Goal: Task Accomplishment & Management: Manage account settings

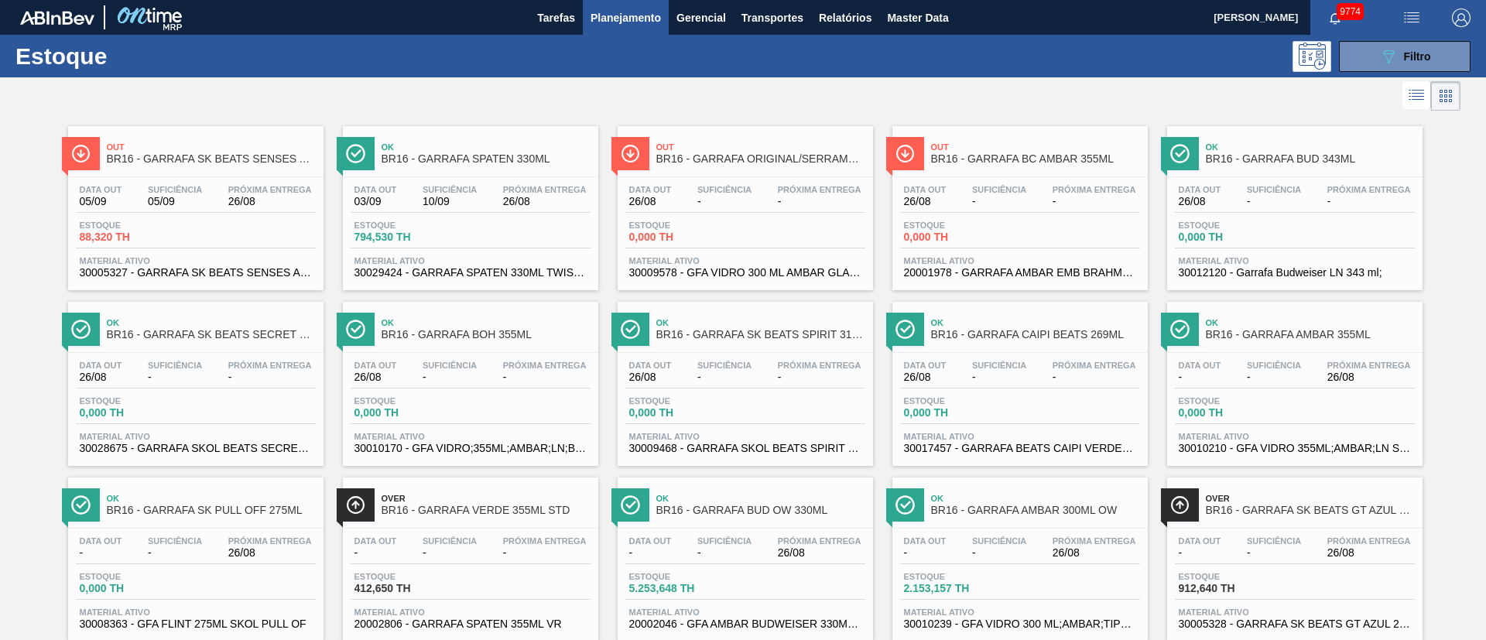
click at [626, 12] on span "Planejamento" at bounding box center [626, 18] width 70 height 19
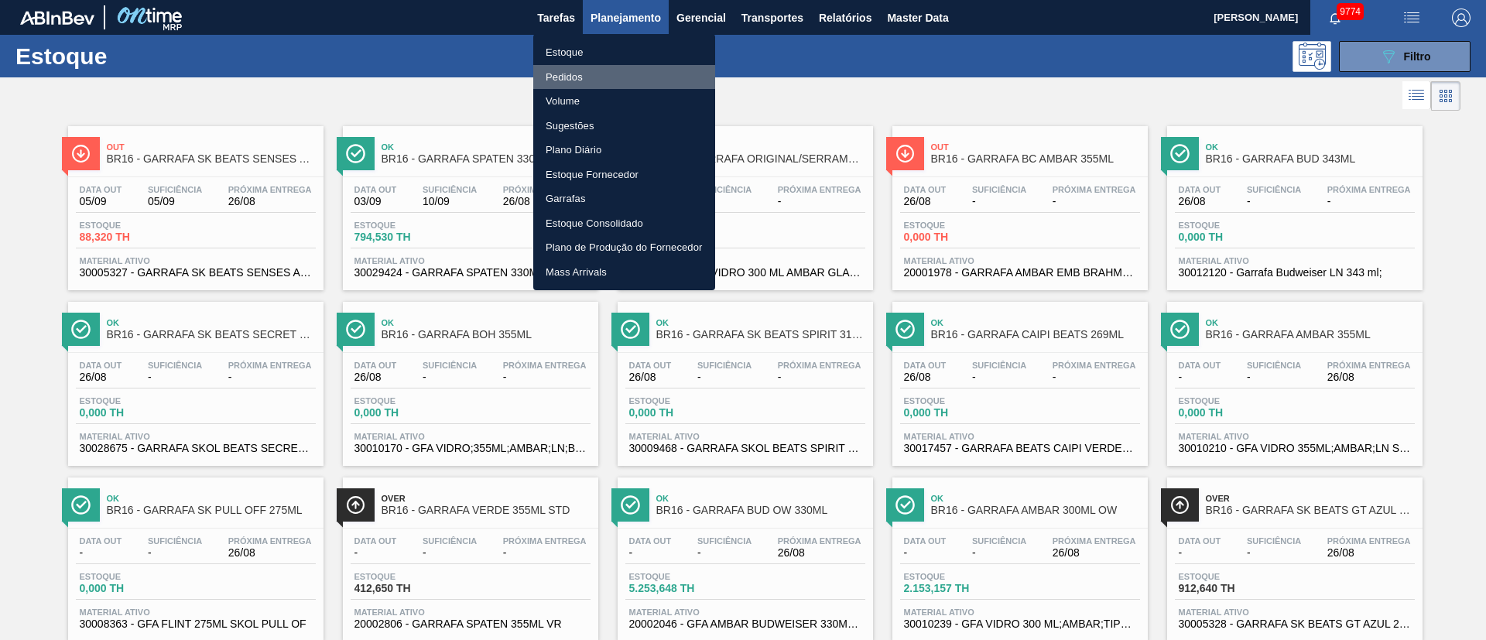
click at [557, 76] on li "Pedidos" at bounding box center [624, 77] width 182 height 25
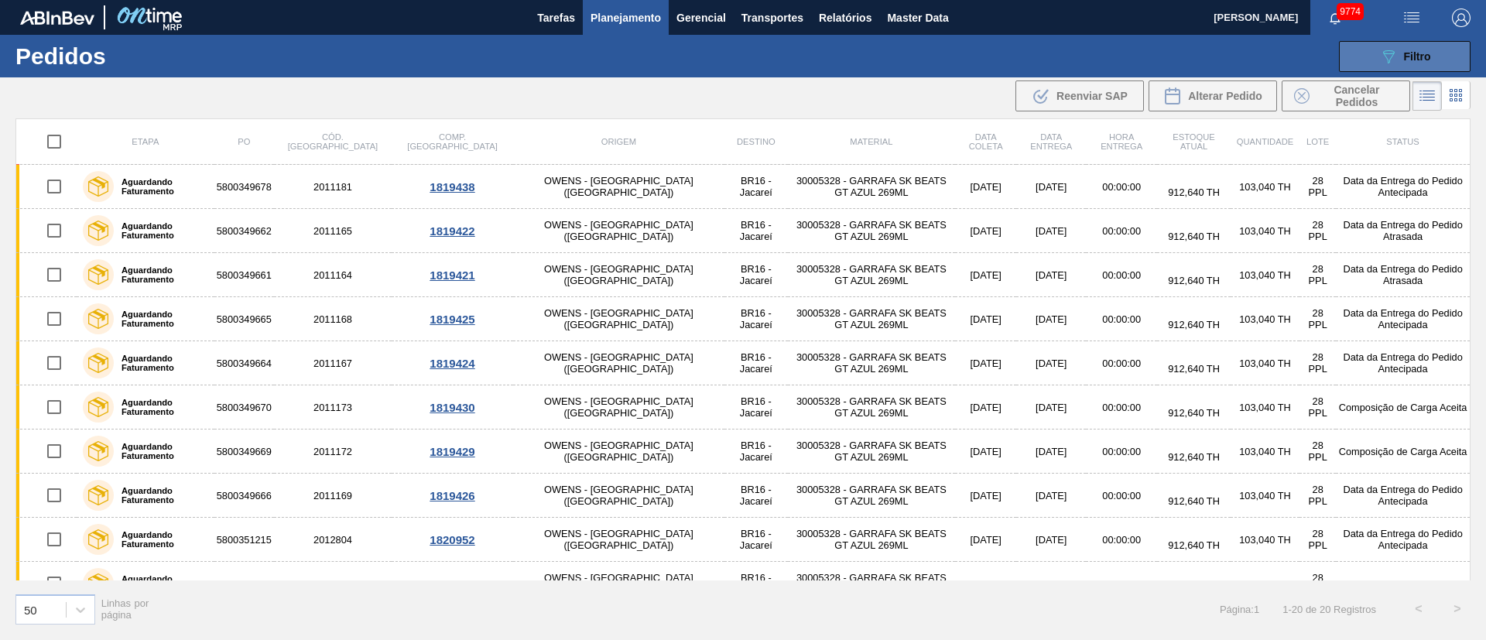
click at [1386, 47] on icon "089F7B8B-B2A5-4AFE-B5C0-19BA573D28AC" at bounding box center [1388, 56] width 19 height 19
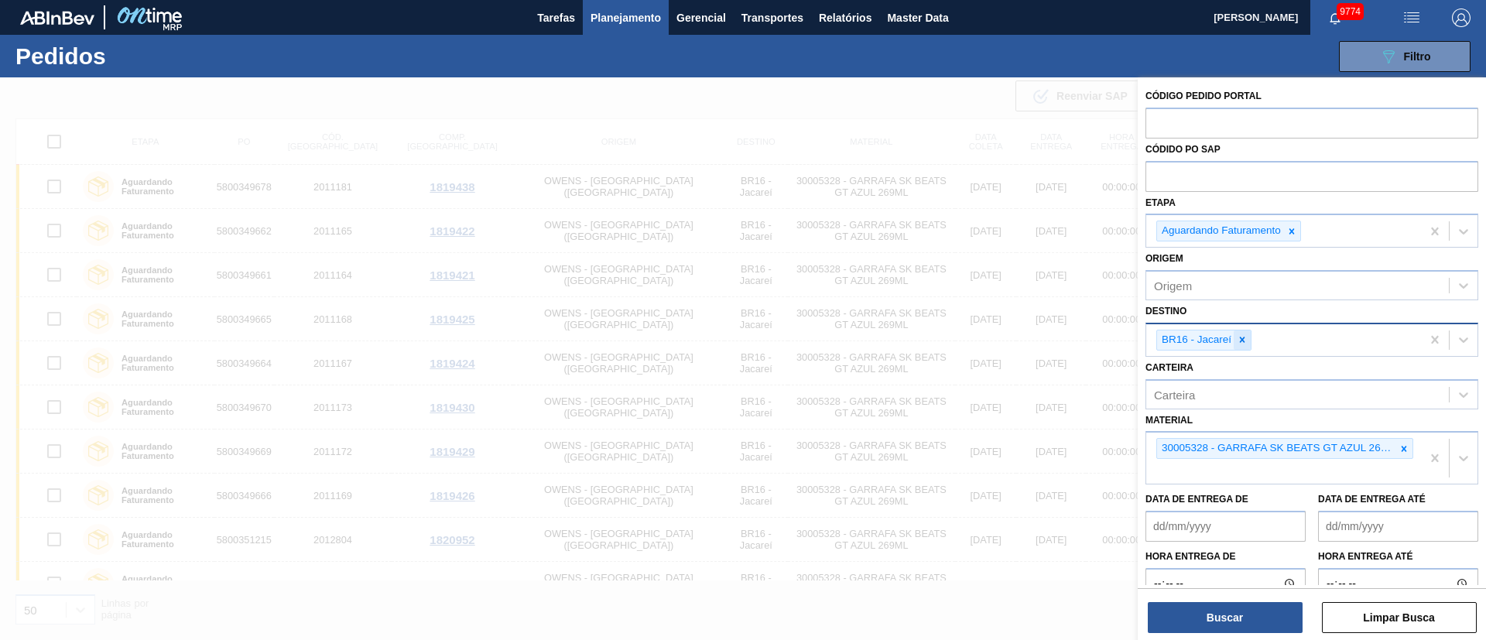
click at [1242, 338] on icon at bounding box center [1242, 339] width 11 height 11
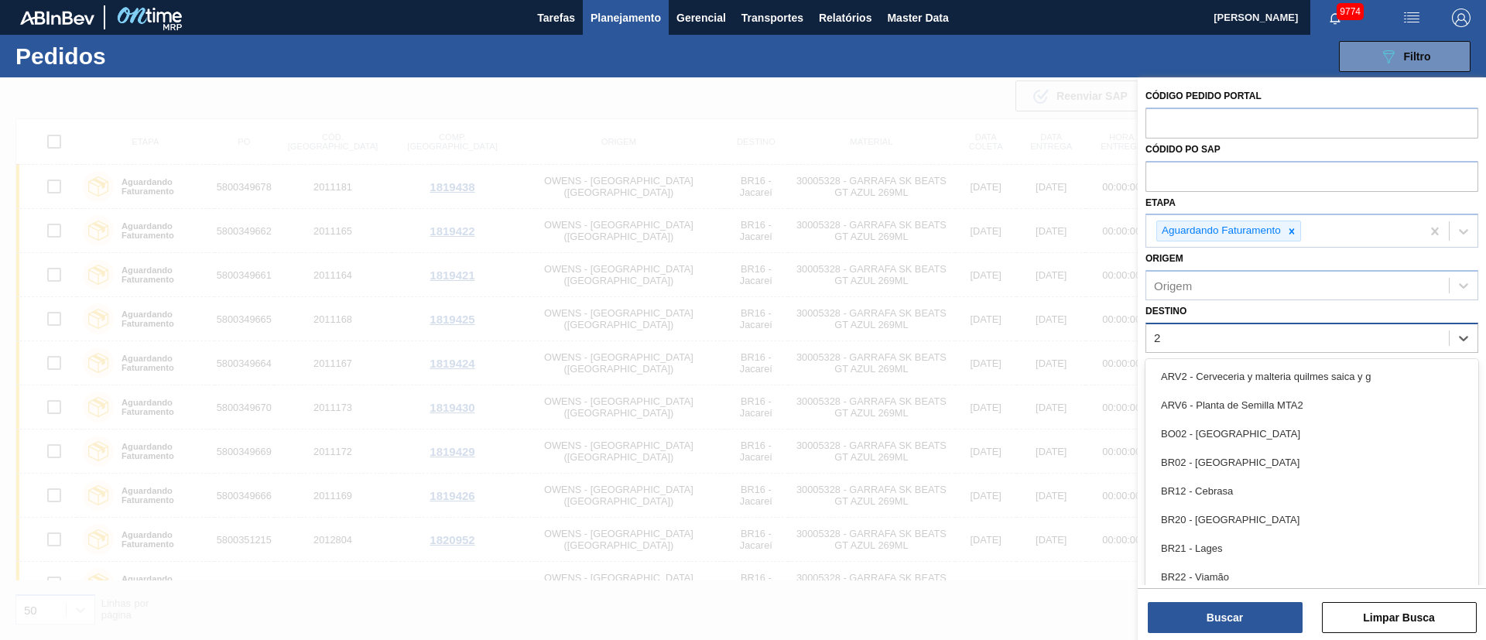
type input "26"
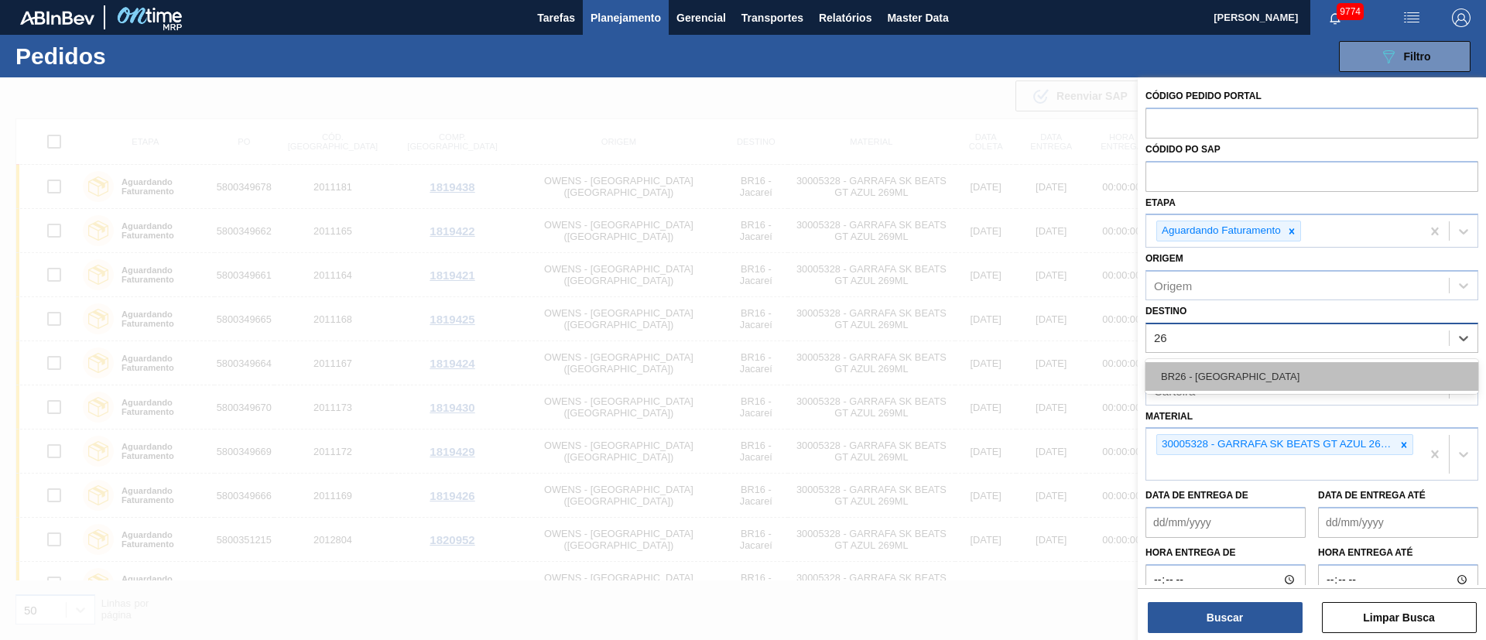
click at [1233, 372] on div "BR26 - Uberlândia" at bounding box center [1312, 376] width 333 height 29
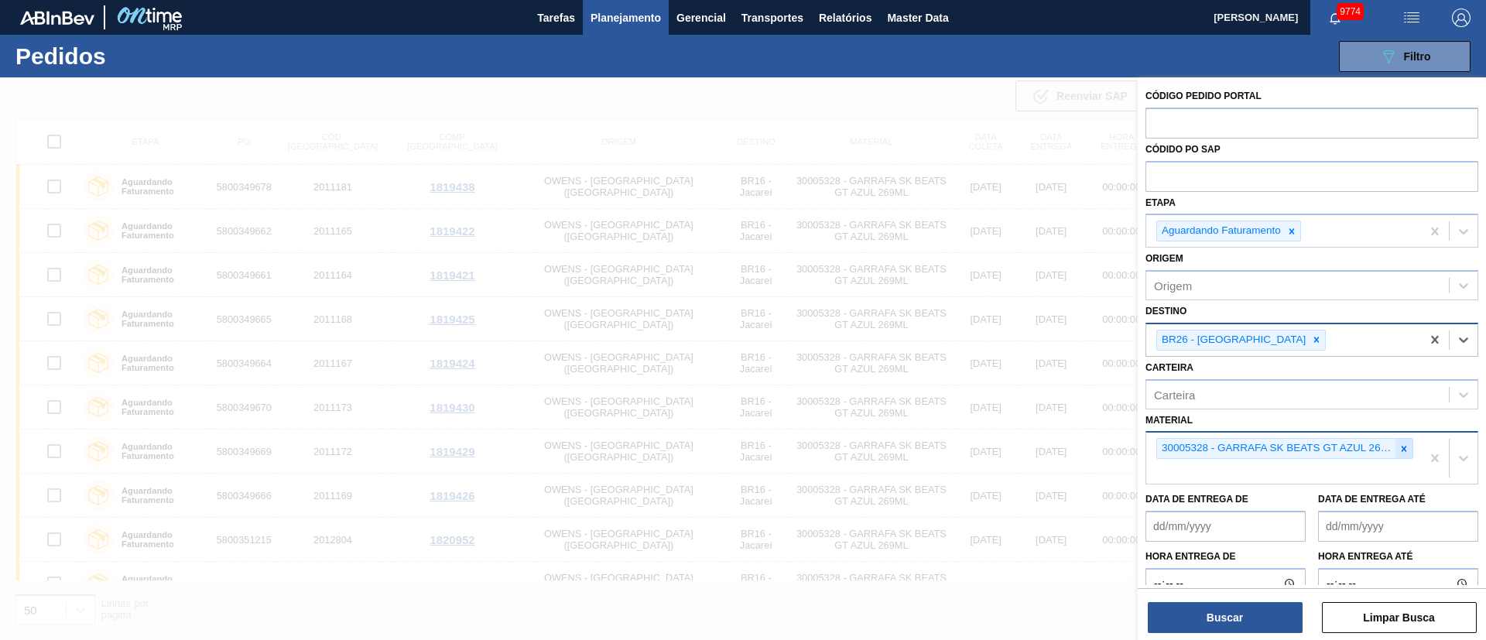
click at [1406, 449] on icon at bounding box center [1404, 449] width 11 height 11
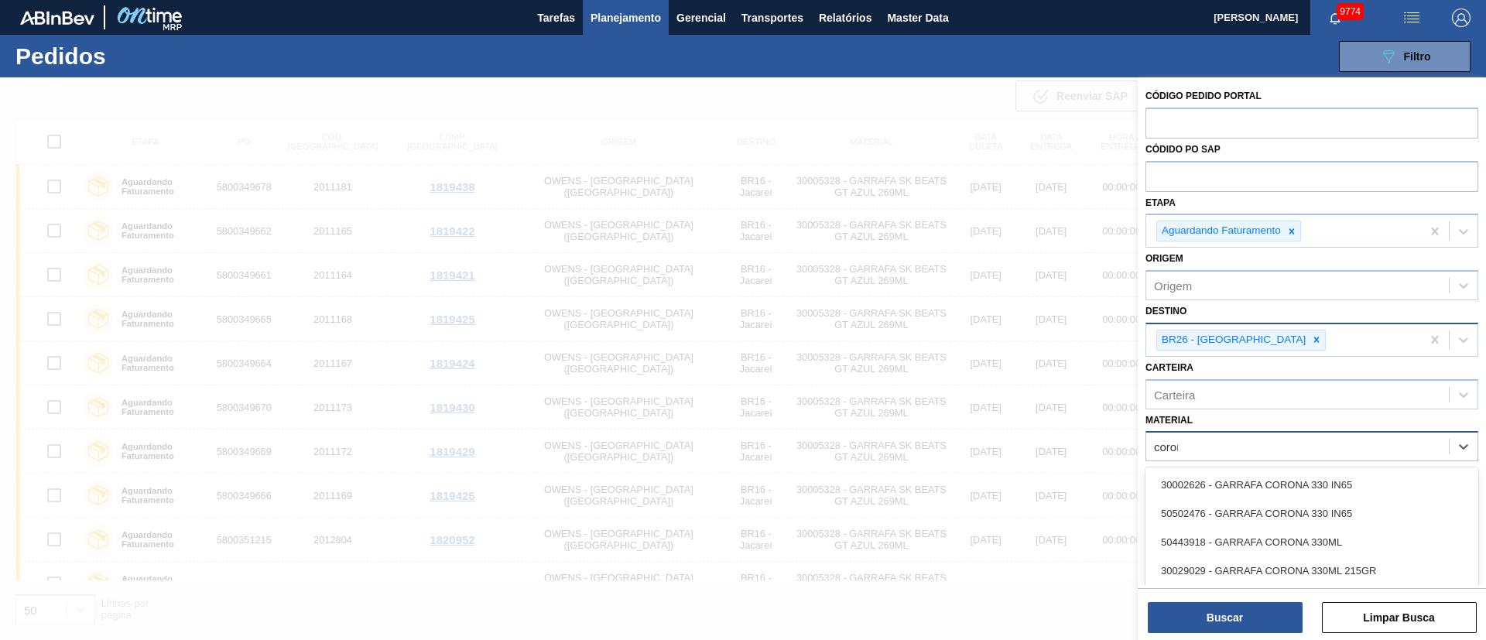
type input "corona"
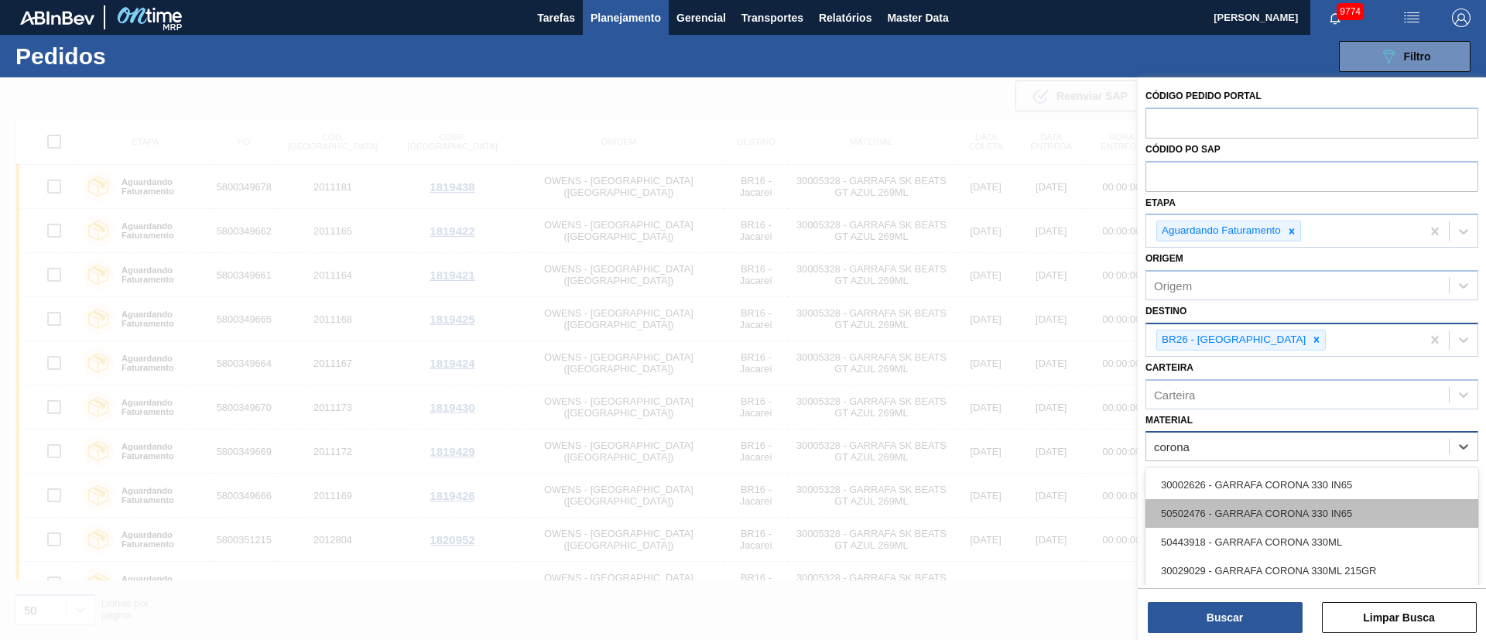
click at [1284, 500] on div "50502476 - GARRAFA CORONA 330 IN65" at bounding box center [1312, 513] width 333 height 29
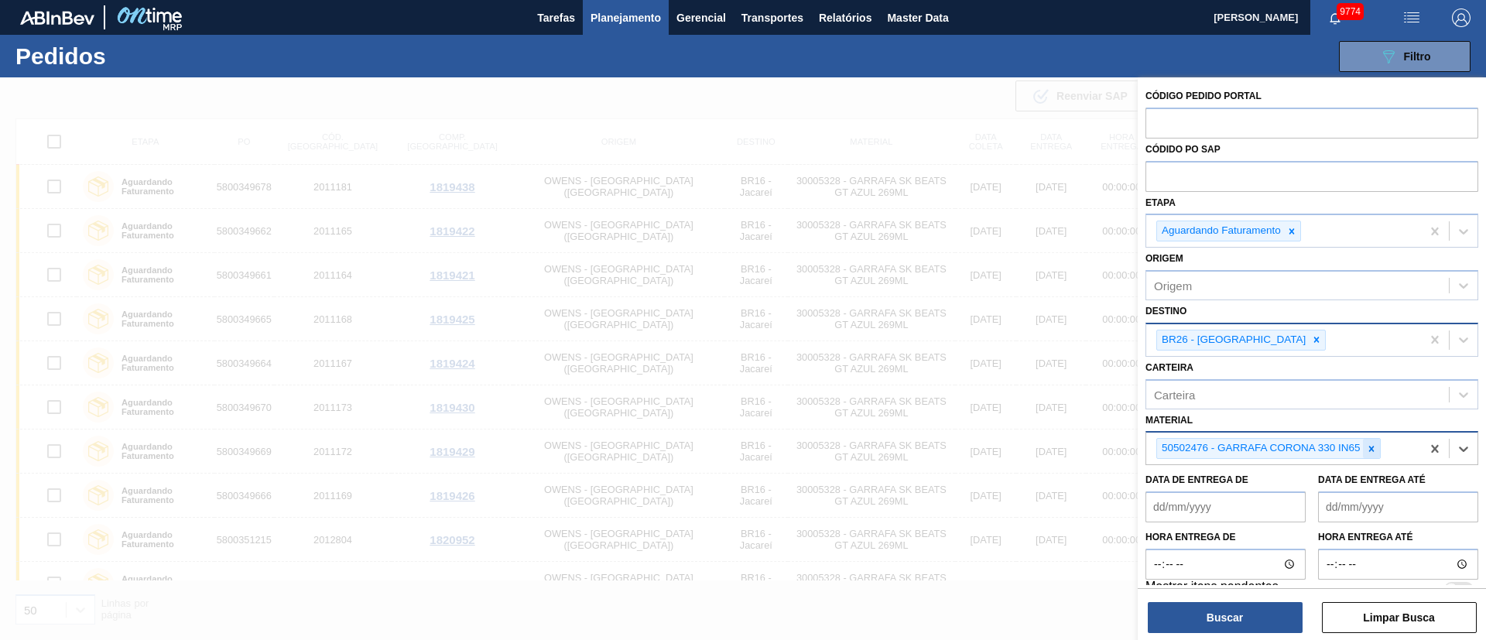
click at [1371, 446] on icon at bounding box center [1371, 449] width 11 height 11
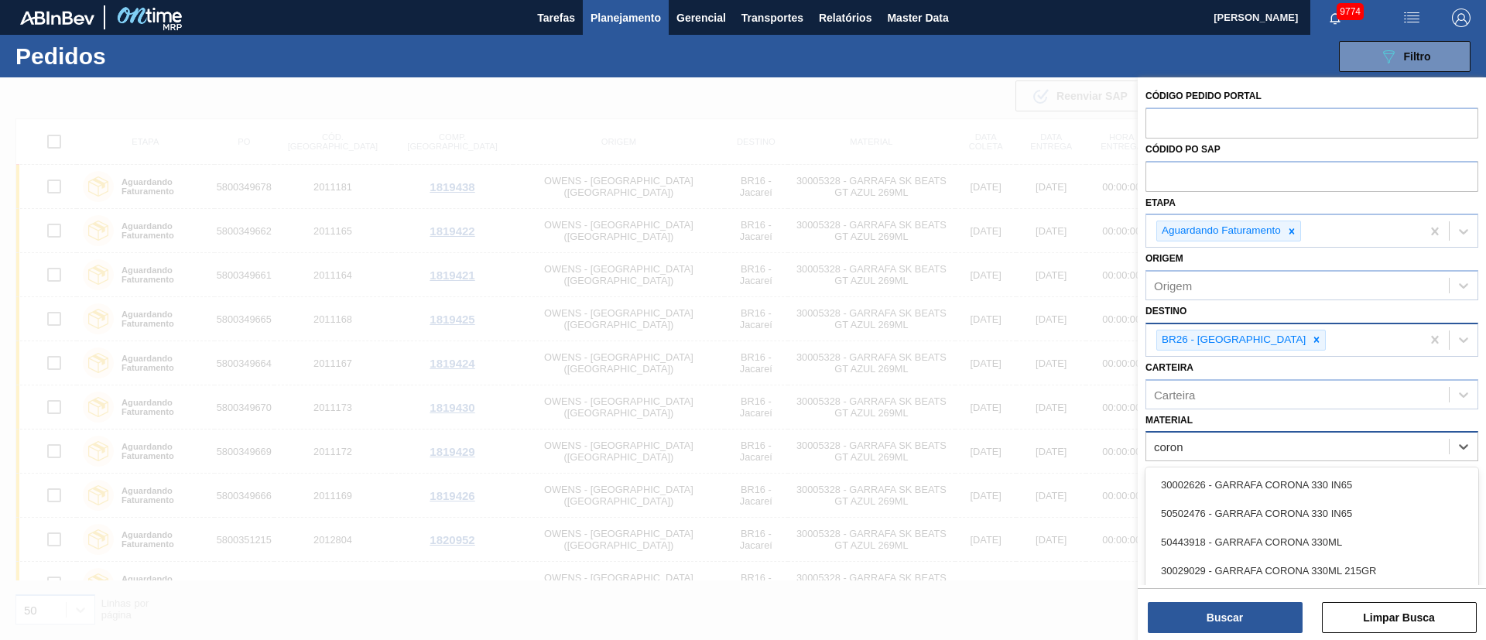
type input "corona"
click at [1270, 486] on div "30002626 - GARRAFA CORONA 330 IN65" at bounding box center [1312, 485] width 333 height 29
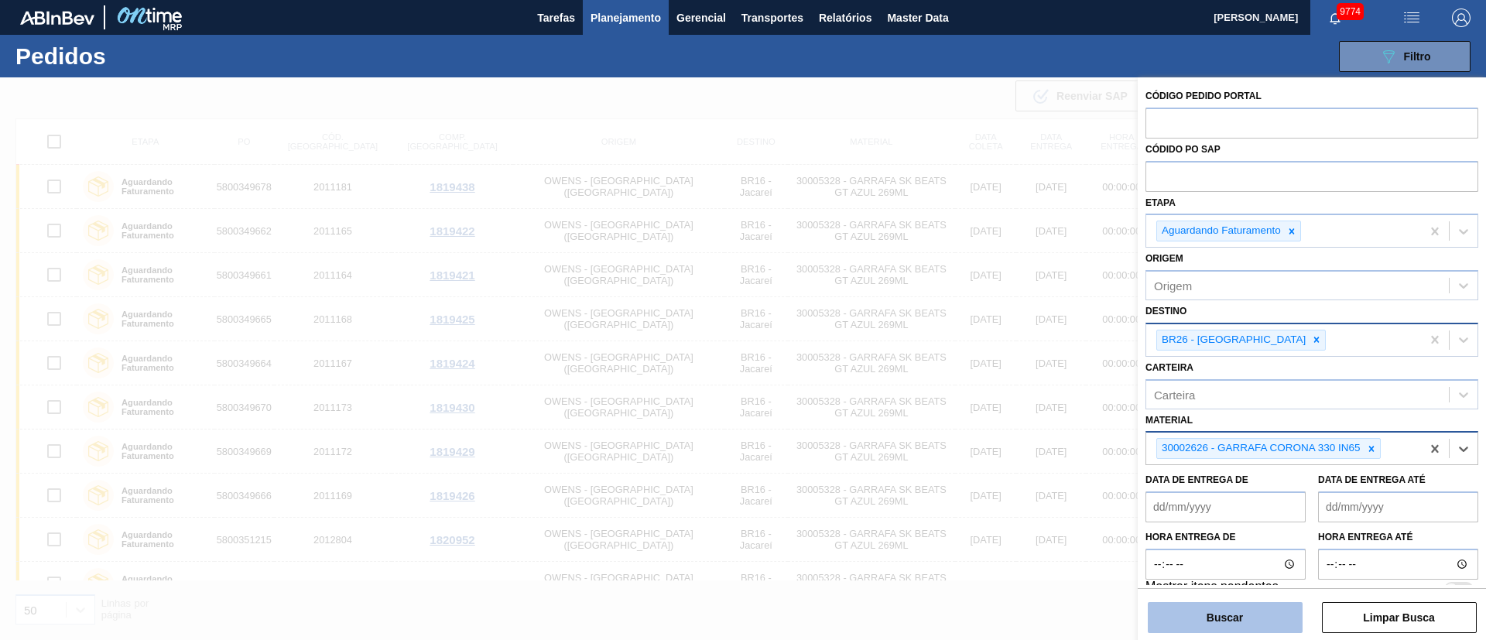
click at [1232, 612] on button "Buscar" at bounding box center [1225, 617] width 155 height 31
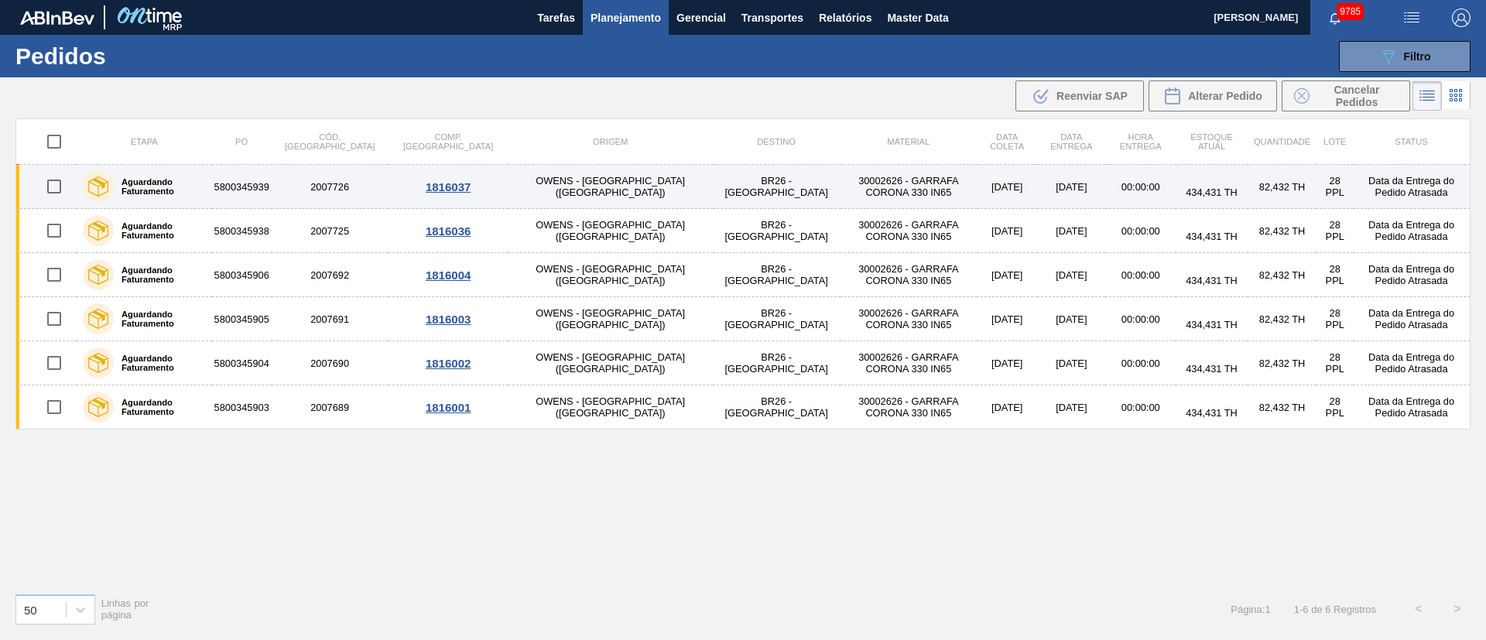
click at [48, 180] on input "checkbox" at bounding box center [54, 186] width 33 height 33
checkbox input "true"
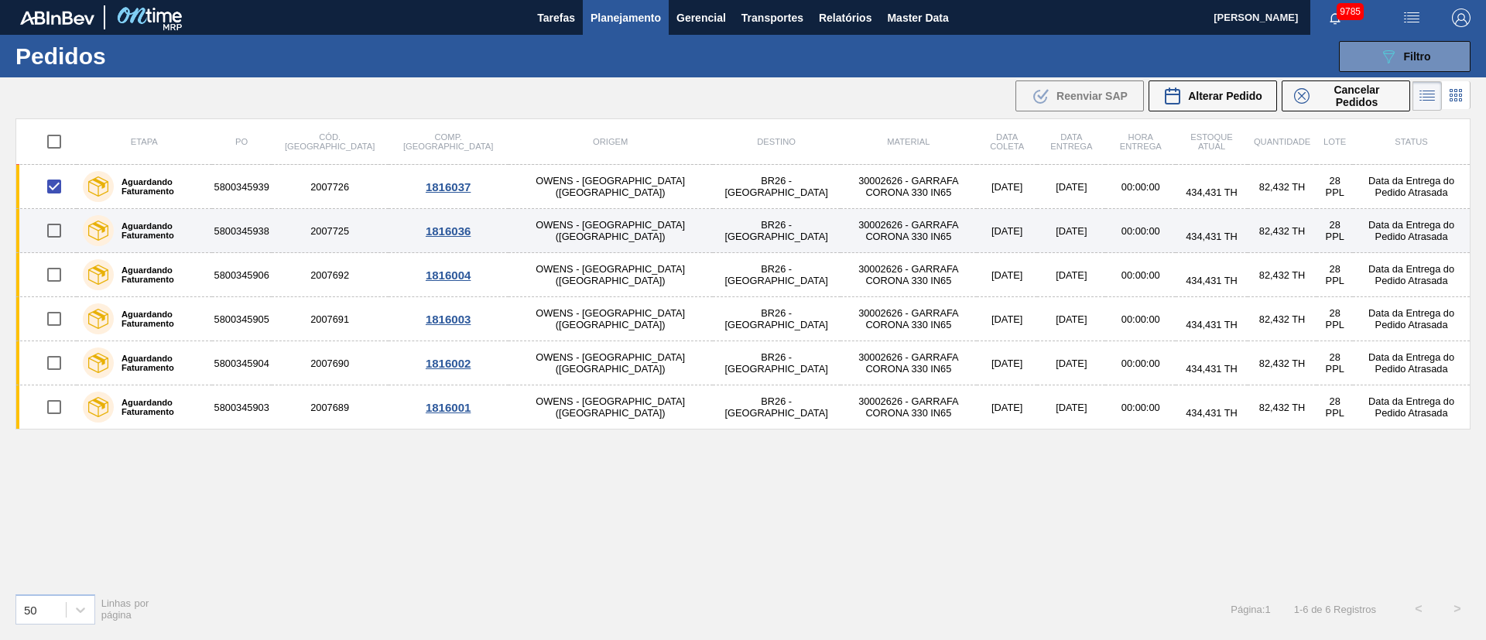
click at [51, 226] on input "checkbox" at bounding box center [54, 230] width 33 height 33
checkbox input "true"
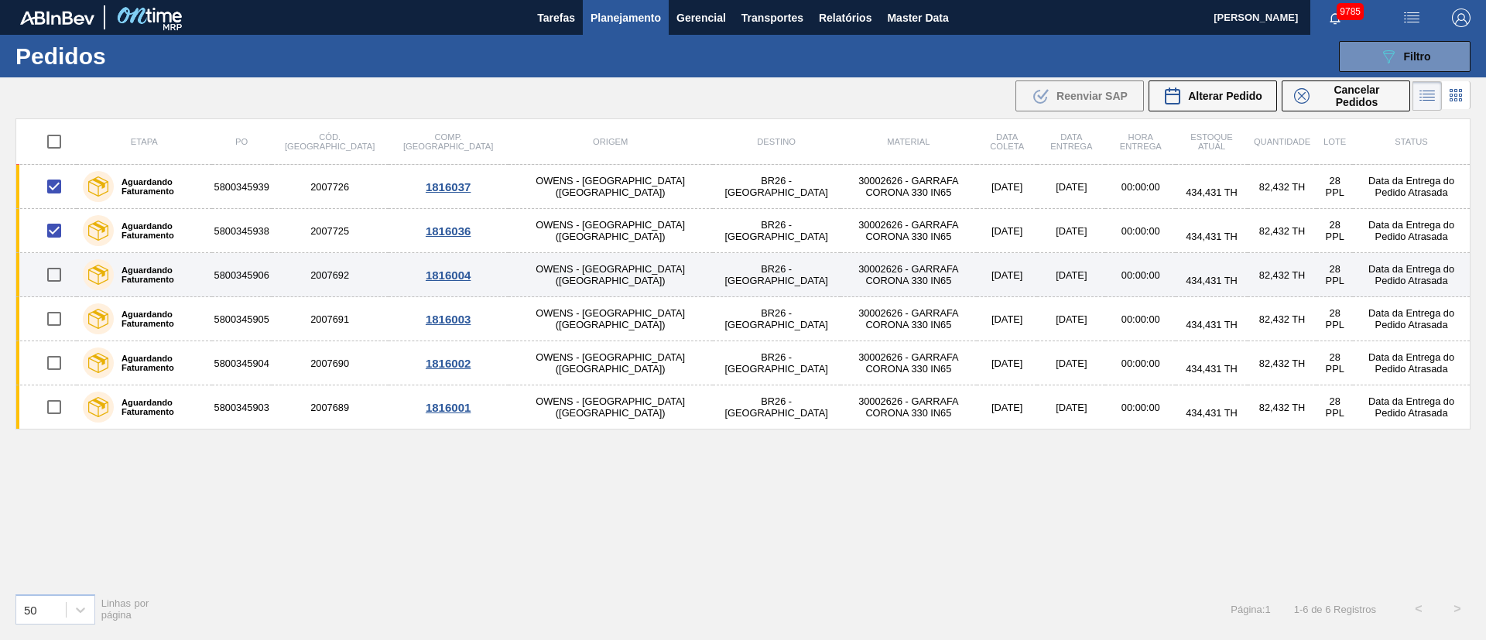
click at [56, 269] on input "checkbox" at bounding box center [54, 275] width 33 height 33
checkbox input "true"
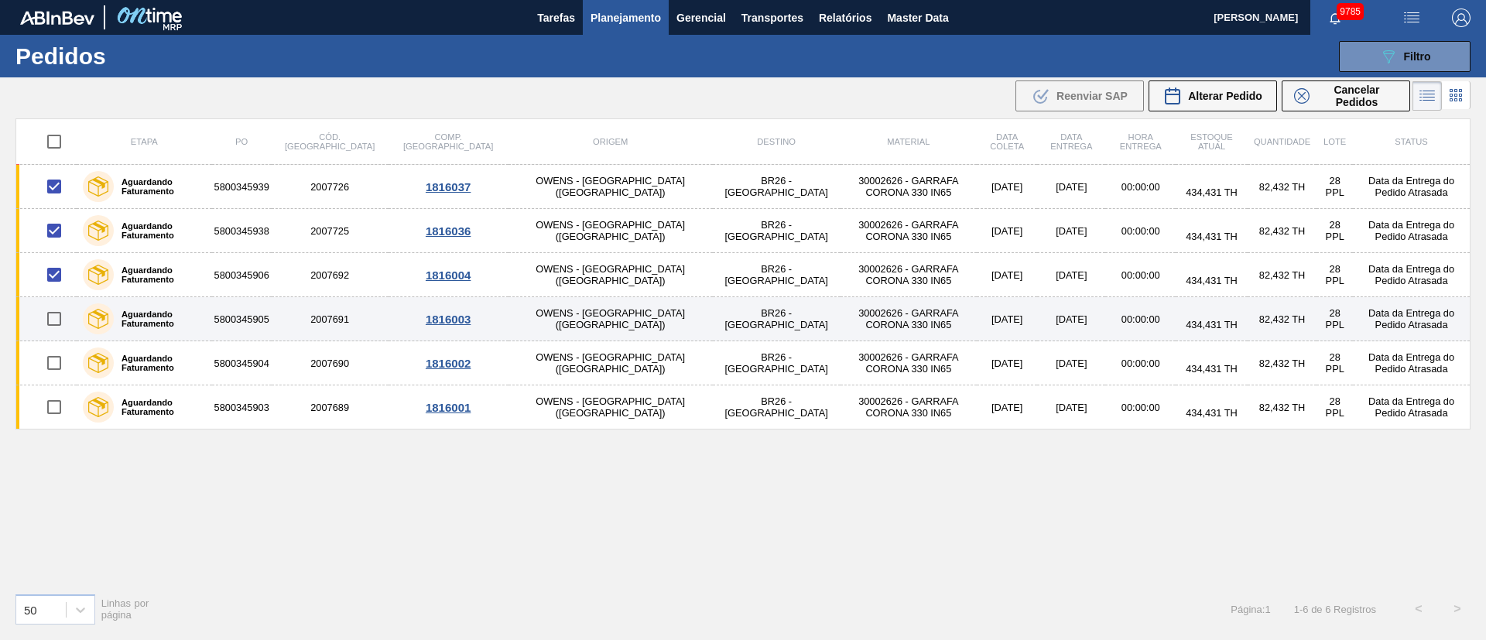
click at [55, 316] on input "checkbox" at bounding box center [54, 319] width 33 height 33
checkbox input "true"
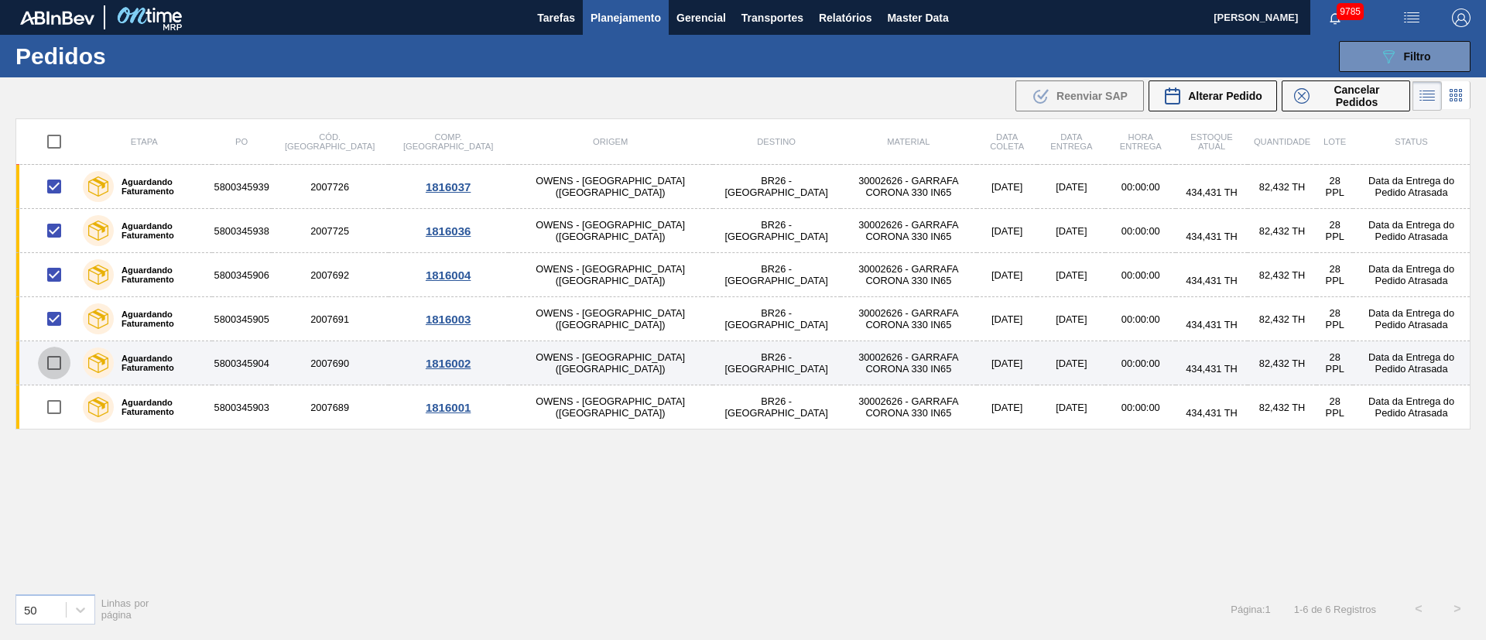
click at [56, 361] on input "checkbox" at bounding box center [54, 363] width 33 height 33
checkbox input "true"
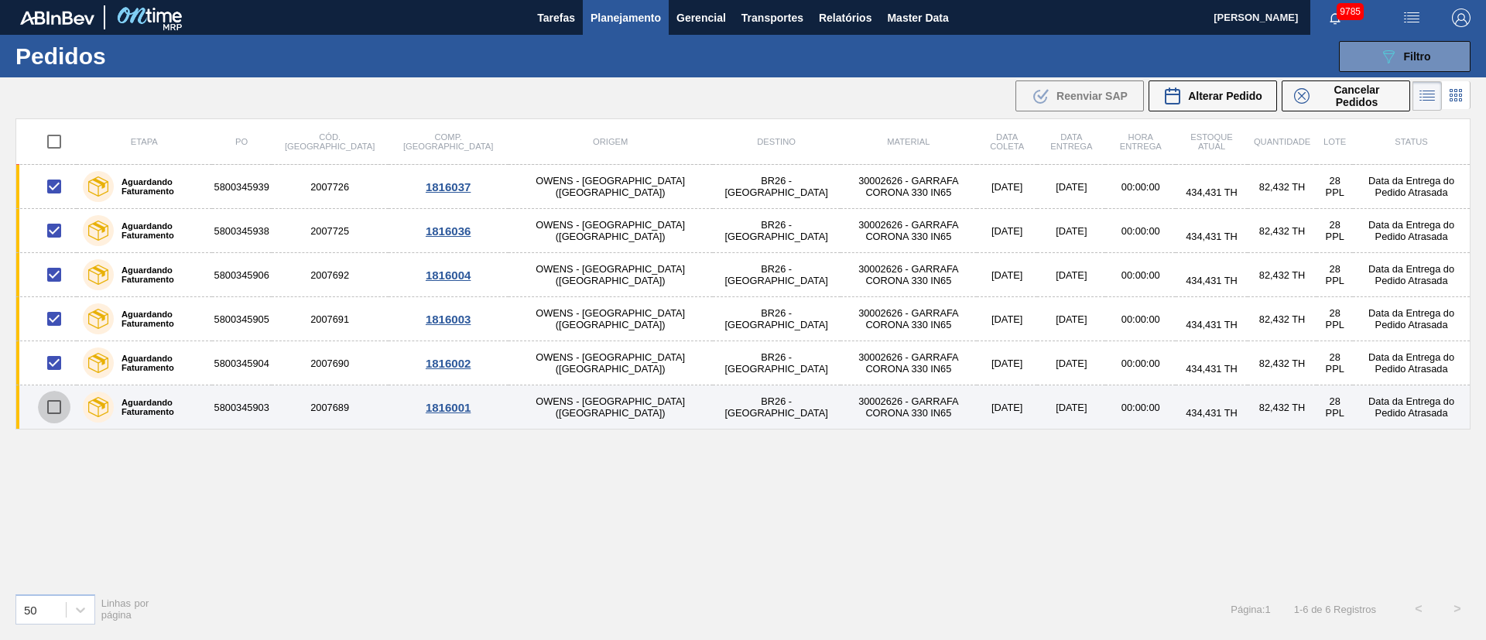
click at [57, 406] on input "checkbox" at bounding box center [54, 407] width 33 height 33
checkbox input "true"
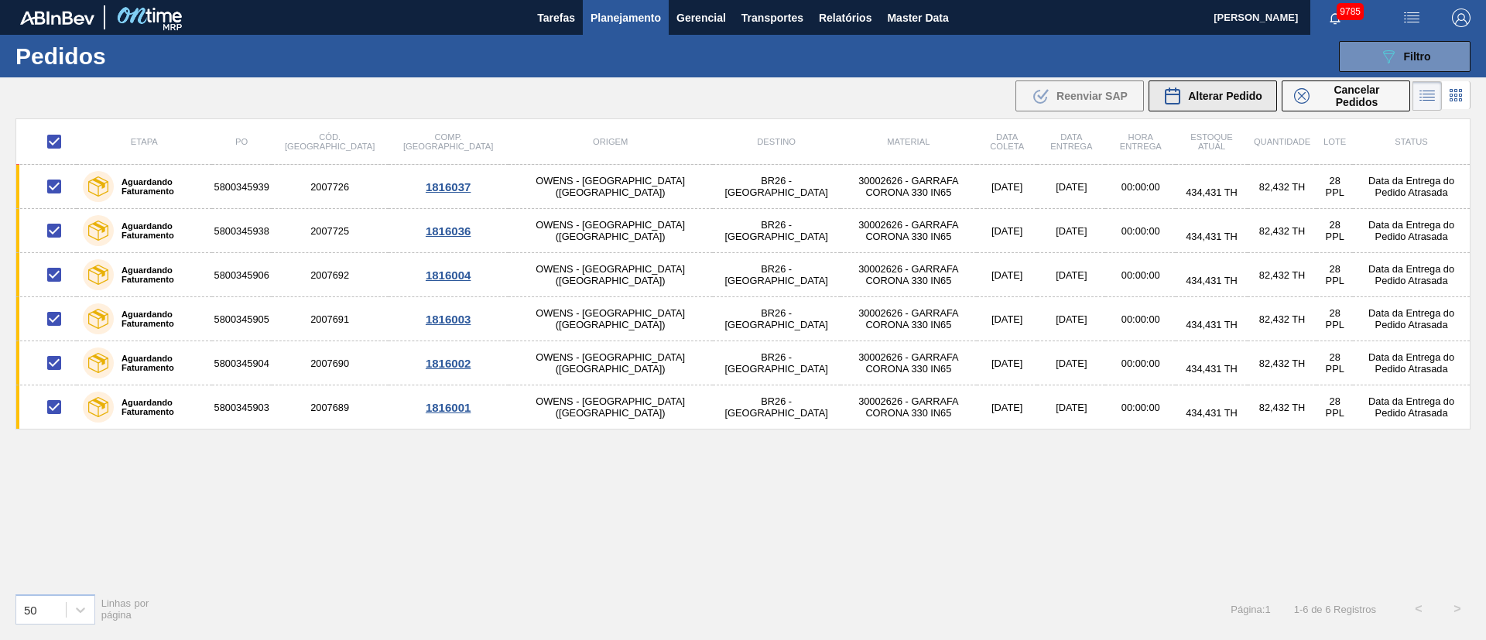
click at [1244, 102] on div "Alterar Pedido" at bounding box center [1213, 96] width 99 height 19
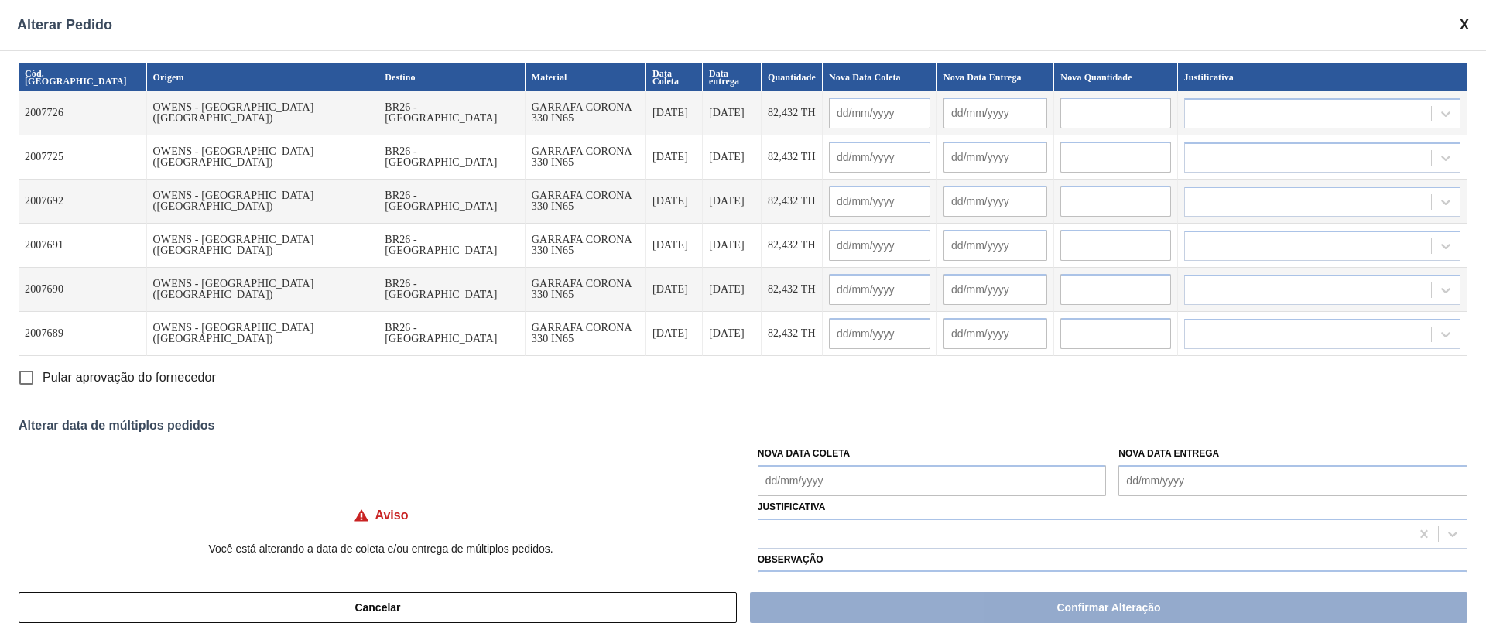
click at [29, 374] on input "Pular aprovação do fornecedor" at bounding box center [26, 378] width 33 height 33
checkbox input "true"
click at [841, 470] on Coleta "Nova Data Coleta" at bounding box center [932, 480] width 349 height 31
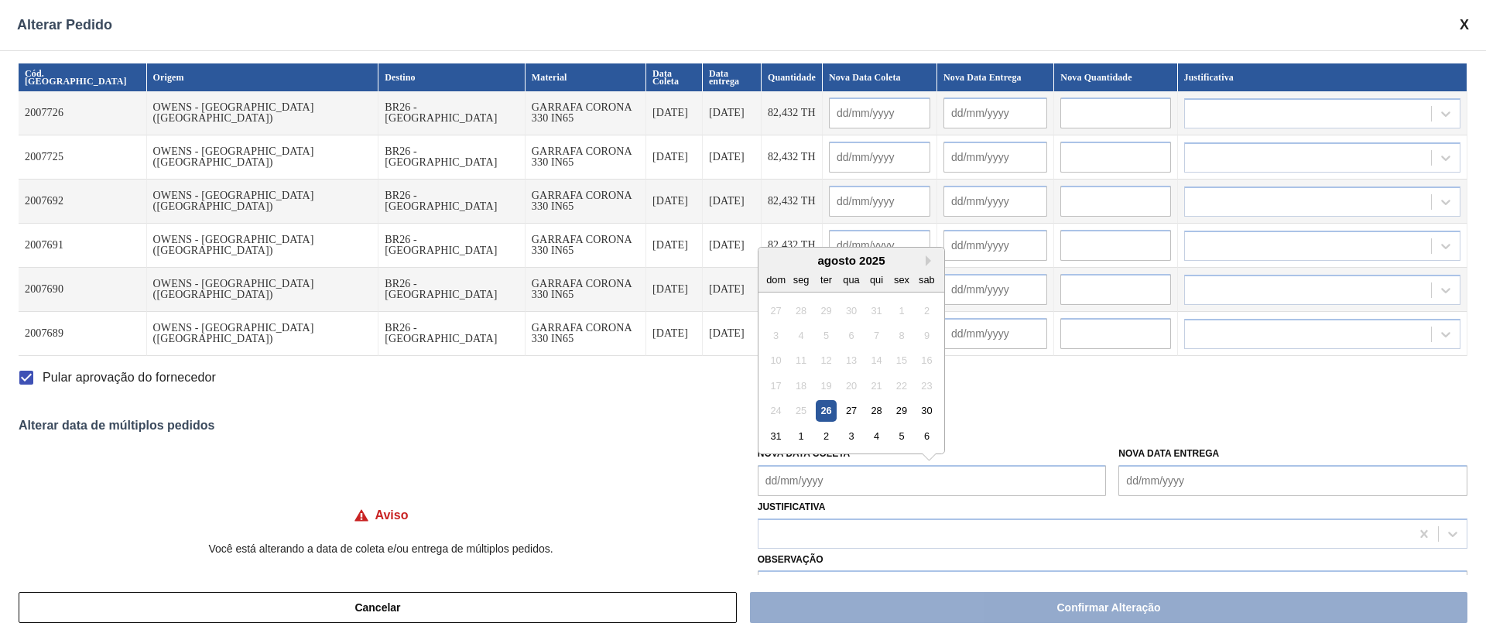
click at [774, 442] on div "31" at bounding box center [776, 436] width 21 height 21
type Coleta "[DATE]"
type input "[DATE]"
type input "01/09/2025"
type input "[DATE]"
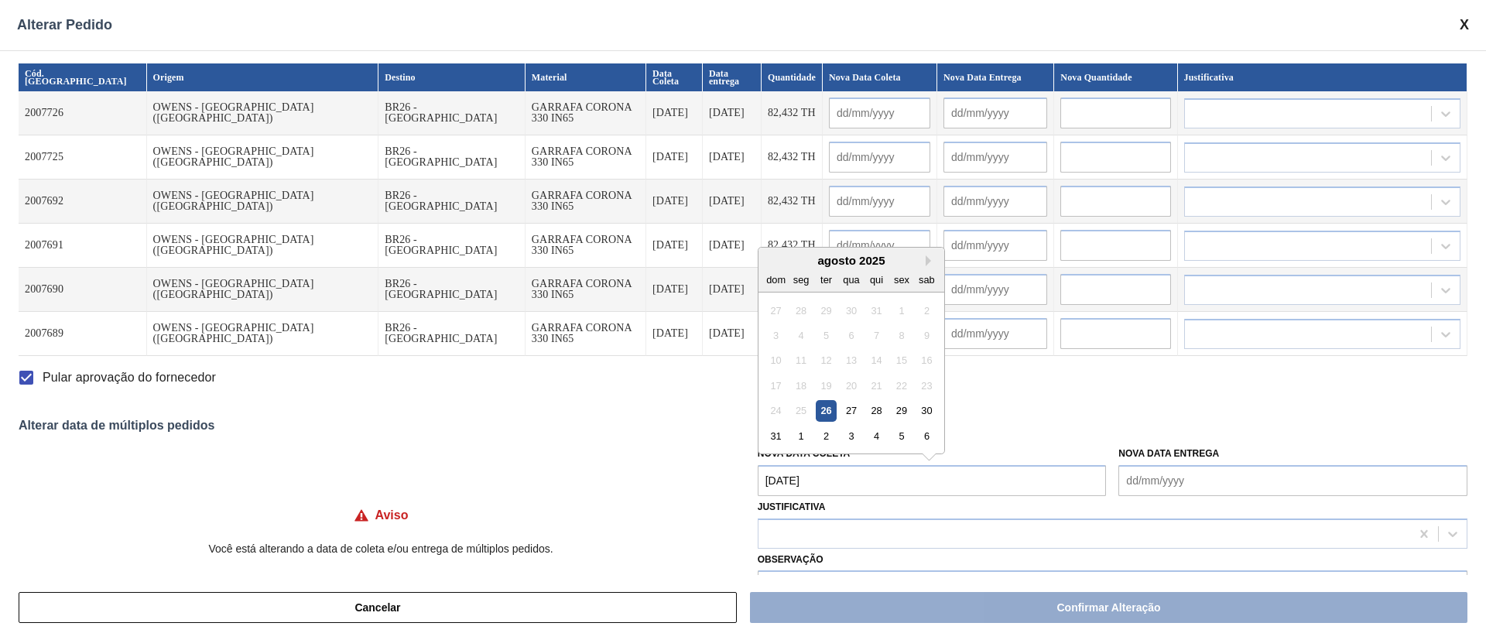
type input "01/09/2025"
type input "[DATE]"
type input "01/09/2025"
type input "[DATE]"
type input "01/09/2025"
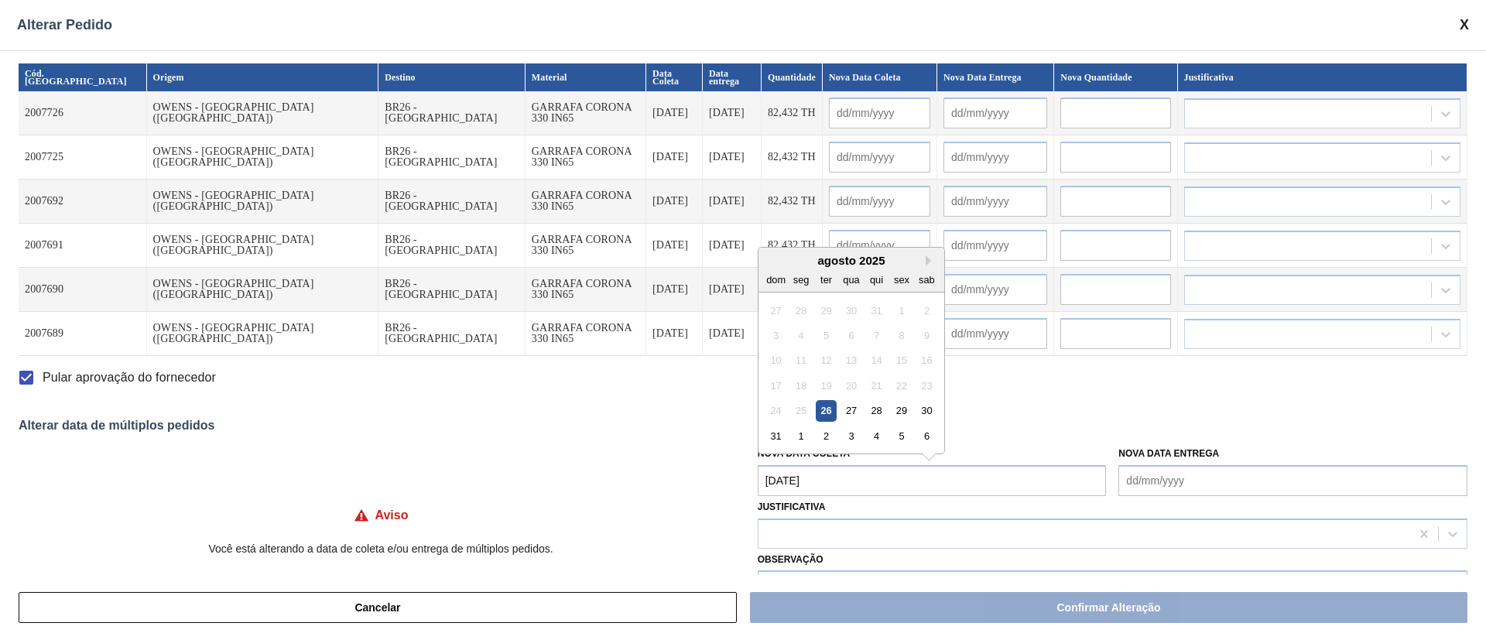
type input "[DATE]"
type input "01/09/2025"
type input "[DATE]"
type input "01/09/2025"
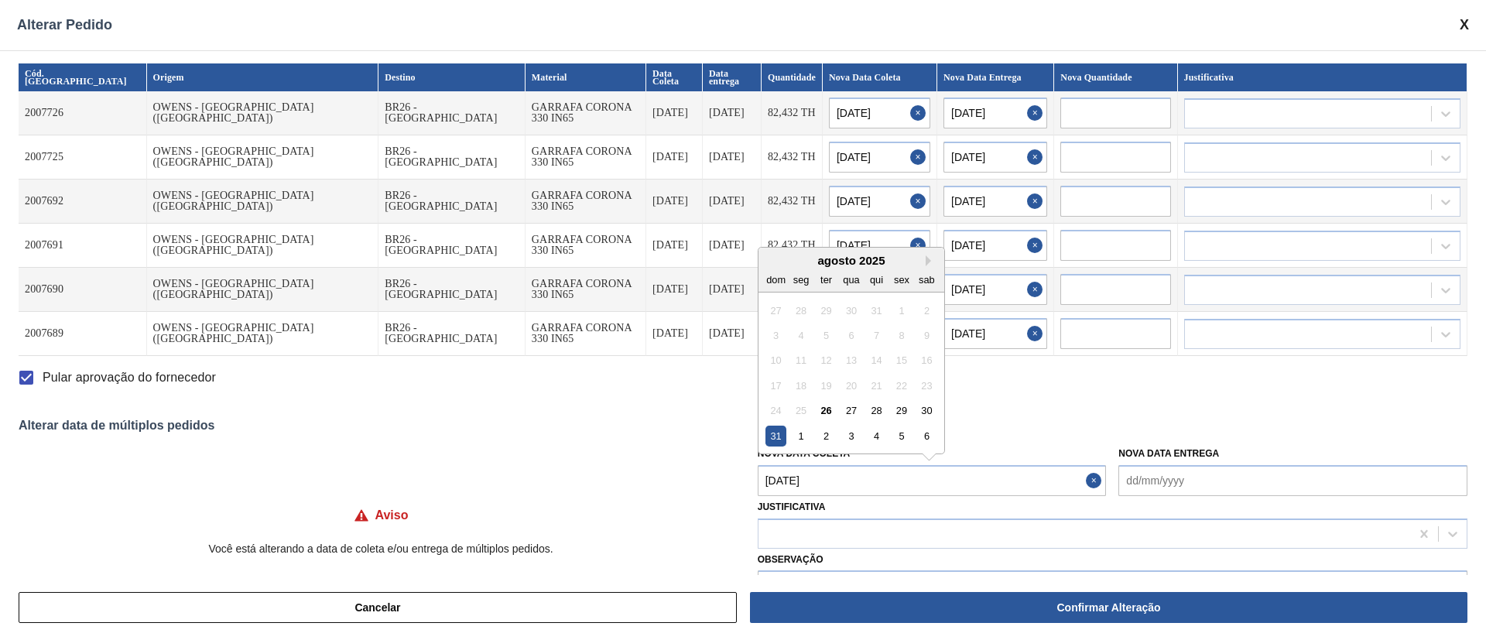
click at [783, 487] on Coleta "[DATE]" at bounding box center [932, 480] width 349 height 31
click at [924, 414] on div "30" at bounding box center [927, 410] width 21 height 21
type Coleta "30/08/2025"
type input "30/08/2025"
type input "[DATE]"
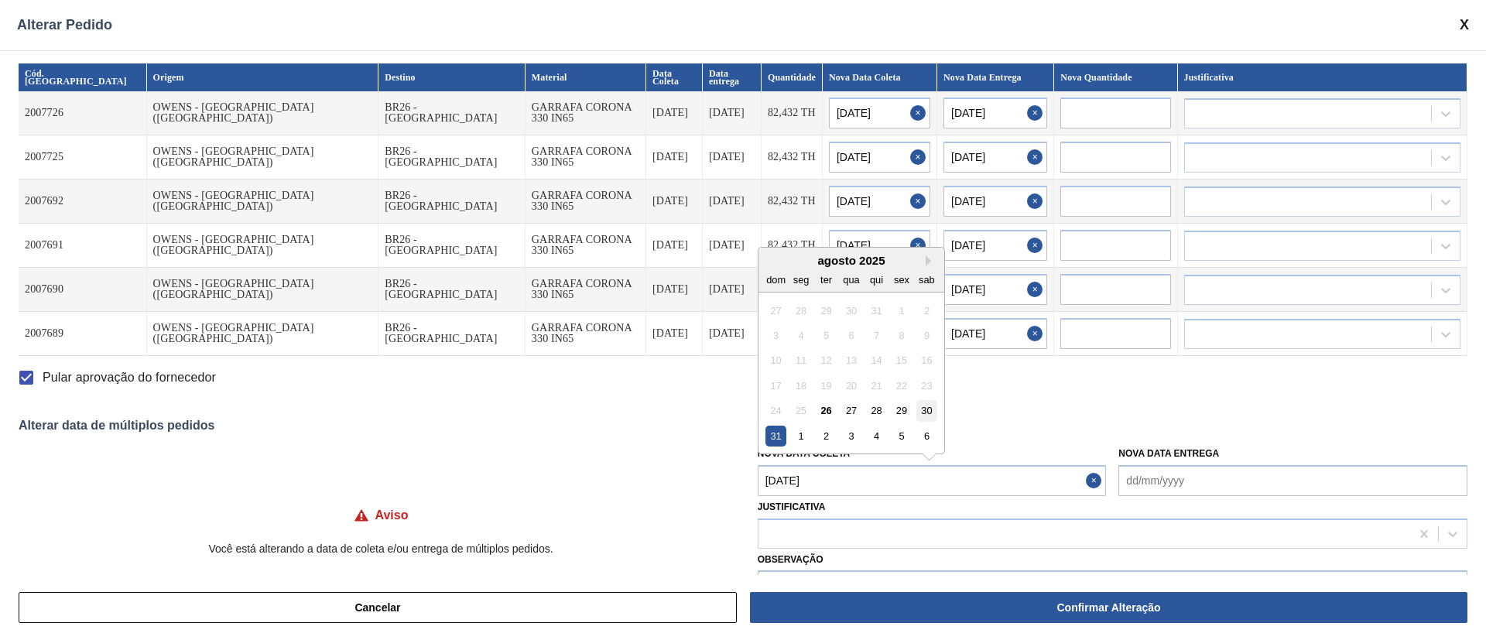
type input "30/08/2025"
type input "[DATE]"
type input "30/08/2025"
type input "[DATE]"
type input "30/08/2025"
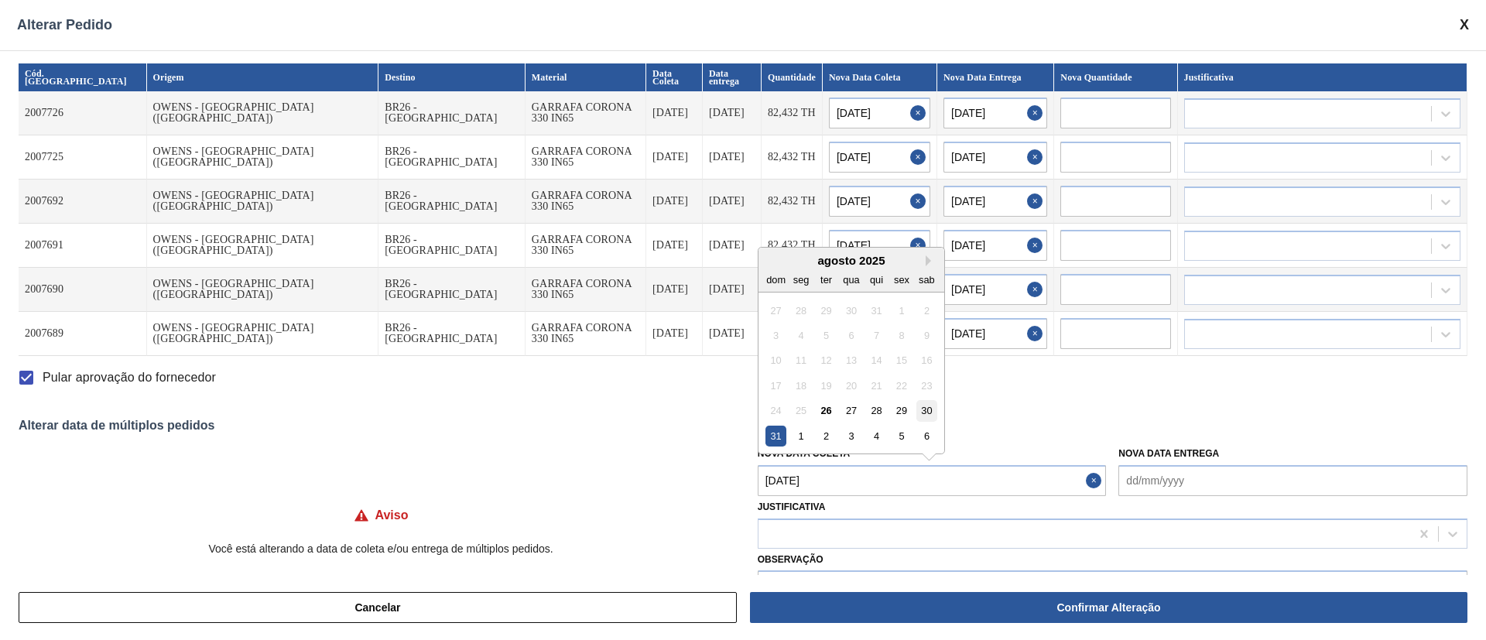
type input "[DATE]"
type input "30/08/2025"
type input "[DATE]"
type input "30/08/2025"
type input "[DATE]"
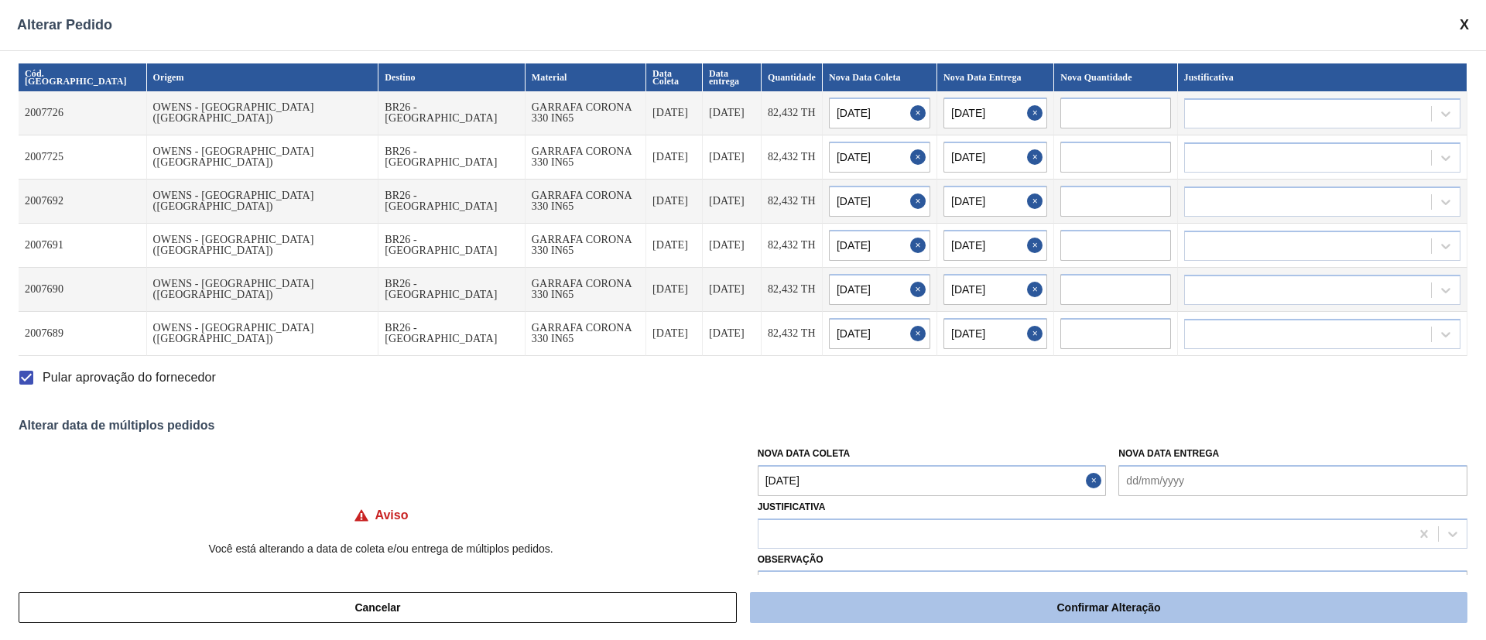
click at [998, 603] on button "Confirmar Alteração" at bounding box center [1109, 607] width 718 height 31
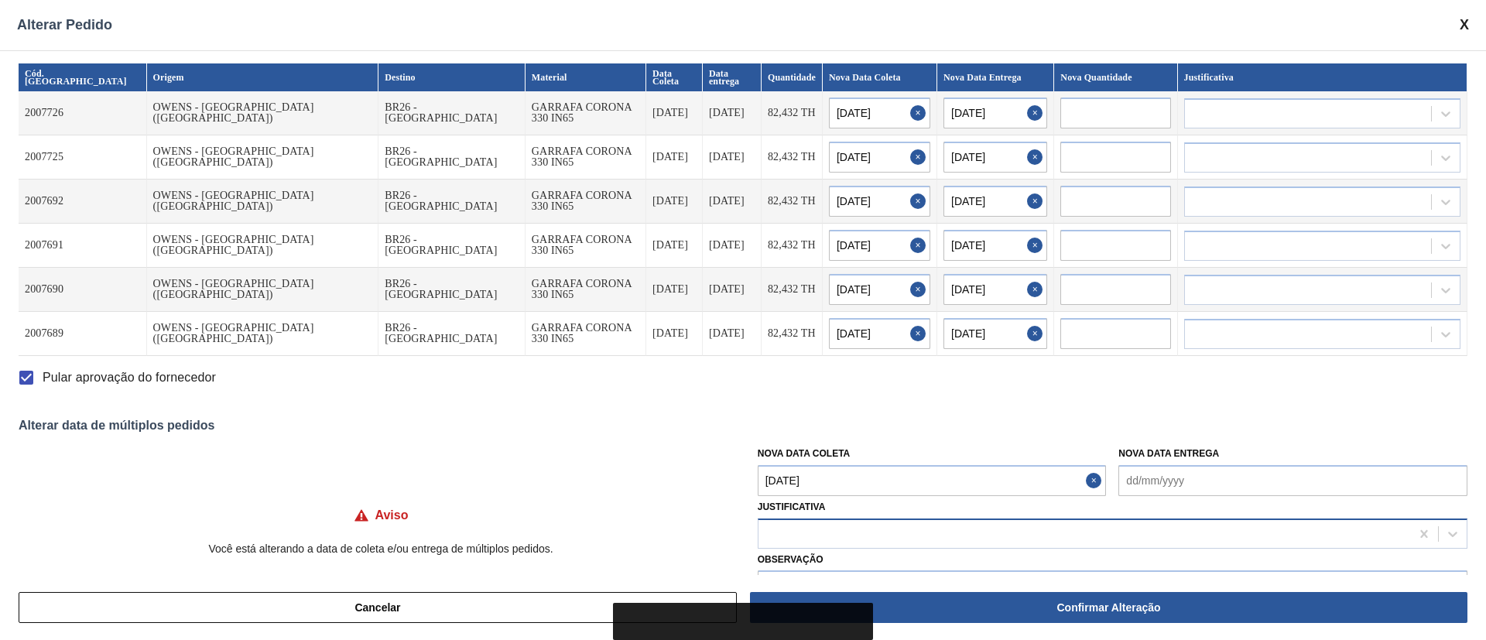
click at [808, 526] on div at bounding box center [1085, 534] width 652 height 22
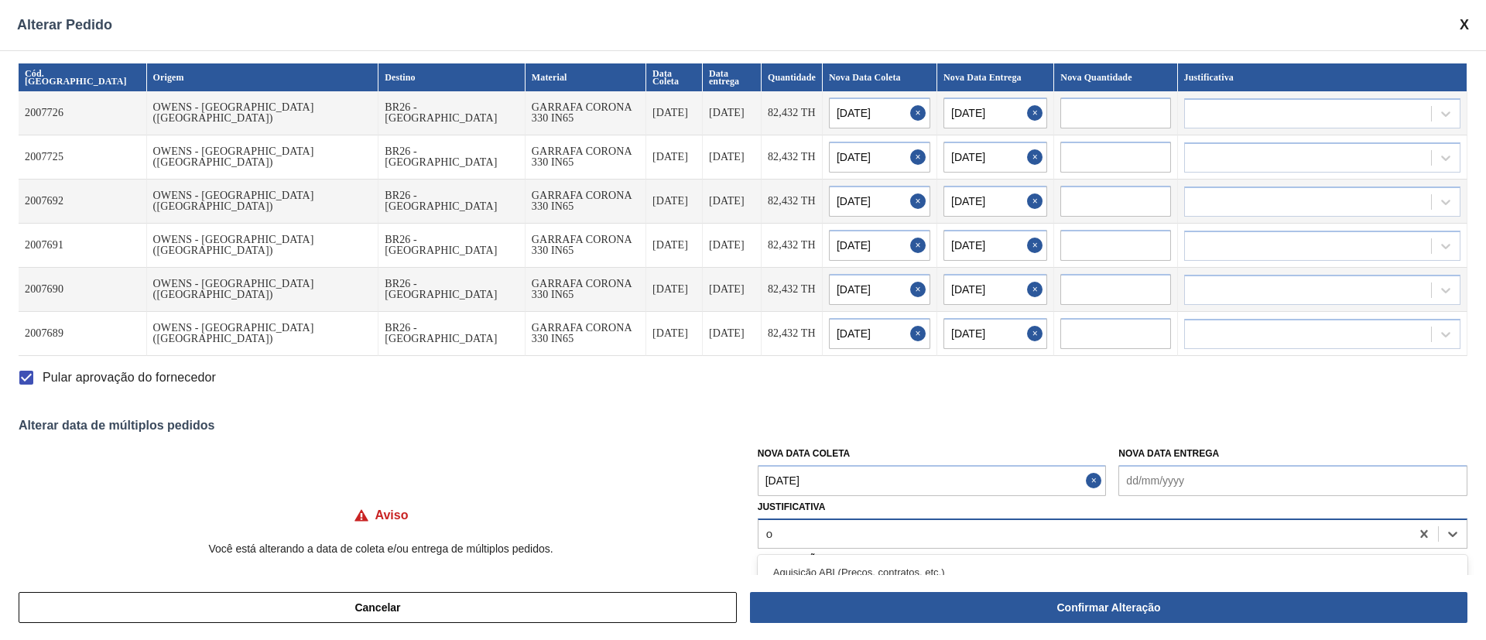
type input "ou"
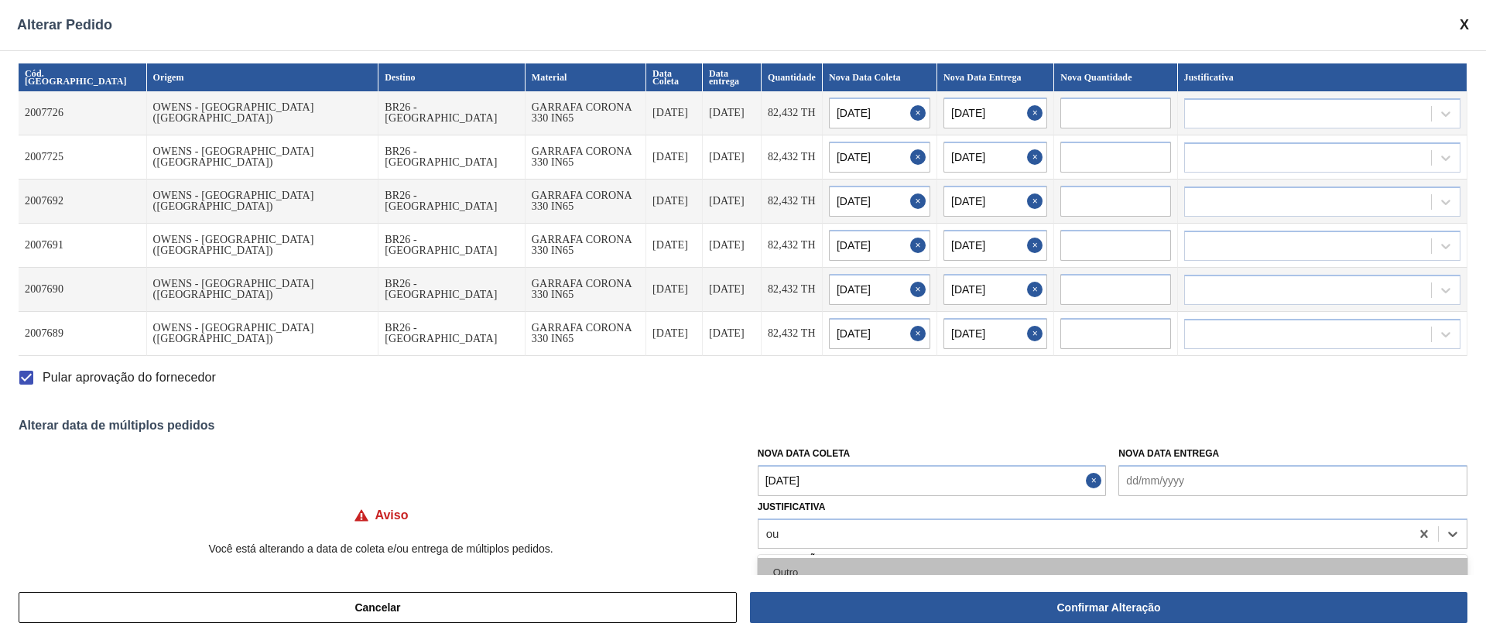
click at [802, 573] on div "Outro" at bounding box center [1113, 572] width 710 height 29
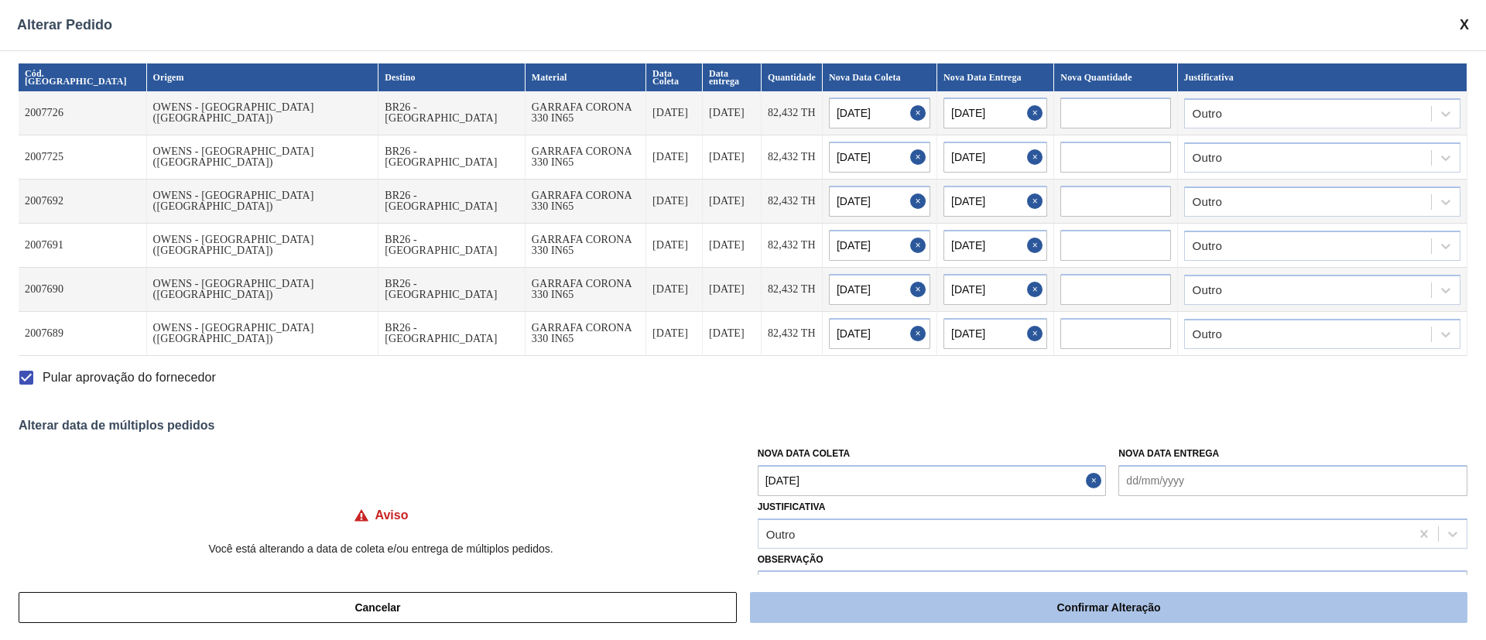
click at [1092, 605] on button "Confirmar Alteração" at bounding box center [1109, 607] width 718 height 31
checkbox input "false"
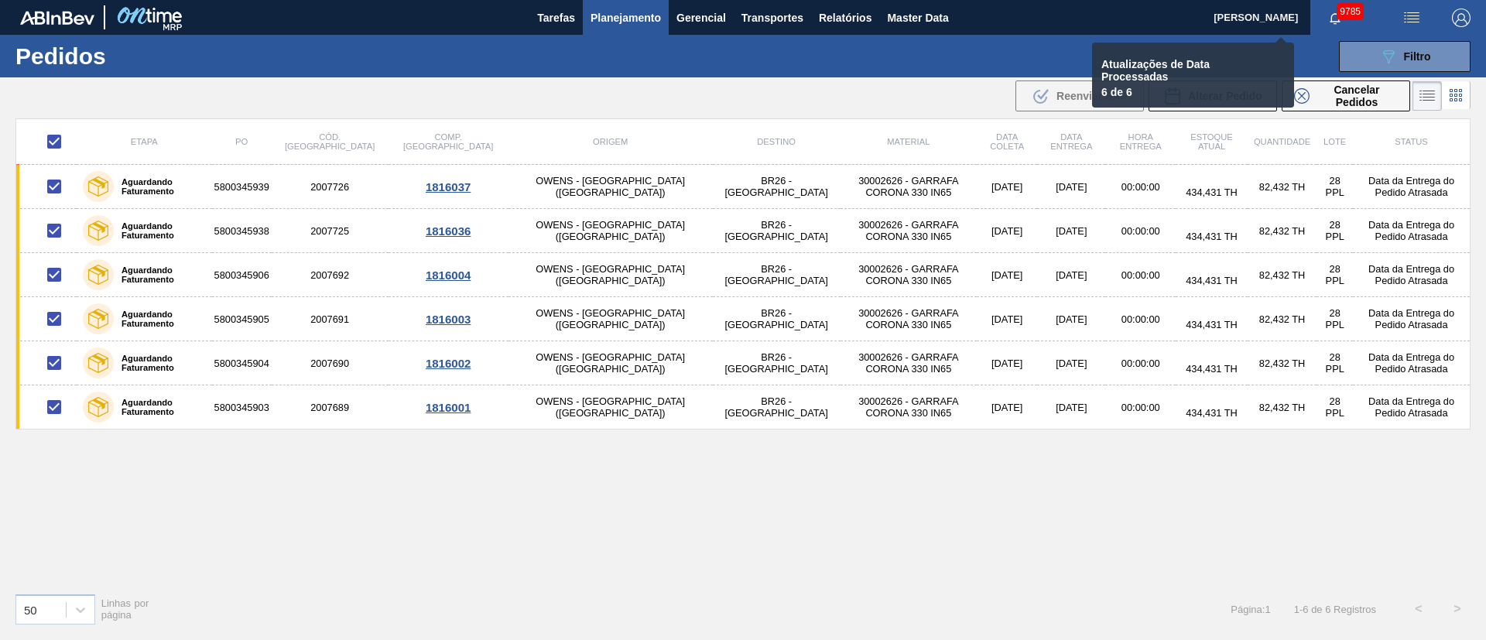
checkbox input "false"
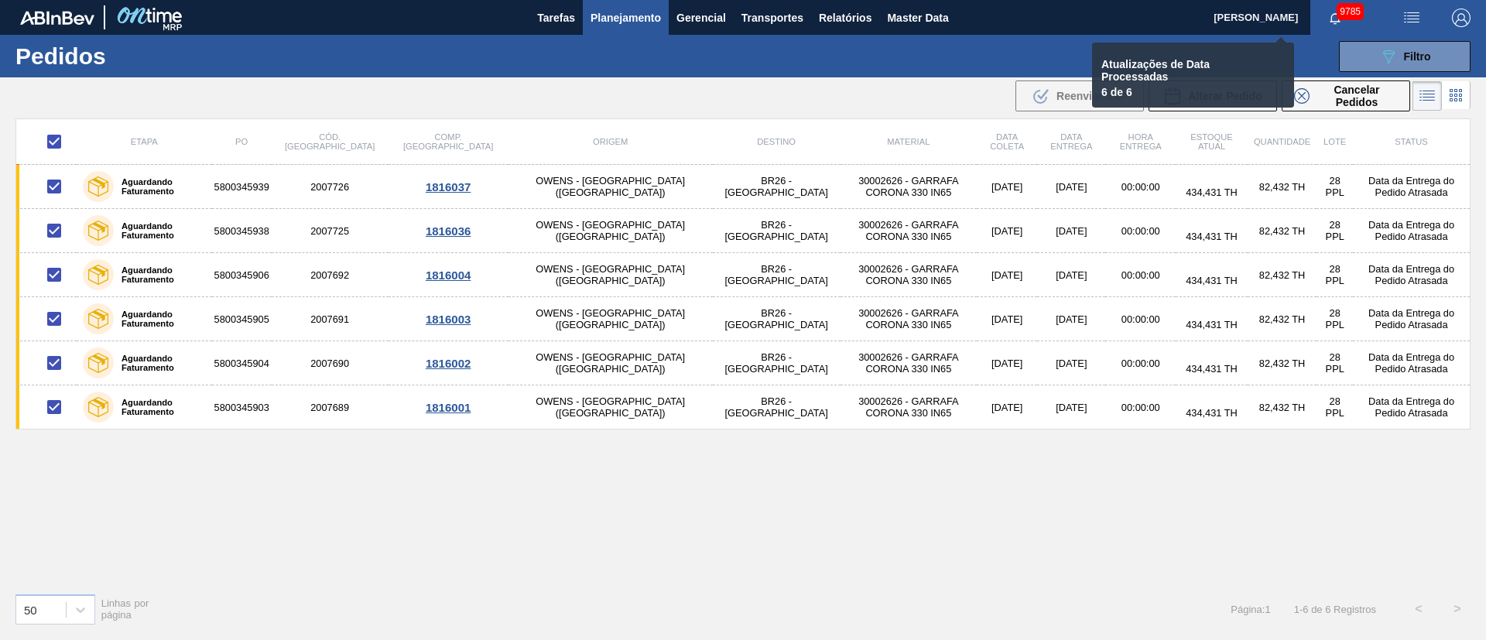
checkbox input "false"
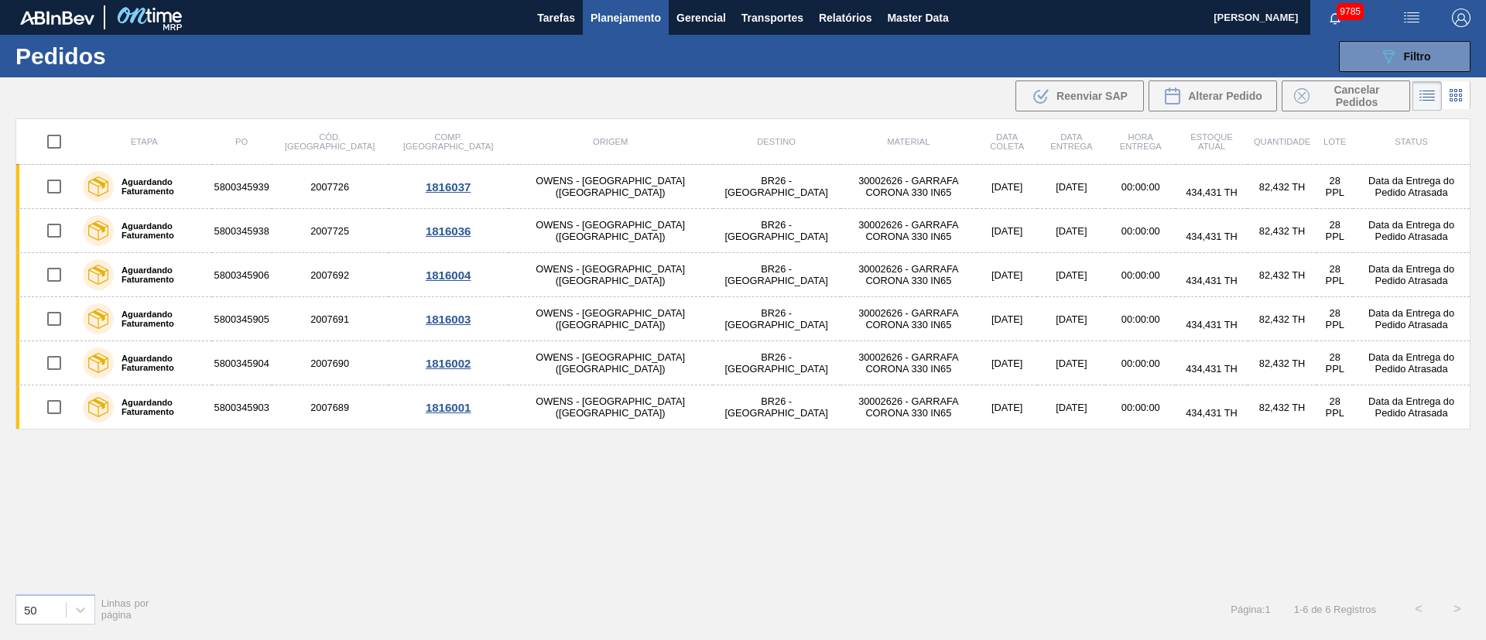
click at [945, 504] on div "Etapa PO Cód. Pedido Comp. Carga Origem Destino Material Data coleta Data entre…" at bounding box center [742, 349] width 1455 height 462
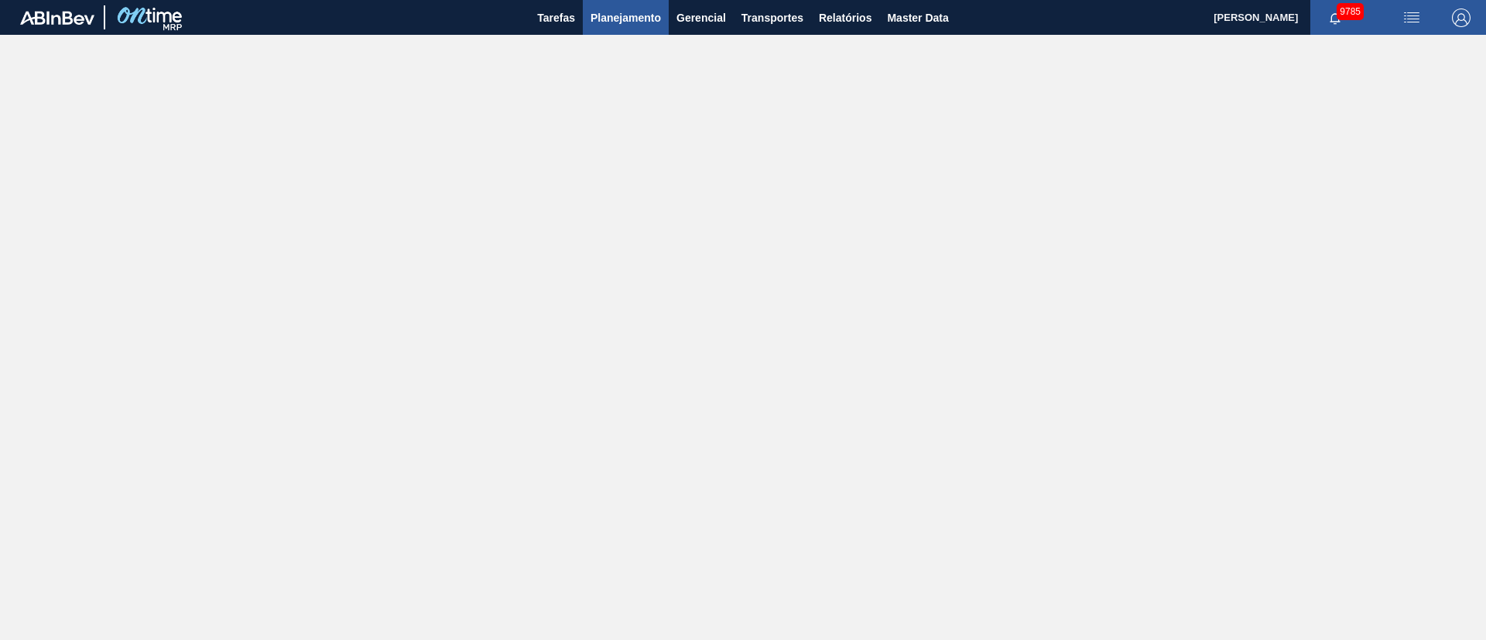
click at [605, 11] on span "Planejamento" at bounding box center [626, 18] width 70 height 19
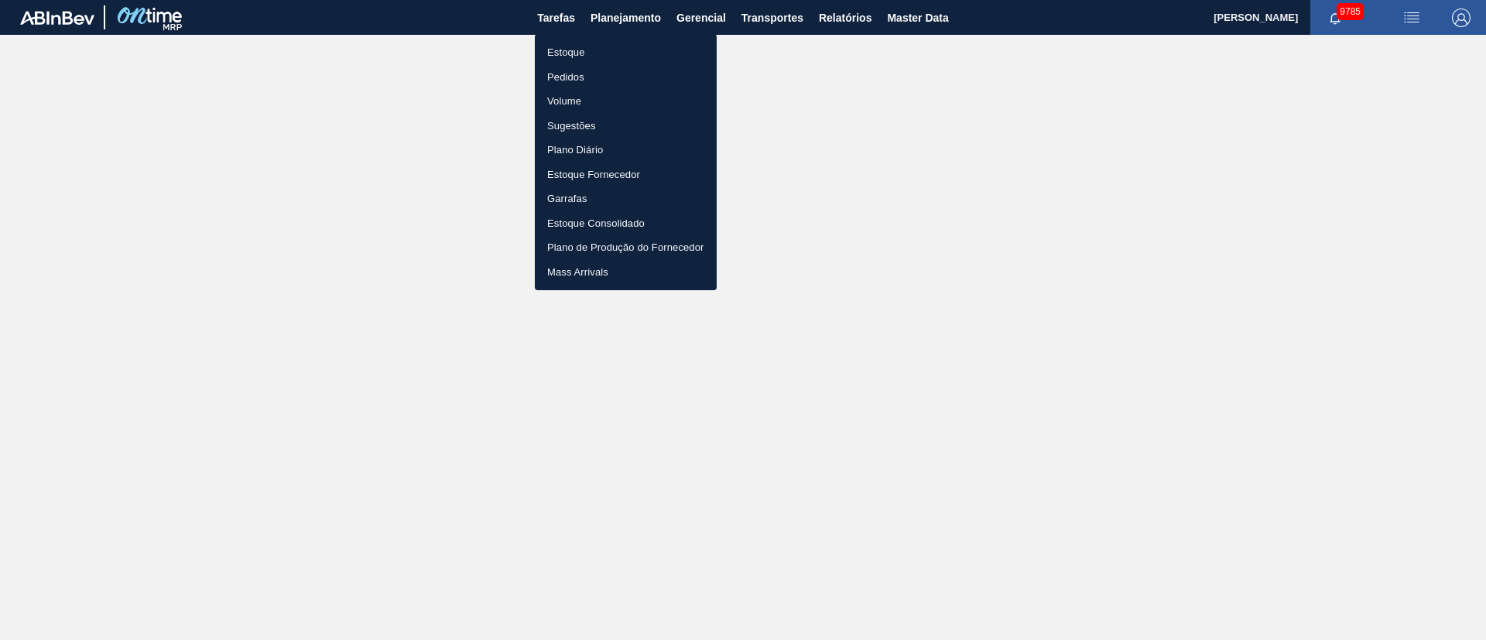
click at [574, 75] on li "Pedidos" at bounding box center [626, 77] width 182 height 25
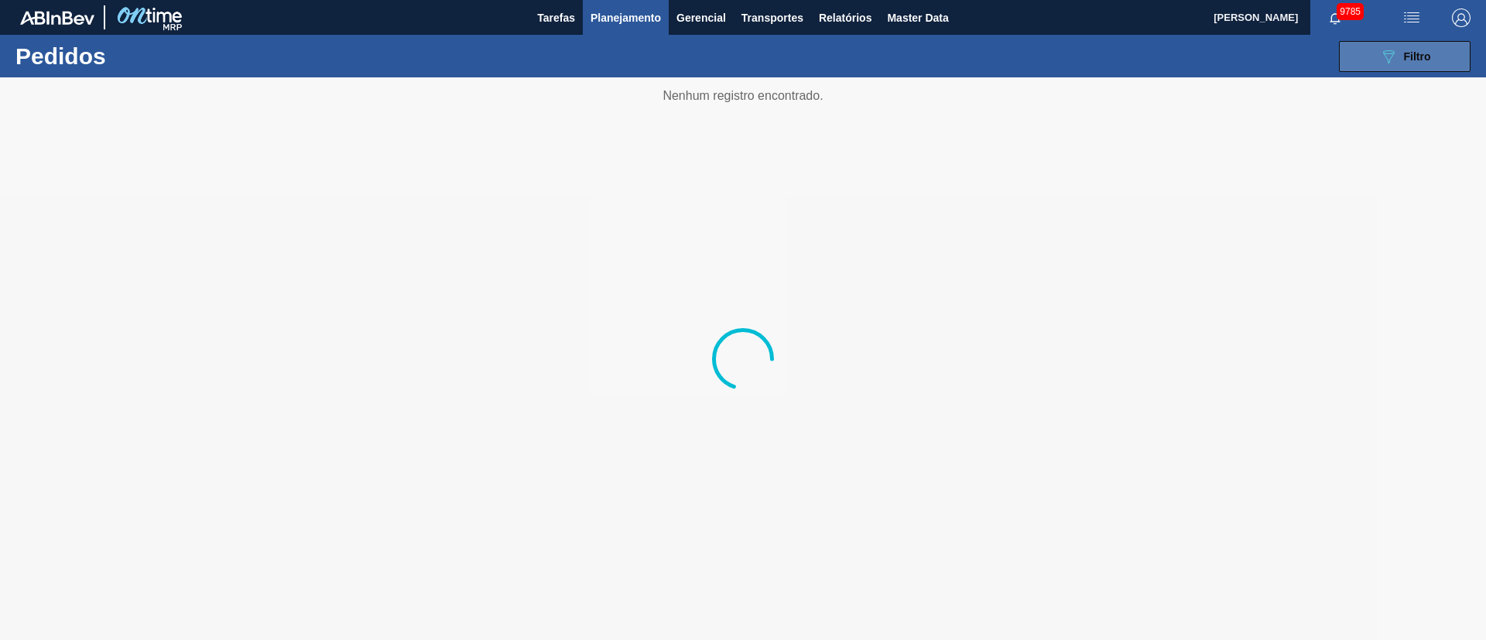
click at [1414, 51] on span "Filtro" at bounding box center [1417, 56] width 27 height 12
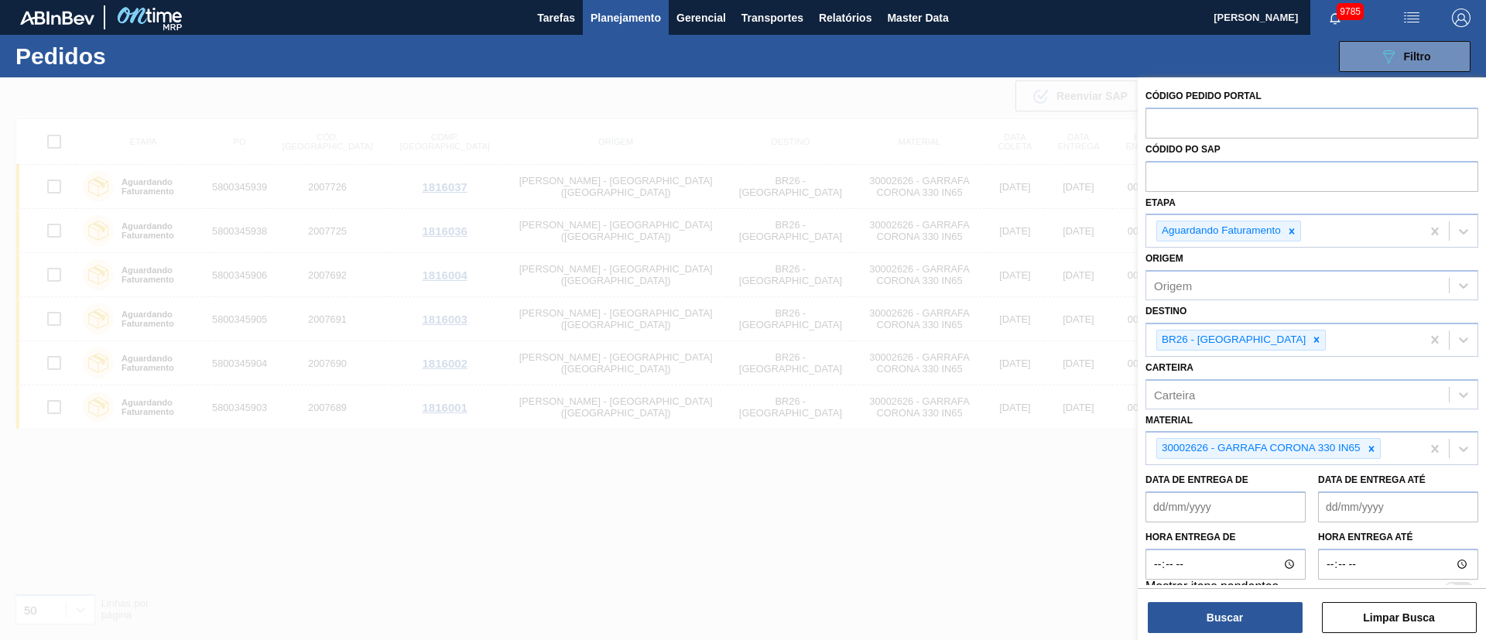
click at [1311, 344] on icon at bounding box center [1316, 339] width 11 height 11
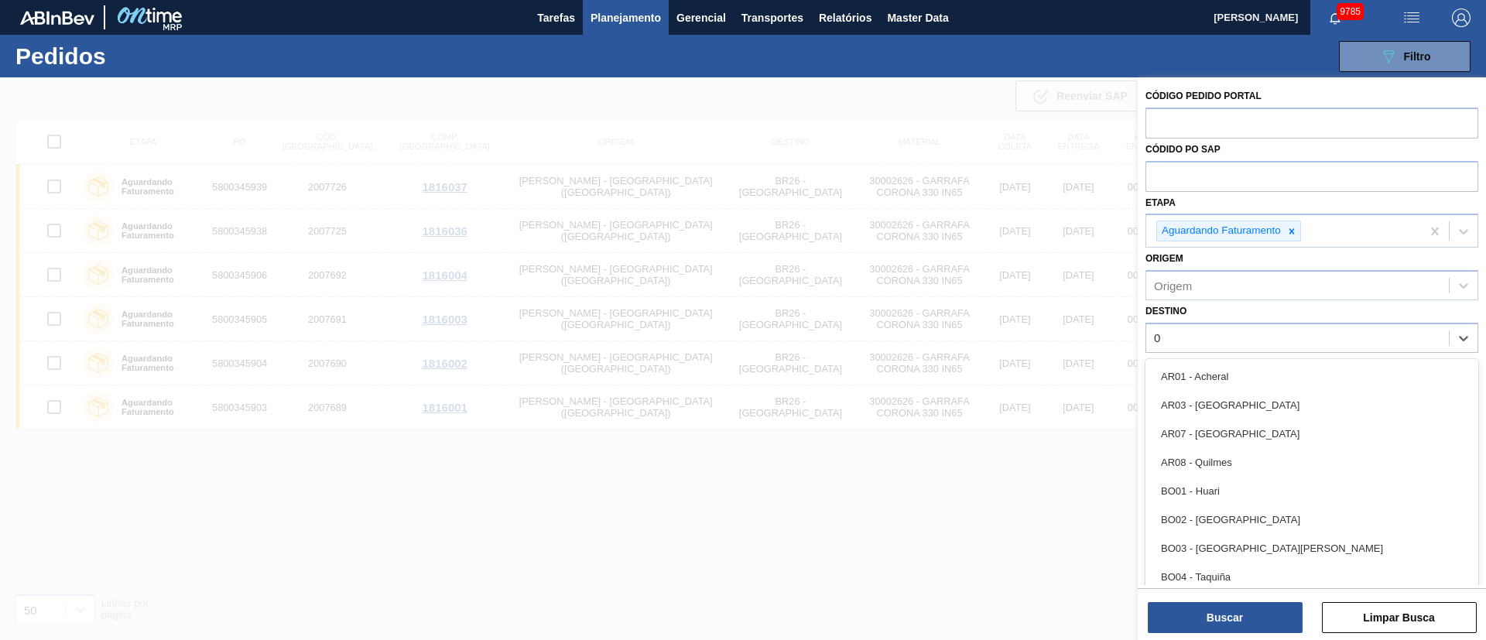
type input "03"
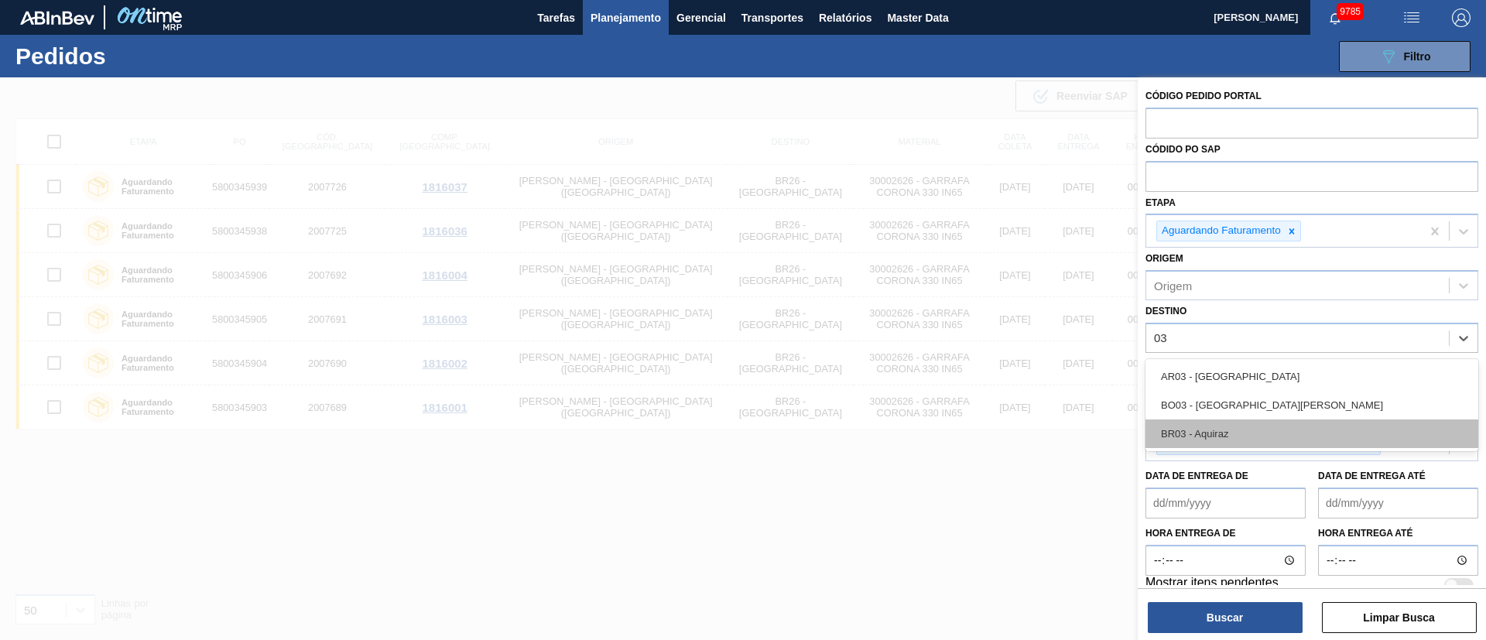
click at [1206, 437] on div "BR03 - Aquiraz" at bounding box center [1312, 434] width 333 height 29
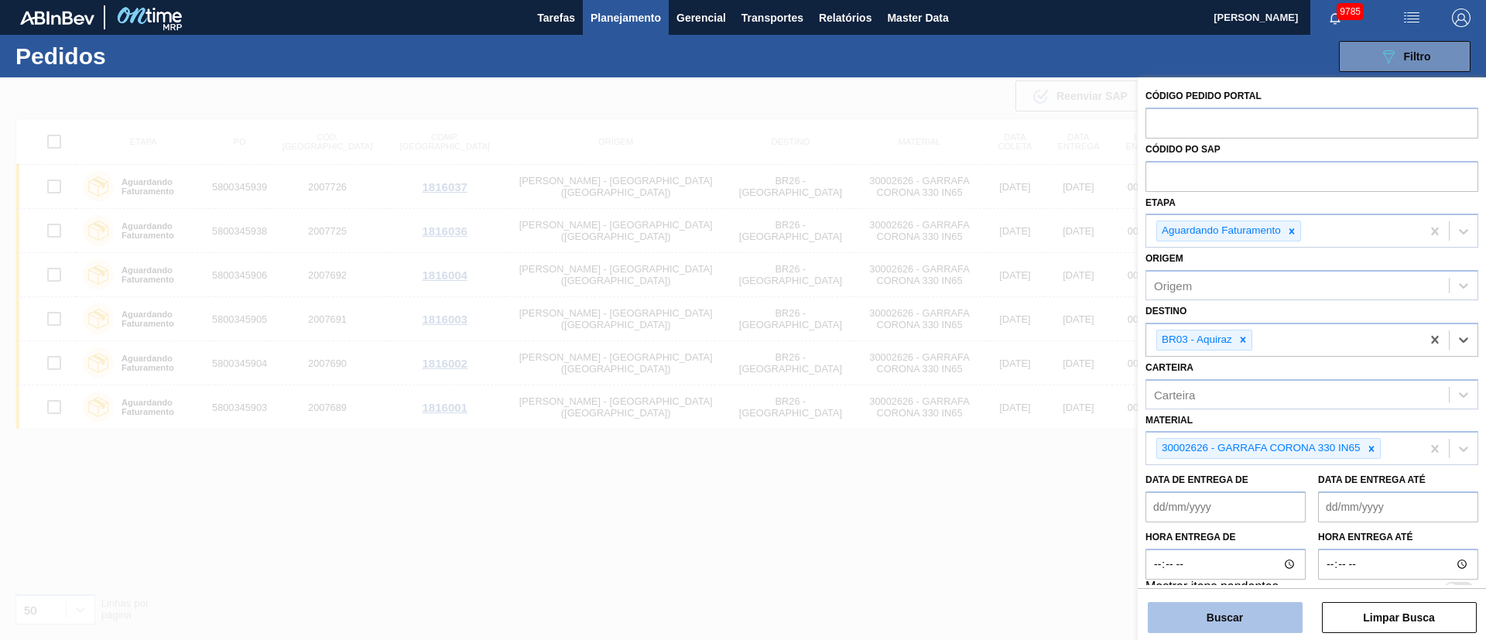
click at [1225, 624] on button "Buscar" at bounding box center [1225, 617] width 155 height 31
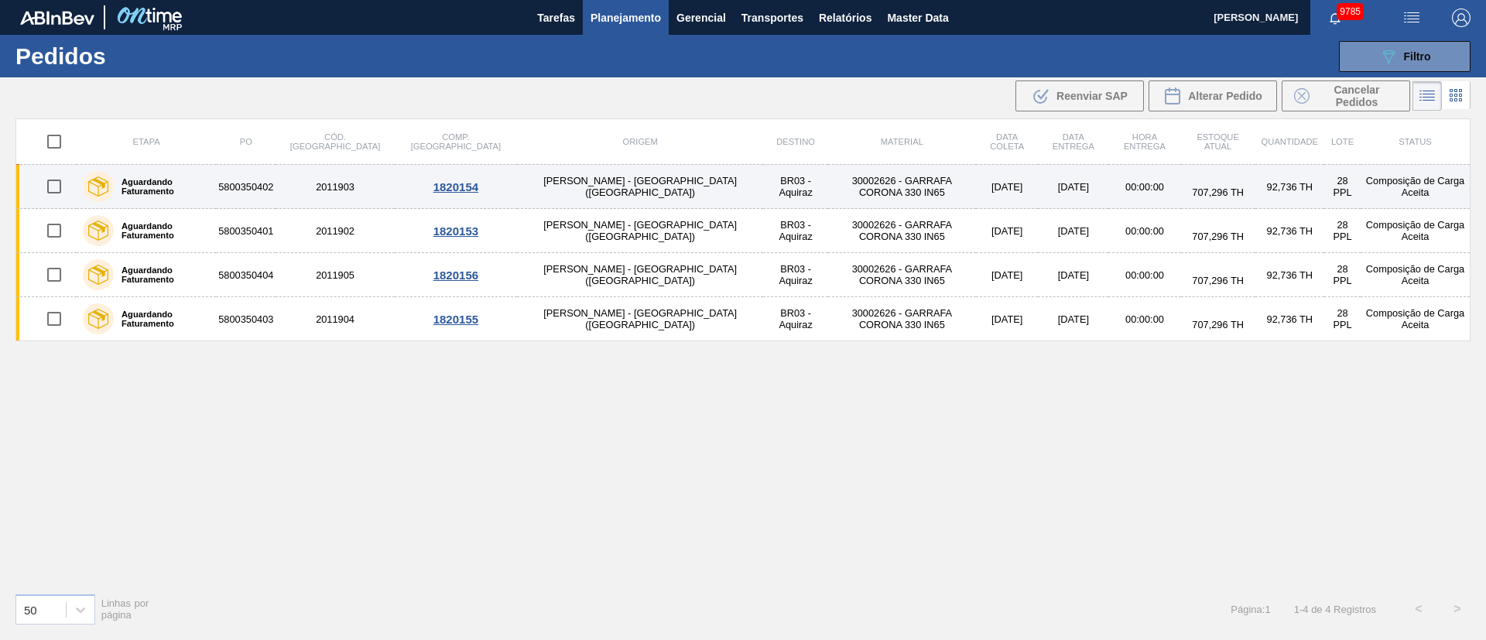
click at [51, 180] on input "checkbox" at bounding box center [54, 186] width 33 height 33
checkbox input "true"
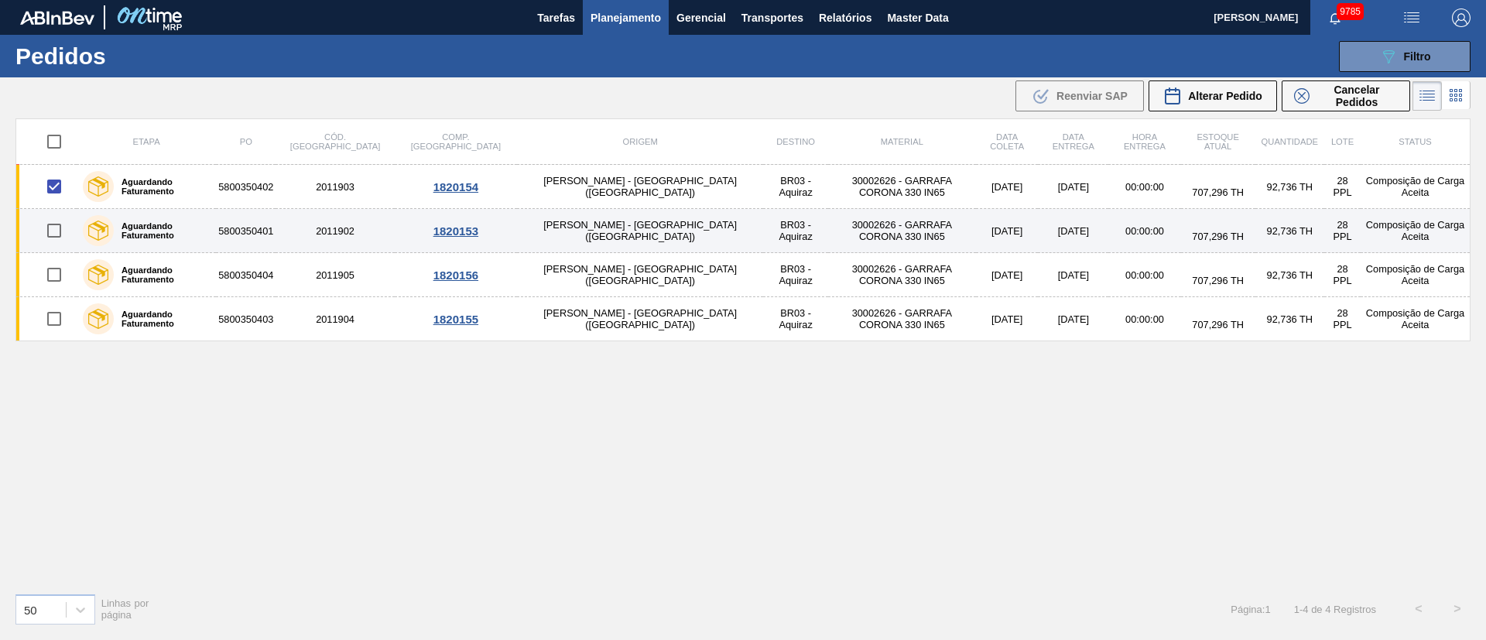
click at [52, 234] on input "checkbox" at bounding box center [54, 230] width 33 height 33
checkbox input "true"
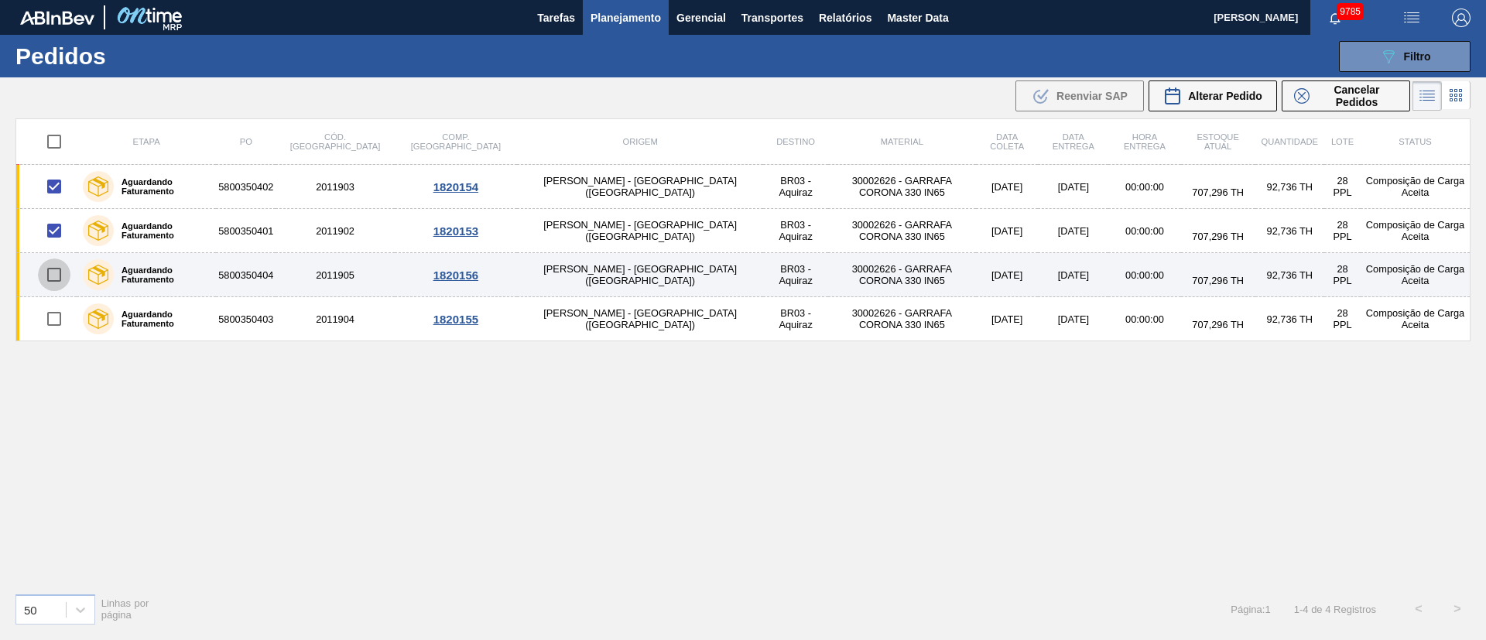
click at [64, 277] on input "checkbox" at bounding box center [54, 275] width 33 height 33
checkbox input "true"
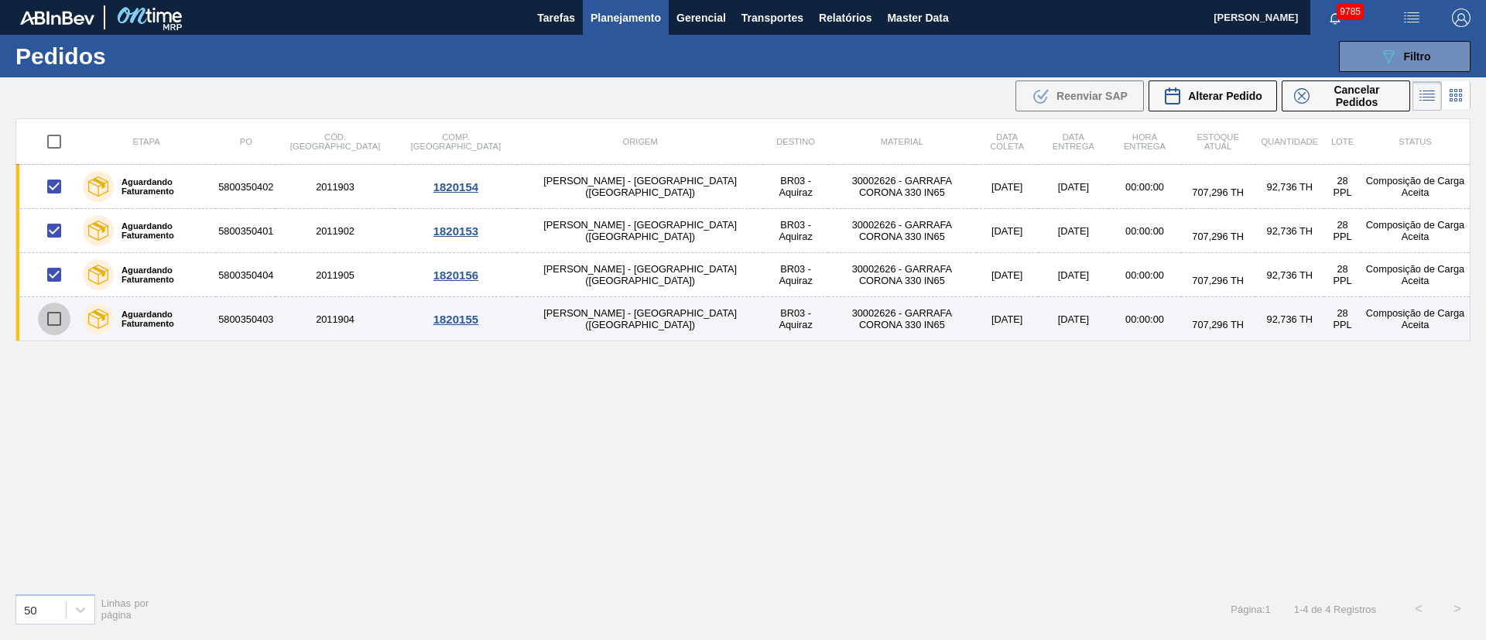
click at [55, 314] on input "checkbox" at bounding box center [54, 319] width 33 height 33
checkbox input "true"
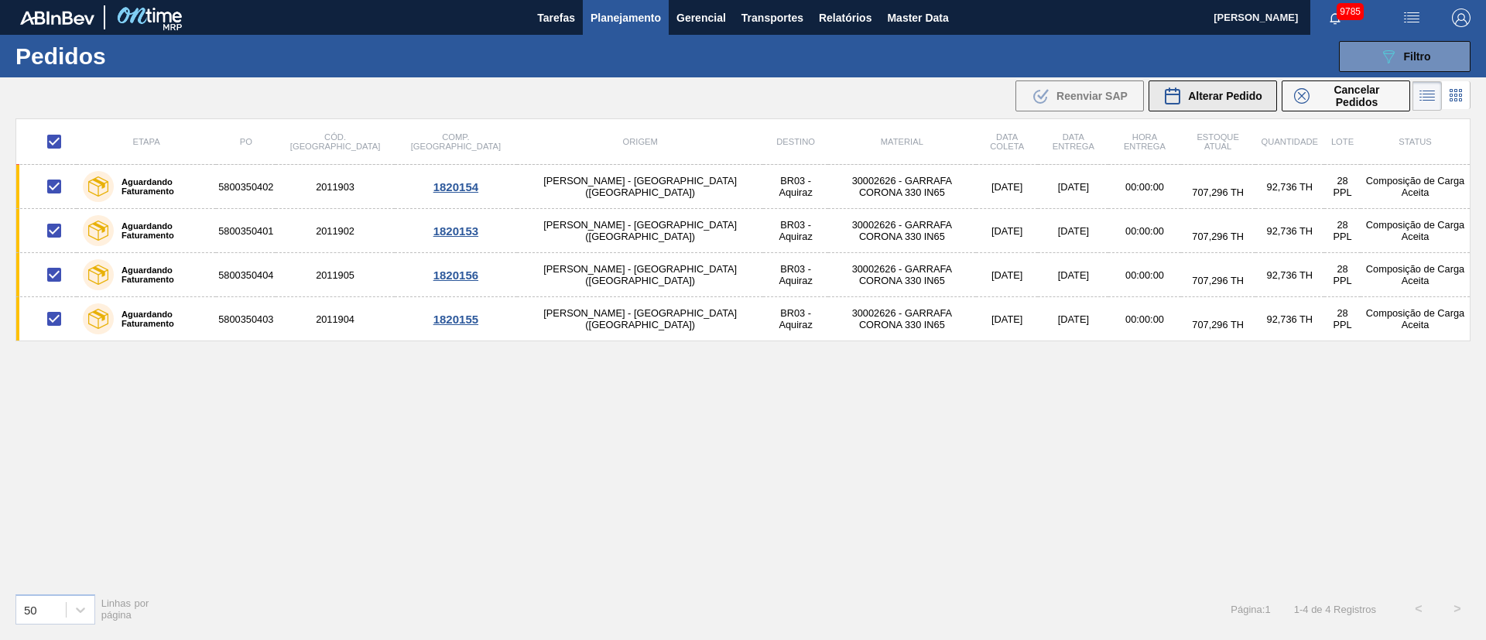
click at [1208, 101] on span "Alterar Pedido" at bounding box center [1225, 96] width 74 height 12
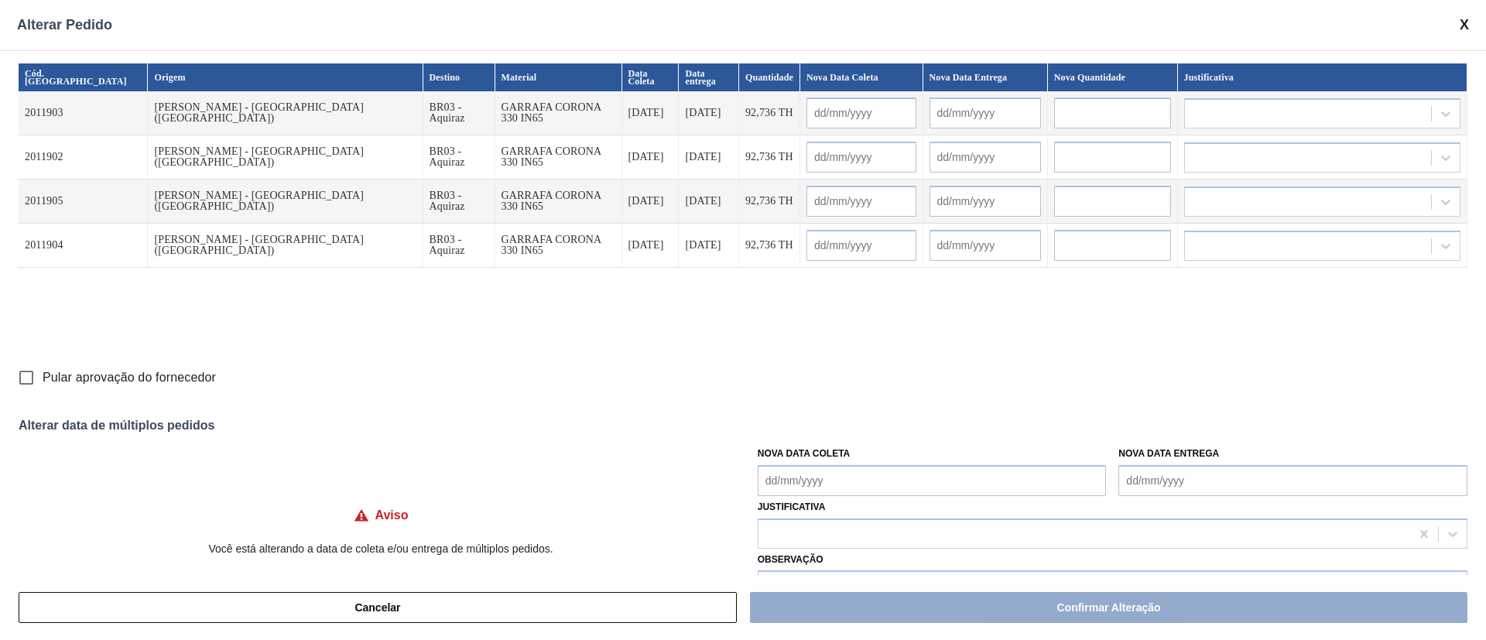
click at [805, 482] on Coleta "Nova Data Coleta" at bounding box center [932, 480] width 349 height 31
click at [843, 416] on div "27" at bounding box center [851, 410] width 21 height 21
type Coleta "[DATE]"
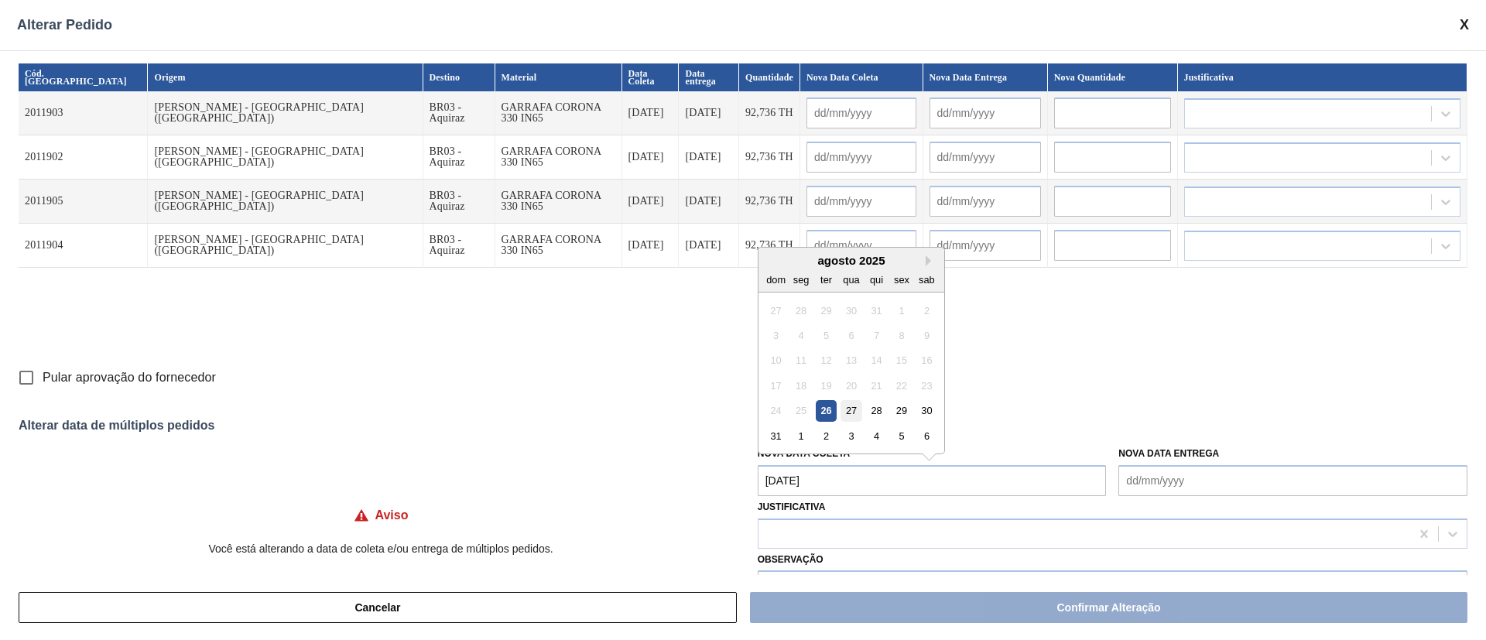
type input "[DATE]"
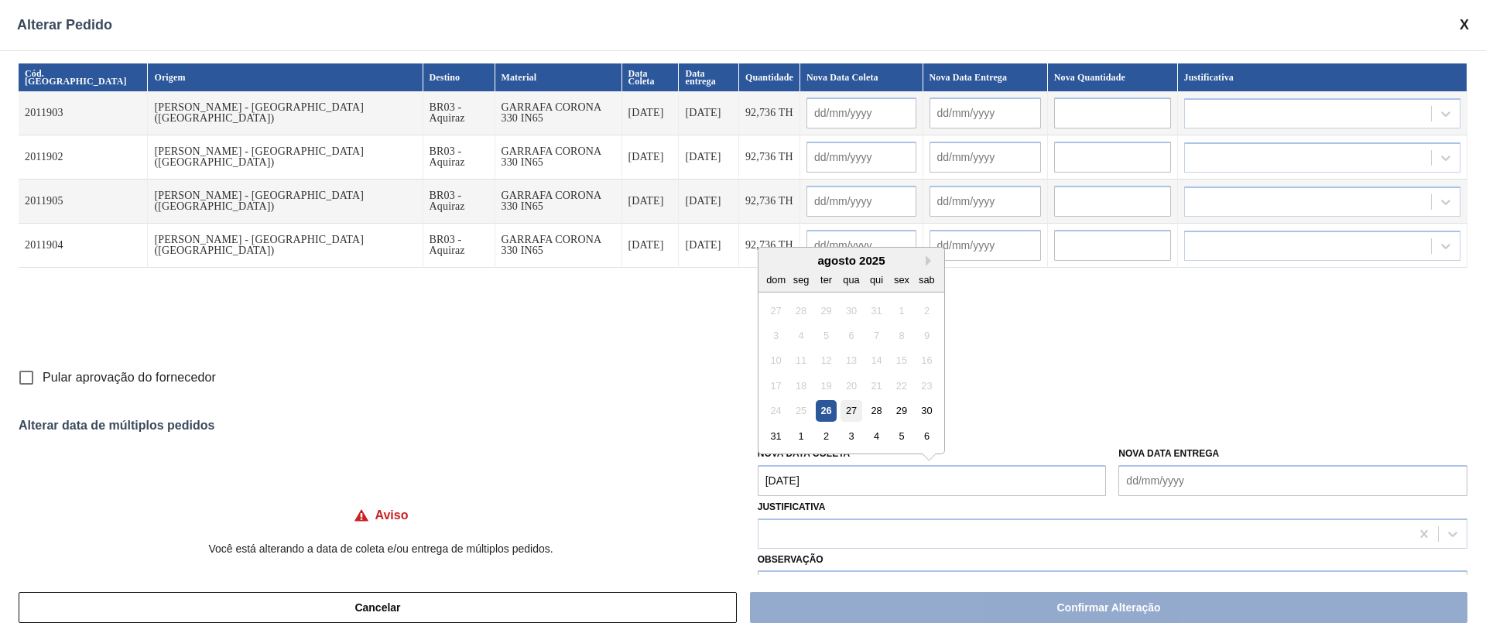
type input "[DATE]"
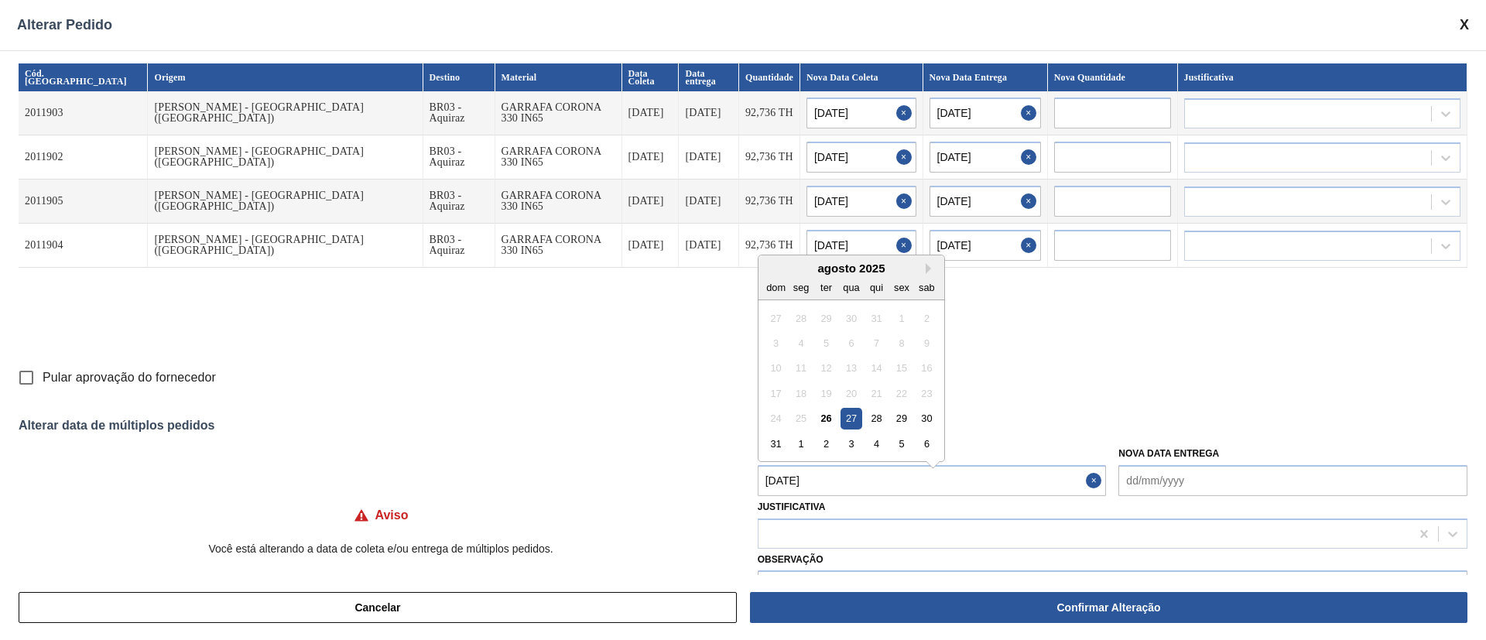
click at [869, 471] on Coleta "[DATE]" at bounding box center [932, 480] width 349 height 31
click at [931, 415] on div "30" at bounding box center [927, 410] width 21 height 21
type Coleta "30/08/2025"
type input "30/08/2025"
type input "[DATE]"
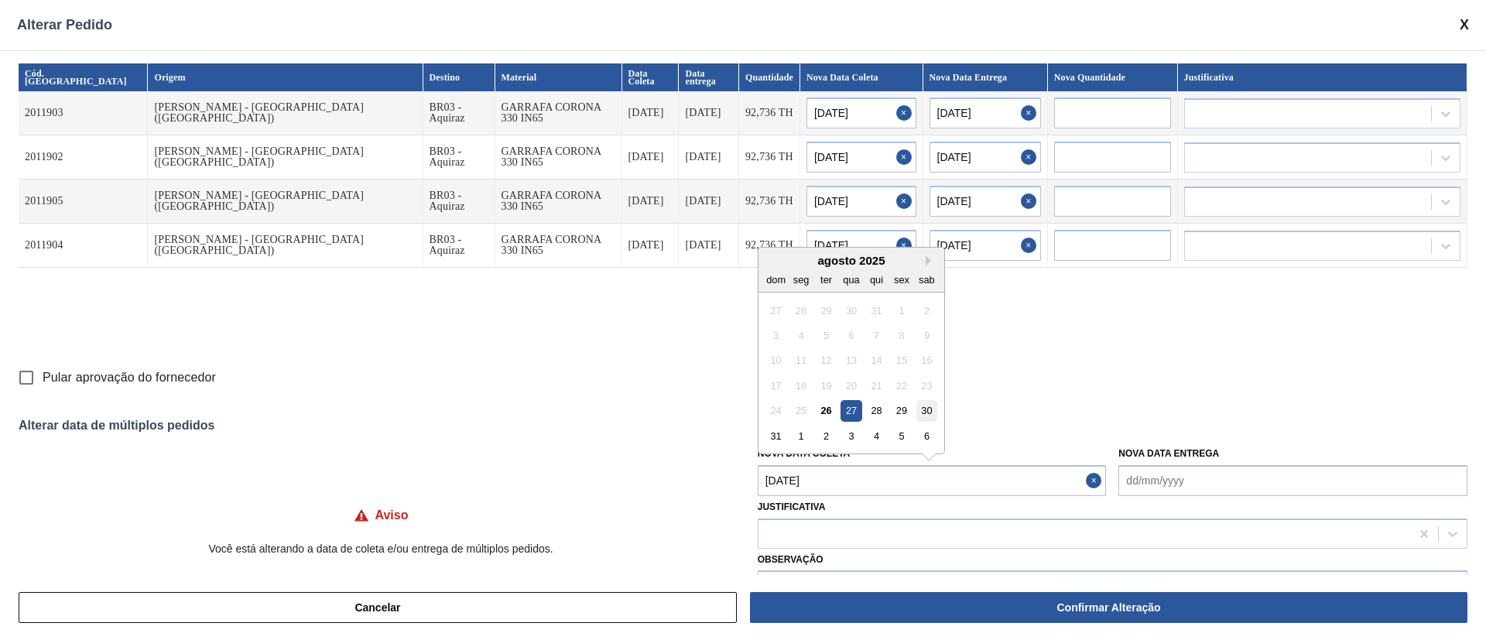
type input "30/08/2025"
type input "[DATE]"
type input "30/08/2025"
type input "[DATE]"
type input "30/08/2025"
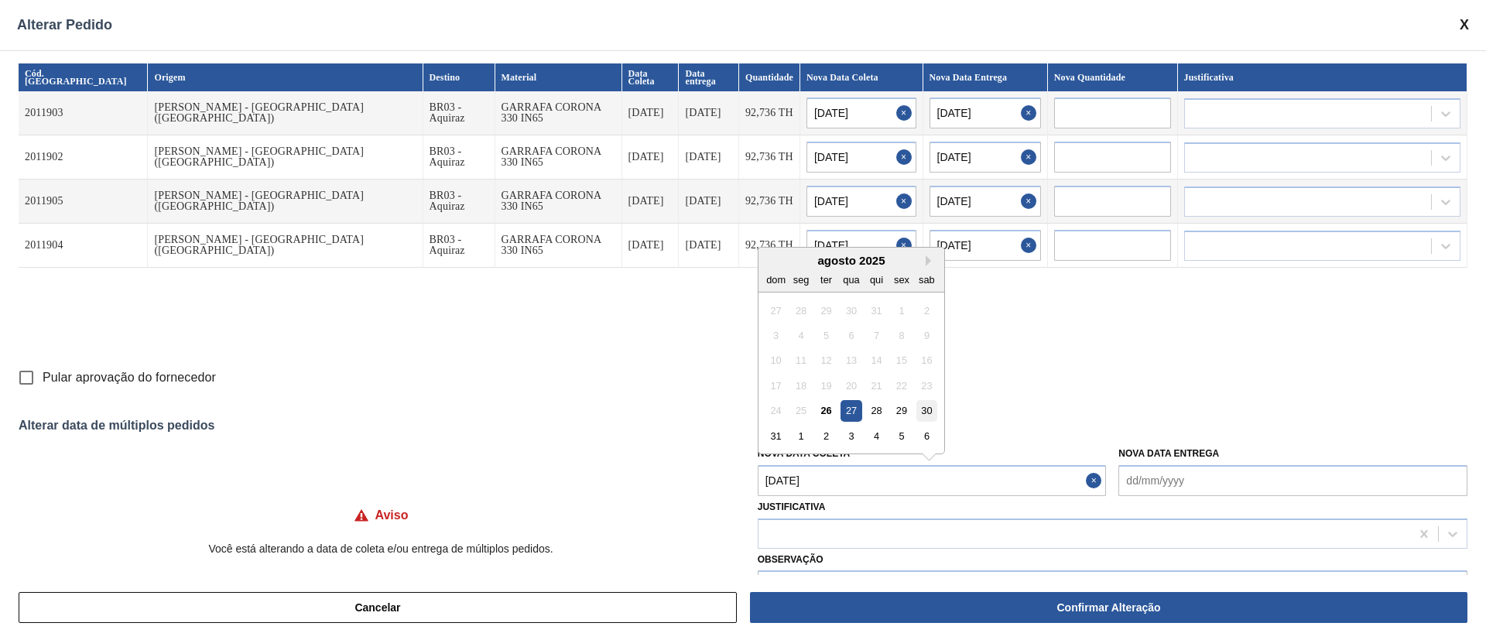
type input "[DATE]"
click at [27, 379] on input "Pular aprovação do fornecedor" at bounding box center [26, 378] width 33 height 33
checkbox input "true"
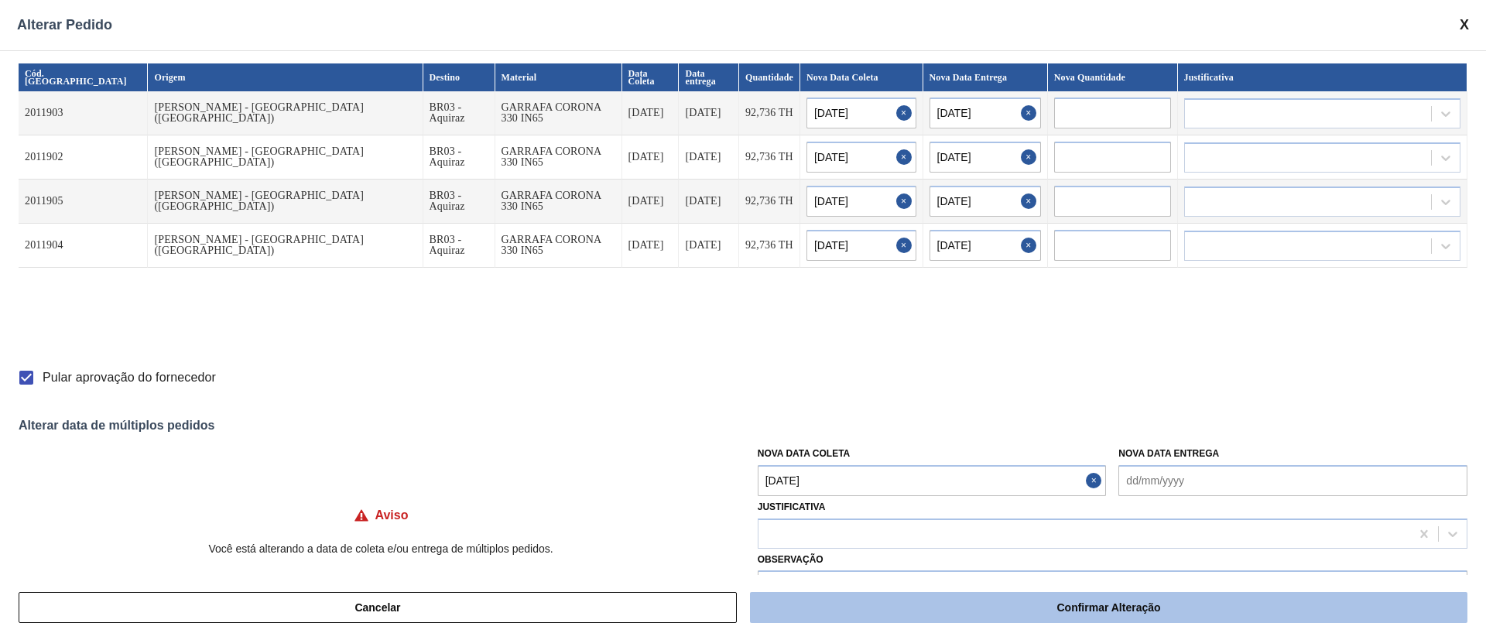
click at [992, 598] on button "Confirmar Alteração" at bounding box center [1109, 607] width 718 height 31
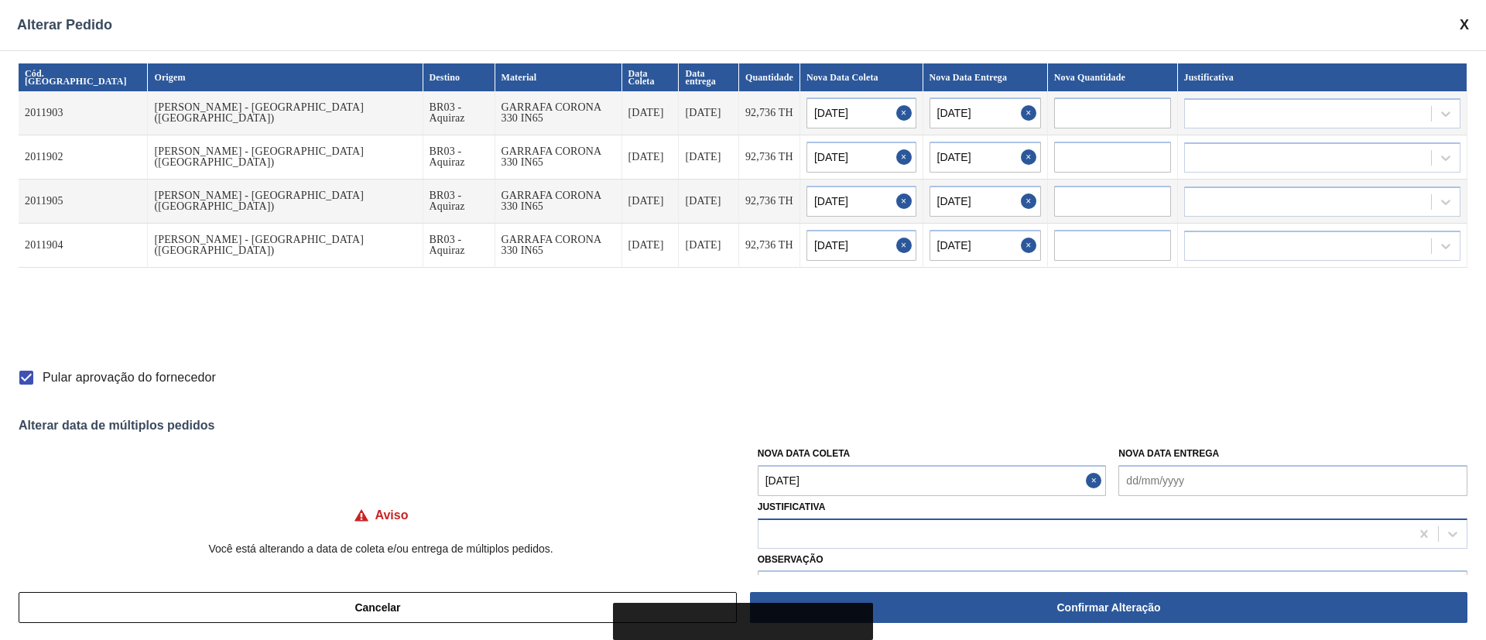
click at [789, 523] on div at bounding box center [1085, 534] width 652 height 22
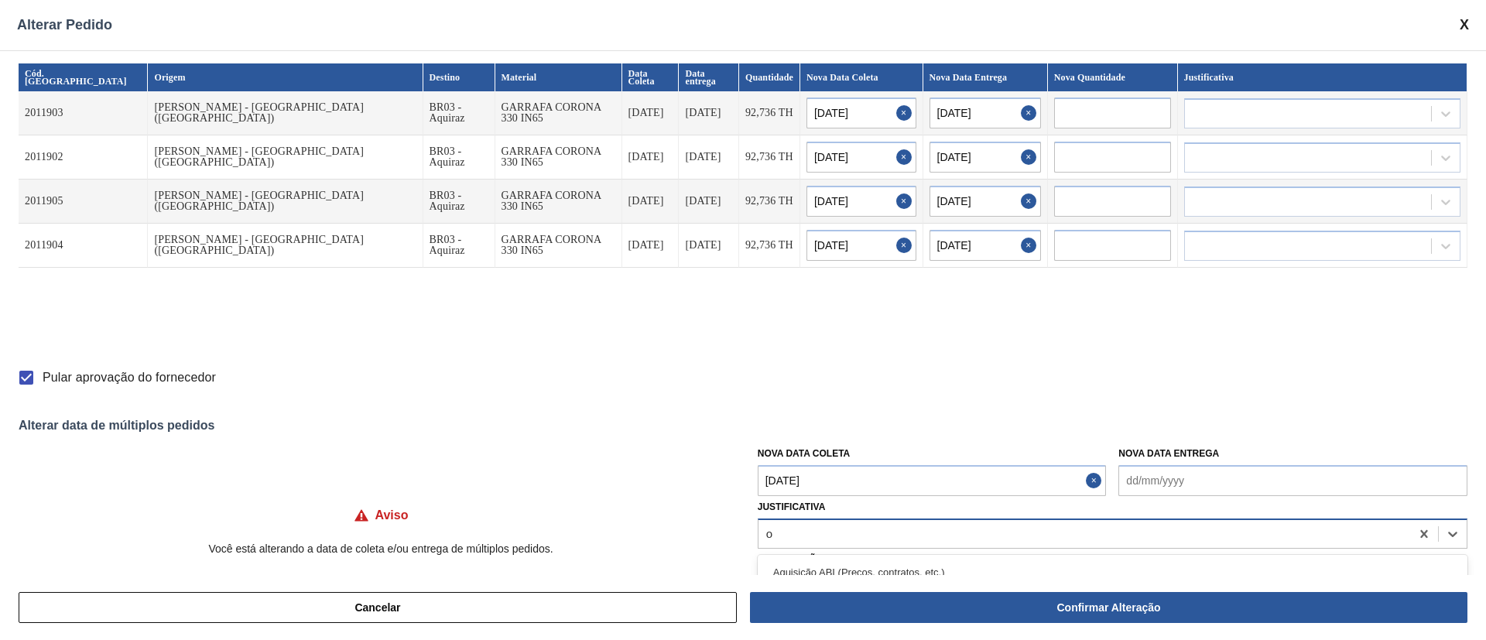
type input "ou"
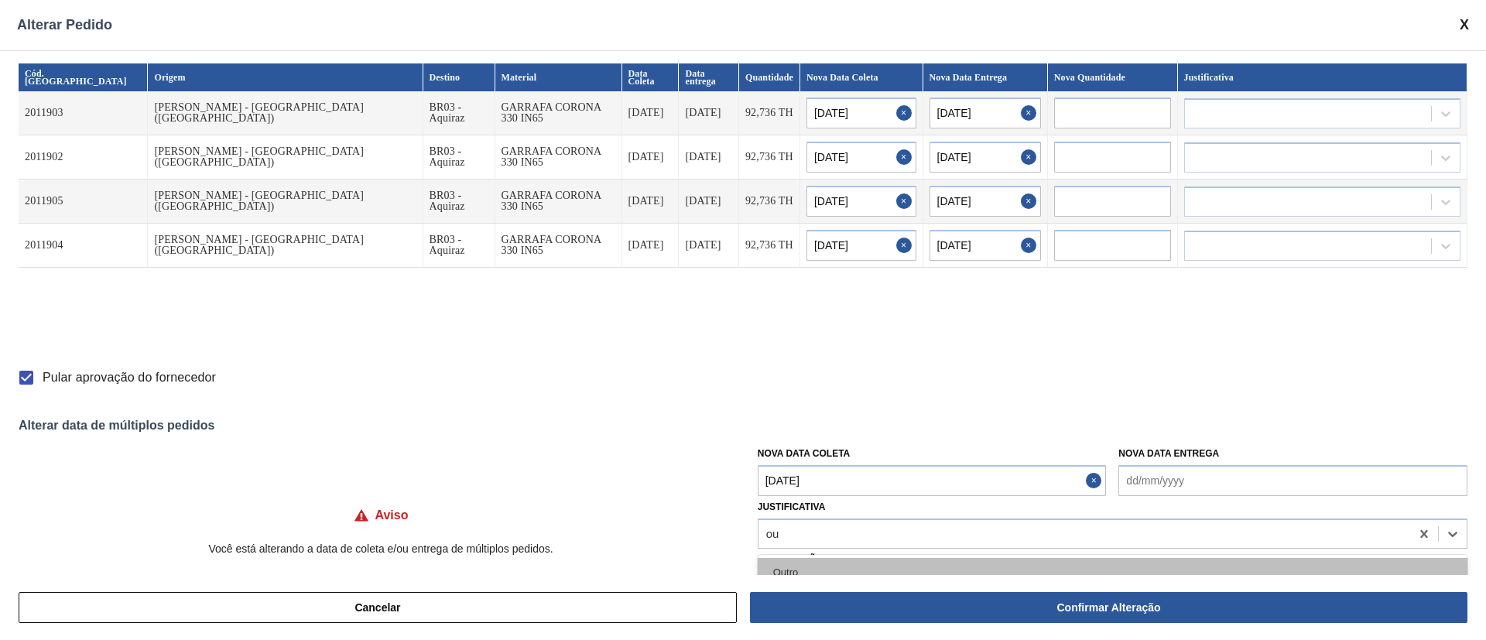
click at [785, 571] on div "Outro" at bounding box center [1113, 572] width 710 height 29
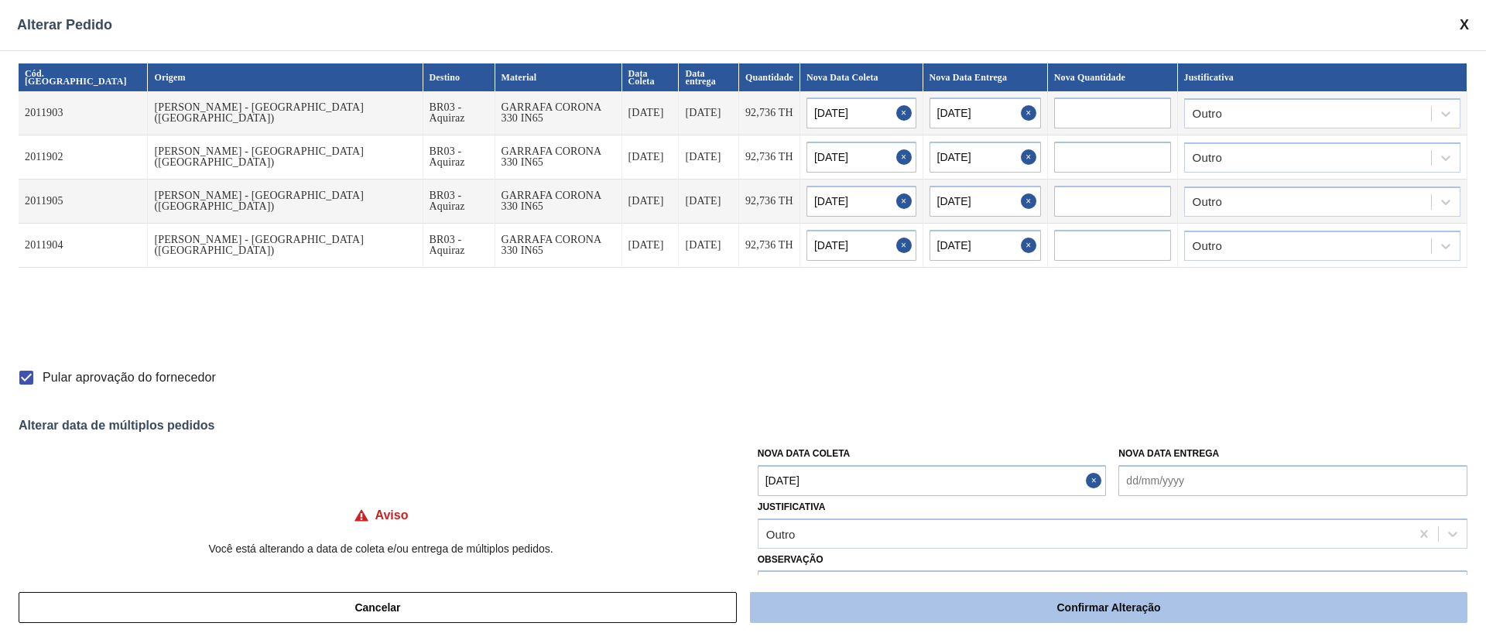
click at [1001, 608] on button "Confirmar Alteração" at bounding box center [1109, 607] width 718 height 31
checkbox input "false"
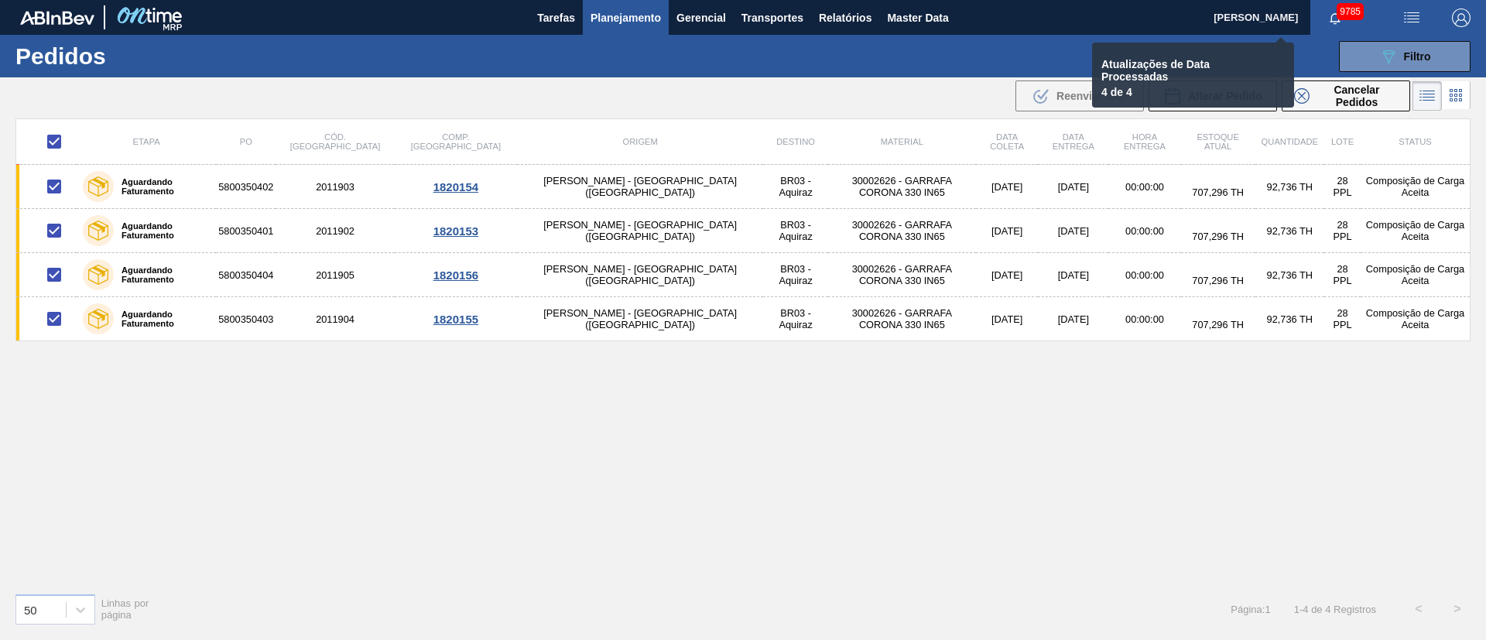
checkbox input "false"
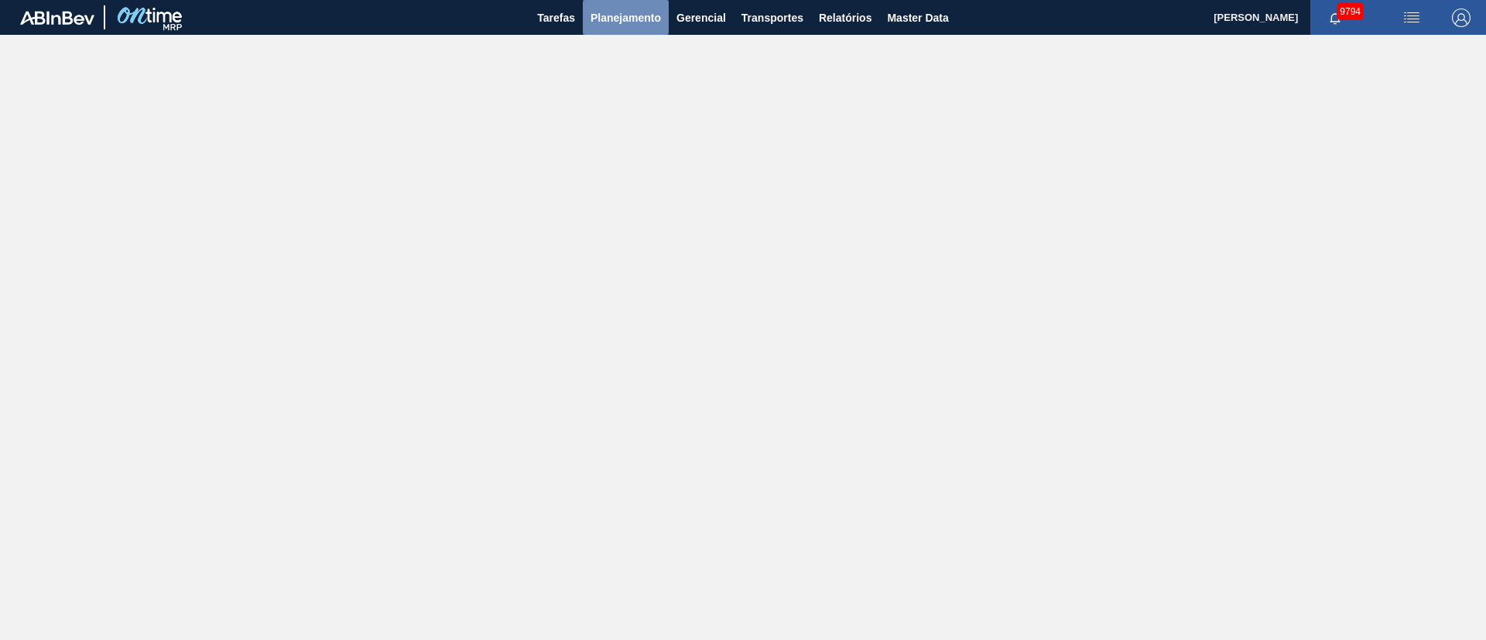
click at [639, 11] on span "Planejamento" at bounding box center [626, 18] width 70 height 19
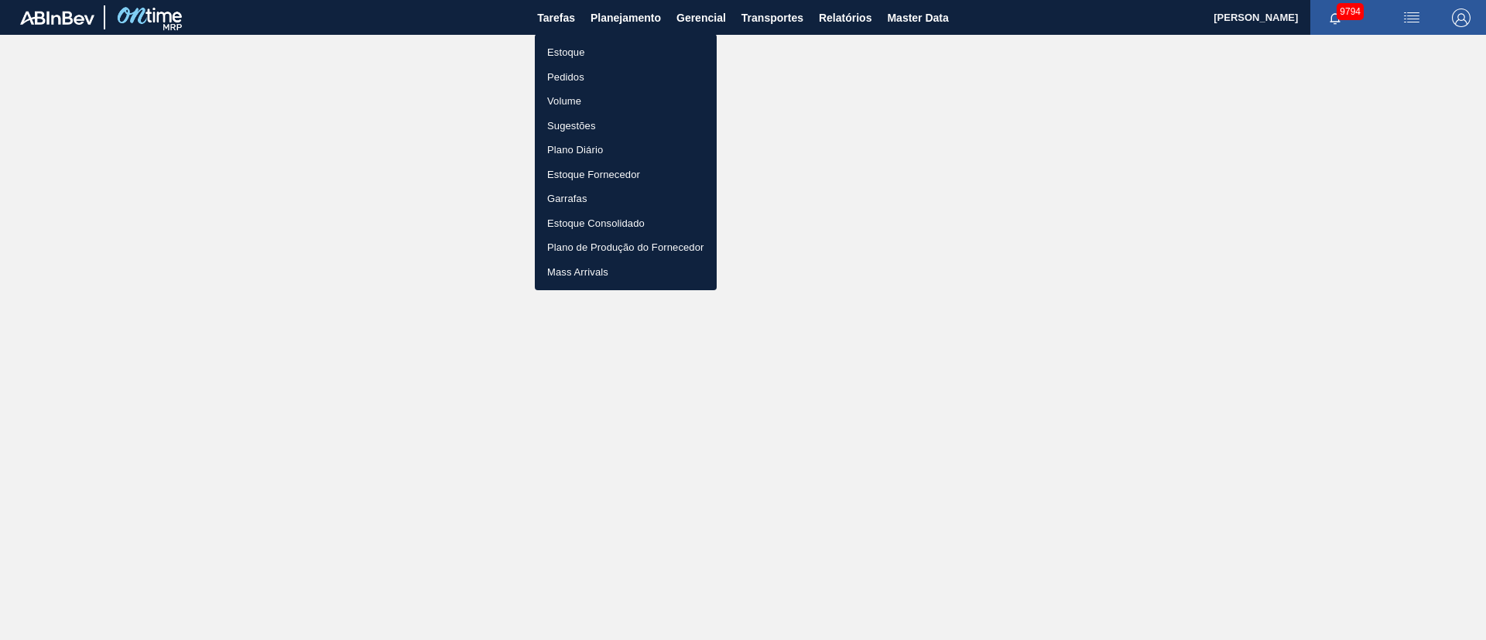
click at [561, 75] on li "Pedidos" at bounding box center [626, 77] width 182 height 25
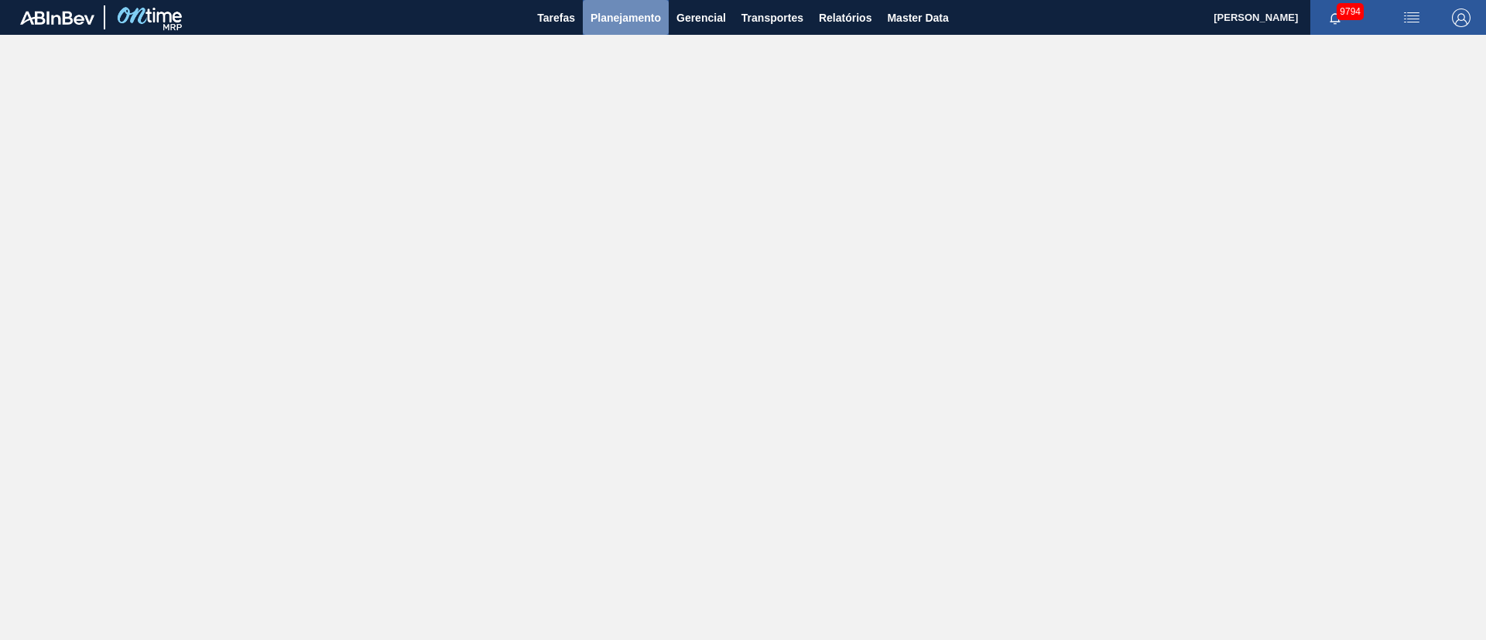
click at [625, 11] on span "Planejamento" at bounding box center [626, 18] width 70 height 19
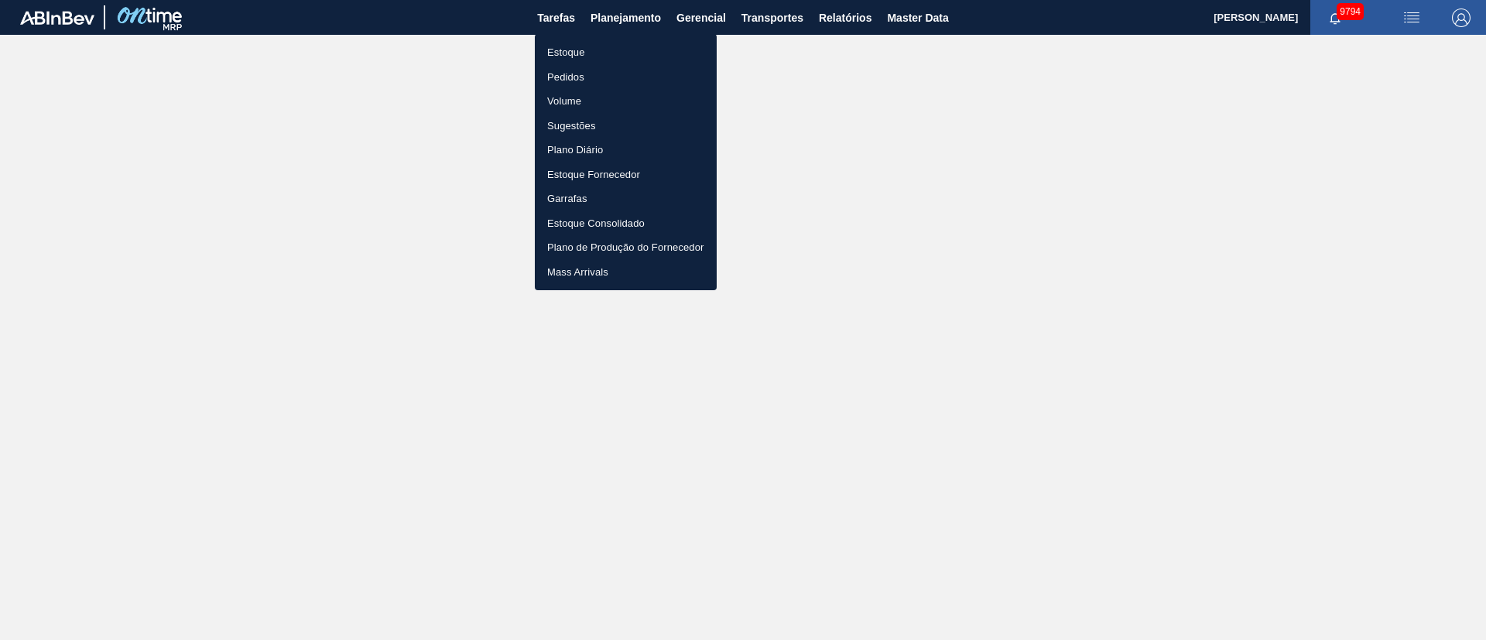
click at [561, 81] on li "Pedidos" at bounding box center [626, 77] width 182 height 25
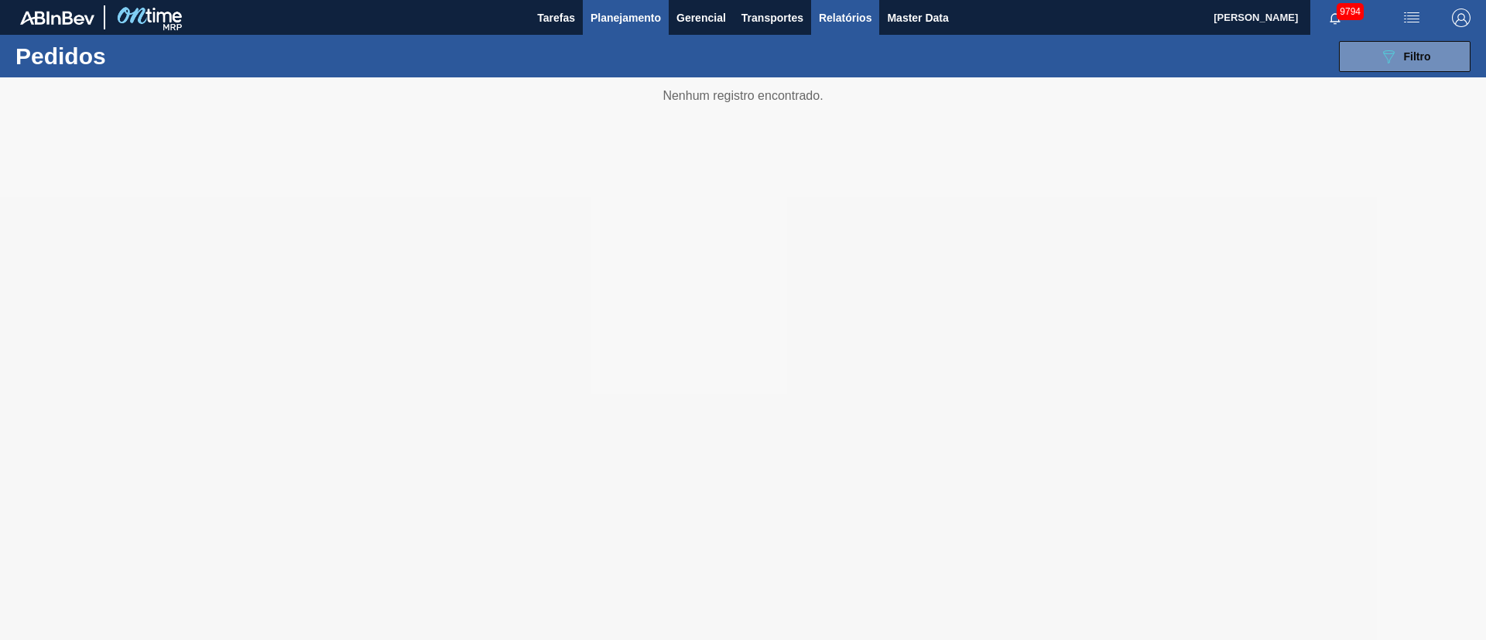
click at [838, 17] on span "Relatórios" at bounding box center [845, 18] width 53 height 19
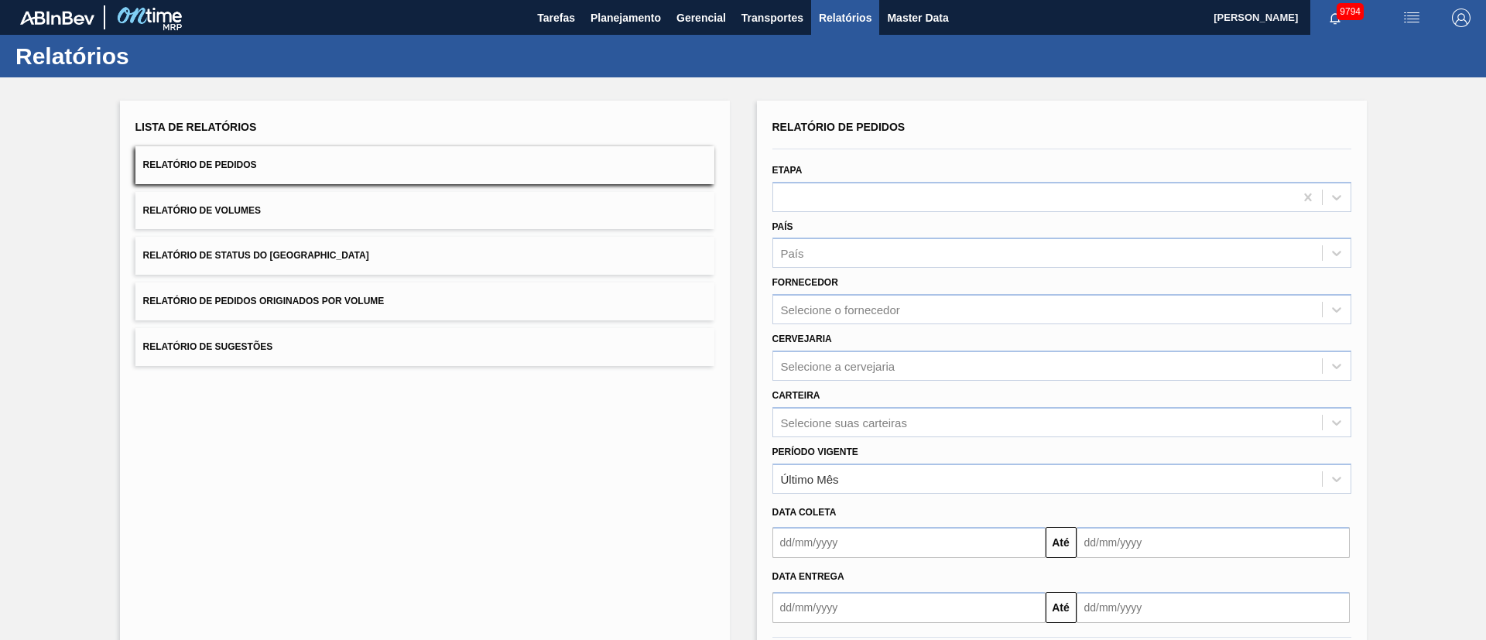
click at [324, 303] on span "Relatório de Pedidos Originados por Volume" at bounding box center [264, 301] width 242 height 11
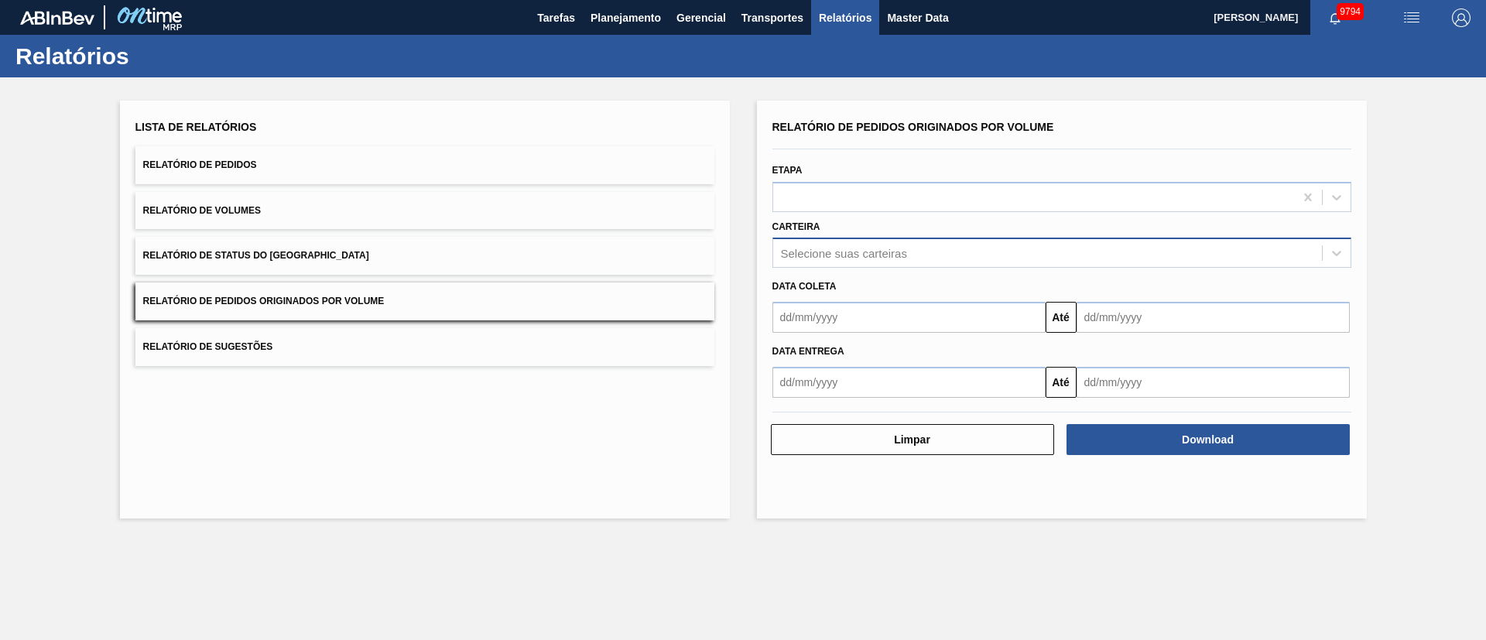
click at [801, 250] on div "Selecione suas carteiras" at bounding box center [844, 253] width 126 height 13
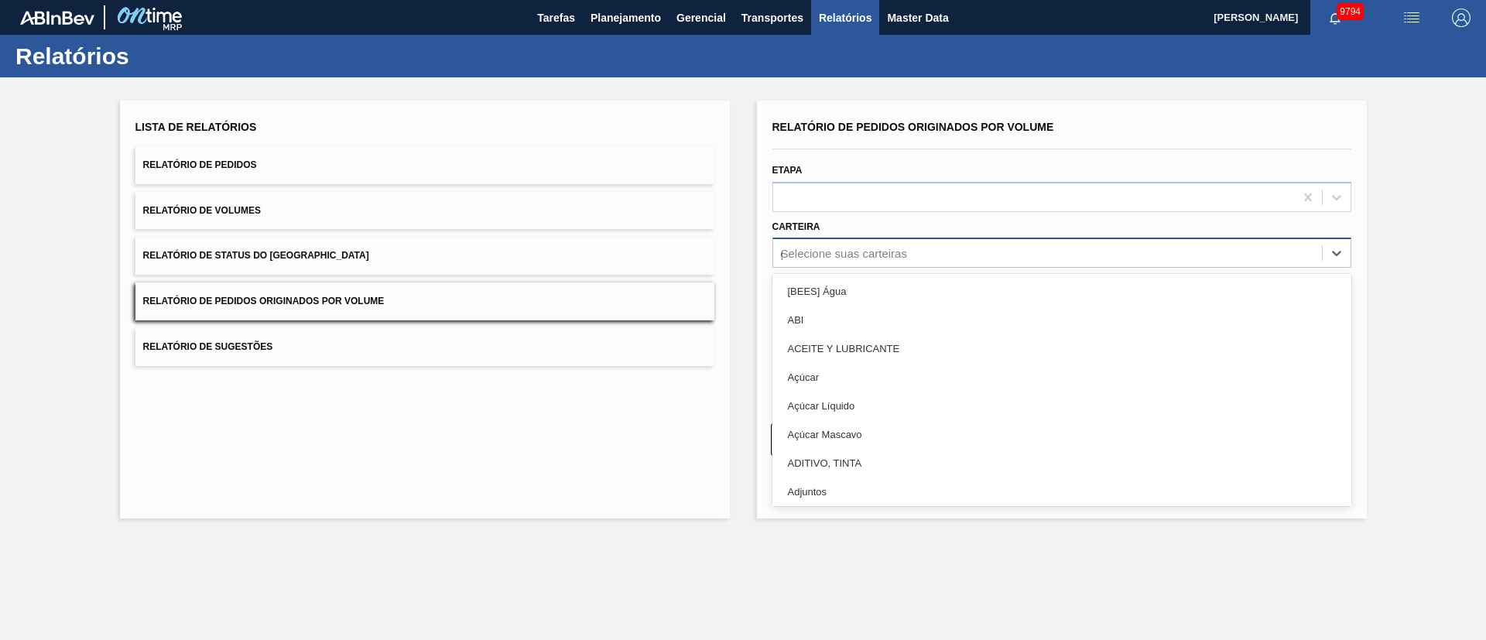
type input "ga"
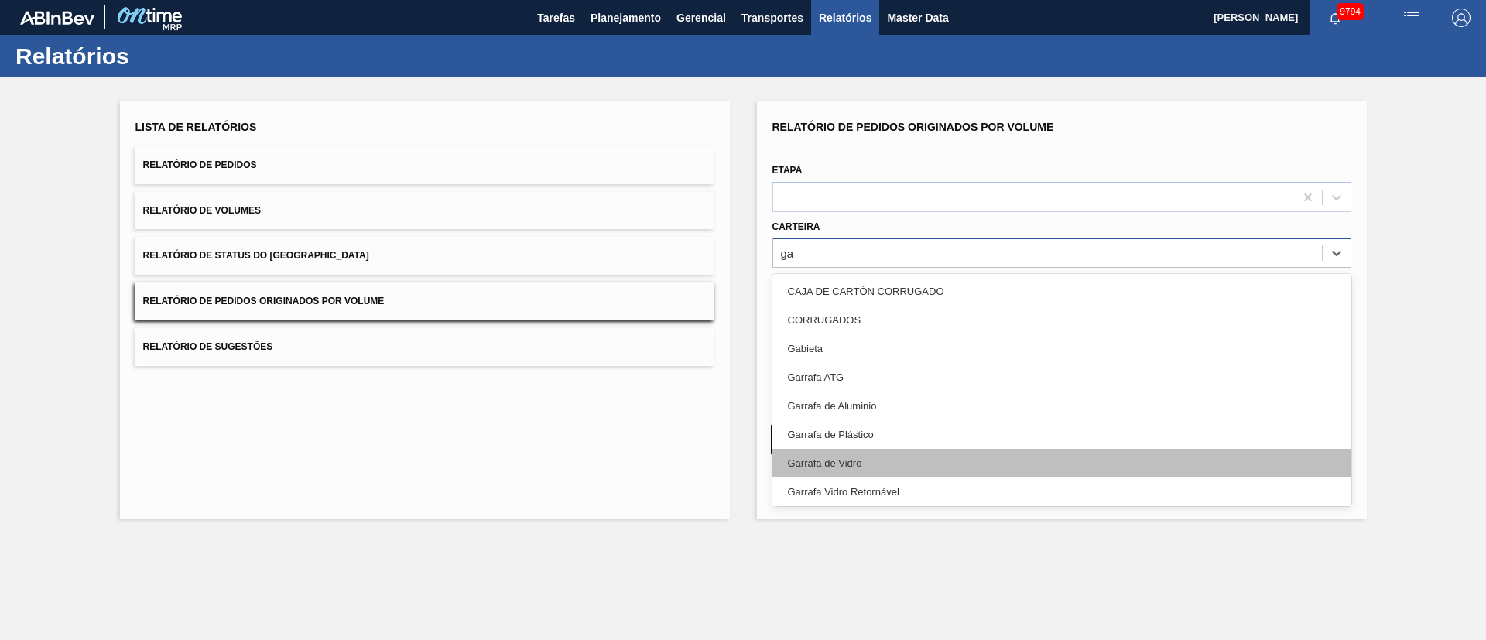
click at [904, 464] on div "Garrafa de Vidro" at bounding box center [1062, 463] width 579 height 29
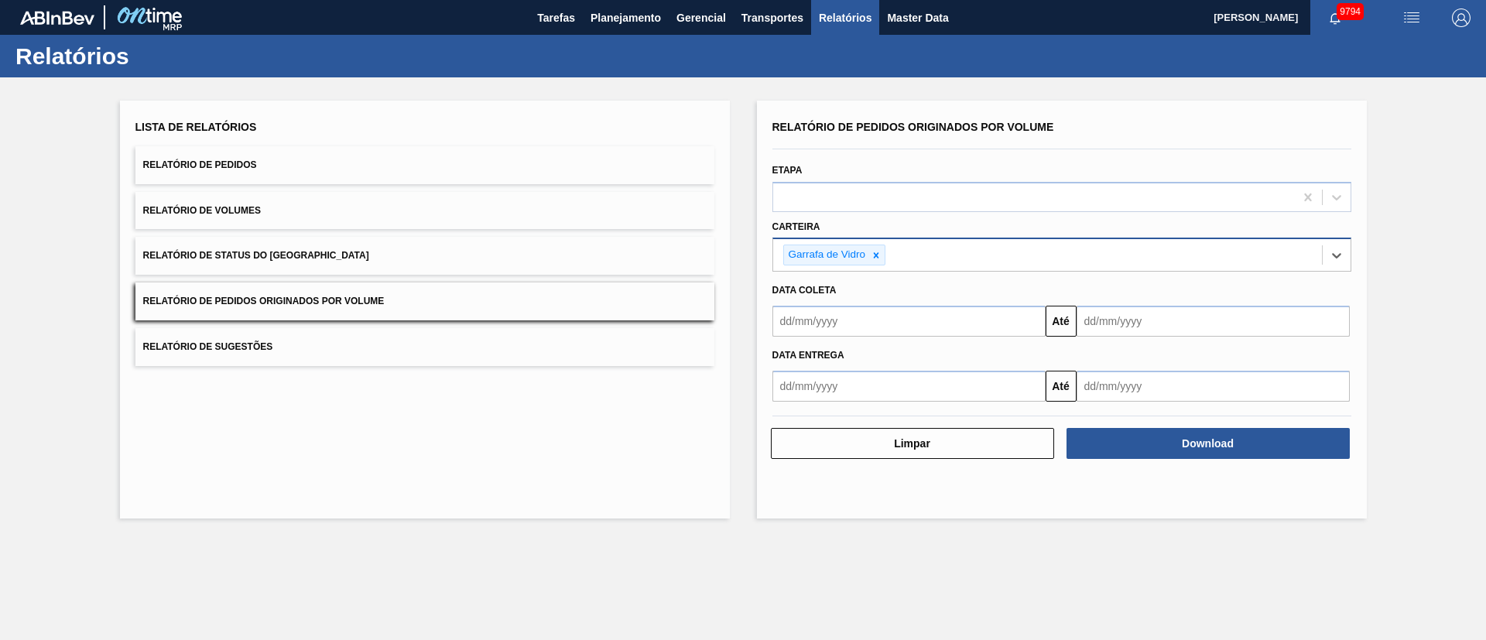
click at [817, 339] on div "Data entrega Até" at bounding box center [1061, 369] width 591 height 65
click at [816, 314] on input "text" at bounding box center [909, 321] width 273 height 31
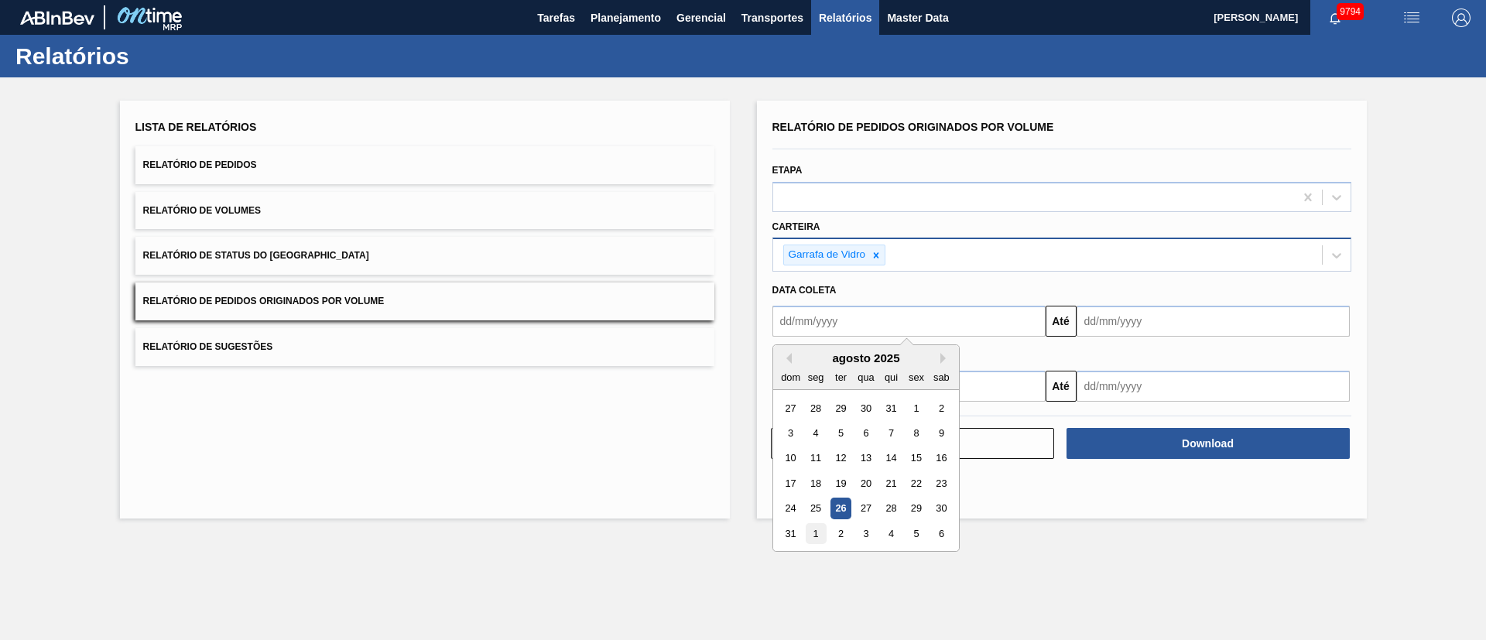
click at [820, 533] on div "1" at bounding box center [815, 533] width 21 height 21
type input "01/09/2025"
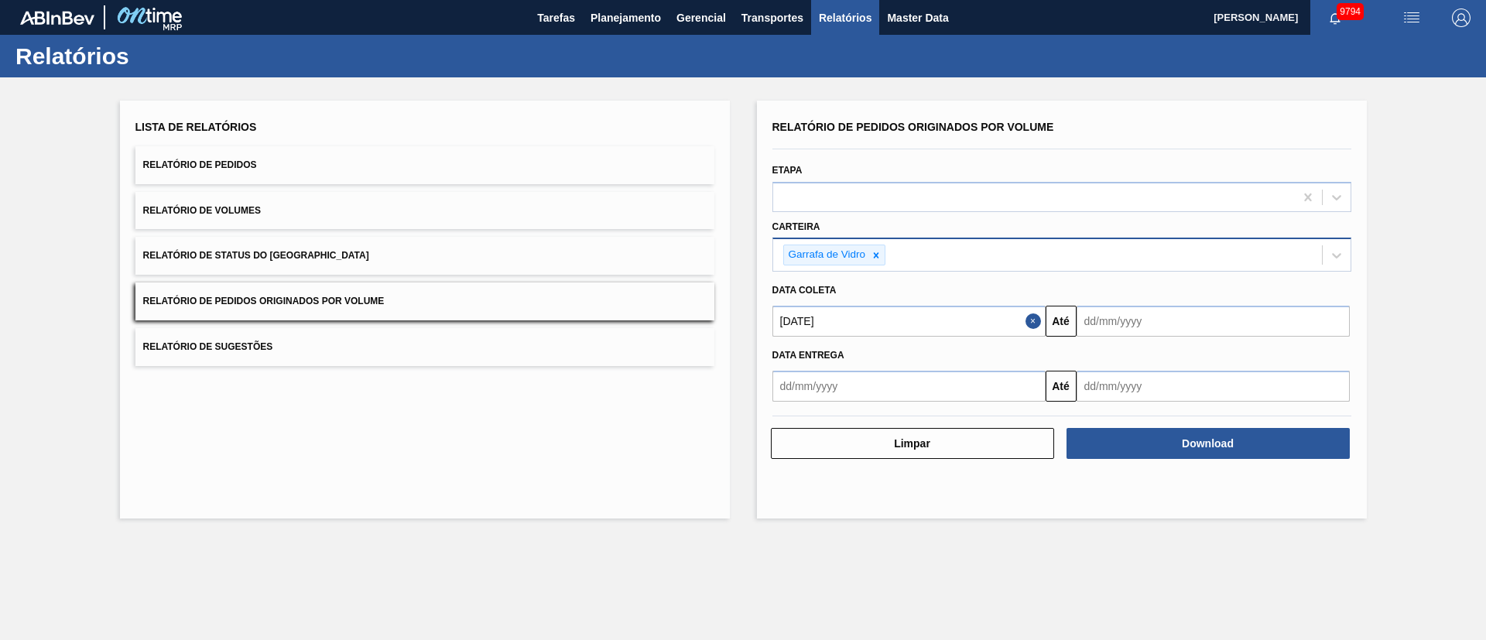
click at [1128, 333] on input "text" at bounding box center [1213, 321] width 273 height 31
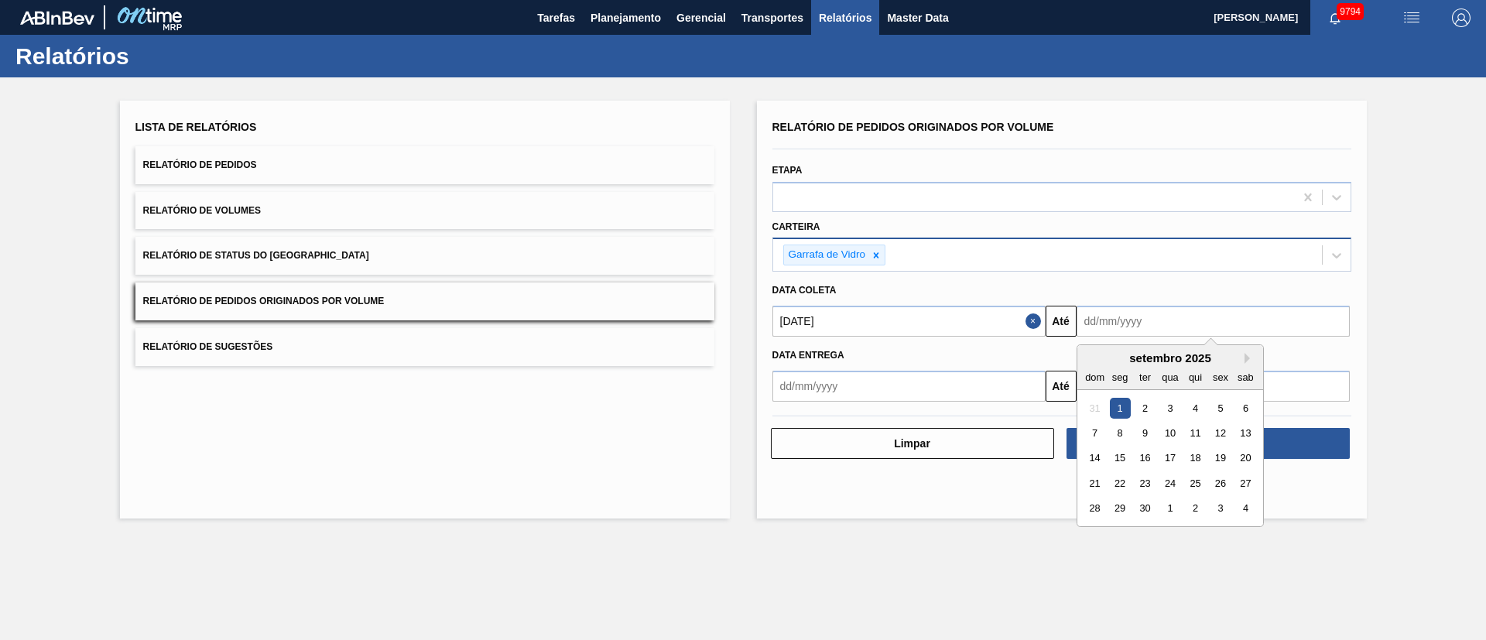
click at [1153, 512] on div "30" at bounding box center [1144, 509] width 21 height 21
type input "30/09/2025"
click at [1136, 323] on input "30/09/2025" at bounding box center [1213, 321] width 273 height 31
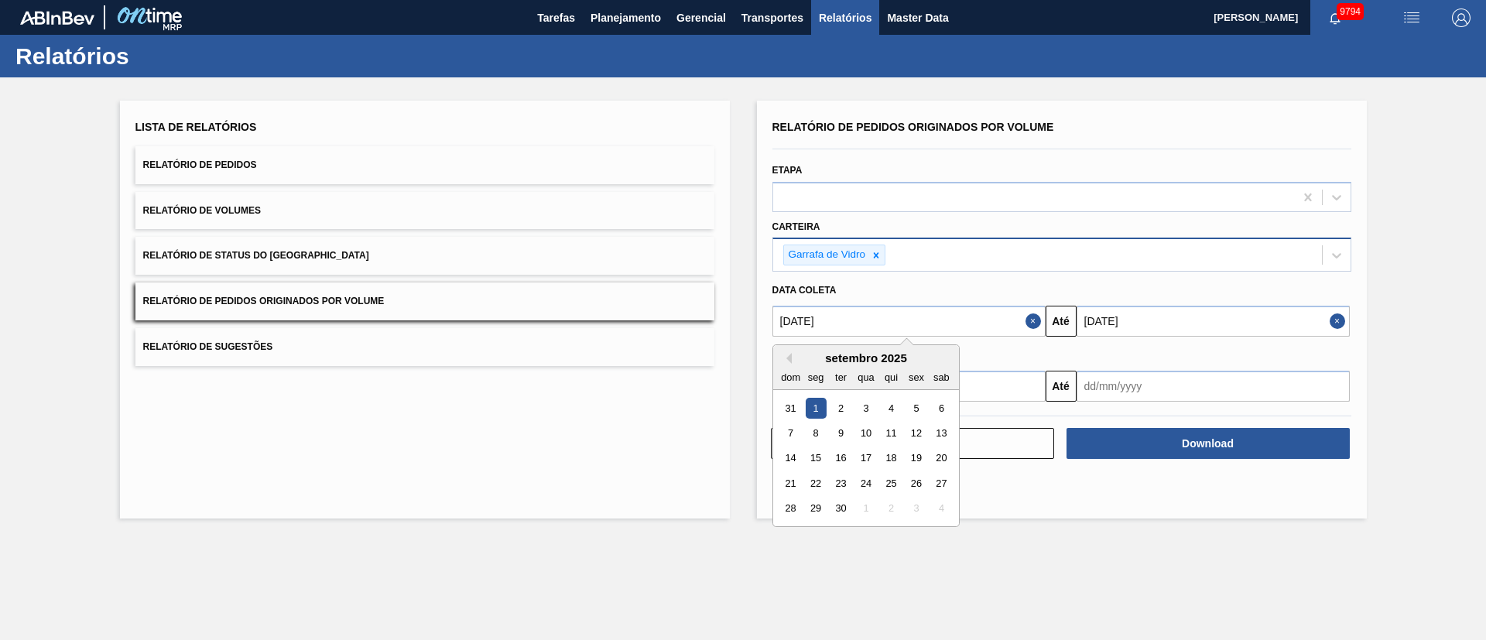
click at [953, 316] on input "01/09/2025" at bounding box center [909, 321] width 273 height 31
click at [791, 359] on button "Previous Month" at bounding box center [786, 358] width 11 height 11
click at [916, 410] on div "1" at bounding box center [916, 408] width 21 height 21
type input "[DATE]"
click at [1134, 314] on input "30/09/2025" at bounding box center [1213, 321] width 273 height 31
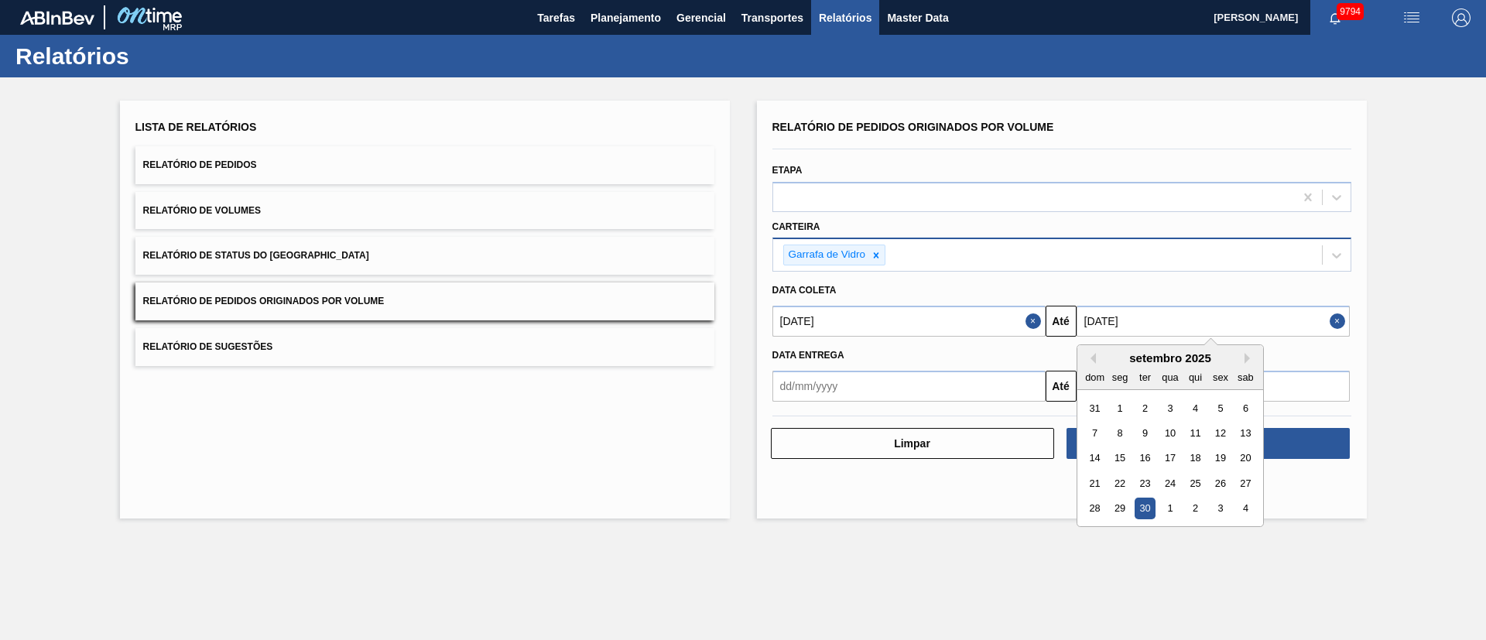
click at [1095, 365] on div "dom seg ter qua qui sex sab" at bounding box center [1171, 377] width 186 height 25
click at [1088, 361] on button "Previous Month" at bounding box center [1090, 358] width 11 height 11
click at [1100, 534] on div "31" at bounding box center [1095, 533] width 21 height 21
type input "[DATE]"
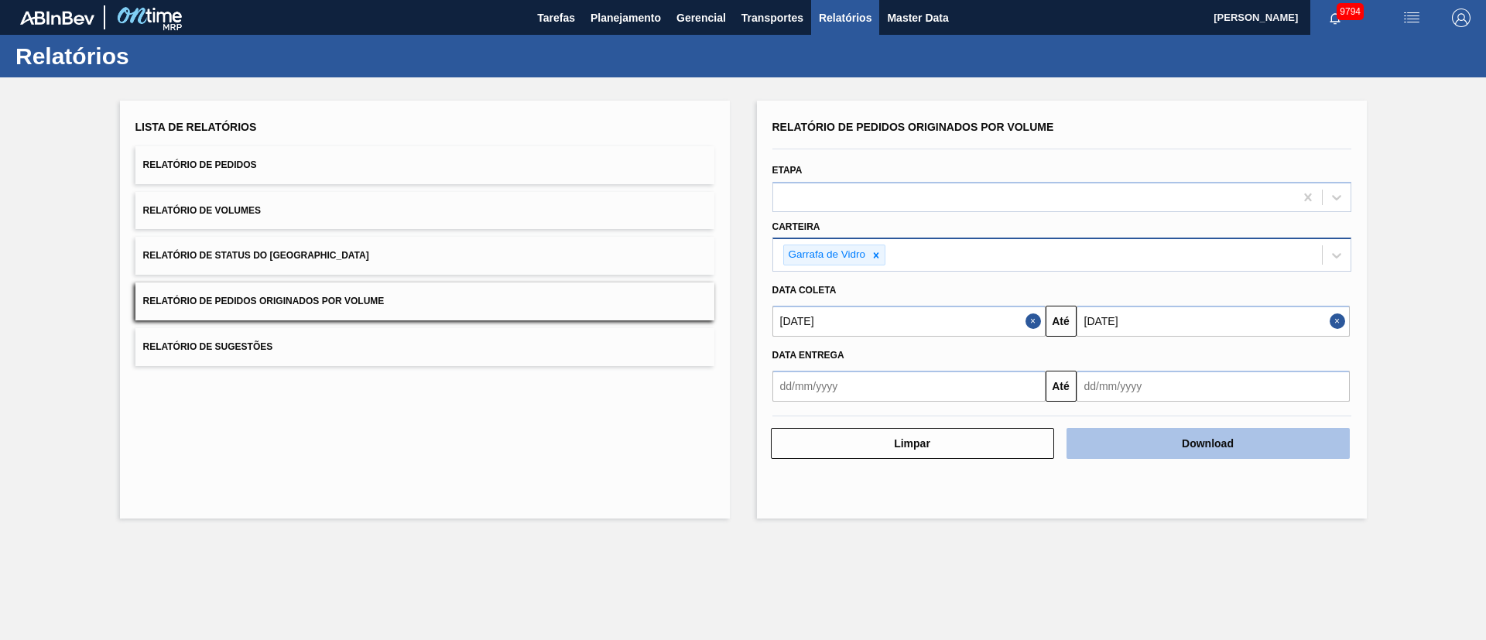
click at [1185, 449] on button "Download" at bounding box center [1208, 443] width 283 height 31
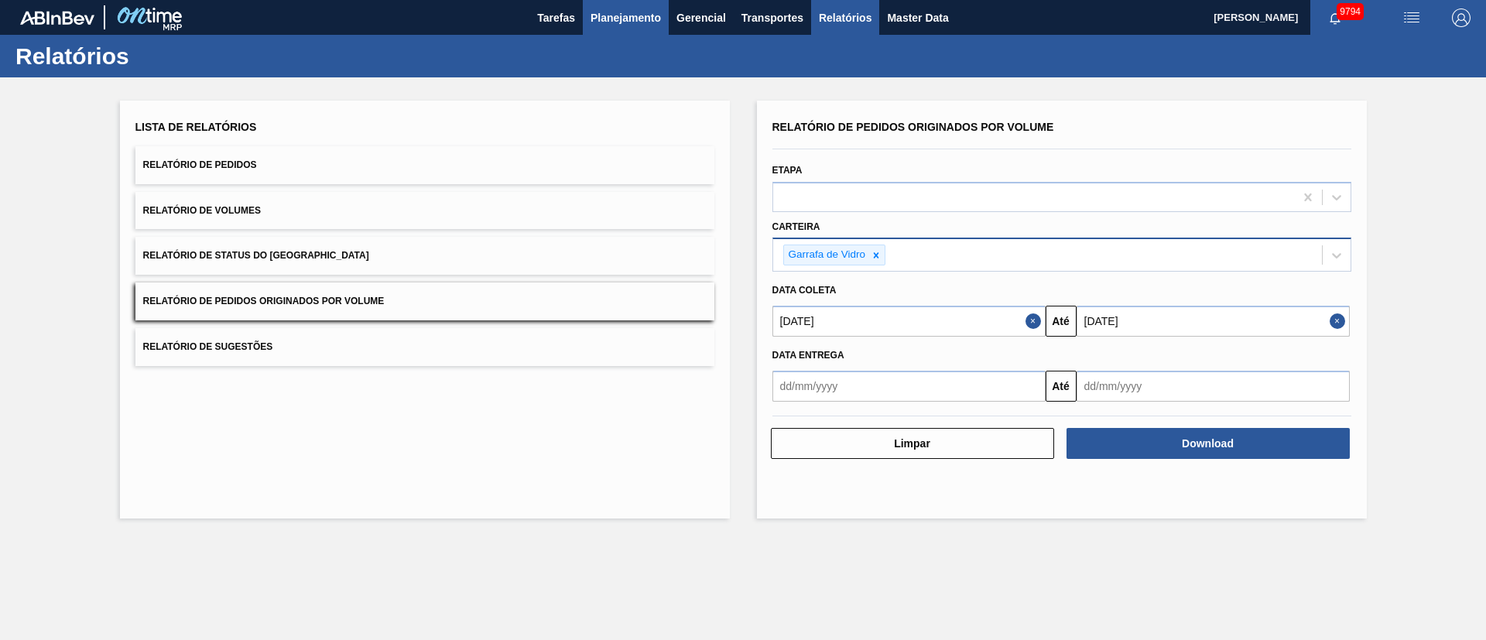
click at [631, 12] on span "Planejamento" at bounding box center [626, 18] width 70 height 19
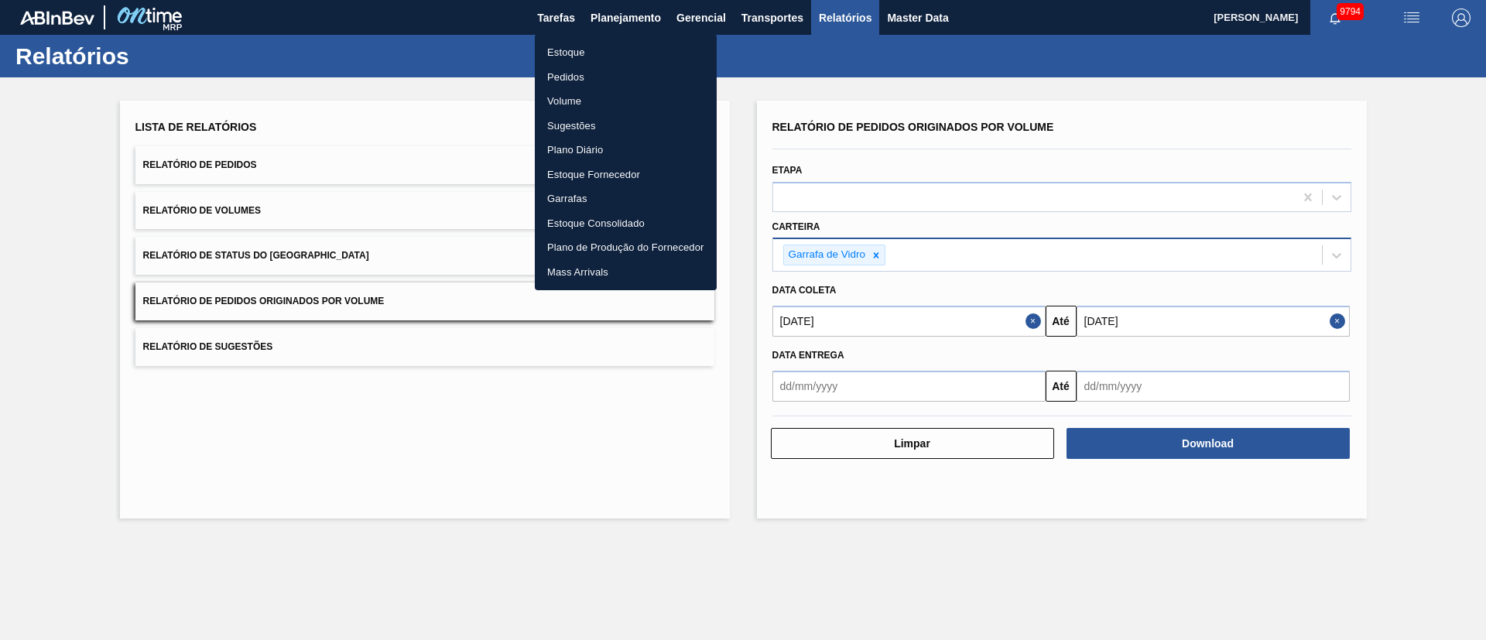
click at [584, 75] on li "Pedidos" at bounding box center [626, 77] width 182 height 25
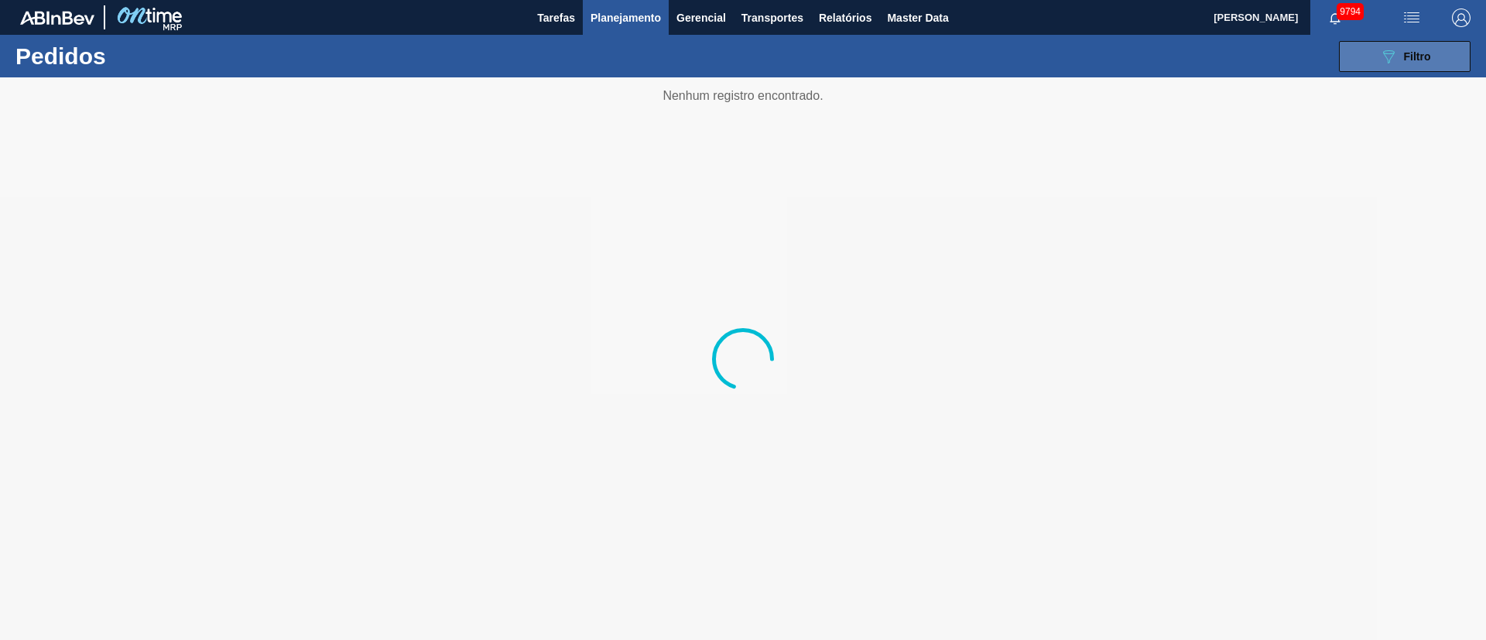
click at [1401, 60] on div "089F7B8B-B2A5-4AFE-B5C0-19BA573D28AC Filtro" at bounding box center [1405, 56] width 52 height 19
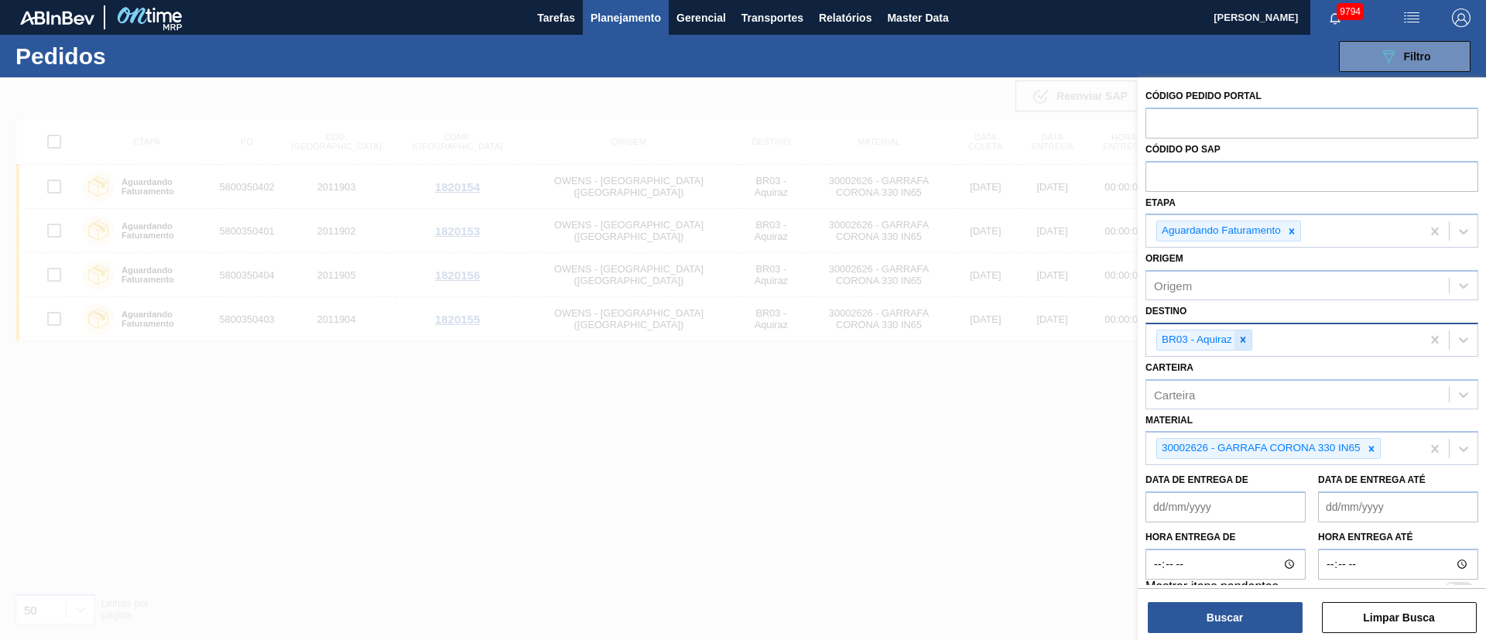
click at [1248, 340] on icon at bounding box center [1243, 339] width 11 height 11
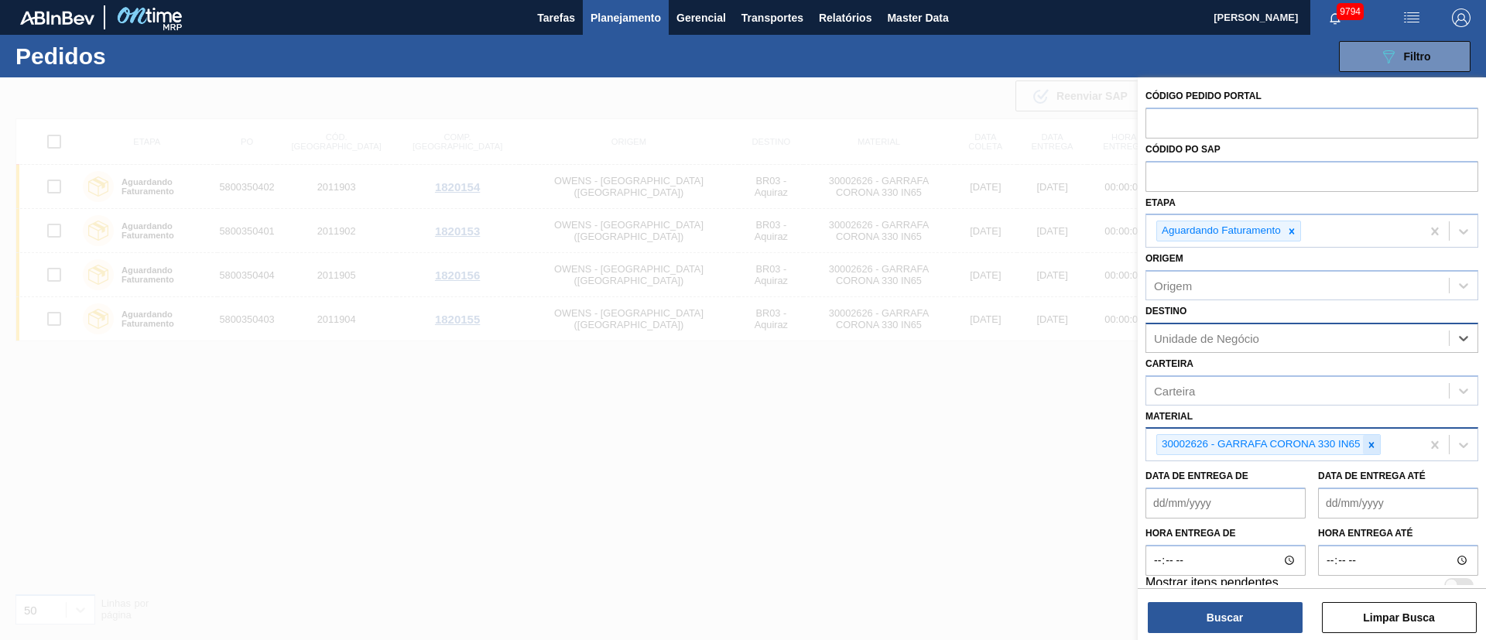
click at [1376, 448] on icon at bounding box center [1371, 445] width 11 height 11
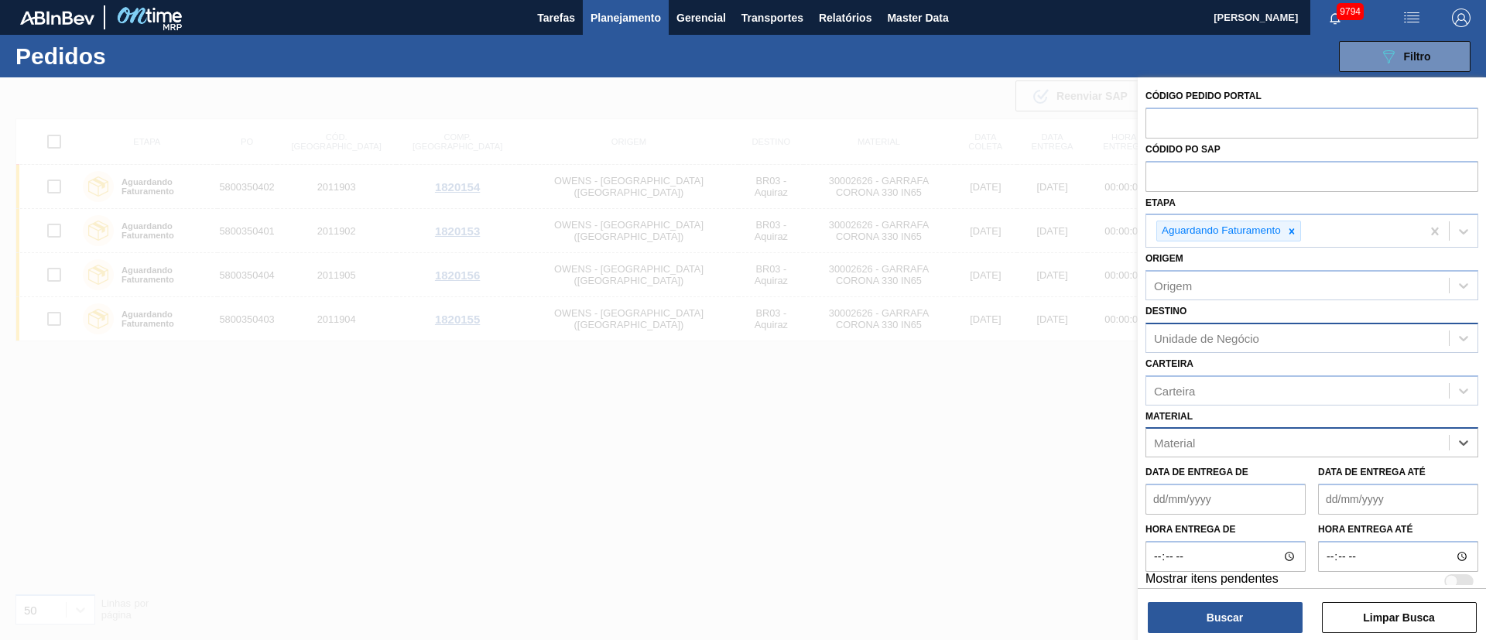
paste input "20002580"
type input "20002580"
click at [1222, 476] on div "20002580 - GARRAFA AMBAR 300 ML NNPB 12C" at bounding box center [1312, 481] width 333 height 29
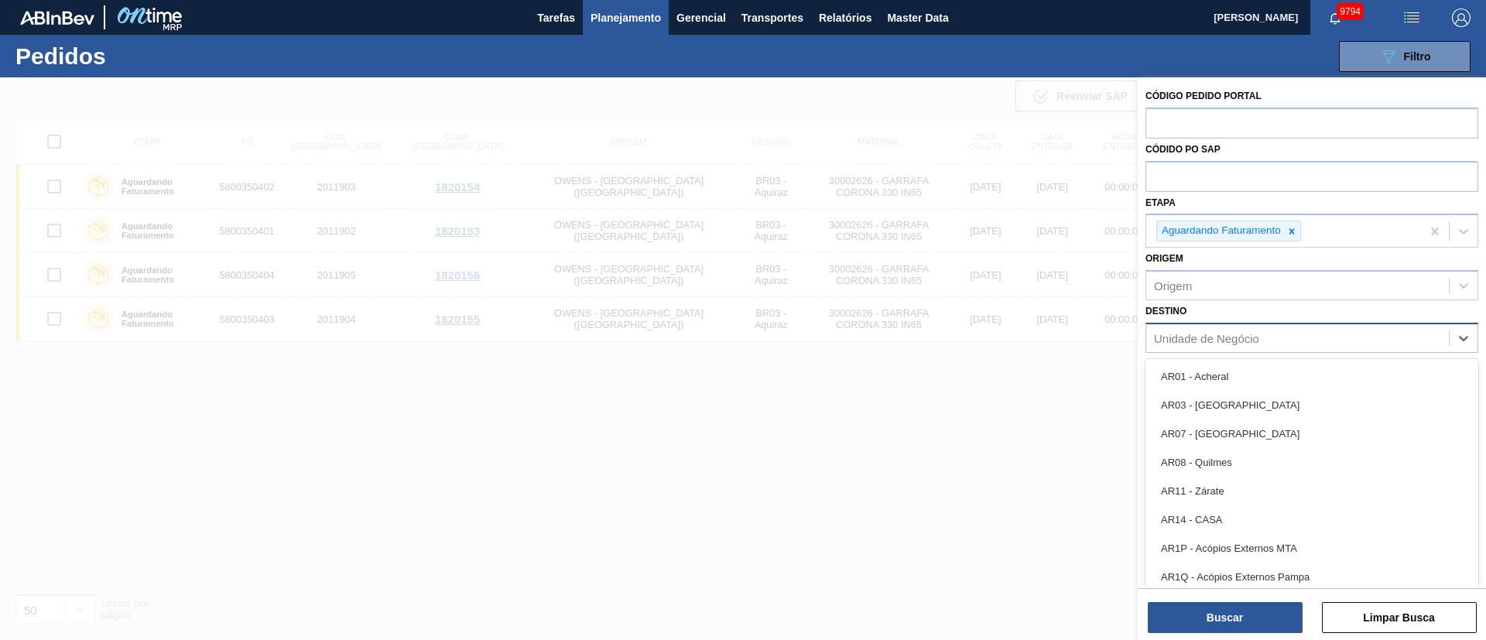
click at [1183, 327] on div "Unidade de Negócio" at bounding box center [1297, 338] width 303 height 22
type input "16"
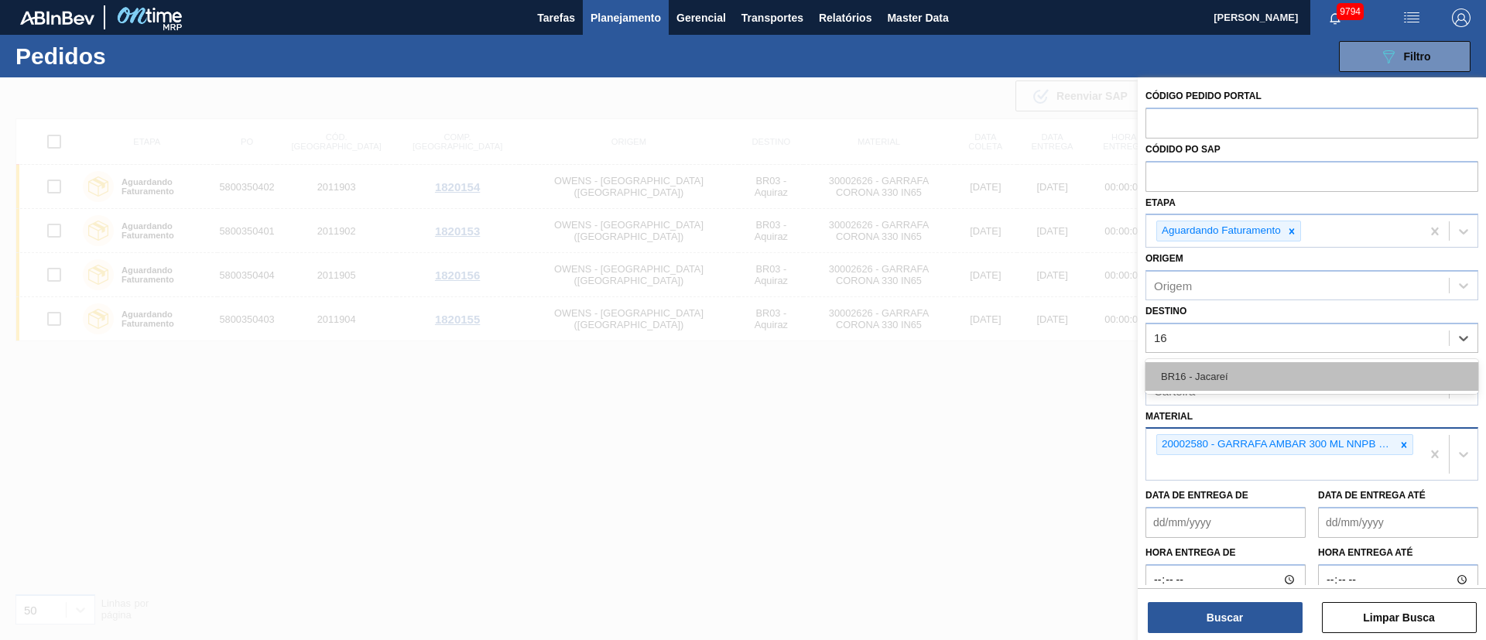
click at [1183, 365] on div "BR16 - Jacareí" at bounding box center [1312, 376] width 333 height 29
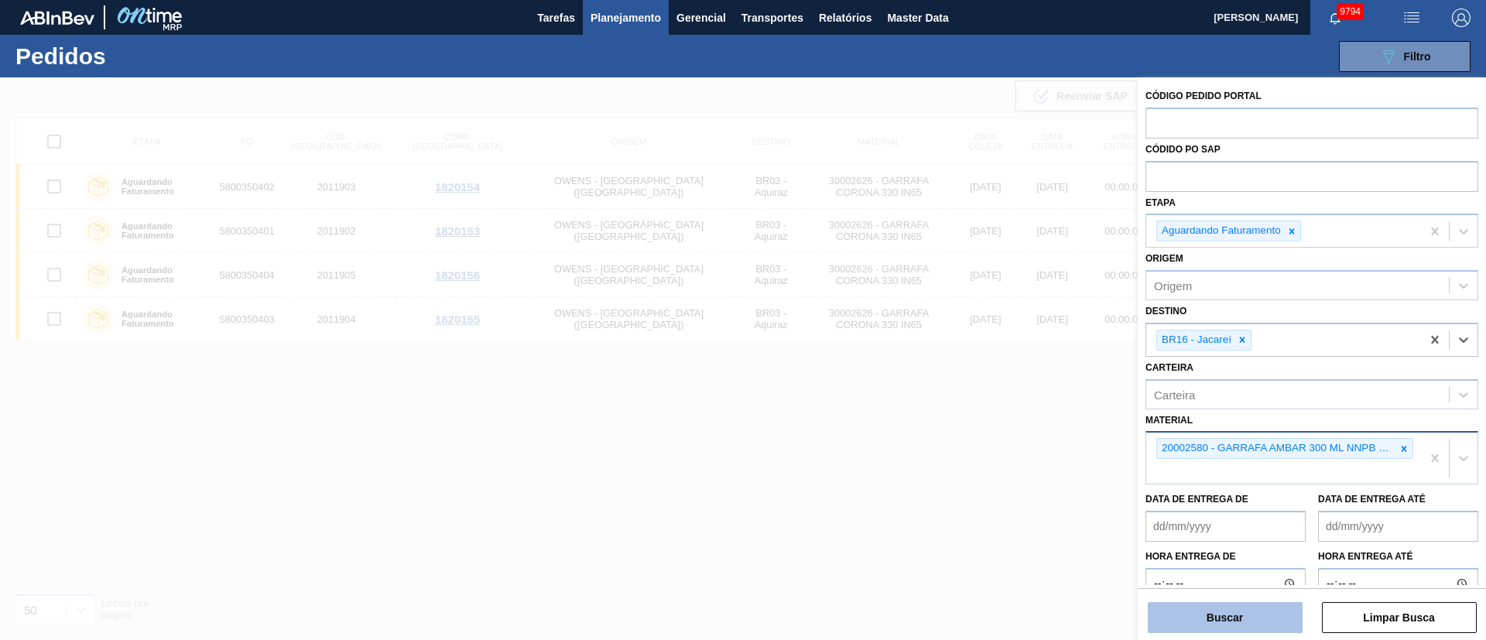
click at [1252, 605] on button "Buscar" at bounding box center [1225, 617] width 155 height 31
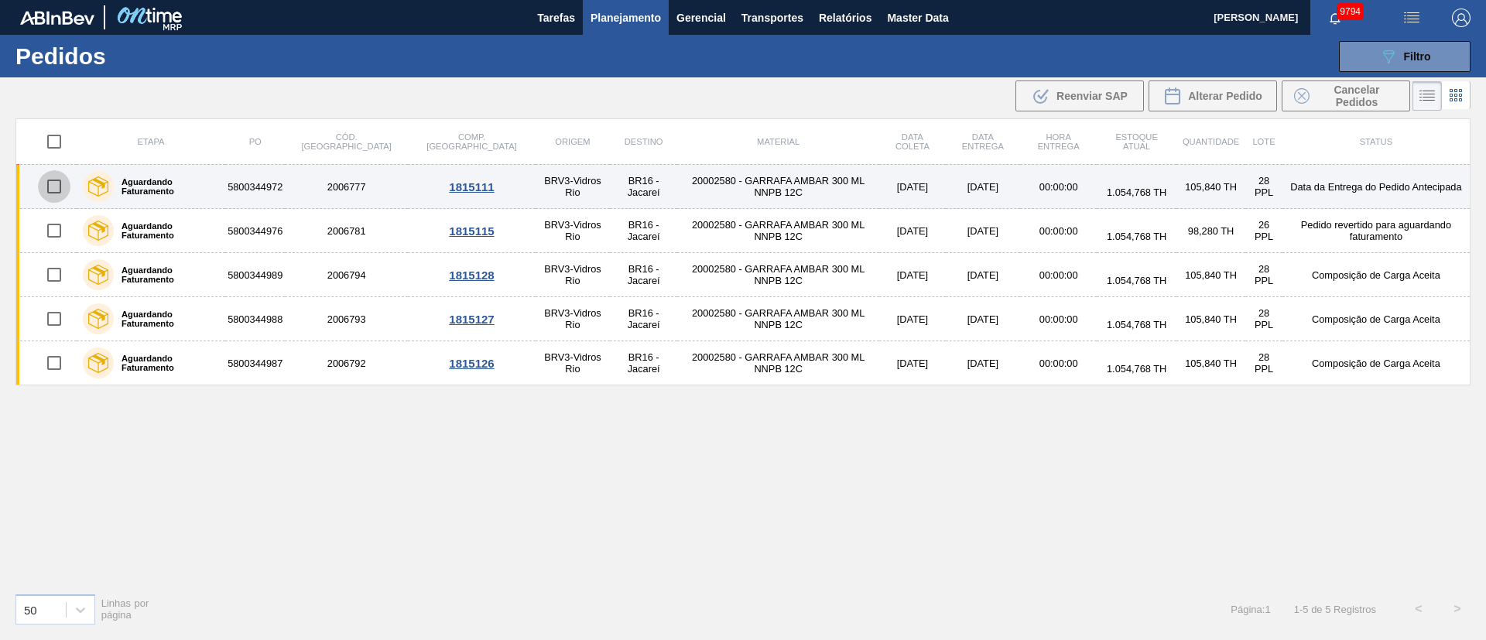
click at [50, 189] on input "checkbox" at bounding box center [54, 186] width 33 height 33
checkbox input "true"
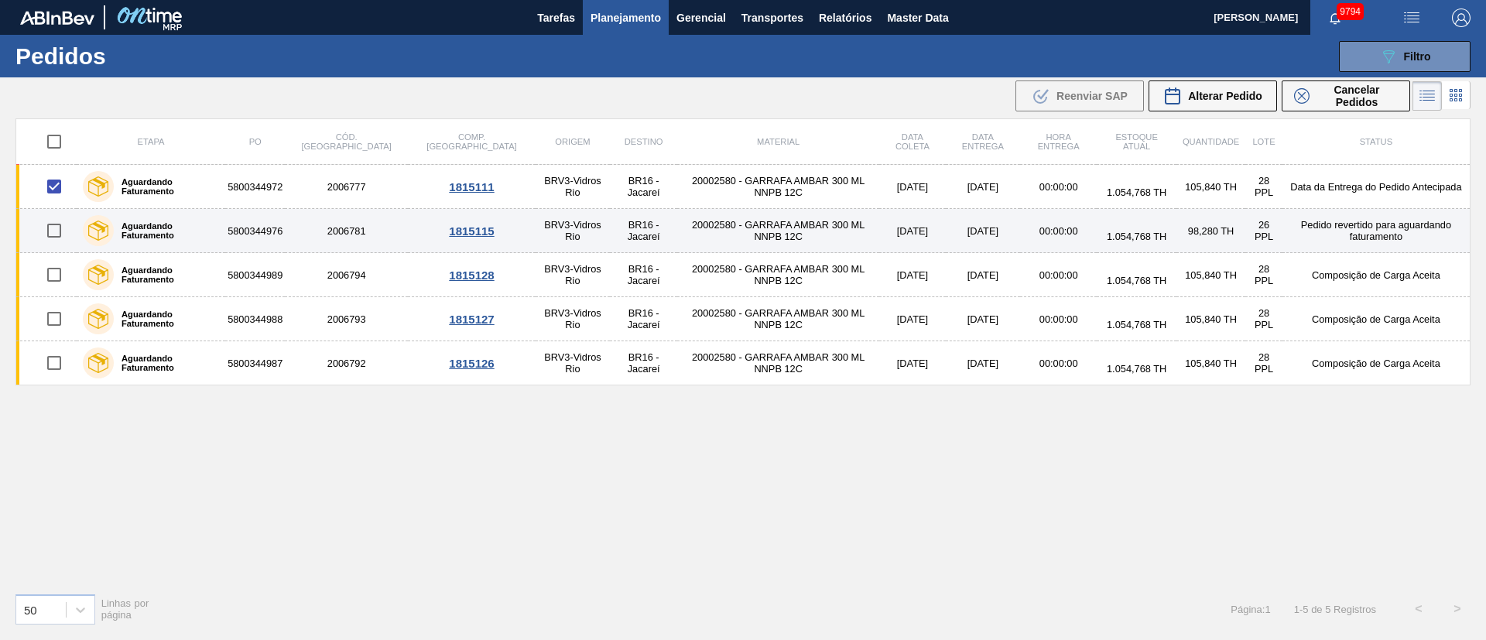
click at [57, 242] on input "checkbox" at bounding box center [54, 230] width 33 height 33
checkbox input "true"
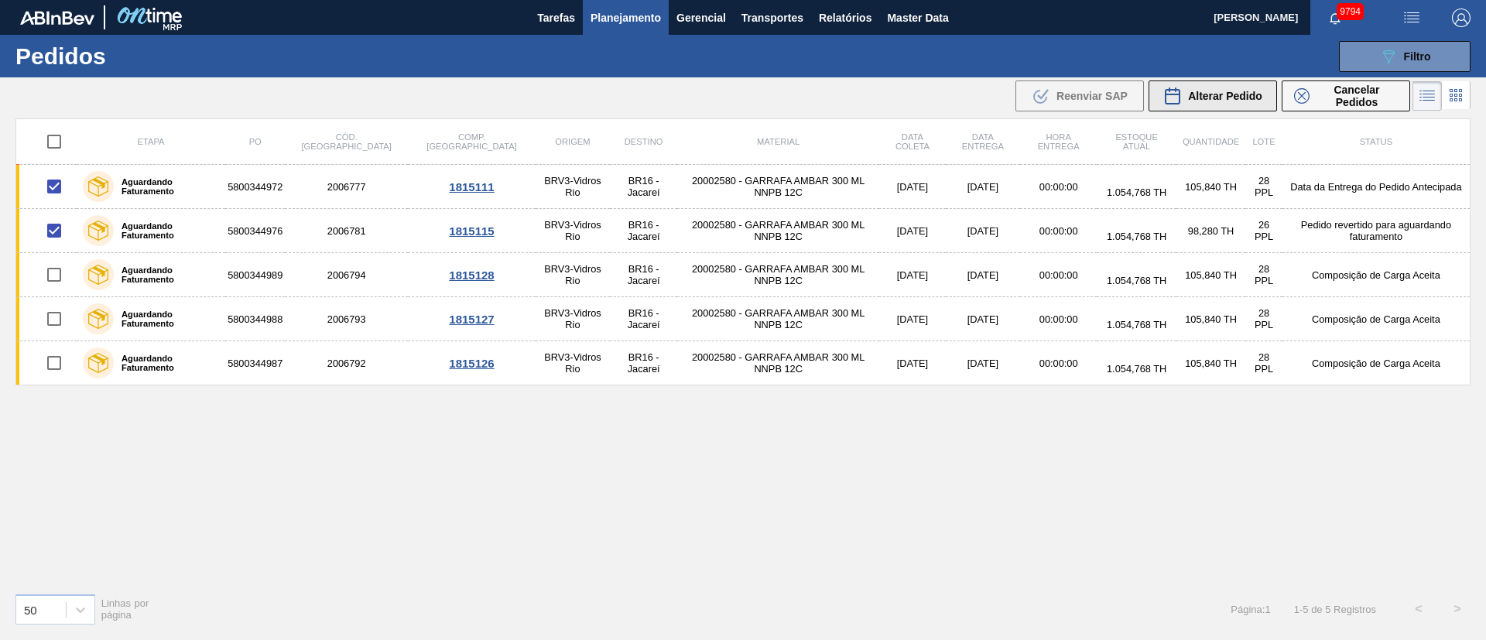
click at [1226, 103] on div "Alterar Pedido" at bounding box center [1213, 96] width 99 height 19
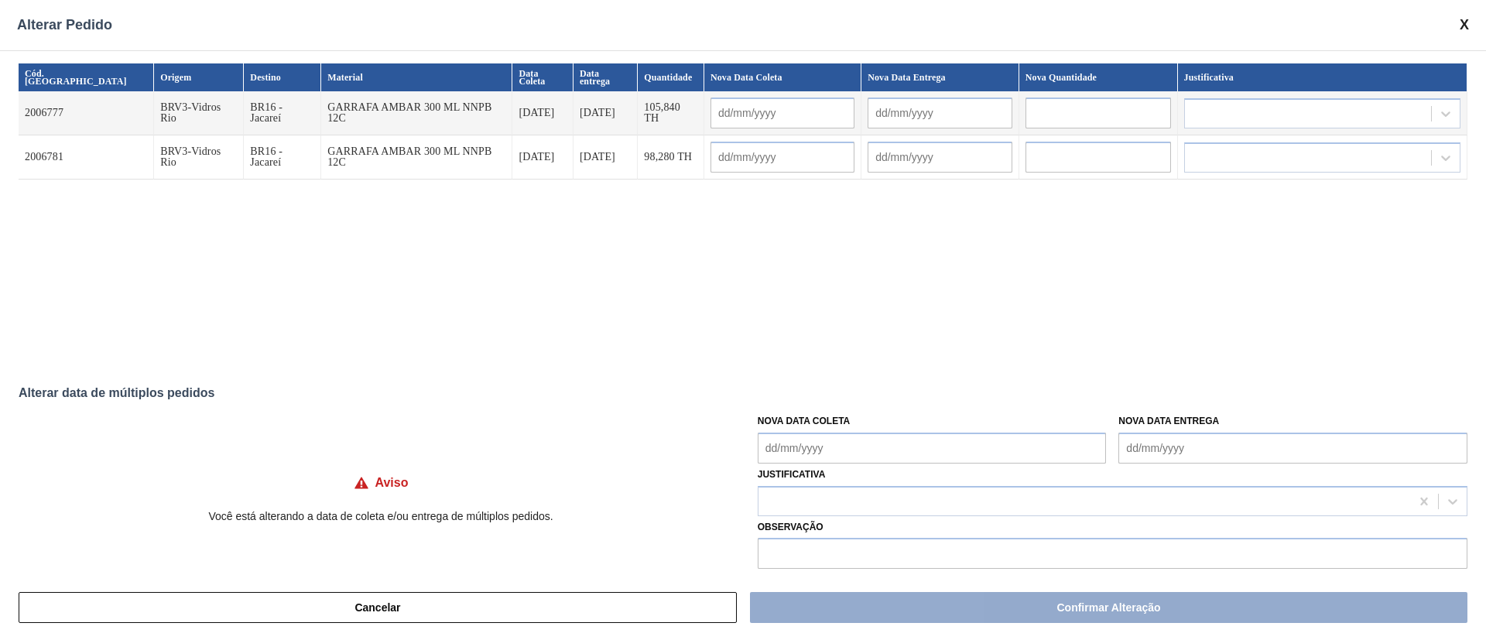
click at [844, 454] on Coleta "Nova Data Coleta" at bounding box center [932, 448] width 349 height 31
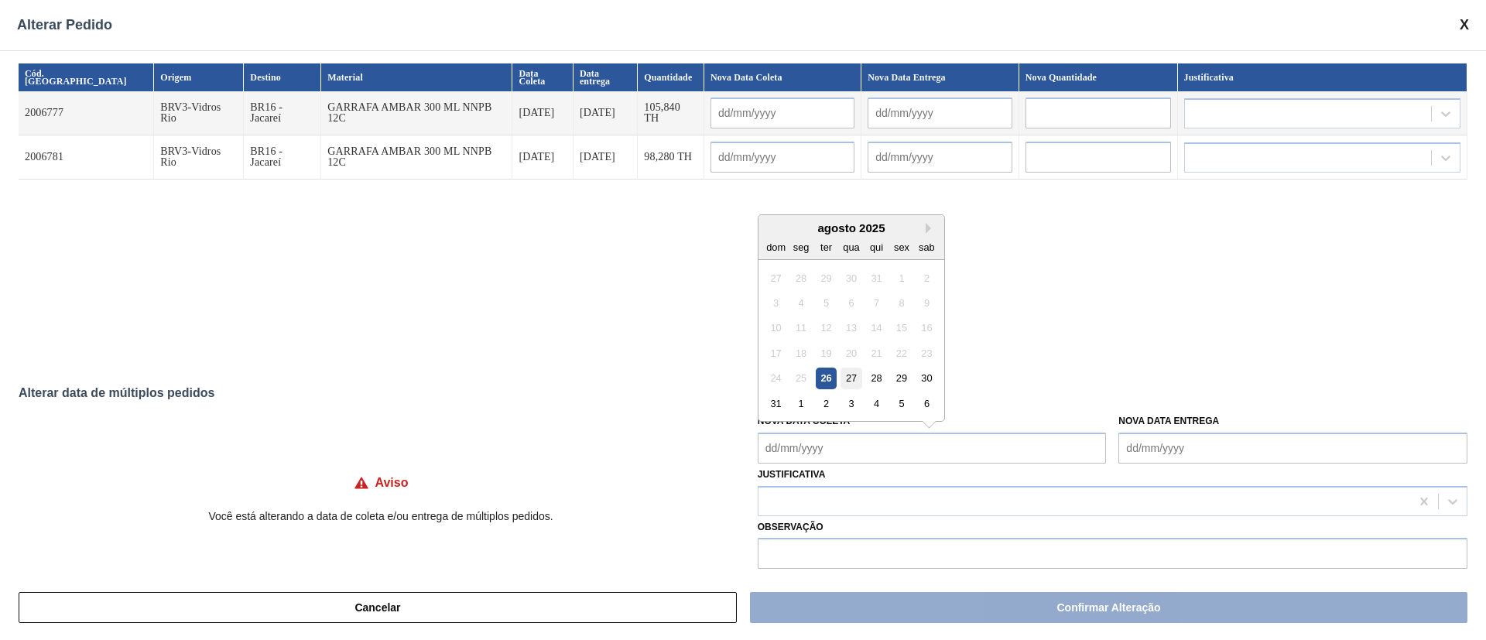
click at [851, 378] on div "27" at bounding box center [851, 378] width 21 height 21
type Coleta "[DATE]"
type input "[DATE]"
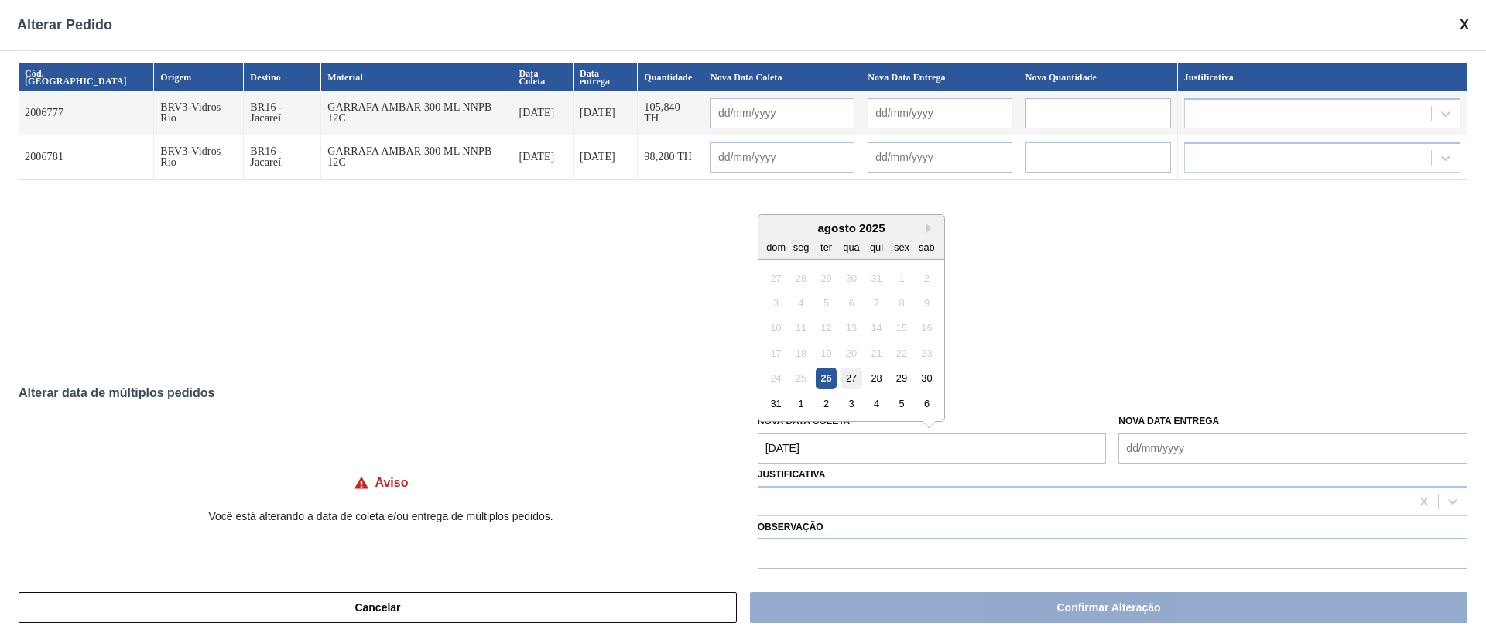
type input "[DATE]"
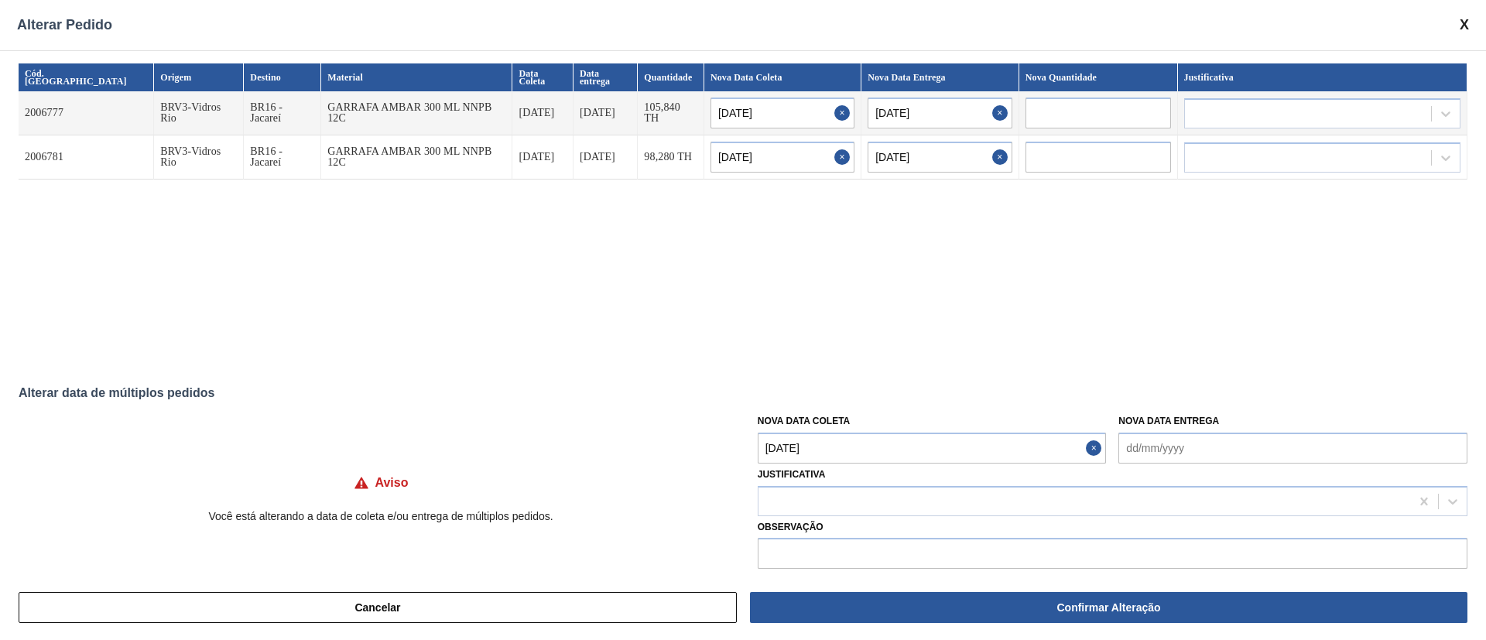
click at [836, 463] on Coleta "[DATE]" at bounding box center [932, 448] width 349 height 31
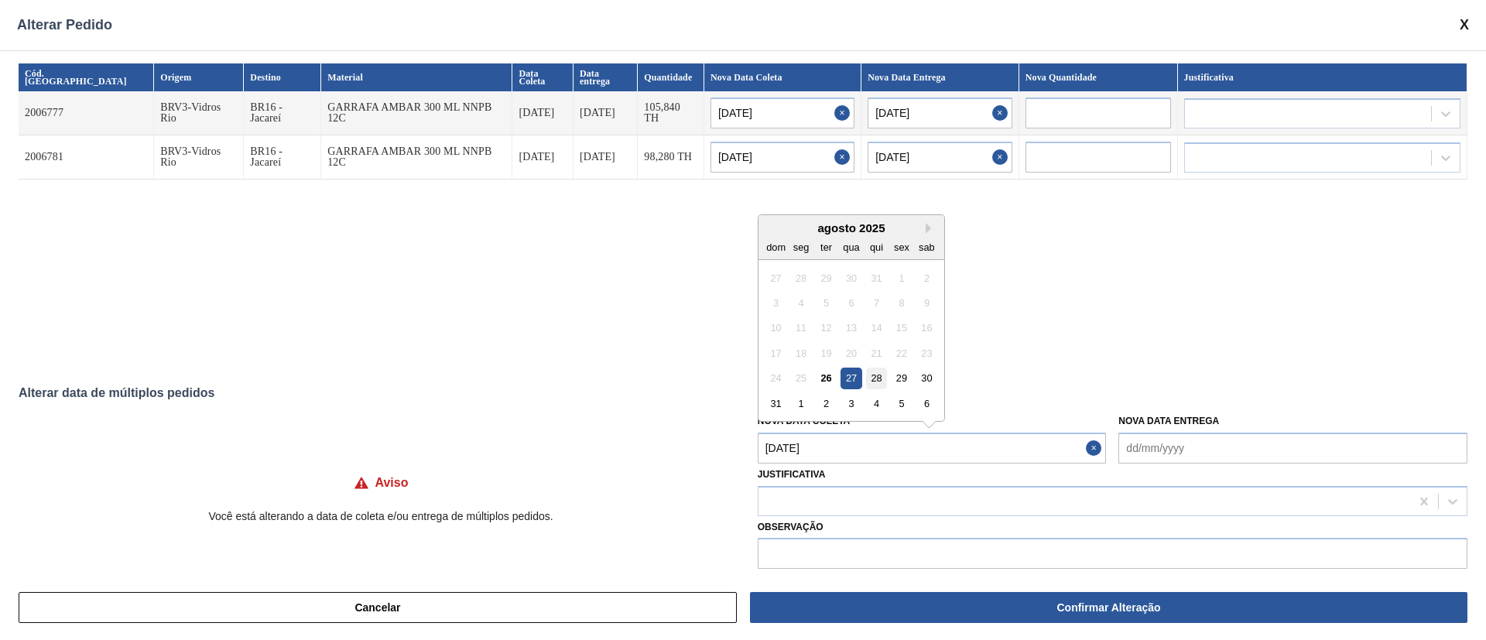
click at [875, 380] on div "28" at bounding box center [876, 378] width 21 height 21
type Coleta "[DATE]"
type input "[DATE]"
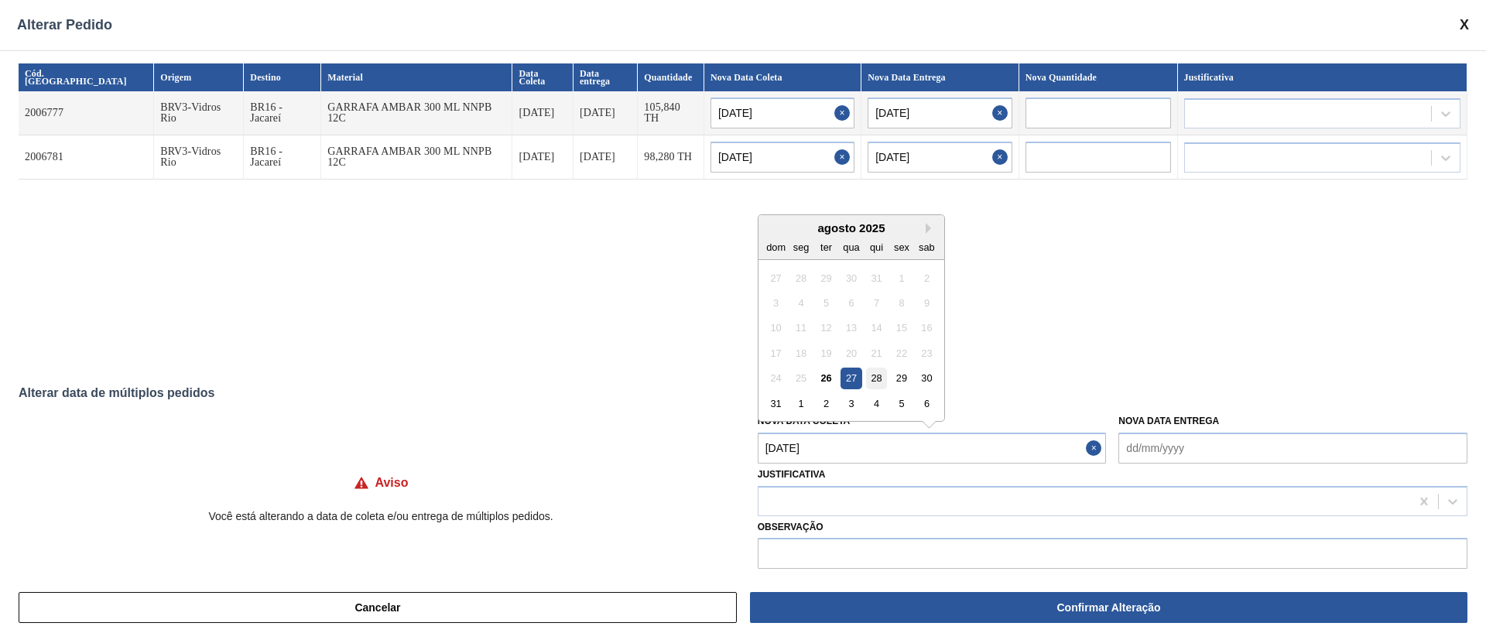
type input "[DATE]"
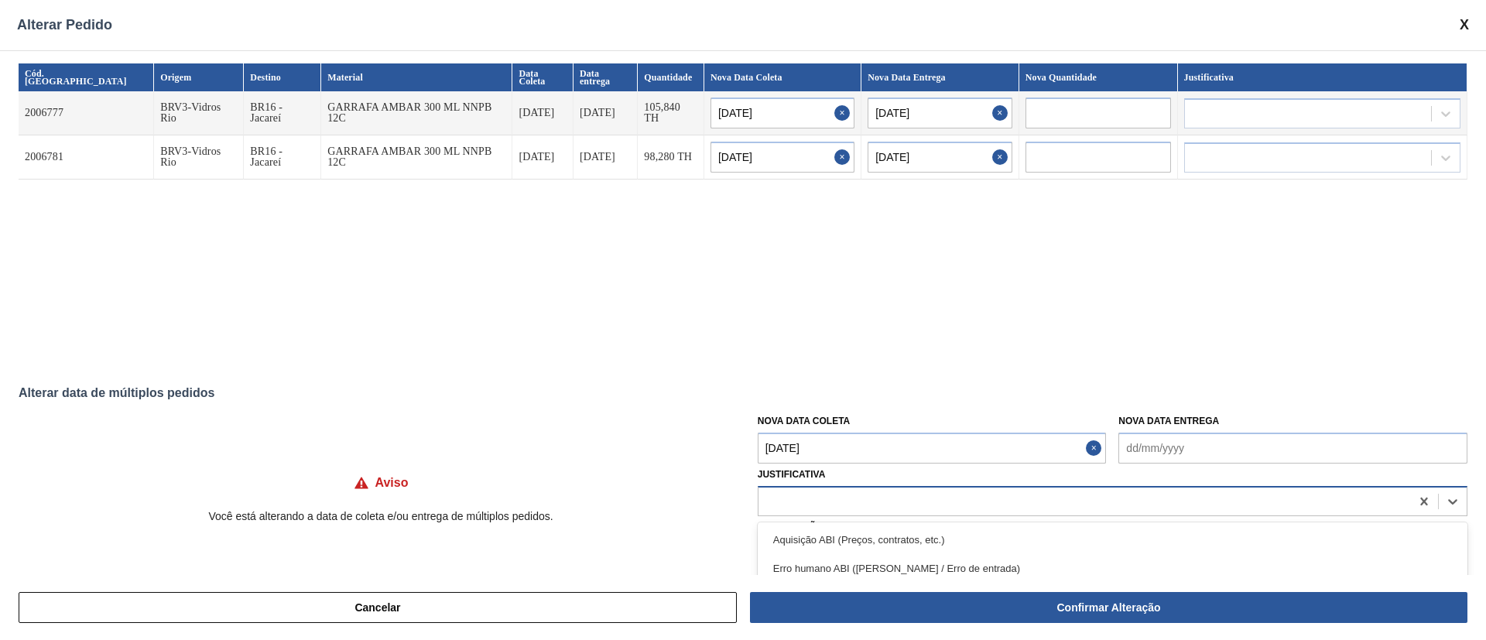
click at [796, 507] on div at bounding box center [1085, 501] width 652 height 22
type input "ou"
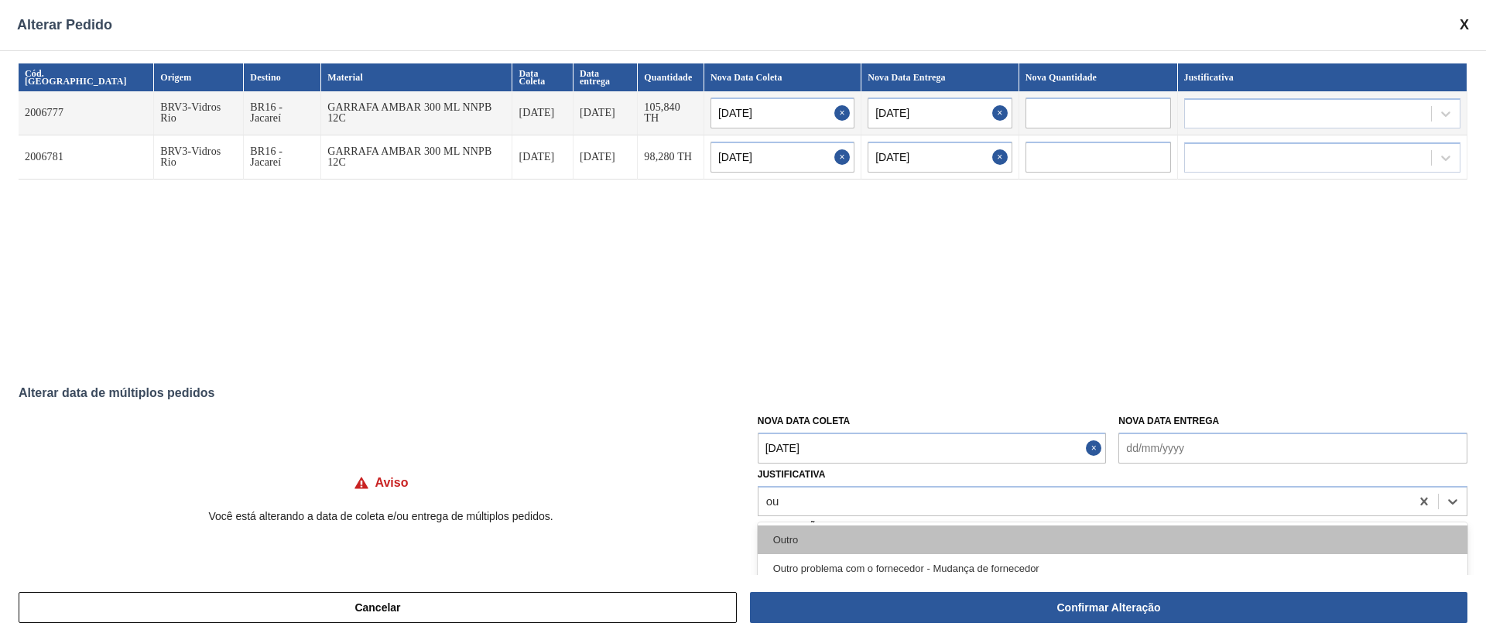
click at [804, 536] on div "Outro" at bounding box center [1113, 540] width 710 height 29
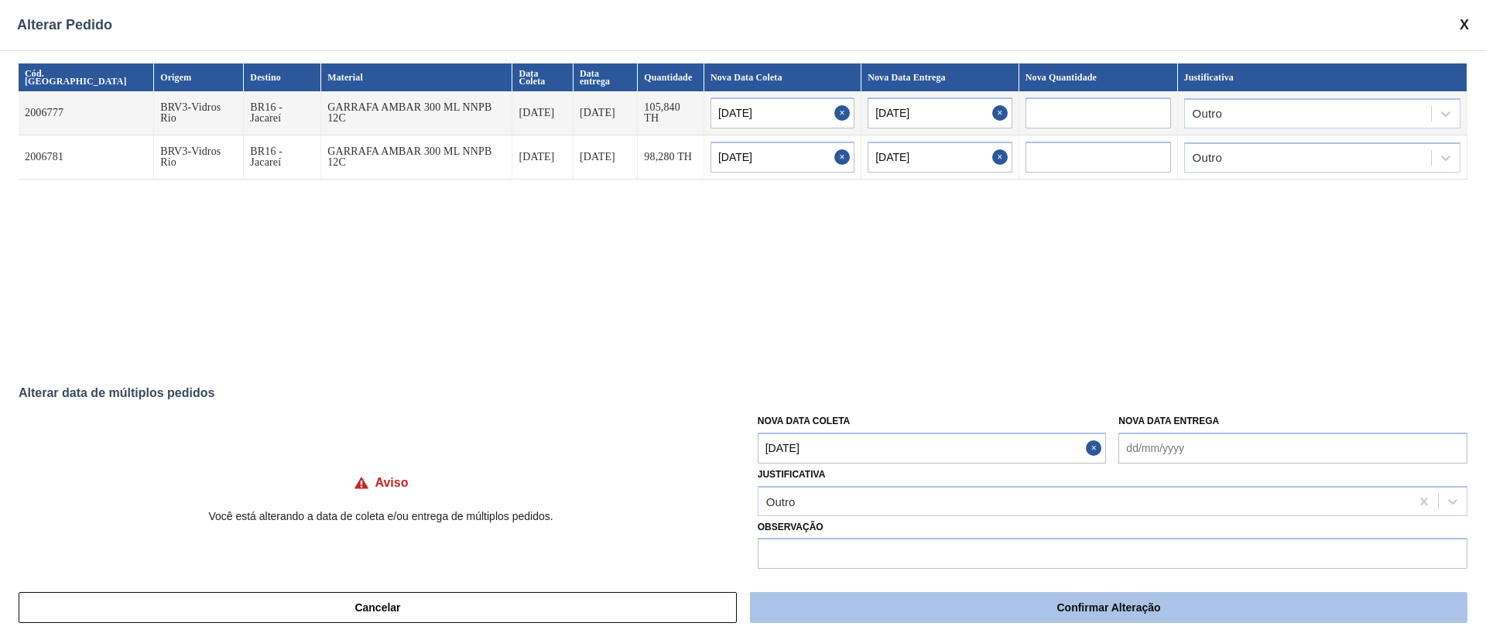
click at [917, 615] on button "Confirmar Alteração" at bounding box center [1109, 607] width 718 height 31
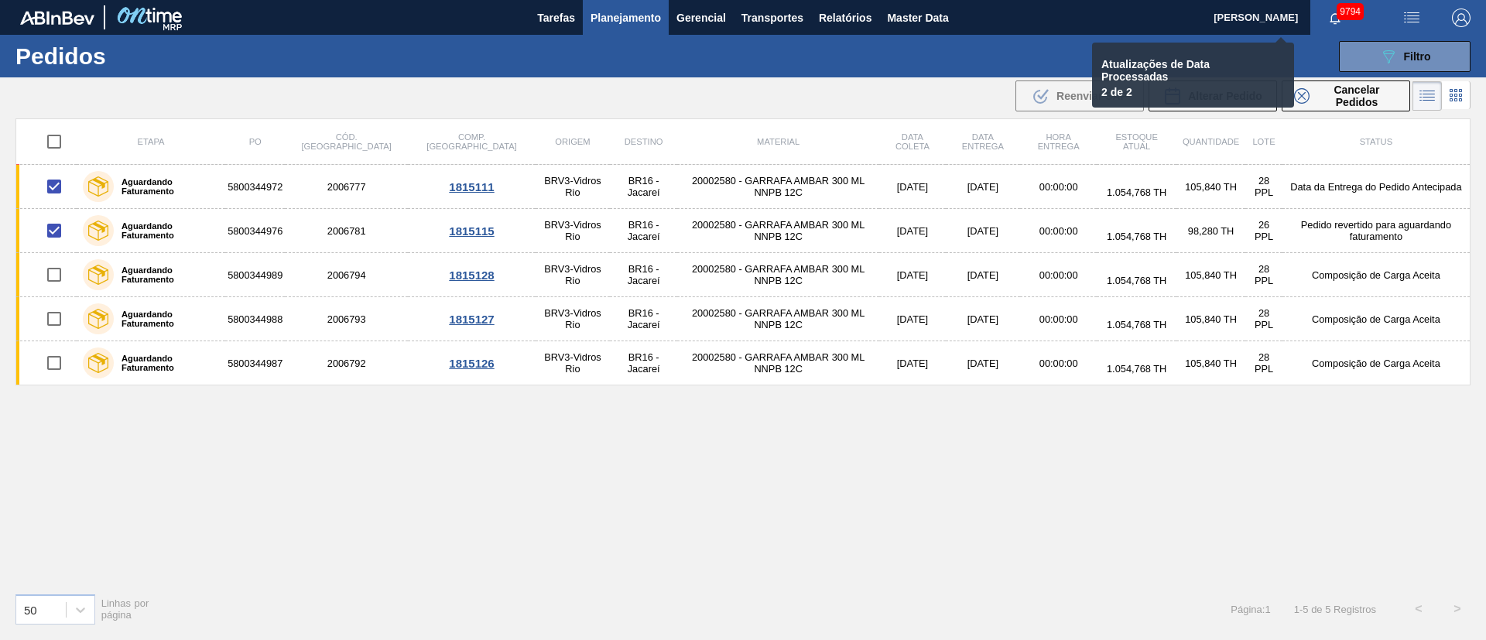
checkbox input "false"
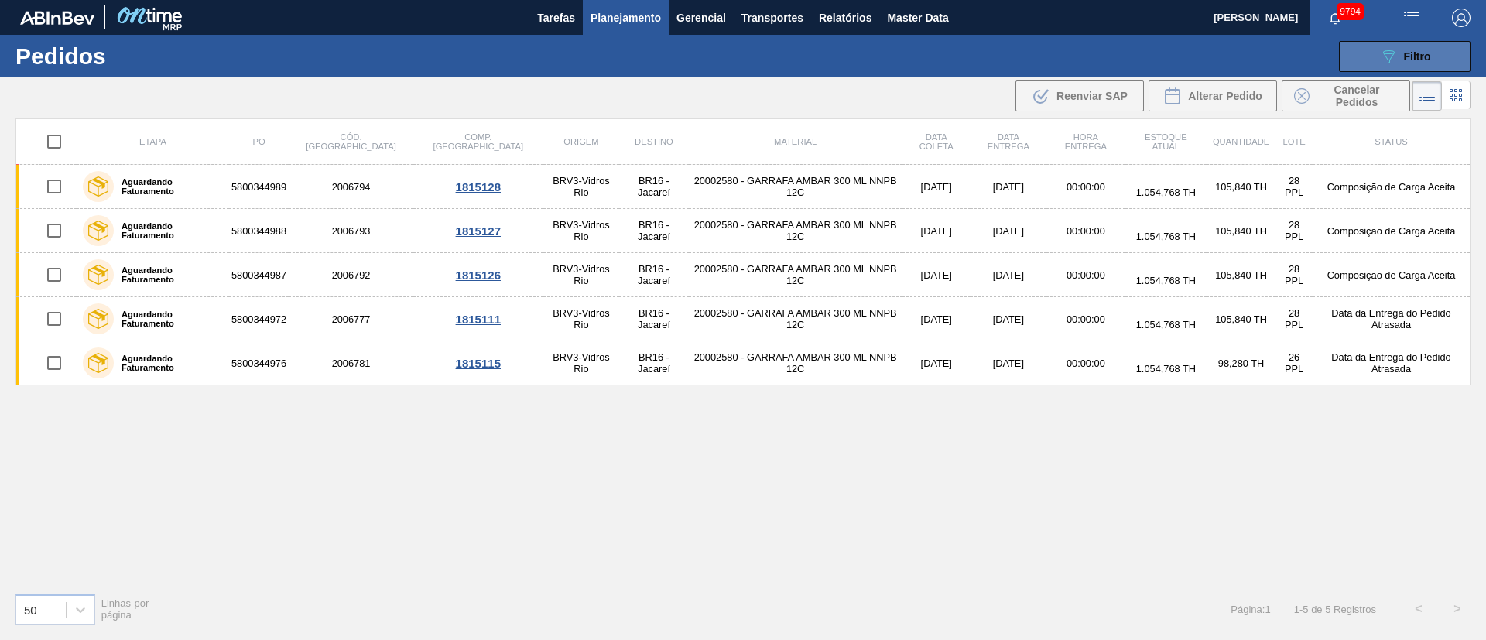
click at [1398, 50] on div "089F7B8B-B2A5-4AFE-B5C0-19BA573D28AC Filtro" at bounding box center [1405, 56] width 52 height 19
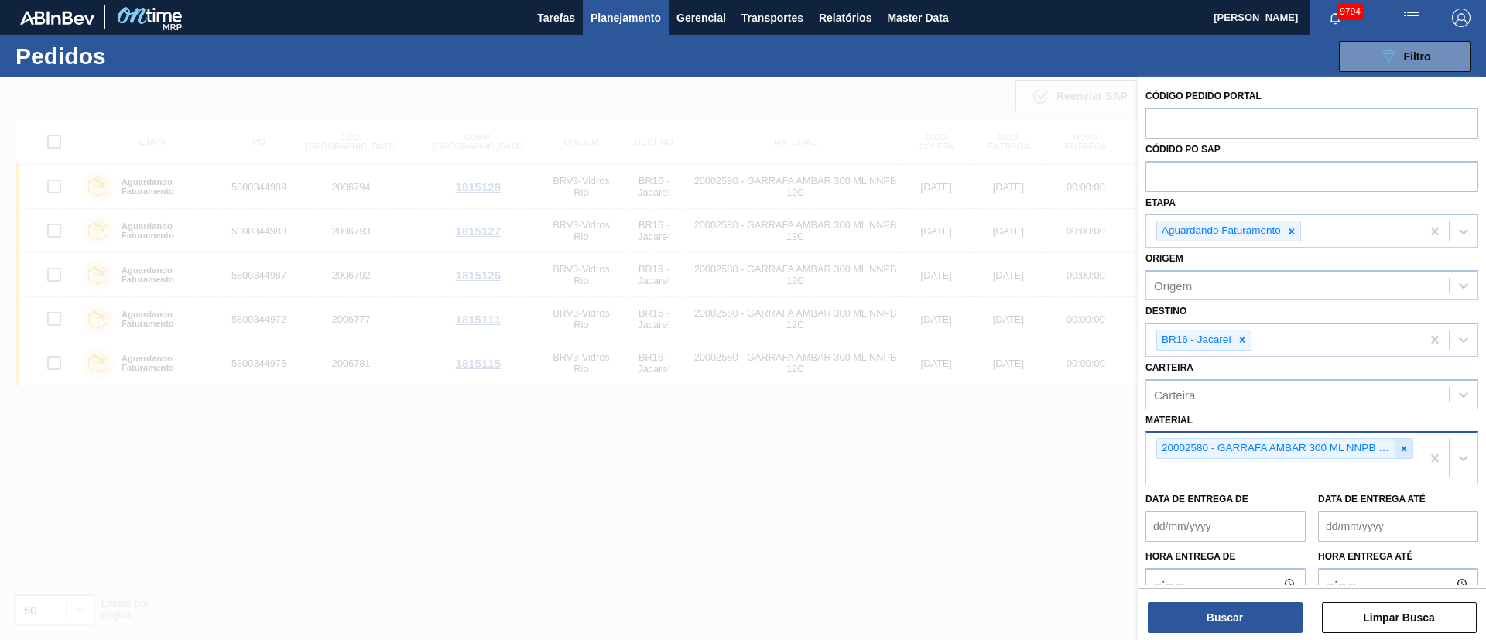
click at [1399, 453] on icon at bounding box center [1404, 449] width 11 height 11
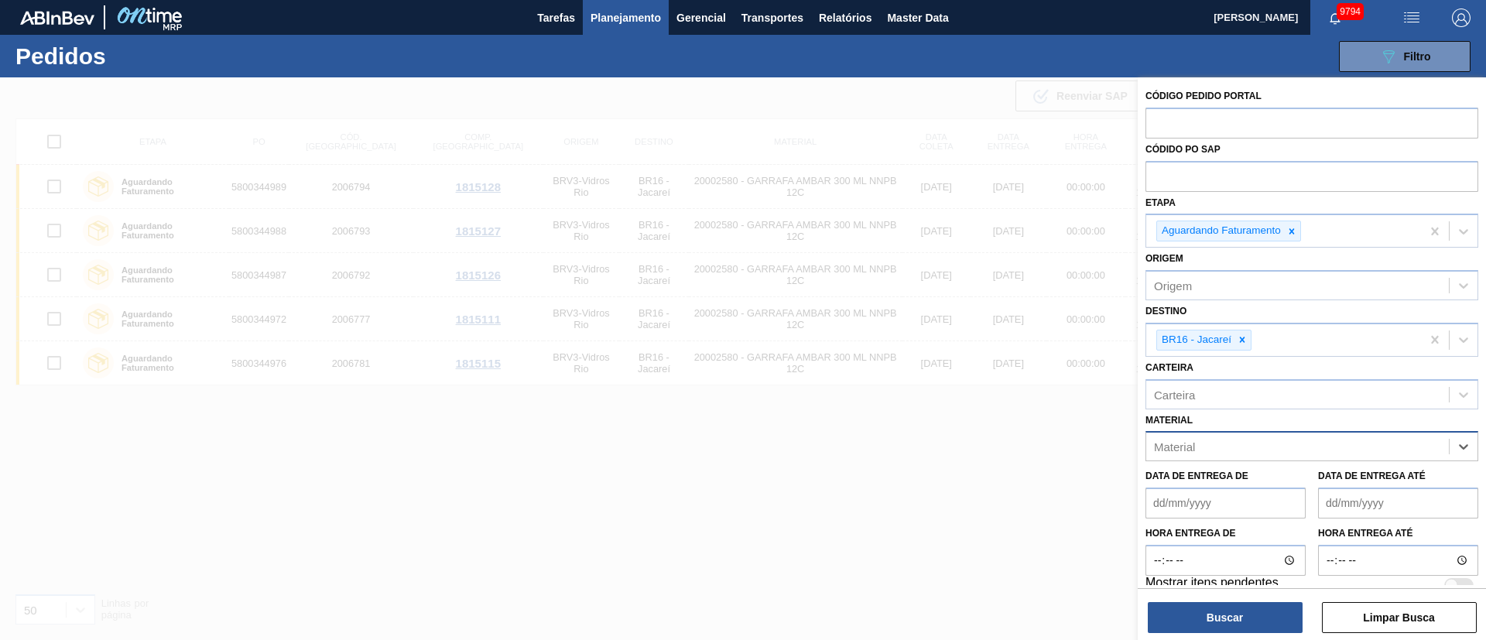
paste input "30008462"
type input "30008462"
click at [1310, 308] on div "Destino BR16 - Jacareí" at bounding box center [1312, 328] width 333 height 57
click at [1206, 454] on div "Material" at bounding box center [1297, 447] width 303 height 22
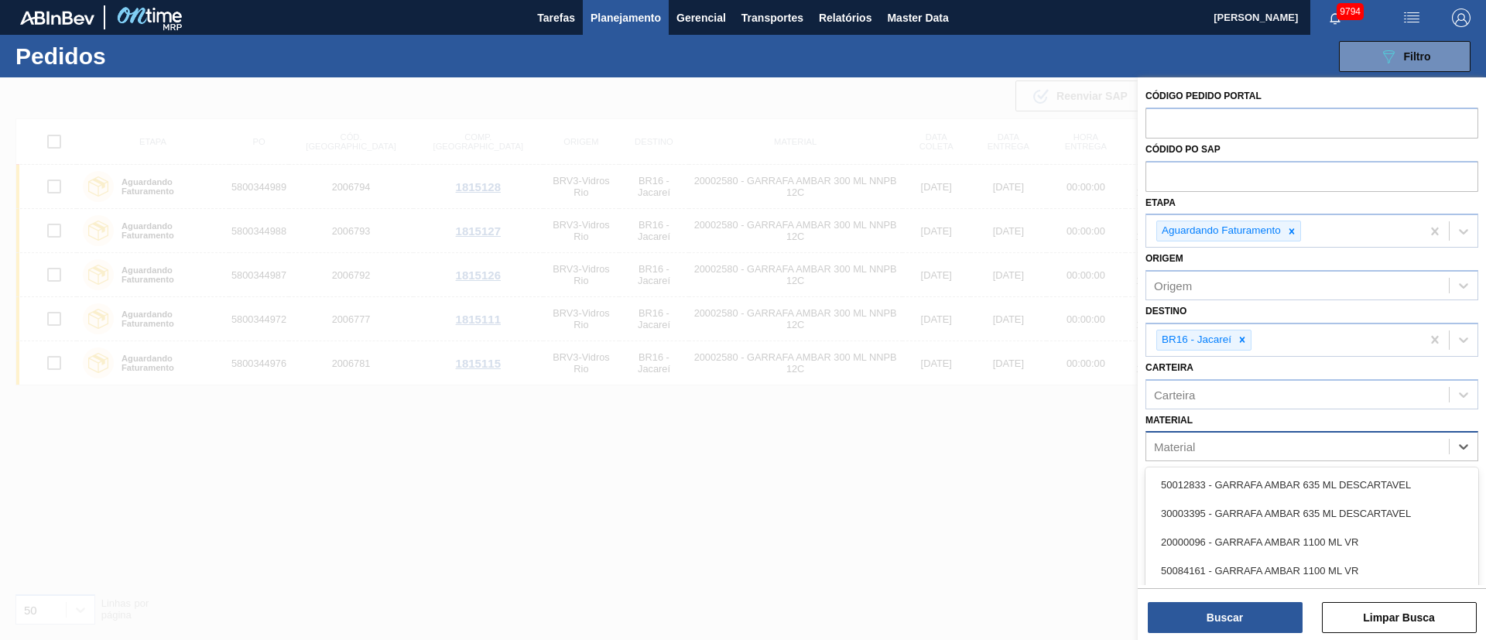
paste input "30008462"
type input "30008462"
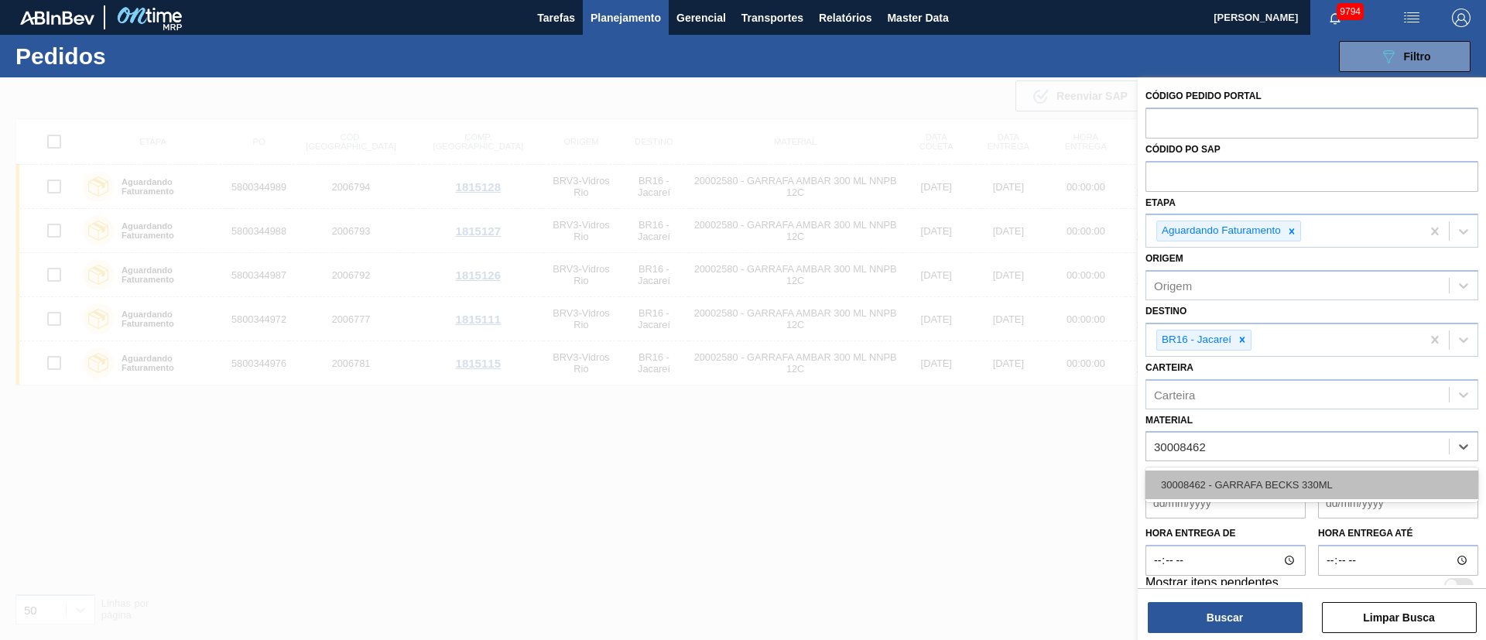
click at [1239, 482] on div "30008462 - GARRAFA BECKS 330ML" at bounding box center [1312, 485] width 333 height 29
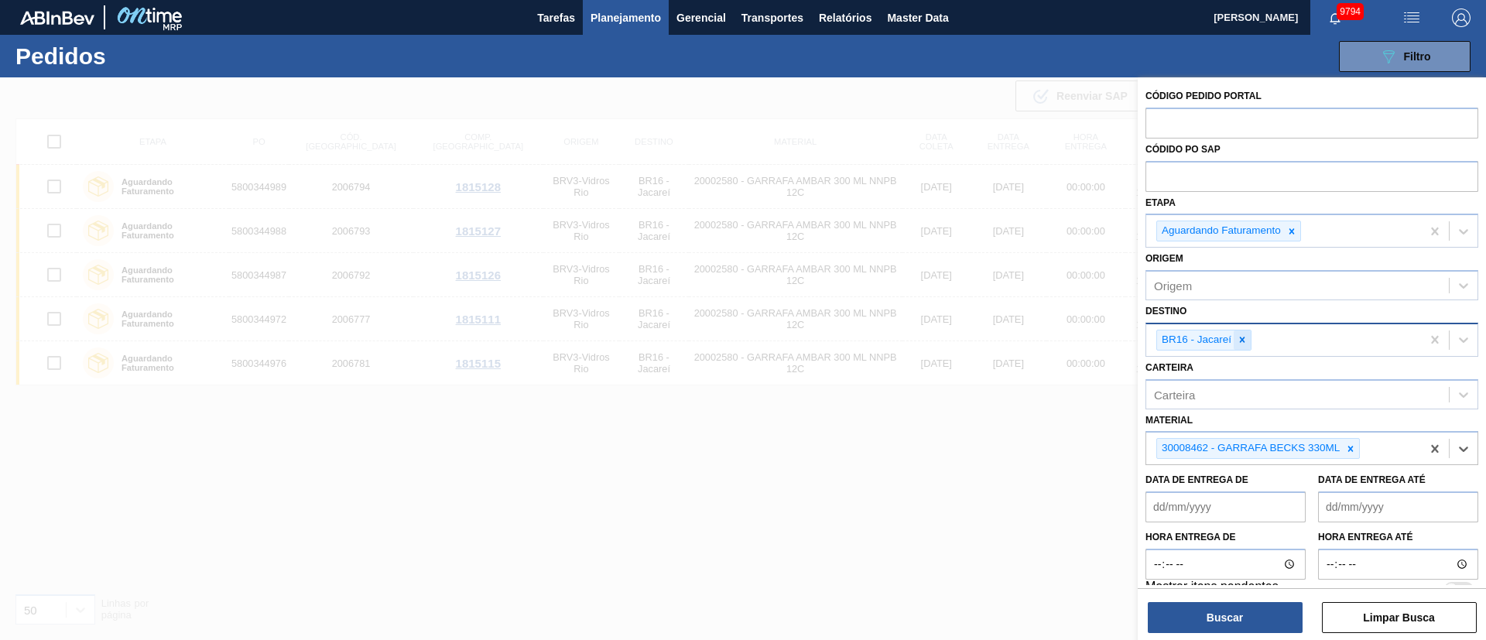
click at [1242, 341] on icon at bounding box center [1242, 339] width 11 height 11
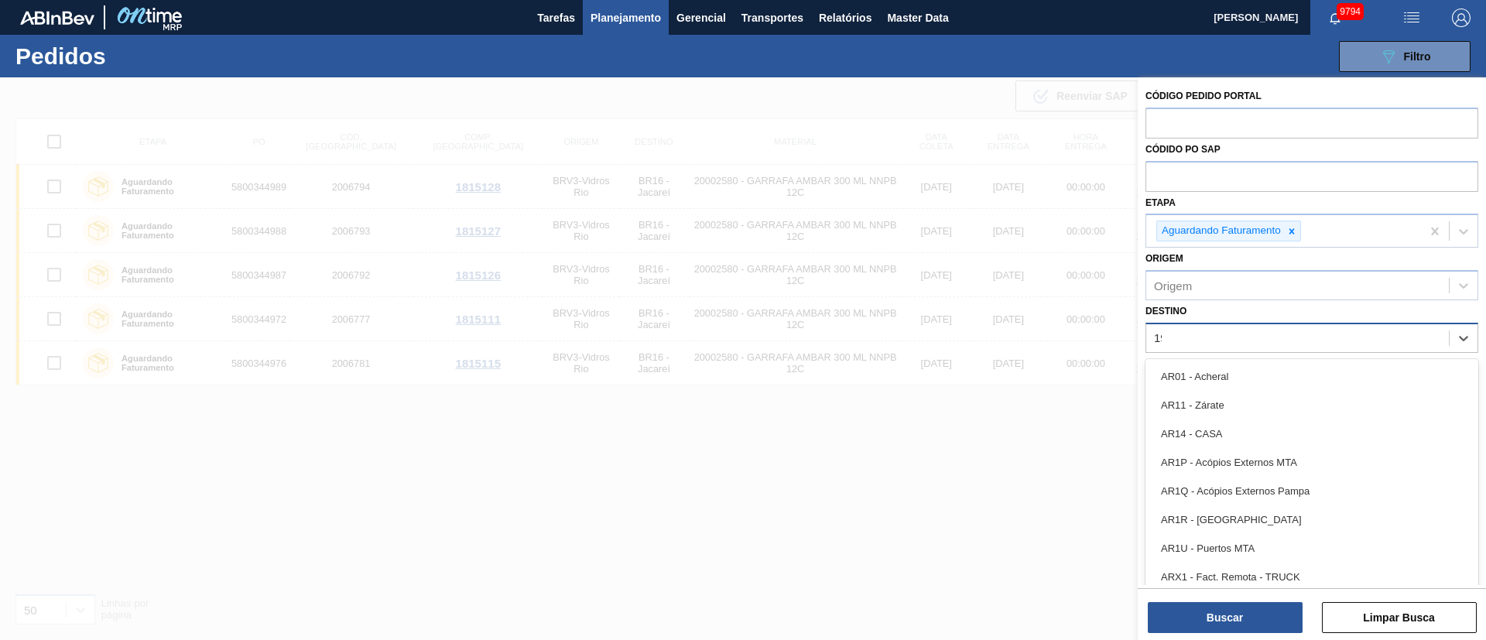
type input "1"
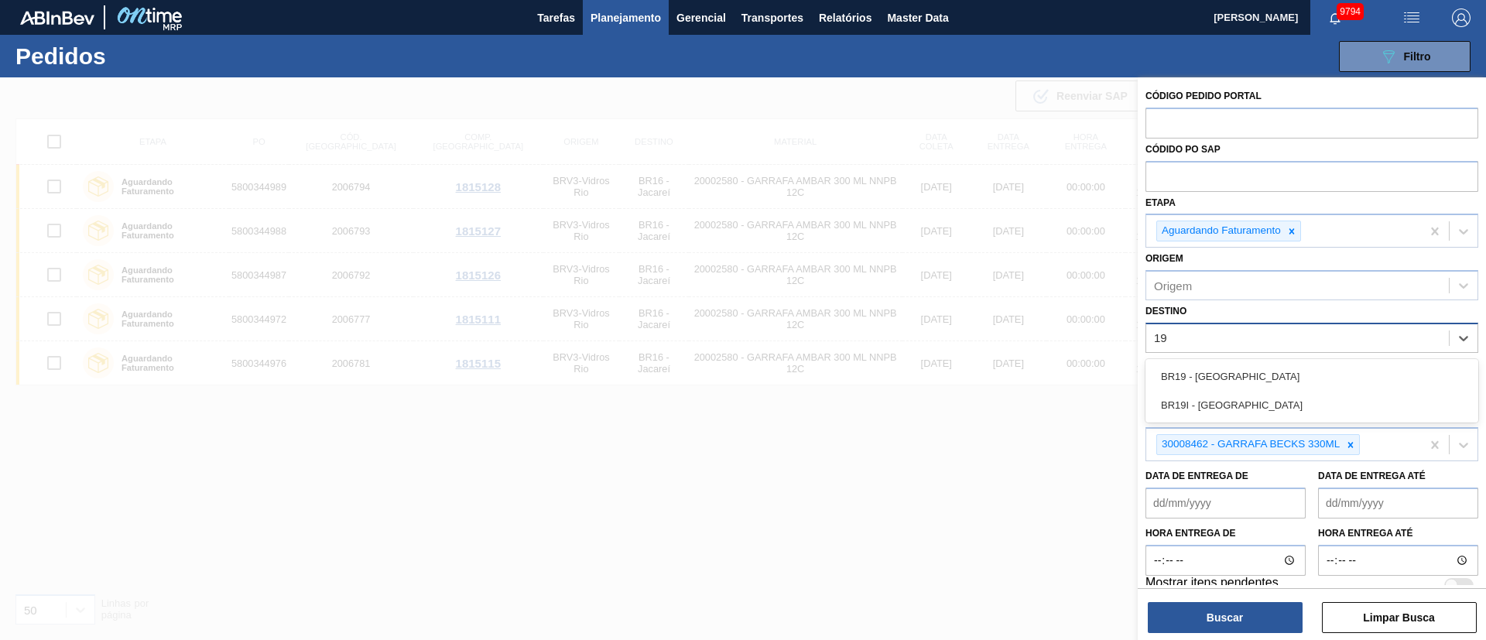
type input "1"
type input "4"
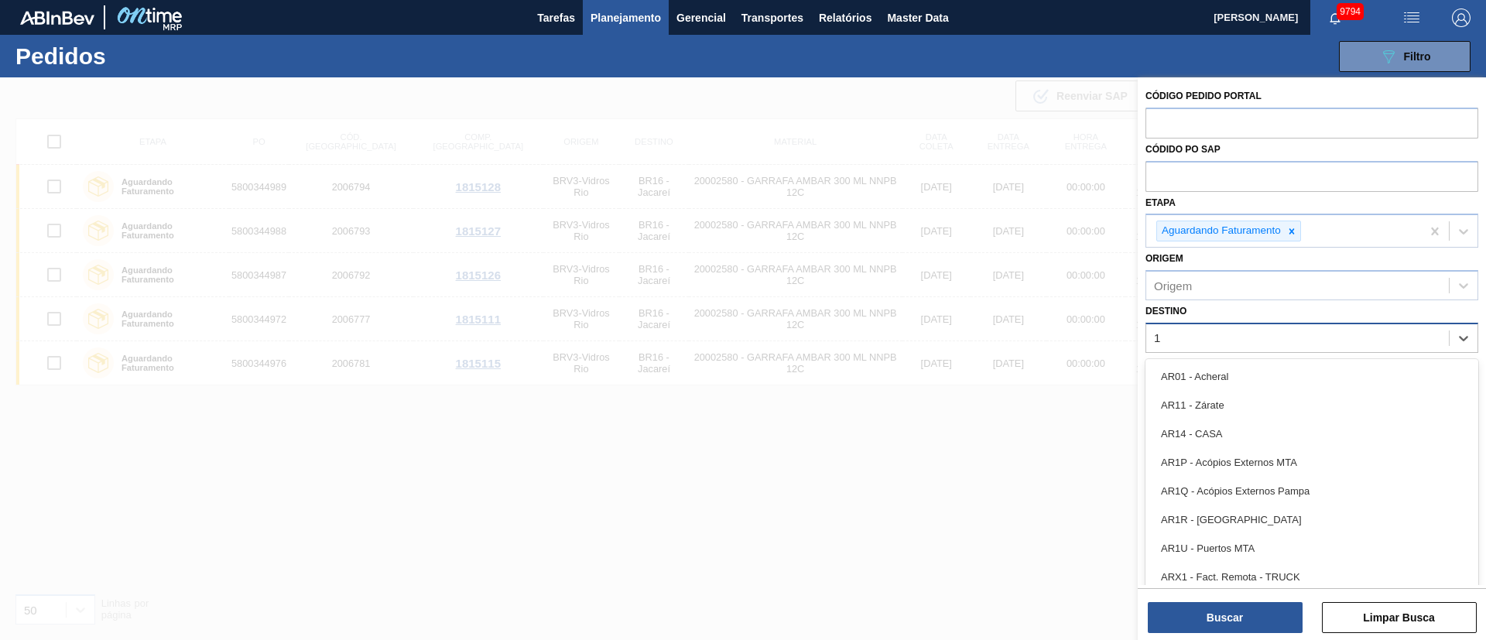
type input "13"
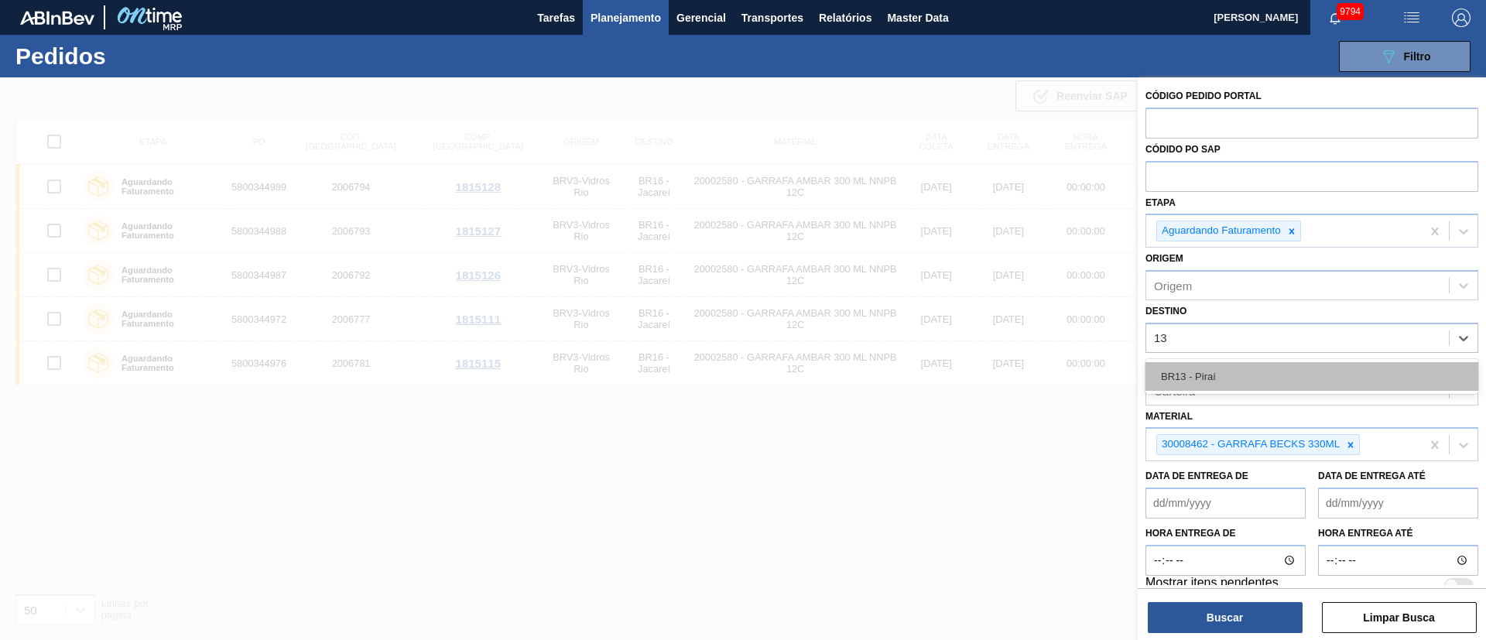
click at [1220, 378] on div "BR13 - Piraí" at bounding box center [1312, 376] width 333 height 29
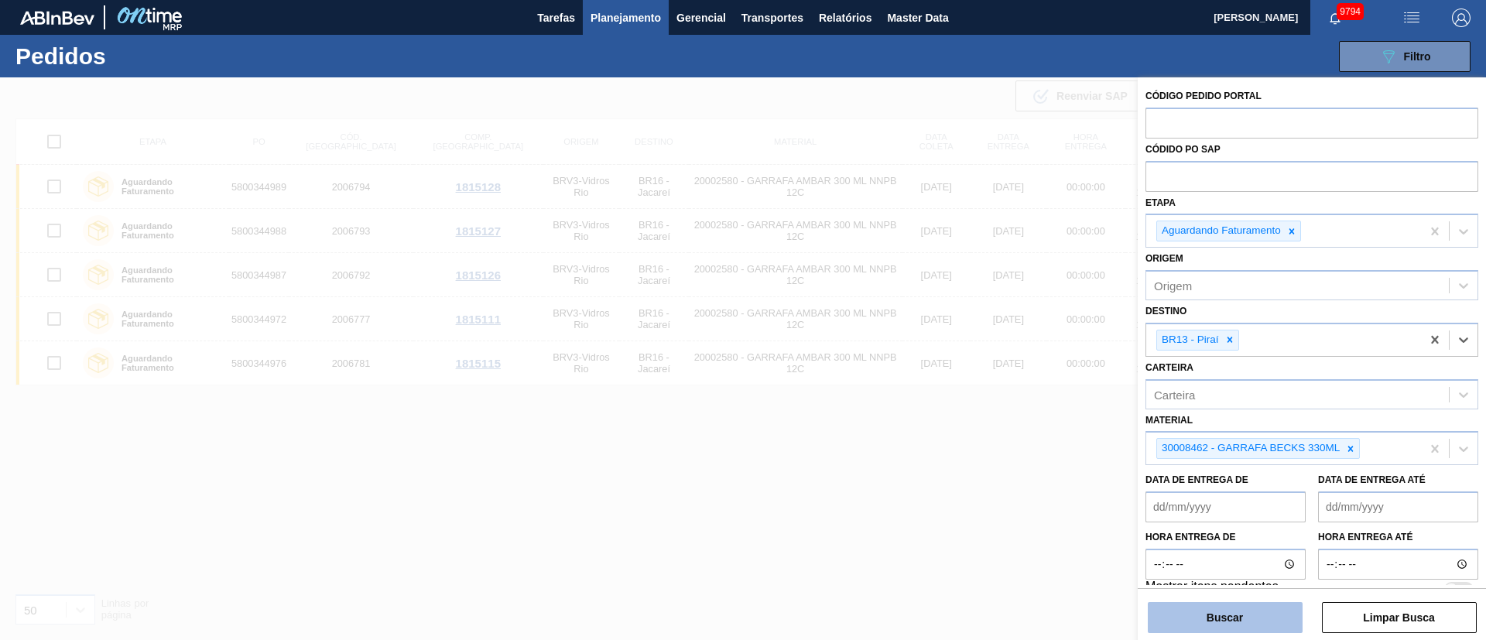
click at [1246, 619] on button "Buscar" at bounding box center [1225, 617] width 155 height 31
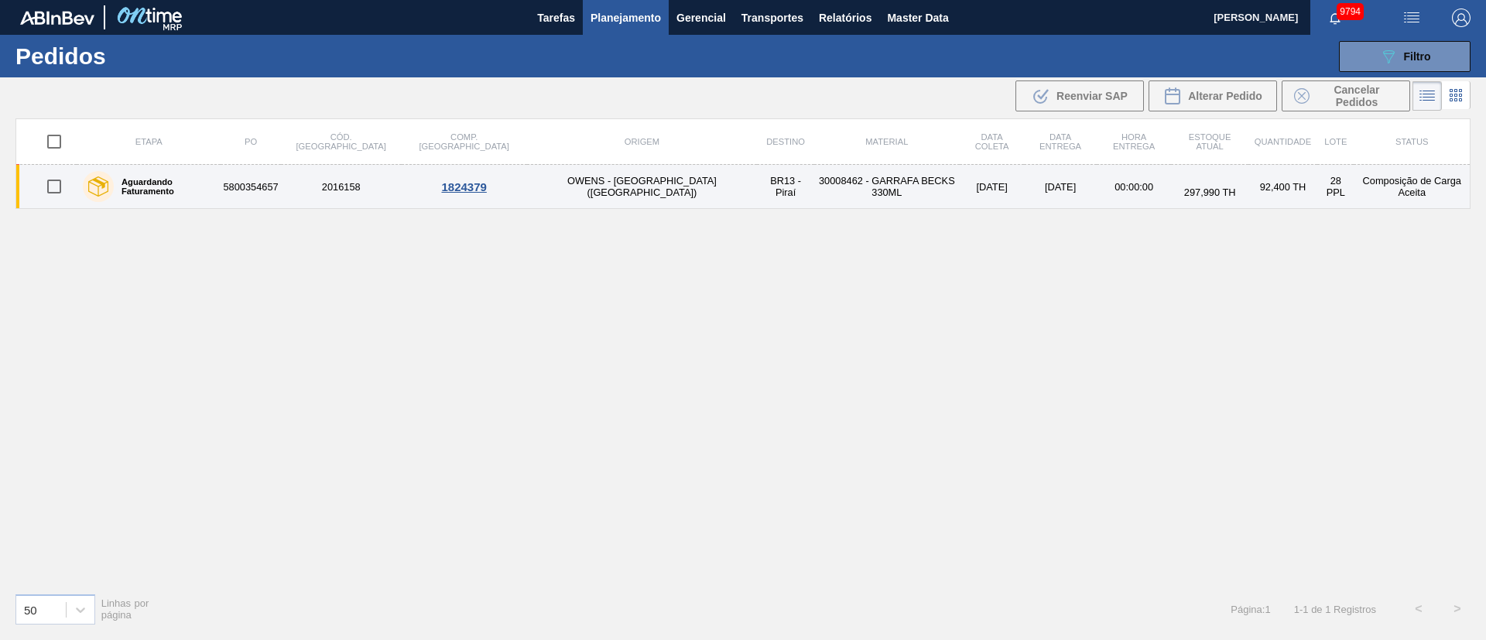
click at [43, 184] on input "checkbox" at bounding box center [54, 186] width 33 height 33
checkbox input "true"
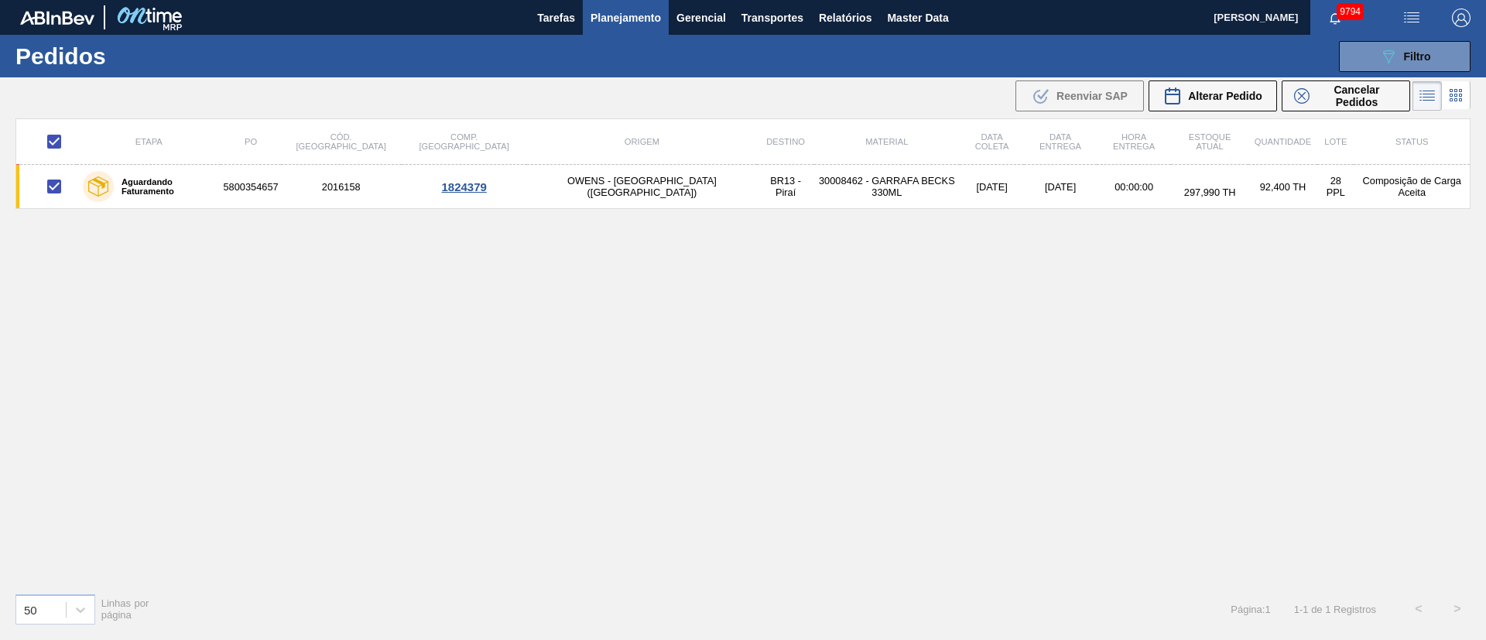
click at [667, 308] on div "Etapa PO Cód. Pedido Comp. Carga Origem Destino Material Data coleta Data entre…" at bounding box center [742, 349] width 1455 height 462
click at [1395, 63] on icon "089F7B8B-B2A5-4AFE-B5C0-19BA573D28AC" at bounding box center [1388, 56] width 19 height 19
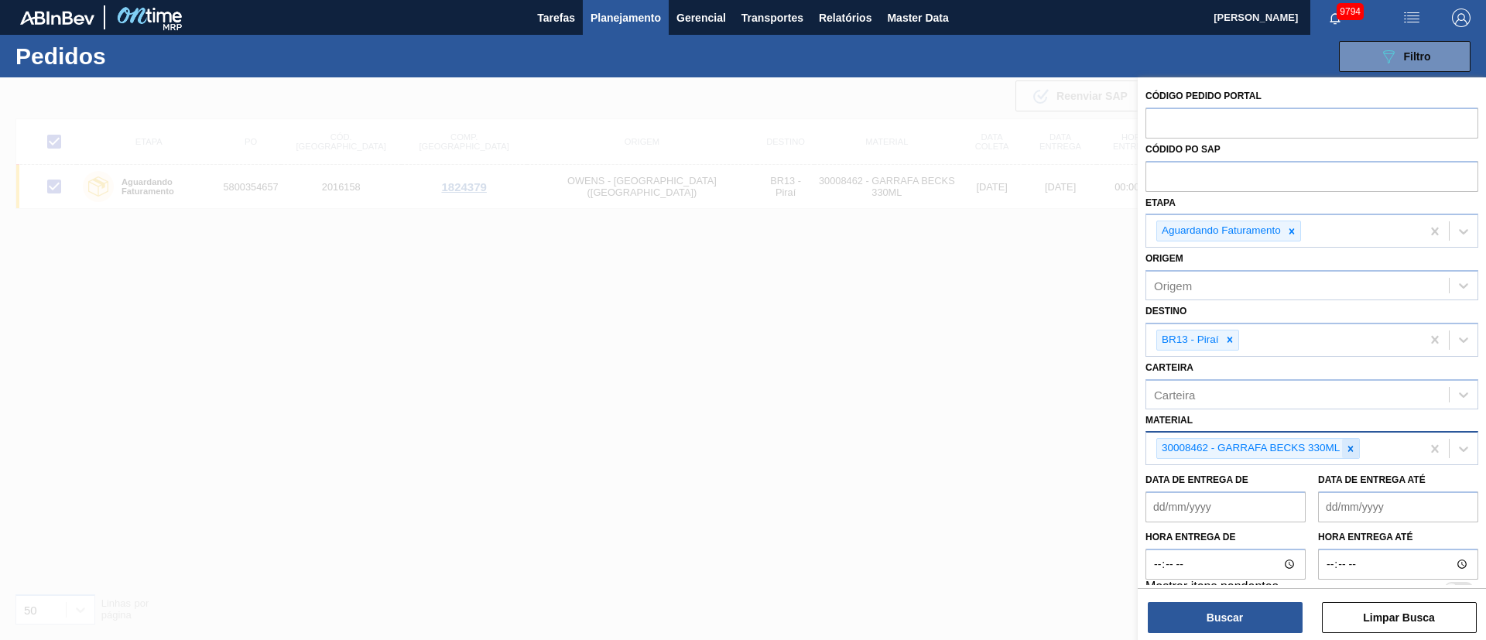
click at [1349, 449] on icon at bounding box center [1350, 449] width 11 height 11
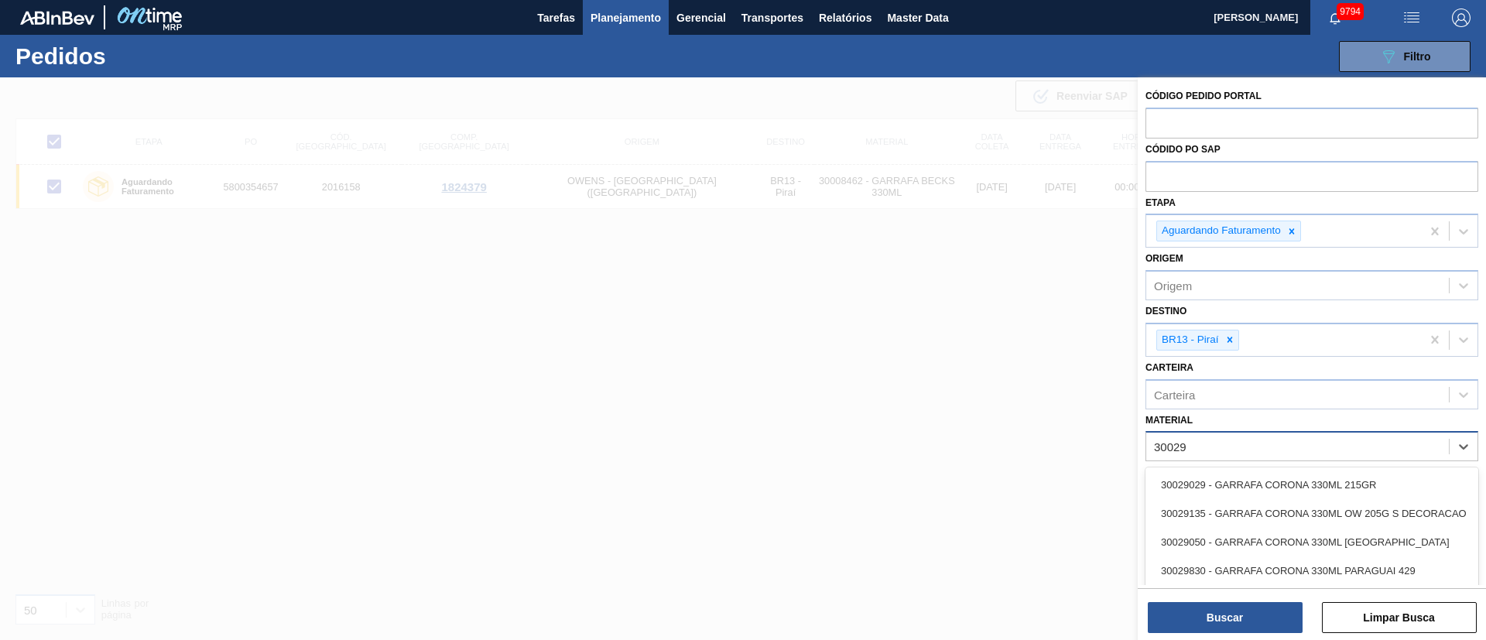
type input "300294"
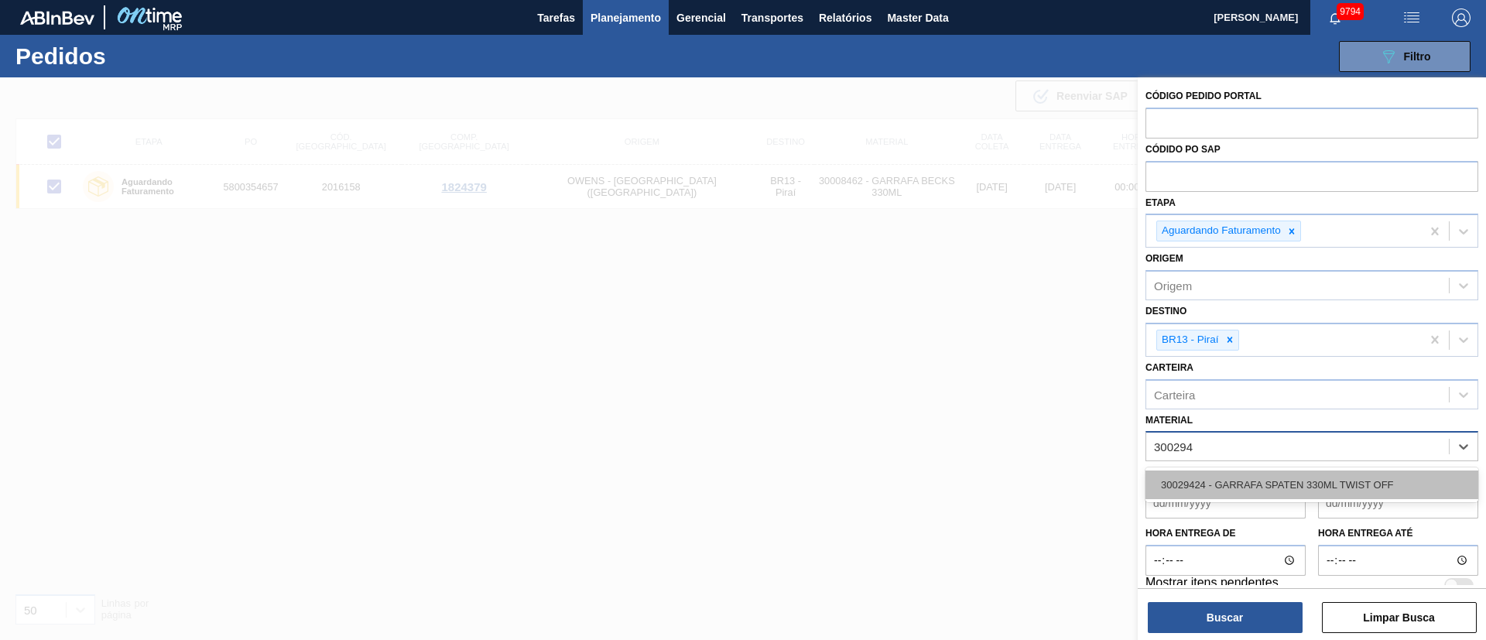
click at [1301, 482] on div "30029424 - GARRAFA SPATEN 330ML TWIST OFF" at bounding box center [1312, 485] width 333 height 29
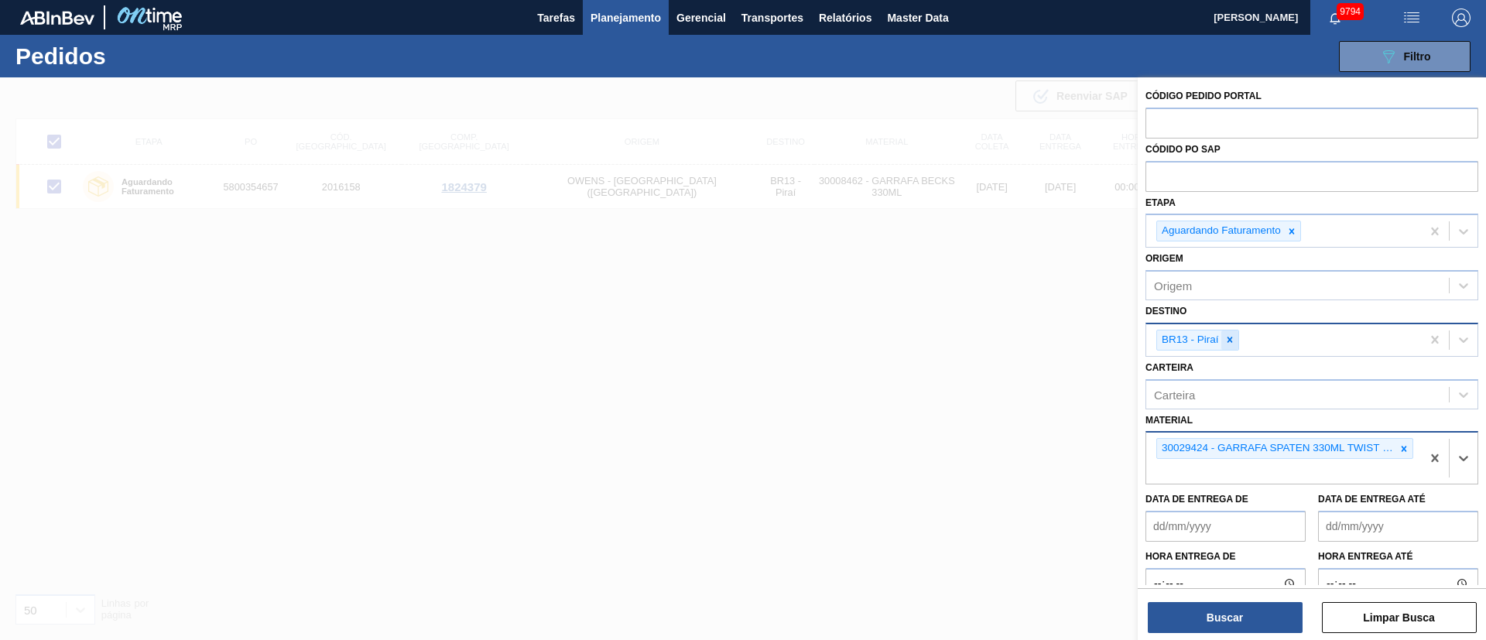
click at [1230, 336] on icon at bounding box center [1230, 339] width 11 height 11
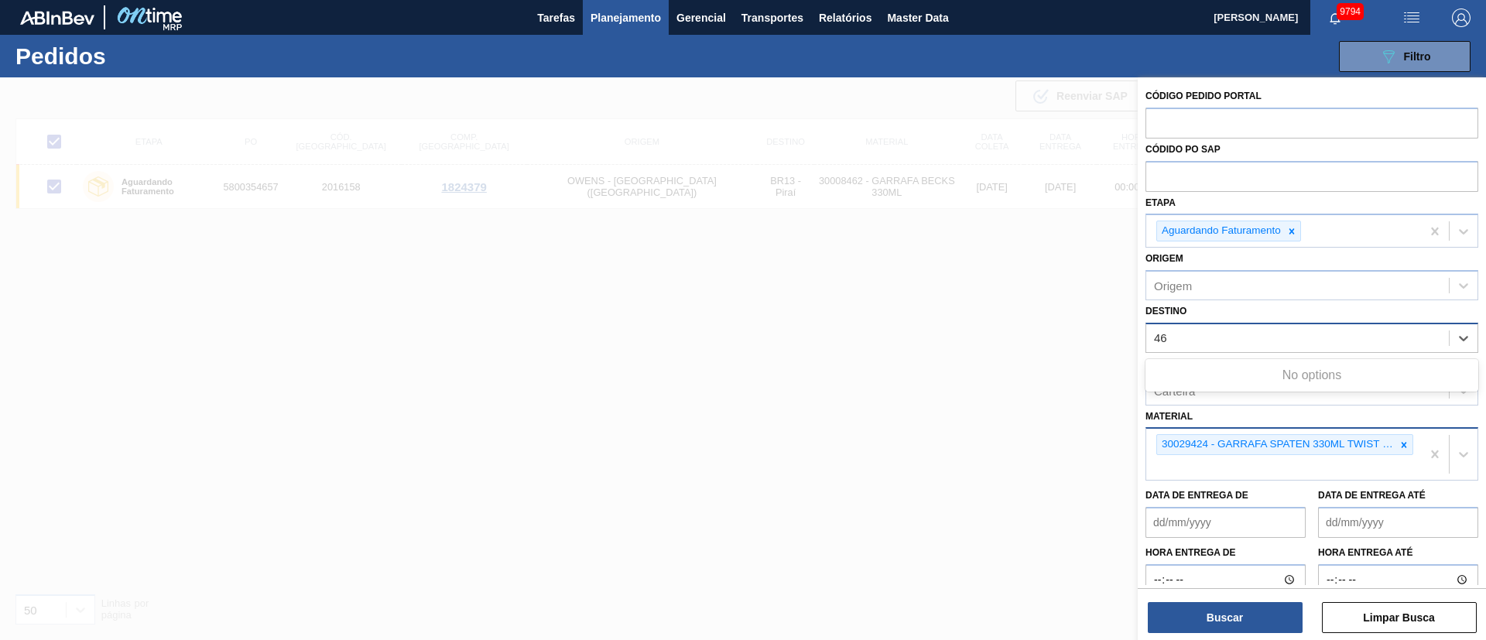
type input "4"
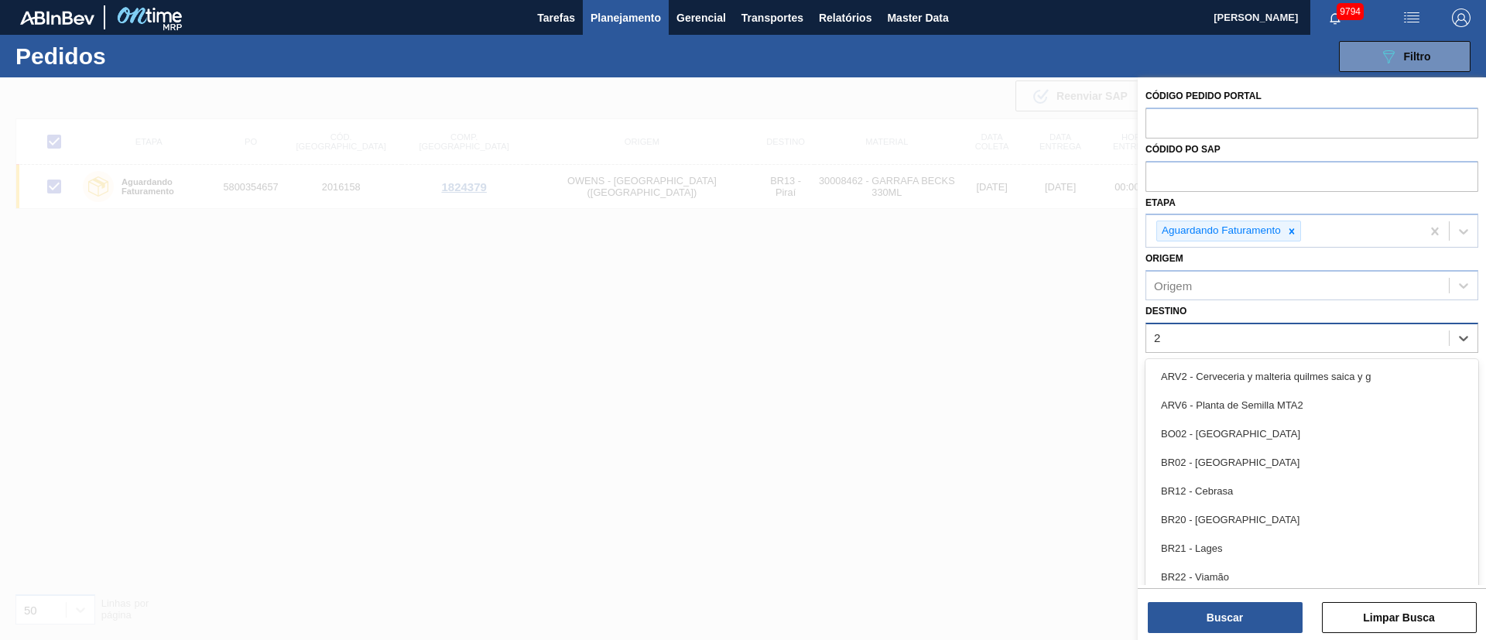
type input "26"
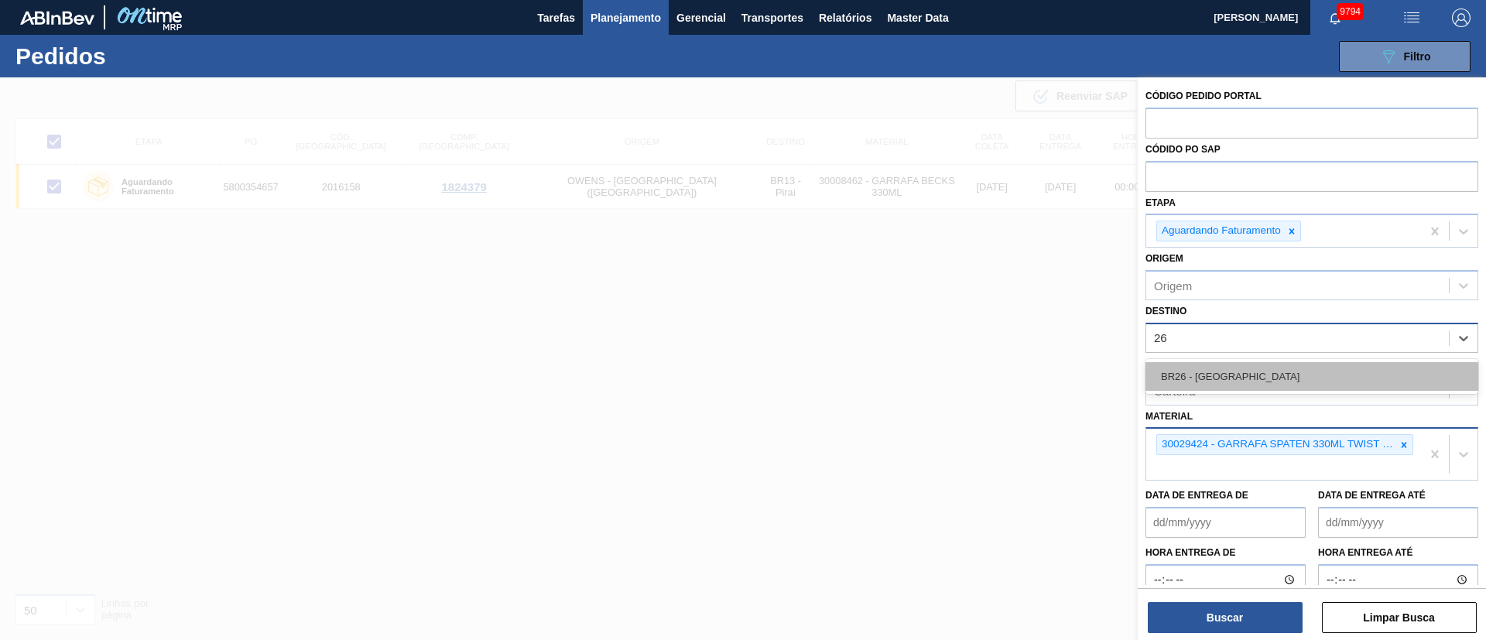
click at [1234, 379] on div "BR26 - Uberlândia" at bounding box center [1312, 376] width 333 height 29
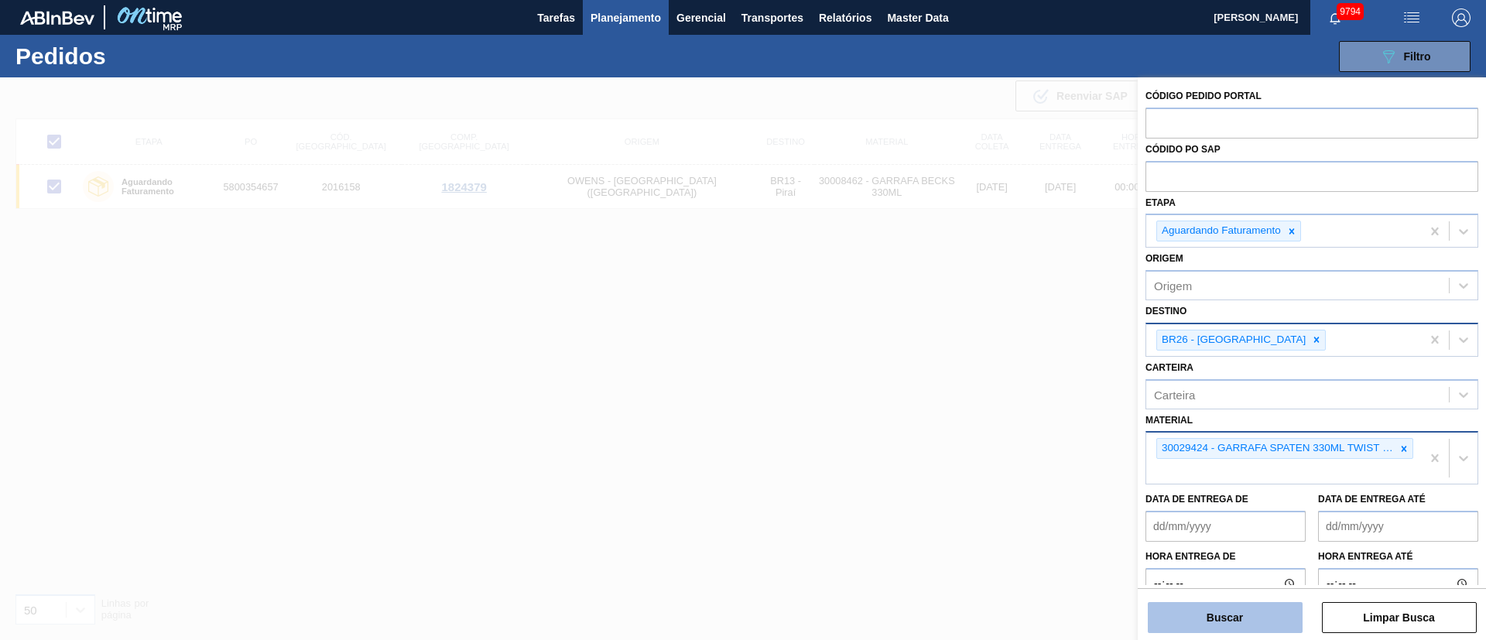
click at [1275, 619] on button "Buscar" at bounding box center [1225, 617] width 155 height 31
checkbox input "false"
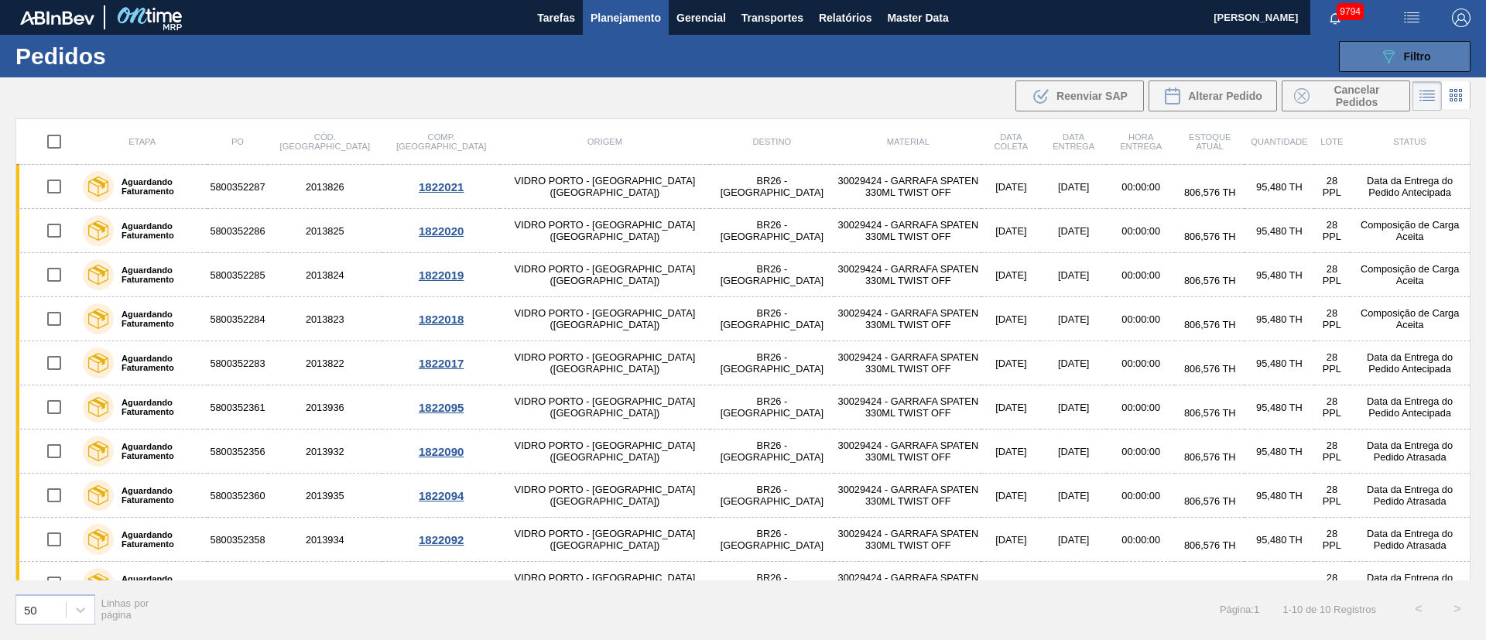
click at [1410, 63] on div "089F7B8B-B2A5-4AFE-B5C0-19BA573D28AC Filtro" at bounding box center [1405, 56] width 52 height 19
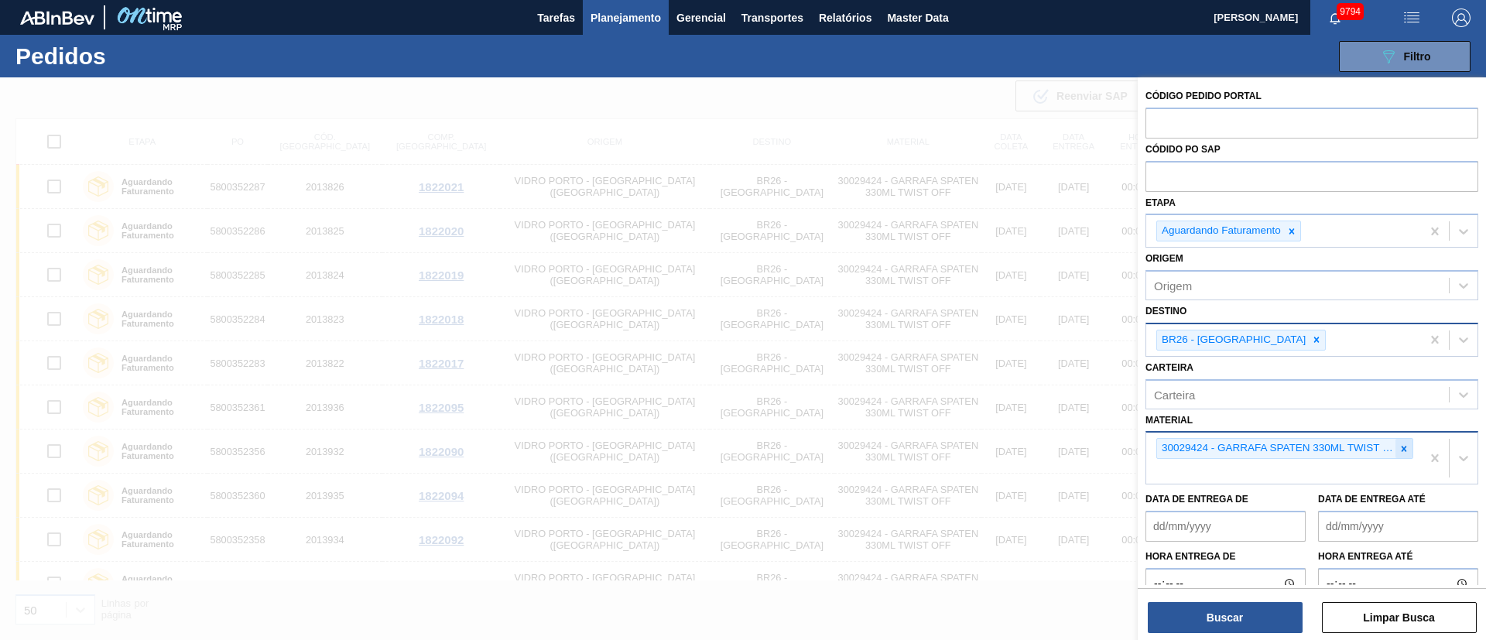
click at [1402, 449] on icon at bounding box center [1404, 448] width 5 height 5
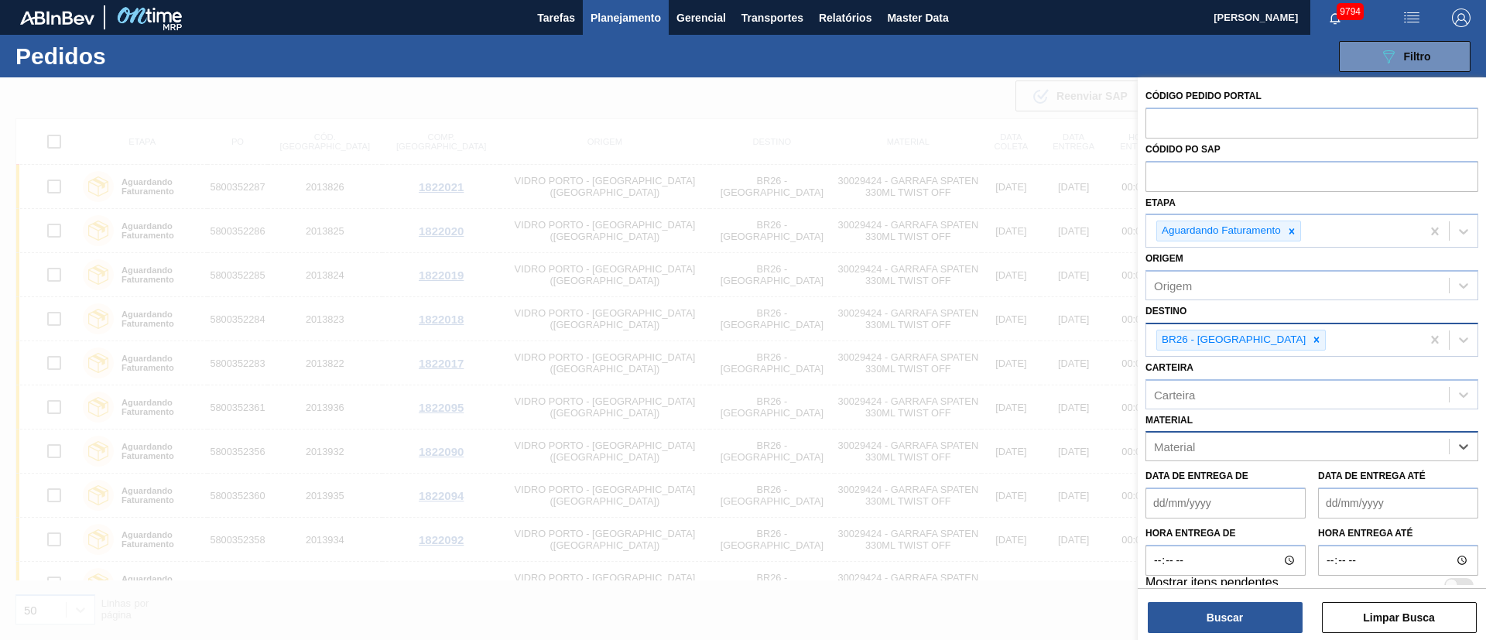
paste input "30018527"
type input "30018527"
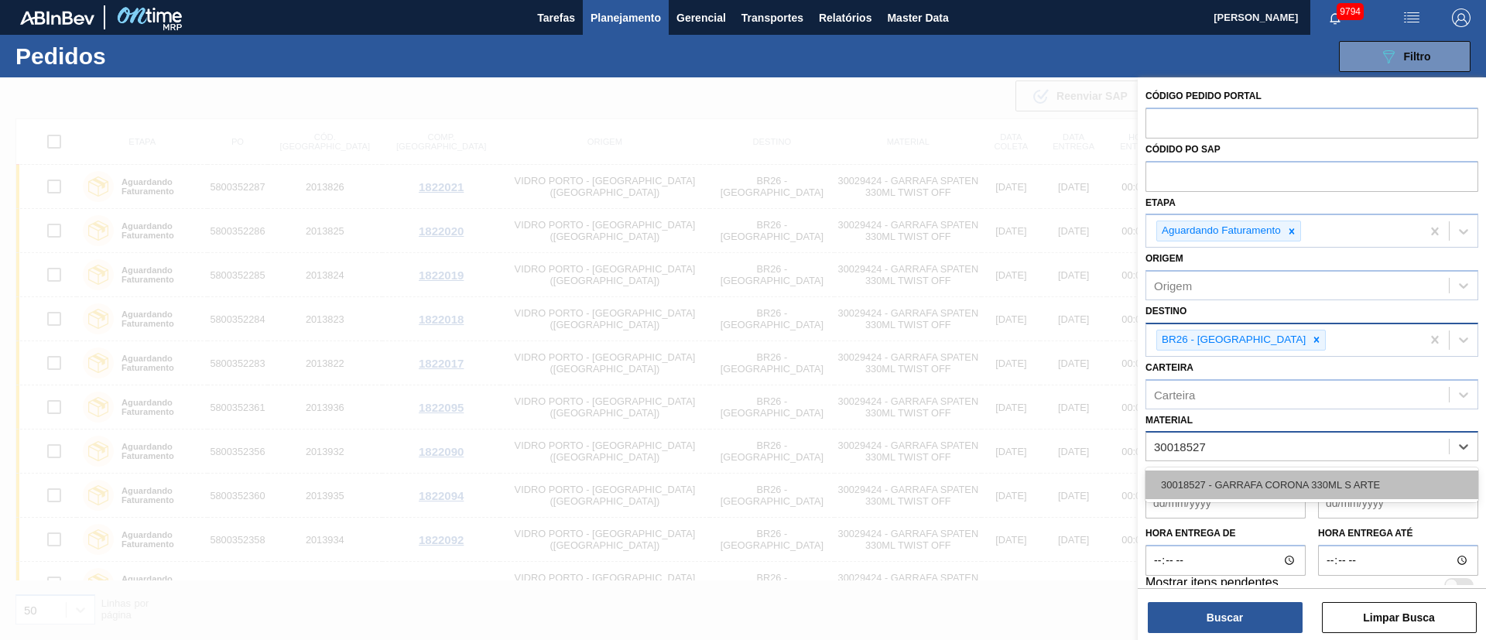
click at [1253, 483] on div "30018527 - GARRAFA CORONA 330ML S ARTE" at bounding box center [1312, 485] width 333 height 29
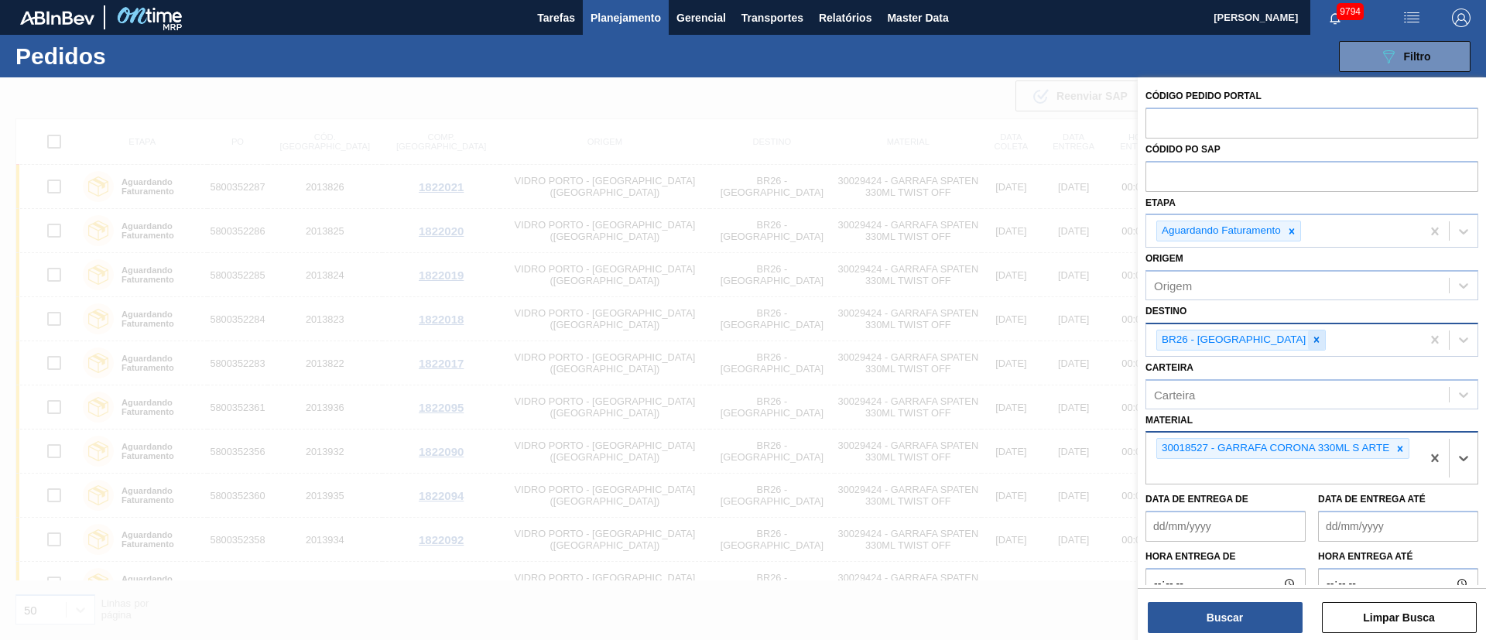
click at [1311, 344] on icon at bounding box center [1316, 339] width 11 height 11
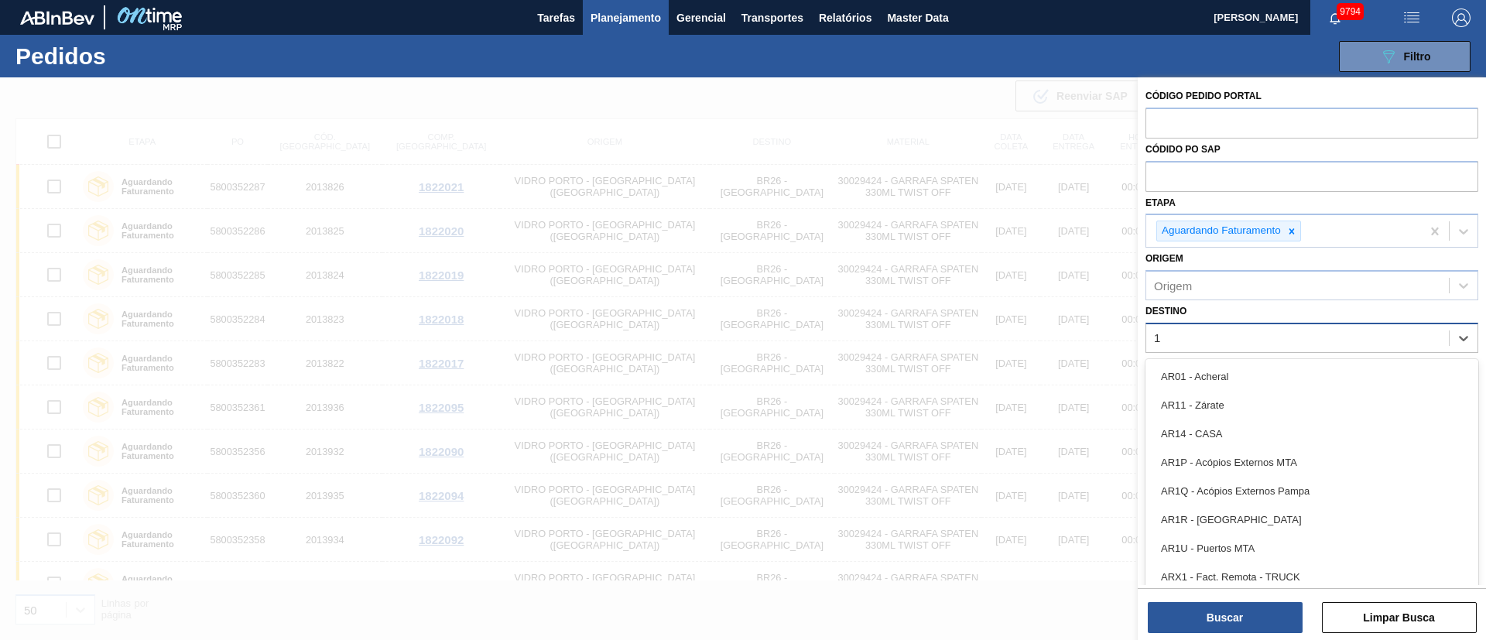
type input "19"
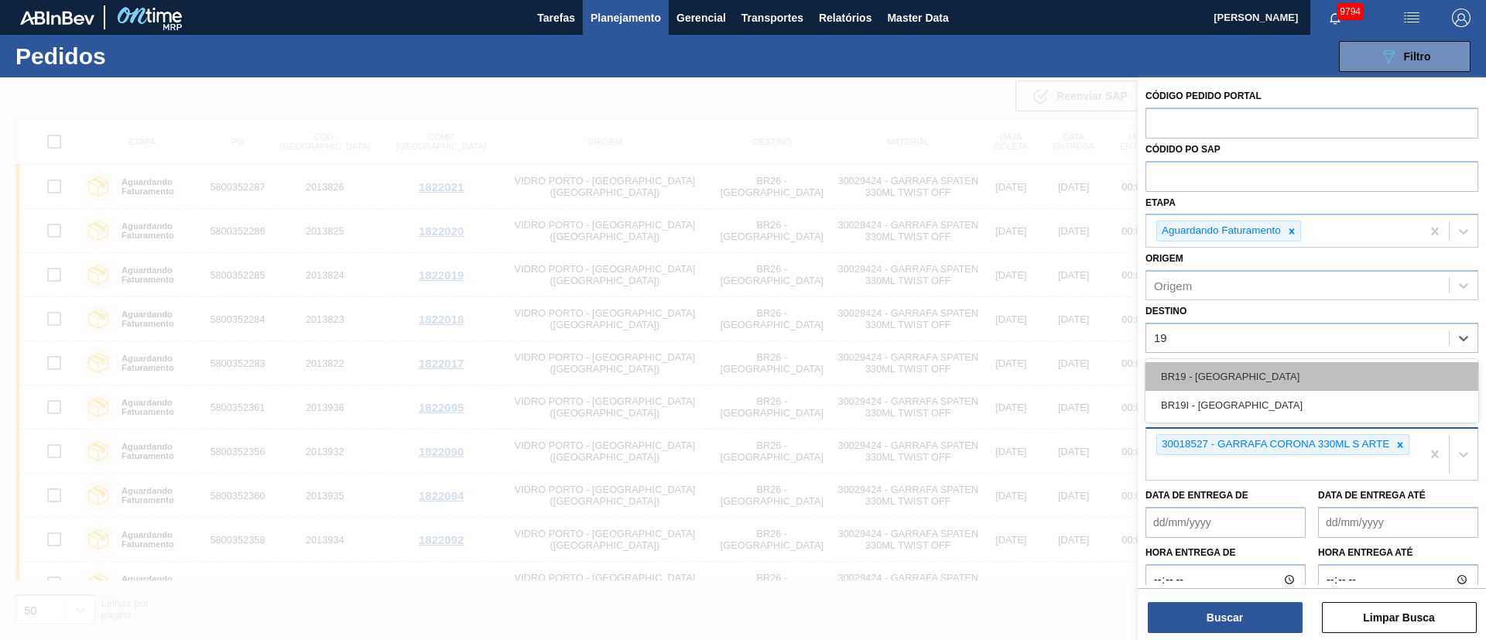
click at [1197, 369] on div "BR19 - Nova Rio" at bounding box center [1312, 376] width 333 height 29
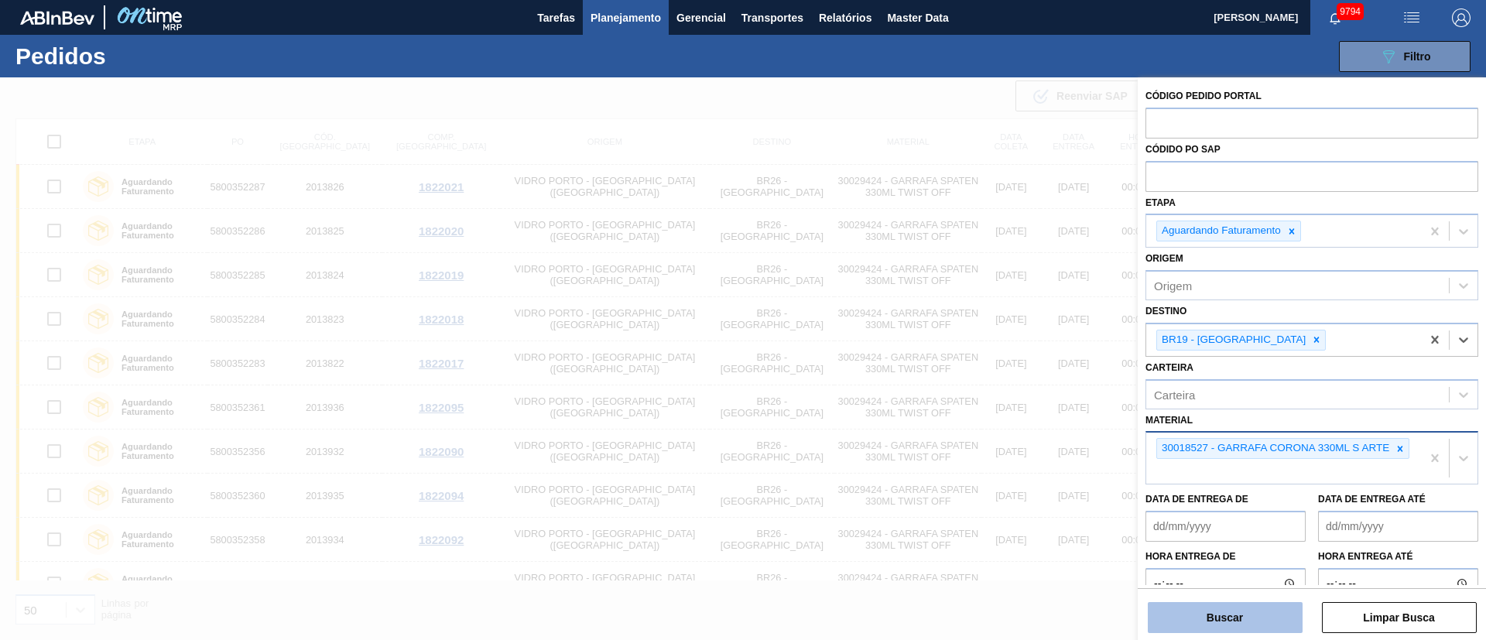
click at [1243, 620] on button "Buscar" at bounding box center [1225, 617] width 155 height 31
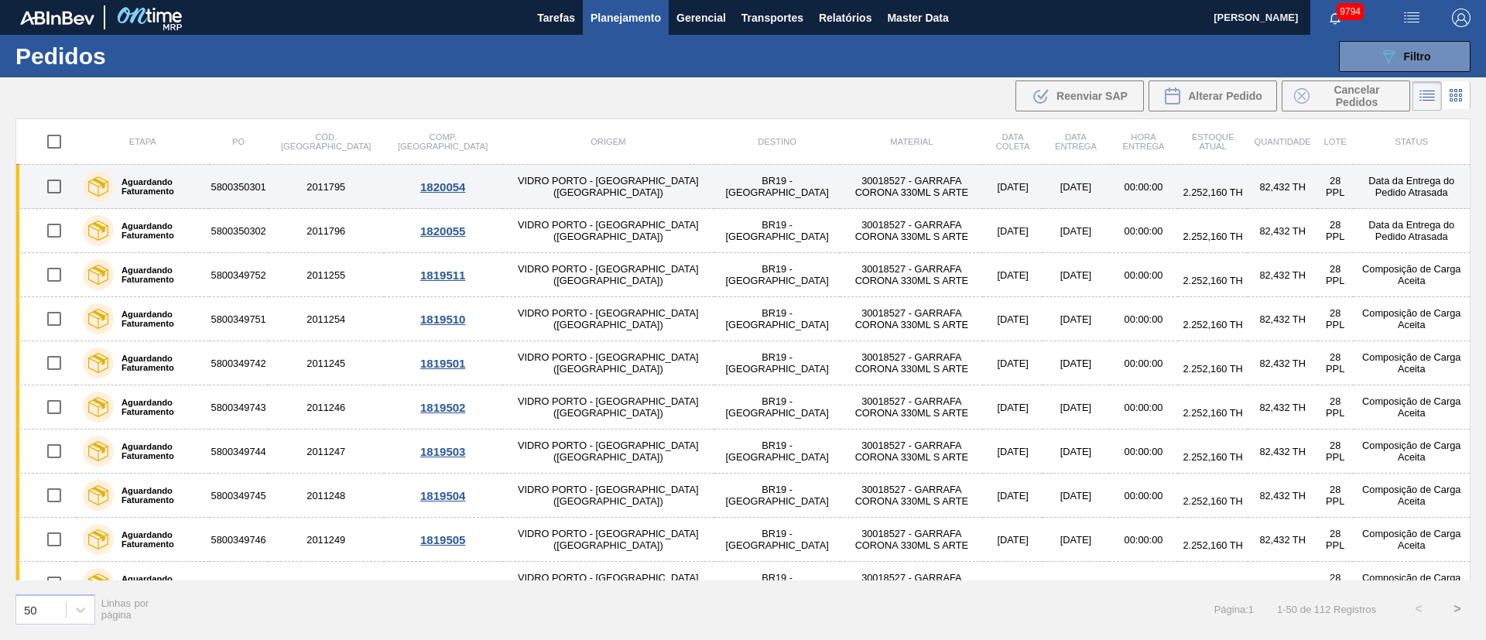
click at [56, 180] on input "checkbox" at bounding box center [54, 186] width 33 height 33
checkbox input "true"
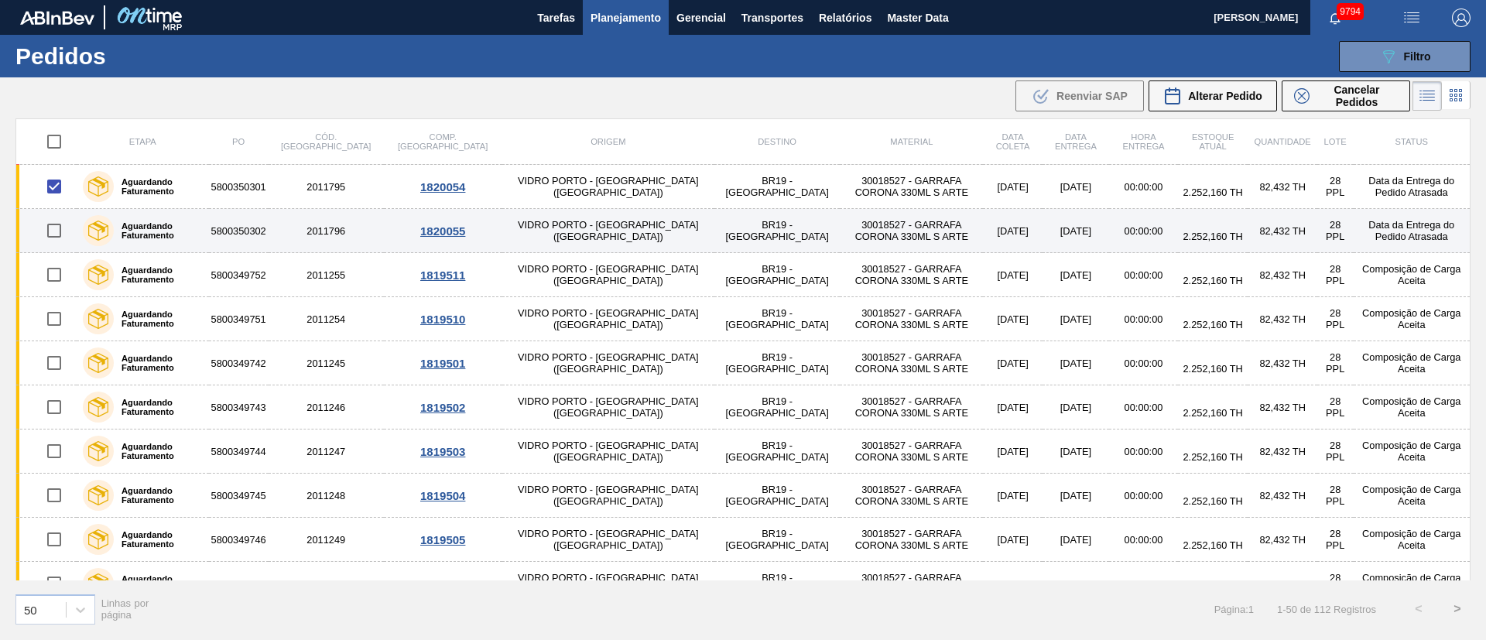
click at [51, 228] on input "checkbox" at bounding box center [54, 230] width 33 height 33
checkbox input "true"
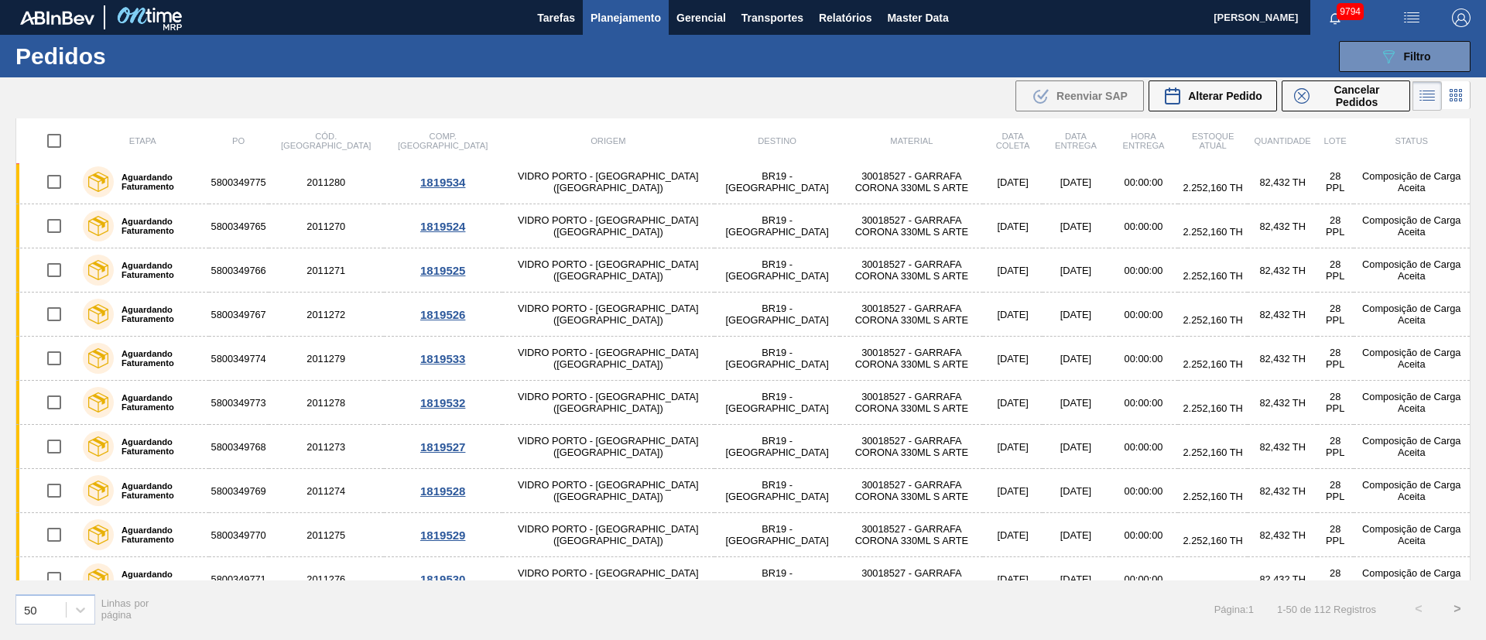
scroll to position [1161, 0]
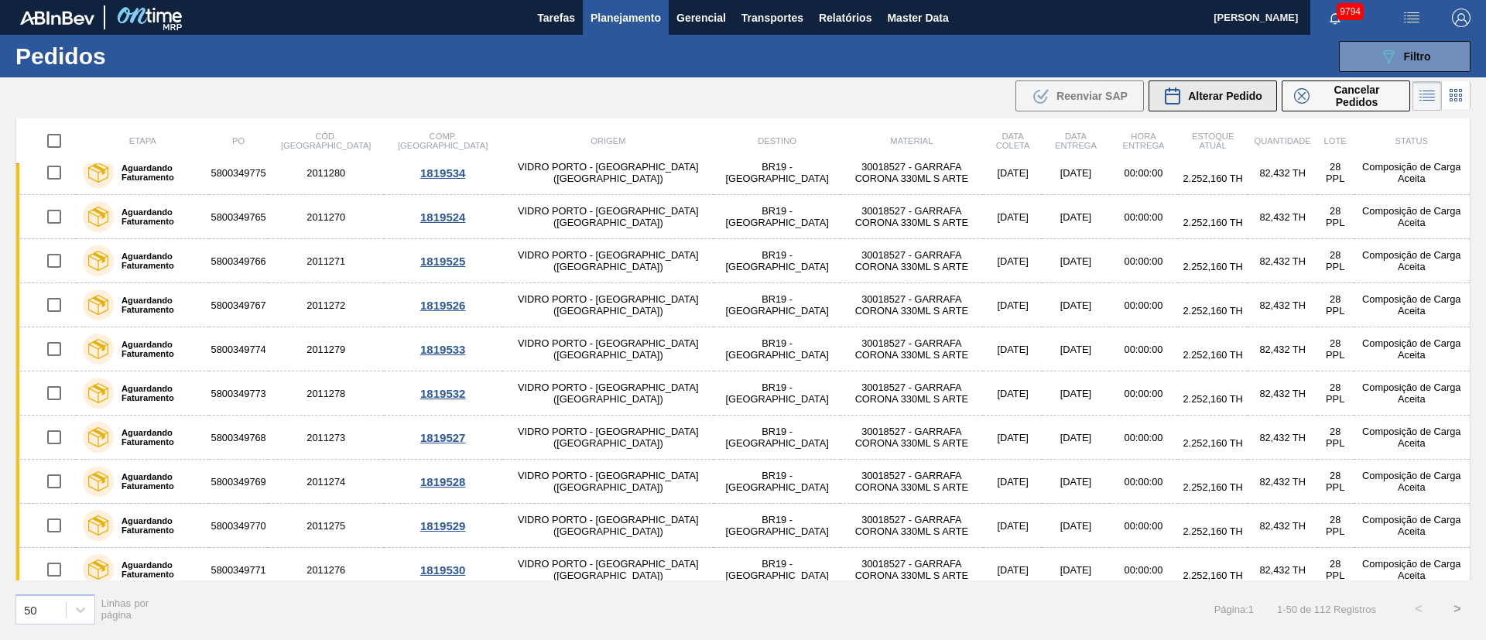
click at [1218, 96] on span "Alterar Pedido" at bounding box center [1225, 96] width 74 height 12
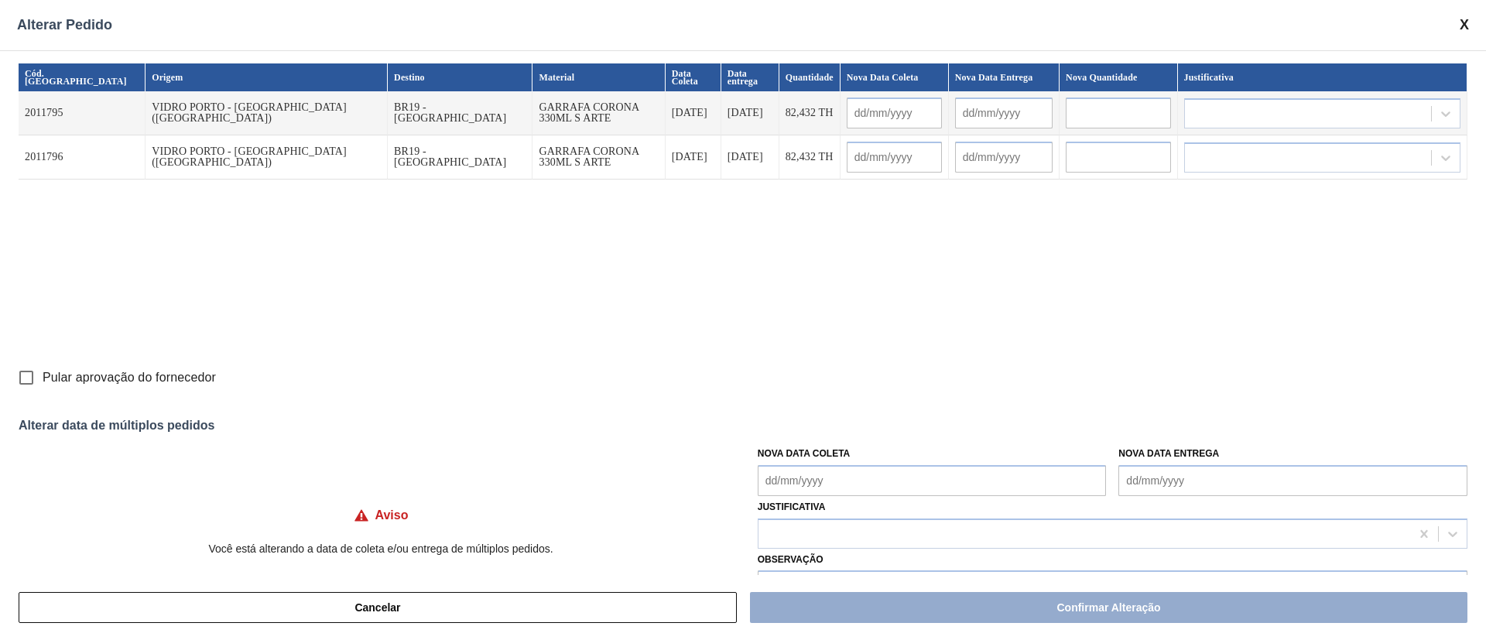
click at [816, 473] on Coleta "Nova Data Coleta" at bounding box center [932, 480] width 349 height 31
drag, startPoint x: 845, startPoint y: 413, endPoint x: 617, endPoint y: 420, distance: 228.5
click at [845, 413] on div "27" at bounding box center [851, 410] width 21 height 21
type Coleta "[DATE]"
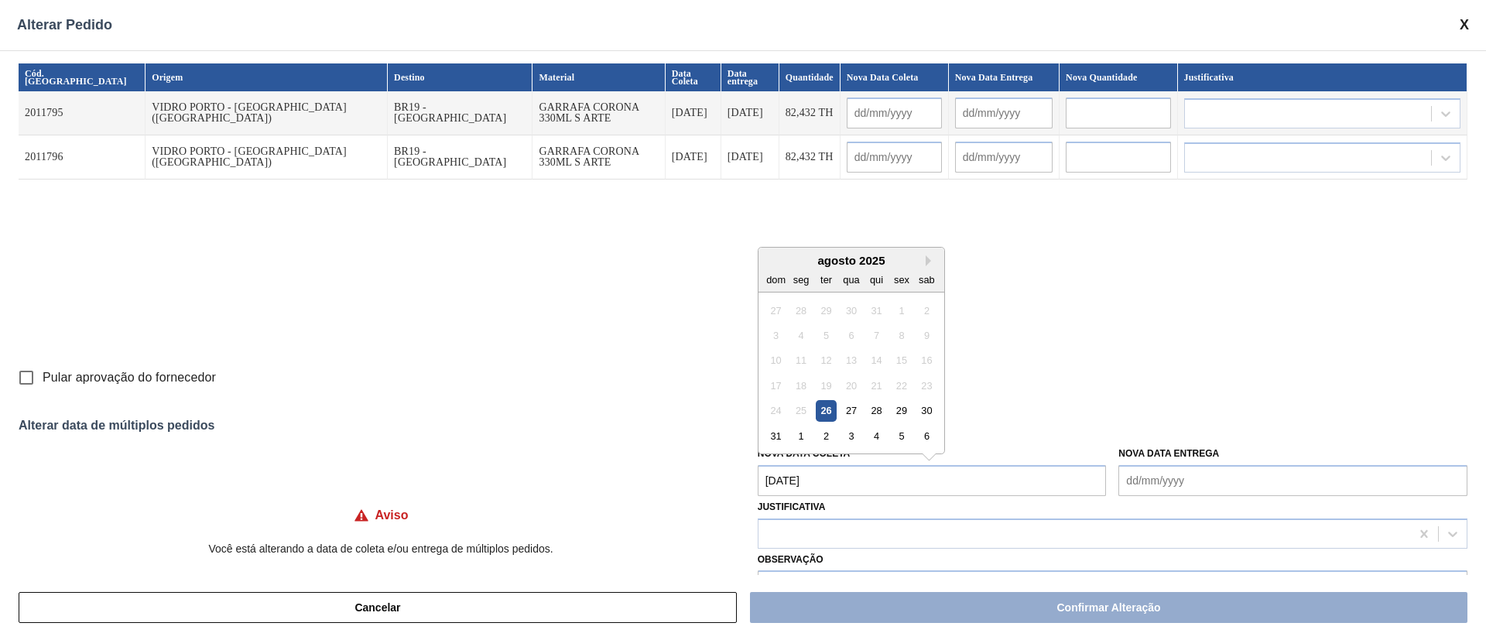
type input "[DATE]"
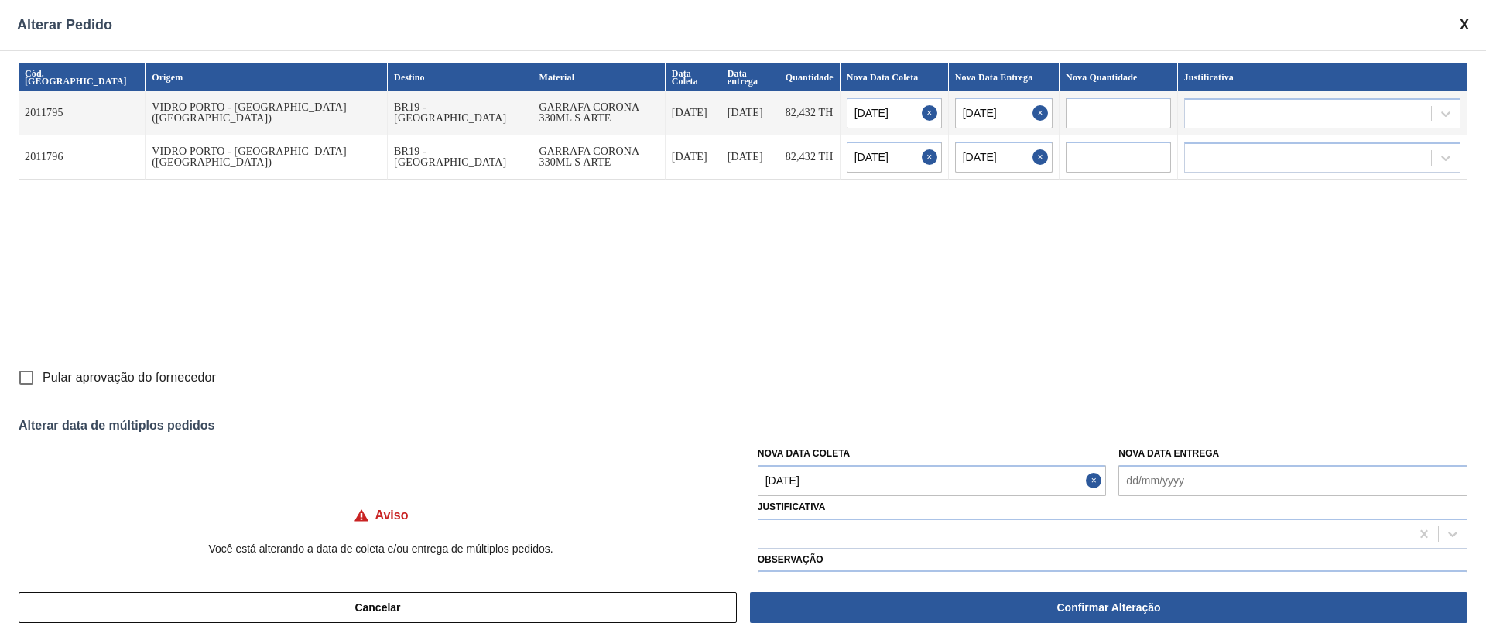
click at [30, 375] on input "Pular aprovação do fornecedor" at bounding box center [26, 378] width 33 height 33
checkbox input "true"
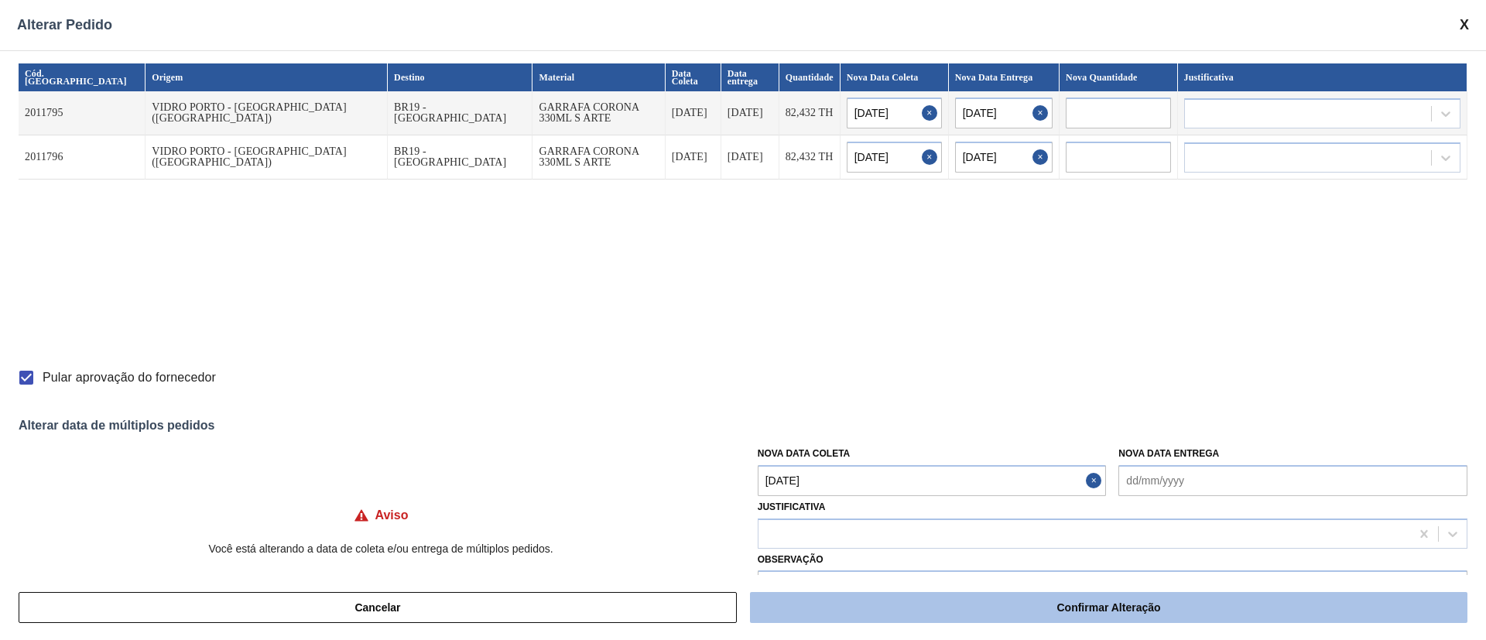
click at [968, 609] on button "Confirmar Alteração" at bounding box center [1109, 607] width 718 height 31
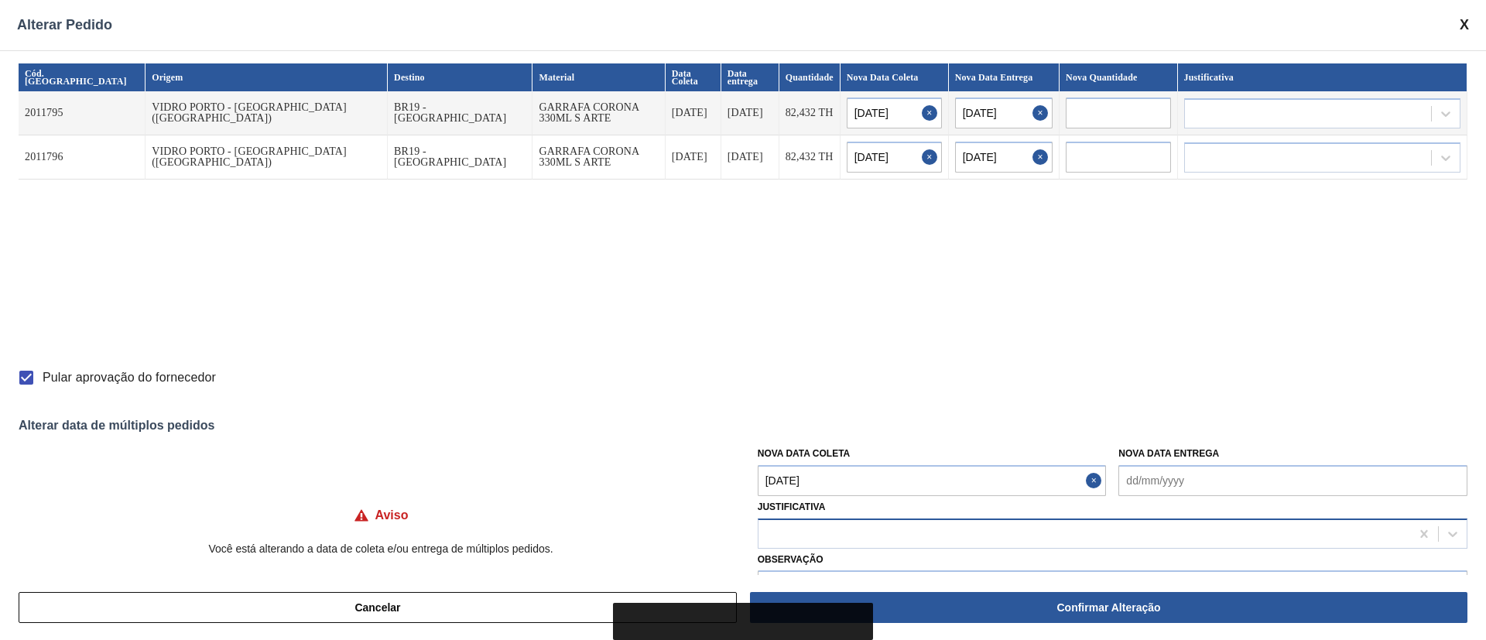
click at [839, 526] on div at bounding box center [1085, 534] width 652 height 22
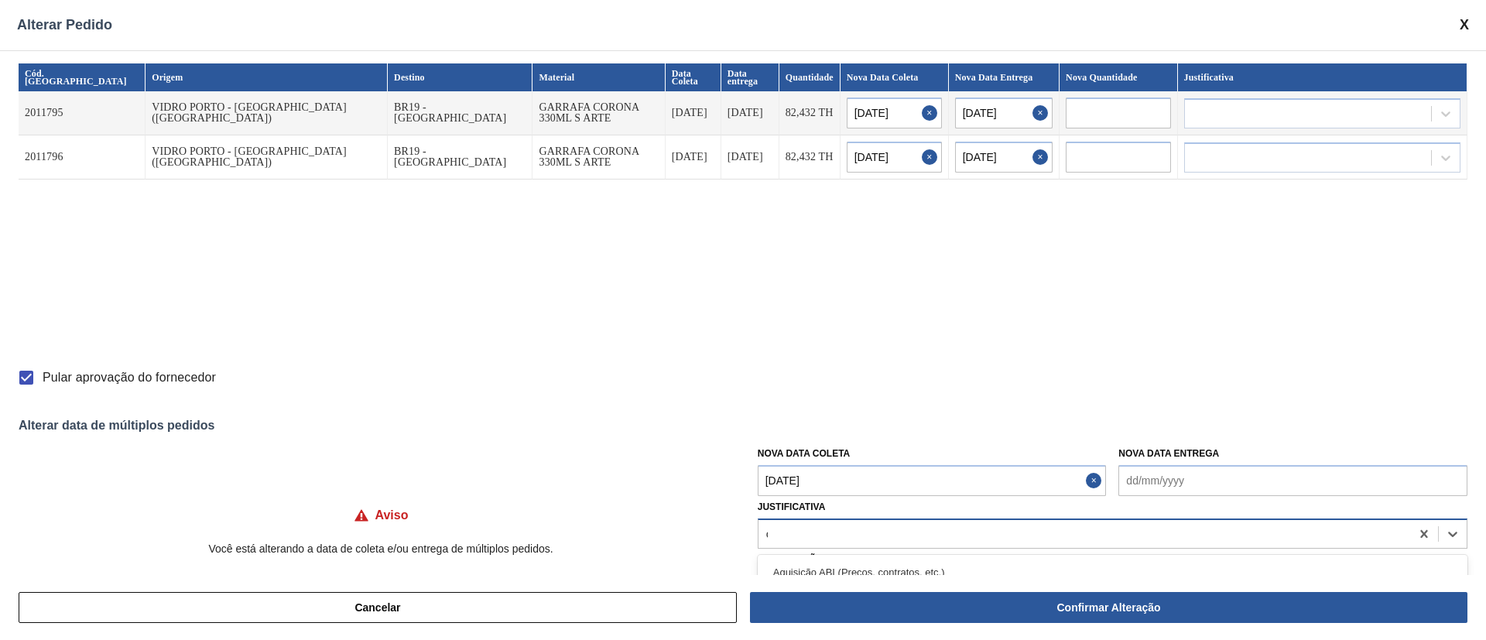
type input "ou"
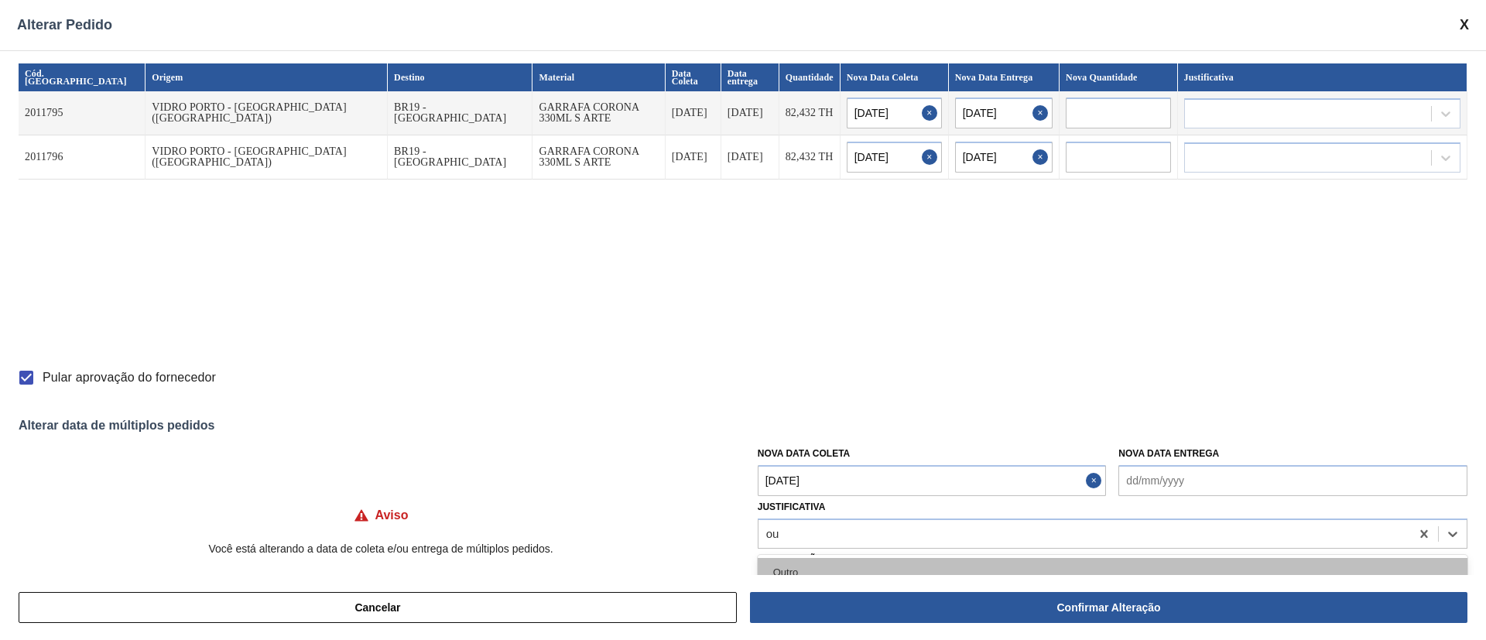
click at [784, 574] on div "Outro" at bounding box center [1113, 572] width 710 height 29
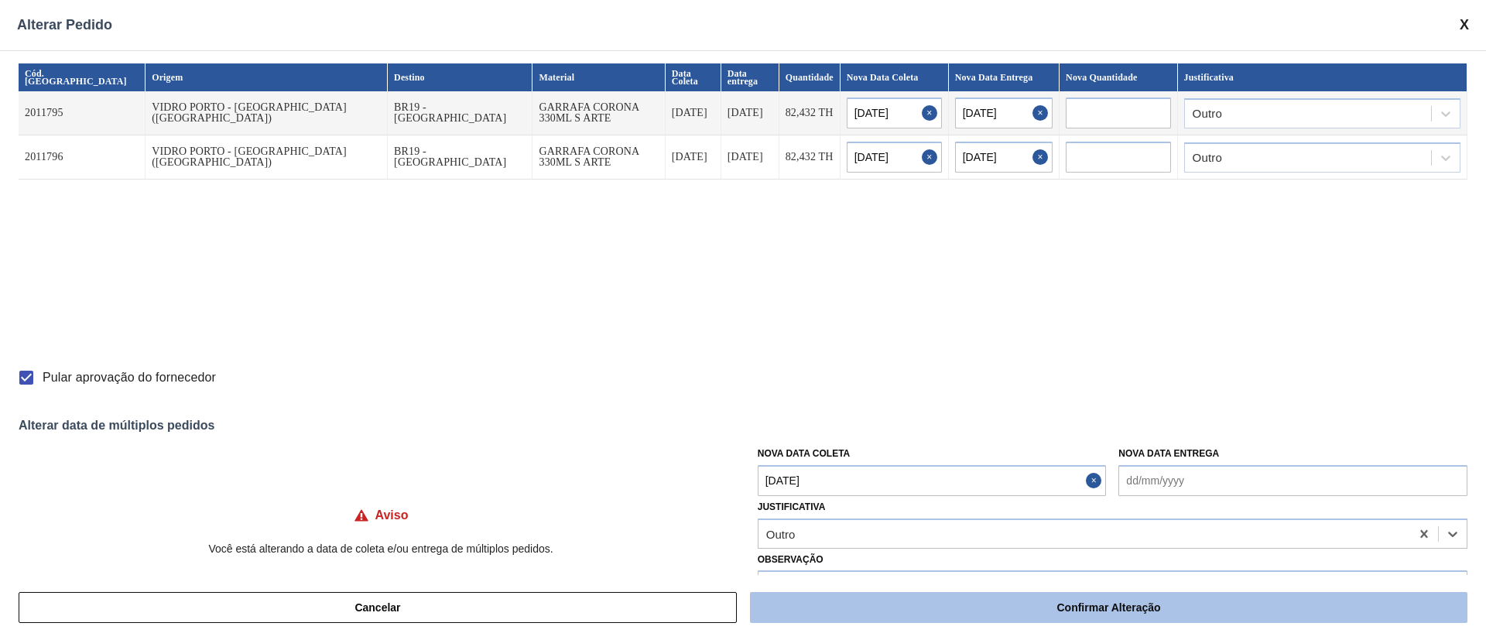
click at [1040, 616] on button "Confirmar Alteração" at bounding box center [1109, 607] width 718 height 31
checkbox input "false"
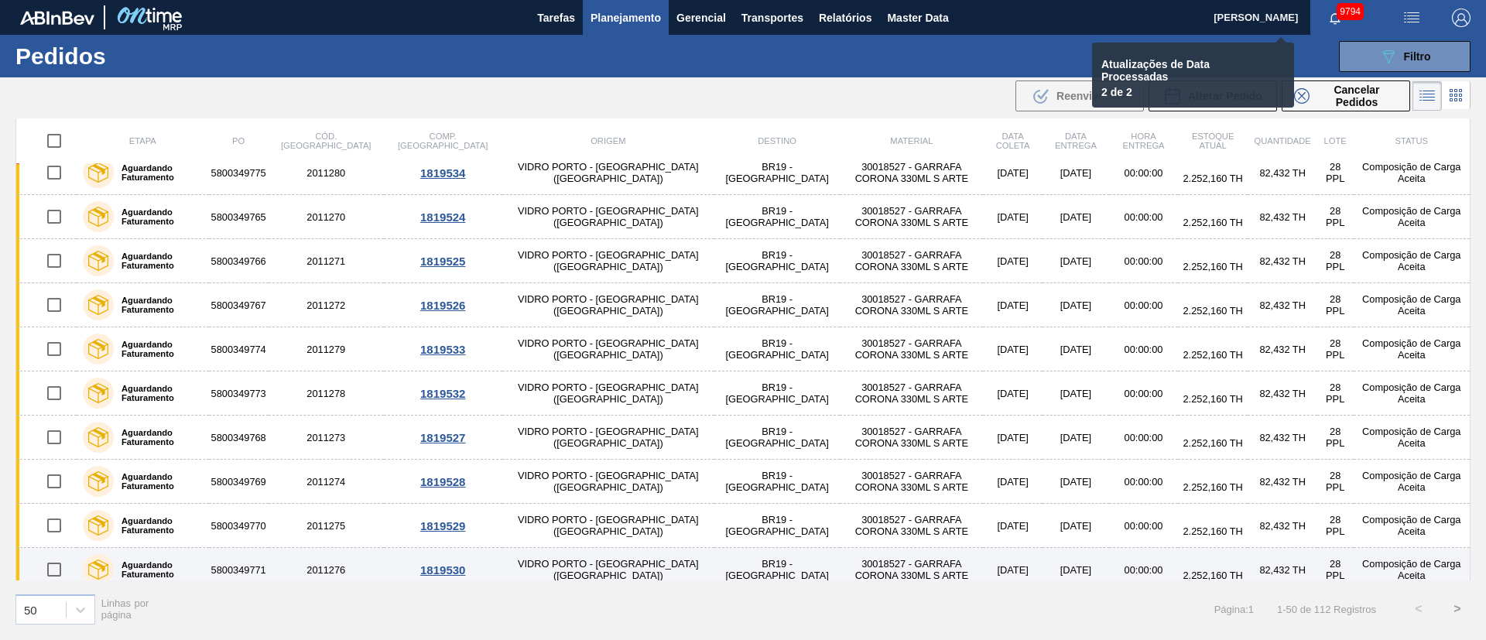
checkbox input "false"
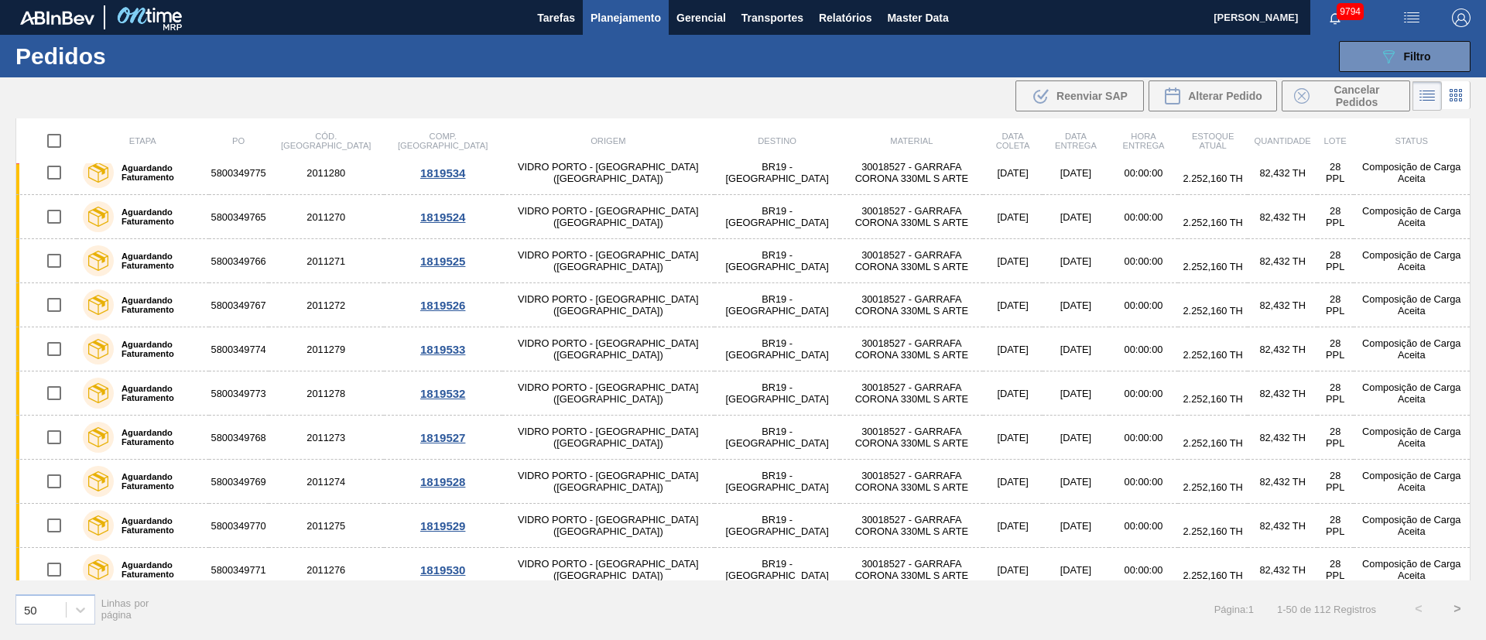
click at [1392, 73] on div "089F7B8B-B2A5-4AFE-B5C0-19BA573D28AC Filtro Código Pedido Portal Códido PO SAP …" at bounding box center [863, 56] width 1232 height 46
click at [1409, 47] on div "089F7B8B-B2A5-4AFE-B5C0-19BA573D28AC Filtro" at bounding box center [1405, 56] width 52 height 19
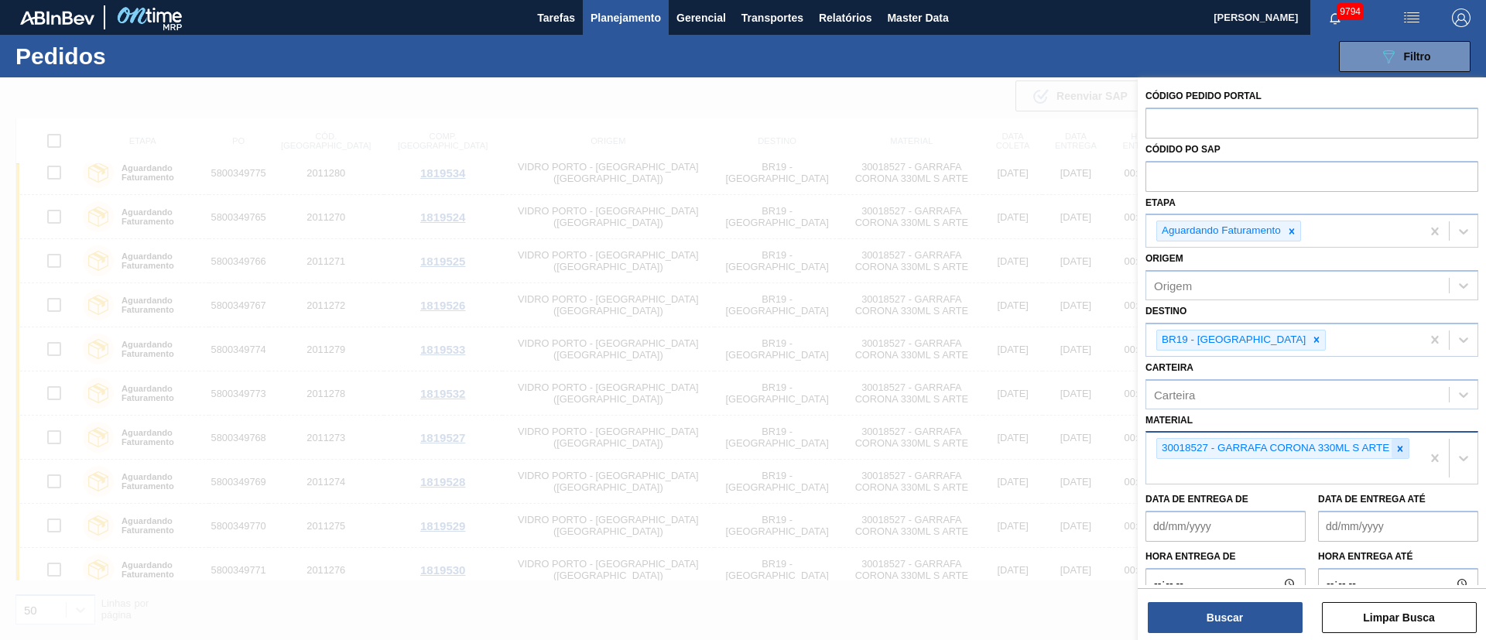
click at [1396, 455] on div at bounding box center [1400, 448] width 17 height 19
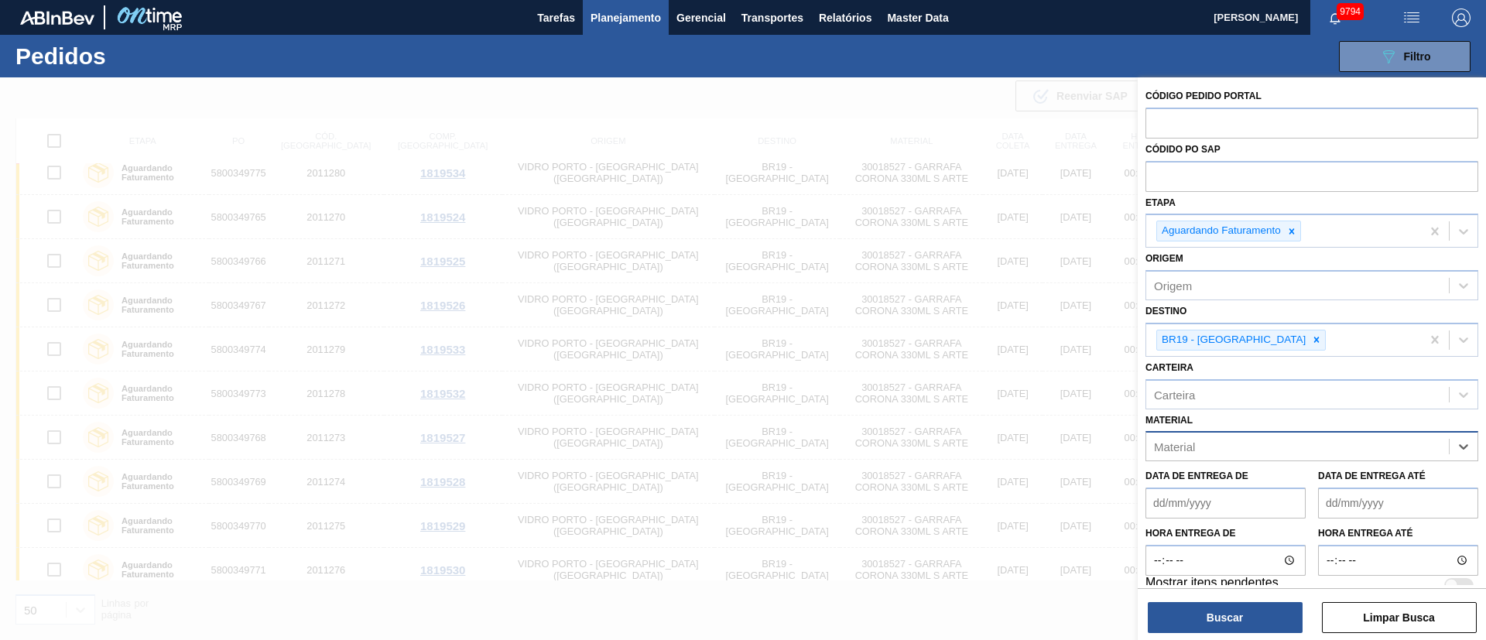
paste input "30002627"
type input "30002627"
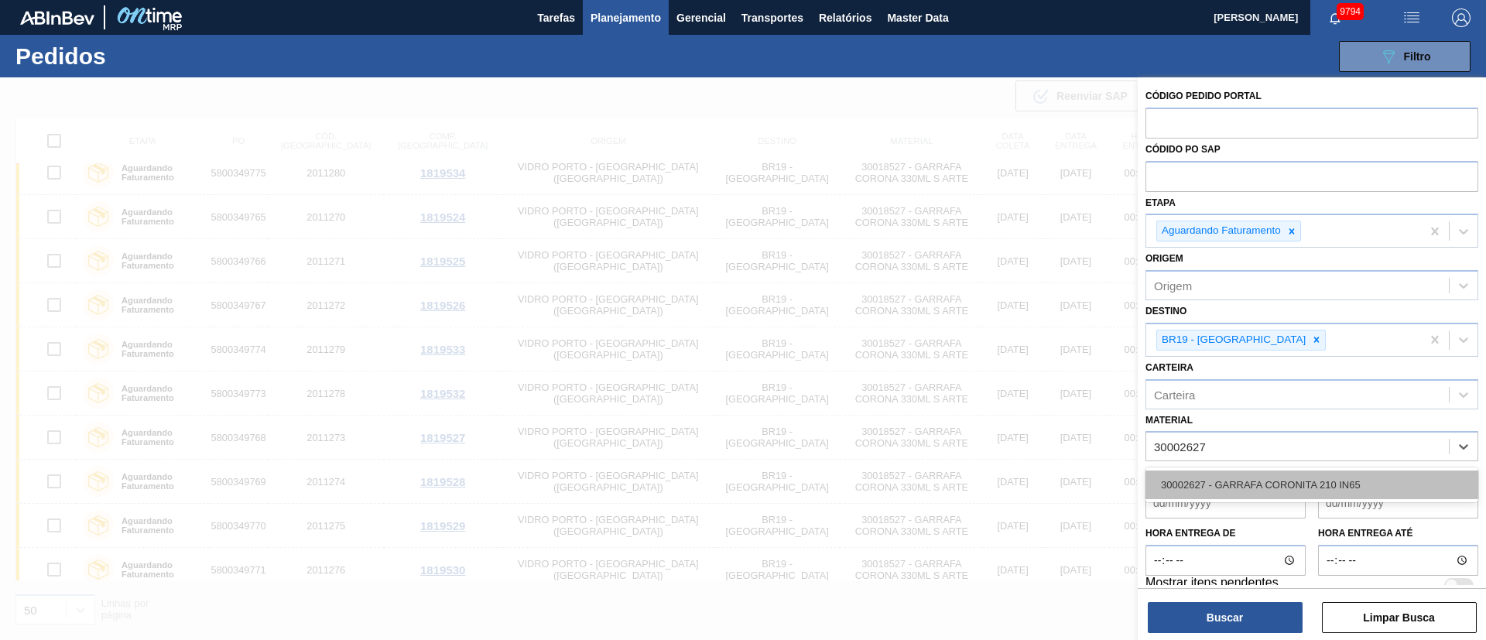
click at [1318, 482] on div "30002627 - GARRAFA CORONITA 210 IN65" at bounding box center [1312, 485] width 333 height 29
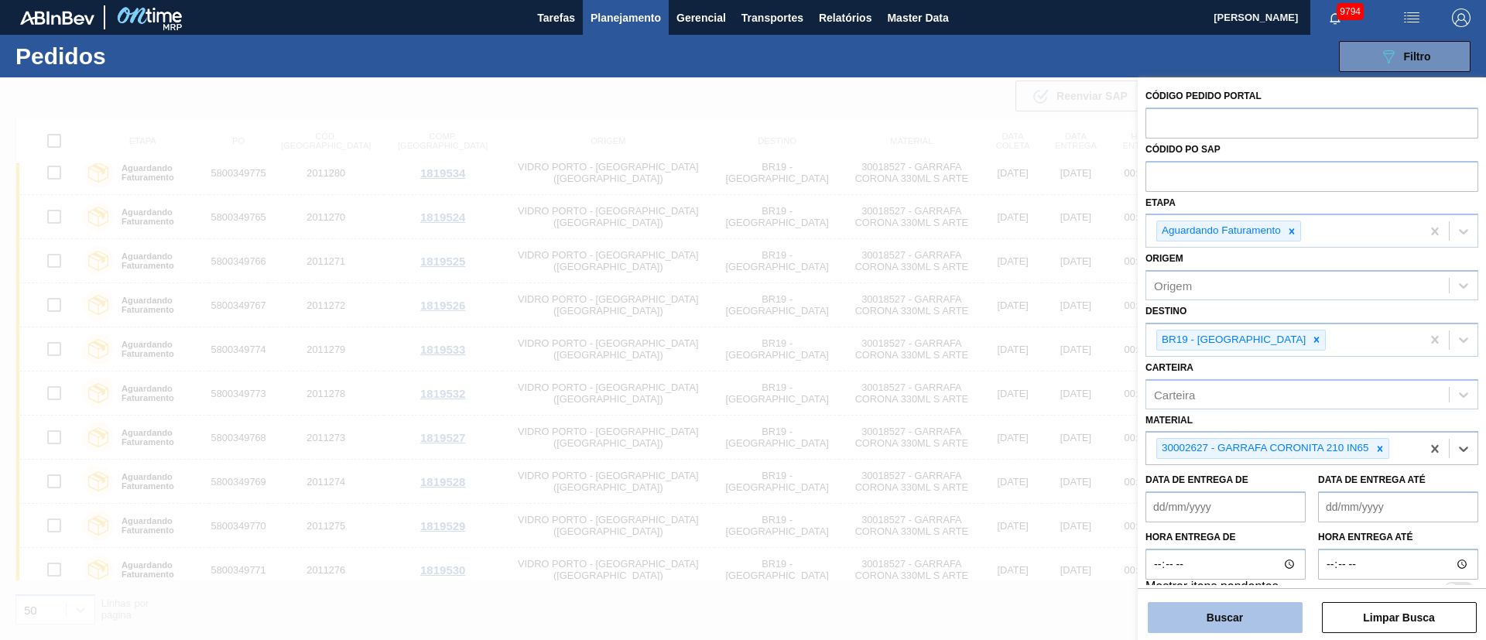
click at [1242, 622] on button "Buscar" at bounding box center [1225, 617] width 155 height 31
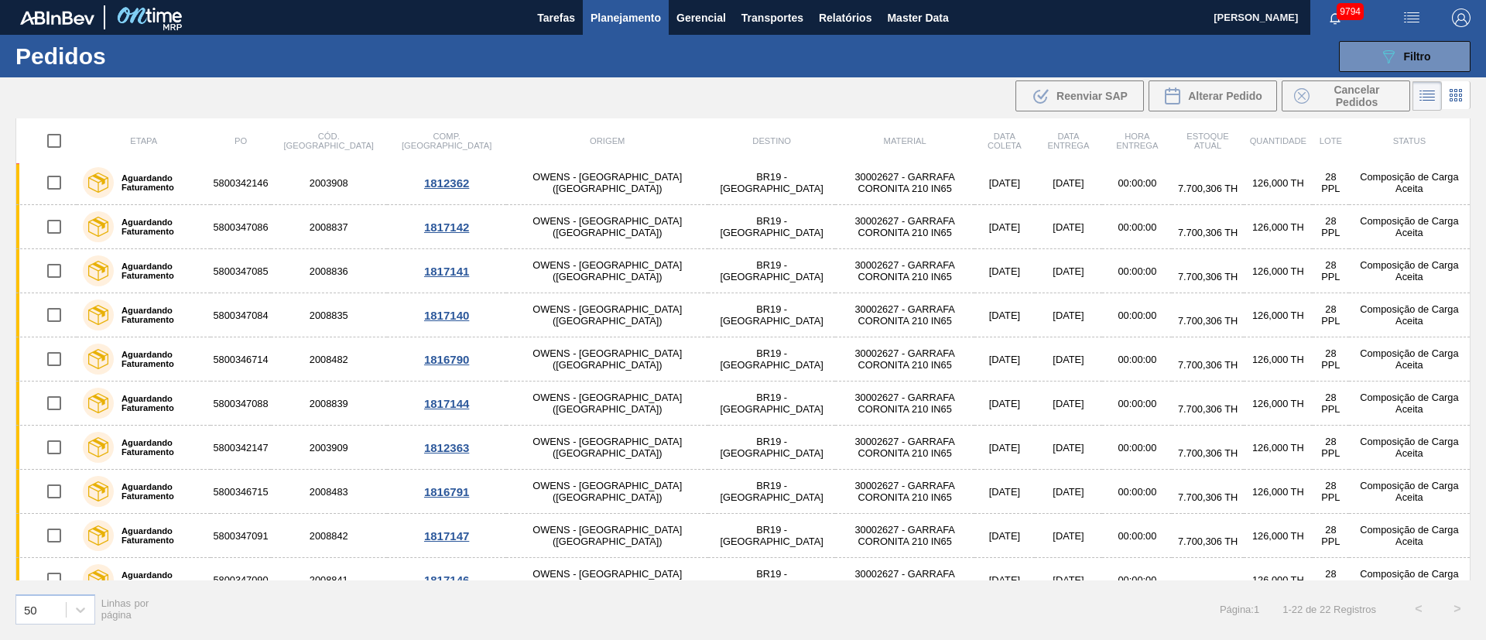
scroll to position [0, 0]
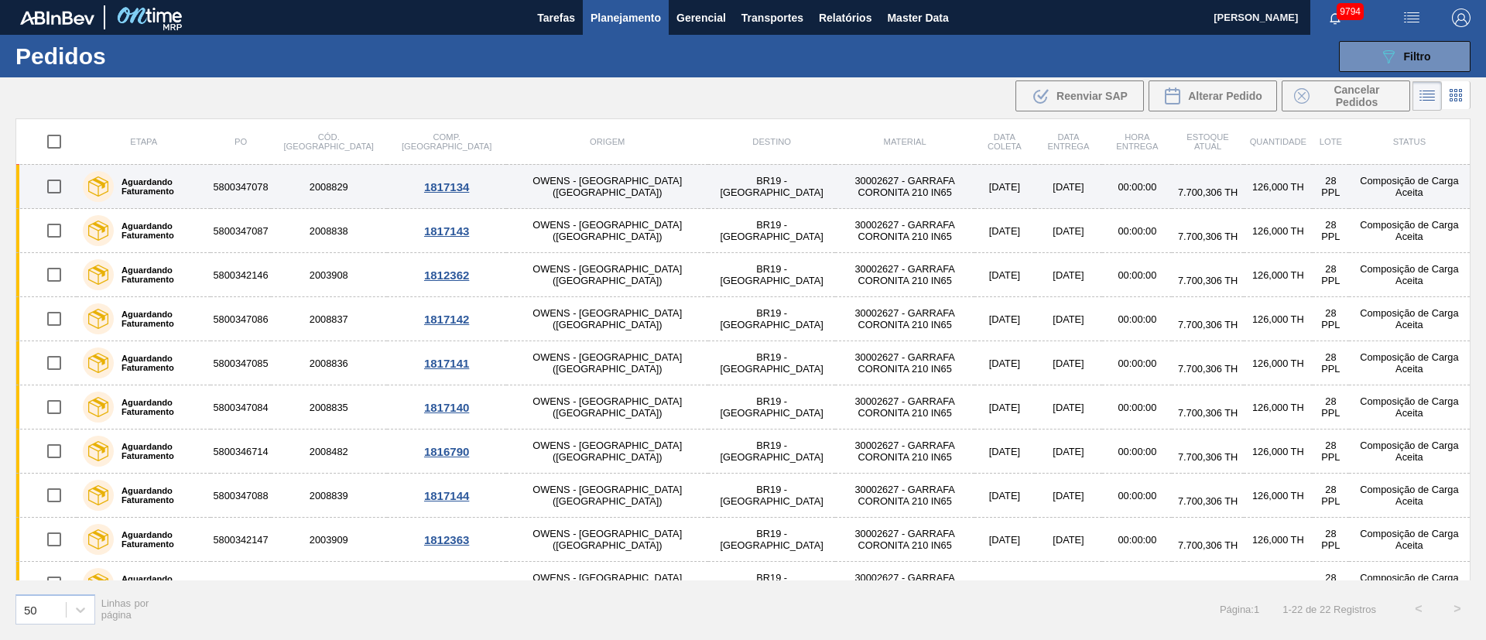
click at [60, 186] on input "checkbox" at bounding box center [54, 186] width 33 height 33
checkbox input "true"
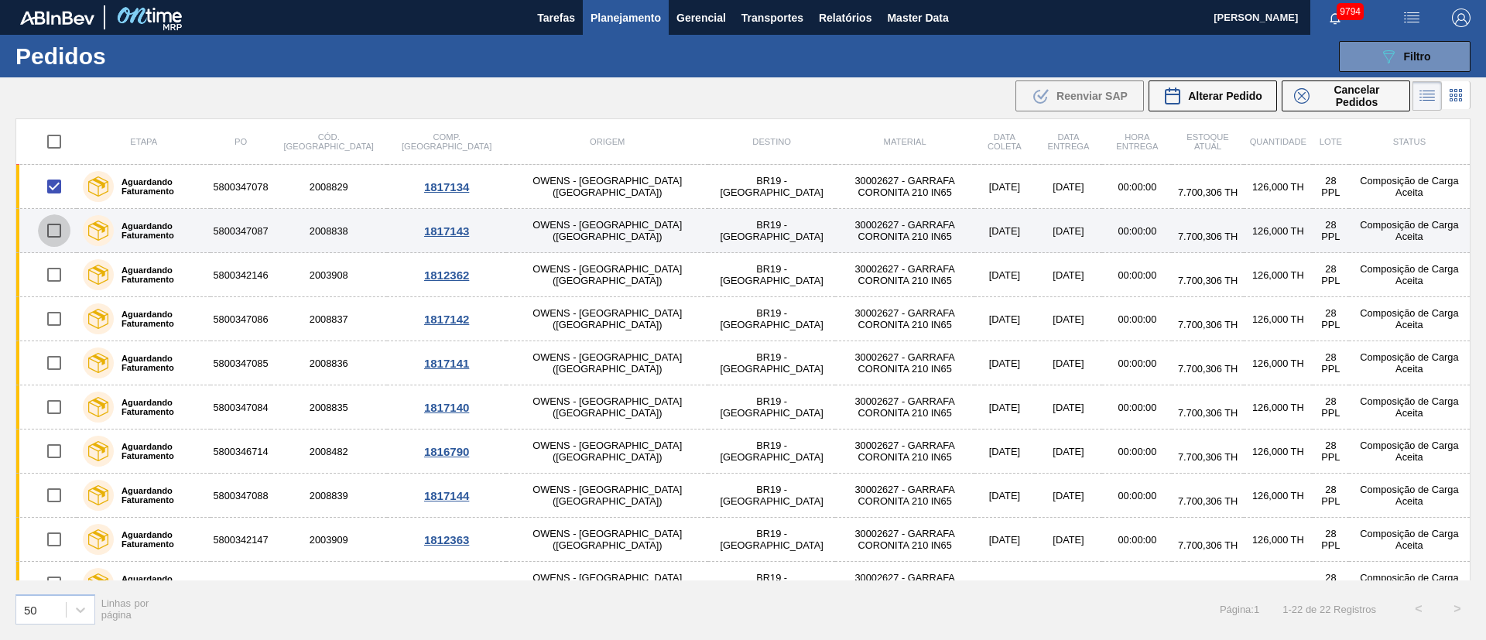
click at [52, 236] on input "checkbox" at bounding box center [54, 230] width 33 height 33
checkbox input "true"
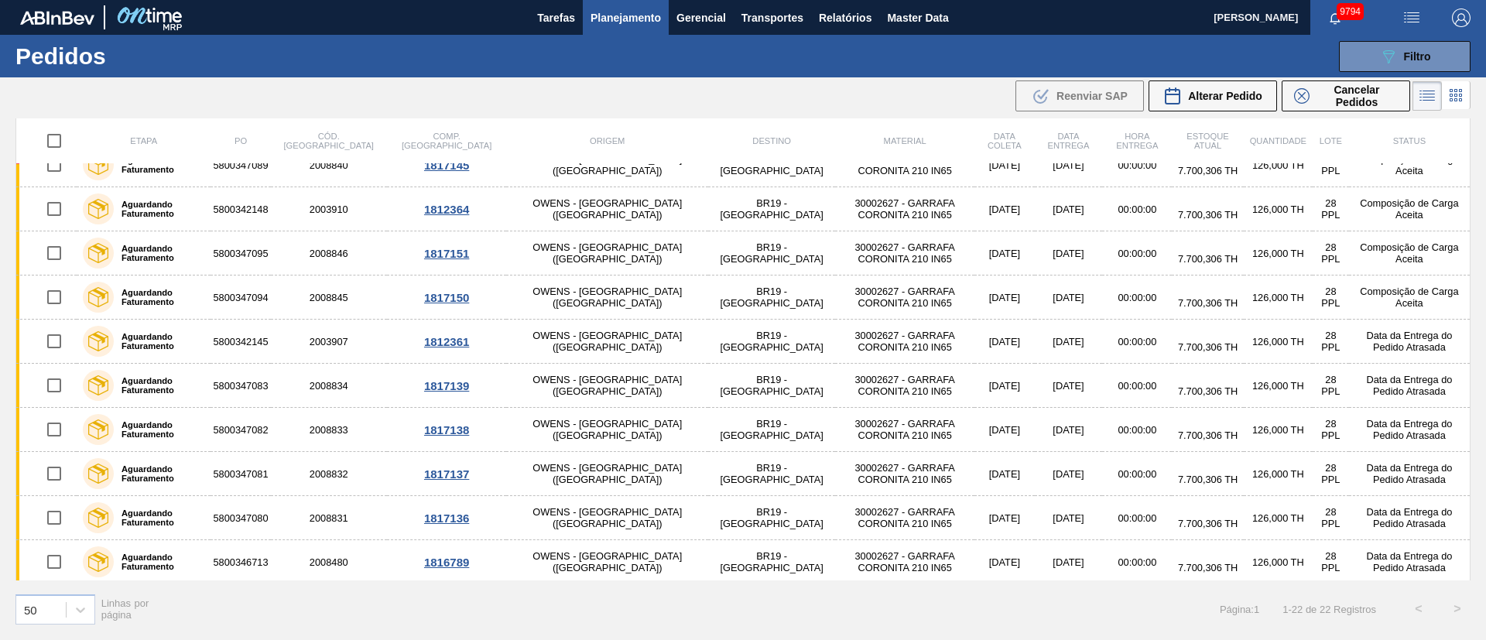
scroll to position [555, 0]
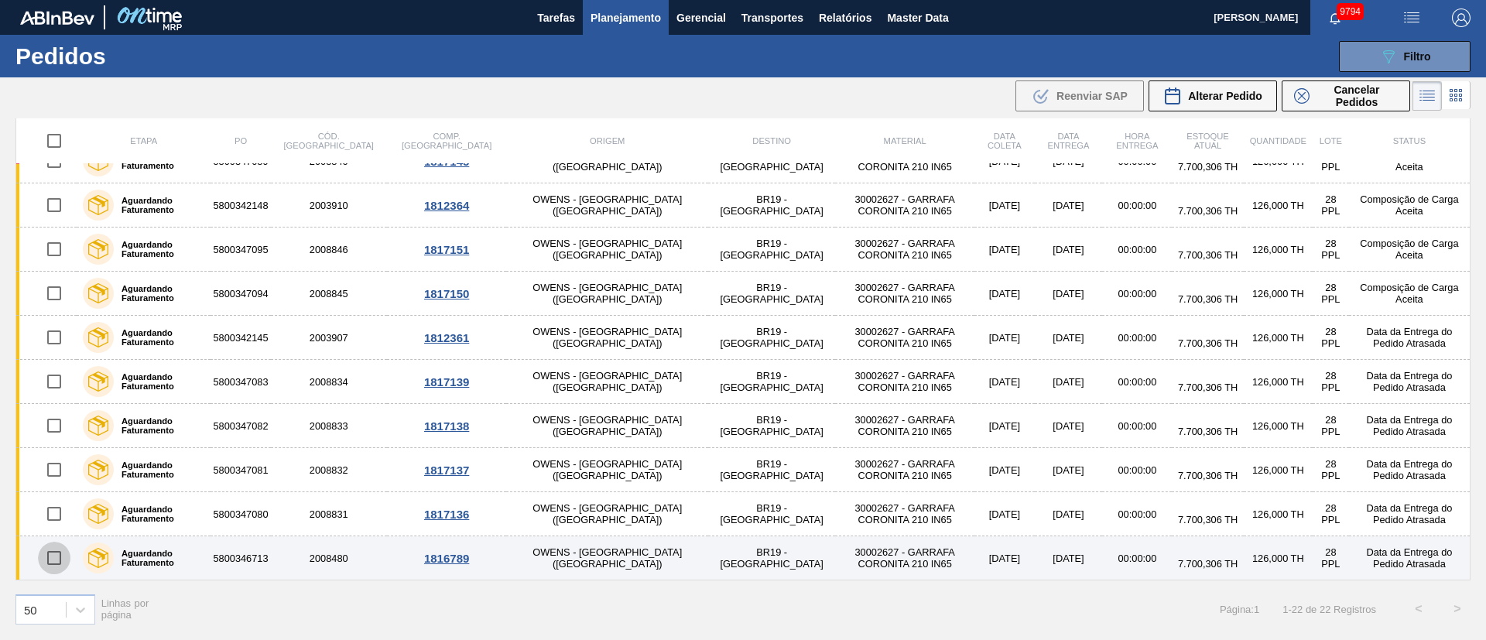
click at [66, 554] on input "checkbox" at bounding box center [54, 558] width 33 height 33
checkbox input "true"
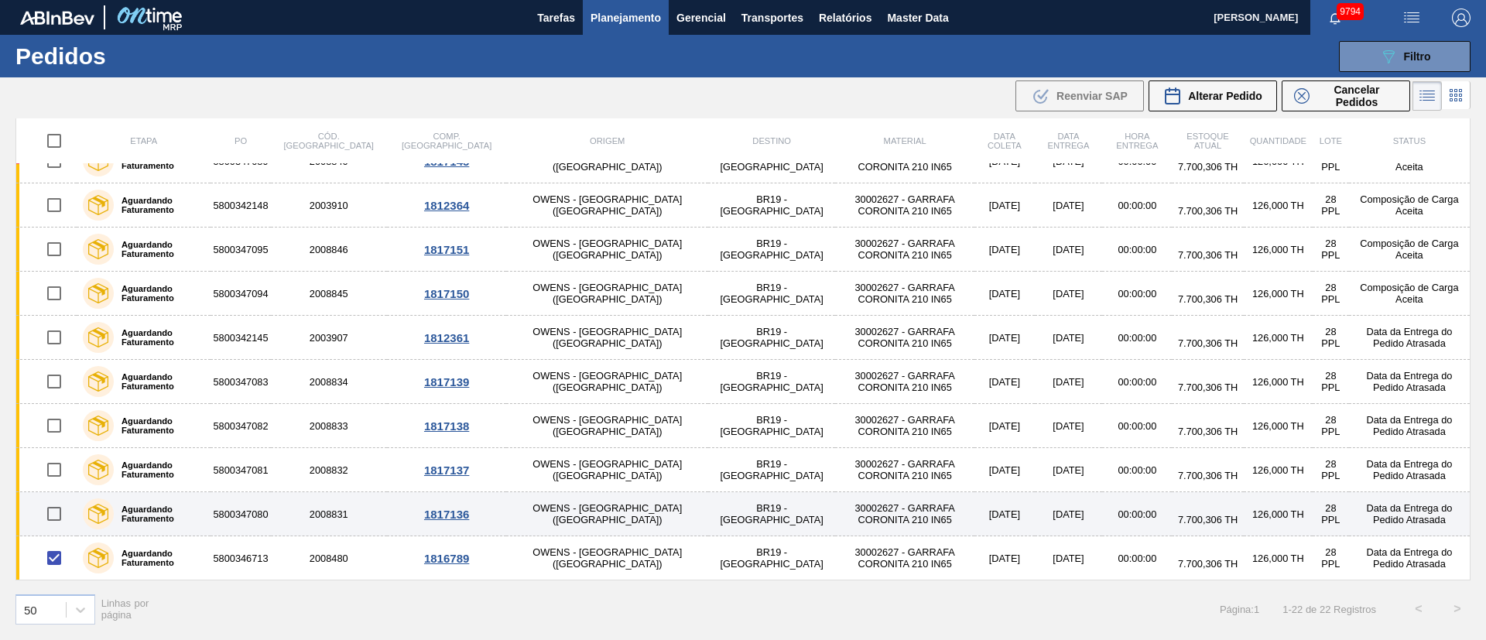
click at [58, 519] on input "checkbox" at bounding box center [54, 514] width 33 height 33
checkbox input "true"
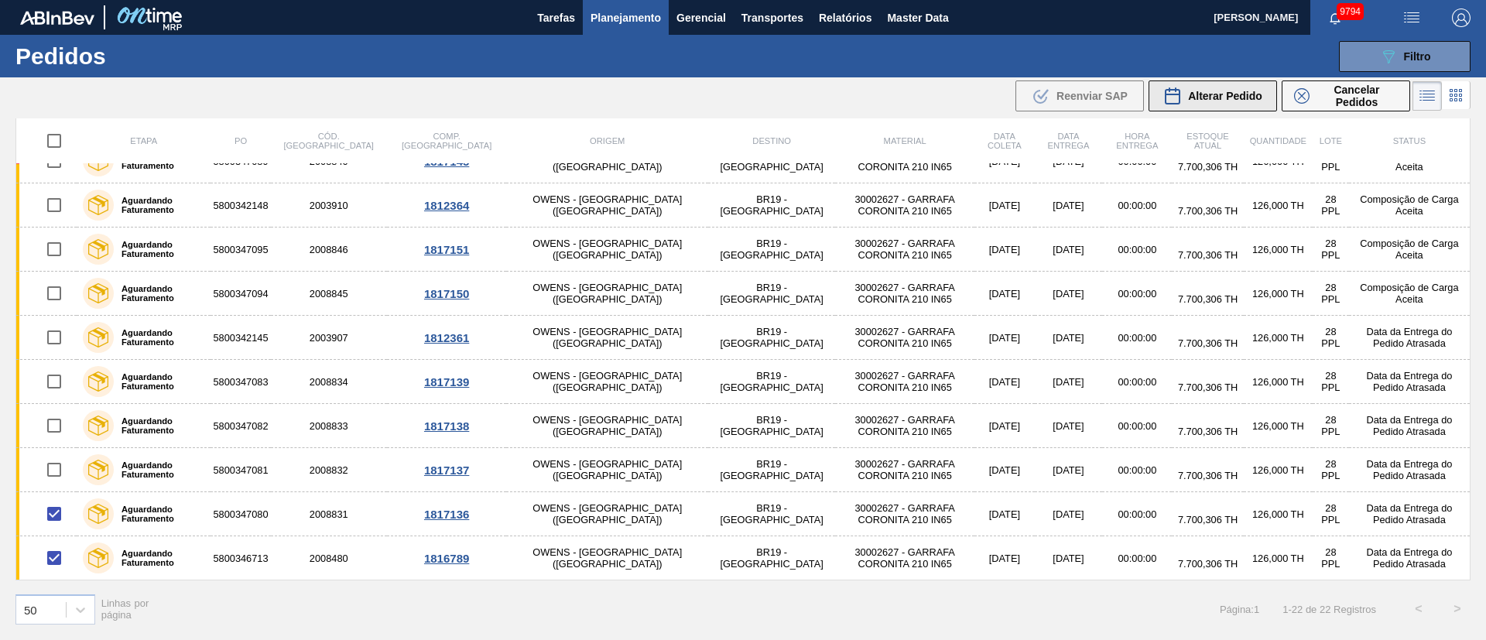
click at [1236, 103] on div "Alterar Pedido" at bounding box center [1213, 96] width 99 height 19
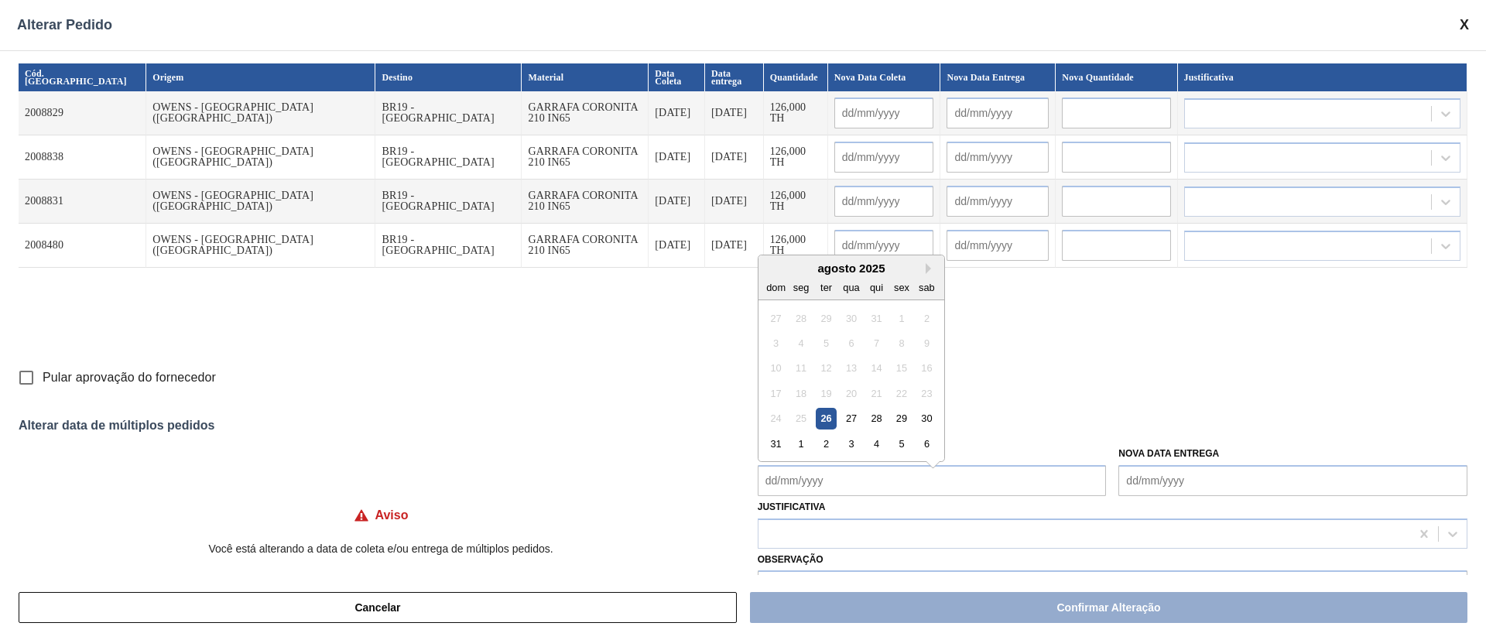
click at [835, 478] on Coleta "Nova Data Coleta" at bounding box center [932, 480] width 349 height 31
click at [783, 434] on div "31" at bounding box center [776, 436] width 21 height 21
type Coleta "[DATE]"
type input "[DATE]"
type input "01/09/2025"
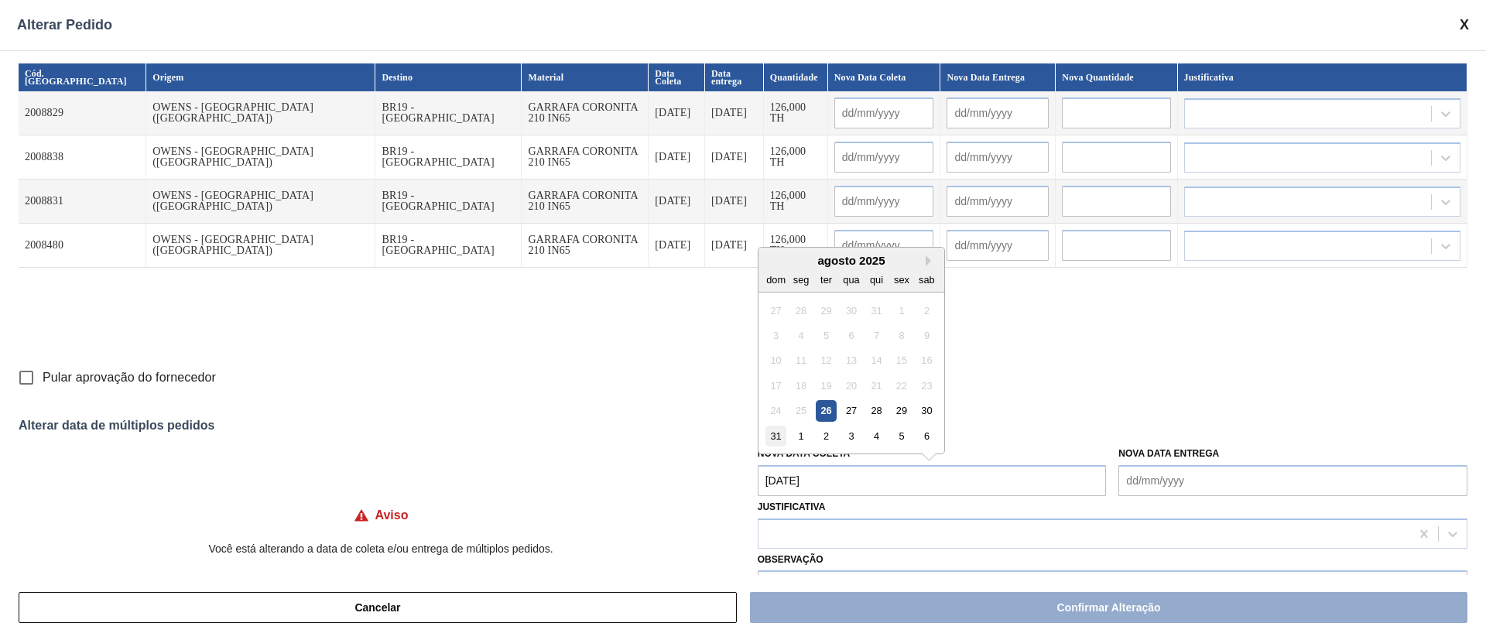
type input "[DATE]"
type input "01/09/2025"
type input "[DATE]"
type input "01/09/2025"
type input "[DATE]"
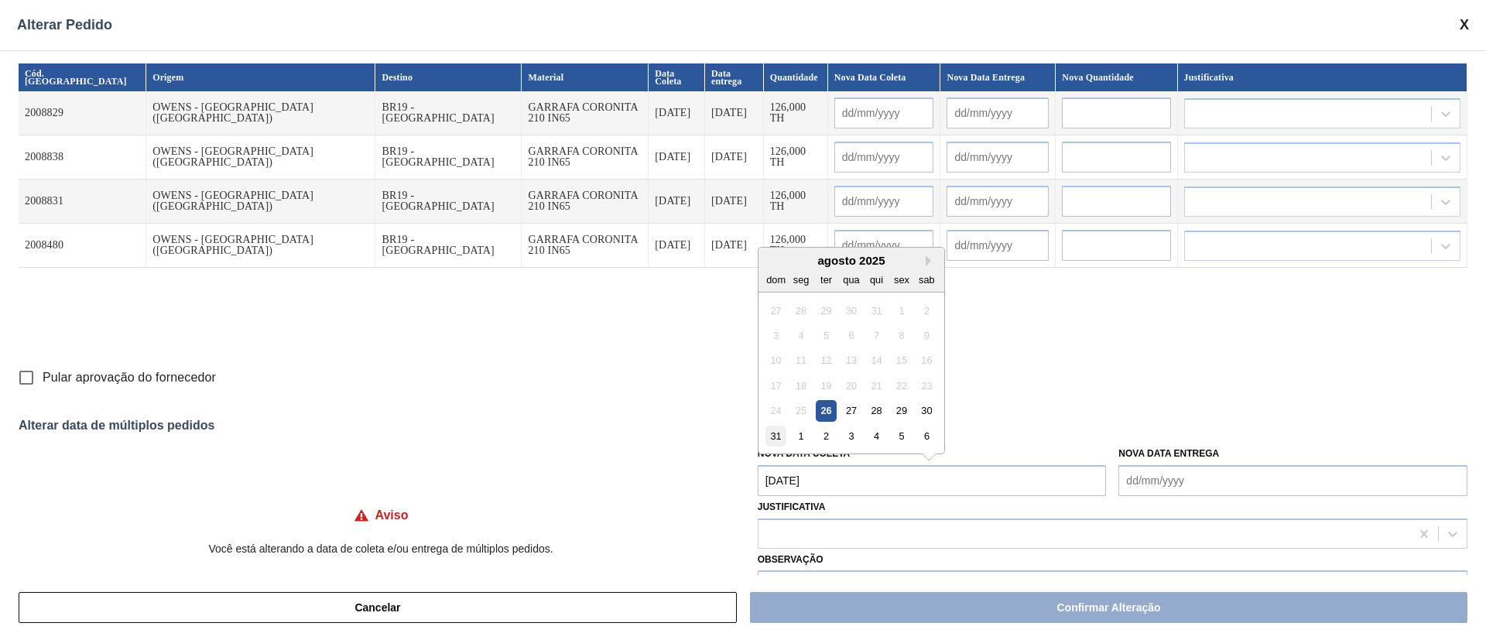
type input "01/09/2025"
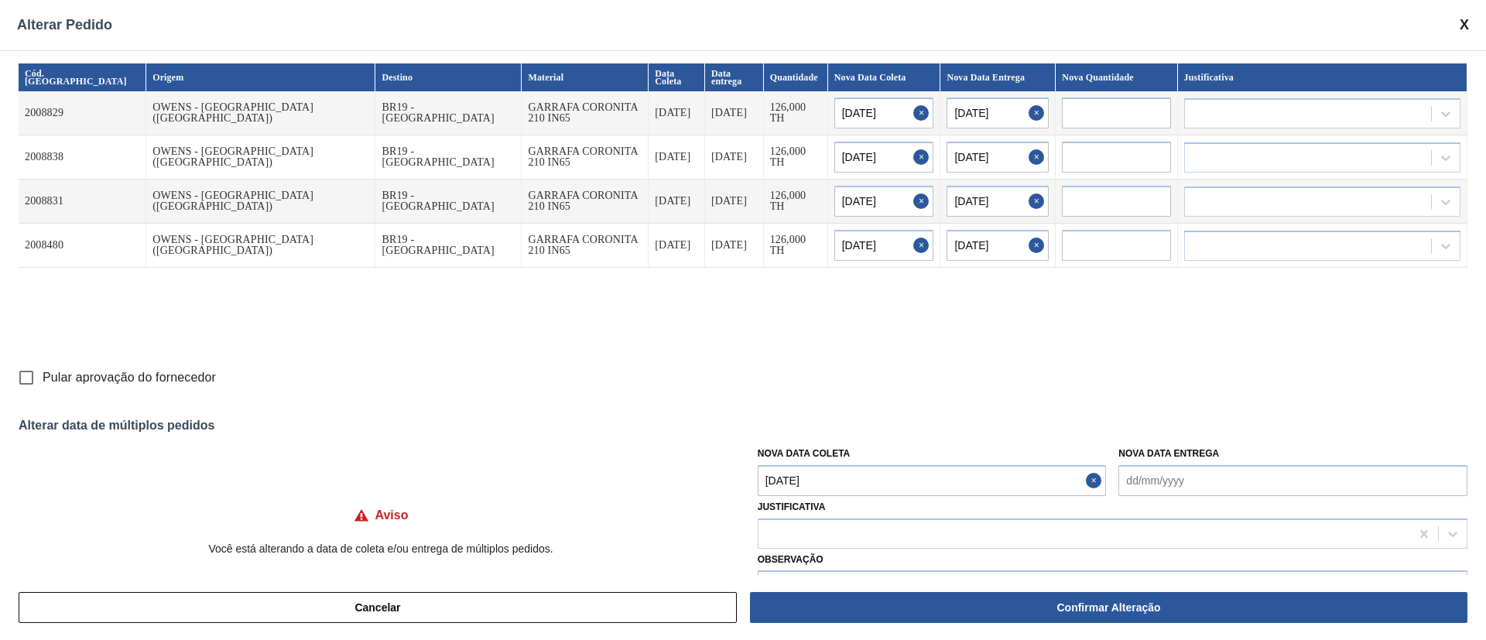
click at [779, 487] on Coleta "[DATE]" at bounding box center [932, 480] width 349 height 31
click at [805, 437] on div "1" at bounding box center [800, 436] width 21 height 21
type Coleta "01/09/2025"
type input "01/09/2025"
type input "02/09/2025"
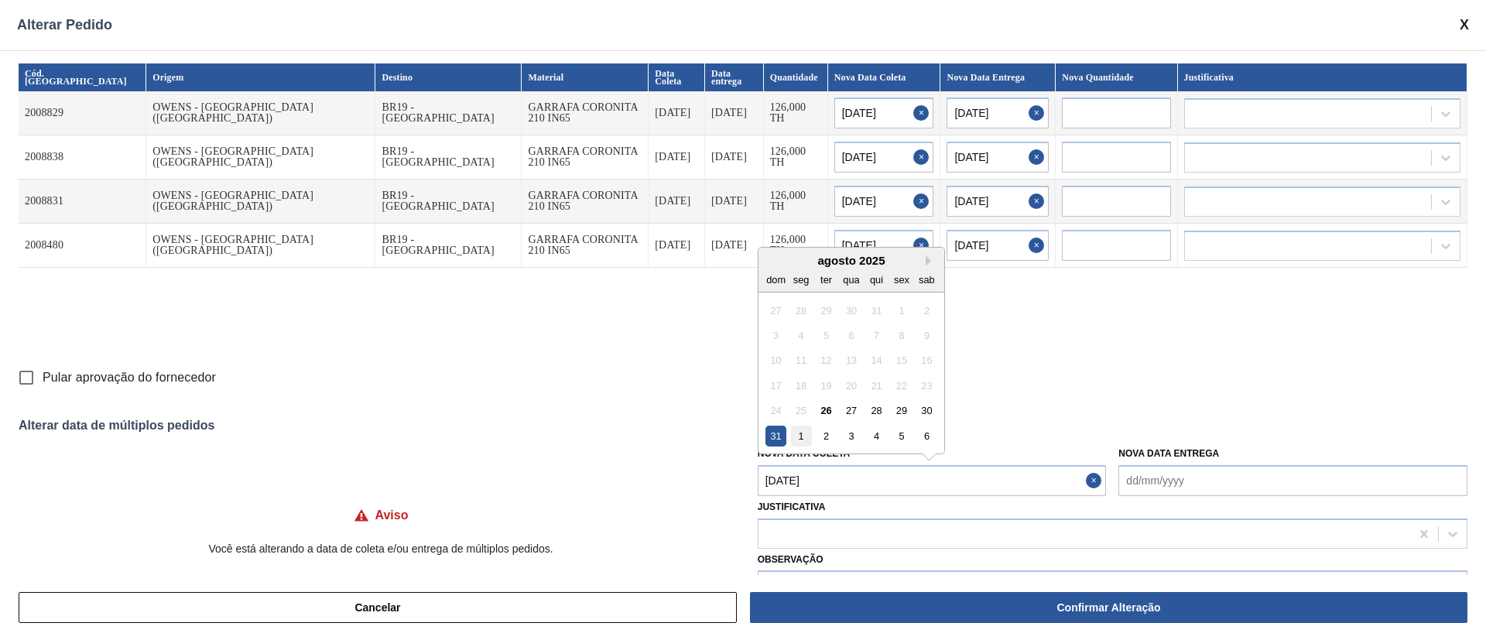
type input "01/09/2025"
type input "02/09/2025"
type input "01/09/2025"
type input "02/09/2025"
type input "01/09/2025"
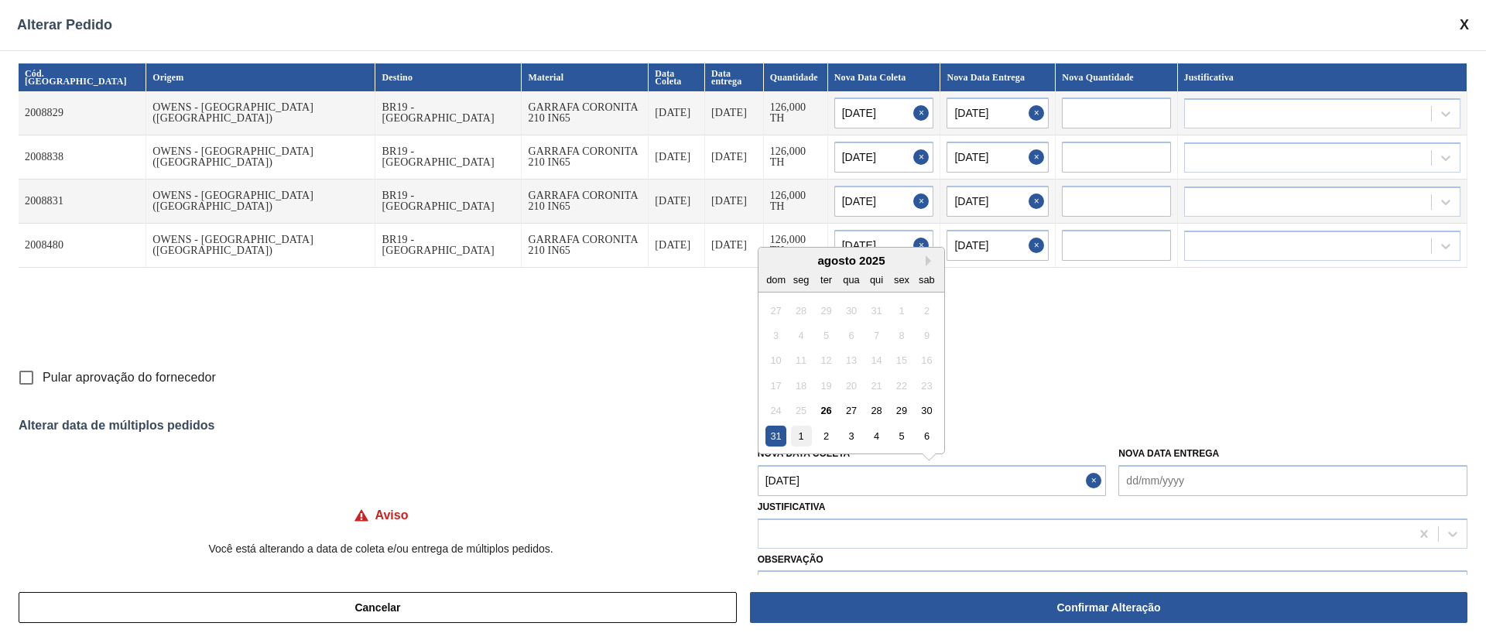
type input "02/09/2025"
click at [40, 366] on input "Pular aprovação do fornecedor" at bounding box center [26, 378] width 33 height 33
checkbox input "true"
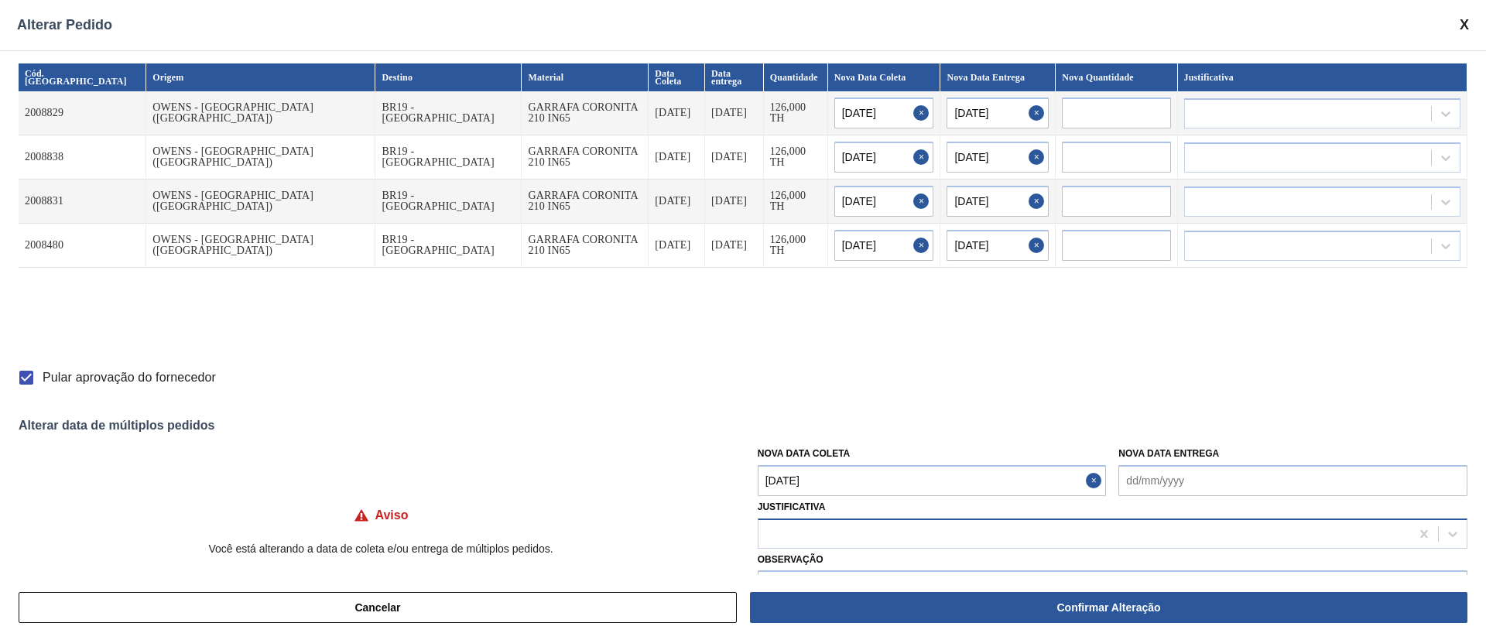
click at [843, 533] on div at bounding box center [1085, 534] width 652 height 22
type input "ou"
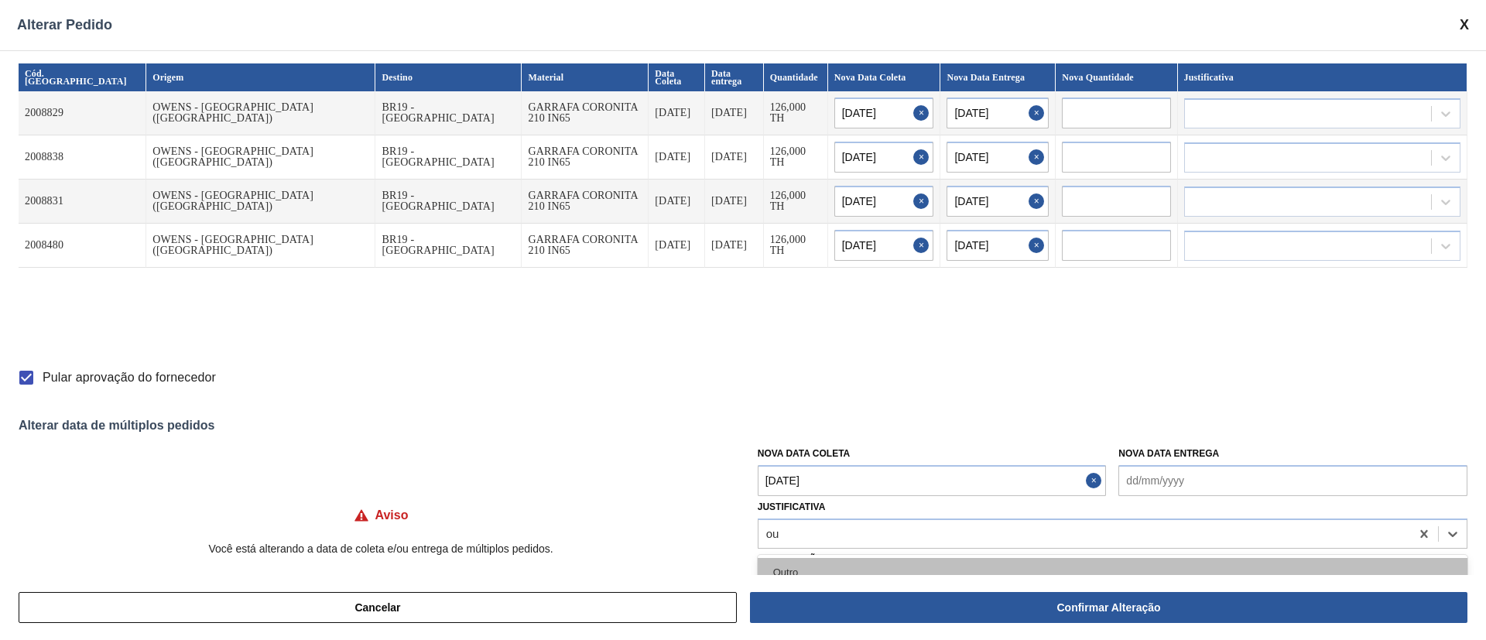
click at [834, 558] on div "Outro" at bounding box center [1113, 572] width 710 height 29
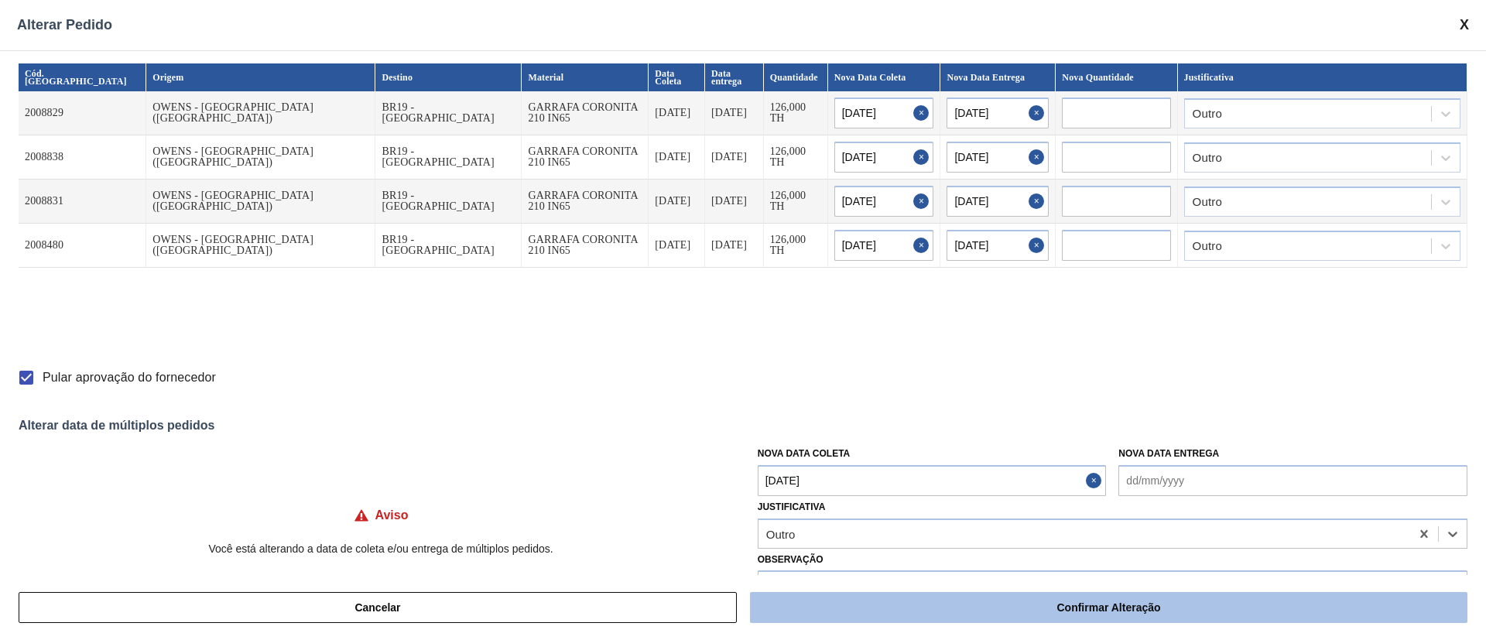
click at [836, 619] on button "Confirmar Alteração" at bounding box center [1109, 607] width 718 height 31
checkbox input "false"
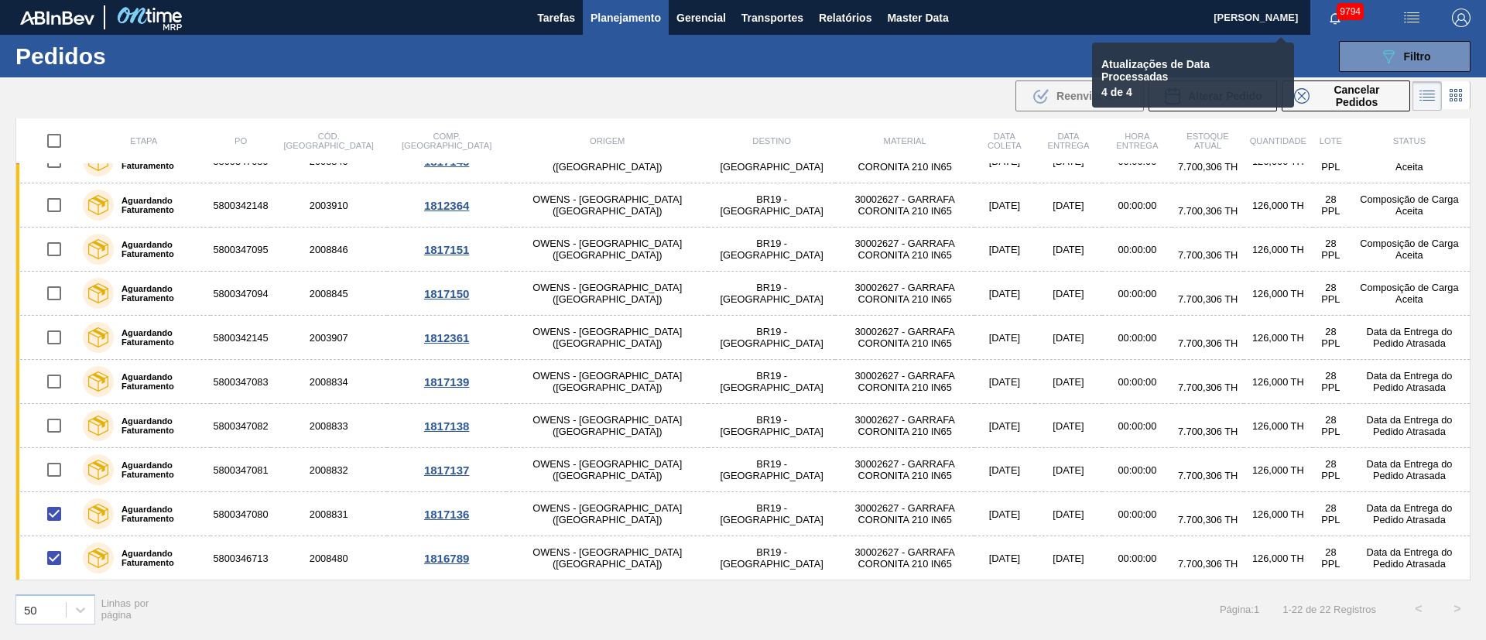
checkbox input "false"
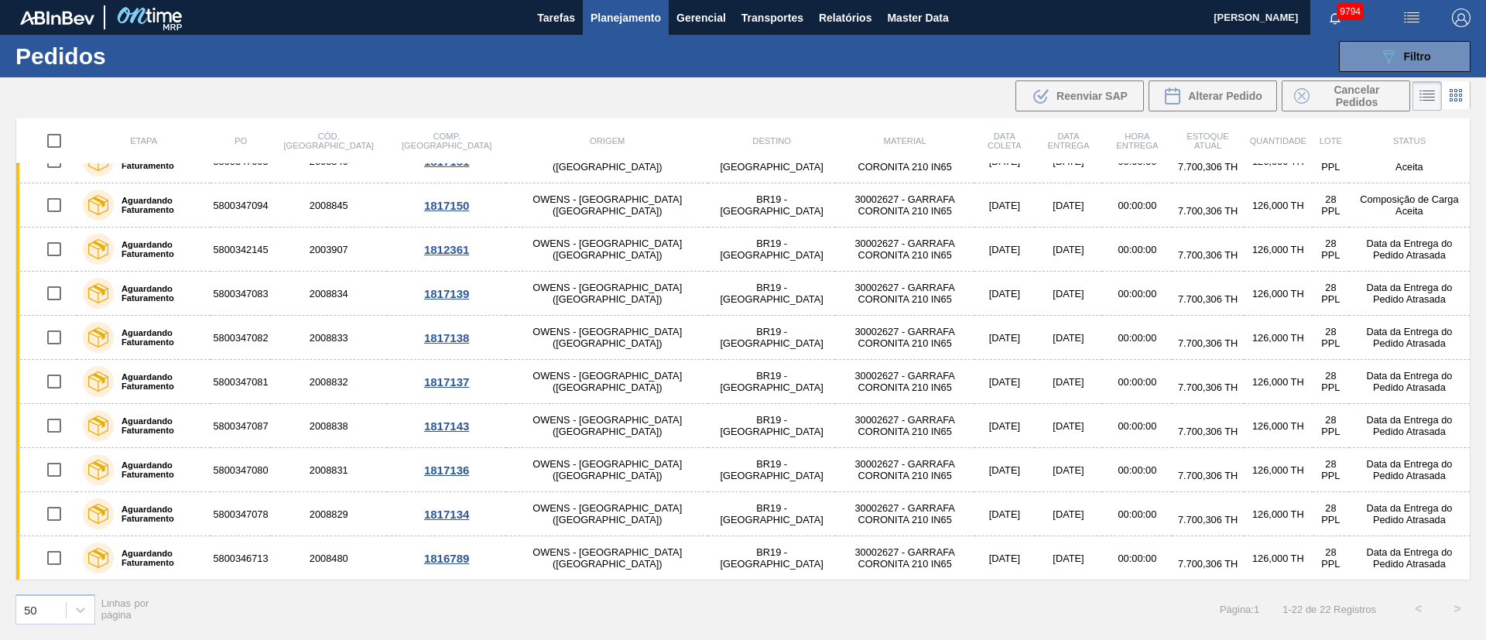
scroll to position [467, 0]
click at [1429, 57] on span "Filtro" at bounding box center [1417, 56] width 27 height 12
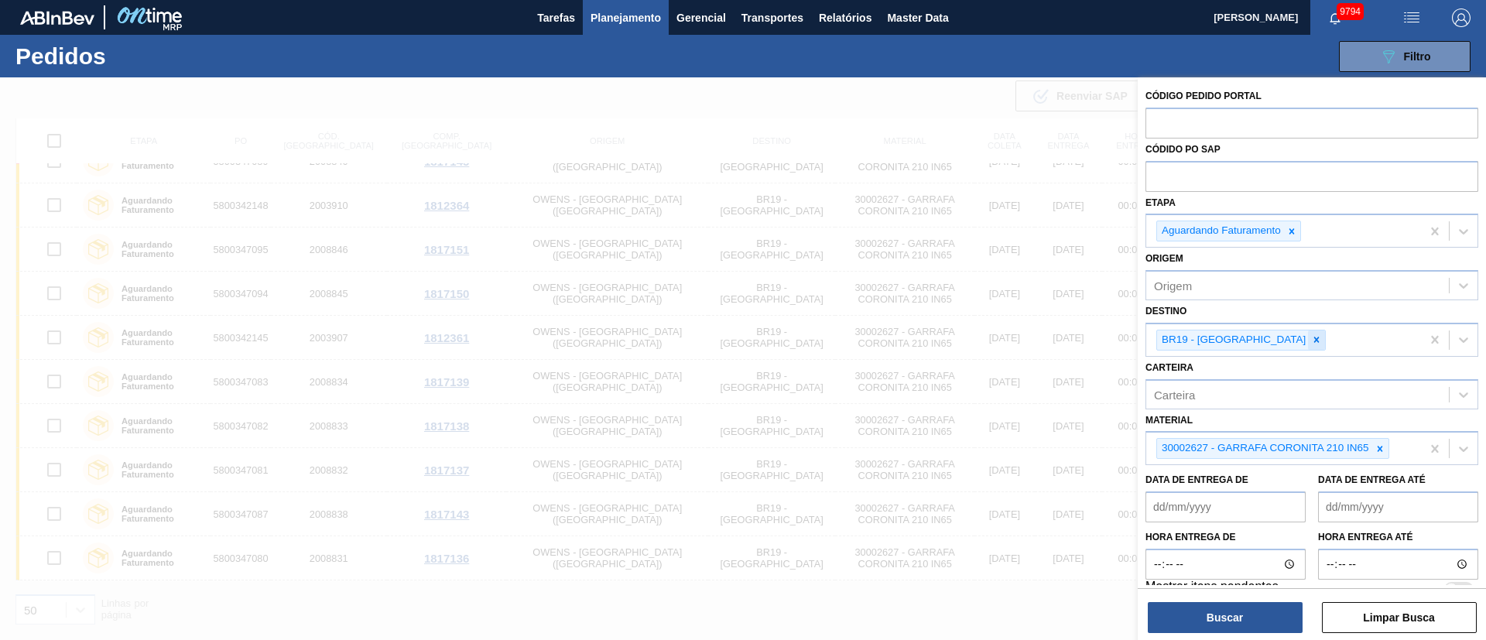
click at [1311, 343] on icon at bounding box center [1316, 339] width 11 height 11
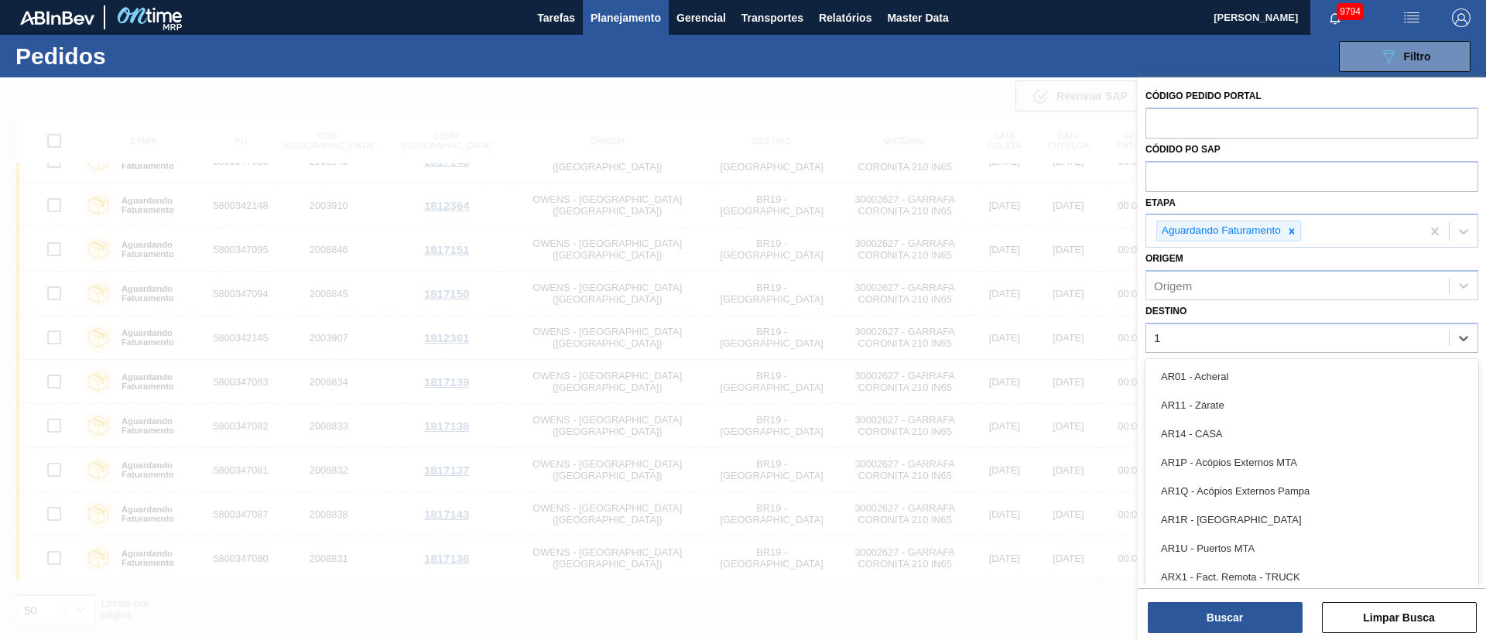
type input "16"
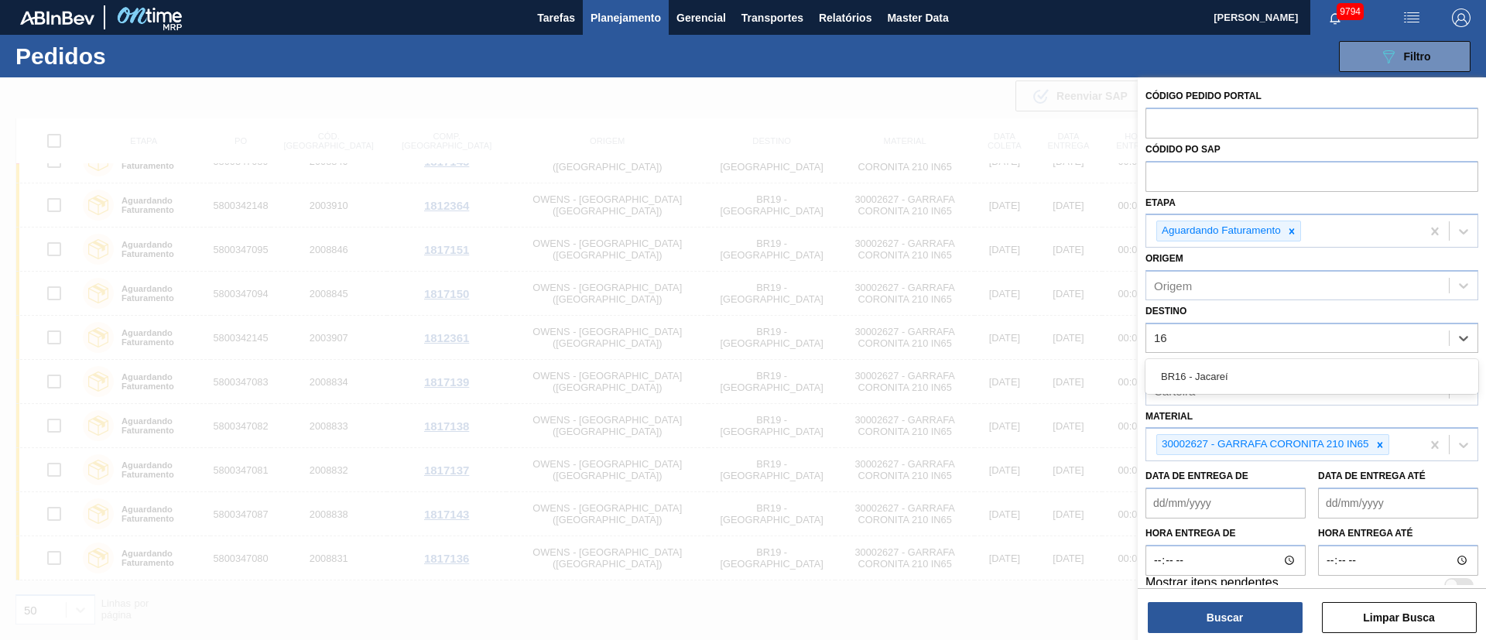
drag, startPoint x: 1223, startPoint y: 366, endPoint x: 1324, endPoint y: 408, distance: 109.0
click at [1224, 366] on div "BR16 - Jacareí" at bounding box center [1312, 376] width 333 height 29
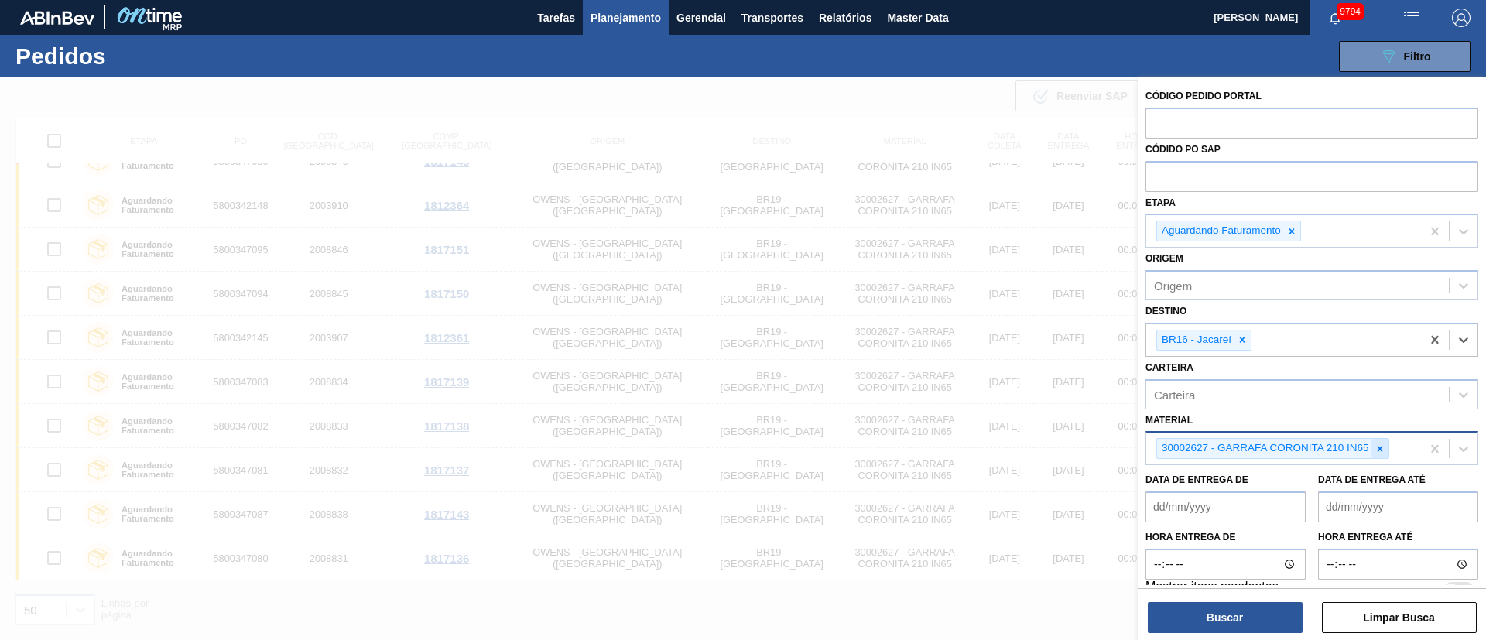
click at [1376, 447] on icon at bounding box center [1380, 449] width 11 height 11
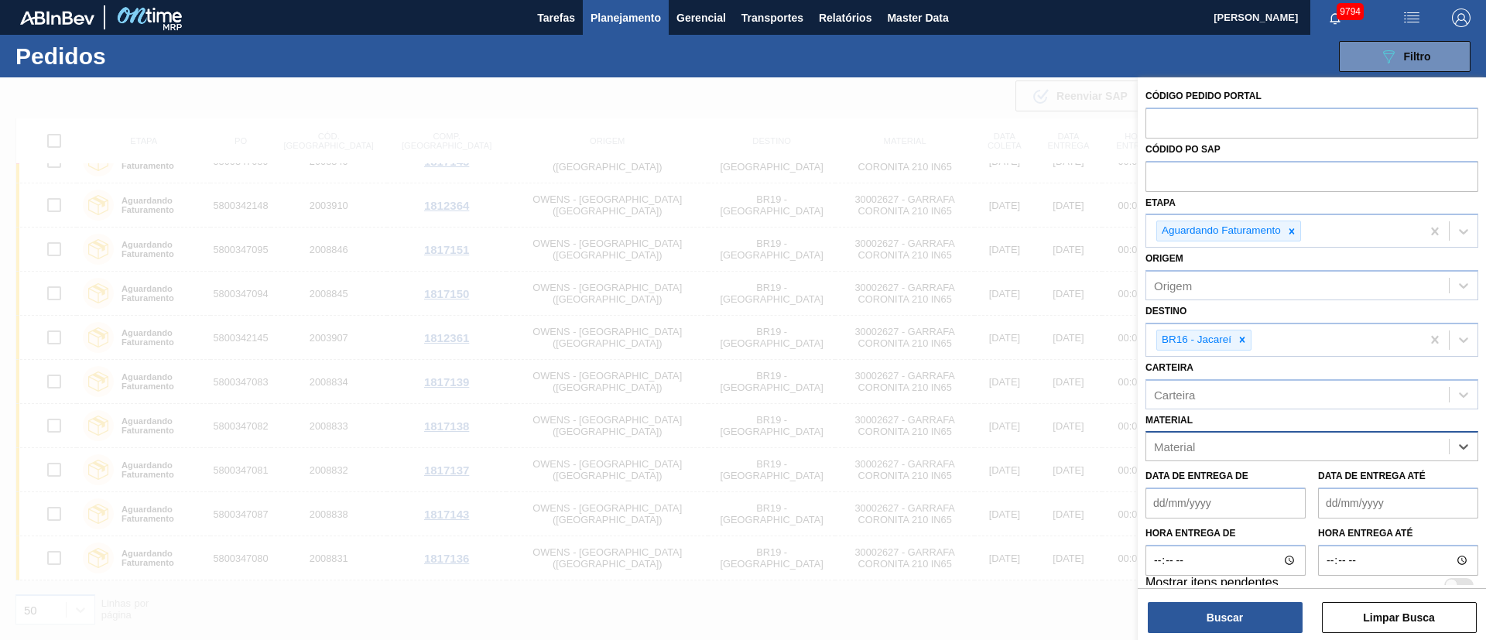
paste input "30005328"
type input "30005328"
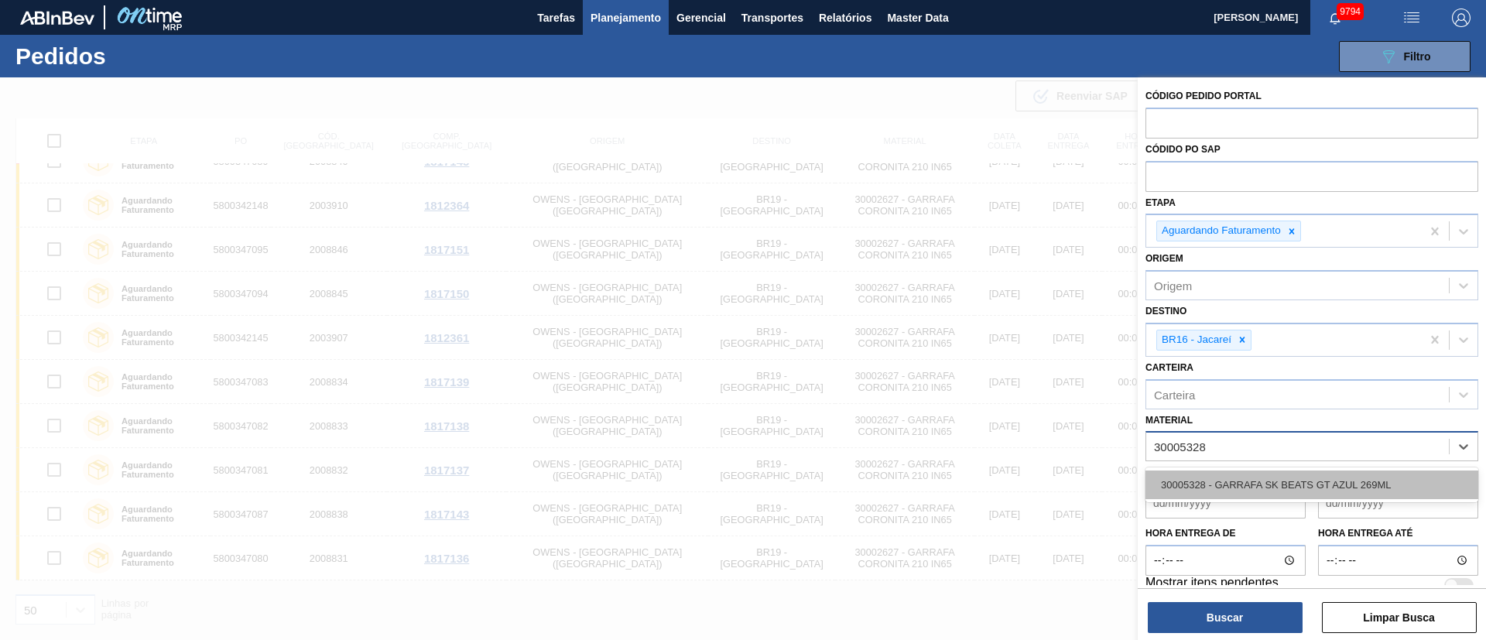
click at [1316, 487] on div "30005328 - GARRAFA SK BEATS GT AZUL 269ML" at bounding box center [1312, 485] width 333 height 29
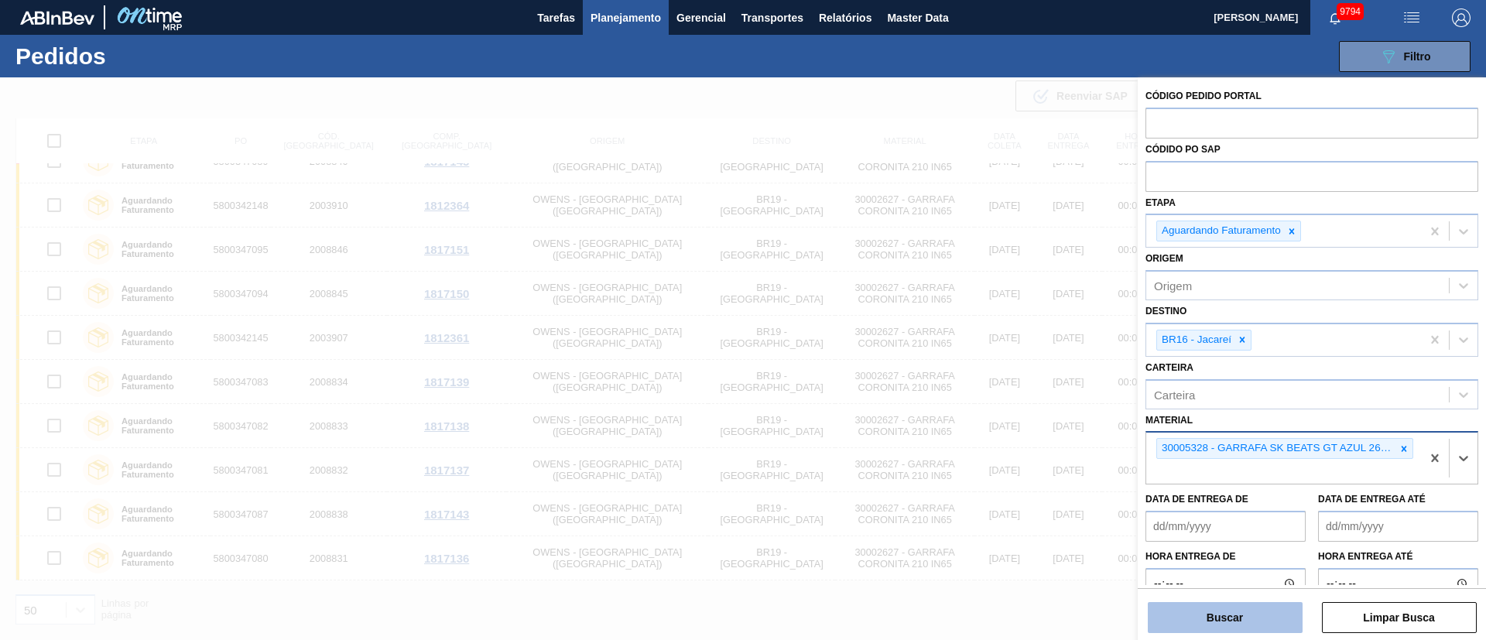
click at [1243, 612] on button "Buscar" at bounding box center [1225, 617] width 155 height 31
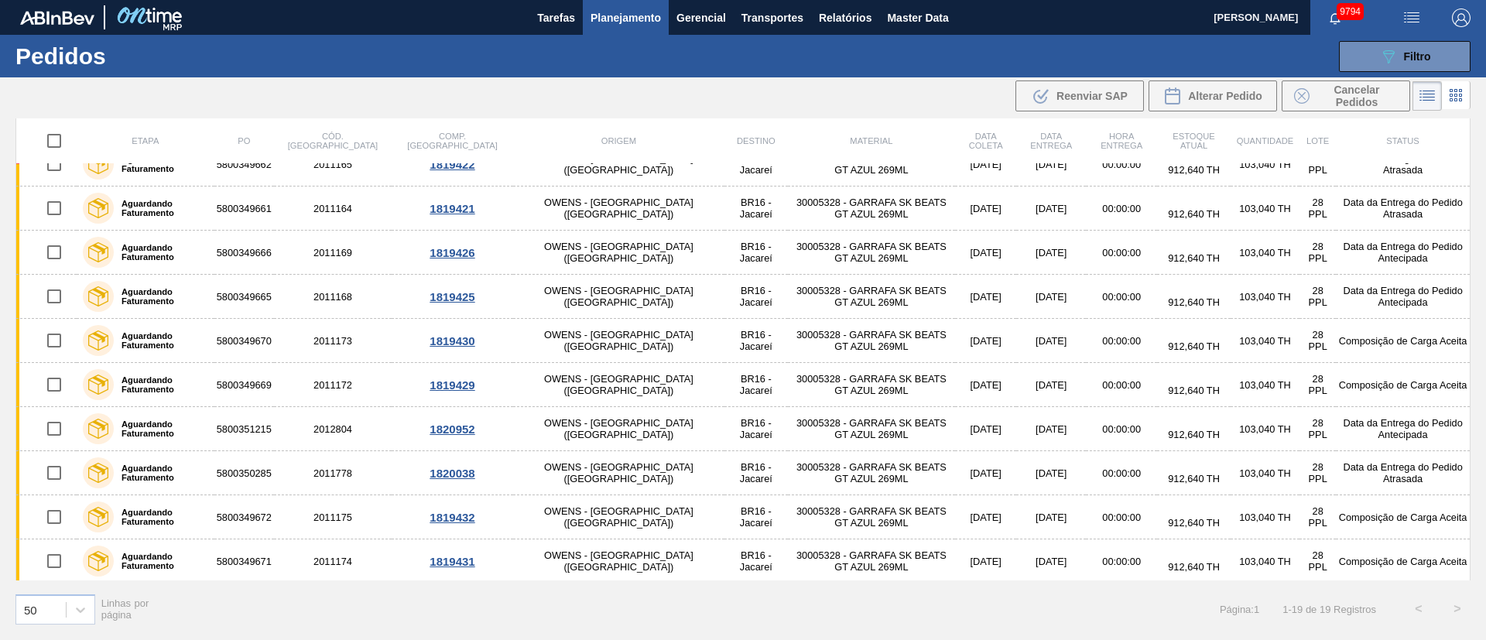
scroll to position [0, 0]
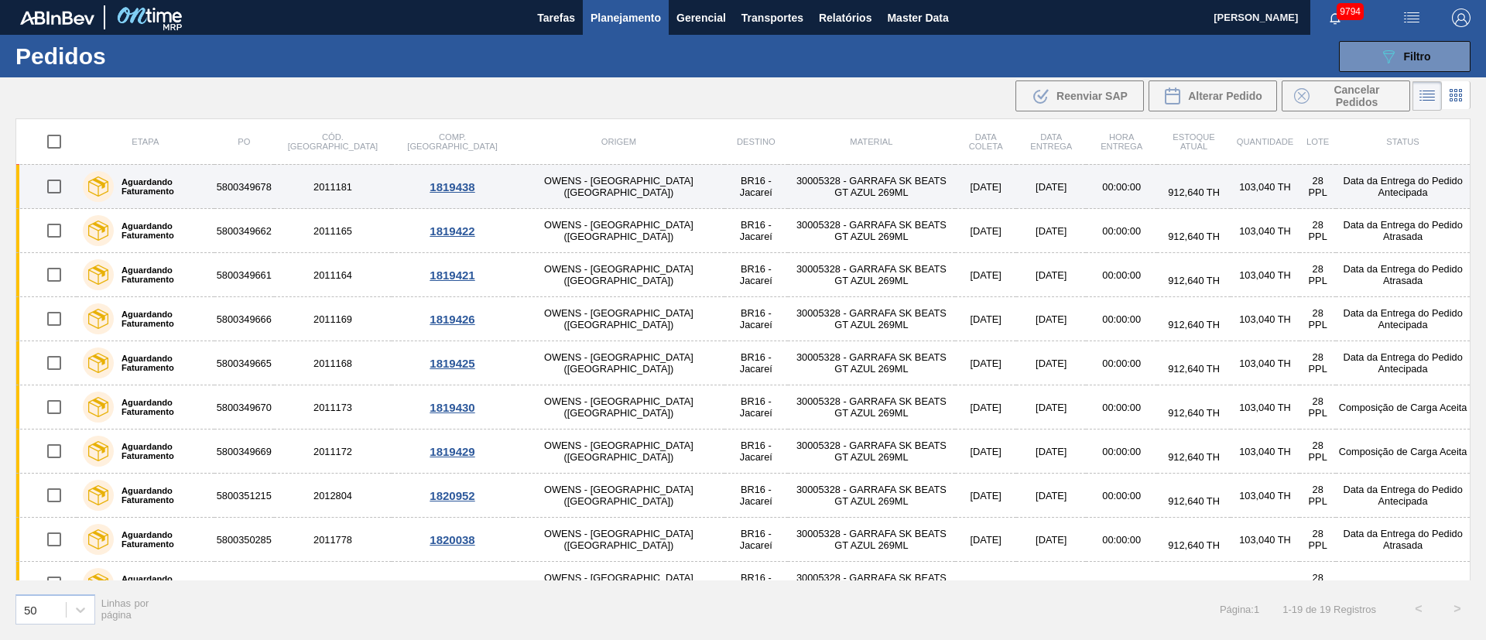
click at [53, 188] on input "checkbox" at bounding box center [54, 186] width 33 height 33
checkbox input "true"
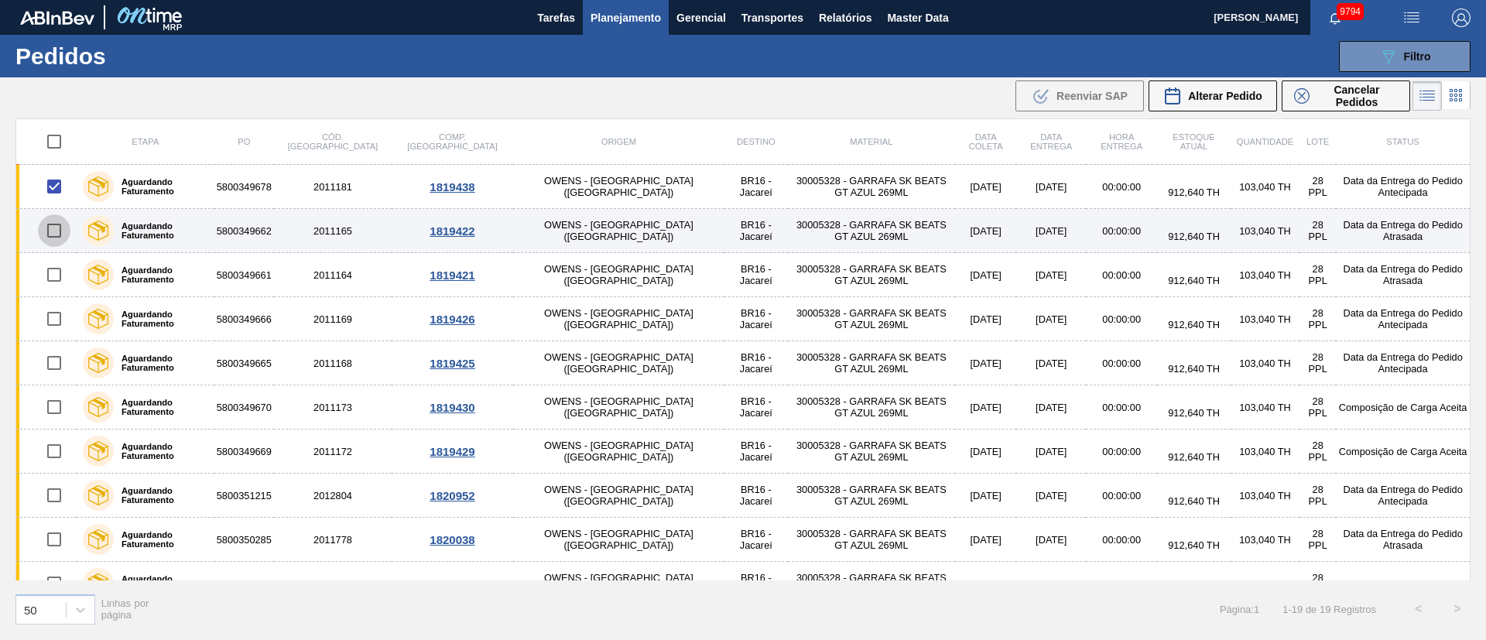
click at [53, 238] on input "checkbox" at bounding box center [54, 230] width 33 height 33
checkbox input "true"
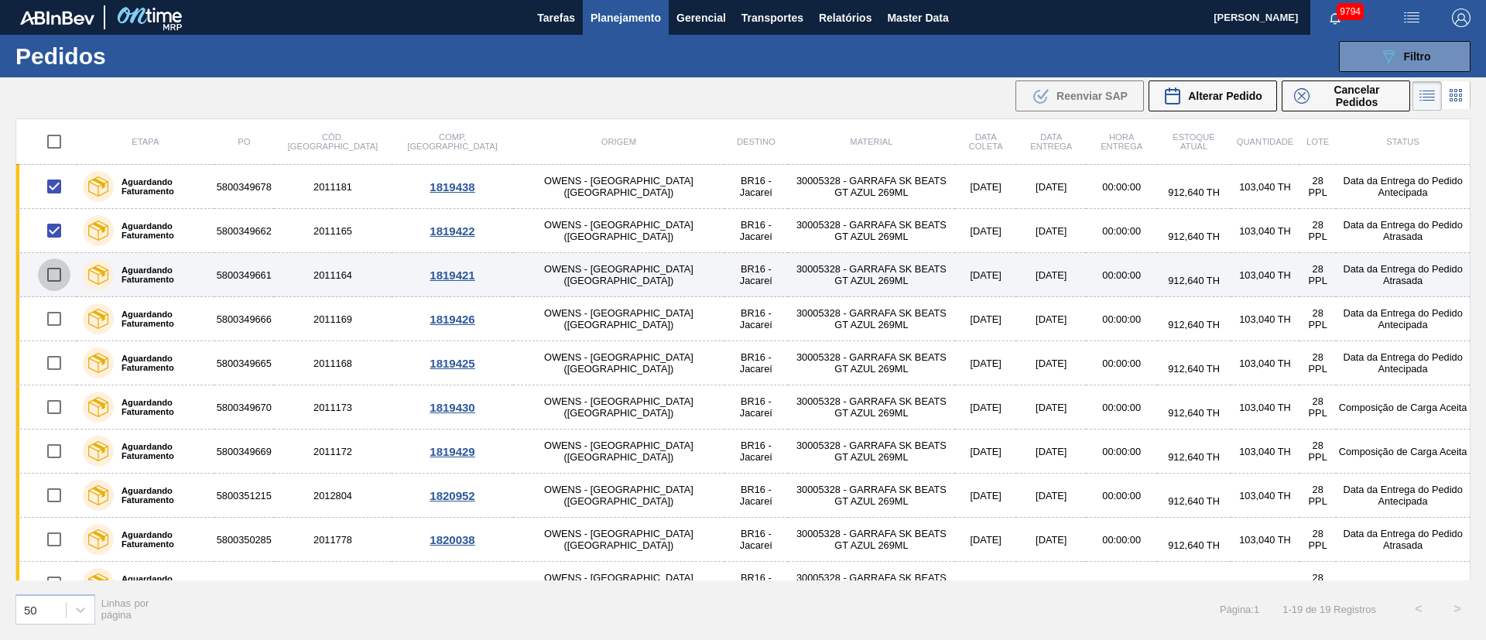
click at [57, 281] on input "checkbox" at bounding box center [54, 275] width 33 height 33
checkbox input "true"
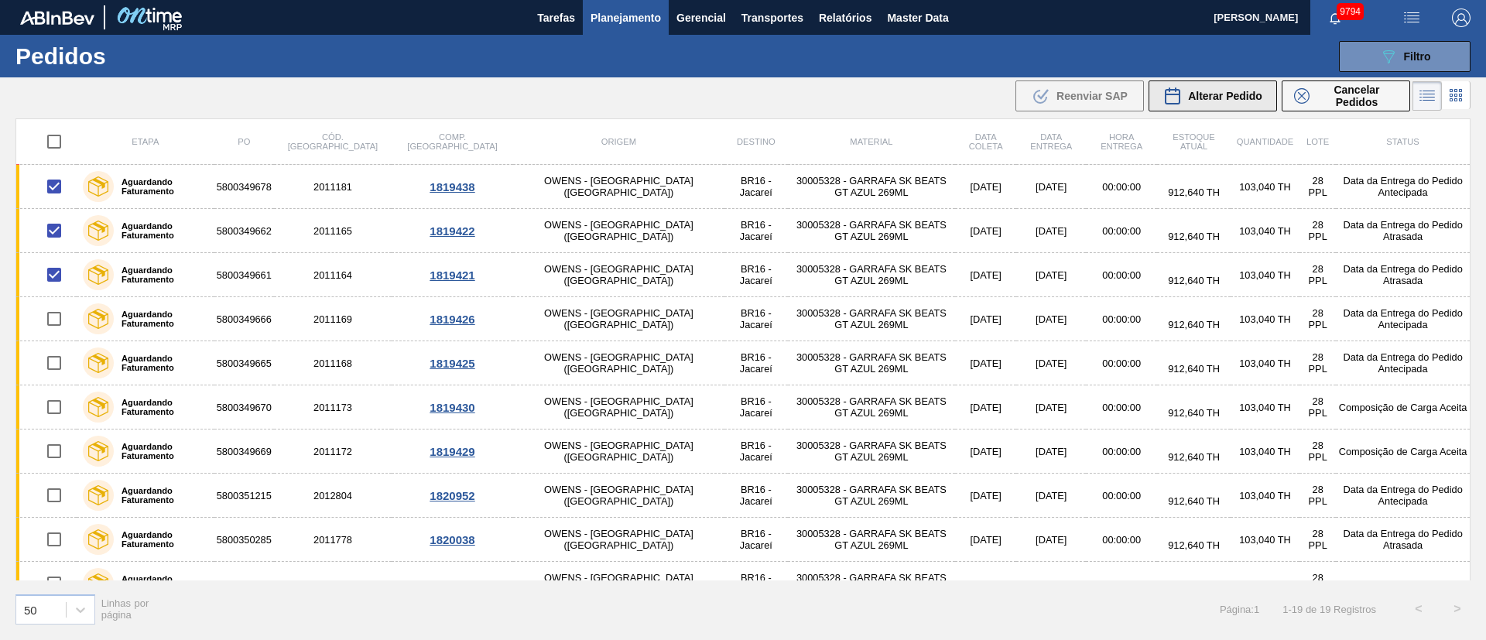
click at [1239, 96] on span "Alterar Pedido" at bounding box center [1225, 96] width 74 height 12
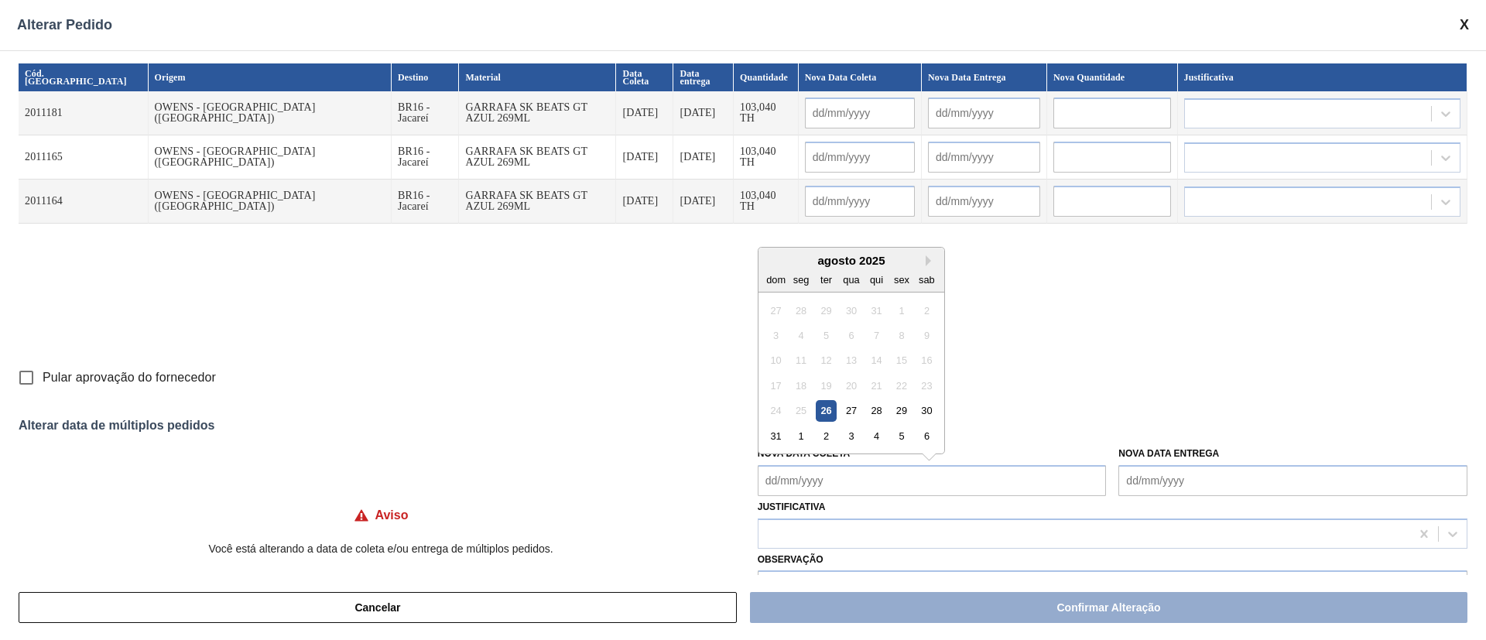
click at [805, 481] on Coleta "Nova Data Coleta" at bounding box center [932, 480] width 349 height 31
click at [832, 408] on div "26" at bounding box center [826, 410] width 21 height 21
type Coleta "[DATE]"
type input "[DATE]"
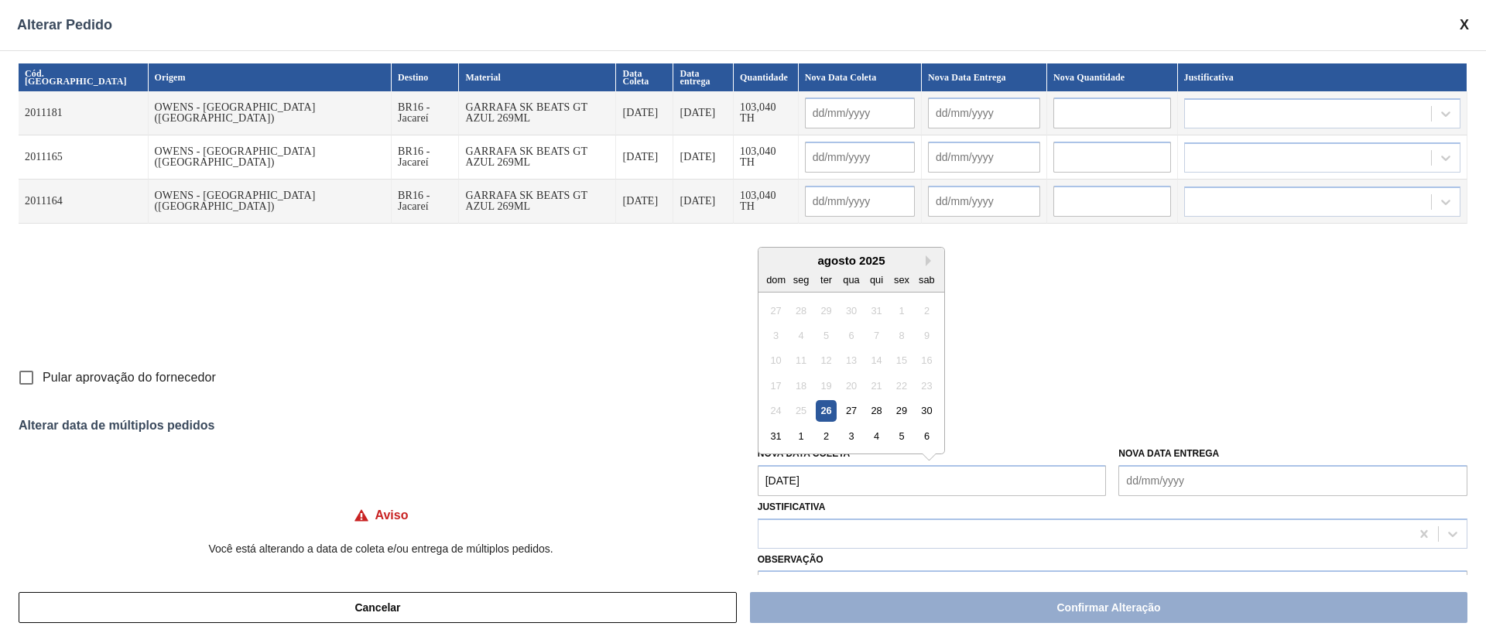
type input "[DATE]"
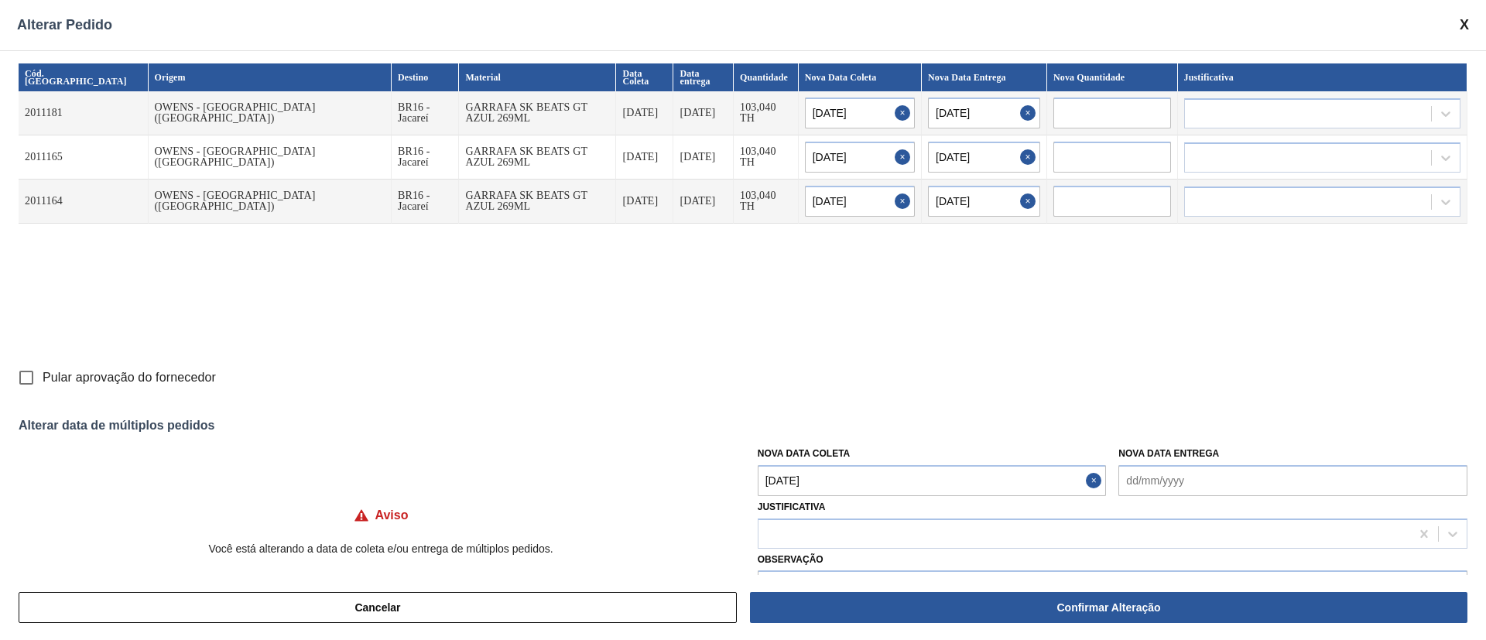
click at [27, 379] on input "Pular aprovação do fornecedor" at bounding box center [26, 378] width 33 height 33
checkbox input "true"
click at [809, 533] on div at bounding box center [1085, 534] width 652 height 22
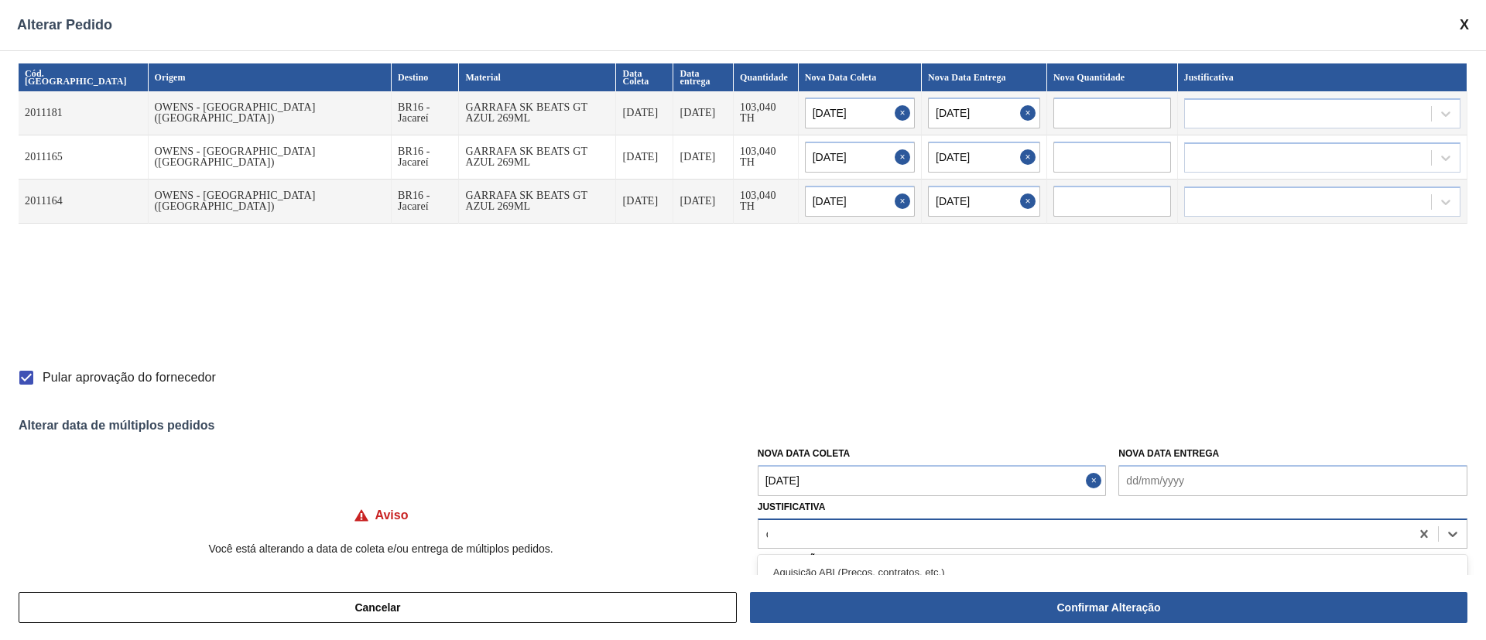
type input "ou"
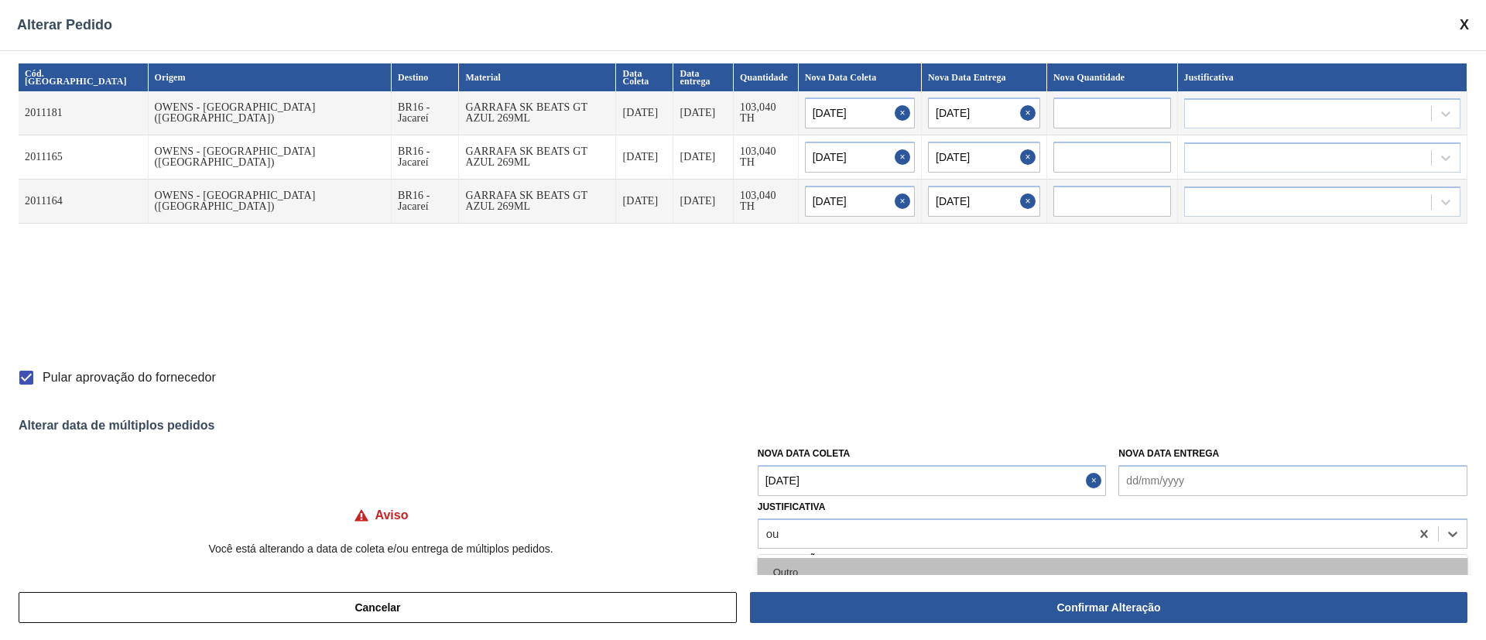
click at [794, 564] on div "Outro" at bounding box center [1113, 572] width 710 height 29
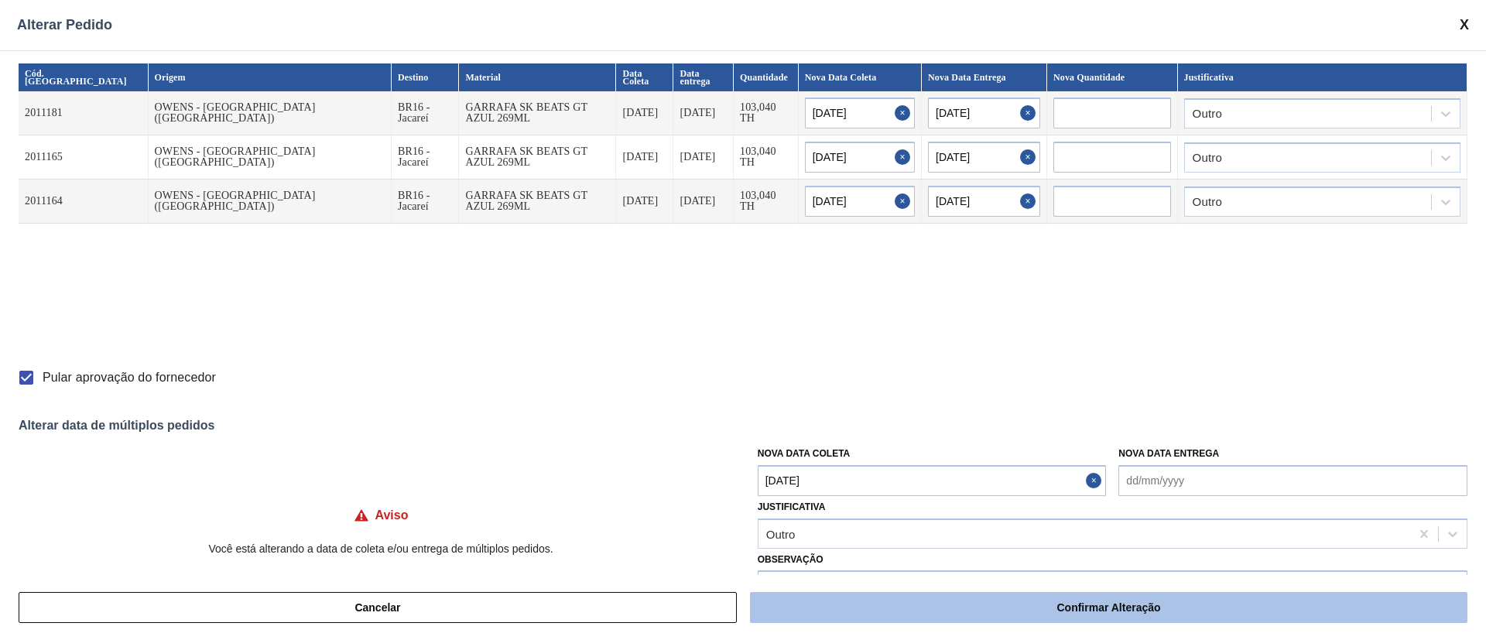
click at [818, 601] on button "Confirmar Alteração" at bounding box center [1109, 607] width 718 height 31
checkbox input "false"
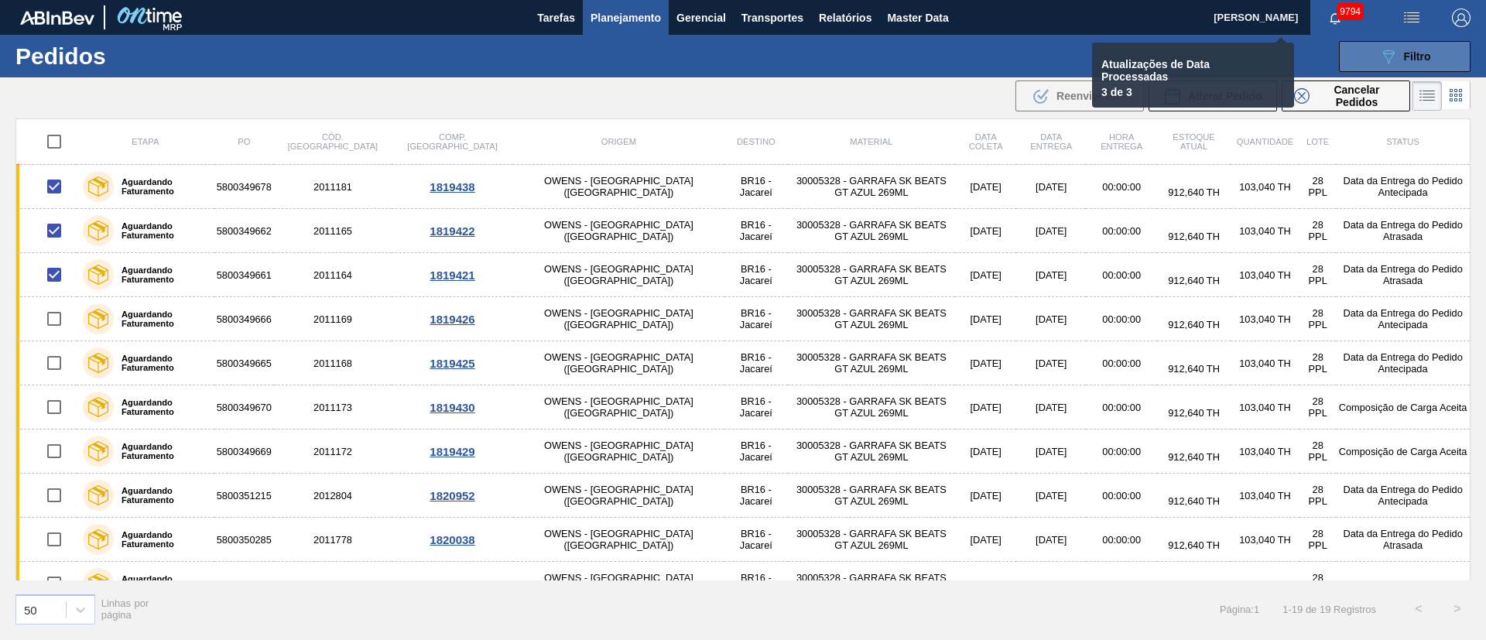
checkbox input "false"
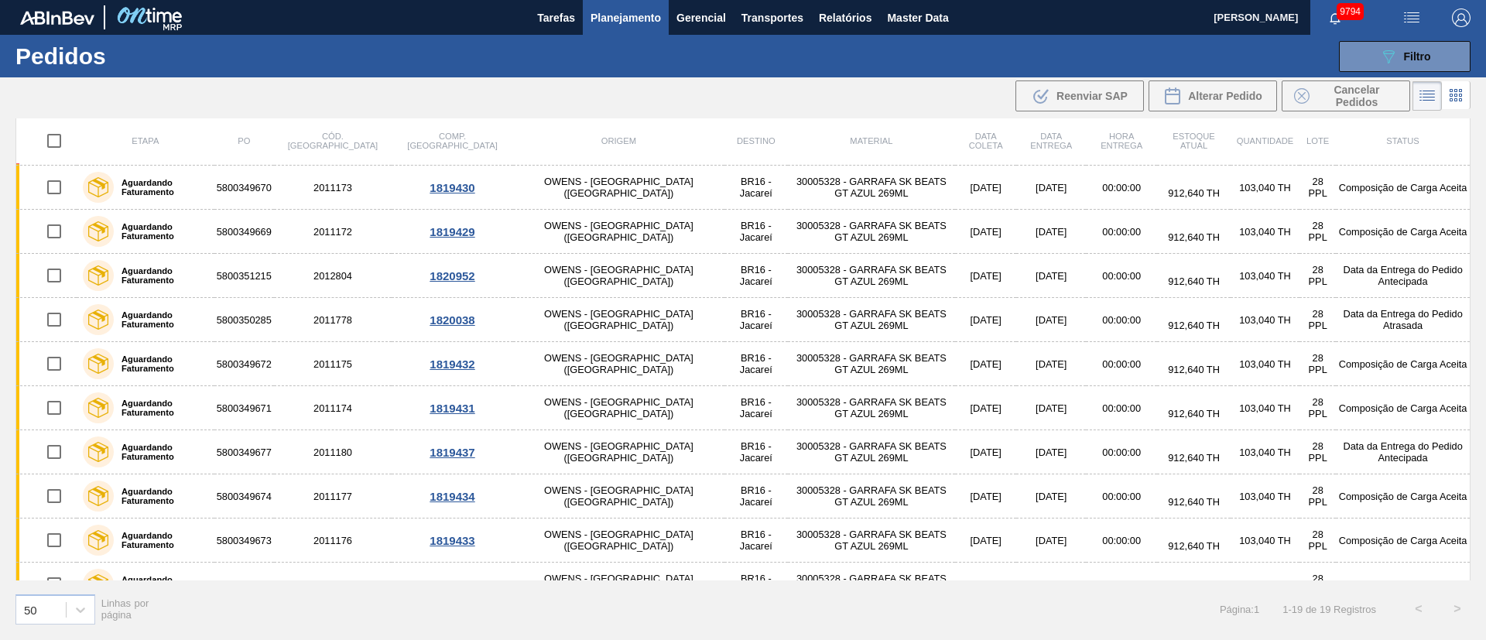
scroll to position [232, 0]
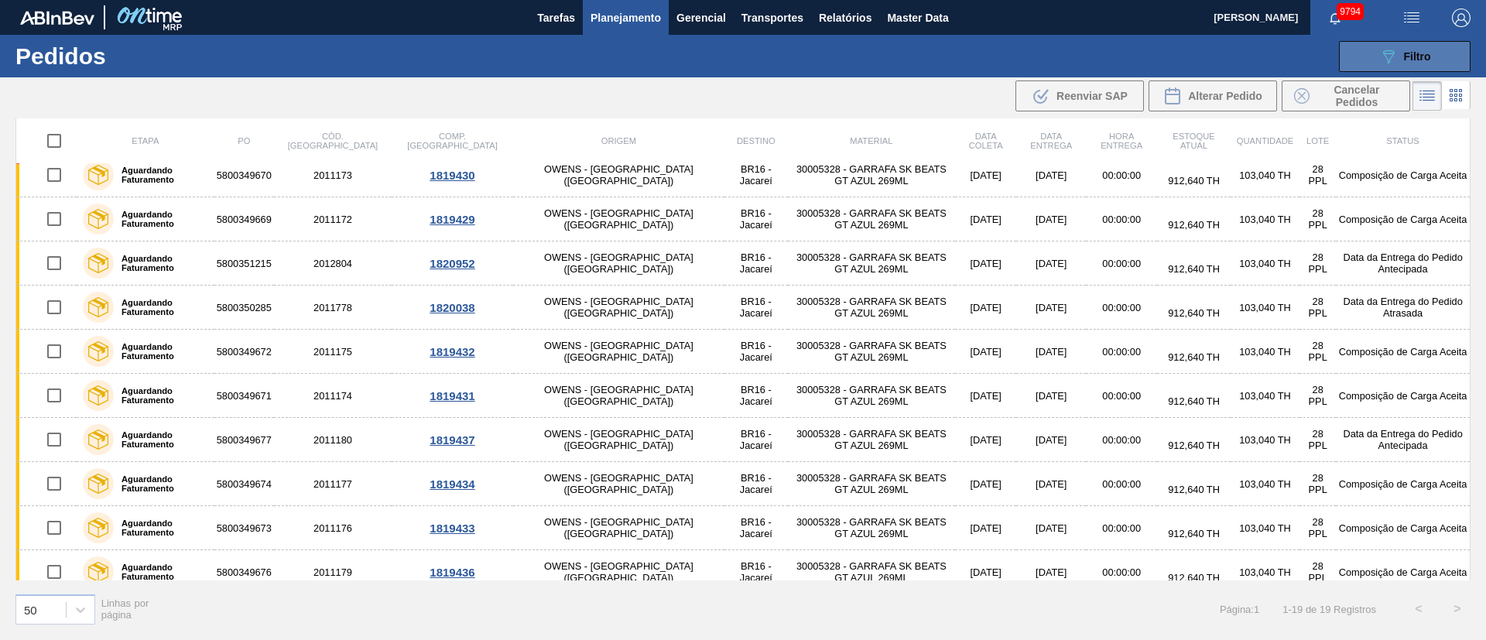
click at [1403, 66] on button "089F7B8B-B2A5-4AFE-B5C0-19BA573D28AC Filtro" at bounding box center [1405, 56] width 132 height 31
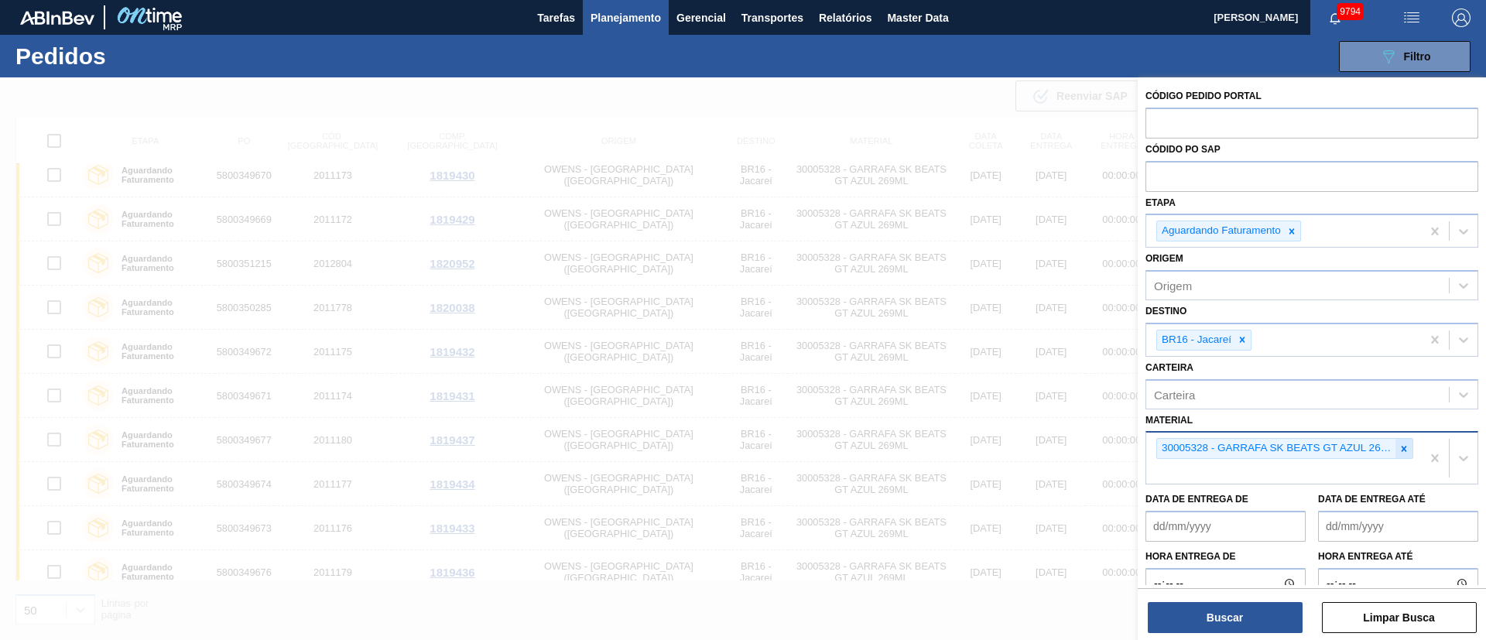
click at [1402, 449] on icon at bounding box center [1404, 448] width 5 height 5
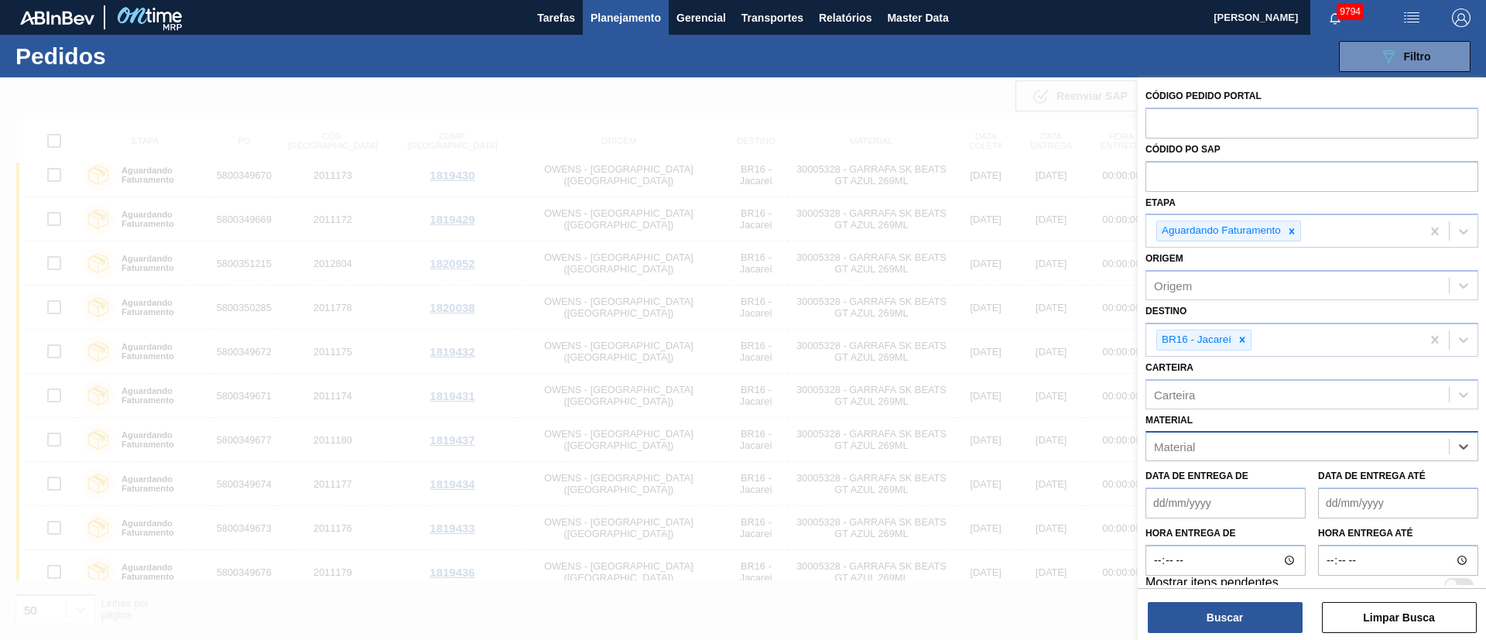
paste input "30005328"
type input "30005327"
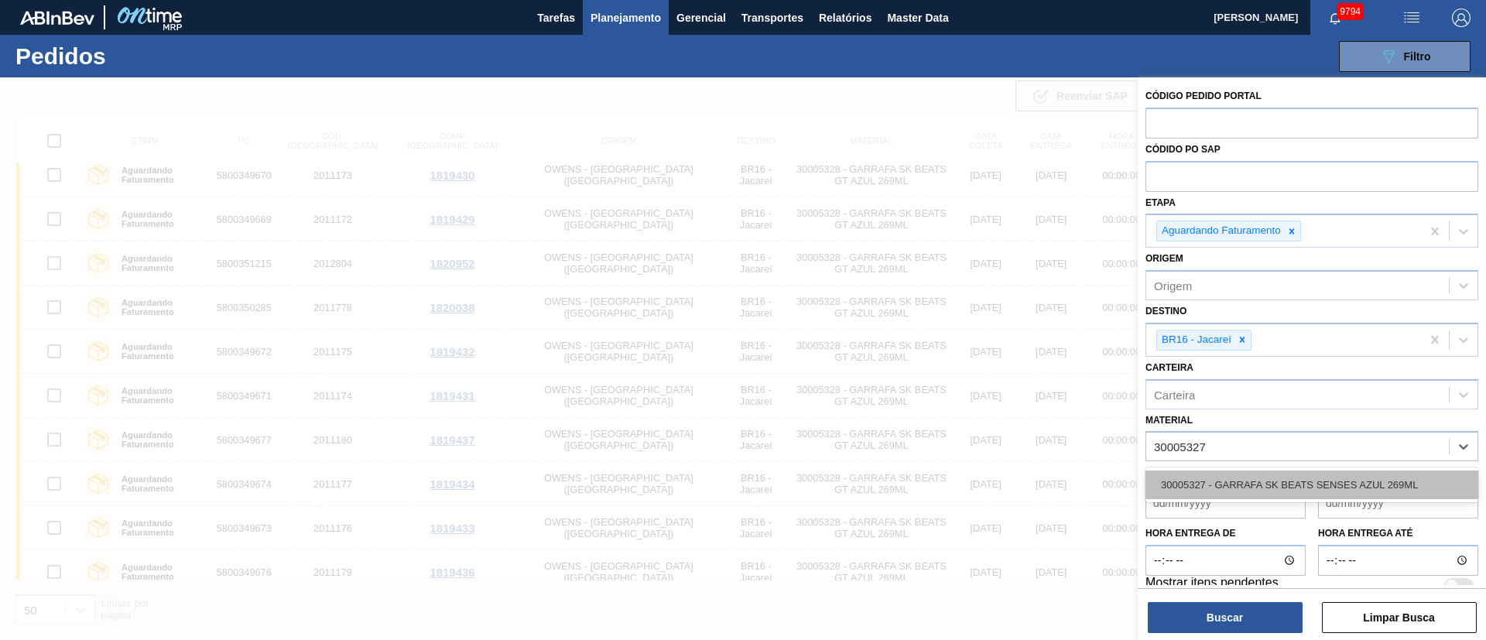
click at [1232, 477] on div "30005327 - GARRAFA SK BEATS SENSES AZUL 269ML" at bounding box center [1312, 485] width 333 height 29
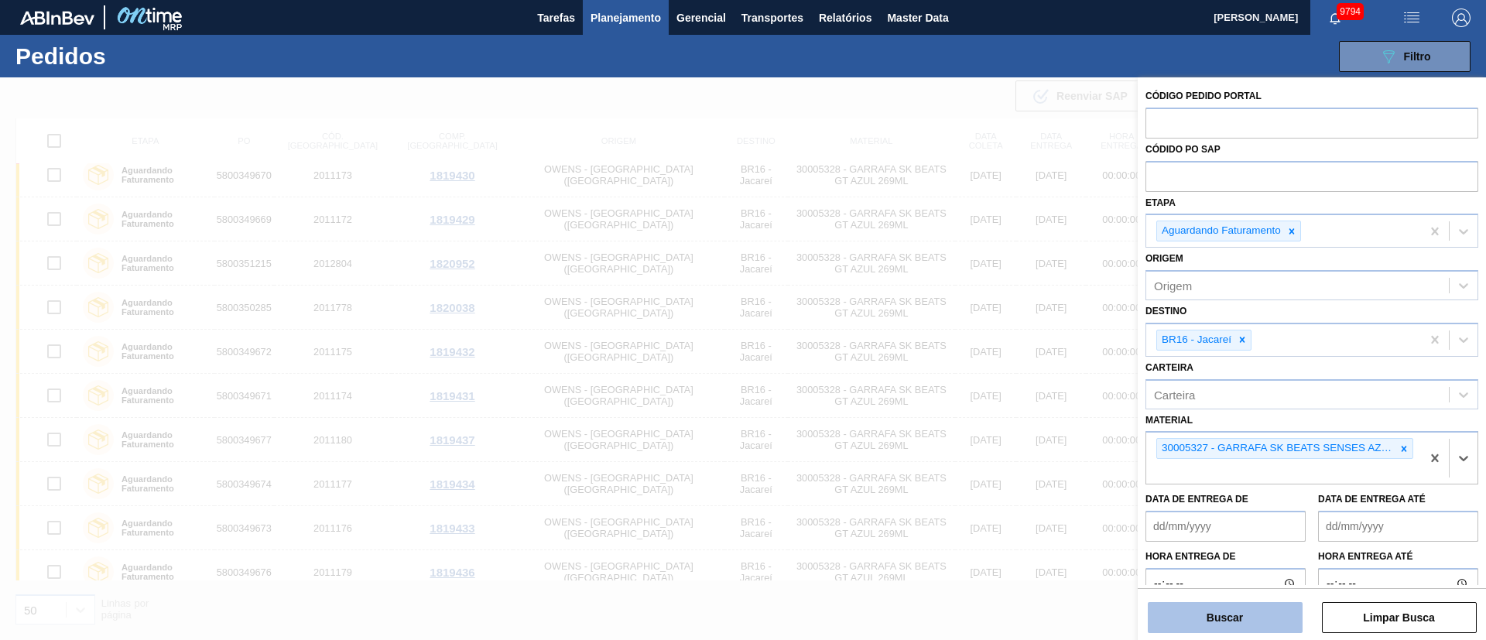
click at [1218, 611] on button "Buscar" at bounding box center [1225, 617] width 155 height 31
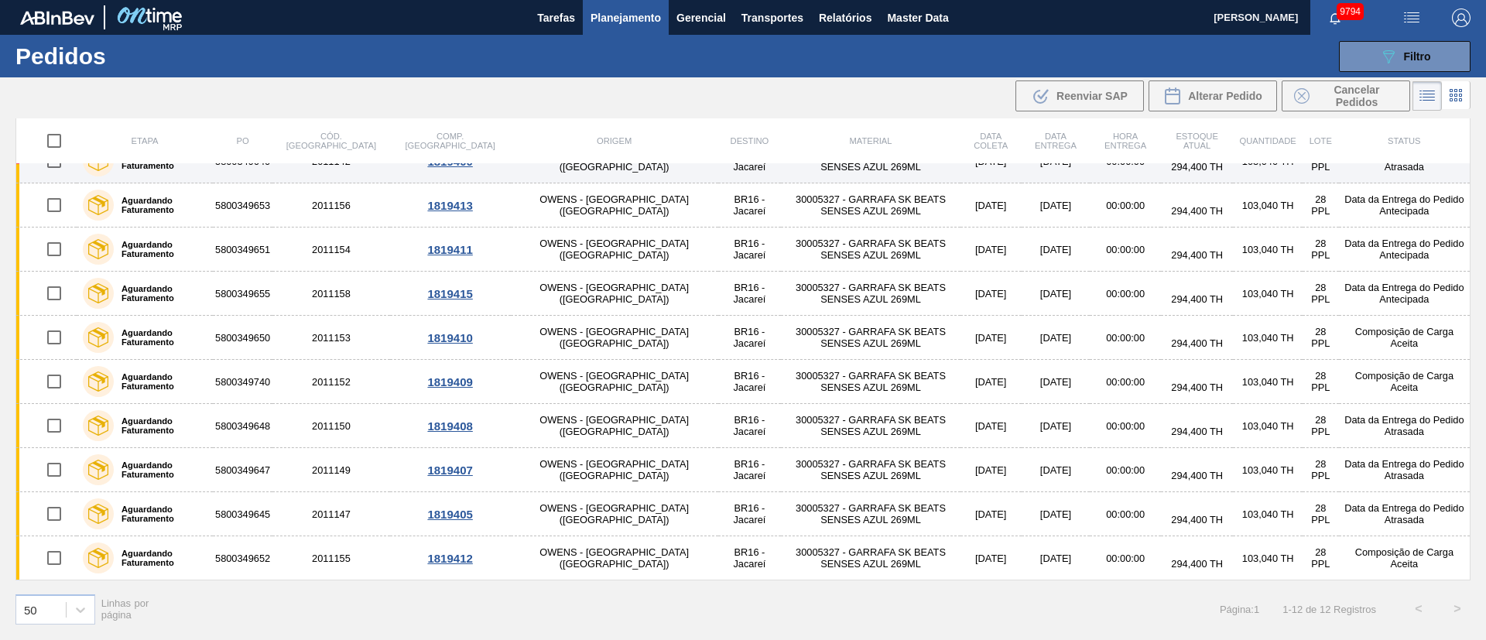
scroll to position [0, 0]
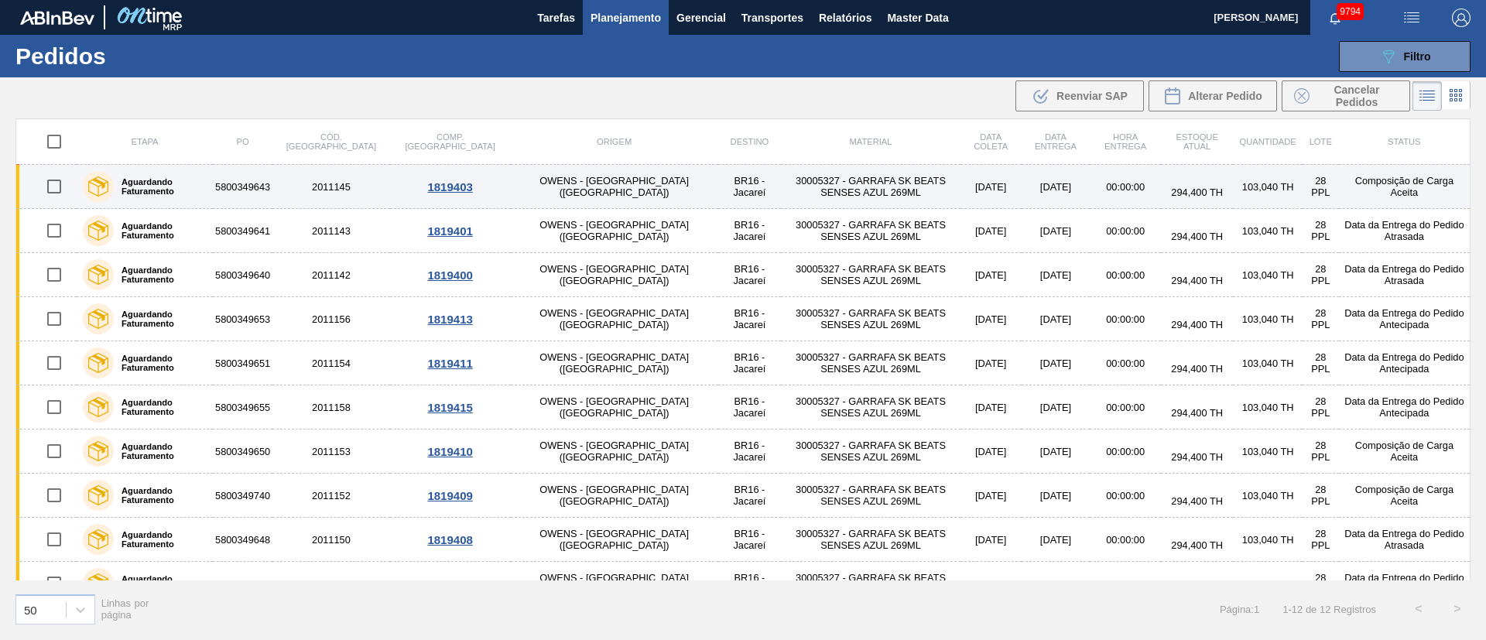
click at [56, 191] on input "checkbox" at bounding box center [54, 186] width 33 height 33
checkbox input "true"
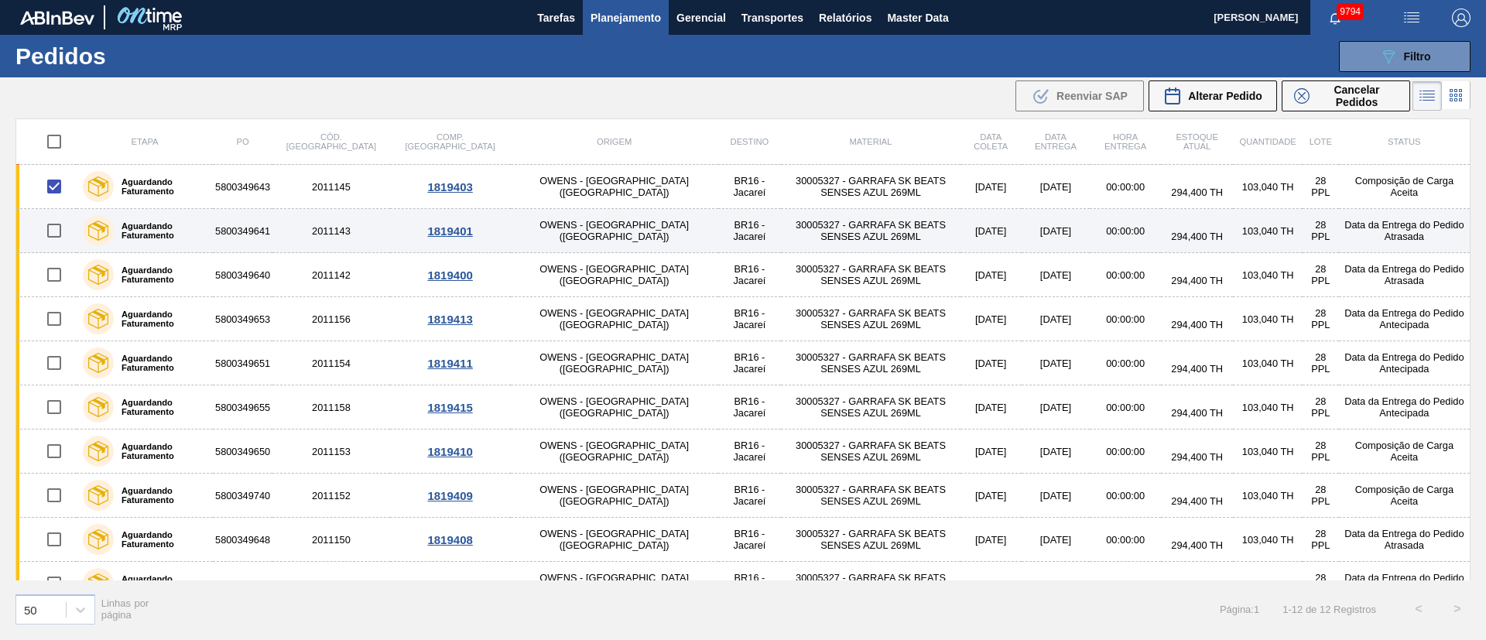
click at [50, 226] on input "checkbox" at bounding box center [54, 230] width 33 height 33
checkbox input "true"
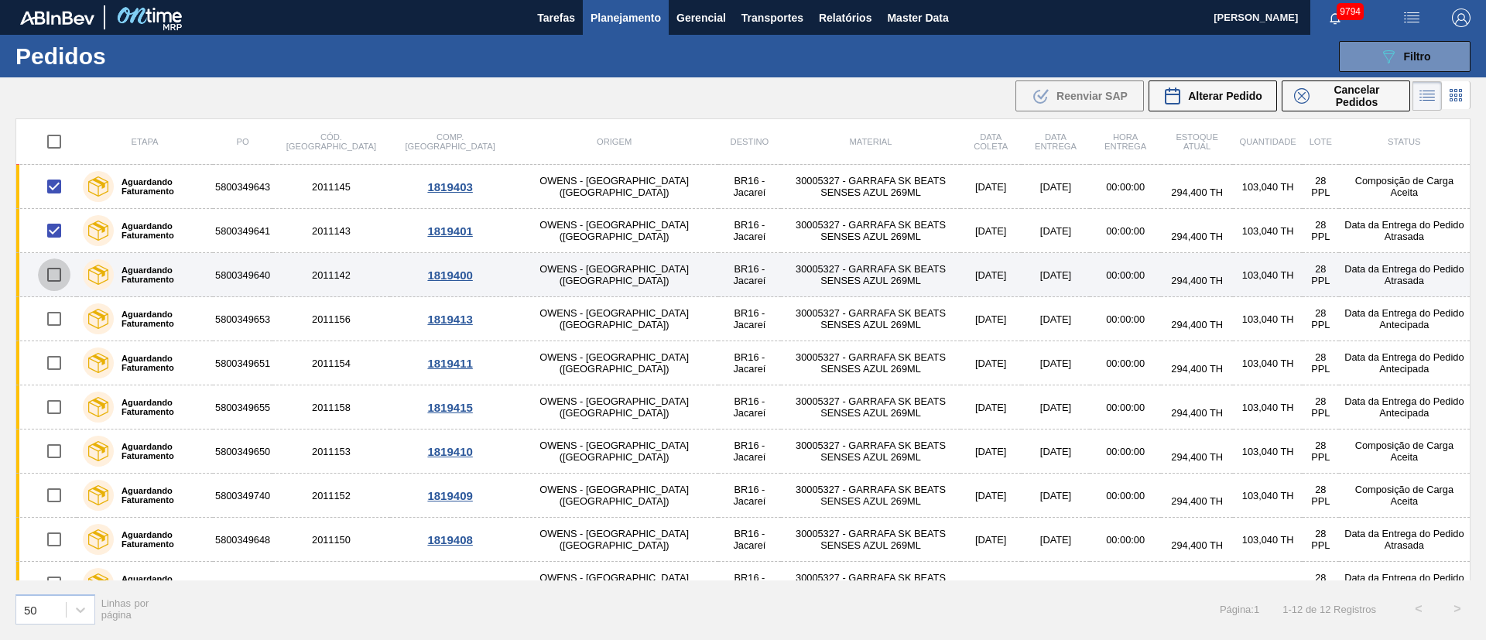
click at [52, 286] on input "checkbox" at bounding box center [54, 275] width 33 height 33
click at [52, 271] on input "checkbox" at bounding box center [54, 275] width 33 height 33
checkbox input "false"
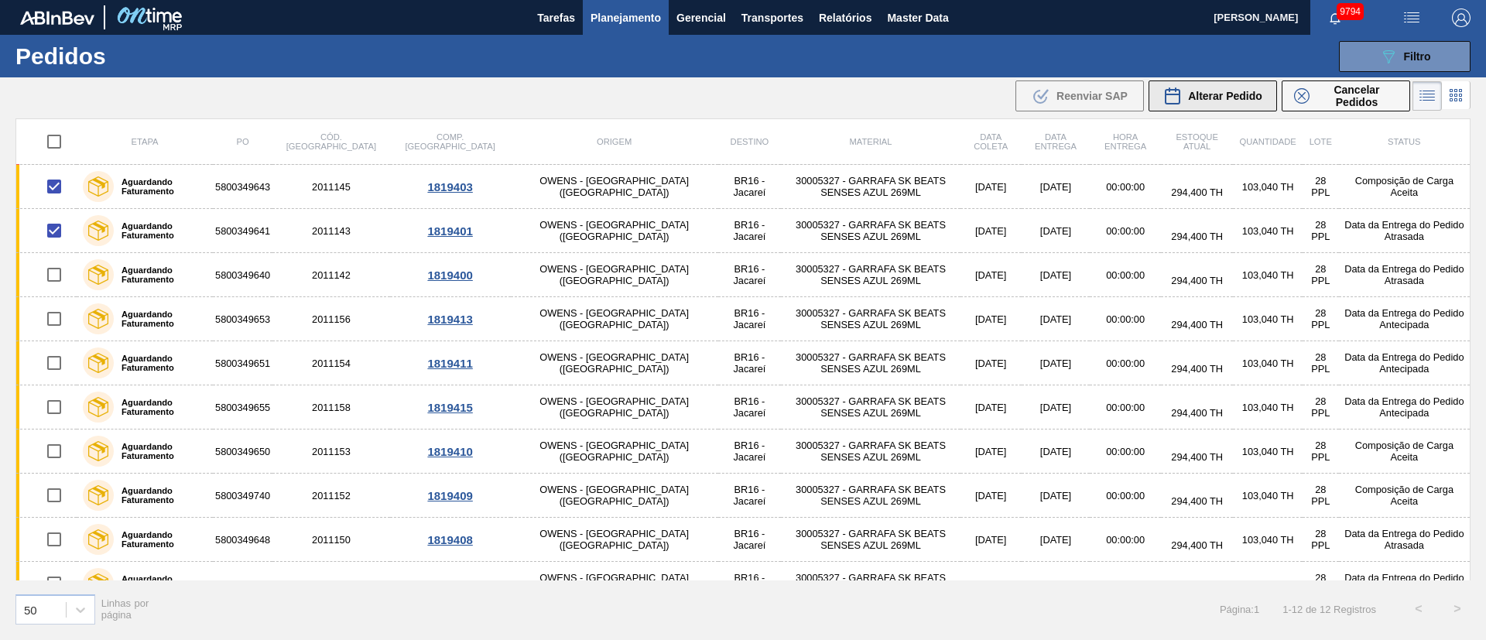
click at [1212, 96] on span "Alterar Pedido" at bounding box center [1225, 96] width 74 height 12
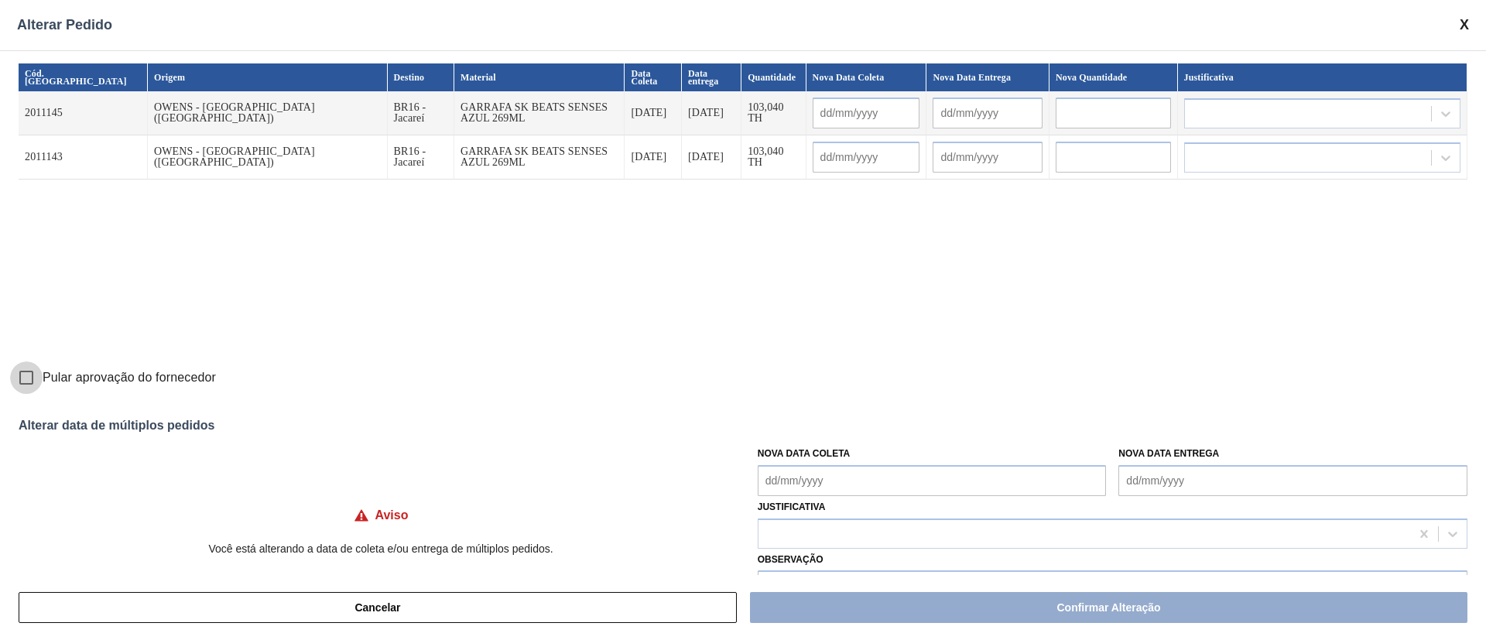
click at [26, 379] on input "Pular aprovação do fornecedor" at bounding box center [26, 378] width 33 height 33
checkbox input "true"
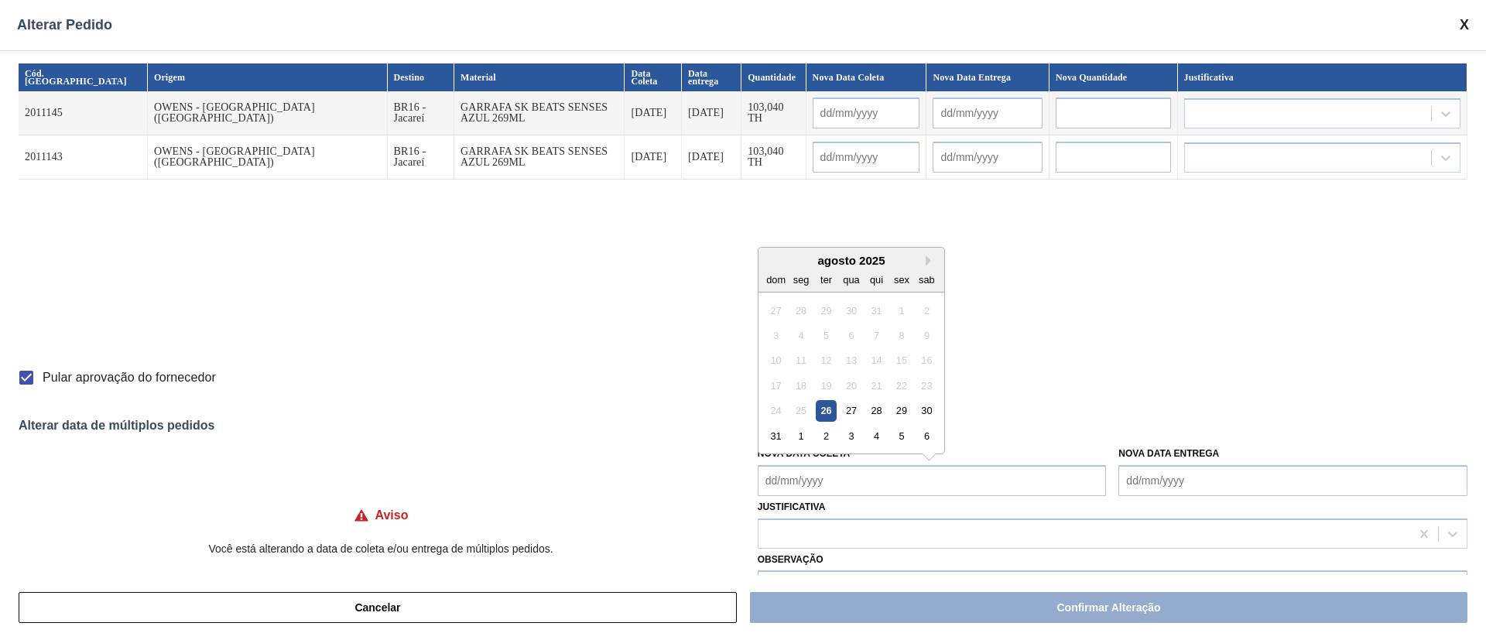
click at [805, 467] on Coleta "Nova Data Coleta" at bounding box center [932, 480] width 349 height 31
drag, startPoint x: 826, startPoint y: 417, endPoint x: 826, endPoint y: 427, distance: 9.3
click at [826, 416] on div "26" at bounding box center [826, 410] width 21 height 21
type Coleta "[DATE]"
type input "[DATE]"
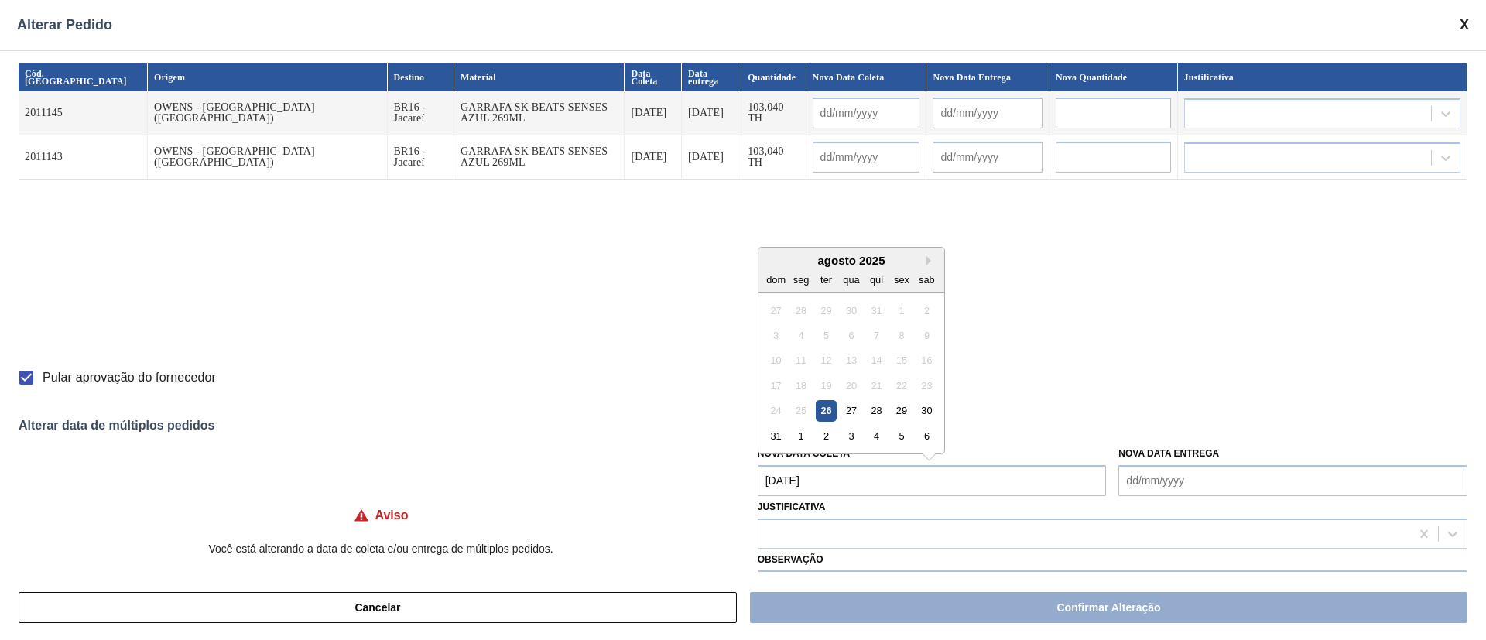
type input "[DATE]"
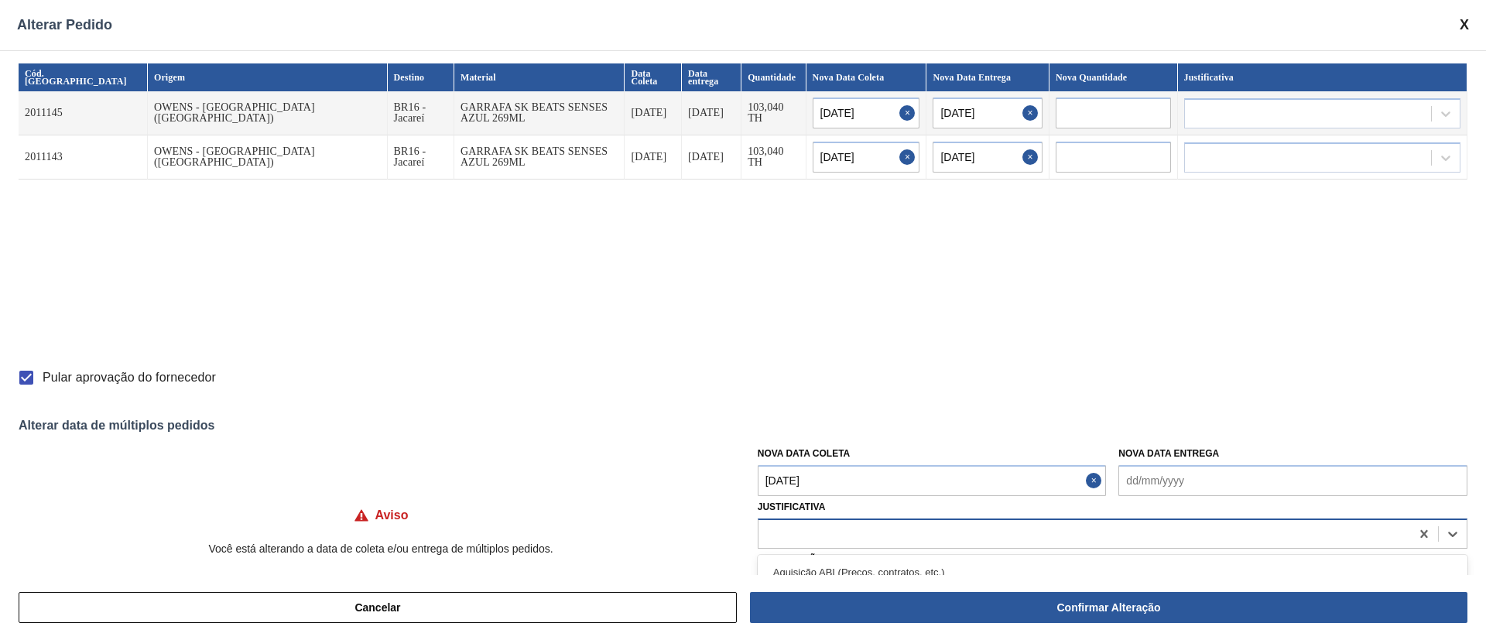
click at [810, 519] on div at bounding box center [1113, 534] width 710 height 30
type input "ou"
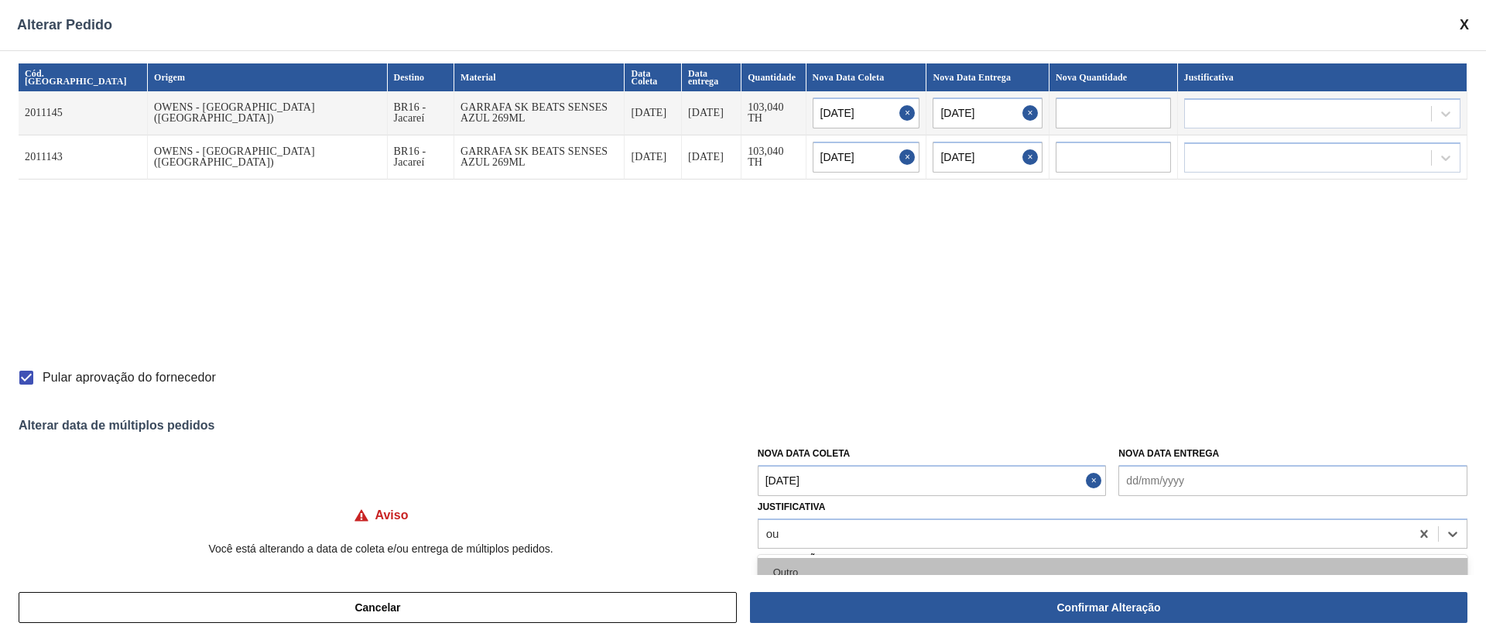
click at [796, 559] on div "Outro" at bounding box center [1113, 572] width 710 height 29
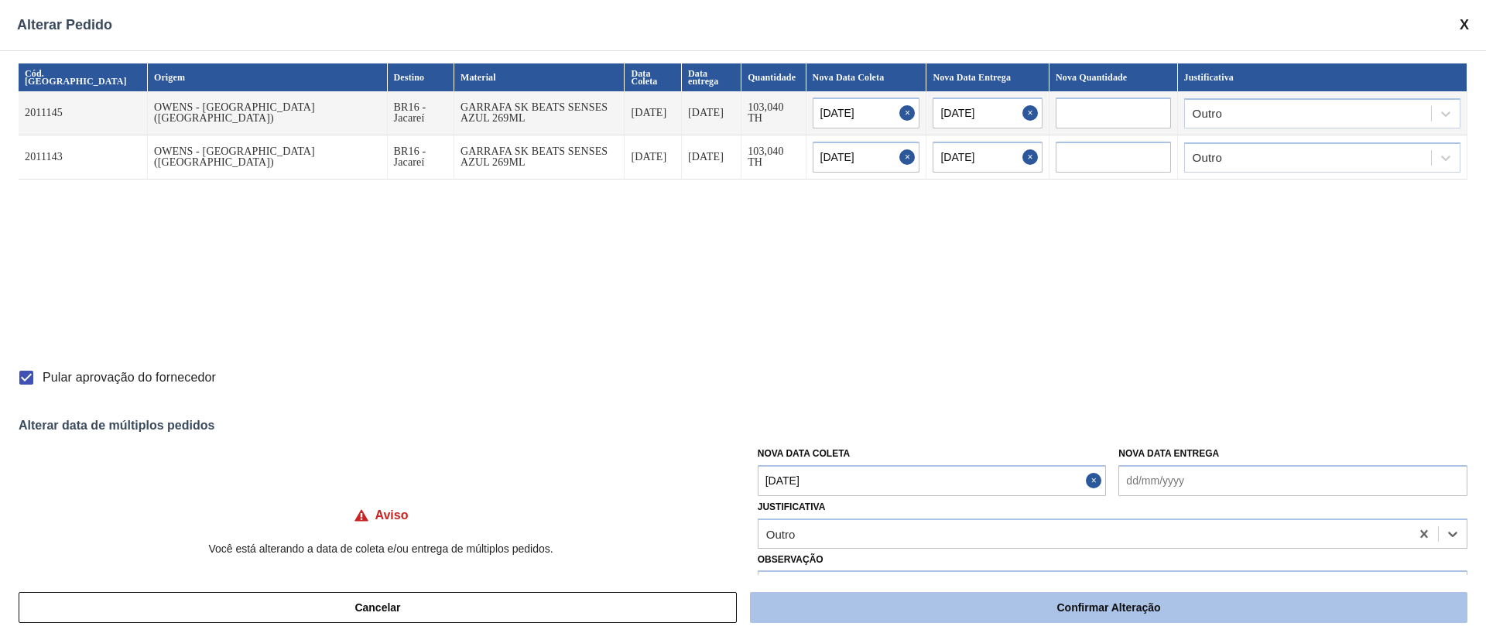
click at [826, 609] on button "Confirmar Alteração" at bounding box center [1109, 607] width 718 height 31
checkbox input "false"
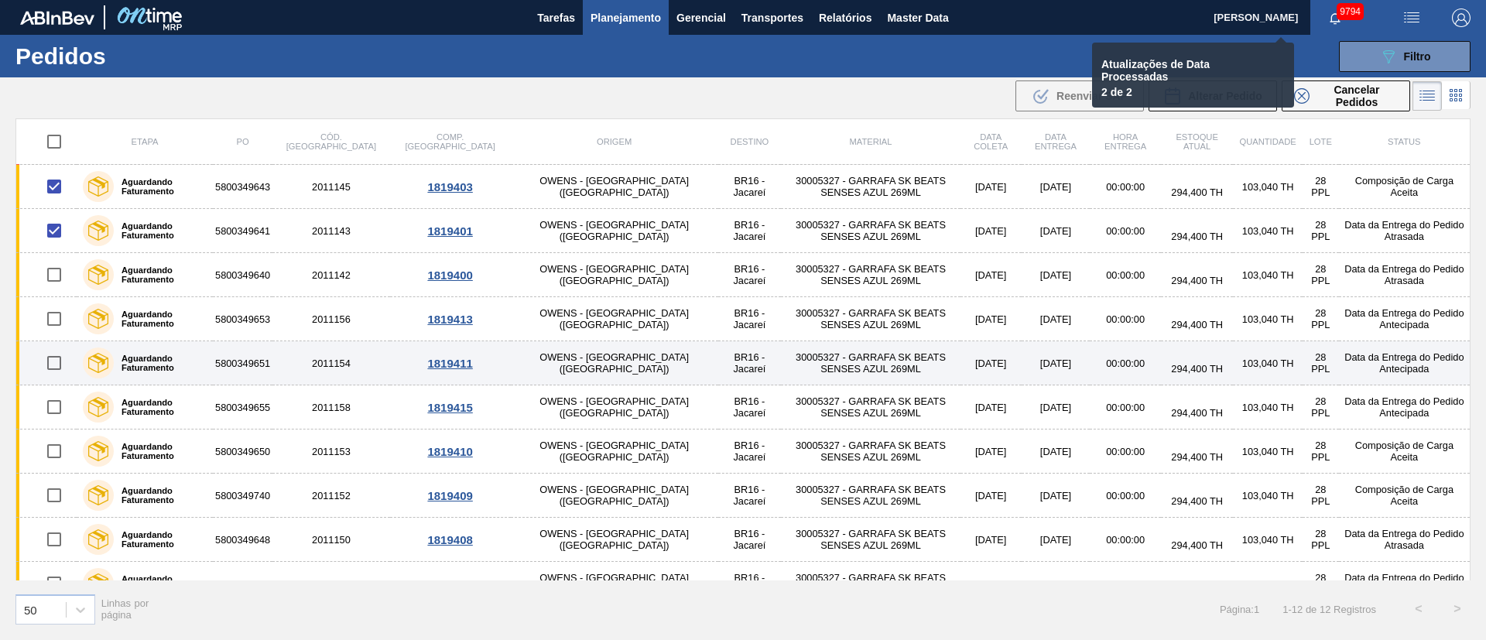
checkbox input "false"
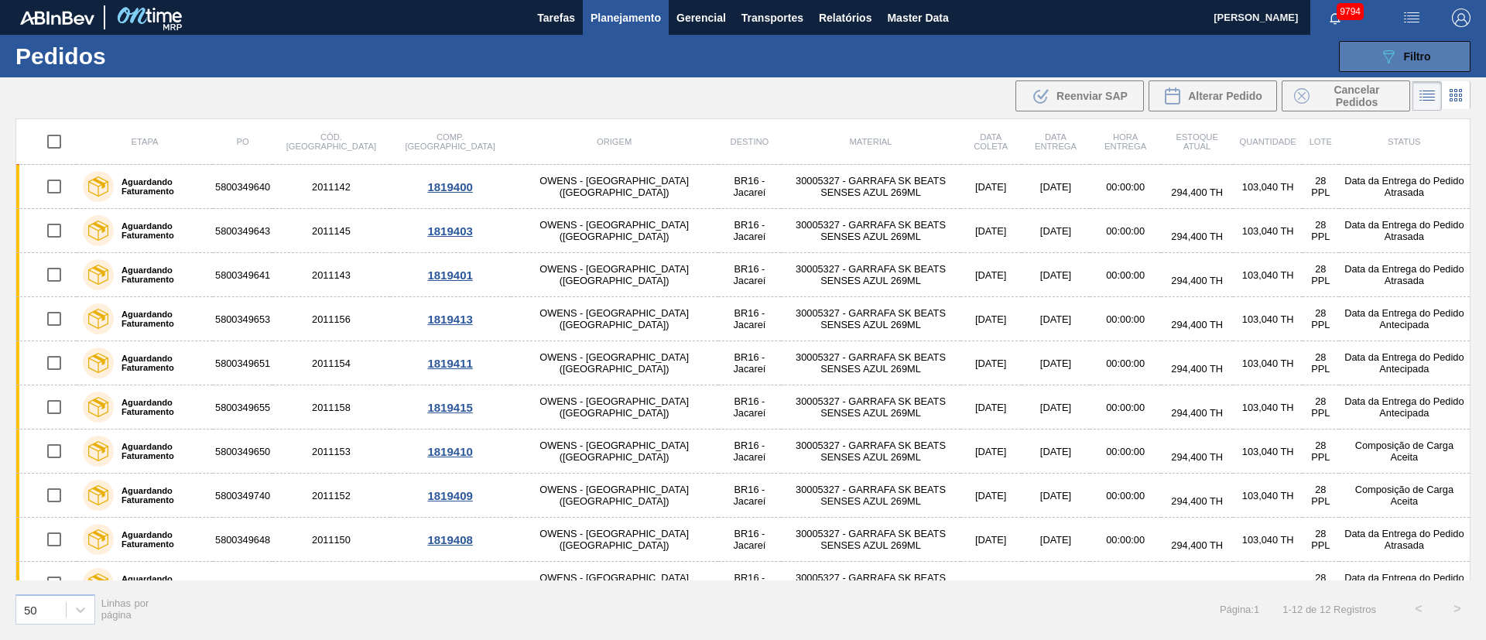
click at [1414, 59] on span "Filtro" at bounding box center [1417, 56] width 27 height 12
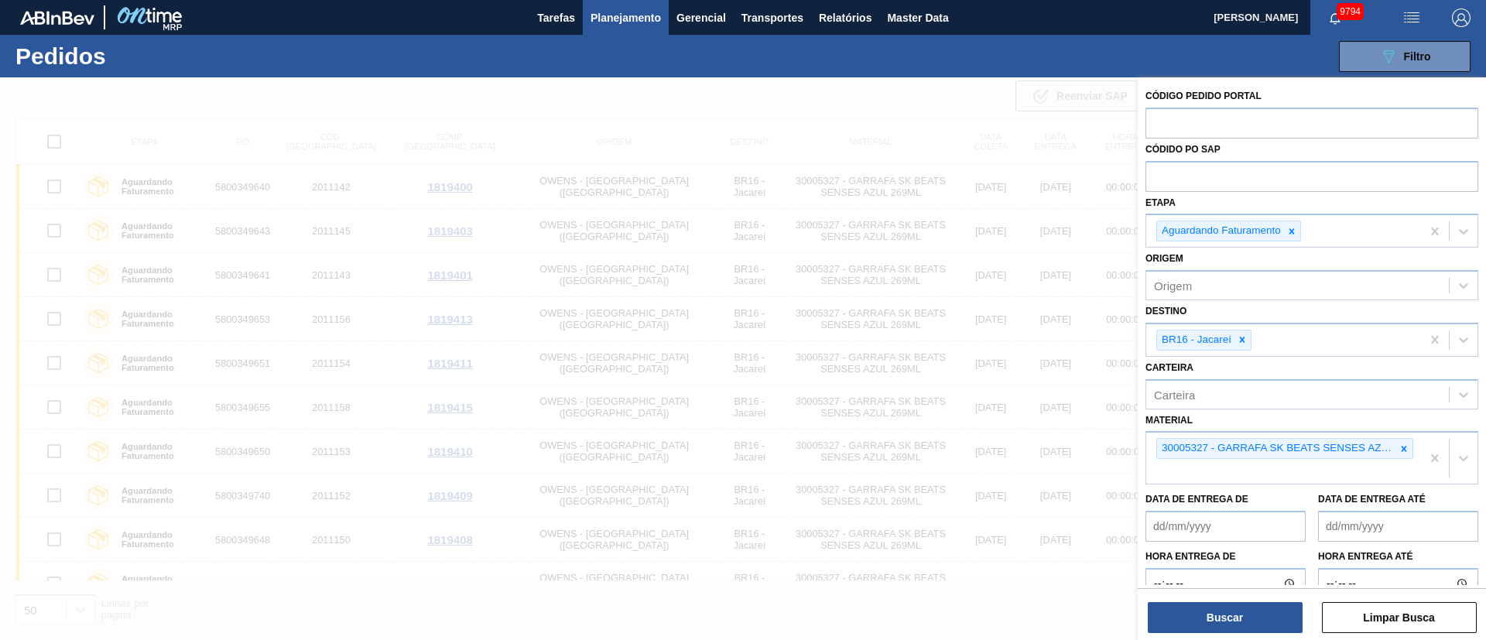
click at [874, 118] on div at bounding box center [743, 397] width 1486 height 640
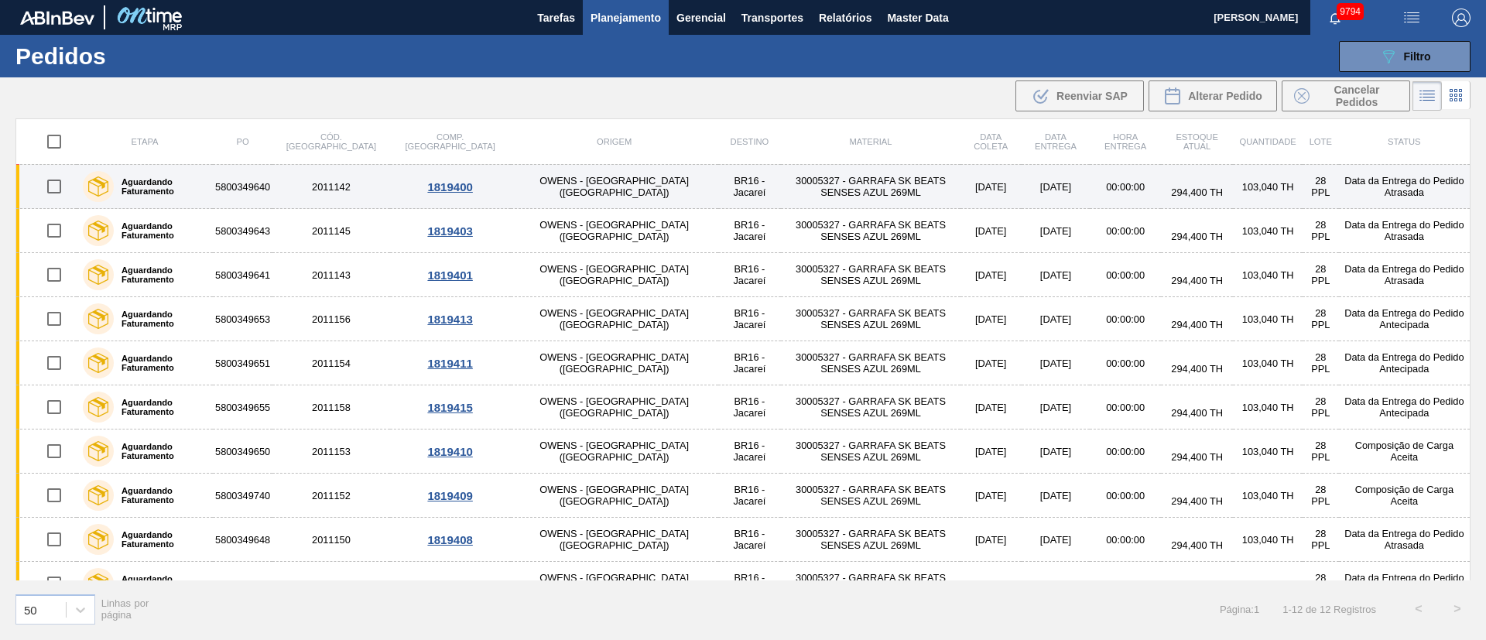
click at [60, 189] on input "checkbox" at bounding box center [54, 186] width 33 height 33
checkbox input "true"
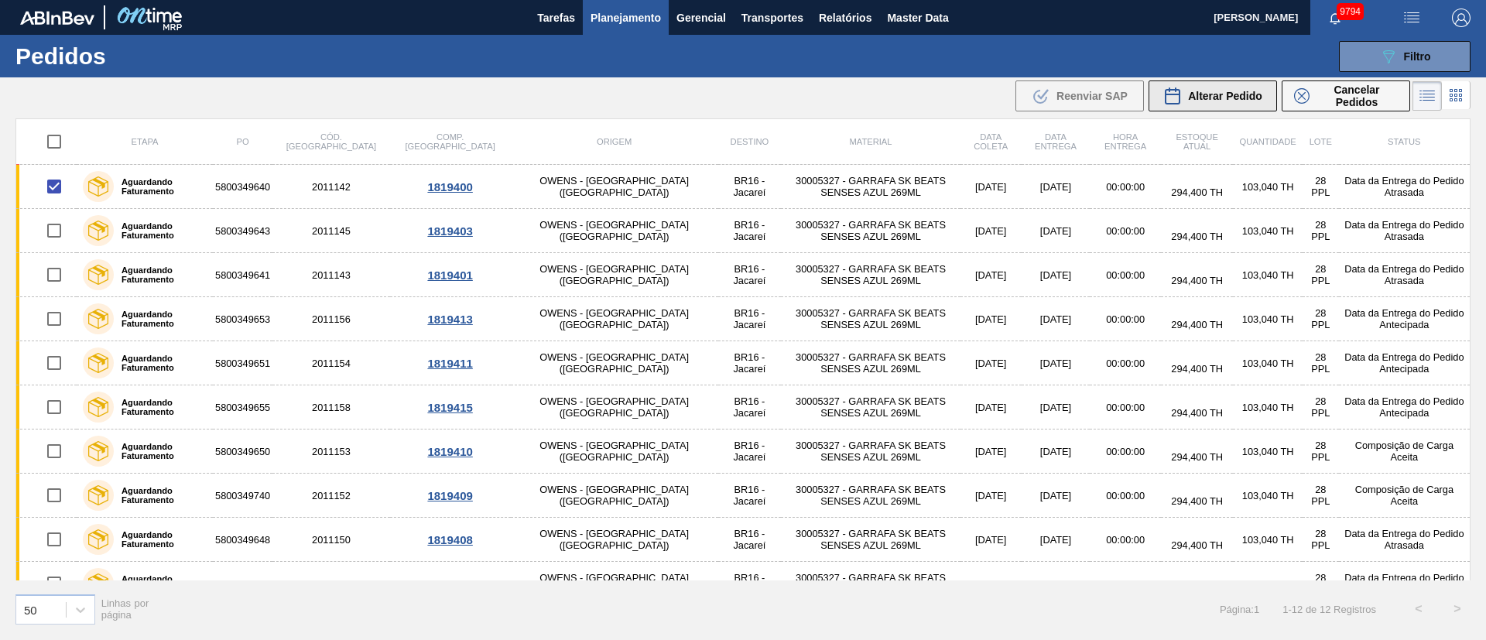
click at [1224, 93] on span "Alterar Pedido" at bounding box center [1225, 96] width 74 height 12
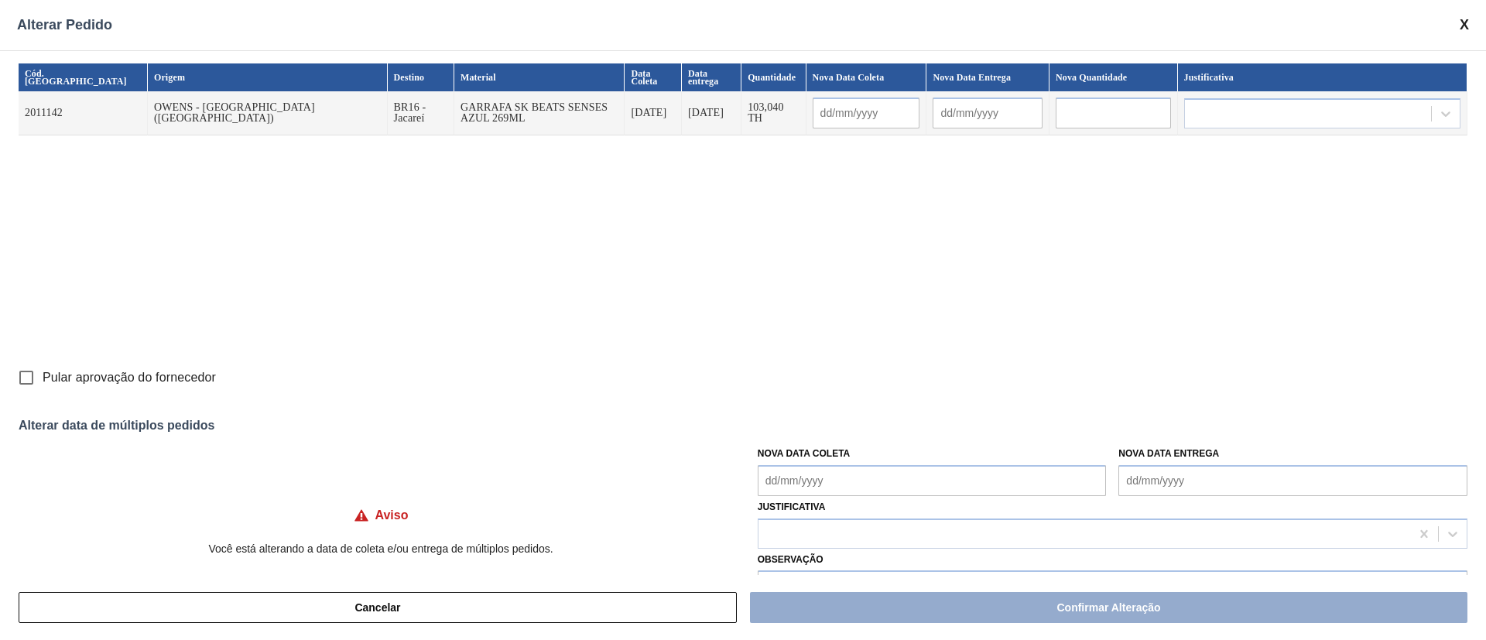
click at [21, 375] on input "Pular aprovação do fornecedor" at bounding box center [26, 378] width 33 height 33
checkbox input "true"
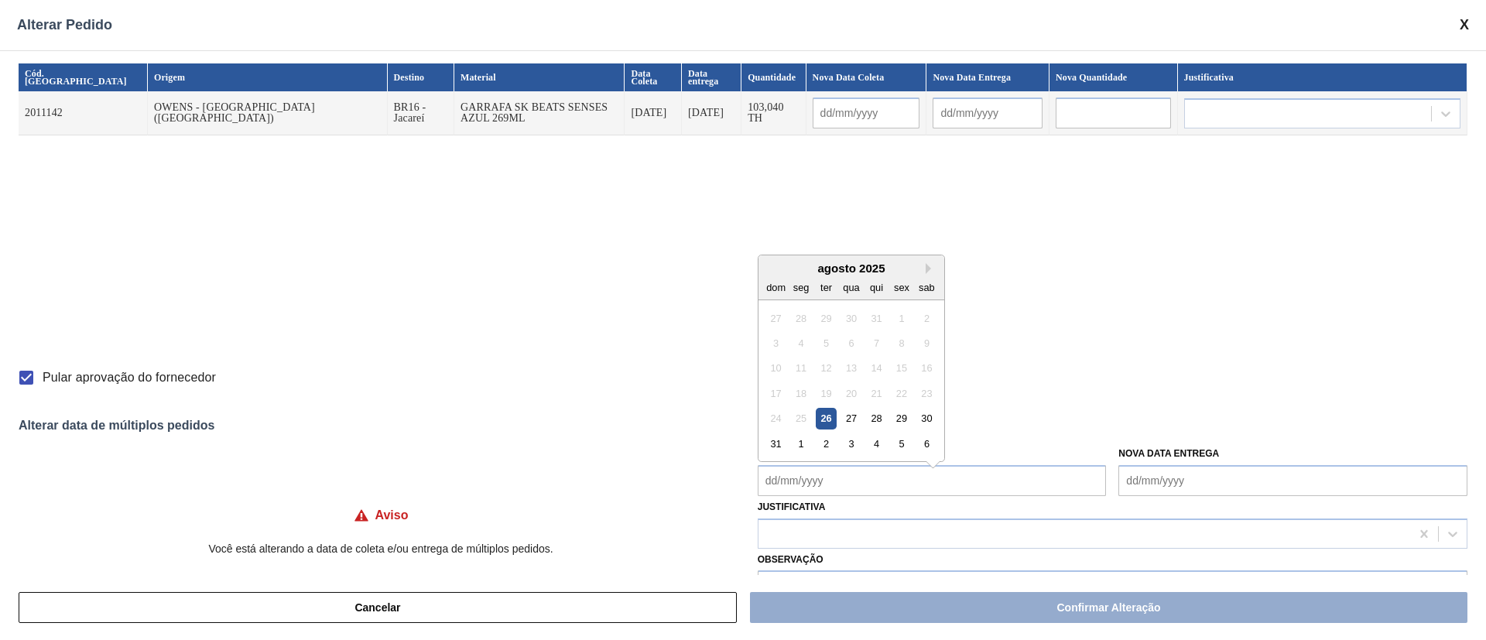
click at [776, 475] on Coleta "Nova Data Coleta" at bounding box center [932, 480] width 349 height 31
click at [849, 412] on div "27" at bounding box center [851, 410] width 21 height 21
type input "[DATE]"
type Coleta "[DATE]"
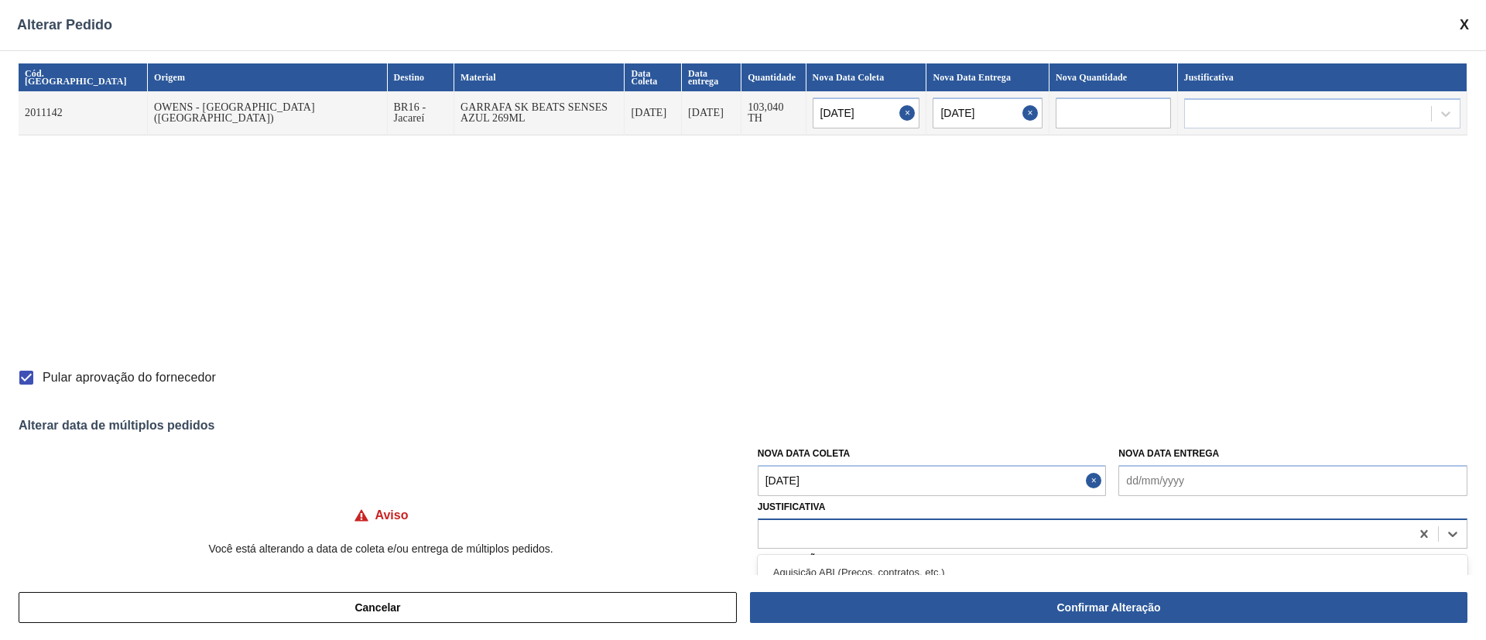
click at [793, 528] on div at bounding box center [1085, 534] width 652 height 22
type input "ou"
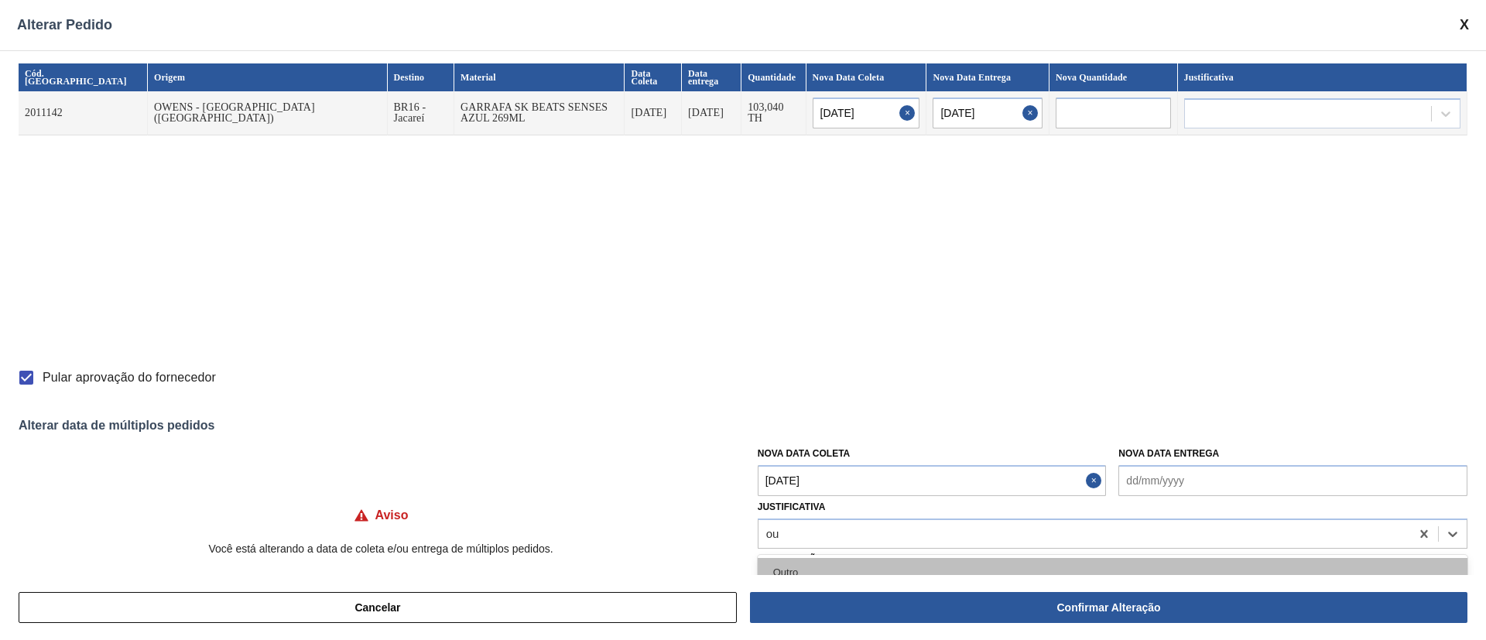
click at [793, 570] on div "Outro" at bounding box center [1113, 572] width 710 height 29
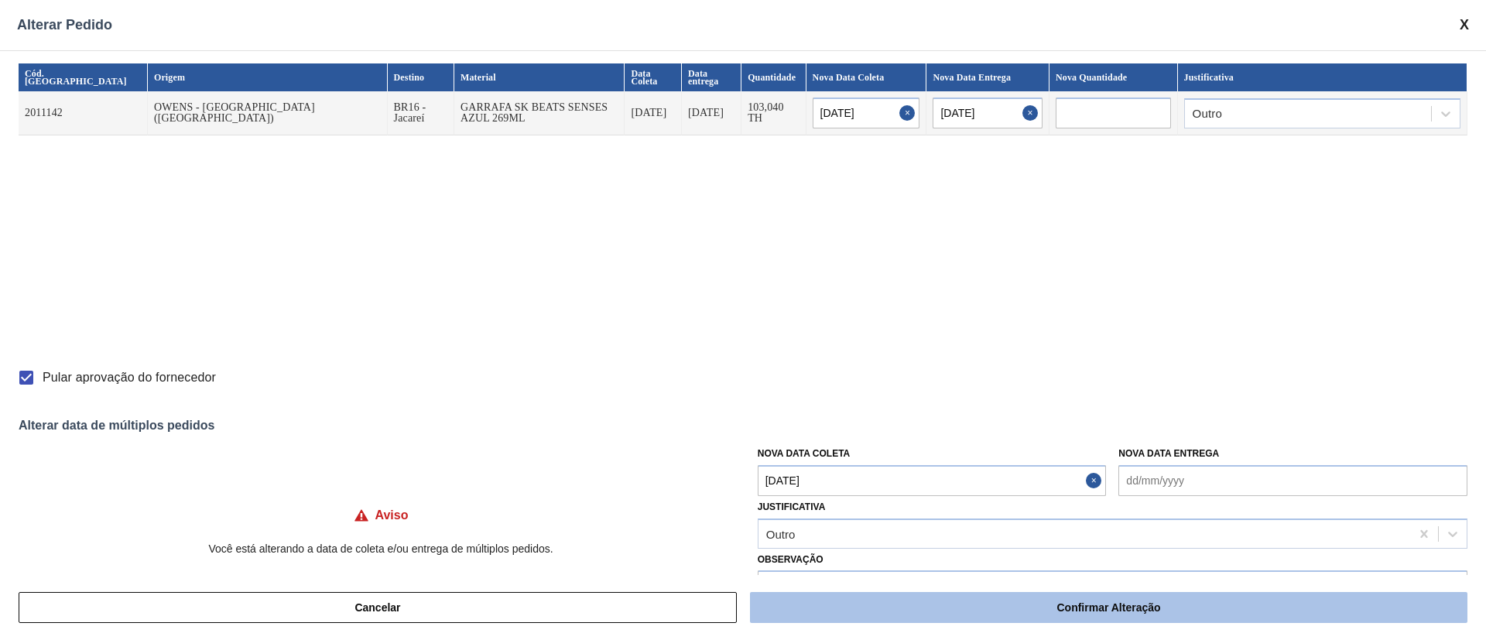
click at [837, 605] on button "Confirmar Alteração" at bounding box center [1109, 607] width 718 height 31
checkbox input "false"
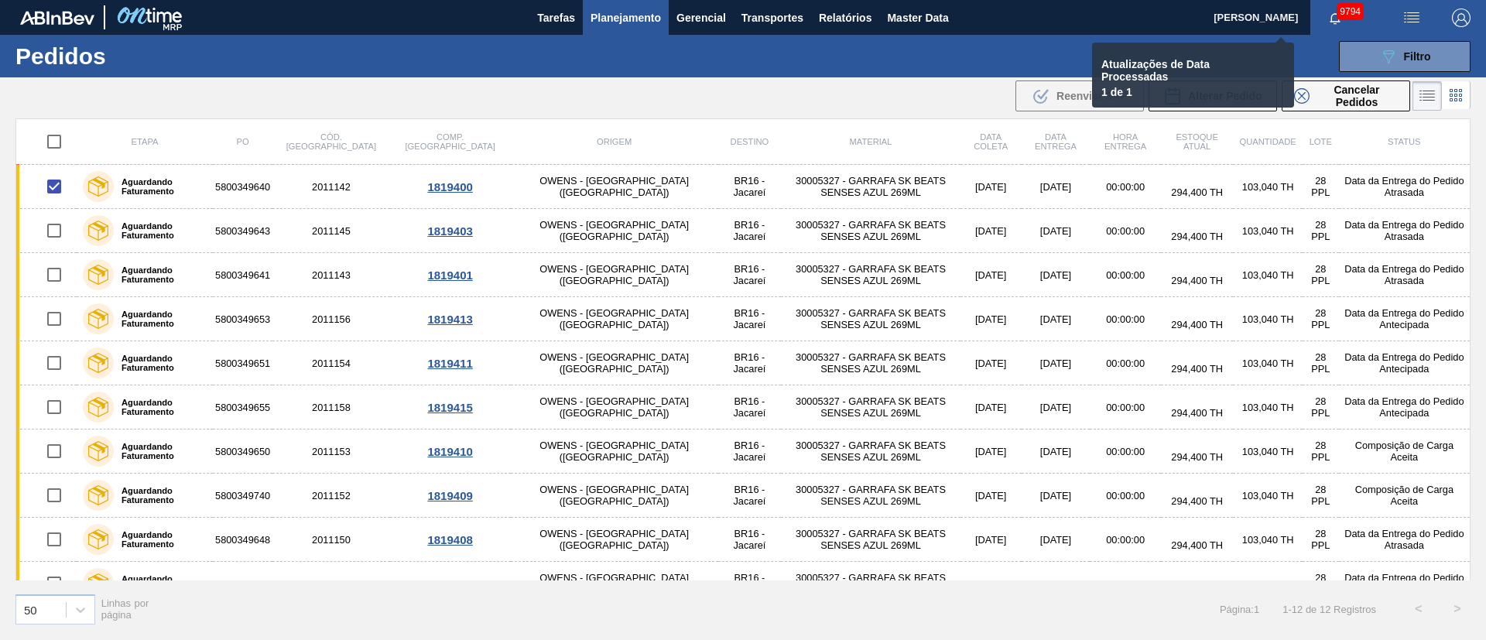
checkbox input "false"
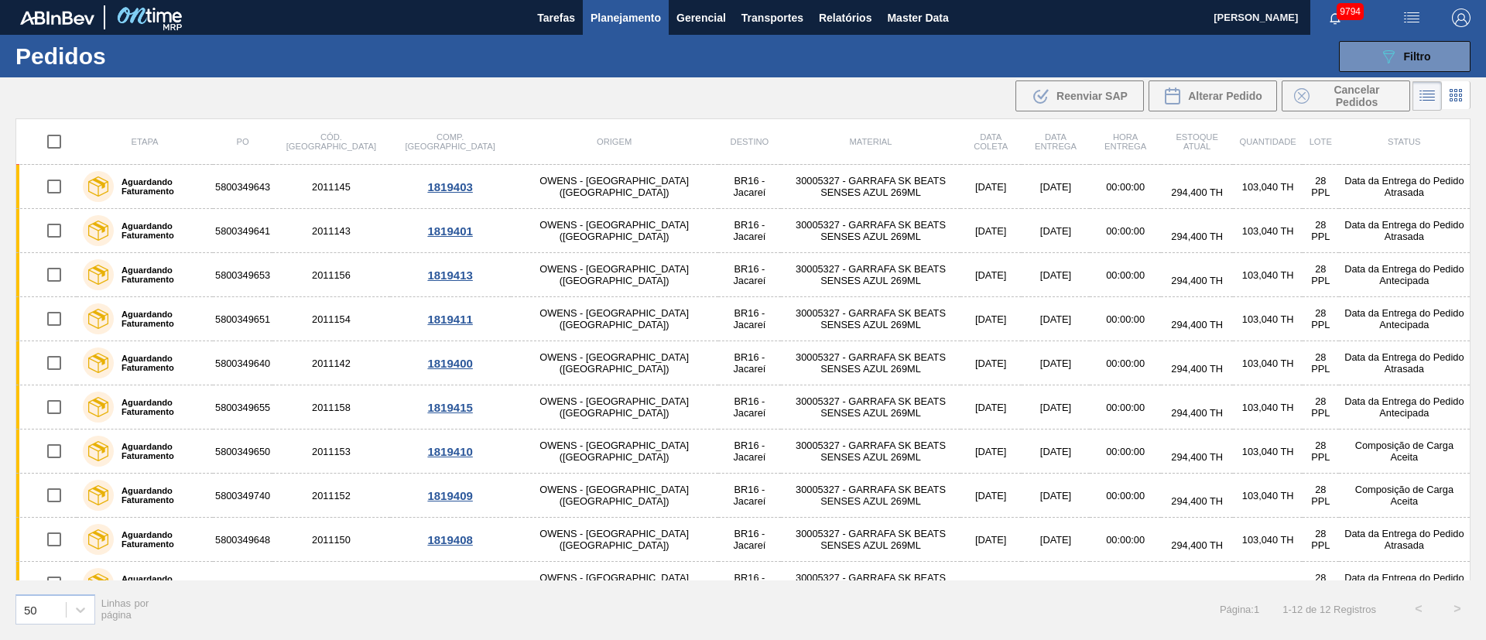
click at [1415, 73] on div "089F7B8B-B2A5-4AFE-B5C0-19BA573D28AC Filtro Código Pedido Portal Códido PO SAP …" at bounding box center [863, 56] width 1232 height 46
click at [1412, 60] on span "Filtro" at bounding box center [1417, 56] width 27 height 12
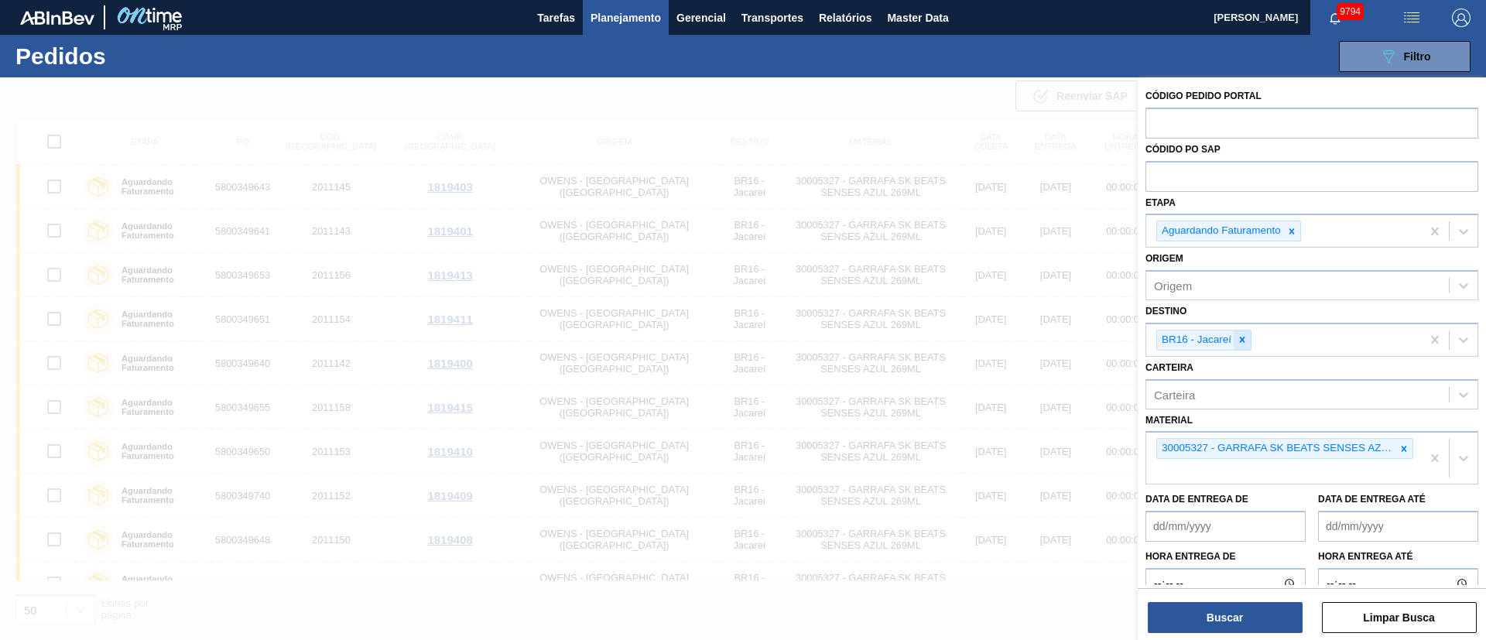
click at [1236, 338] on div at bounding box center [1242, 340] width 17 height 19
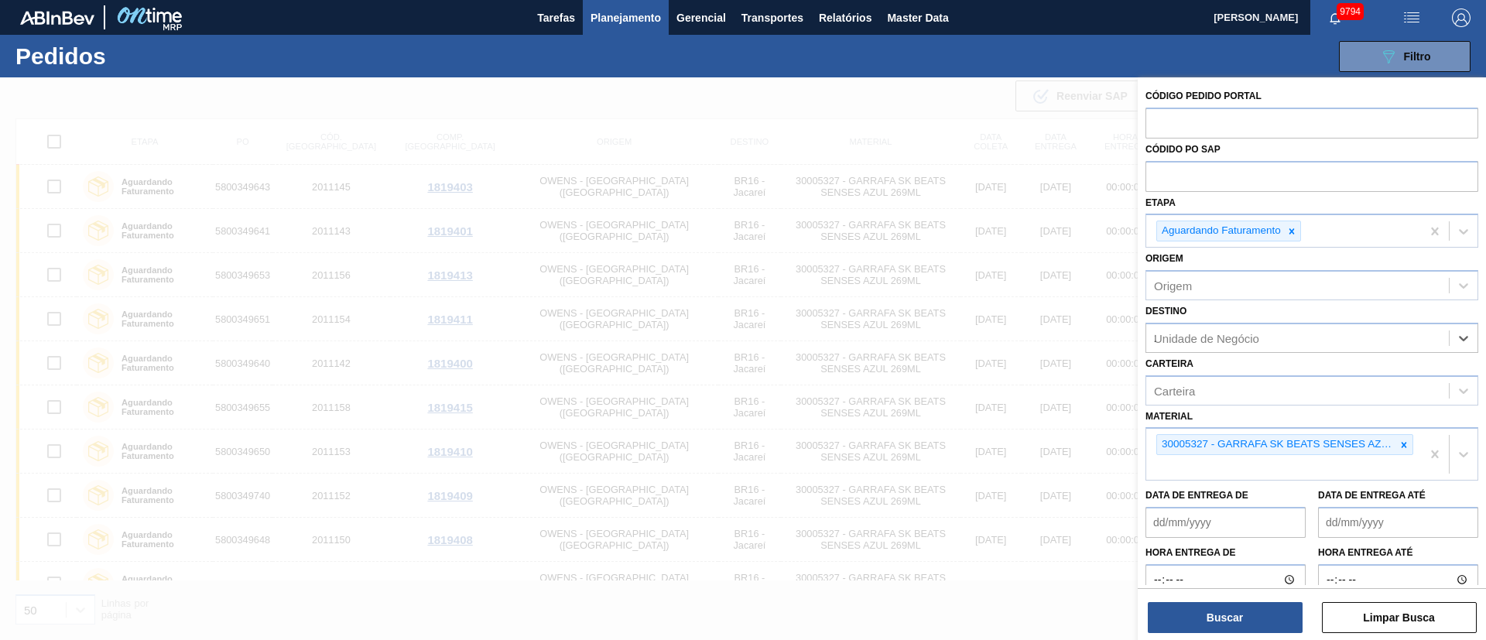
type input "21"
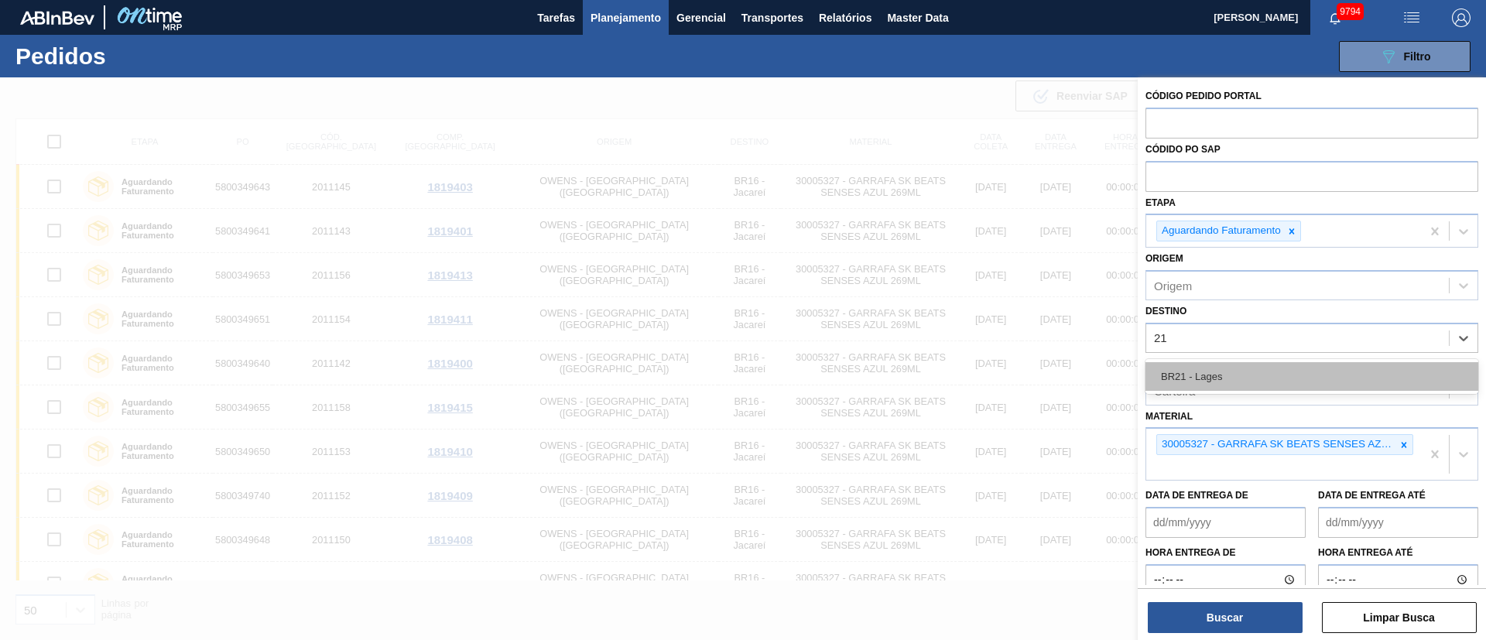
click at [1196, 372] on div "BR21 - Lages" at bounding box center [1312, 376] width 333 height 29
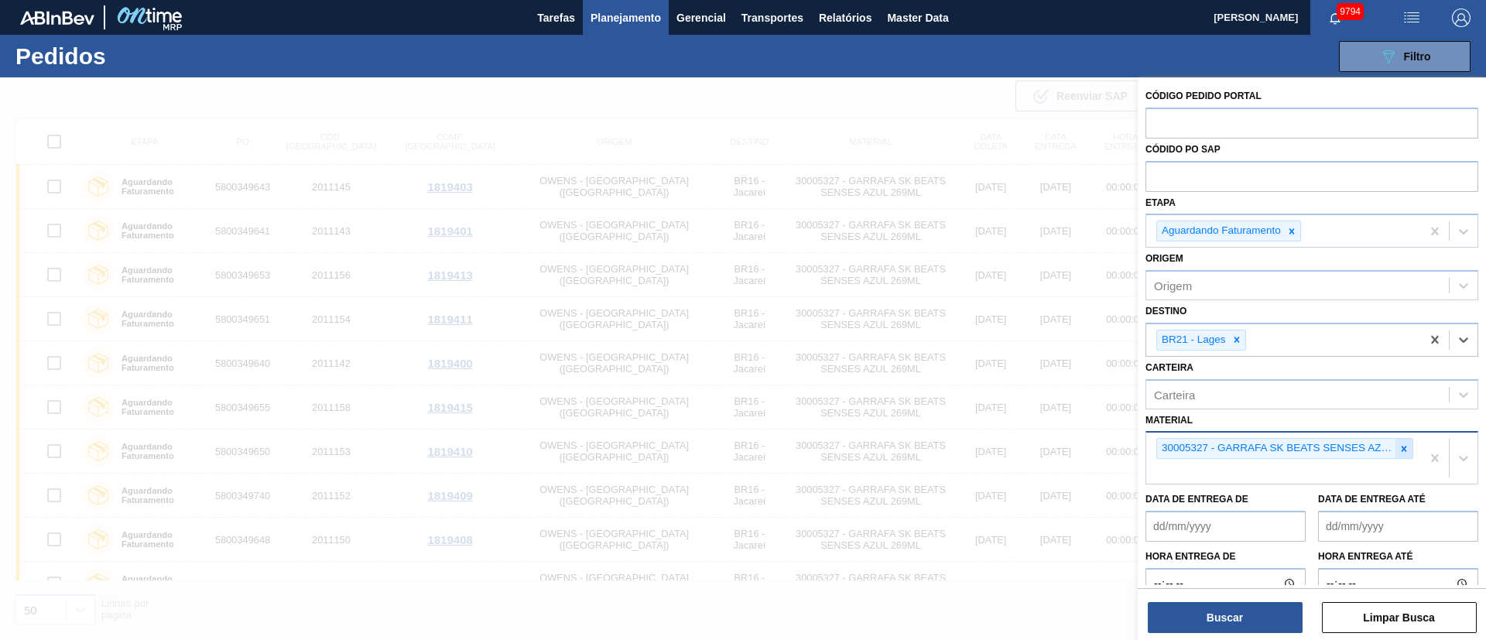
click at [1404, 451] on icon at bounding box center [1404, 448] width 5 height 5
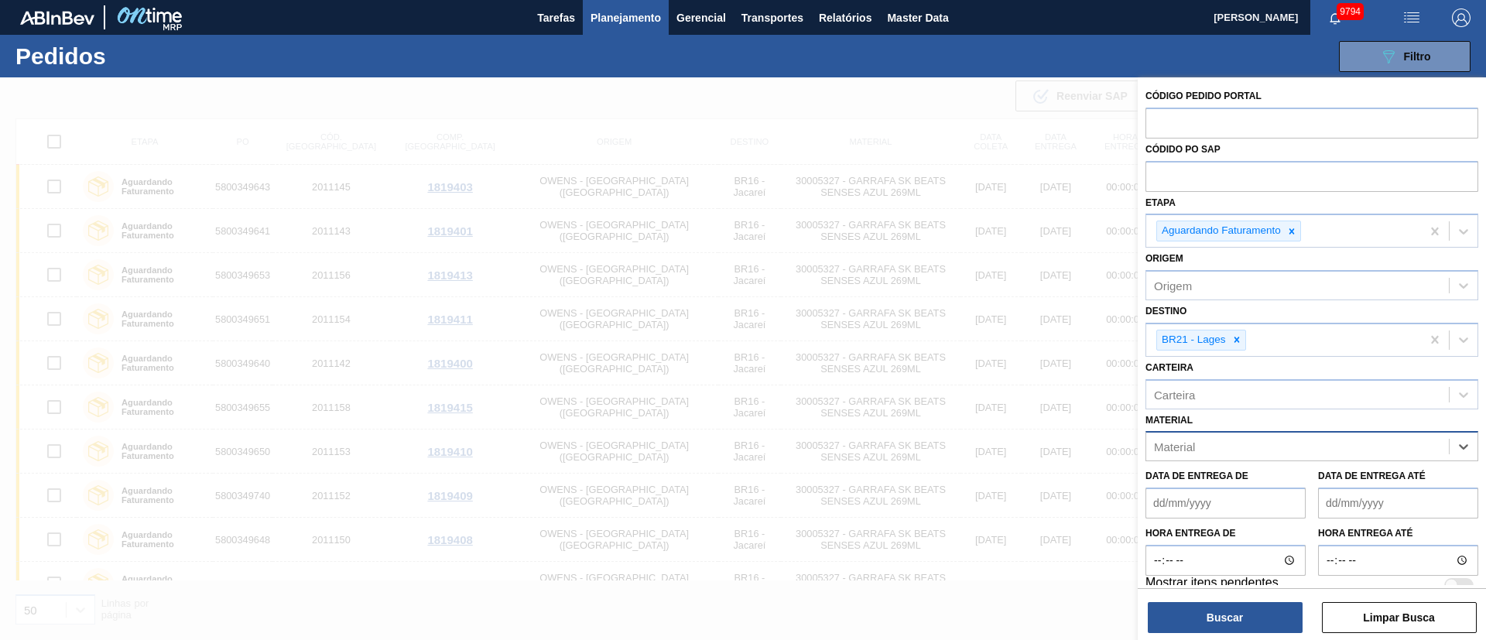
paste input "30029424"
type input "30029424"
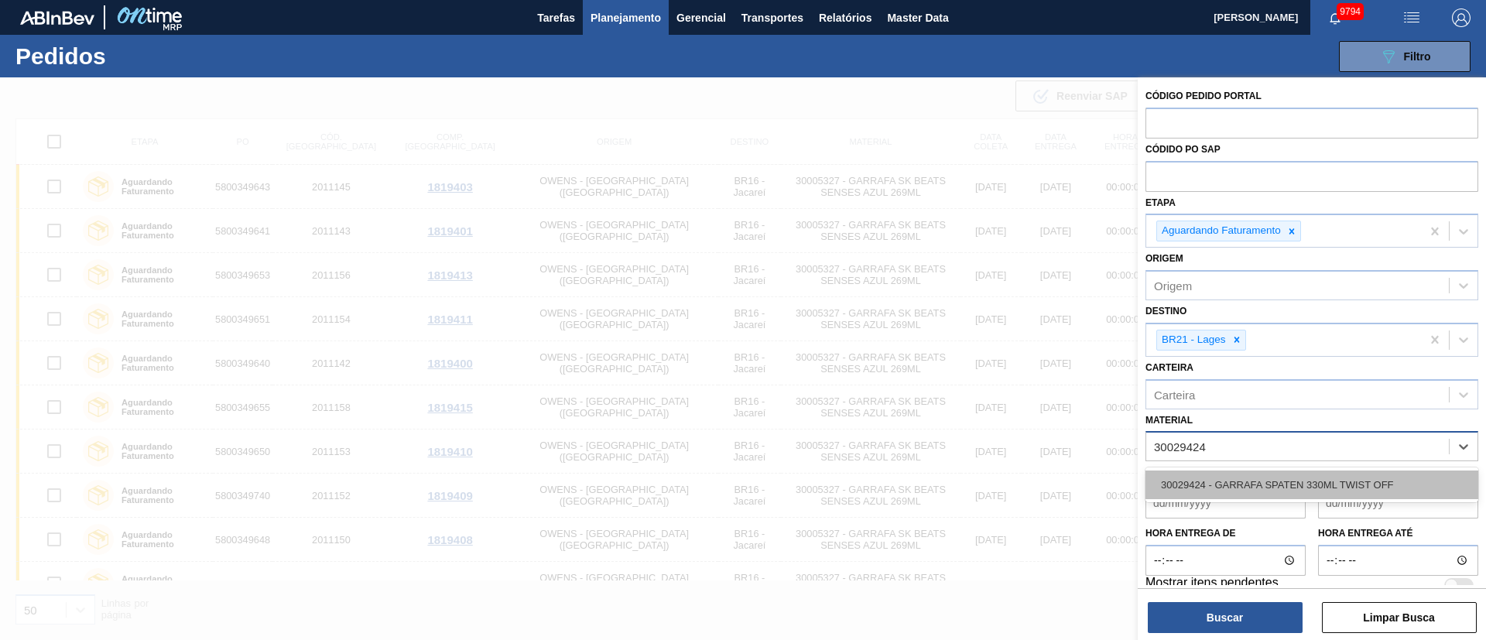
click at [1266, 482] on div "30029424 - GARRAFA SPATEN 330ML TWIST OFF" at bounding box center [1312, 485] width 333 height 29
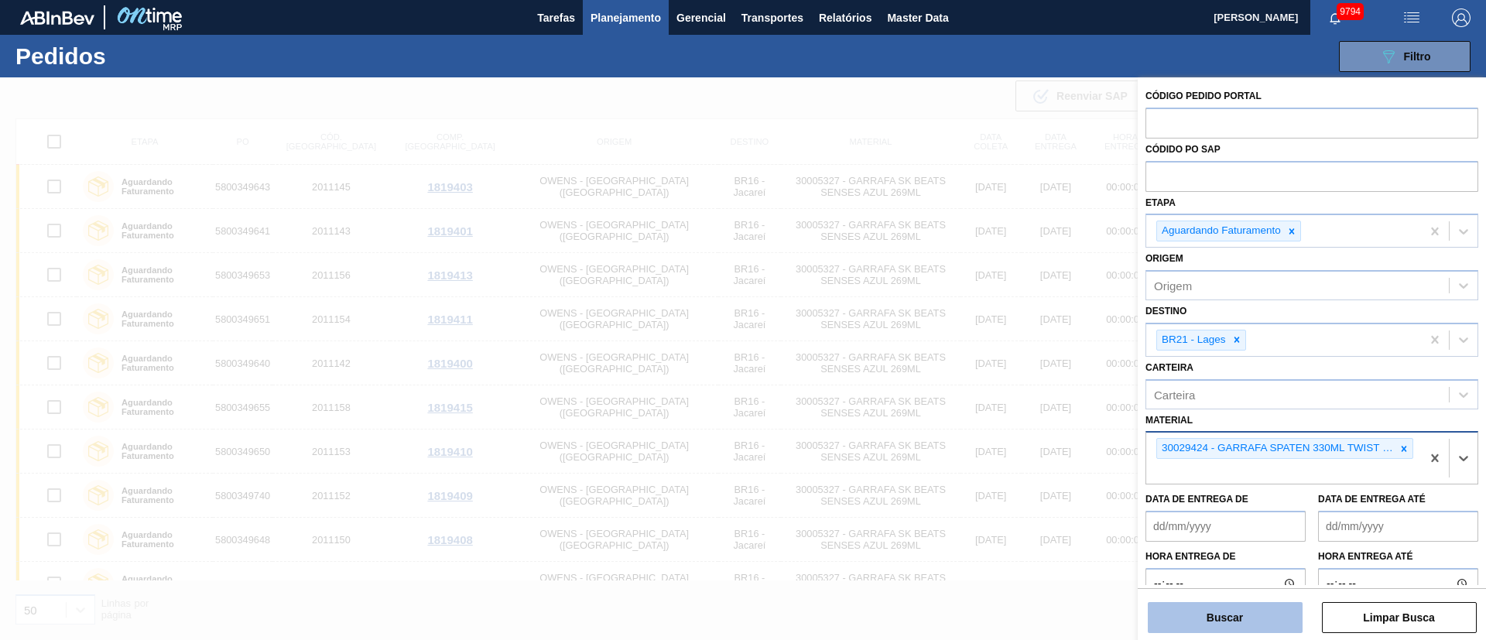
click at [1229, 617] on button "Buscar" at bounding box center [1225, 617] width 155 height 31
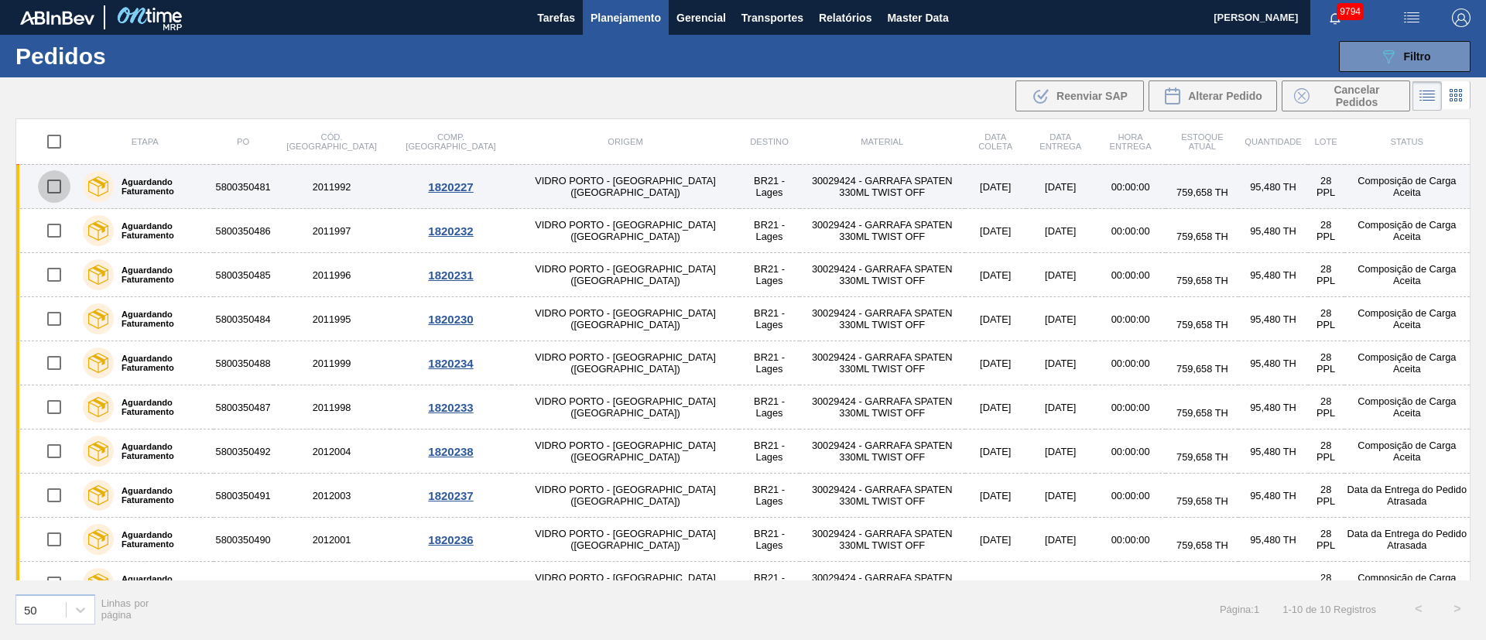
click at [55, 189] on input "checkbox" at bounding box center [54, 186] width 33 height 33
checkbox input "true"
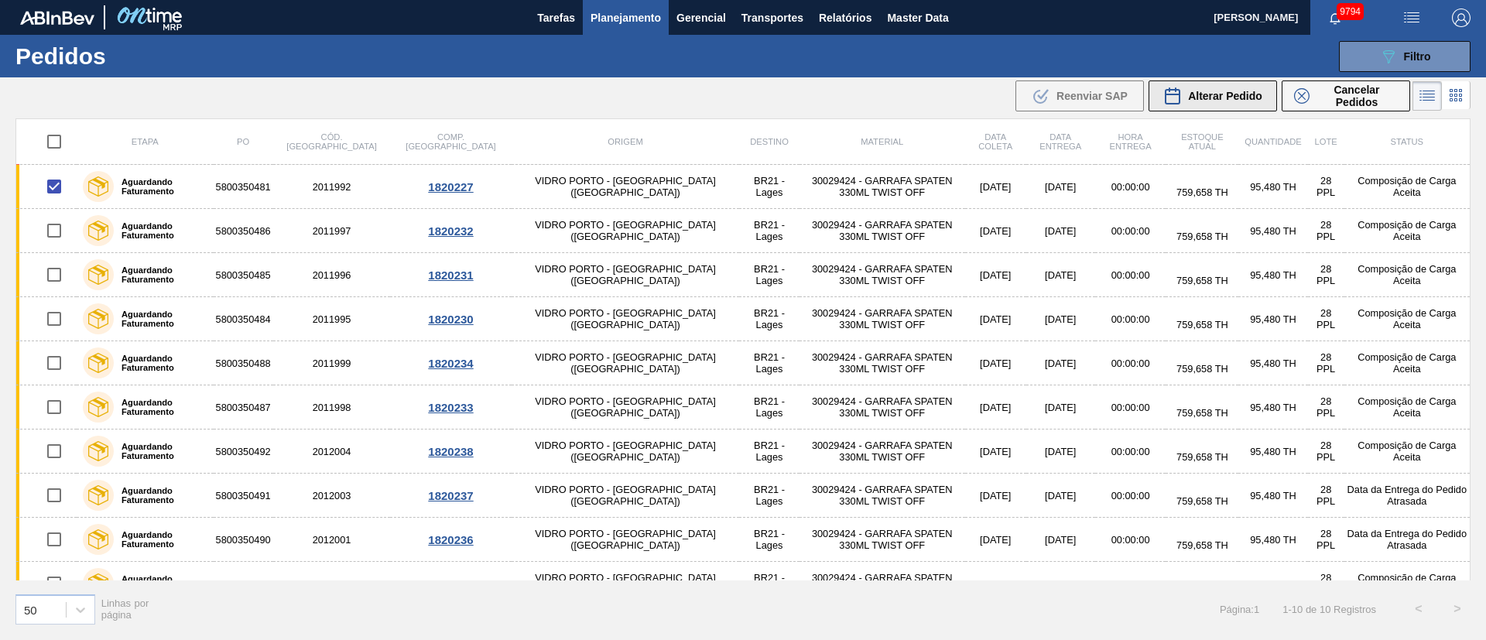
click at [1212, 94] on span "Alterar Pedido" at bounding box center [1225, 96] width 74 height 12
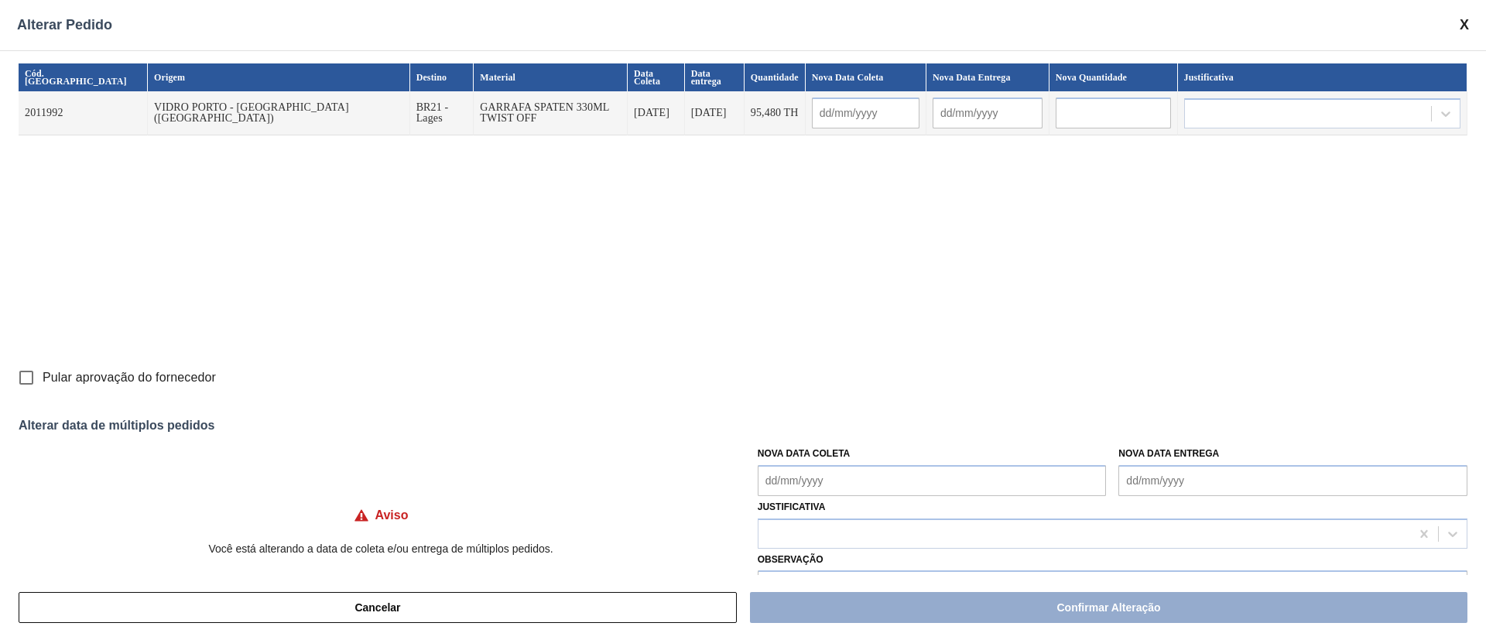
click at [785, 478] on Coleta "Nova Data Coleta" at bounding box center [932, 480] width 349 height 31
click at [821, 413] on div "26" at bounding box center [826, 410] width 21 height 21
type input "[DATE]"
type Coleta "[DATE]"
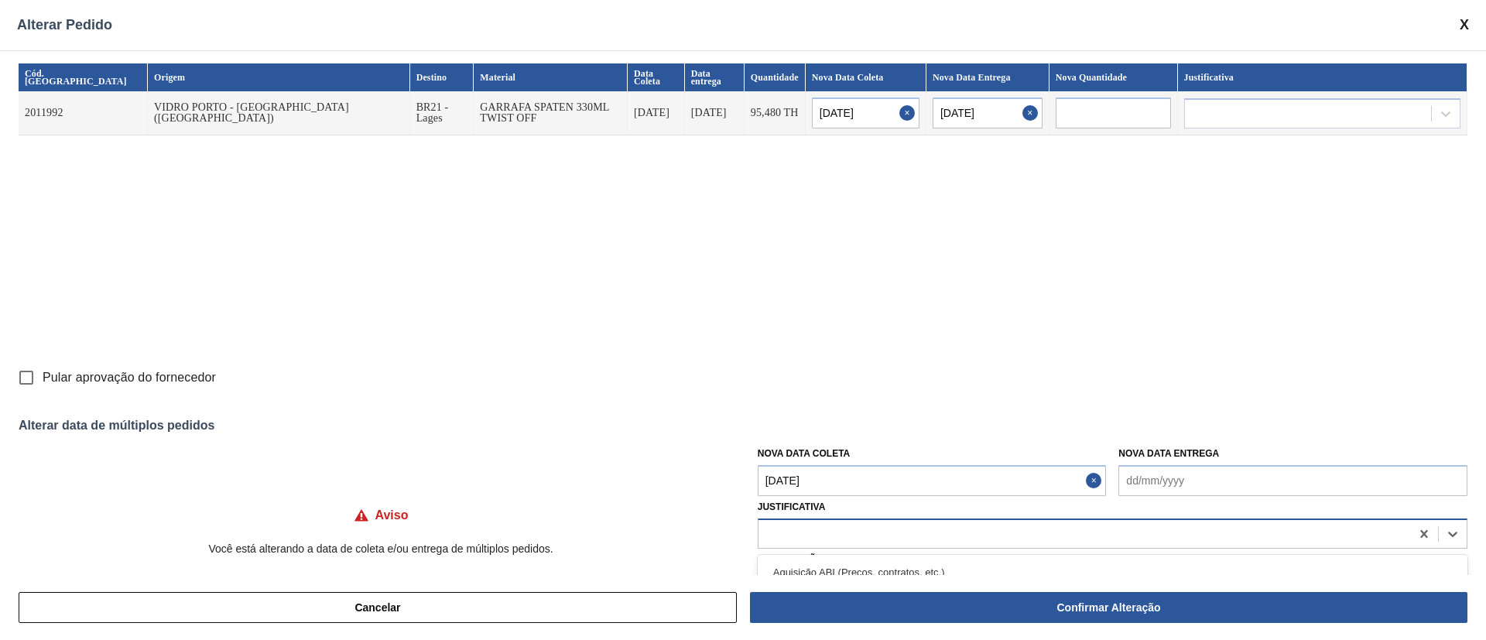
click at [788, 535] on div at bounding box center [1085, 534] width 652 height 22
type input "ou"
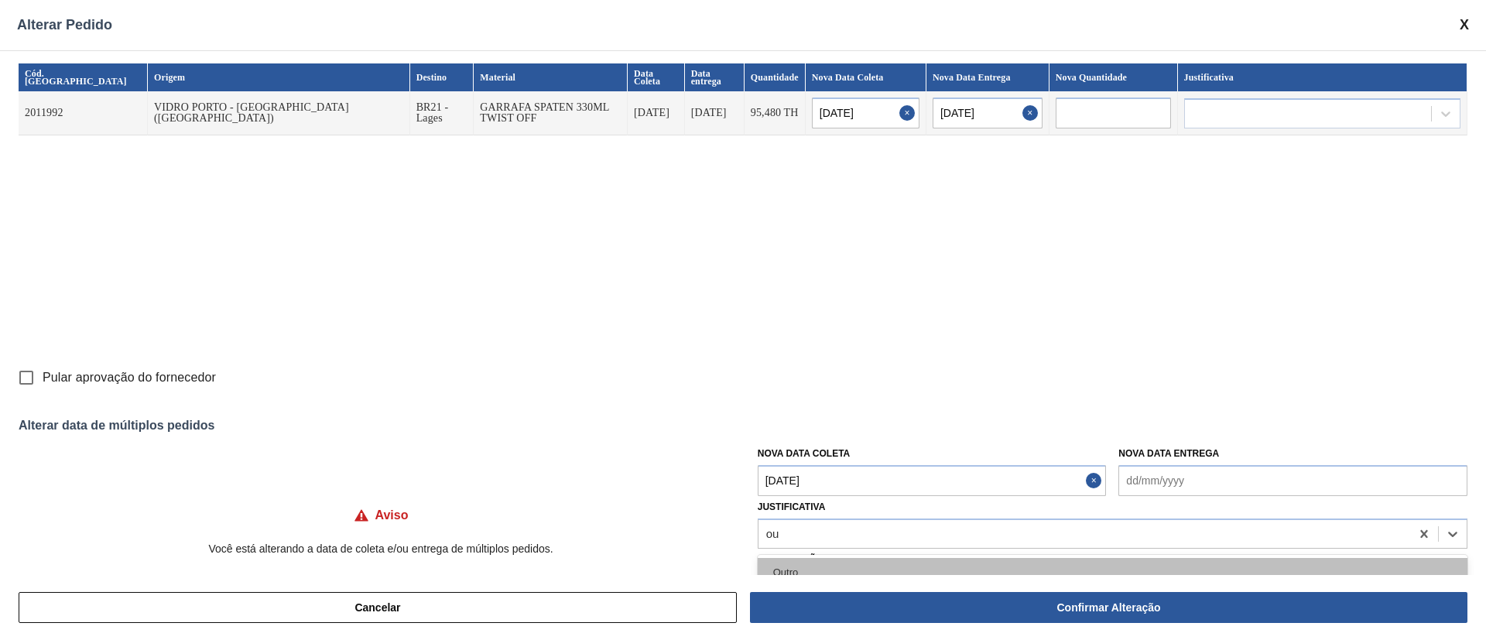
click at [779, 567] on div "Outro" at bounding box center [1113, 572] width 710 height 29
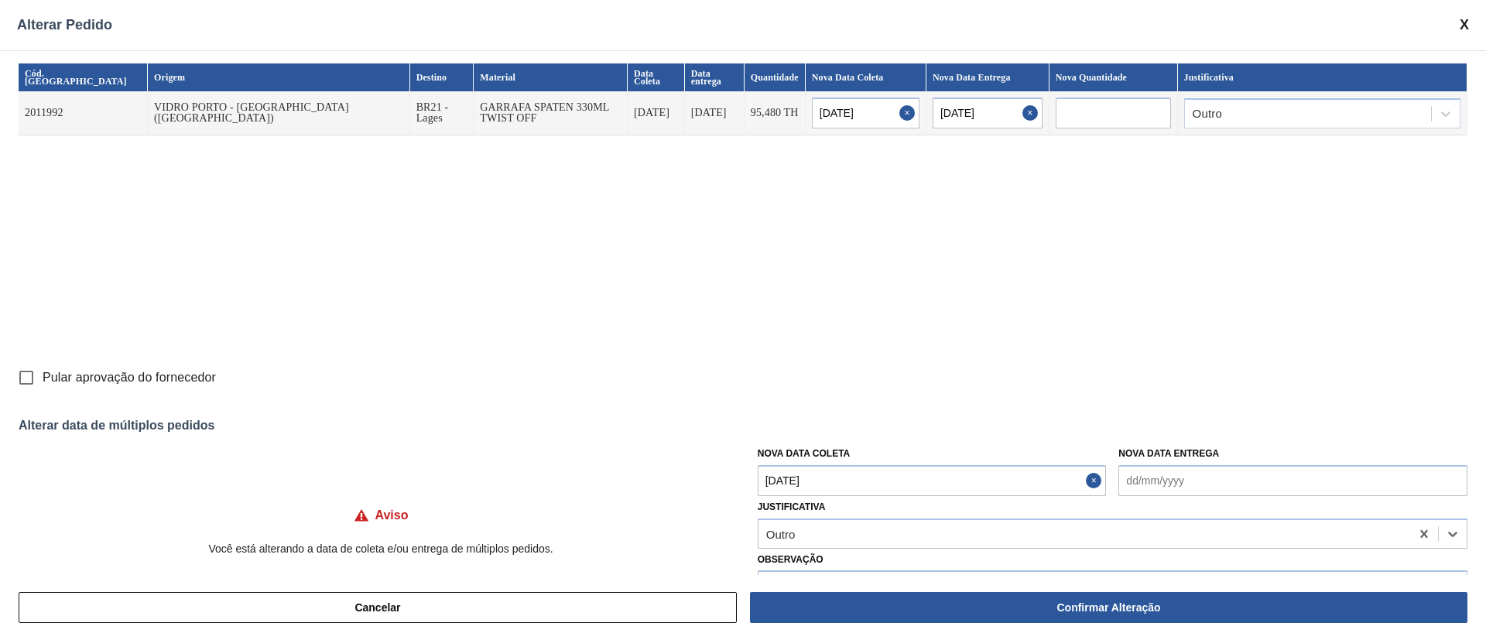
click at [25, 380] on input "Pular aprovação do fornecedor" at bounding box center [26, 378] width 33 height 33
checkbox input "true"
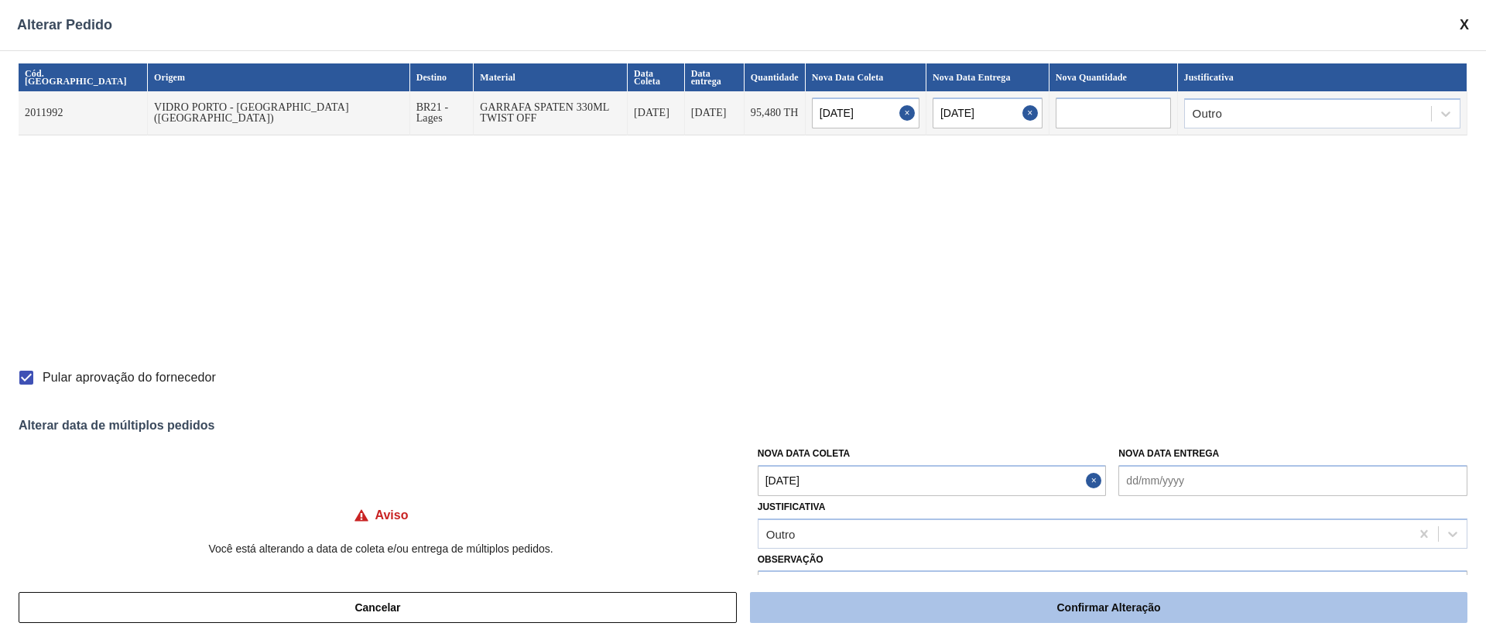
click at [865, 618] on button "Confirmar Alteração" at bounding box center [1109, 607] width 718 height 31
checkbox input "false"
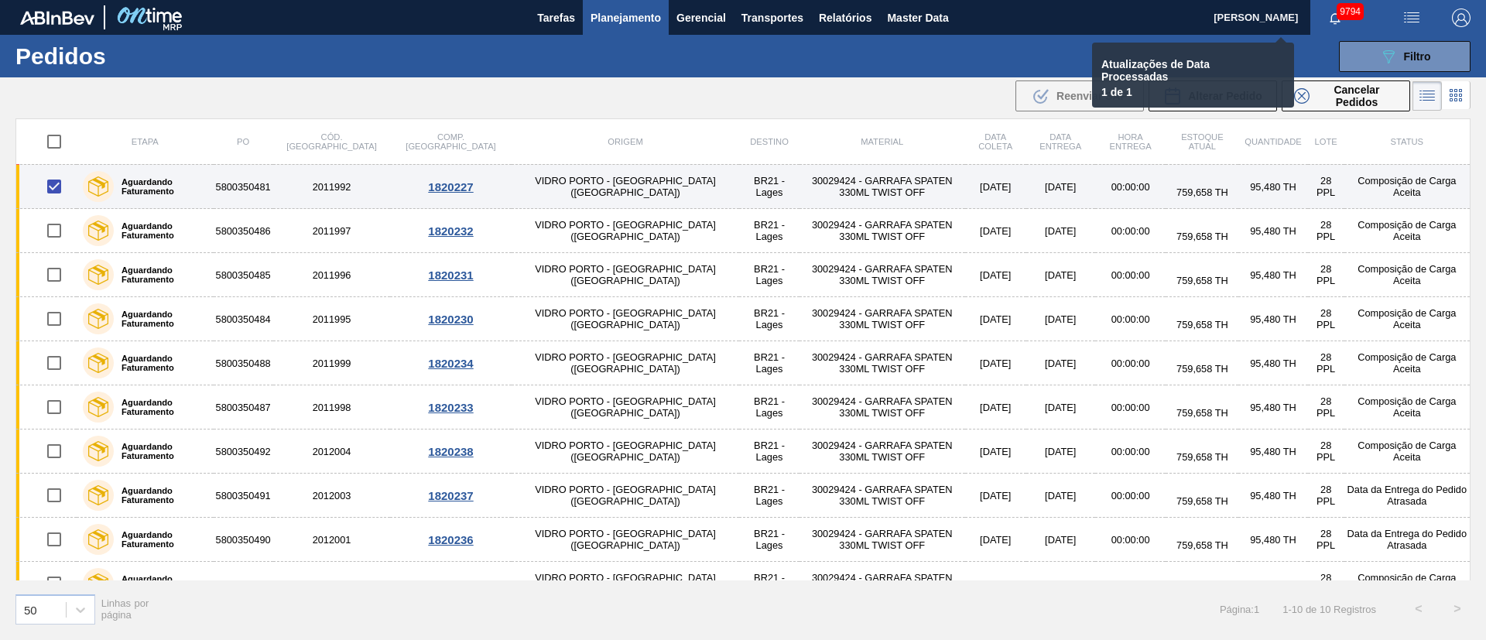
checkbox input "false"
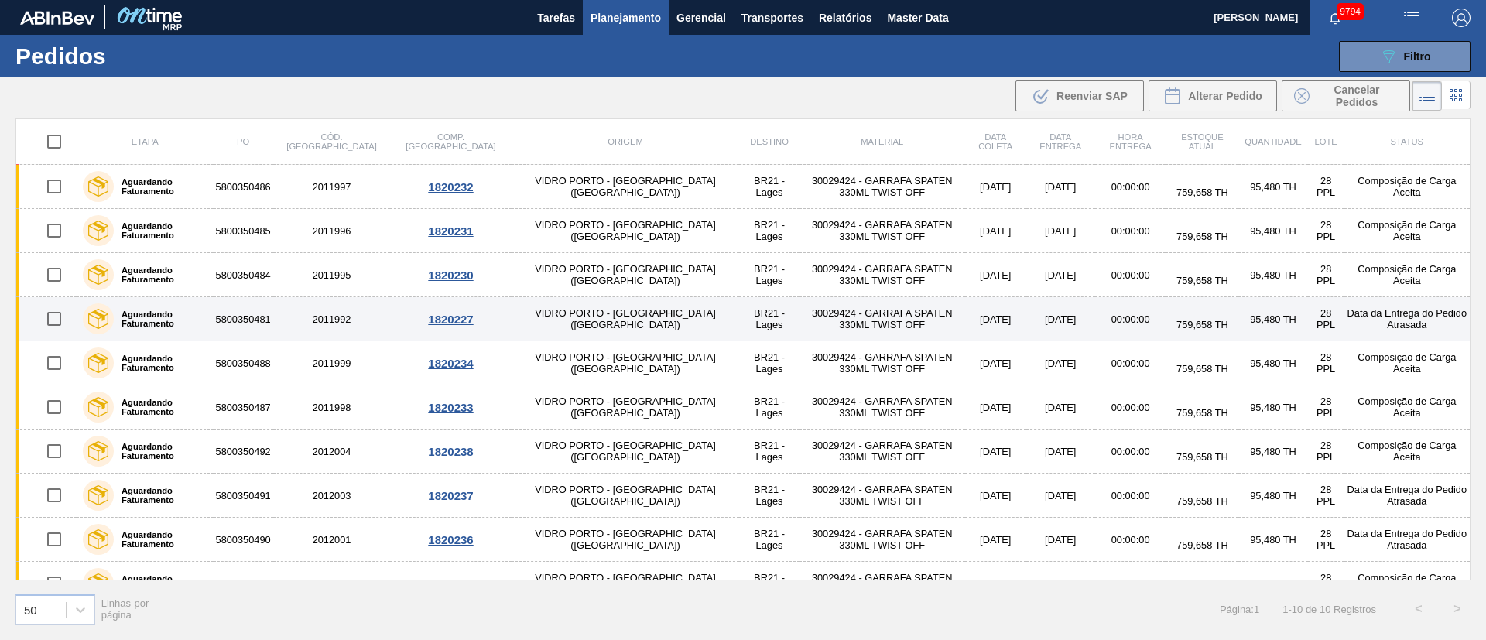
scroll to position [26, 0]
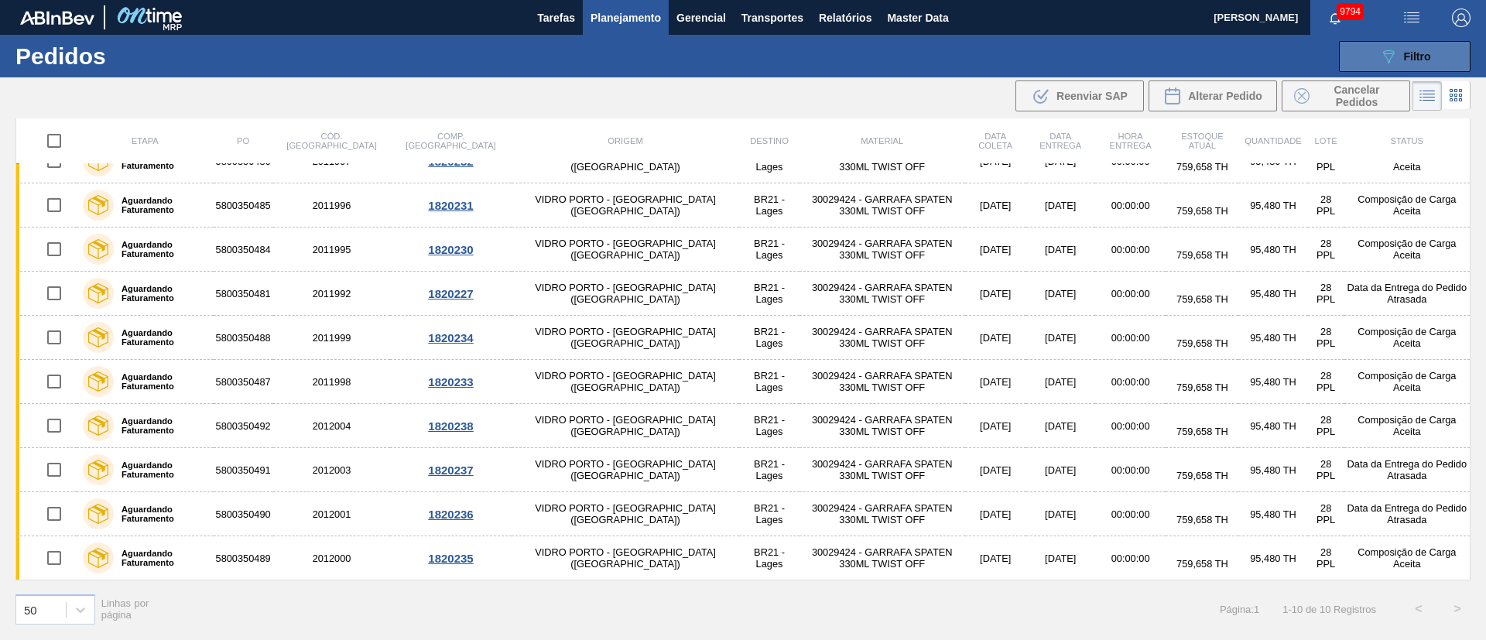
click at [1367, 58] on button "089F7B8B-B2A5-4AFE-B5C0-19BA573D28AC Filtro" at bounding box center [1405, 56] width 132 height 31
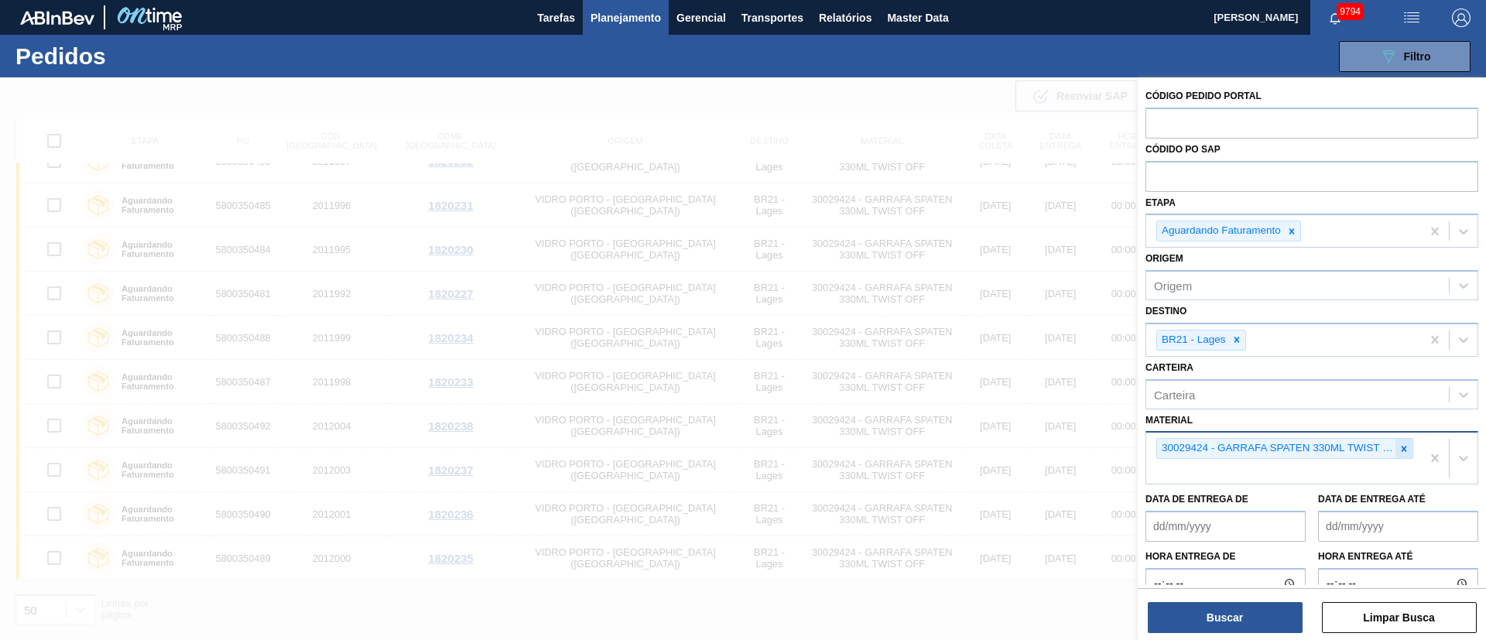
click at [1399, 451] on icon at bounding box center [1404, 449] width 11 height 11
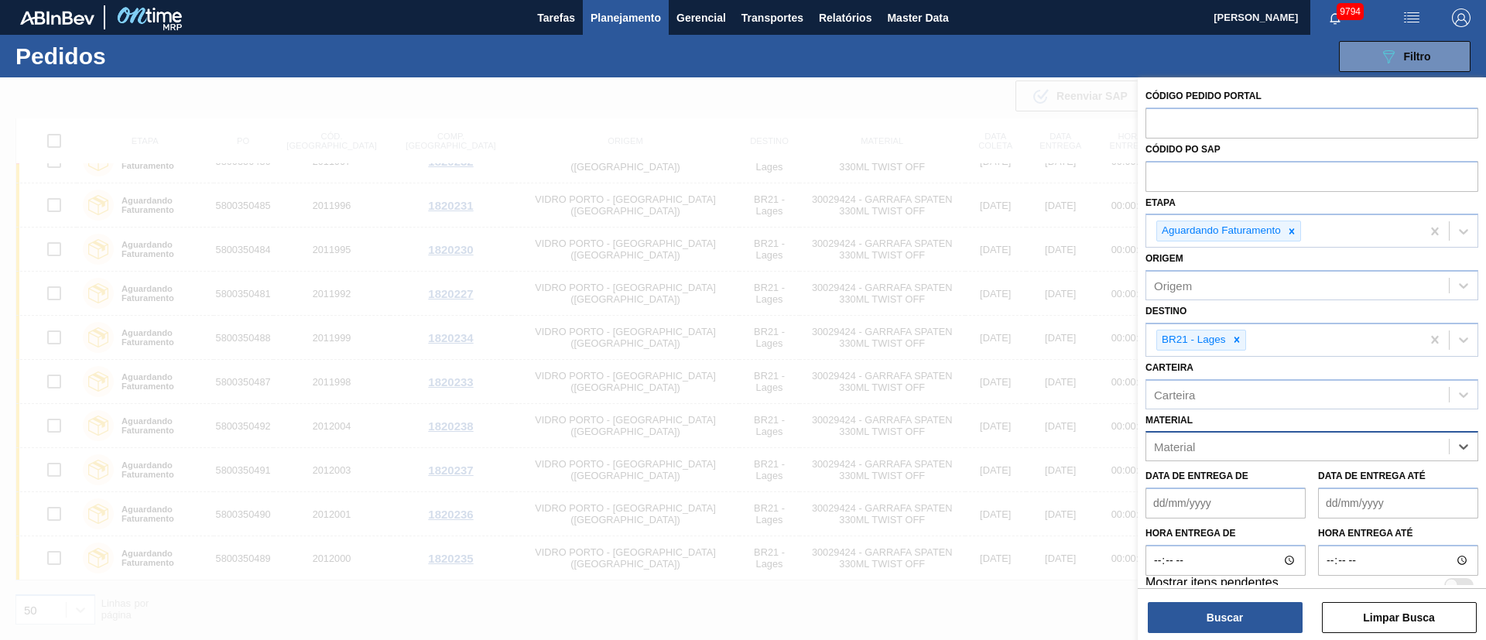
paste input "30007587"
type input "30007587"
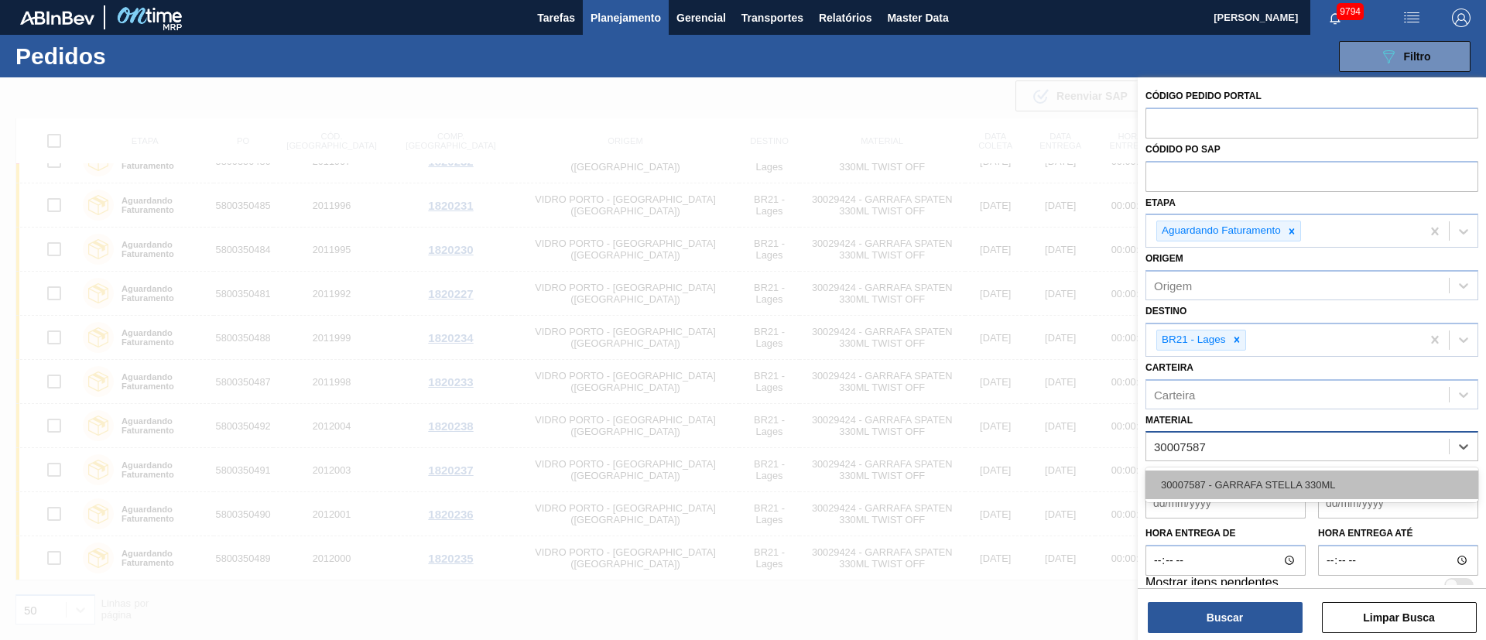
click at [1301, 480] on div "30007587 - GARRAFA STELLA 330ML" at bounding box center [1312, 485] width 333 height 29
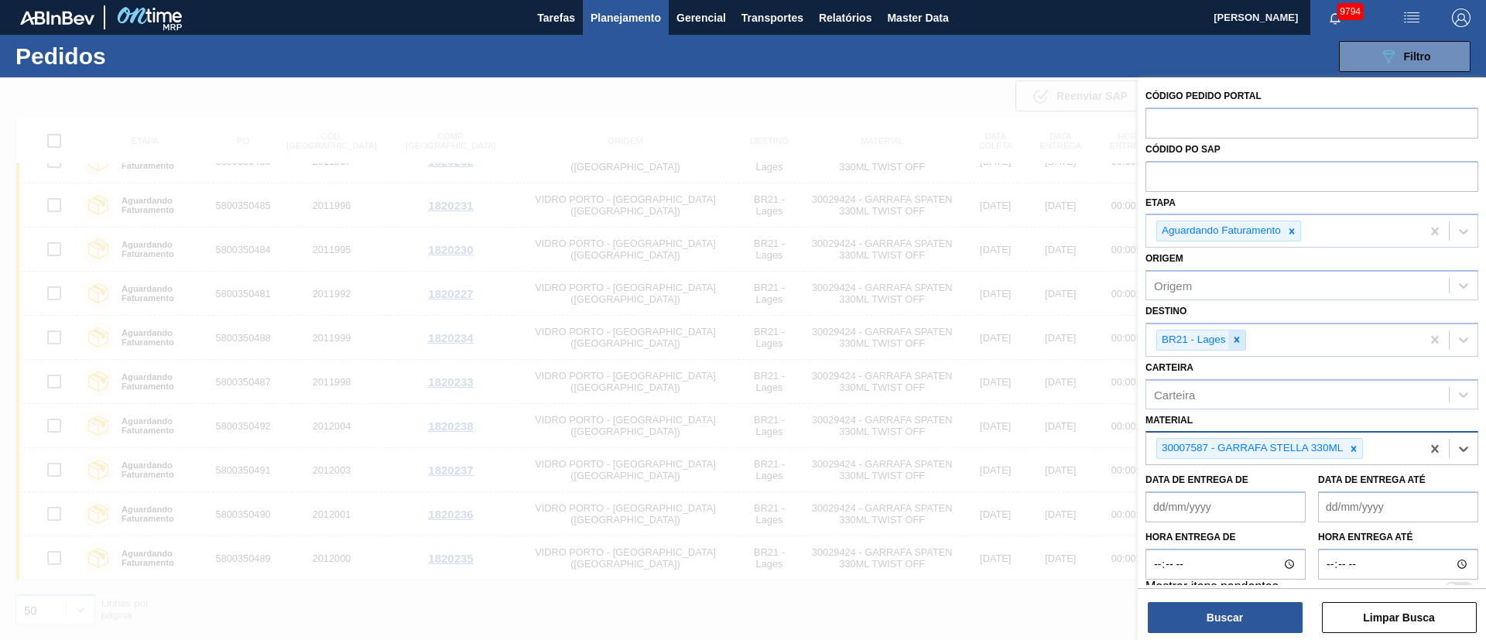
click at [1241, 341] on icon at bounding box center [1237, 339] width 11 height 11
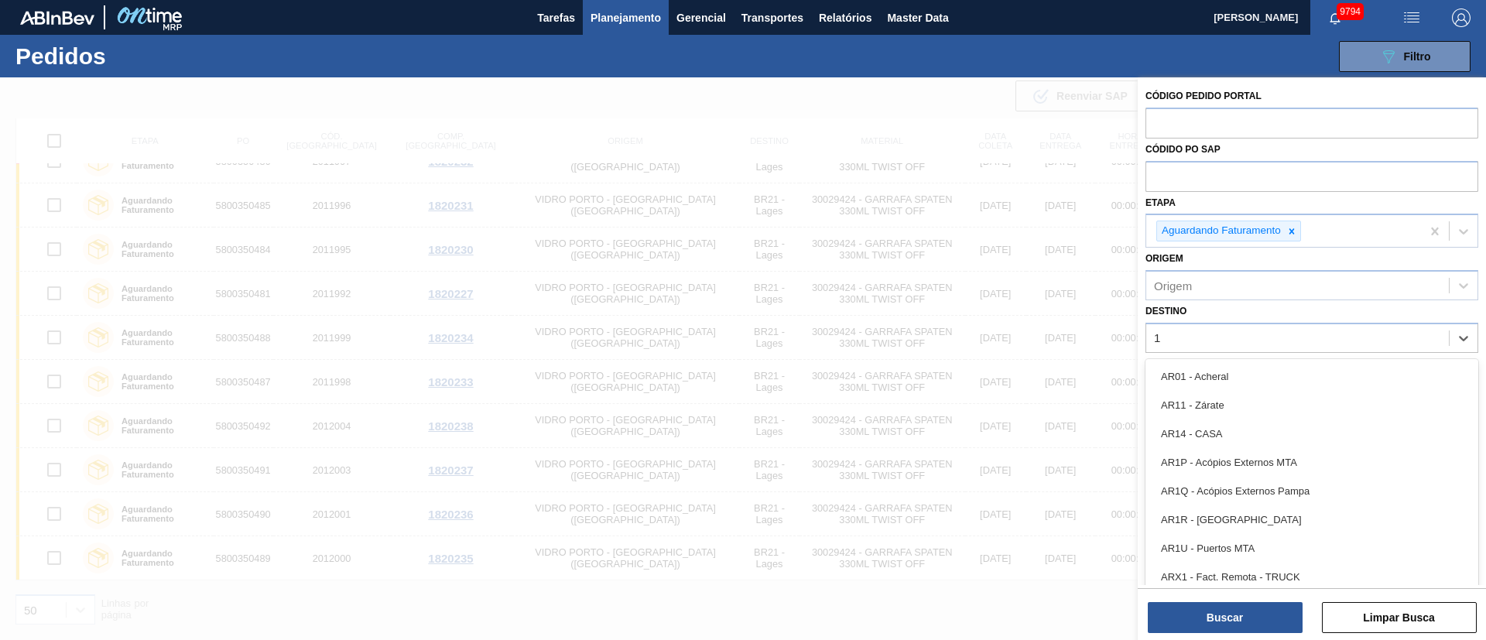
type input "18"
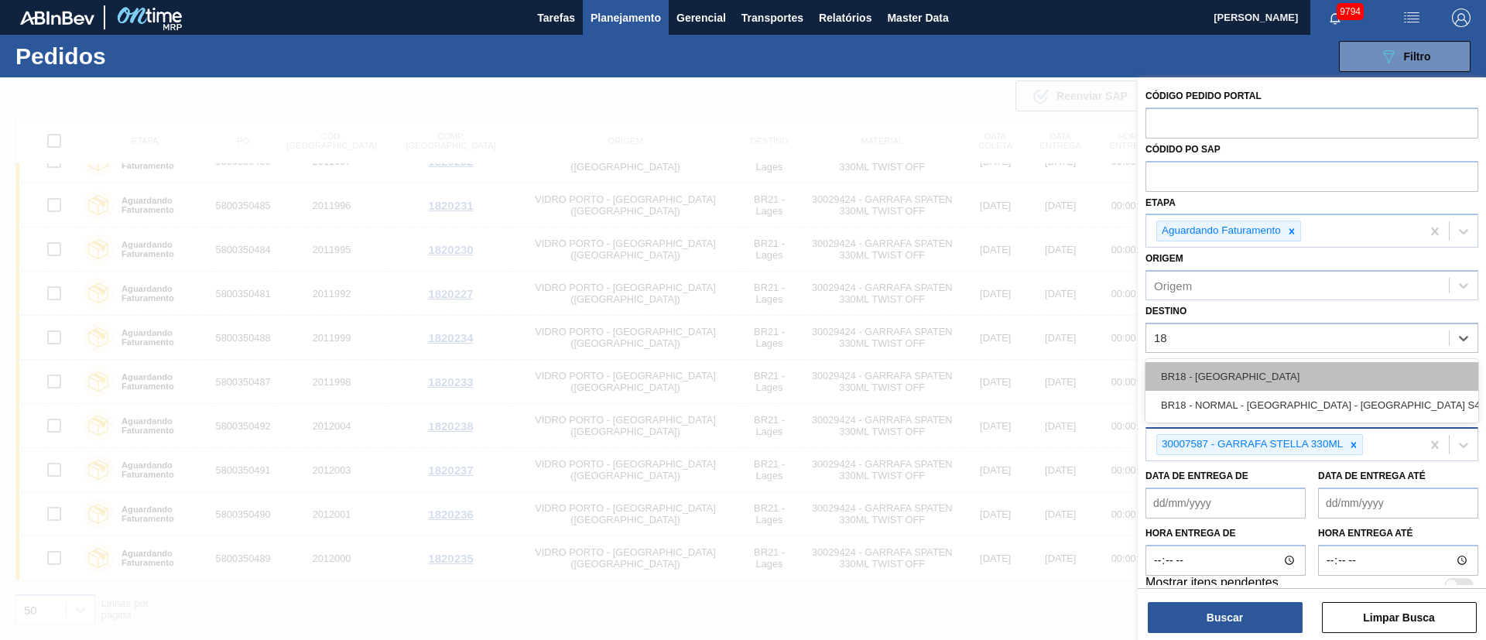
click at [1210, 382] on div "BR18 - Pernambuco" at bounding box center [1312, 376] width 333 height 29
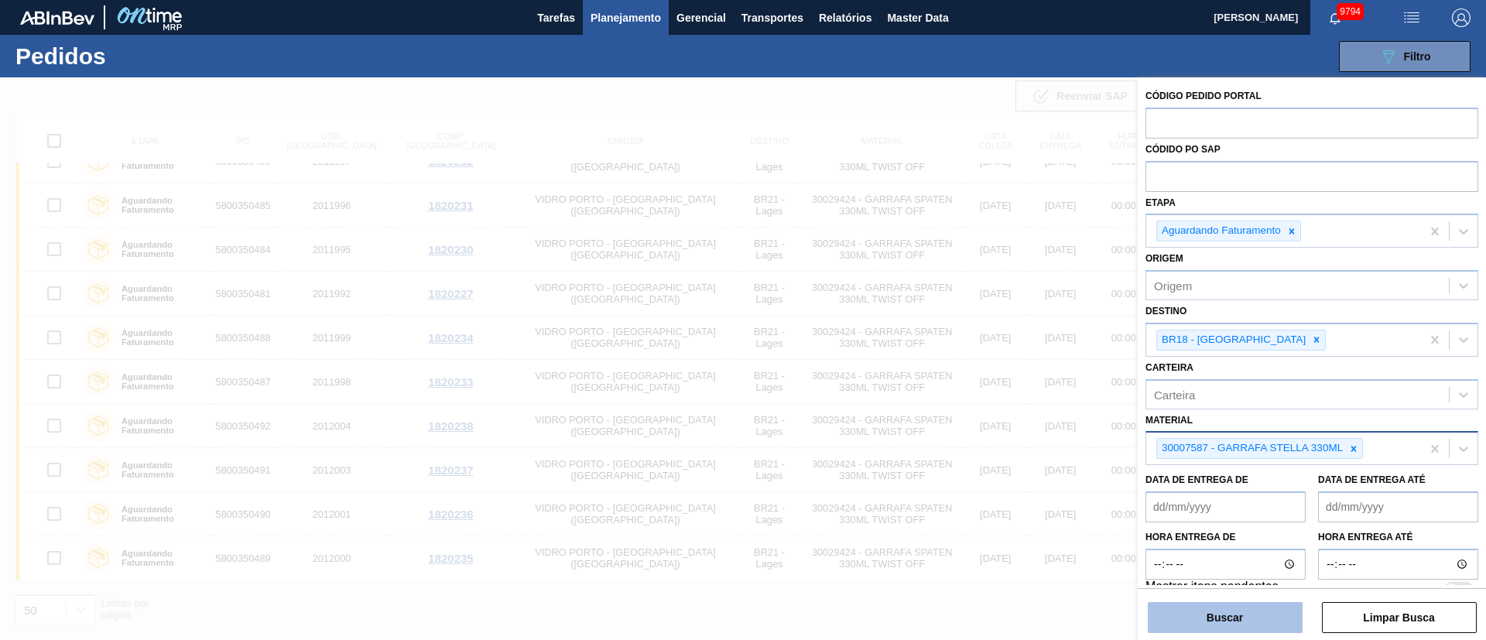
click at [1224, 615] on button "Buscar" at bounding box center [1225, 617] width 155 height 31
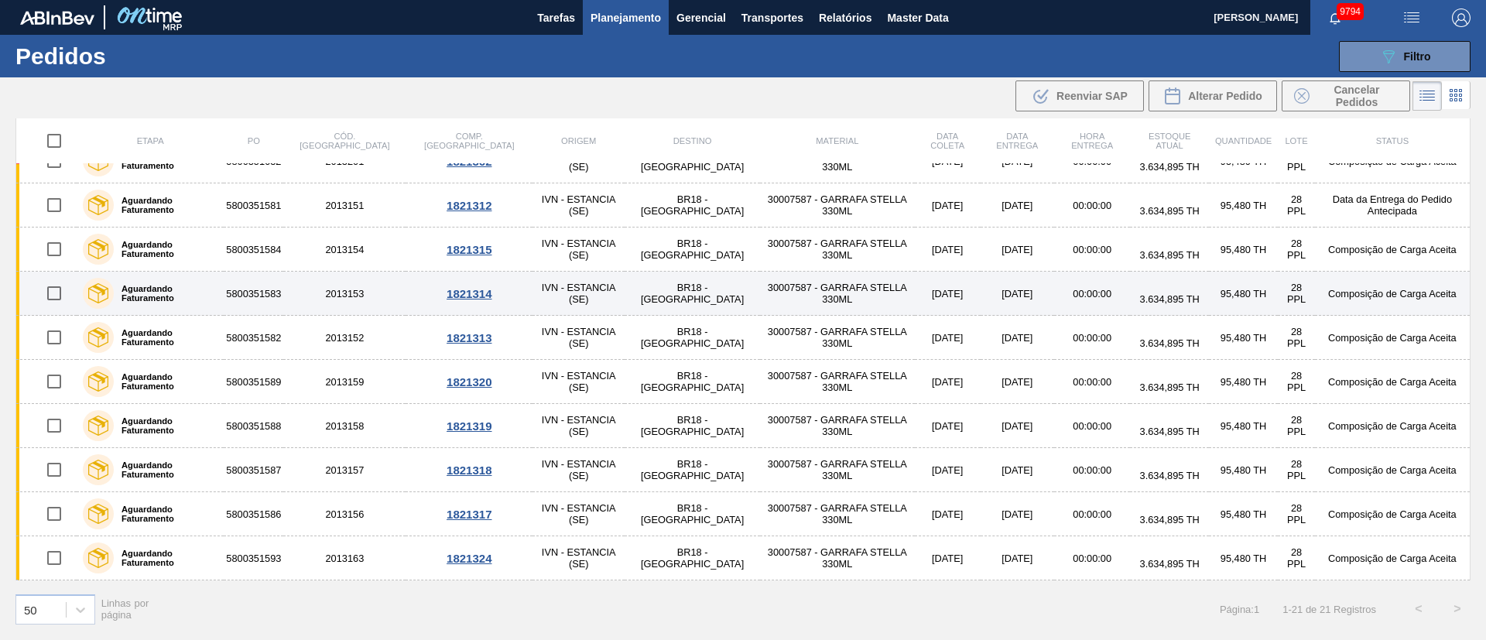
scroll to position [0, 0]
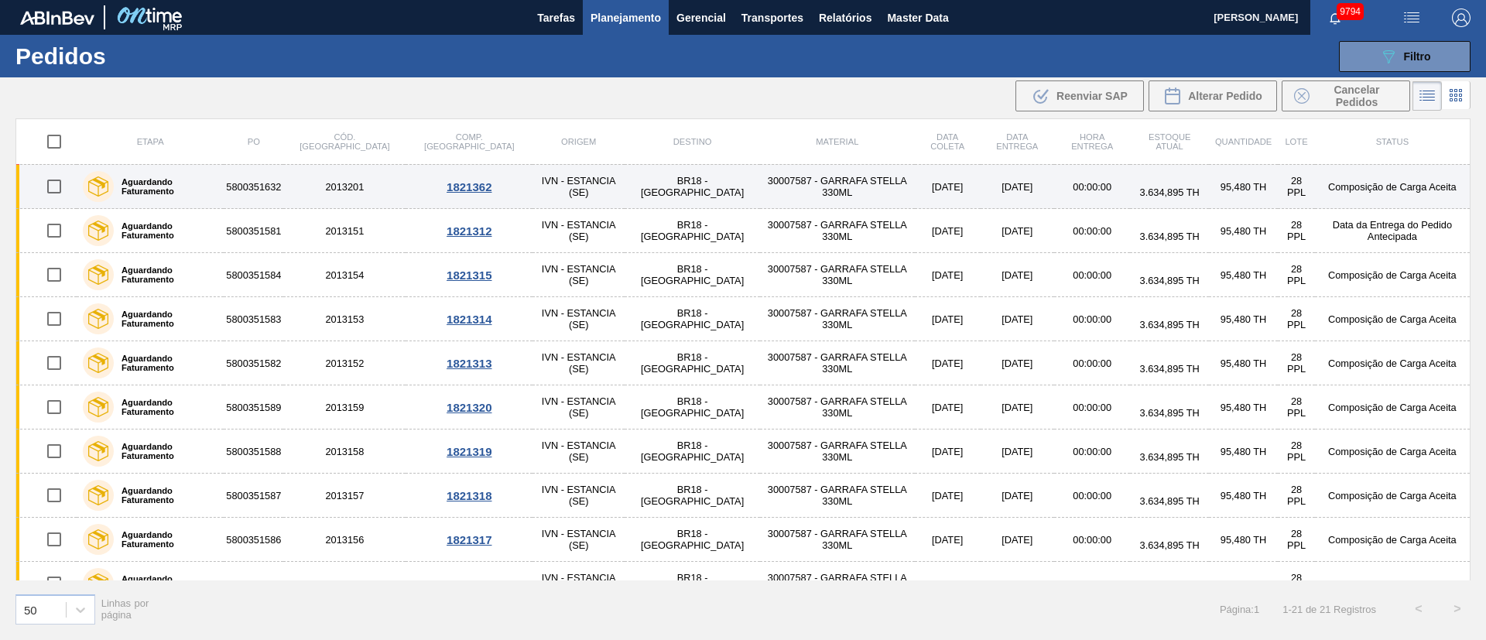
click at [55, 182] on input "checkbox" at bounding box center [54, 186] width 33 height 33
checkbox input "true"
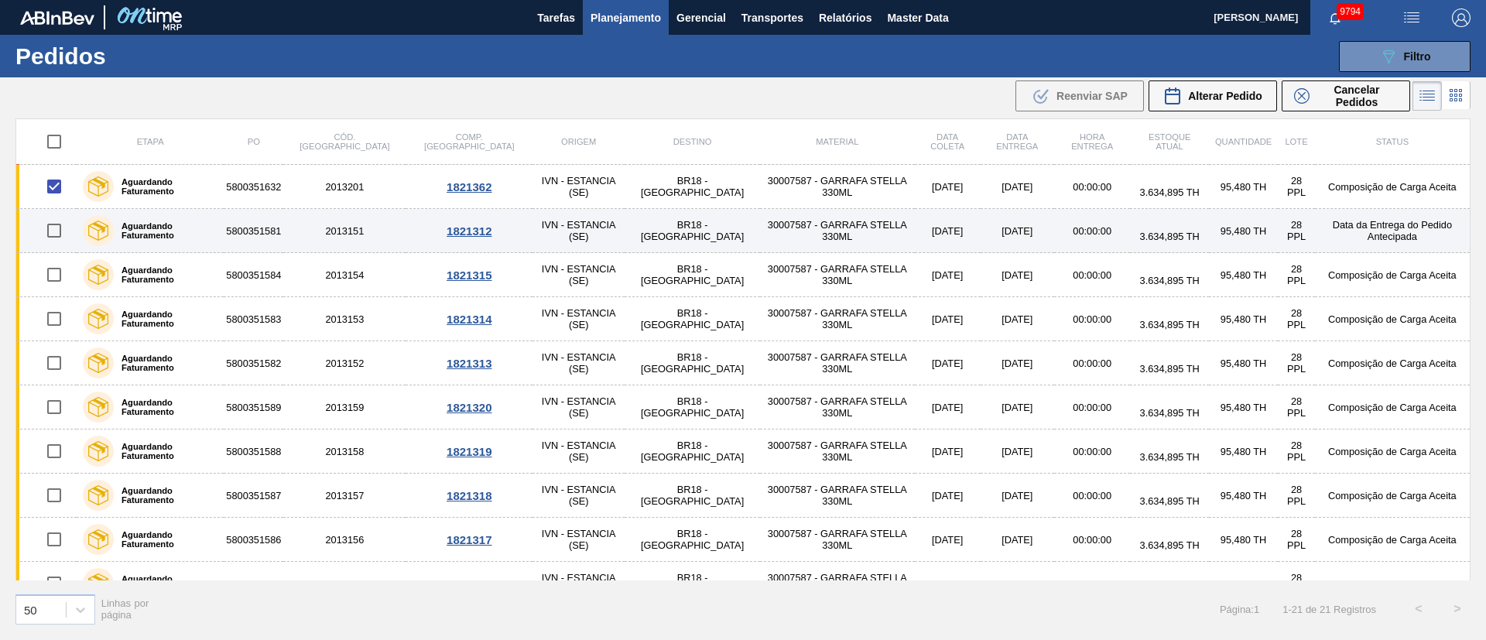
click at [55, 230] on input "checkbox" at bounding box center [54, 230] width 33 height 33
checkbox input "true"
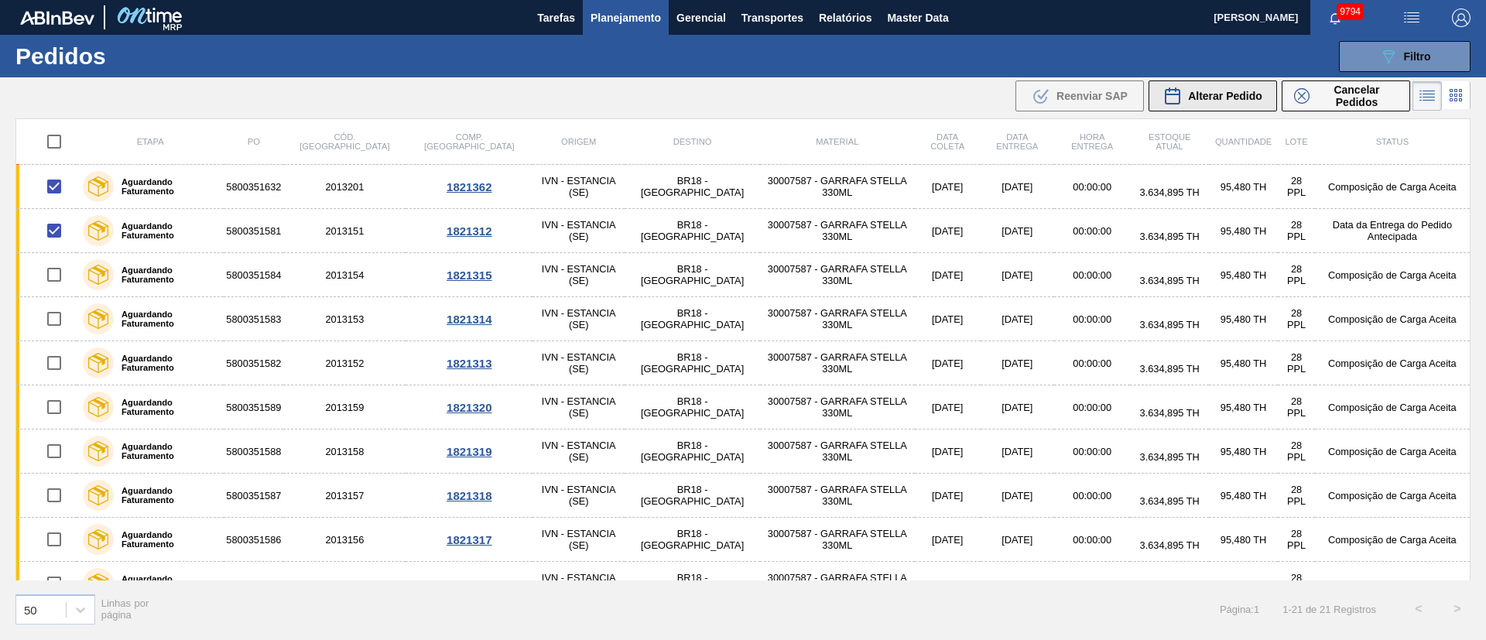
click at [1229, 94] on span "Alterar Pedido" at bounding box center [1225, 96] width 74 height 12
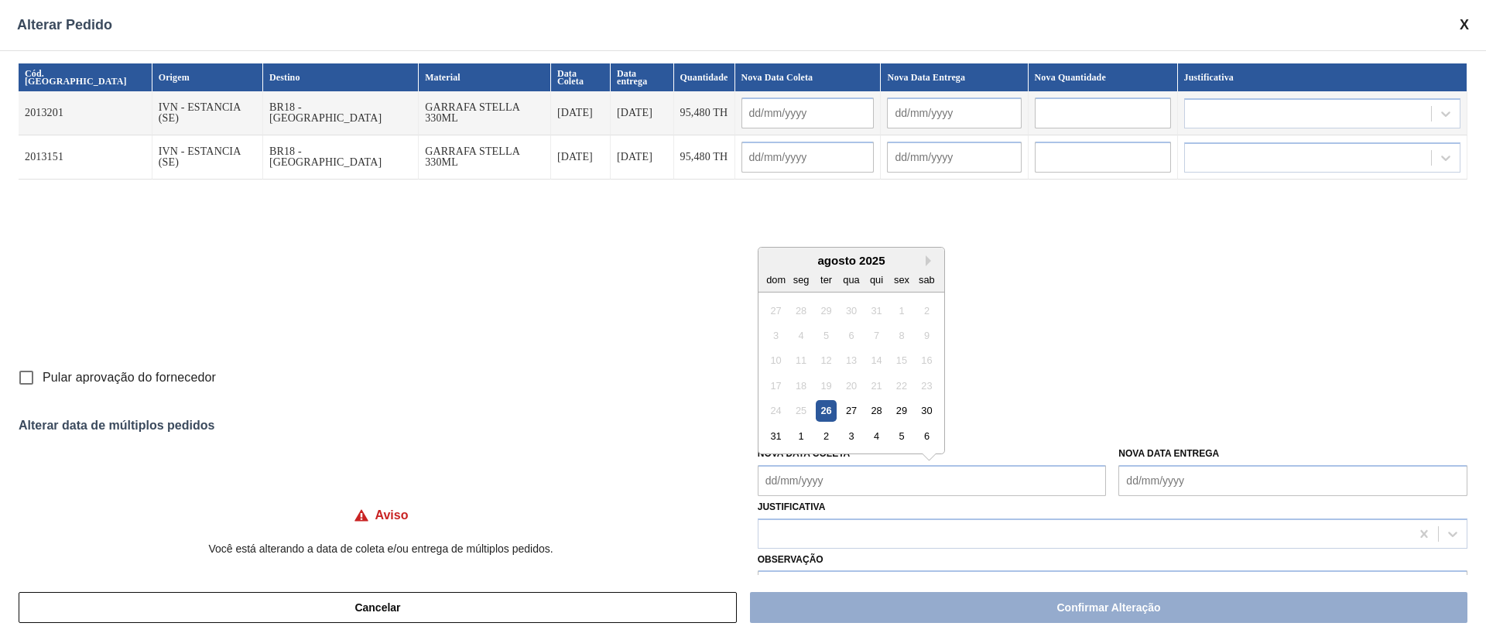
click at [864, 475] on Coleta "Nova Data Coleta" at bounding box center [932, 480] width 349 height 31
drag, startPoint x: 829, startPoint y: 410, endPoint x: 819, endPoint y: 421, distance: 14.8
click at [829, 410] on div "26" at bounding box center [826, 410] width 21 height 21
type Coleta "[DATE]"
type input "[DATE]"
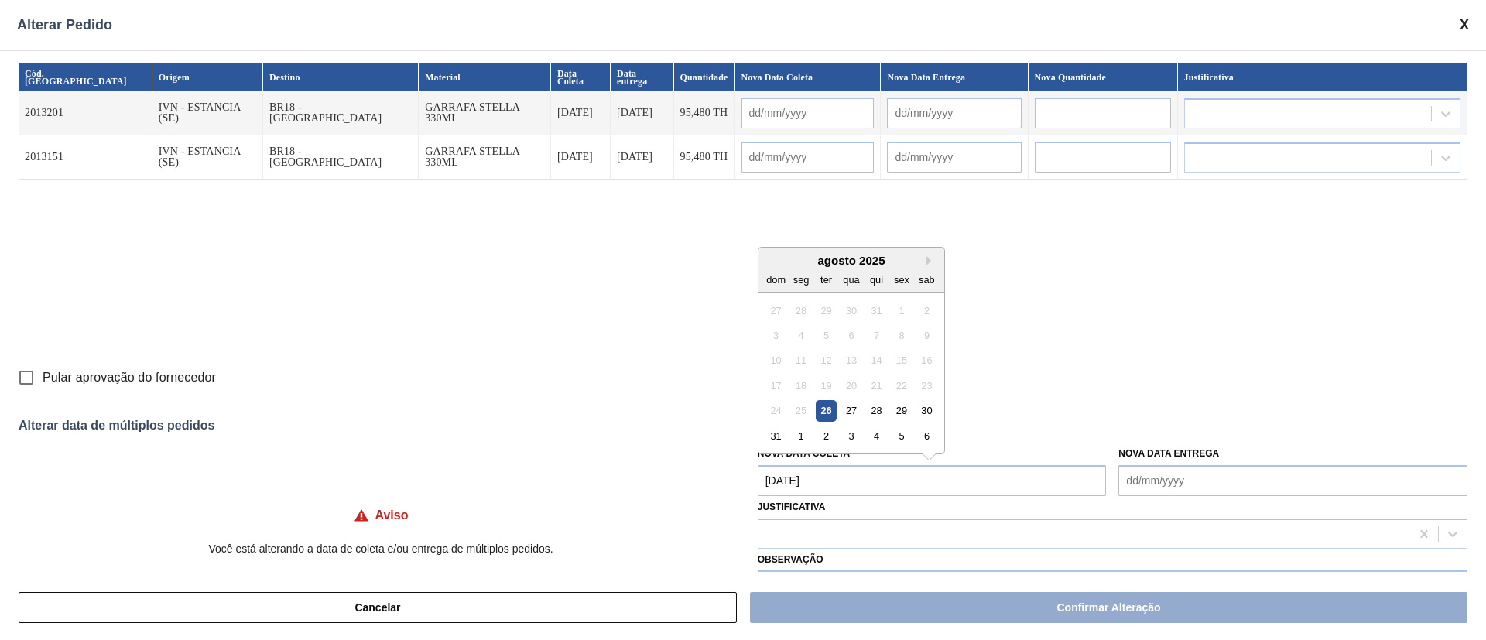
type input "[DATE]"
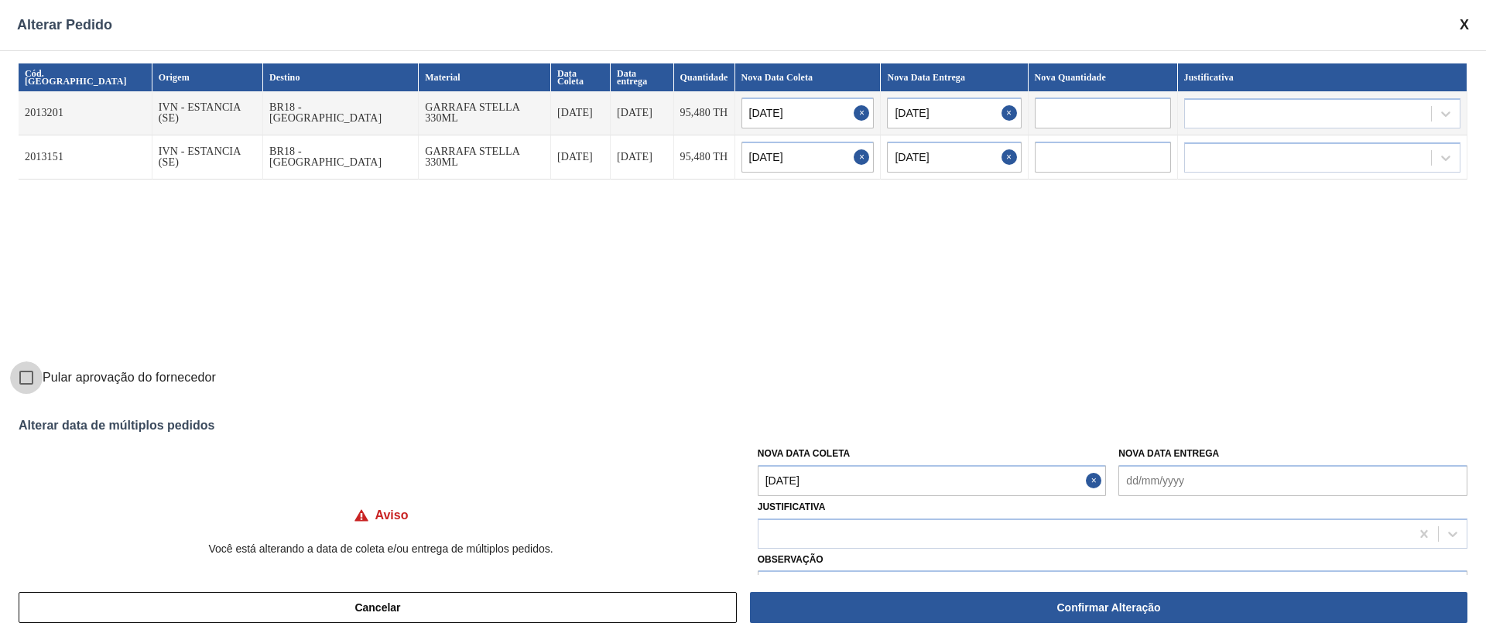
click at [23, 381] on input "Pular aprovação do fornecedor" at bounding box center [26, 378] width 33 height 33
checkbox input "true"
click at [789, 526] on div at bounding box center [1085, 534] width 652 height 22
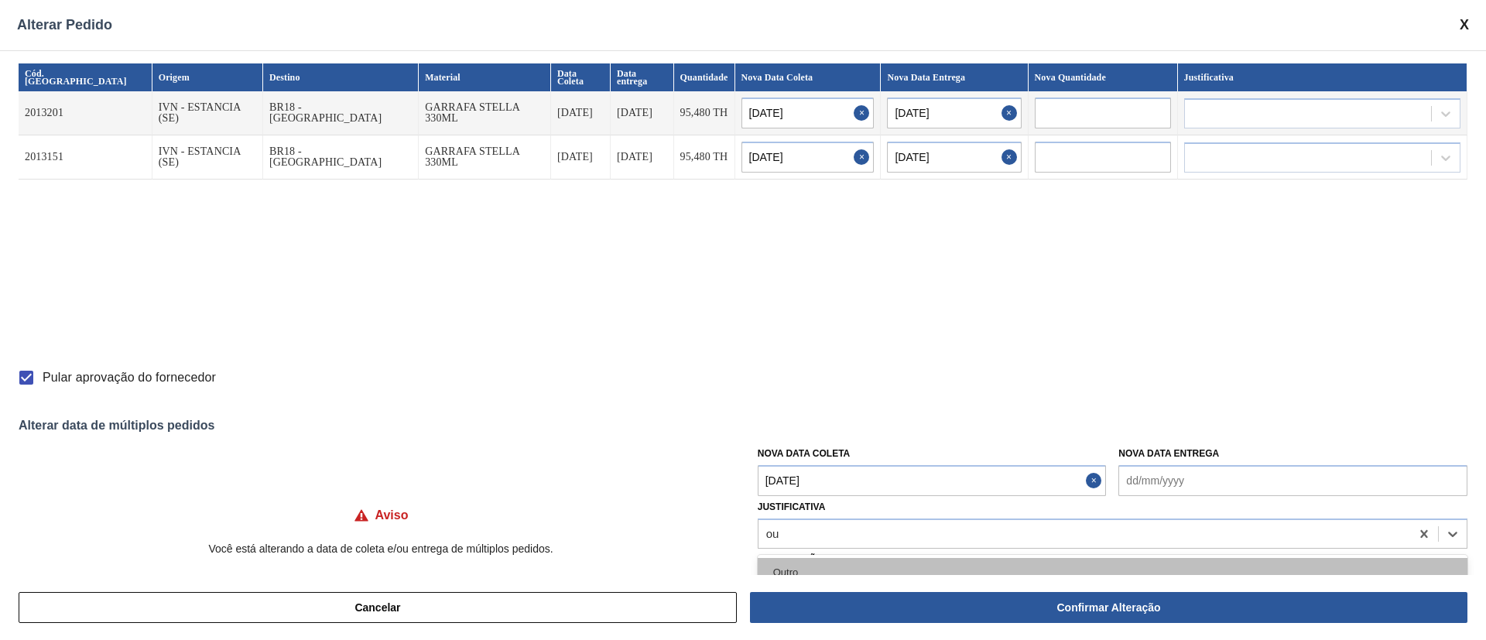
click at [822, 570] on div "Outro" at bounding box center [1113, 572] width 710 height 29
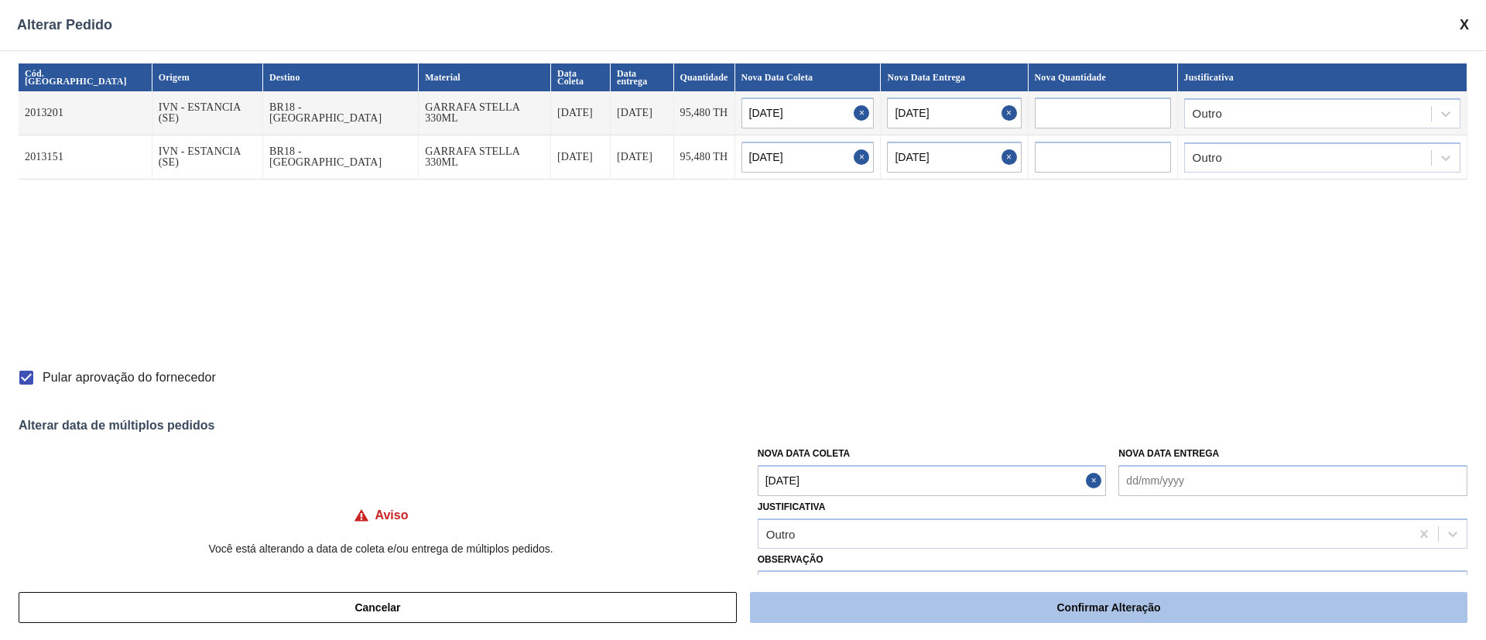
click at [982, 610] on button "Confirmar Alteração" at bounding box center [1109, 607] width 718 height 31
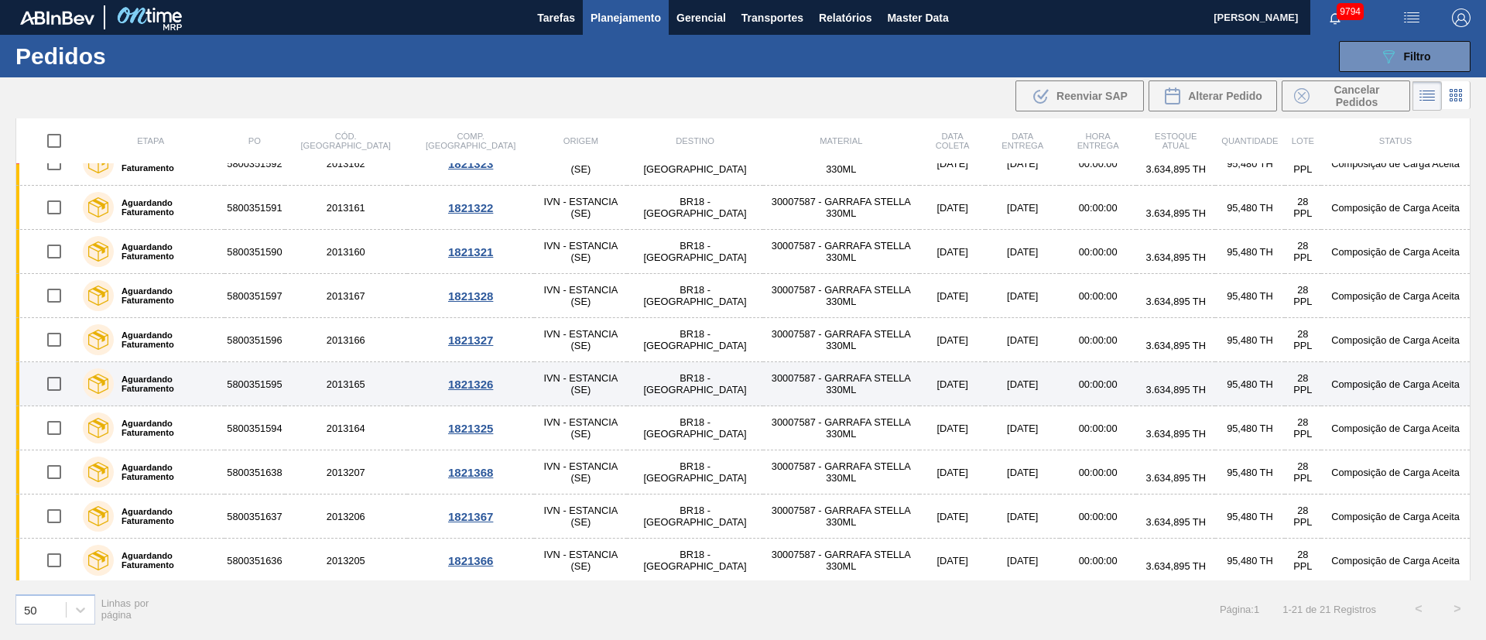
scroll to position [511, 0]
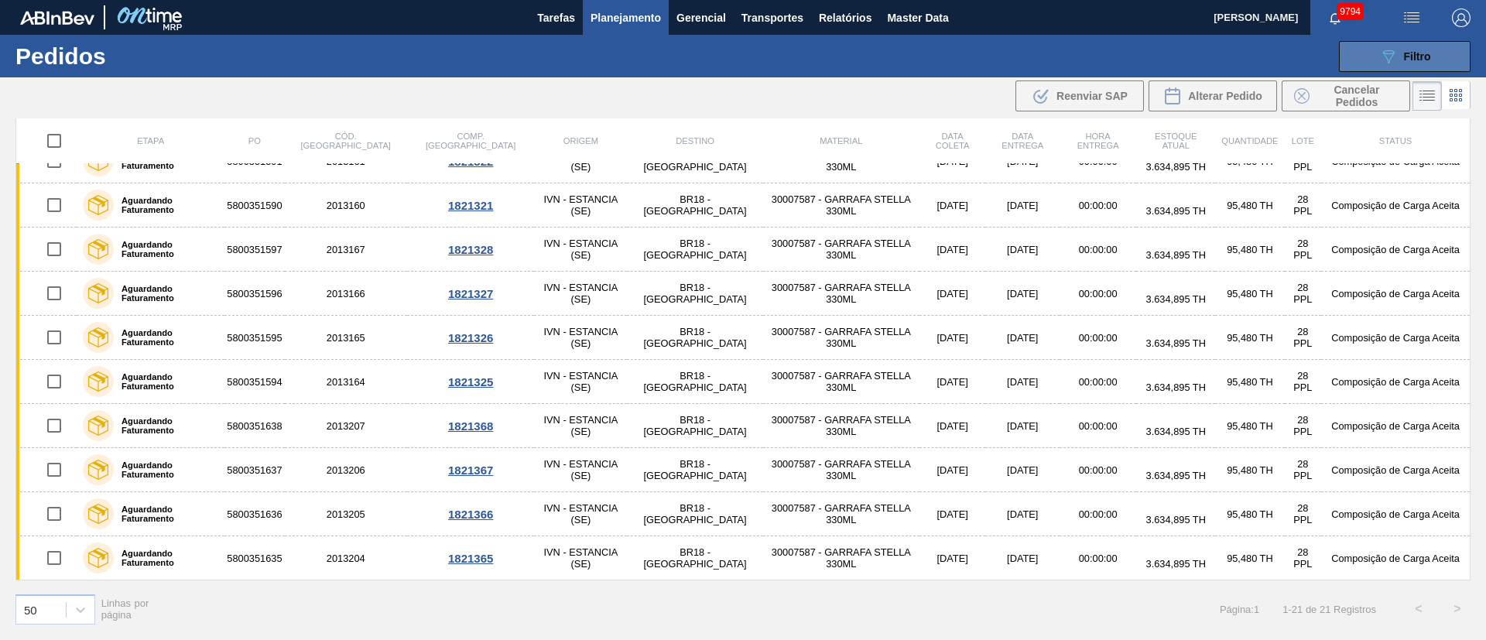
click at [1407, 67] on button "089F7B8B-B2A5-4AFE-B5C0-19BA573D28AC Filtro" at bounding box center [1405, 56] width 132 height 31
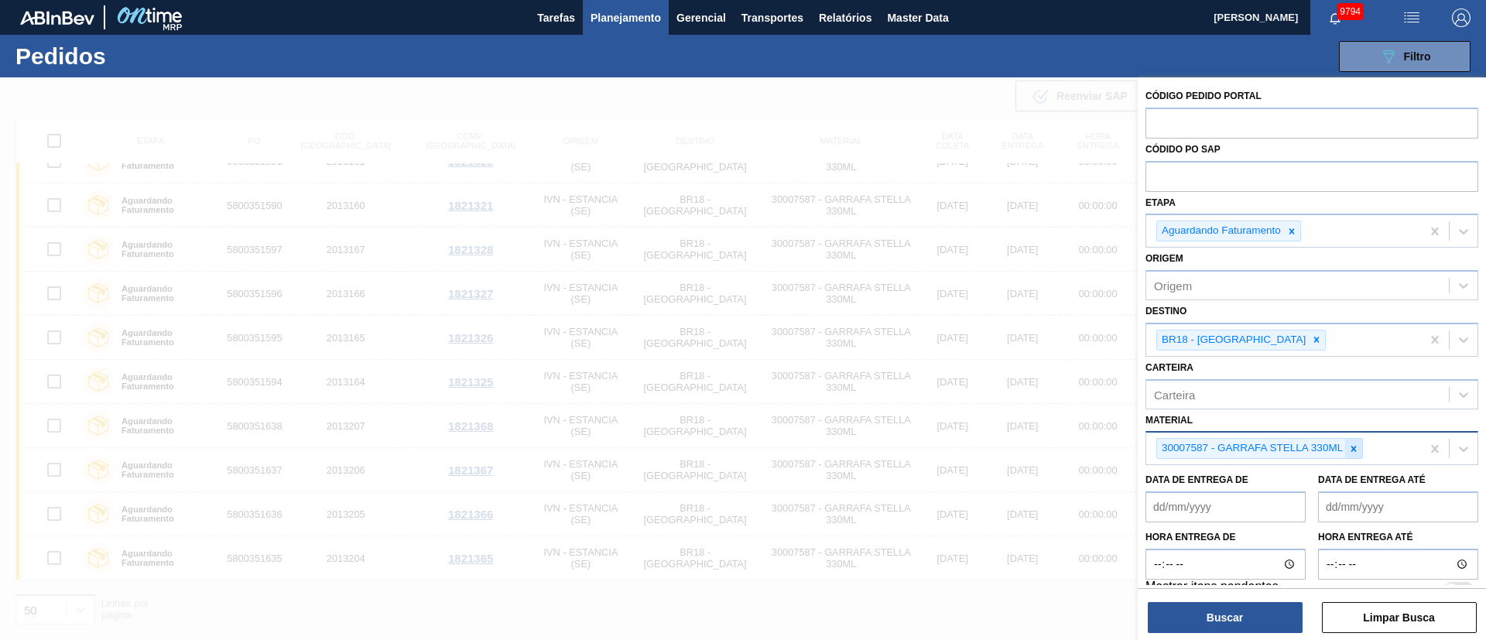
click at [1356, 447] on icon at bounding box center [1354, 449] width 11 height 11
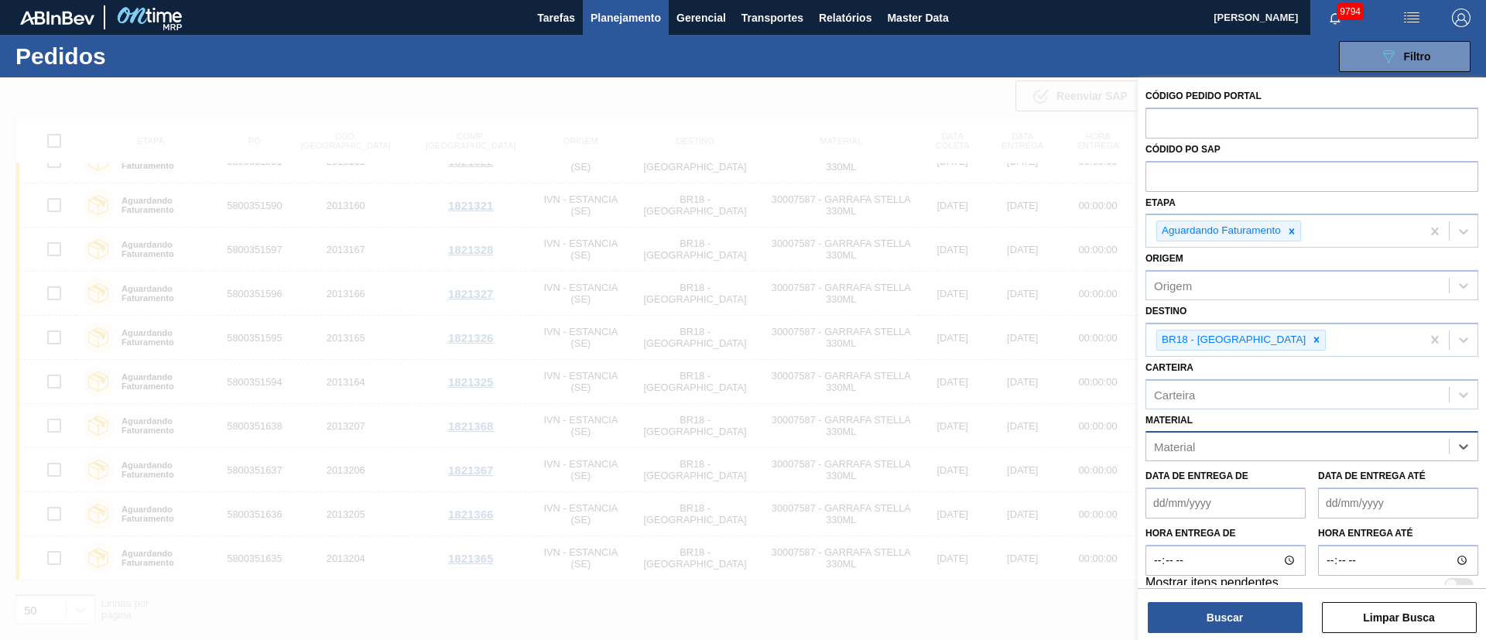
paste input "30005496"
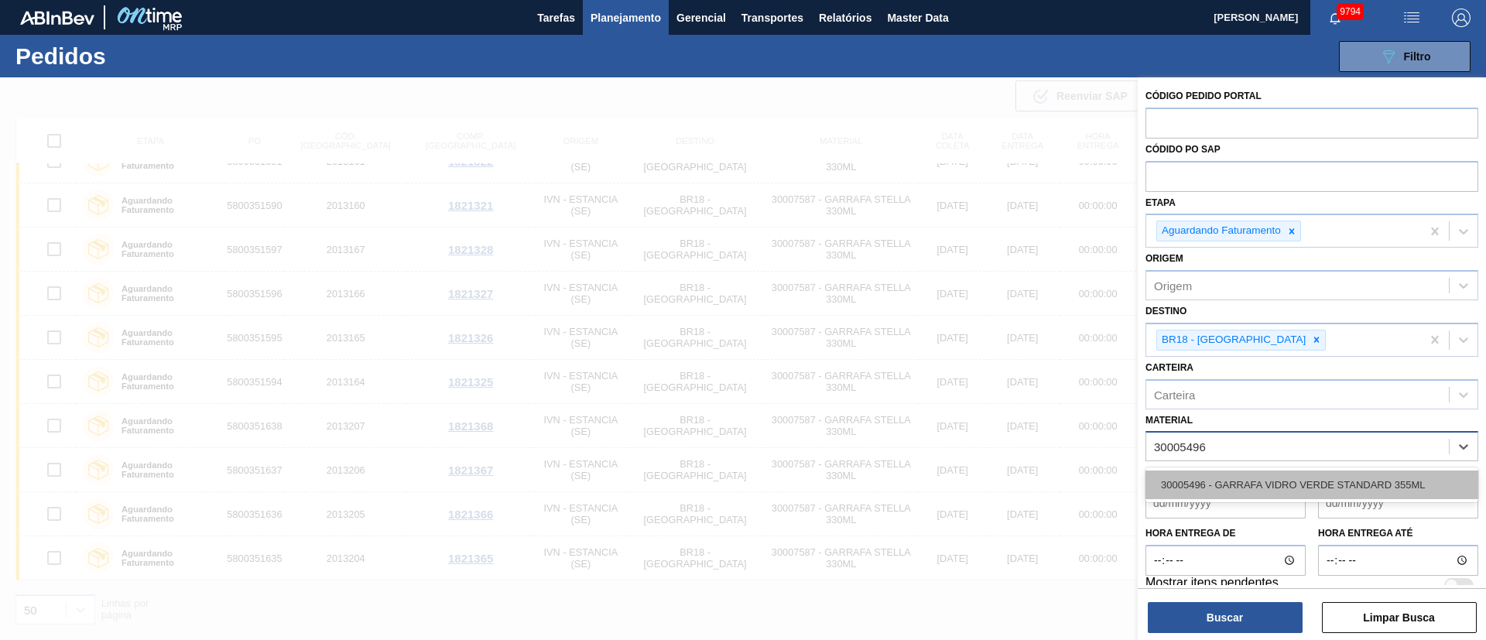
click at [1306, 478] on div "30005496 - GARRAFA VIDRO VERDE STANDARD 355ML" at bounding box center [1312, 485] width 333 height 29
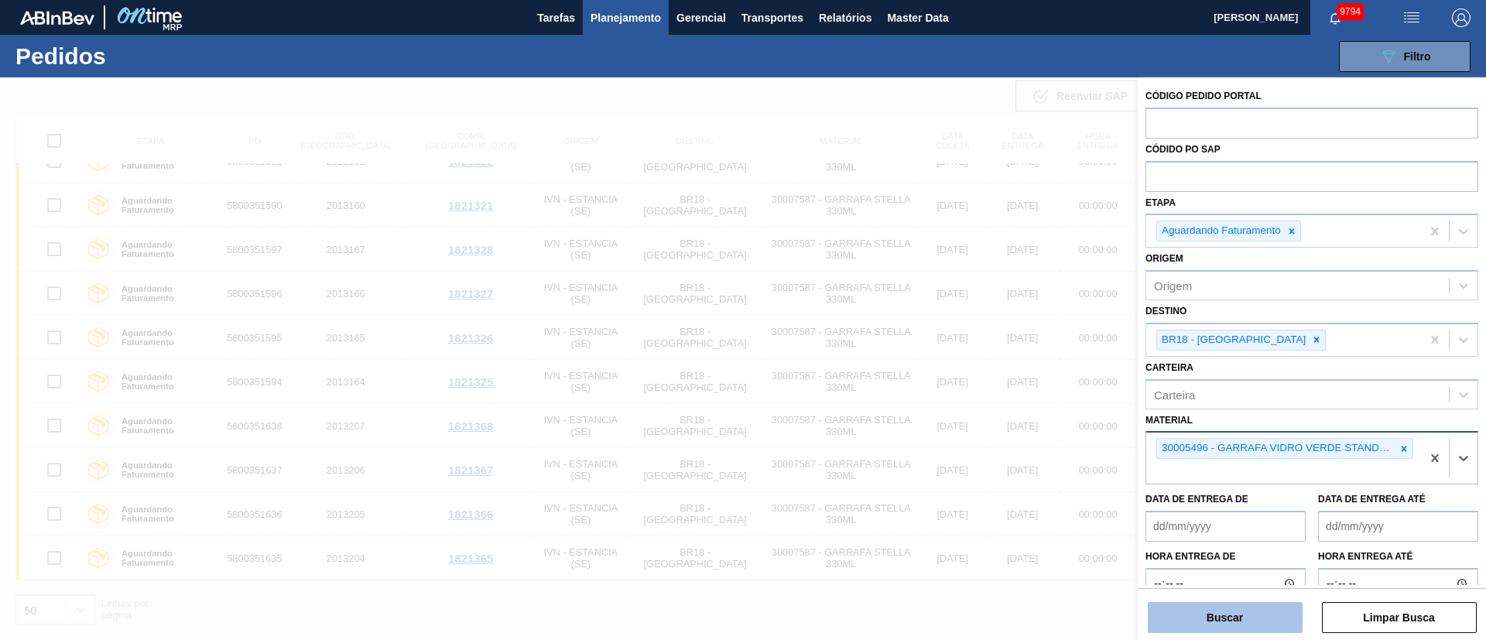
click at [1236, 617] on button "Buscar" at bounding box center [1225, 617] width 155 height 31
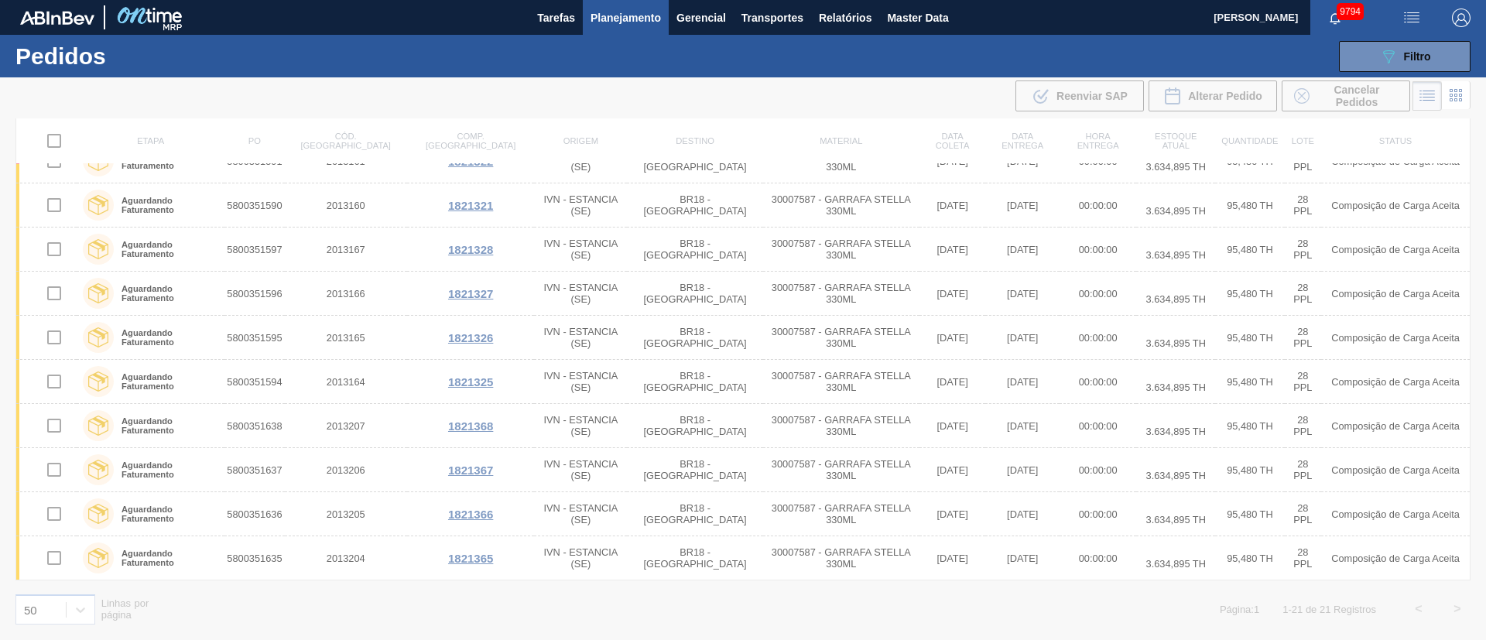
scroll to position [0, 0]
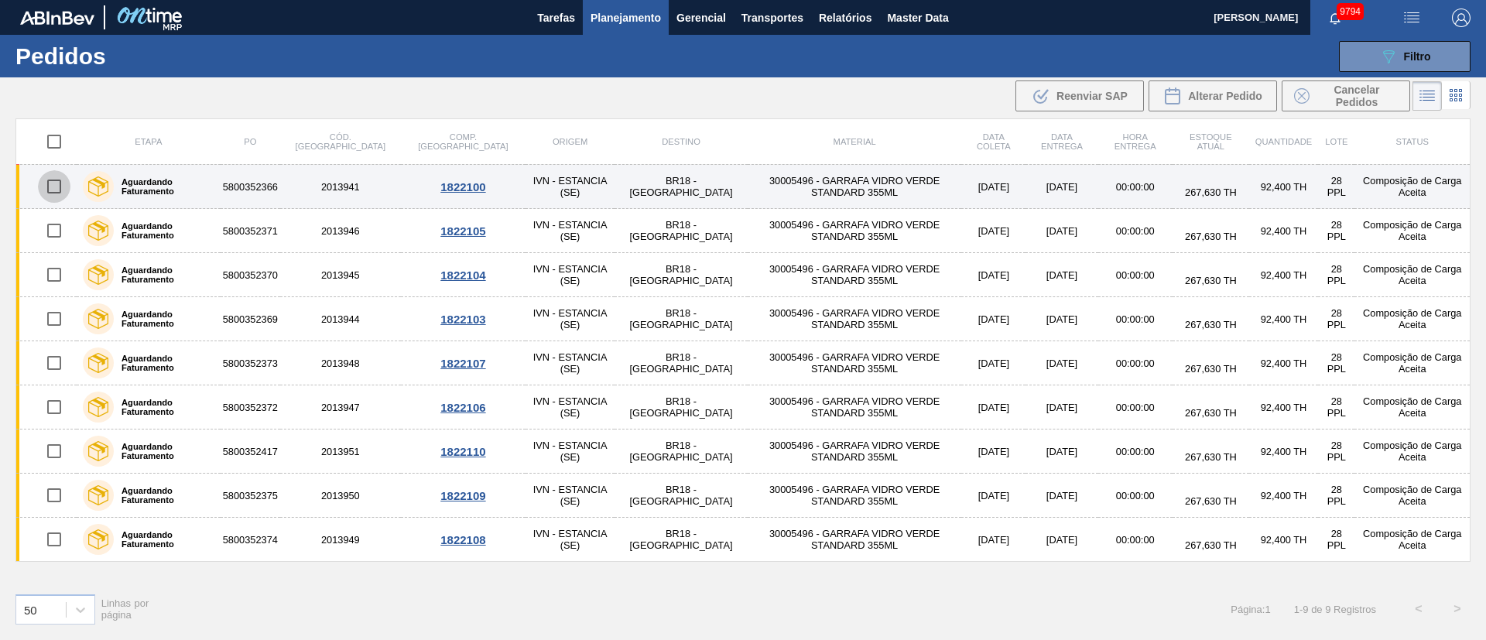
click at [53, 192] on input "checkbox" at bounding box center [54, 186] width 33 height 33
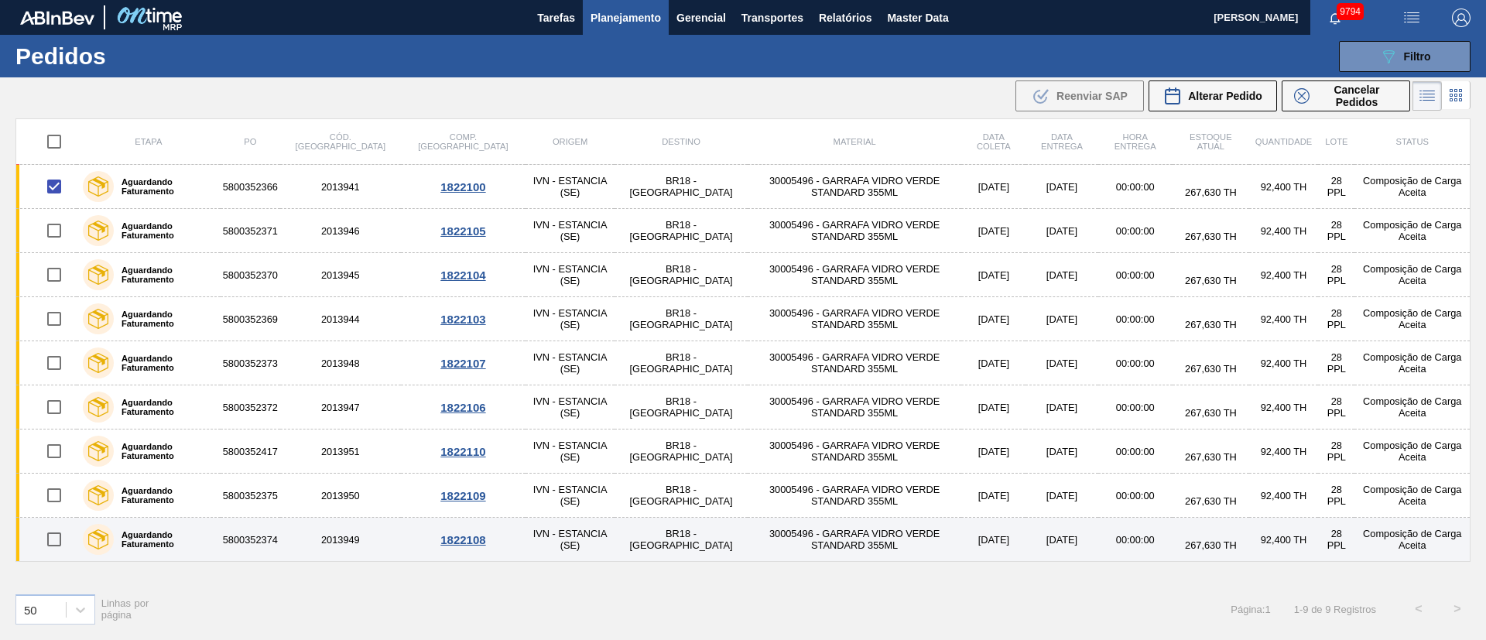
click at [53, 541] on input "checkbox" at bounding box center [54, 539] width 33 height 33
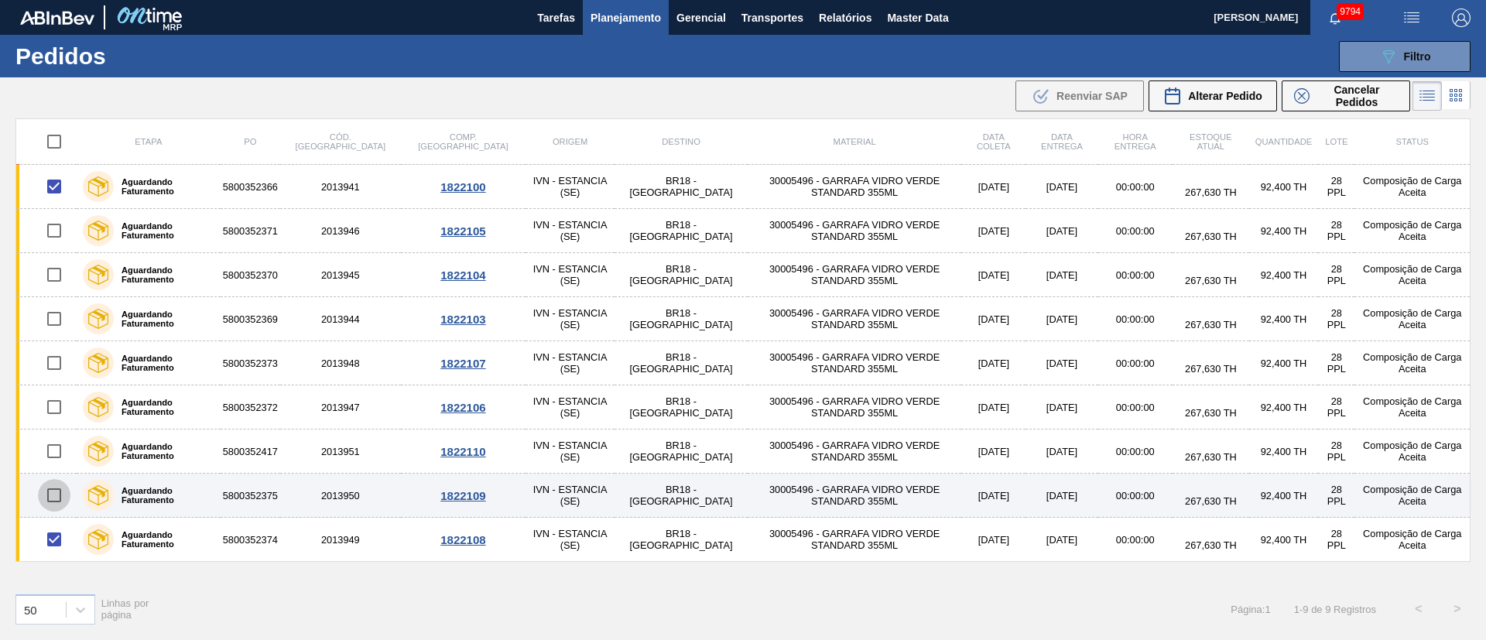
click at [52, 493] on input "checkbox" at bounding box center [54, 495] width 33 height 33
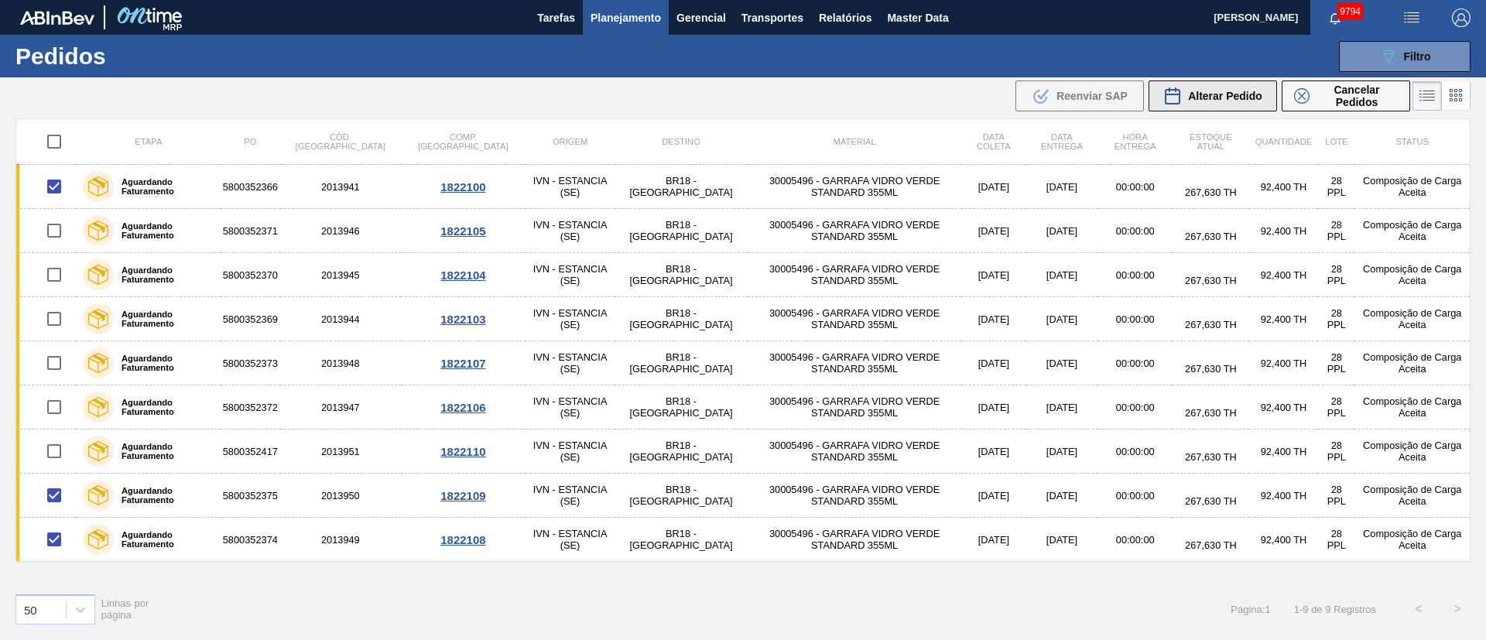
click at [1210, 92] on span "Alterar Pedido" at bounding box center [1225, 96] width 74 height 12
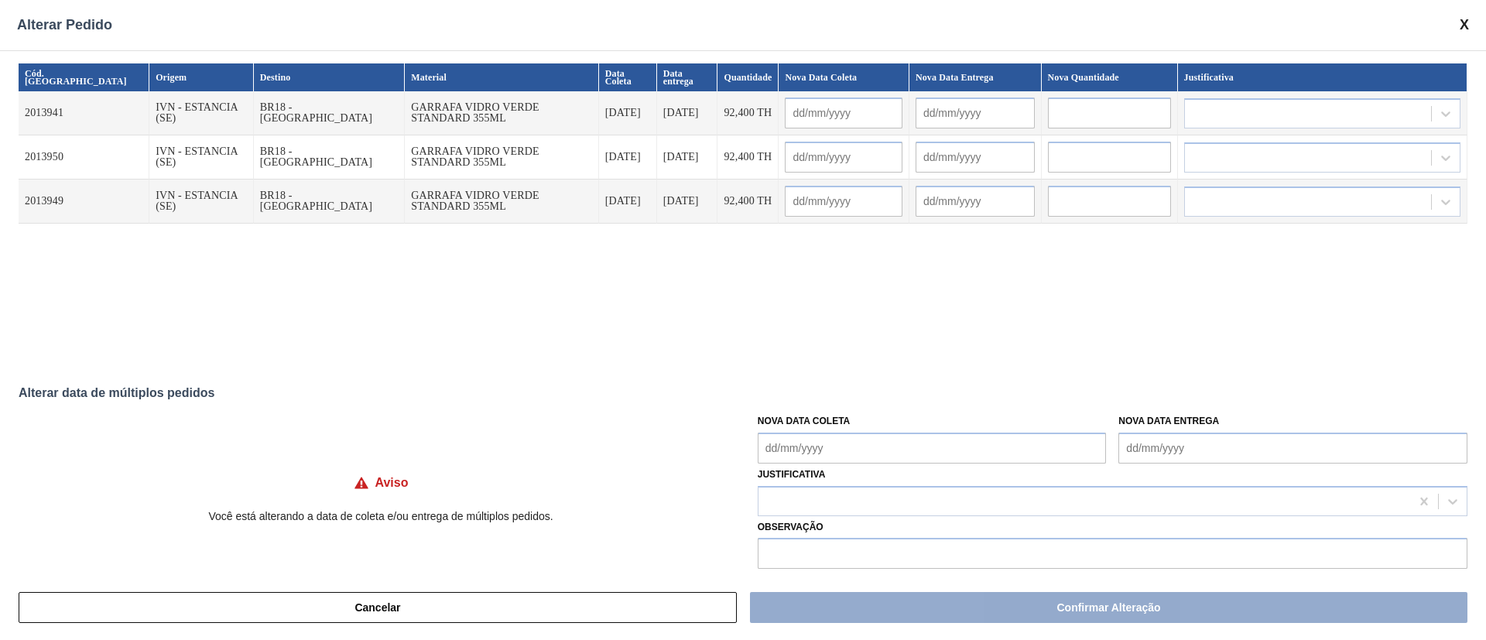
click at [786, 444] on Coleta "Nova Data Coleta" at bounding box center [932, 448] width 349 height 31
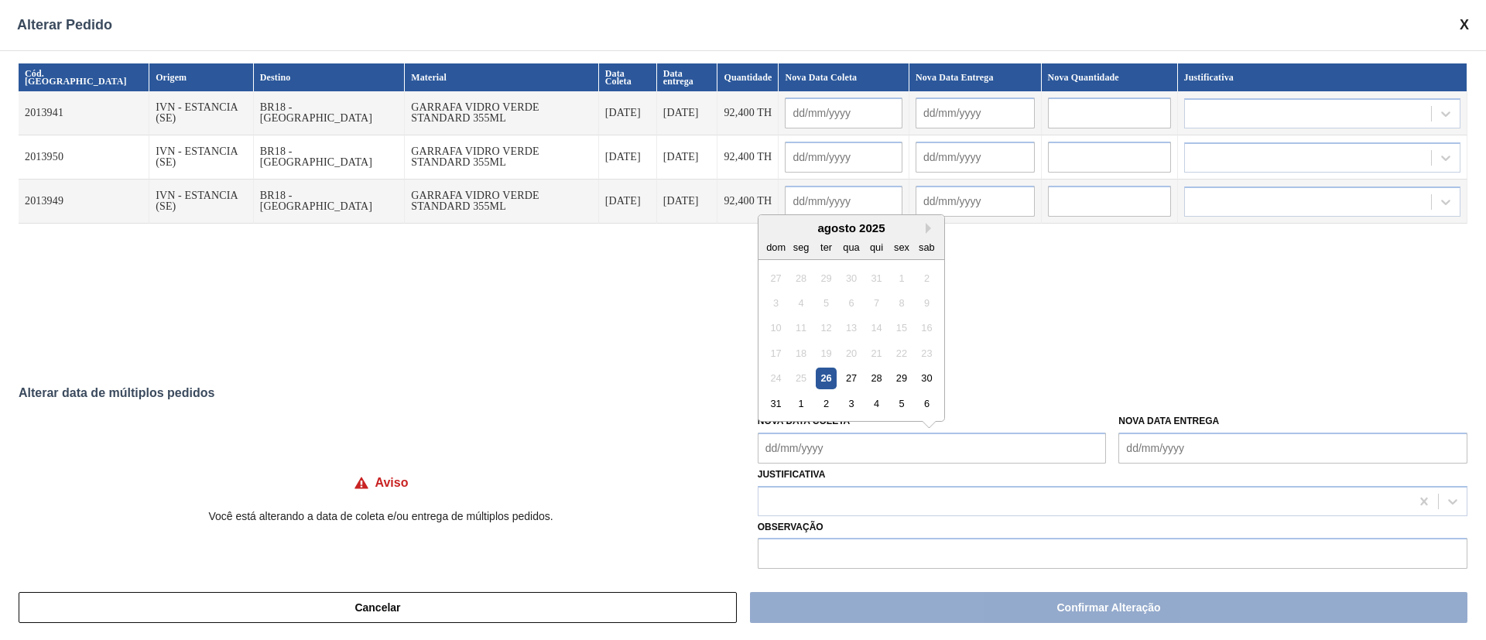
click at [842, 383] on div "27" at bounding box center [851, 378] width 21 height 21
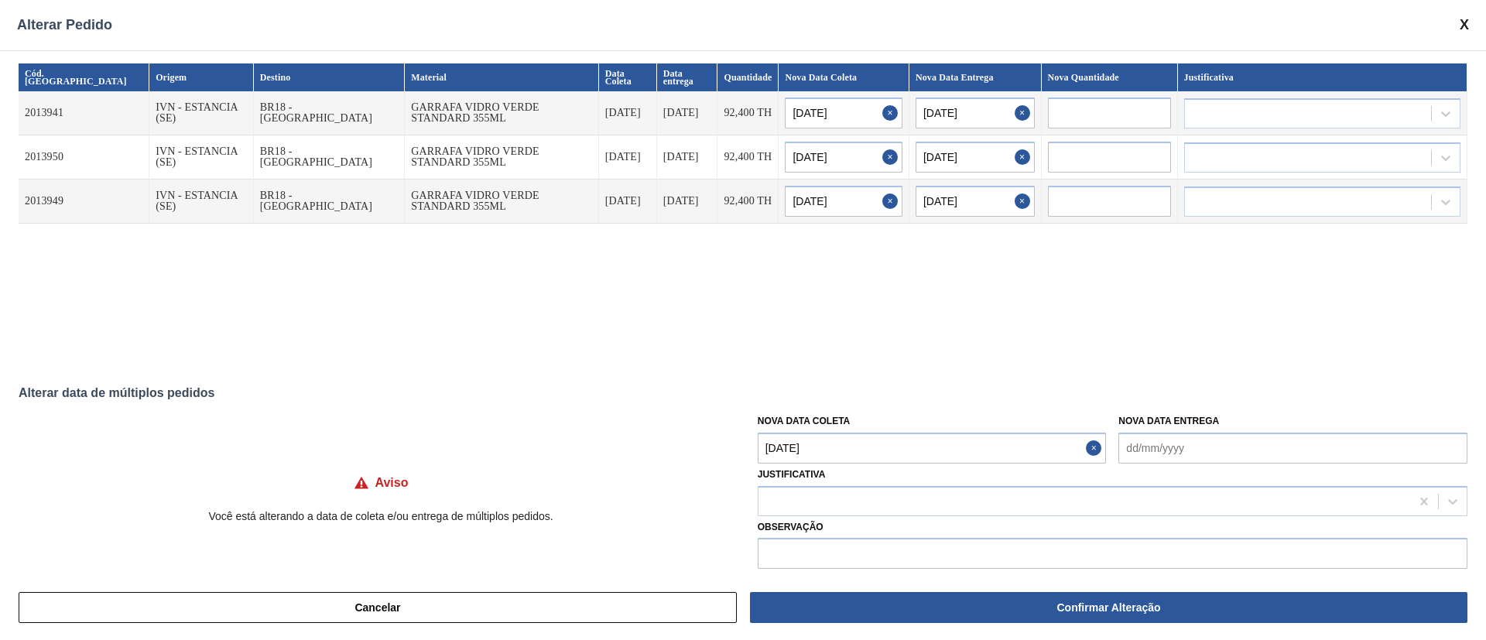
click at [830, 455] on Coleta "[DATE]" at bounding box center [932, 448] width 349 height 31
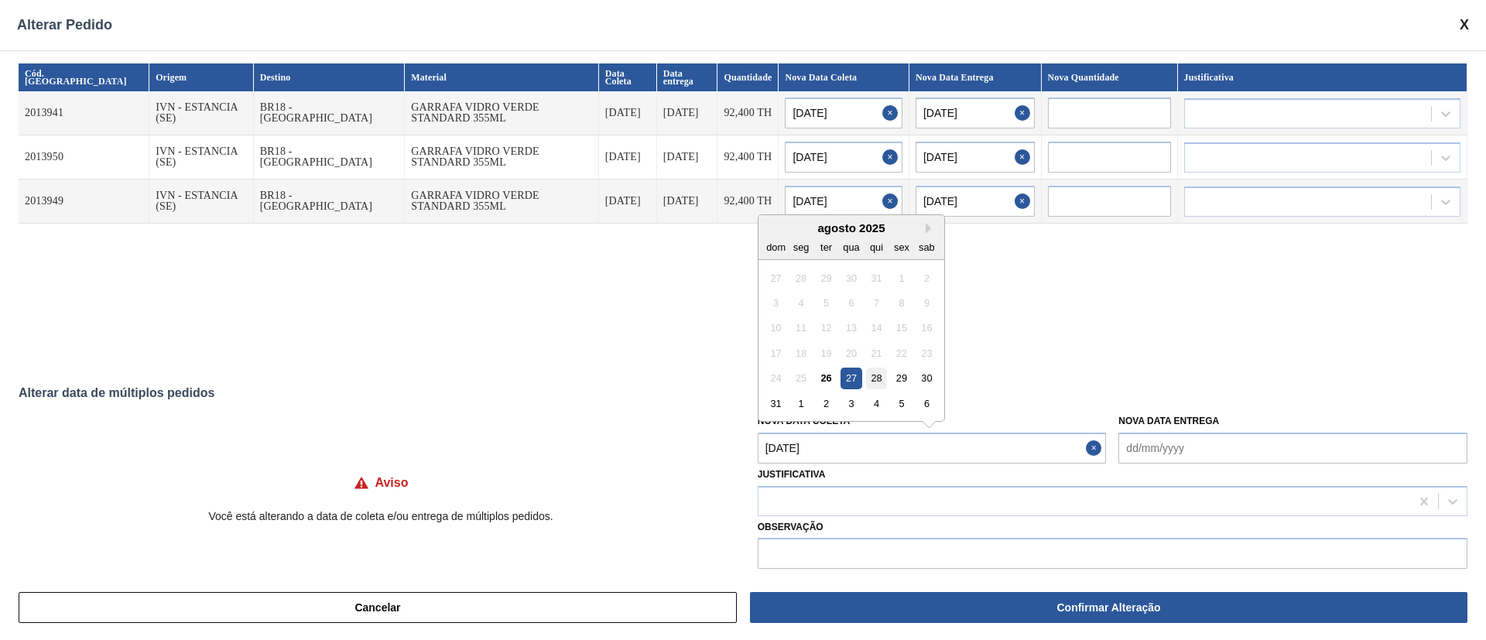
click at [873, 382] on div "28" at bounding box center [876, 378] width 21 height 21
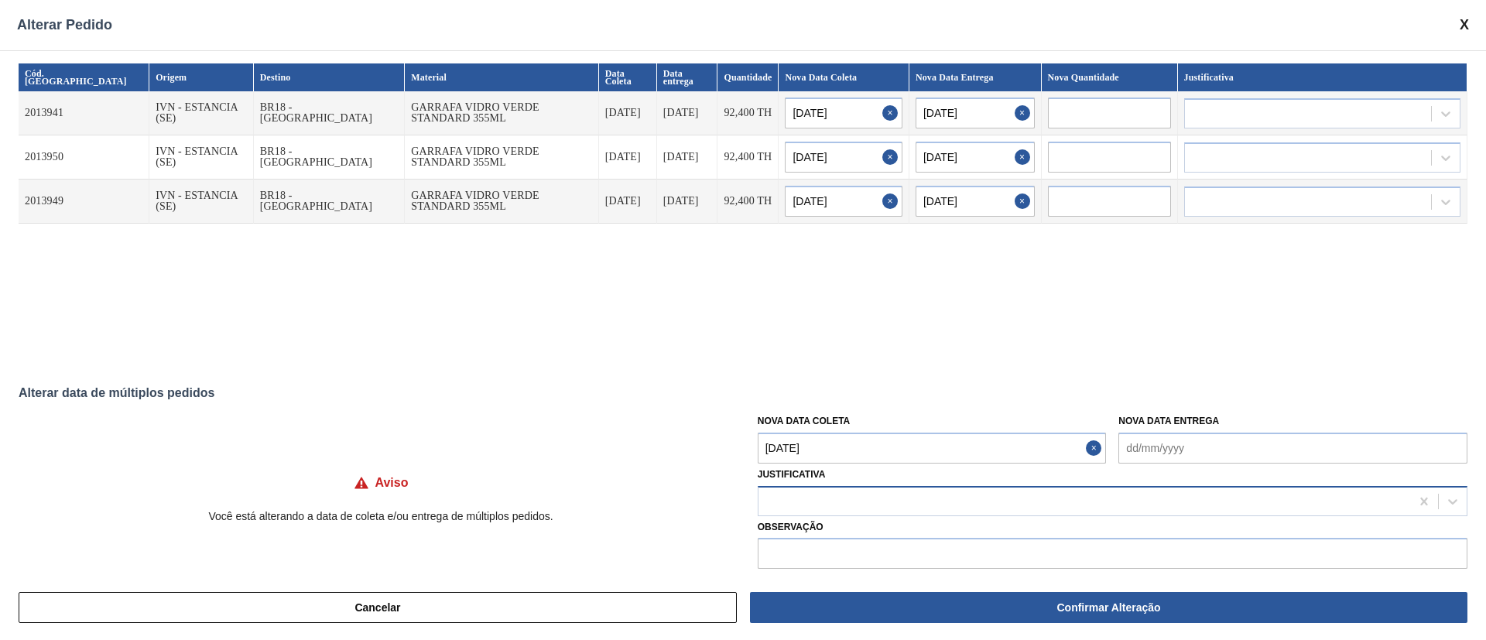
click at [779, 499] on div at bounding box center [1085, 501] width 652 height 22
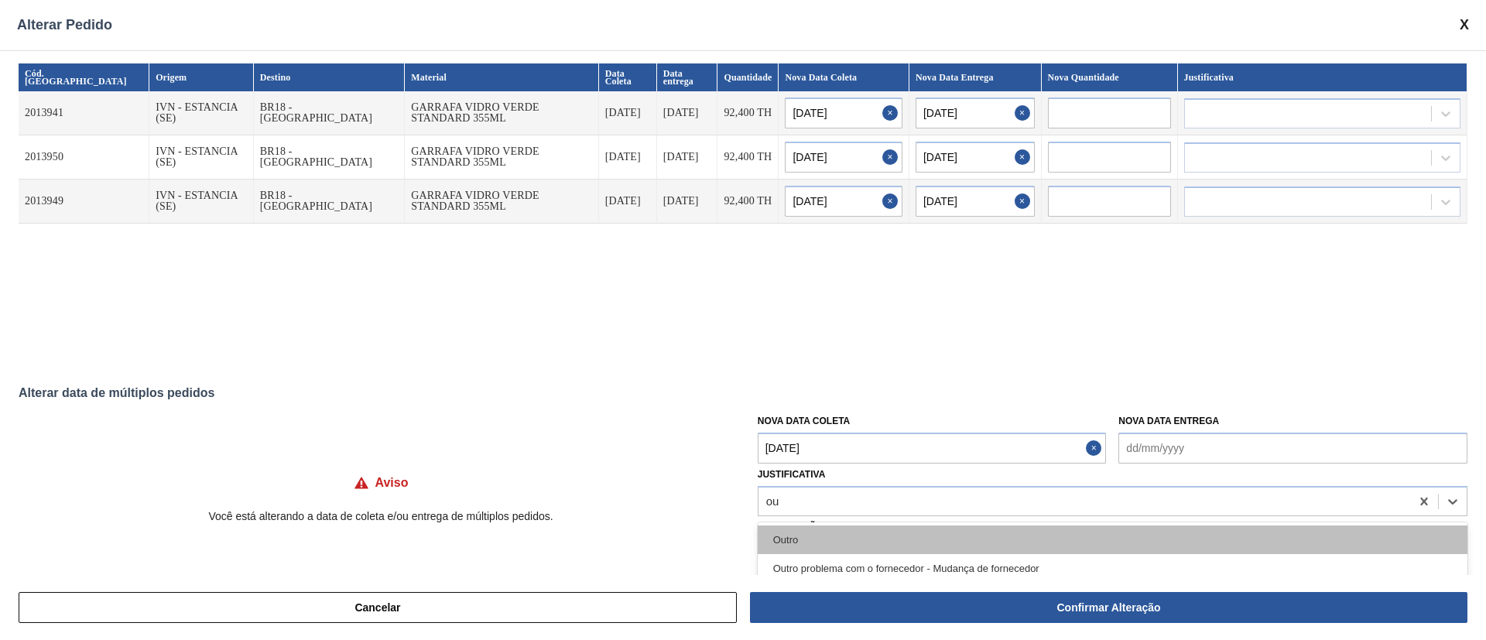
click at [789, 536] on div "Outro" at bounding box center [1113, 540] width 710 height 29
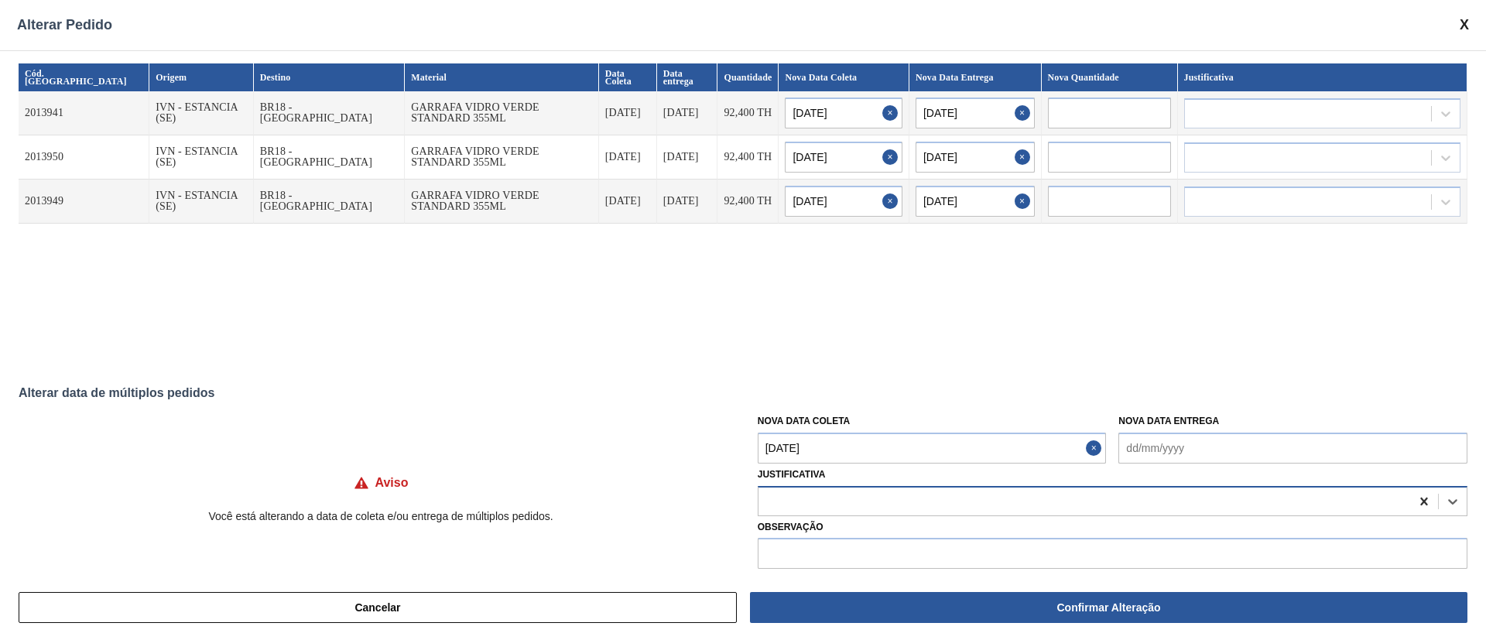
click at [1428, 506] on icon at bounding box center [1424, 501] width 15 height 15
click at [1421, 499] on icon at bounding box center [1424, 501] width 15 height 15
click at [907, 329] on div "Cód. Pedido Origem Destino Material Data Coleta Data entrega Quantidade Nova Da…" at bounding box center [743, 212] width 1449 height 298
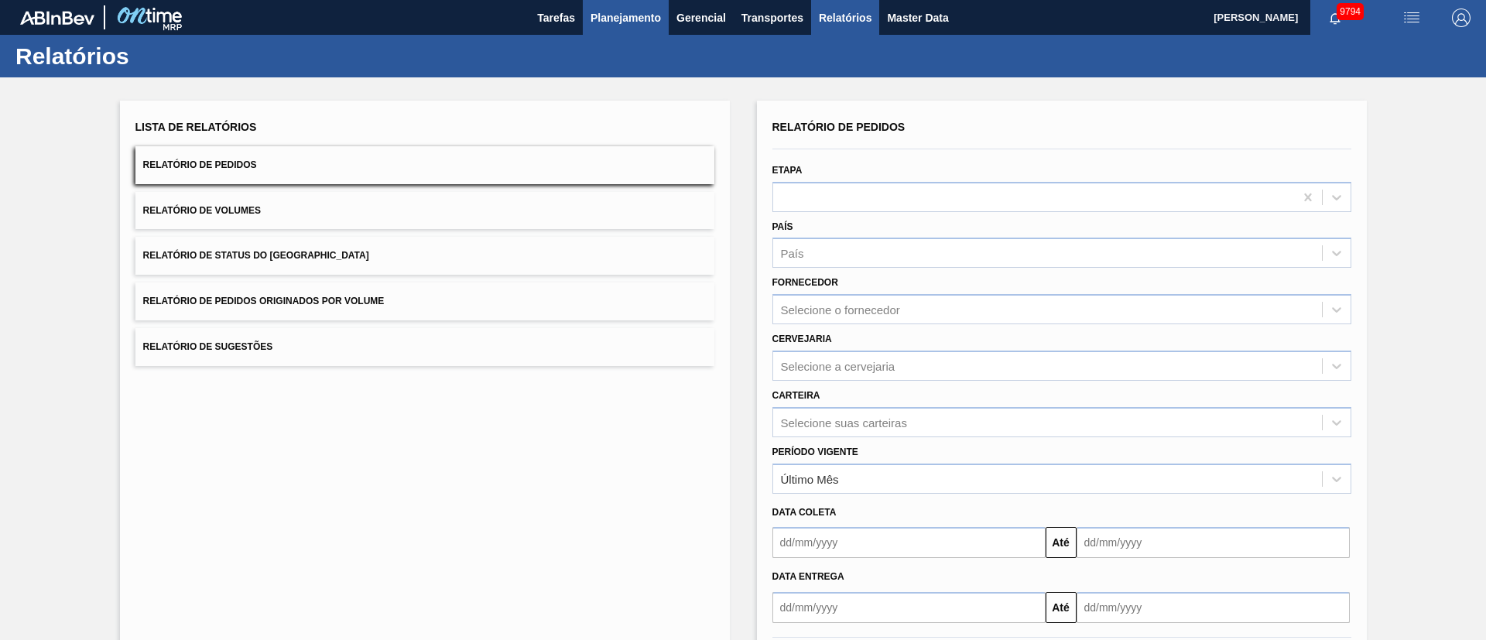
click at [640, 13] on span "Planejamento" at bounding box center [626, 18] width 70 height 19
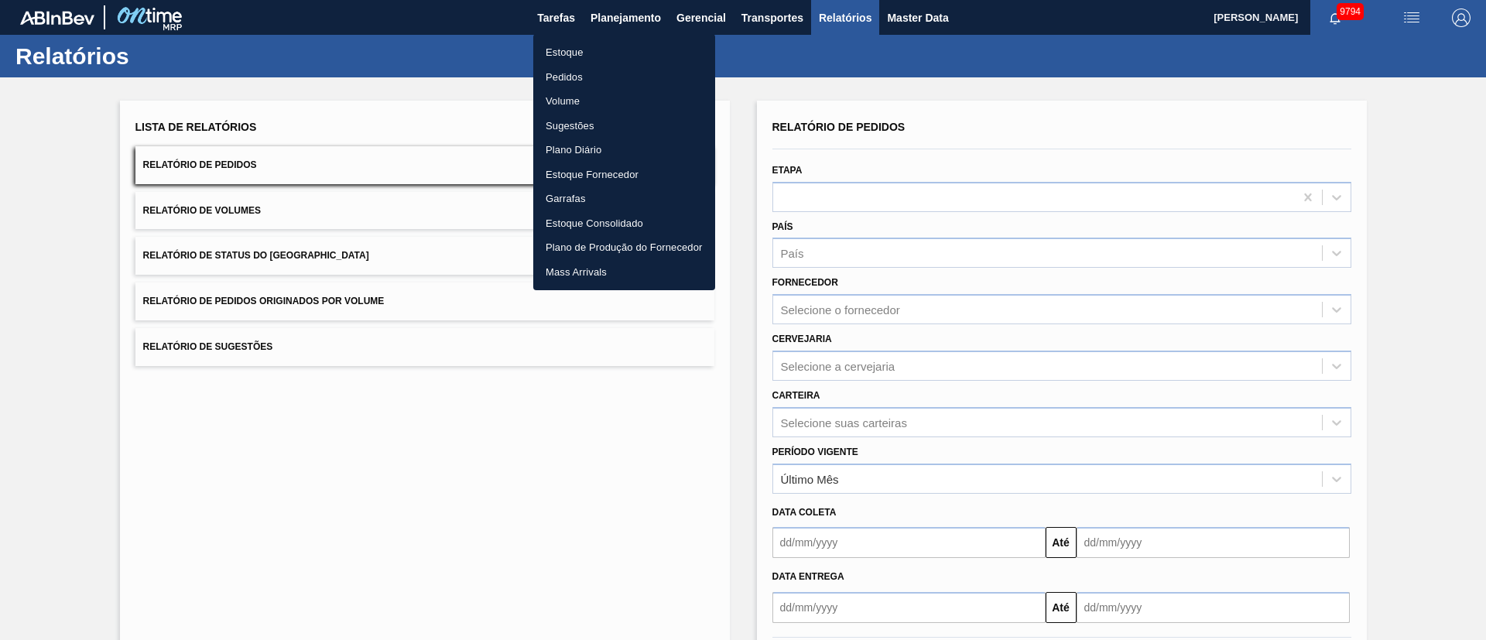
click at [565, 79] on li "Pedidos" at bounding box center [624, 77] width 182 height 25
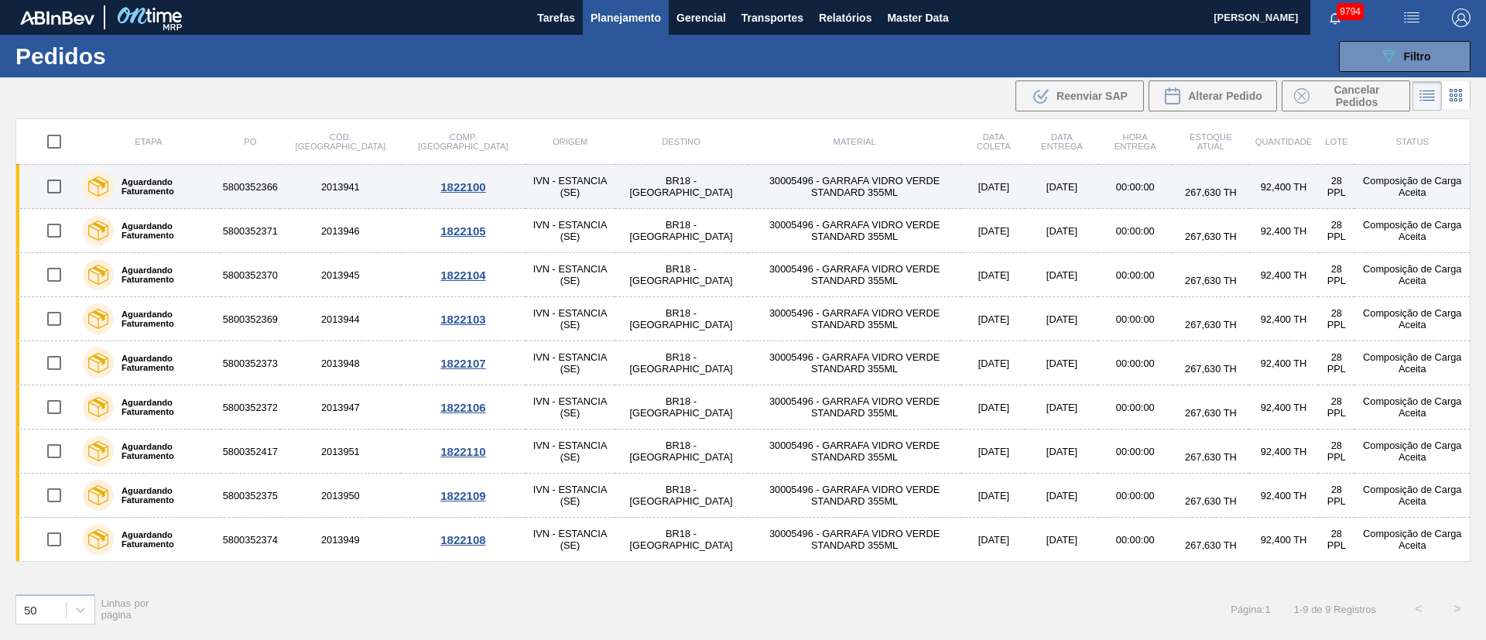
click at [880, 183] on td "30005496 - GARRAFA VIDRO VERDE STANDARD 355ML" at bounding box center [855, 187] width 214 height 44
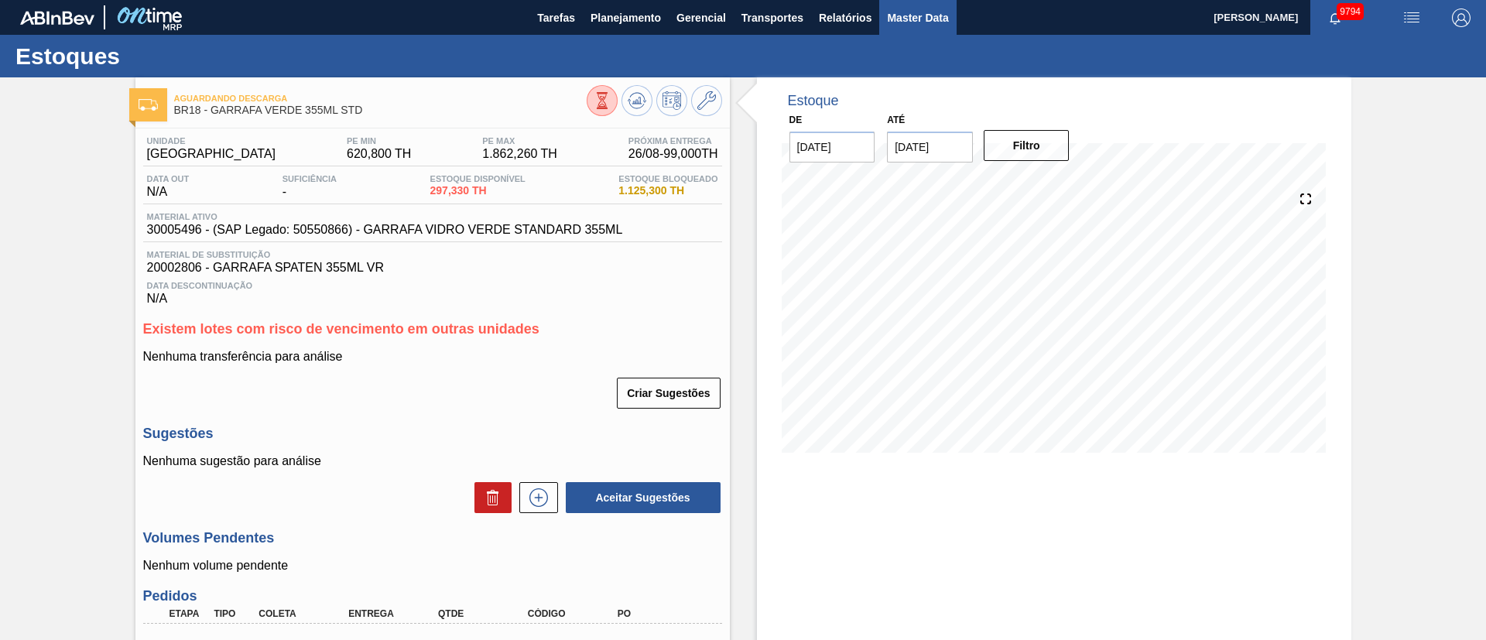
click at [910, 10] on span "Master Data" at bounding box center [917, 18] width 61 height 19
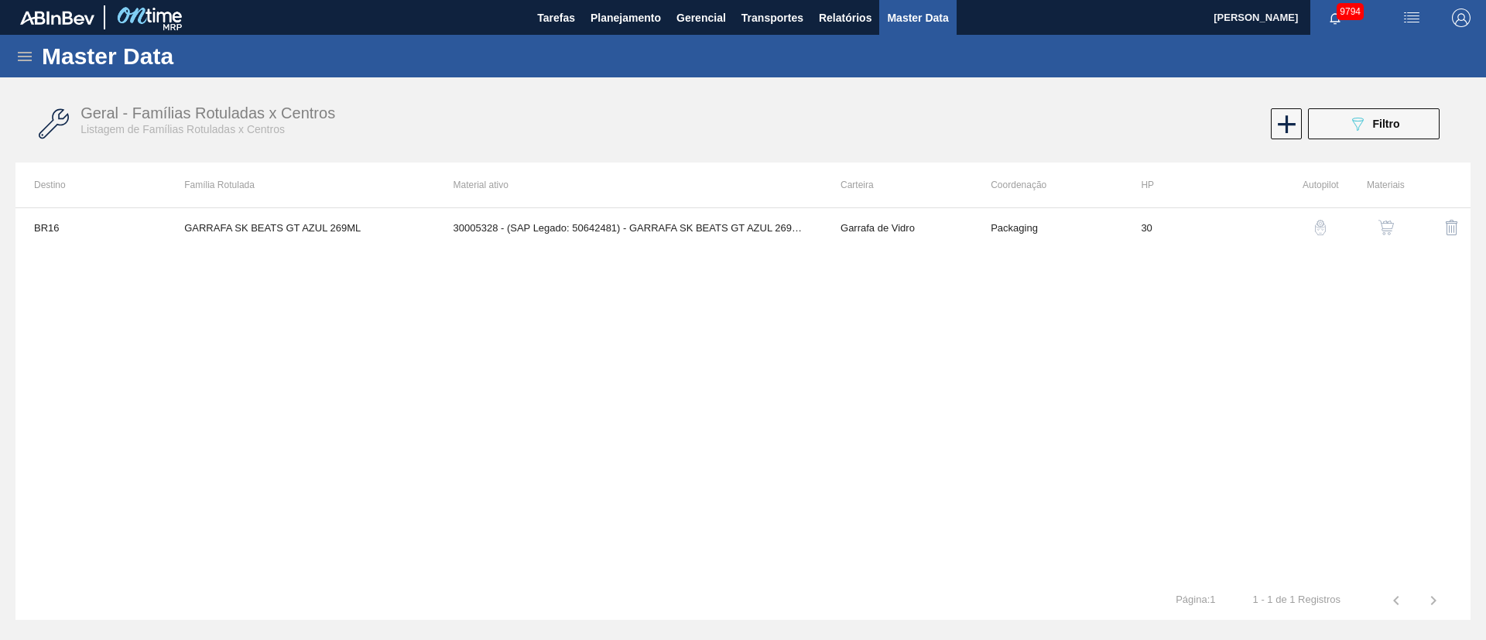
click at [22, 57] on icon at bounding box center [25, 56] width 14 height 9
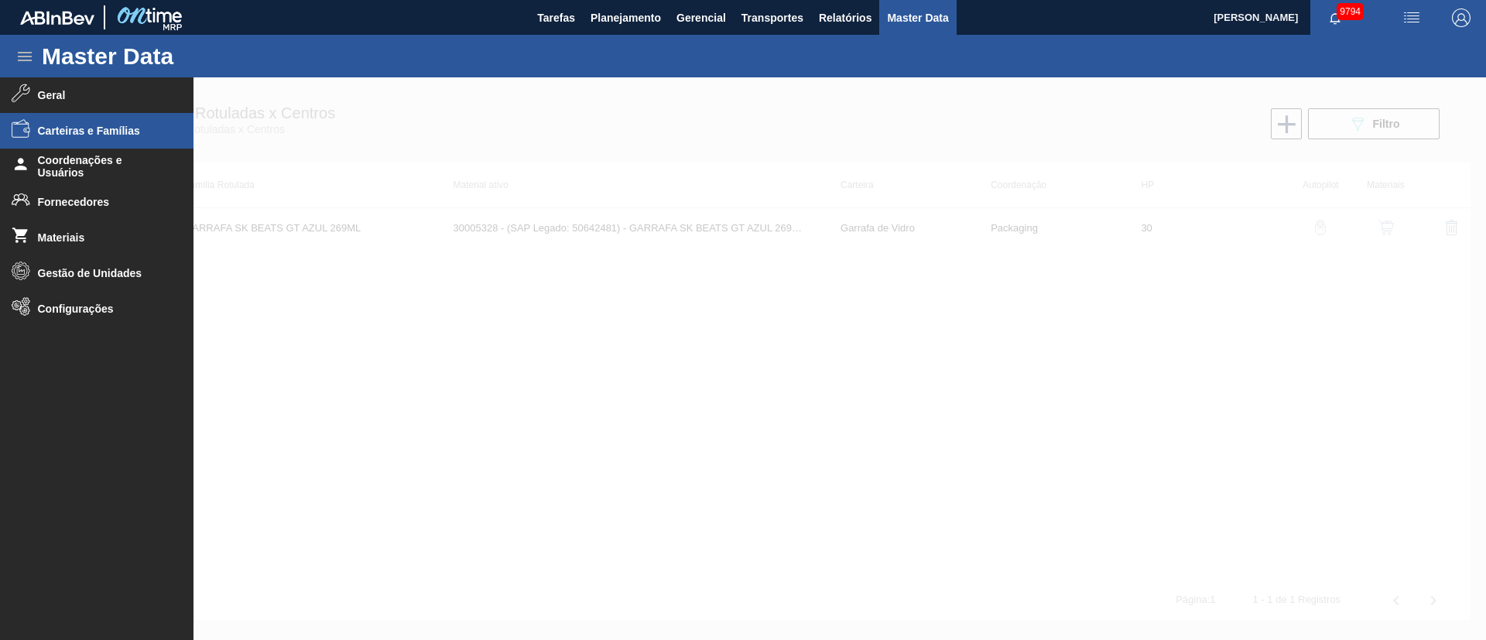
click at [84, 139] on li "Carteiras e Famílias" at bounding box center [97, 131] width 194 height 36
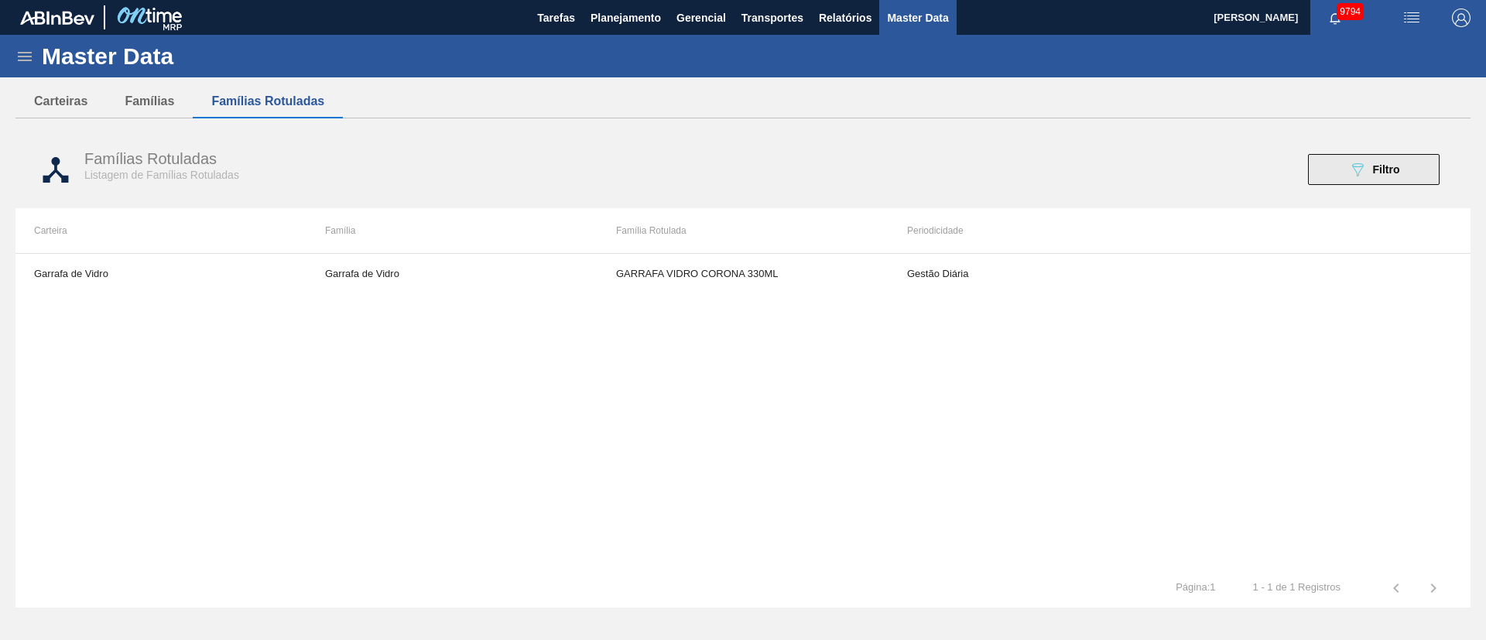
click at [1385, 181] on button "089F7B8B-B2A5-4AFE-B5C0-19BA573D28AC Filtro" at bounding box center [1374, 169] width 132 height 31
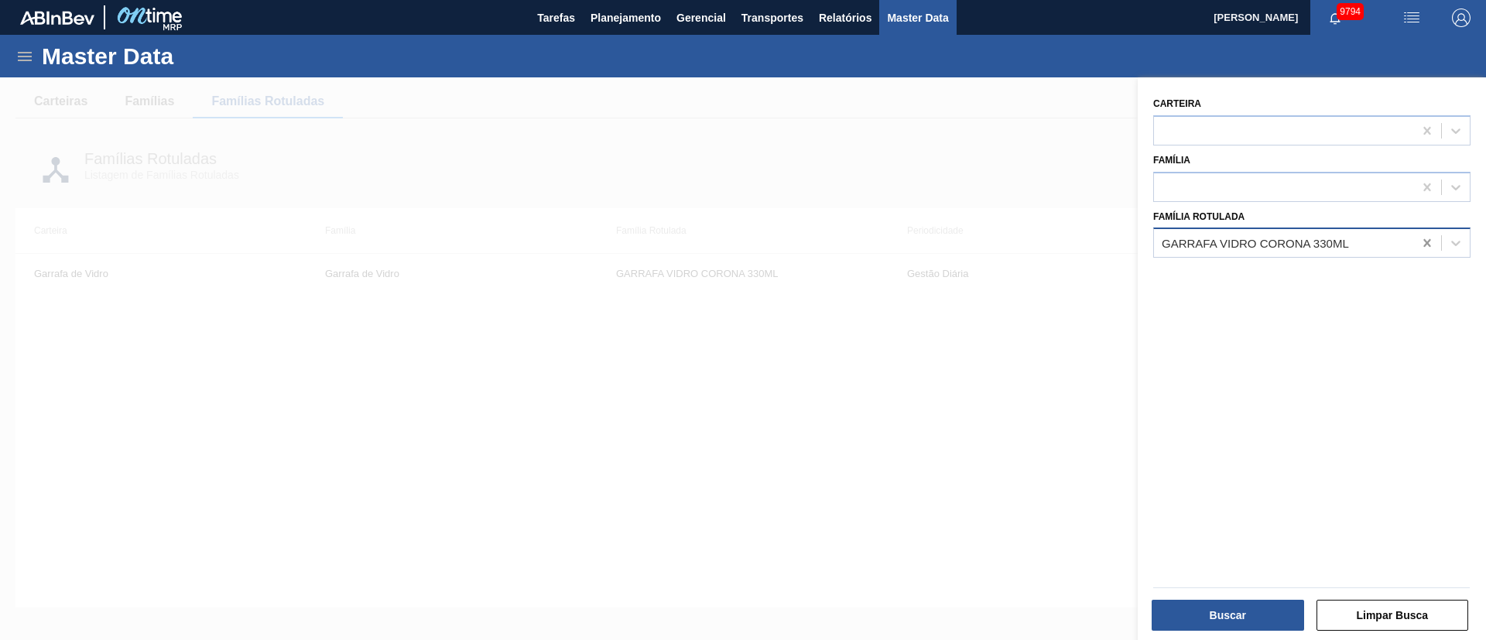
click at [1421, 244] on icon at bounding box center [1427, 242] width 15 height 15
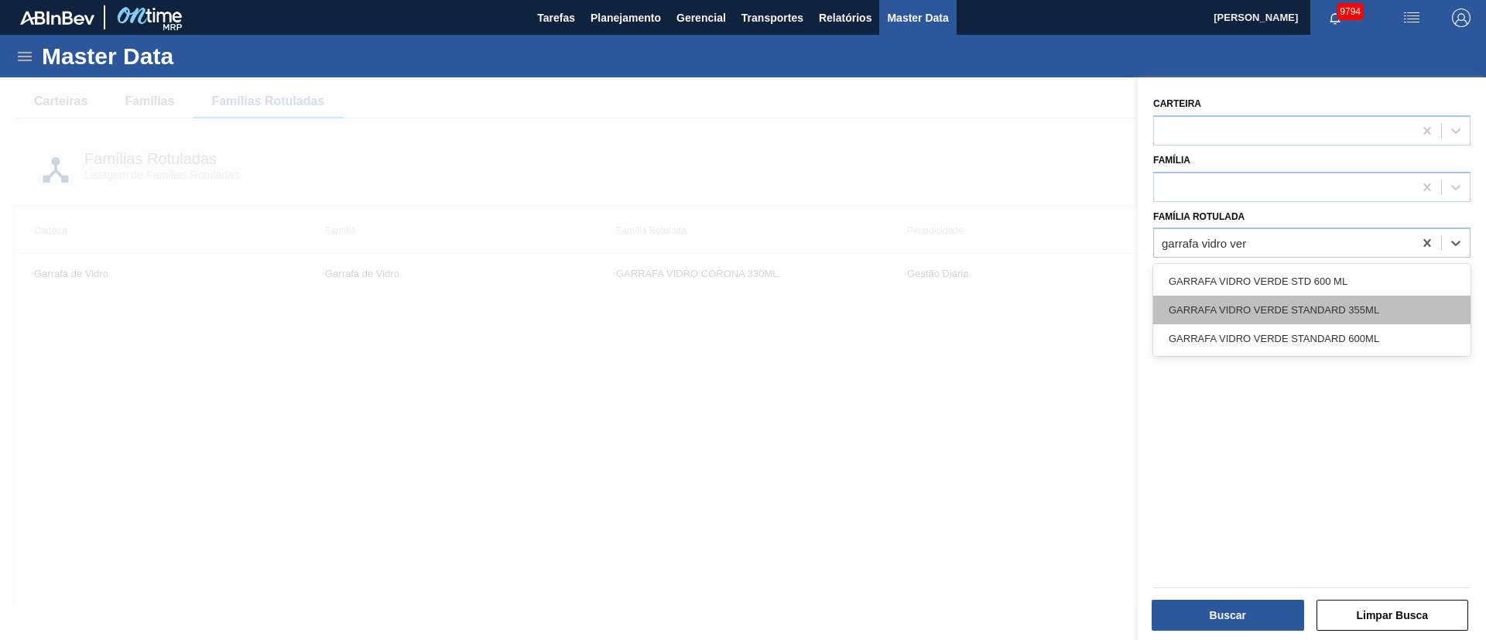
click at [1407, 301] on div "GARRAFA VIDRO VERDE STANDARD 355ML" at bounding box center [1311, 310] width 317 height 29
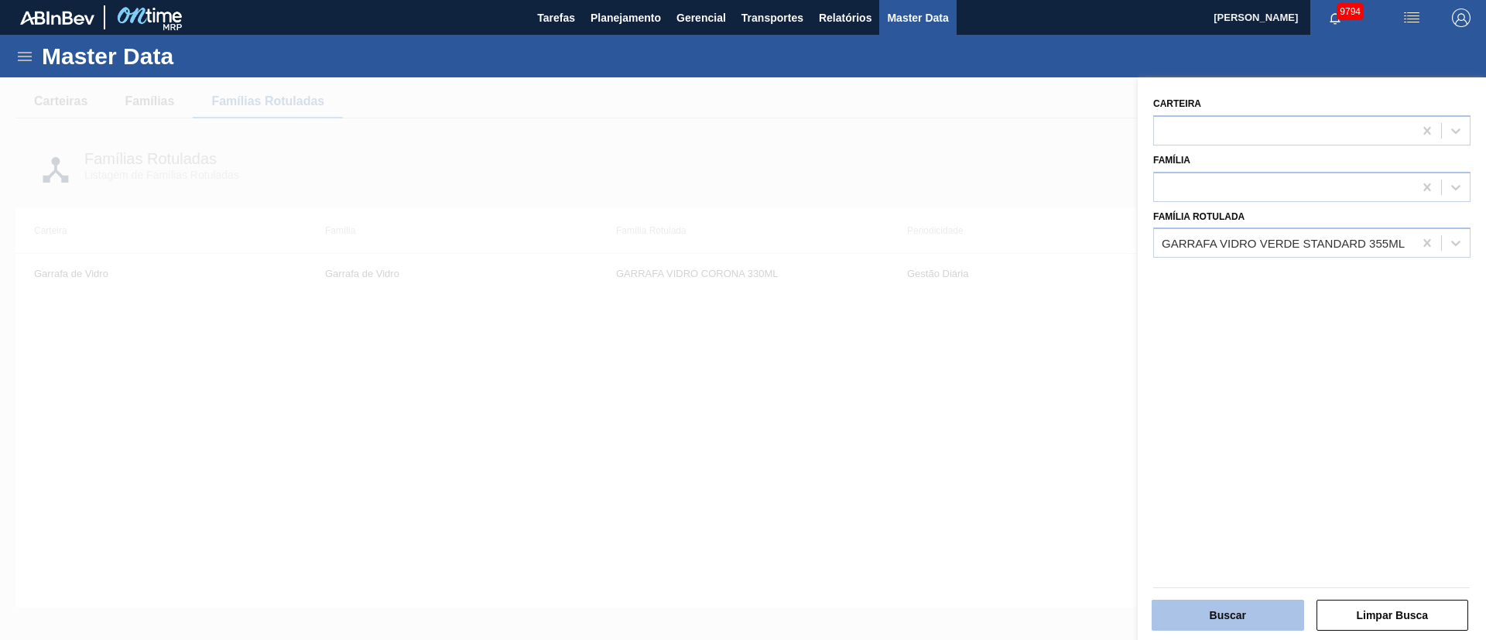
click at [1251, 607] on button "Buscar" at bounding box center [1228, 615] width 153 height 31
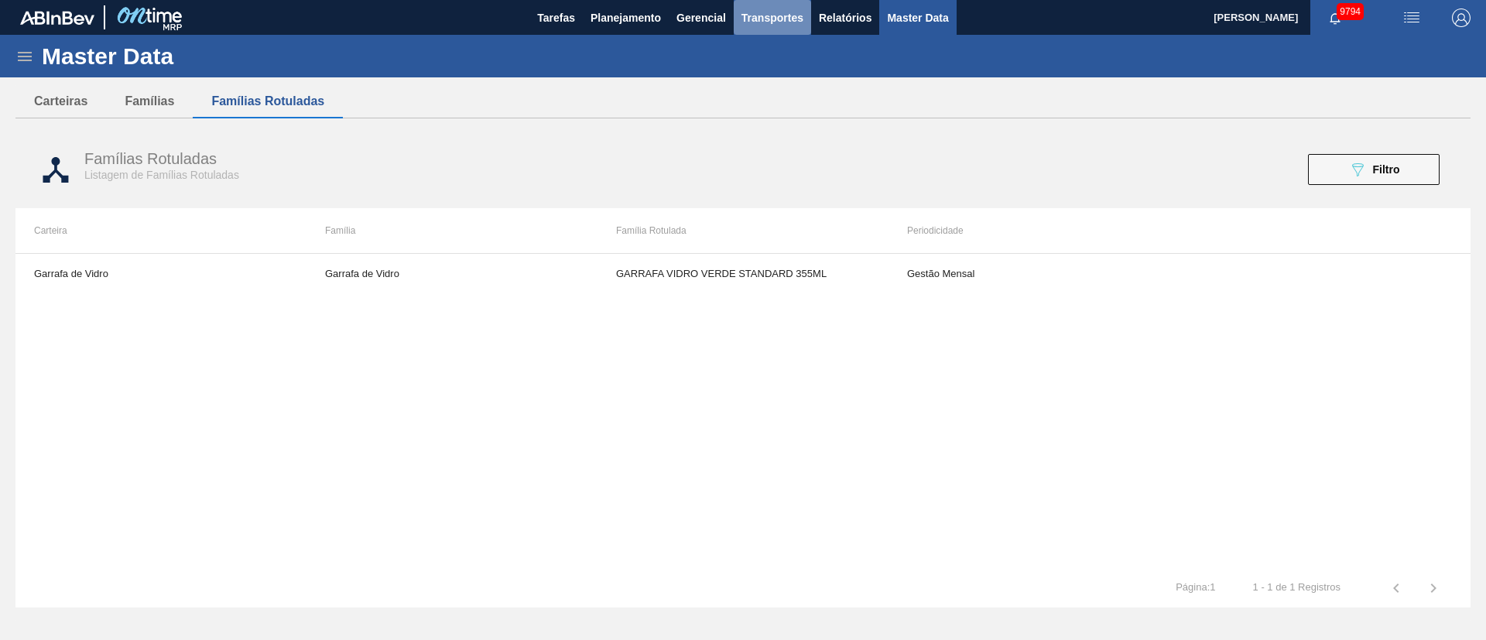
click at [794, 26] on span "Transportes" at bounding box center [773, 18] width 62 height 19
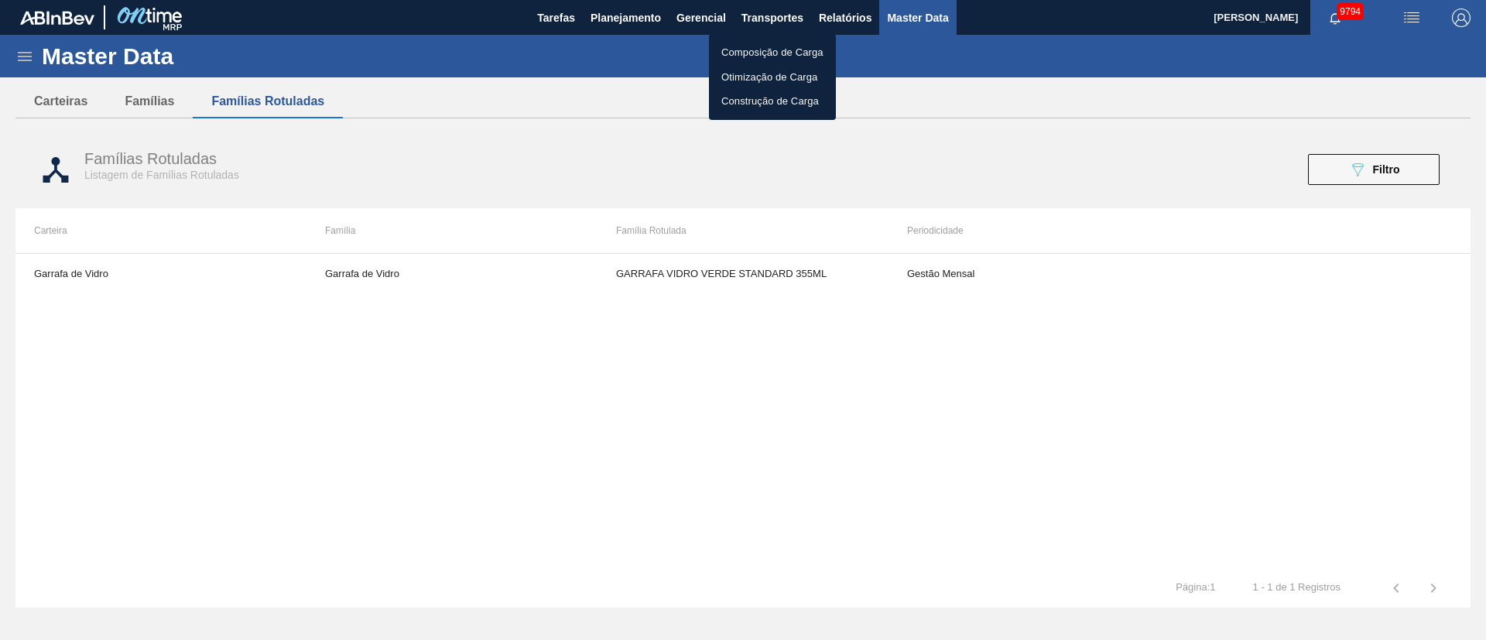
click at [626, 23] on div at bounding box center [743, 320] width 1486 height 640
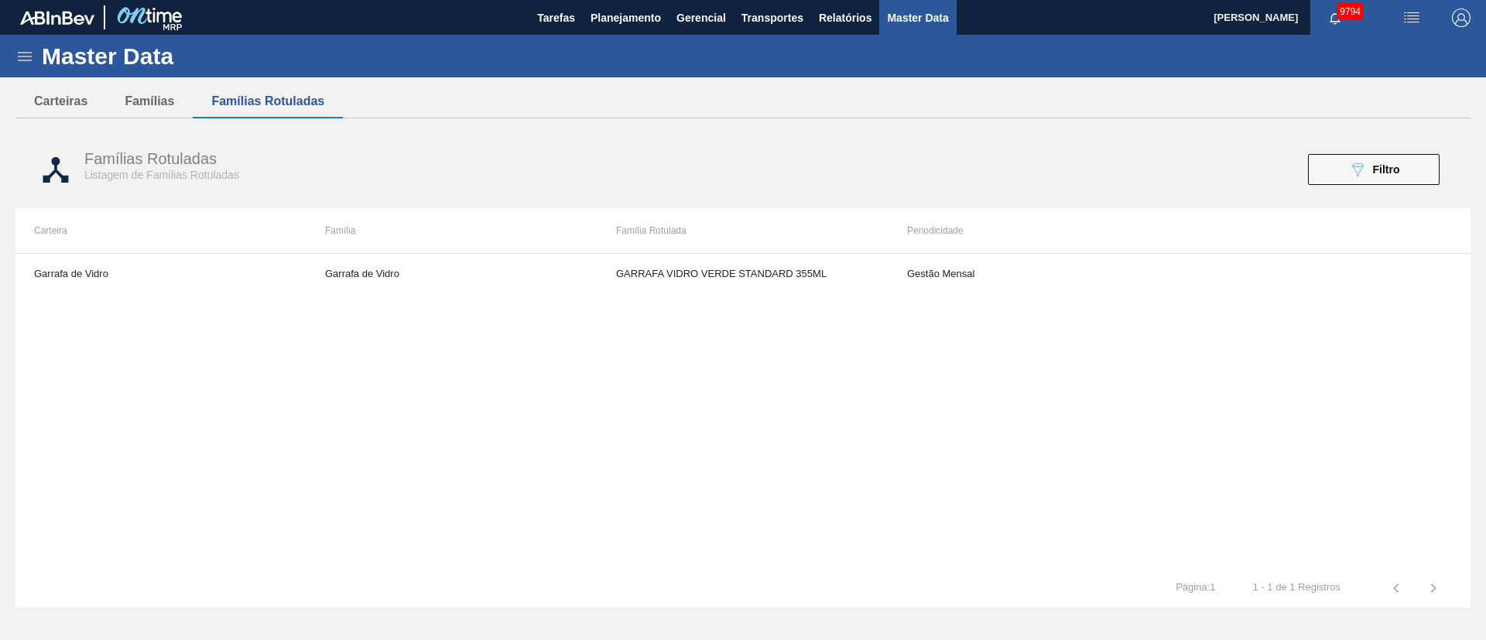
click at [622, 17] on span "Planejamento" at bounding box center [626, 18] width 70 height 19
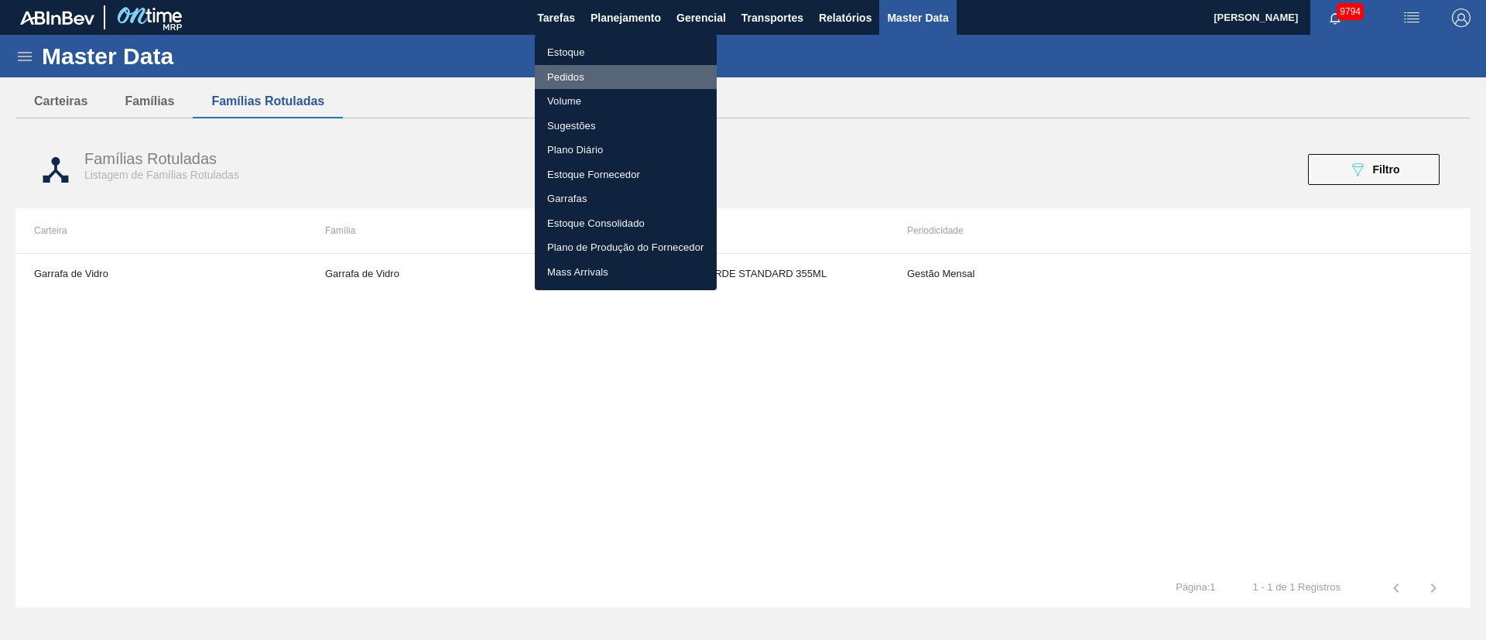
click at [567, 80] on li "Pedidos" at bounding box center [626, 77] width 182 height 25
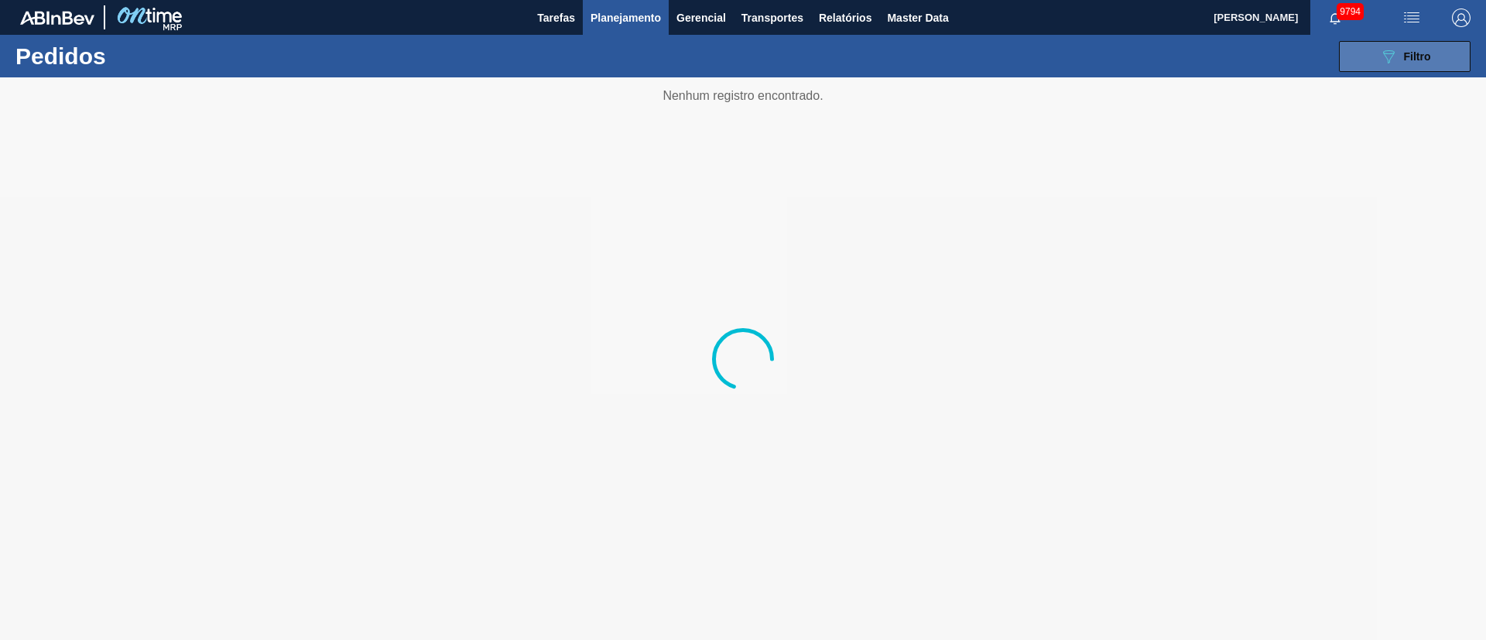
click at [1437, 52] on button "089F7B8B-B2A5-4AFE-B5C0-19BA573D28AC Filtro" at bounding box center [1405, 56] width 132 height 31
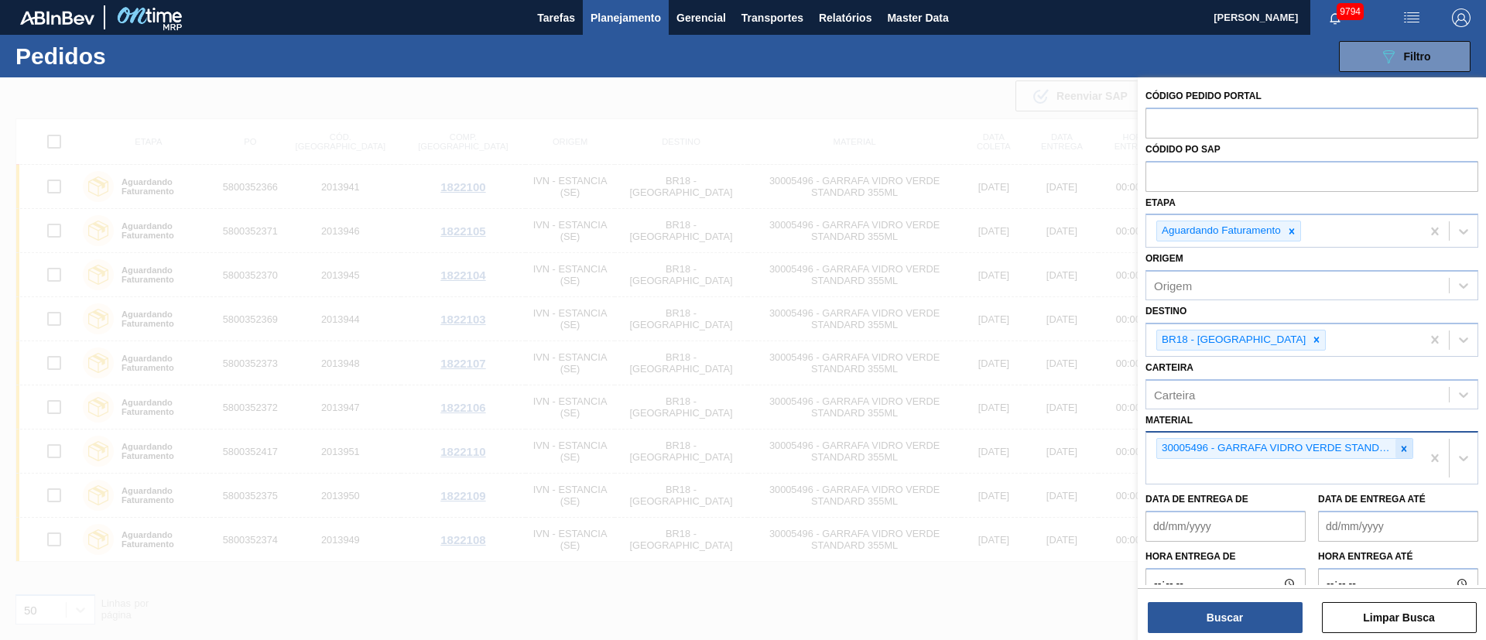
click at [1400, 445] on icon at bounding box center [1404, 449] width 11 height 11
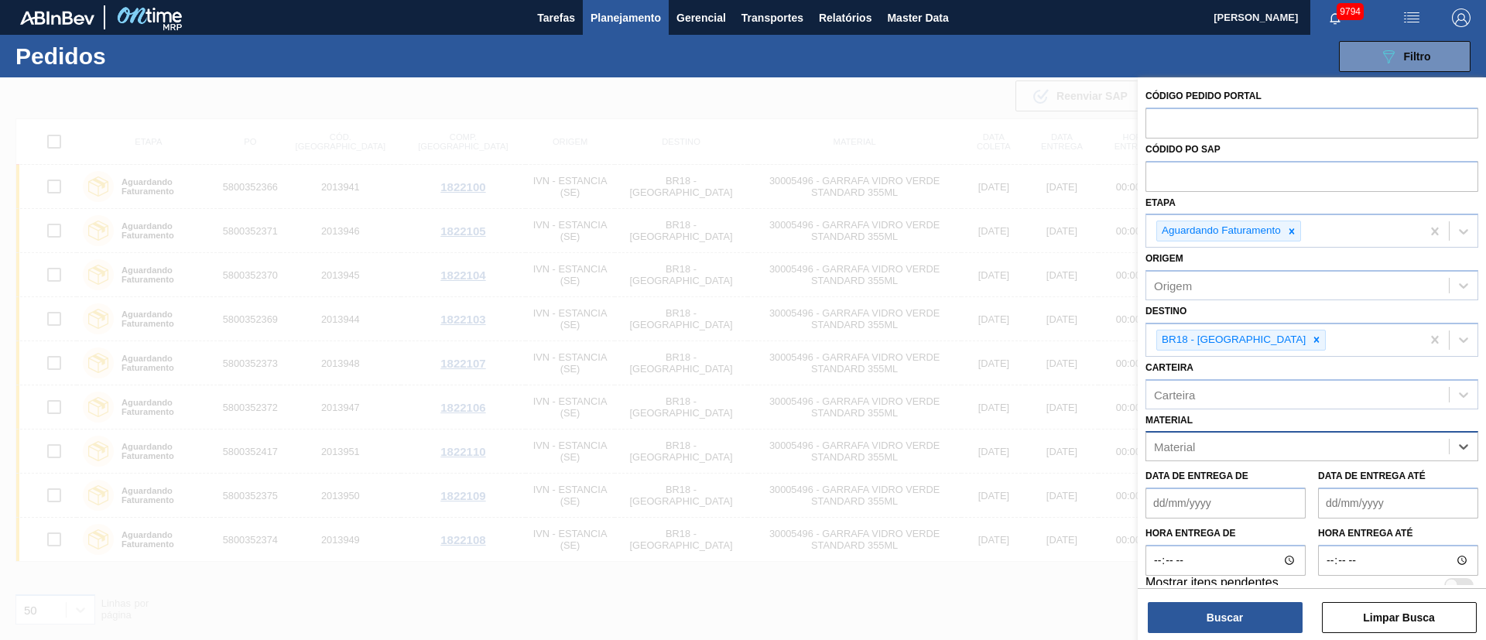
paste input "20001976"
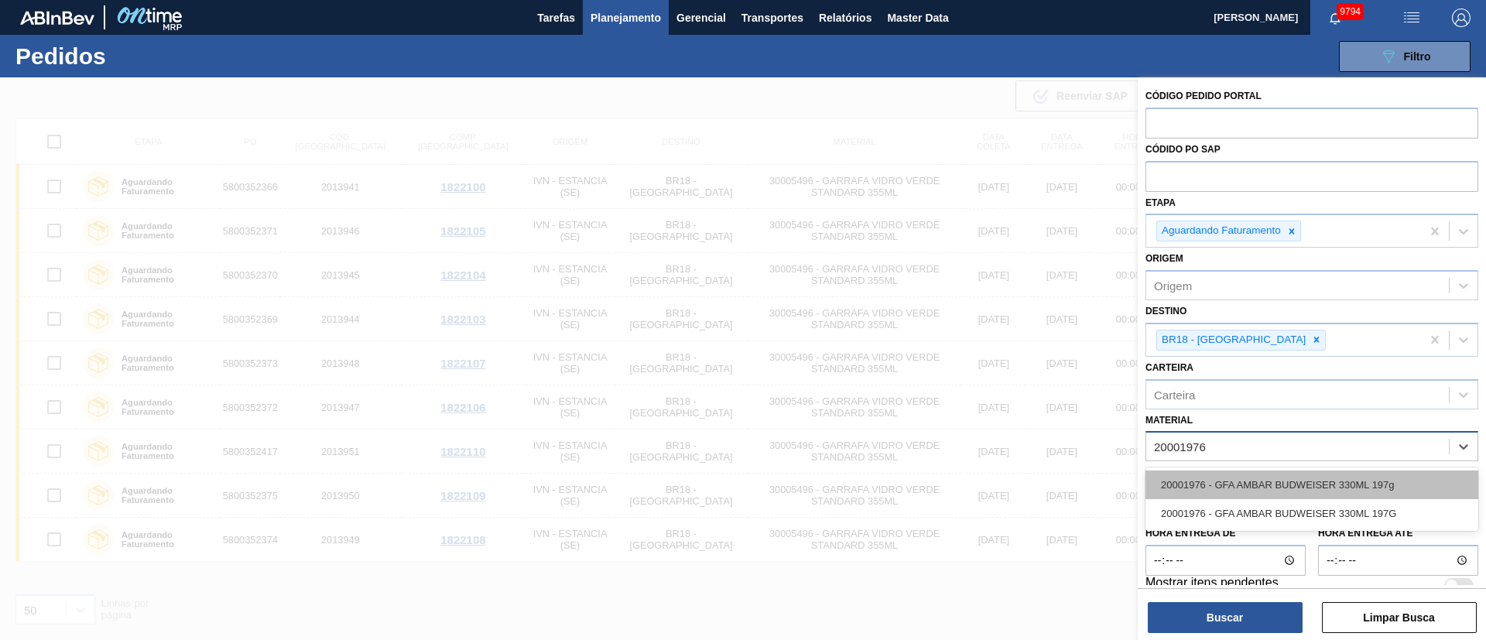
click at [1300, 474] on div "20001976 - GFA AMBAR BUDWEISER 330ML 197g" at bounding box center [1312, 485] width 333 height 29
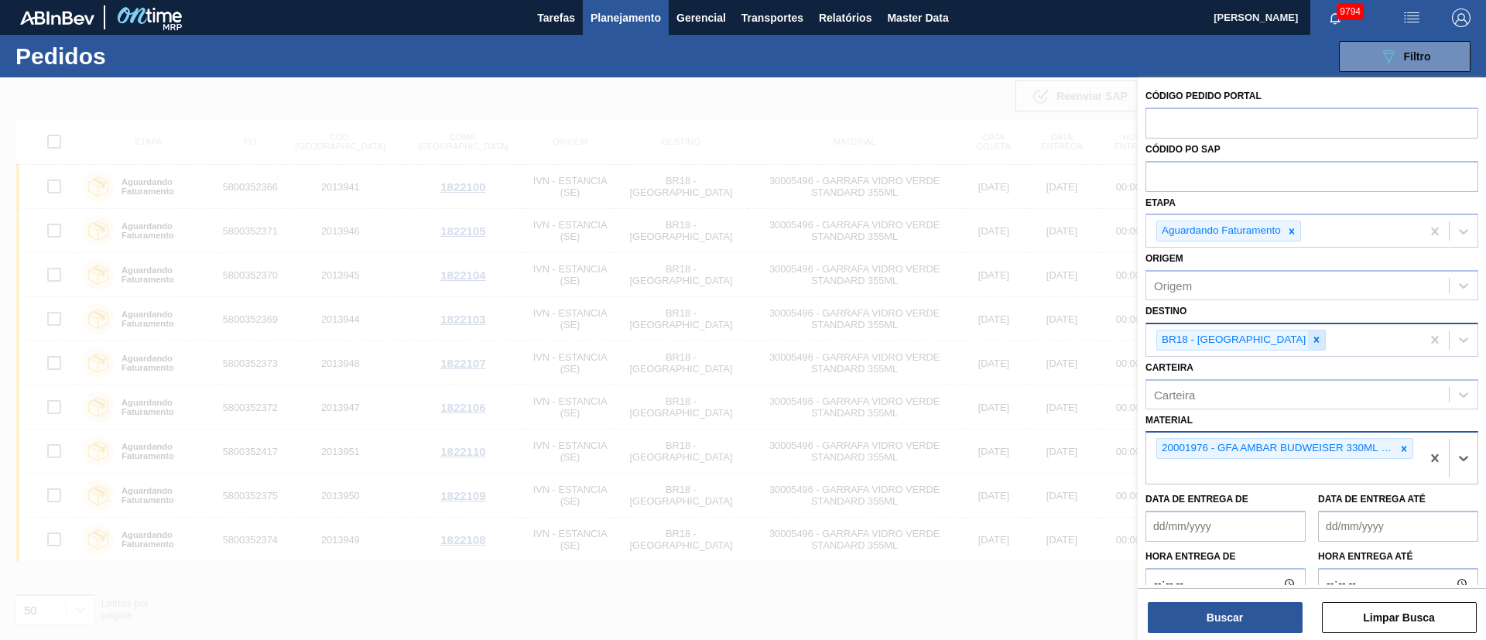
click at [1311, 339] on icon at bounding box center [1316, 339] width 11 height 11
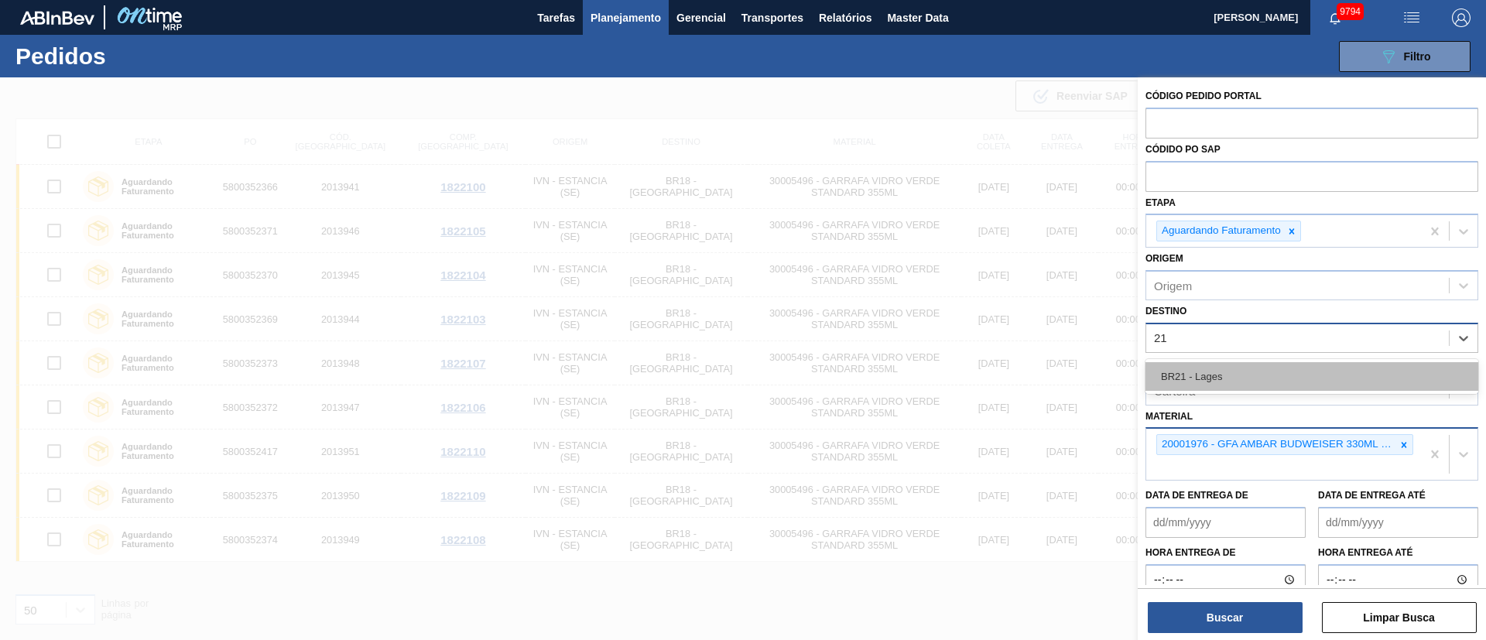
click at [1231, 374] on div "BR21 - Lages" at bounding box center [1312, 376] width 333 height 29
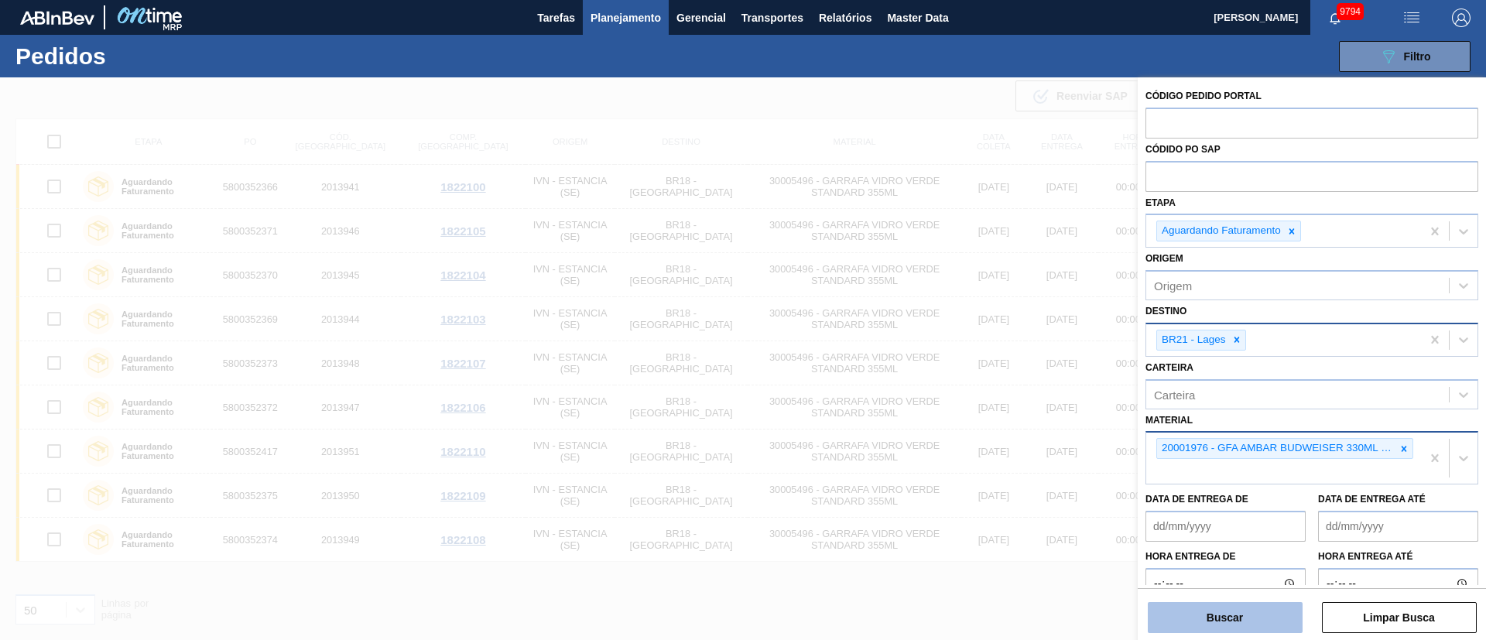
click at [1246, 619] on button "Buscar" at bounding box center [1225, 617] width 155 height 31
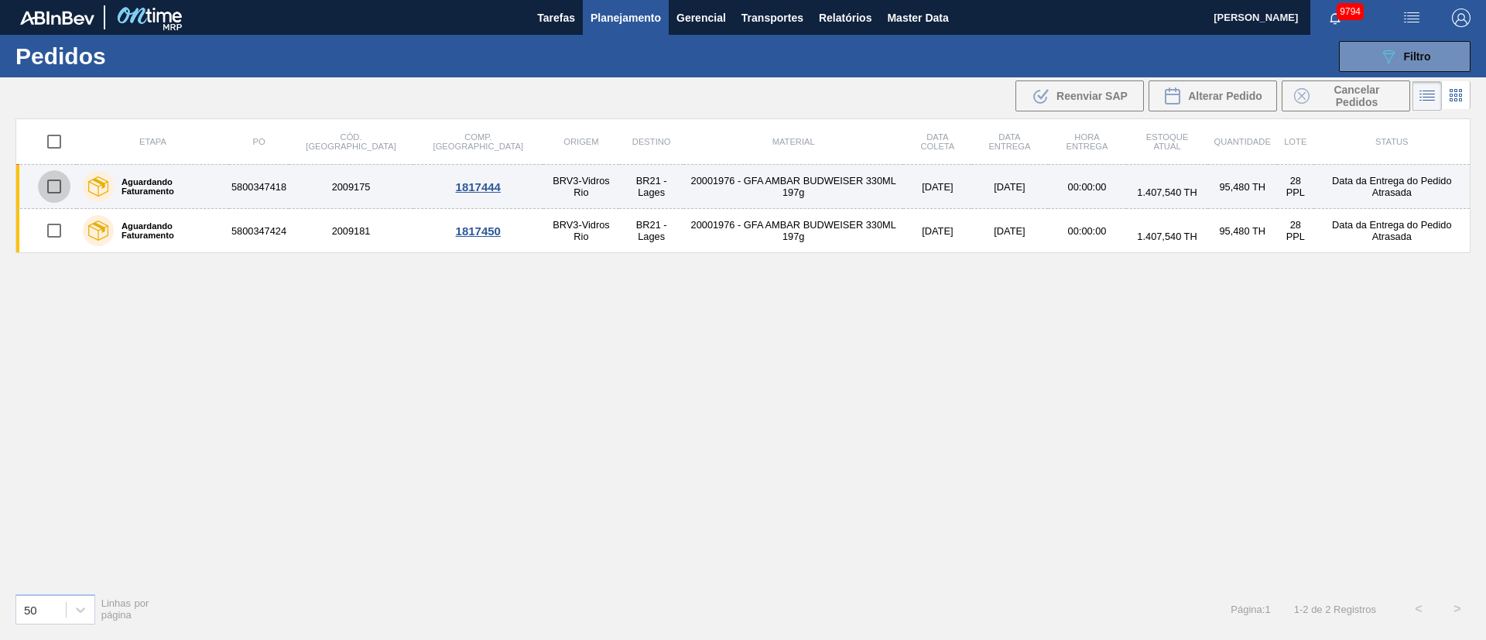
click at [59, 191] on input "checkbox" at bounding box center [54, 186] width 33 height 33
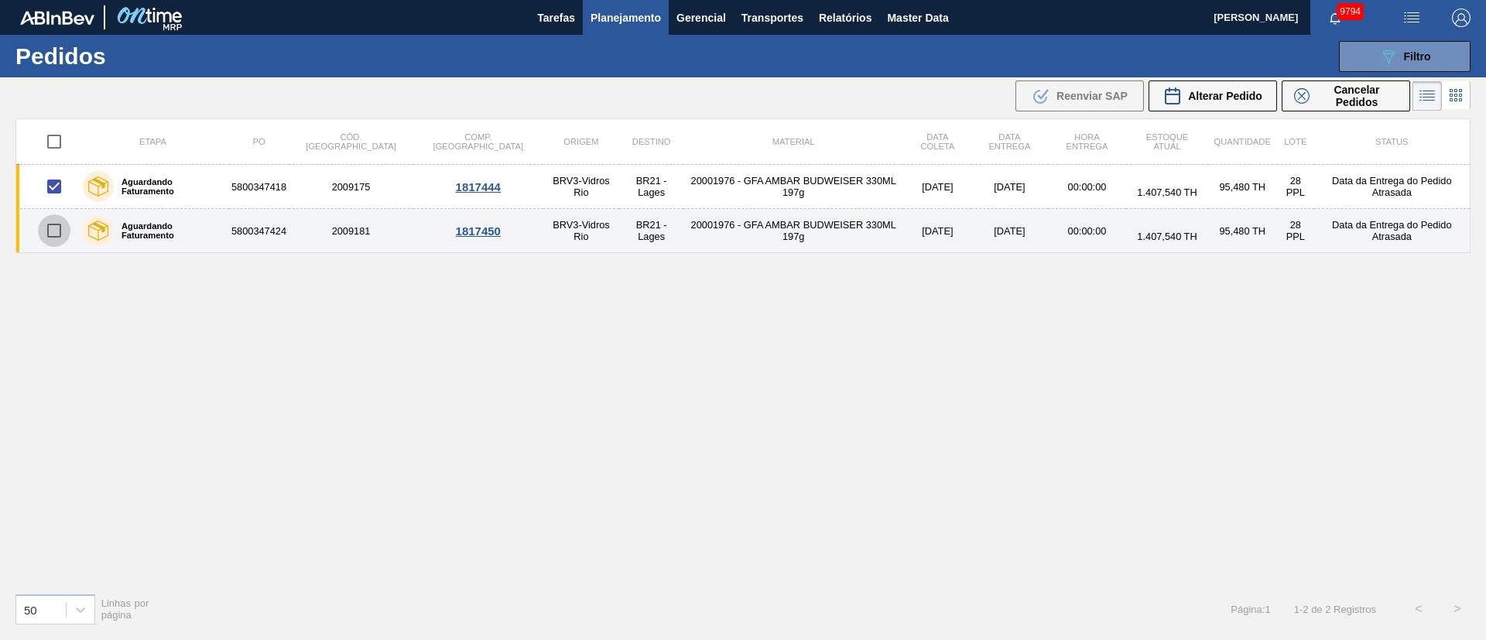
click at [55, 234] on input "checkbox" at bounding box center [54, 230] width 33 height 33
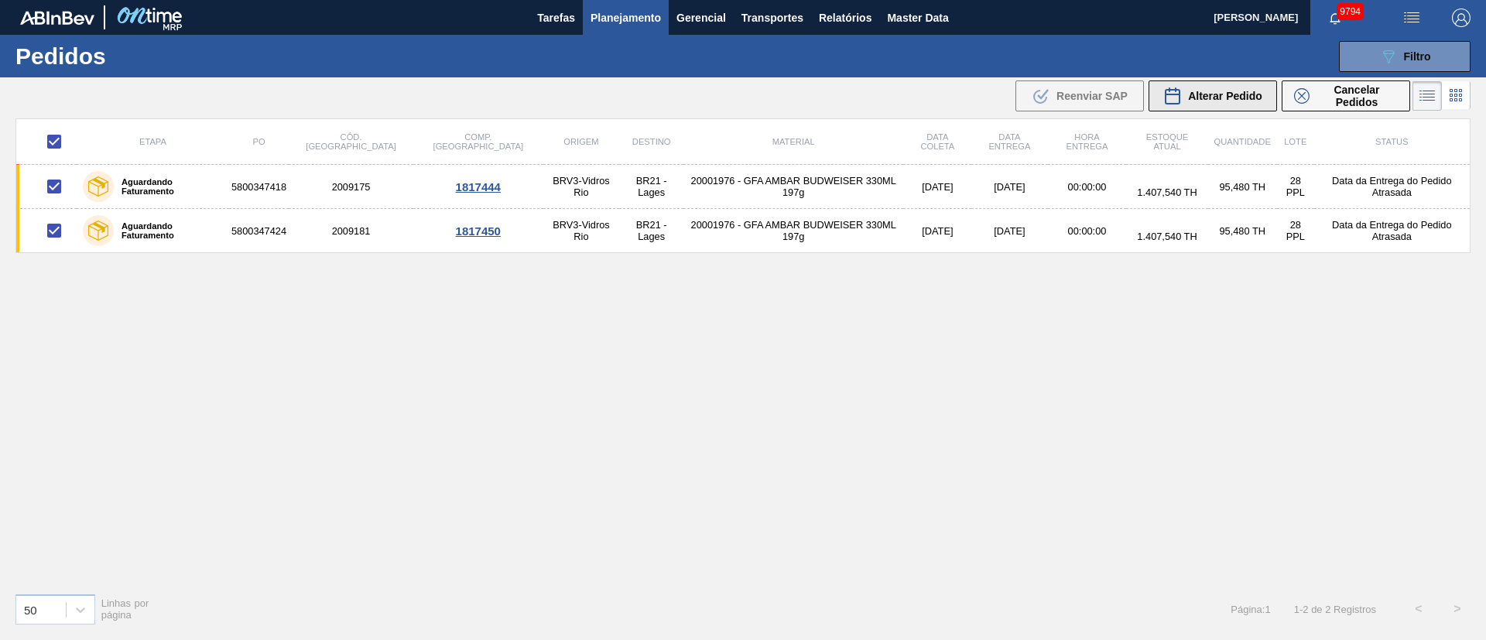
click at [1223, 98] on span "Alterar Pedido" at bounding box center [1225, 96] width 74 height 12
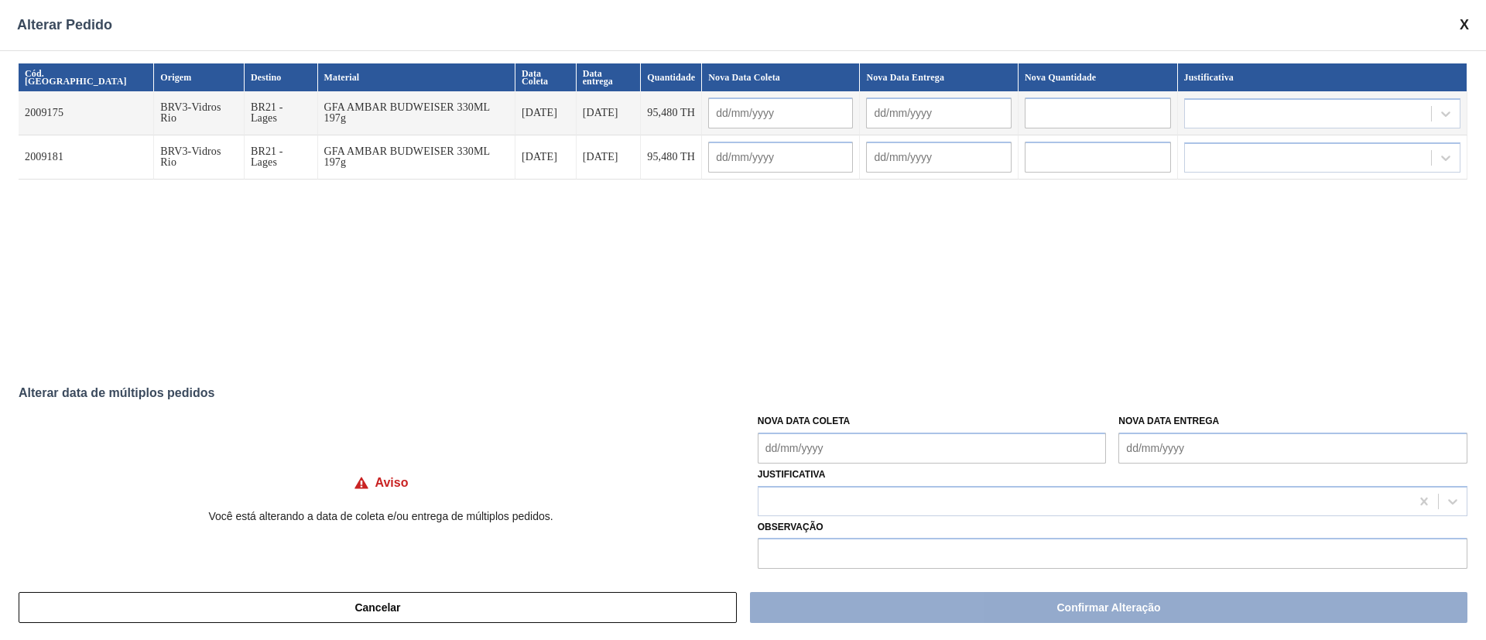
click at [793, 452] on Coleta "Nova Data Coleta" at bounding box center [932, 448] width 349 height 31
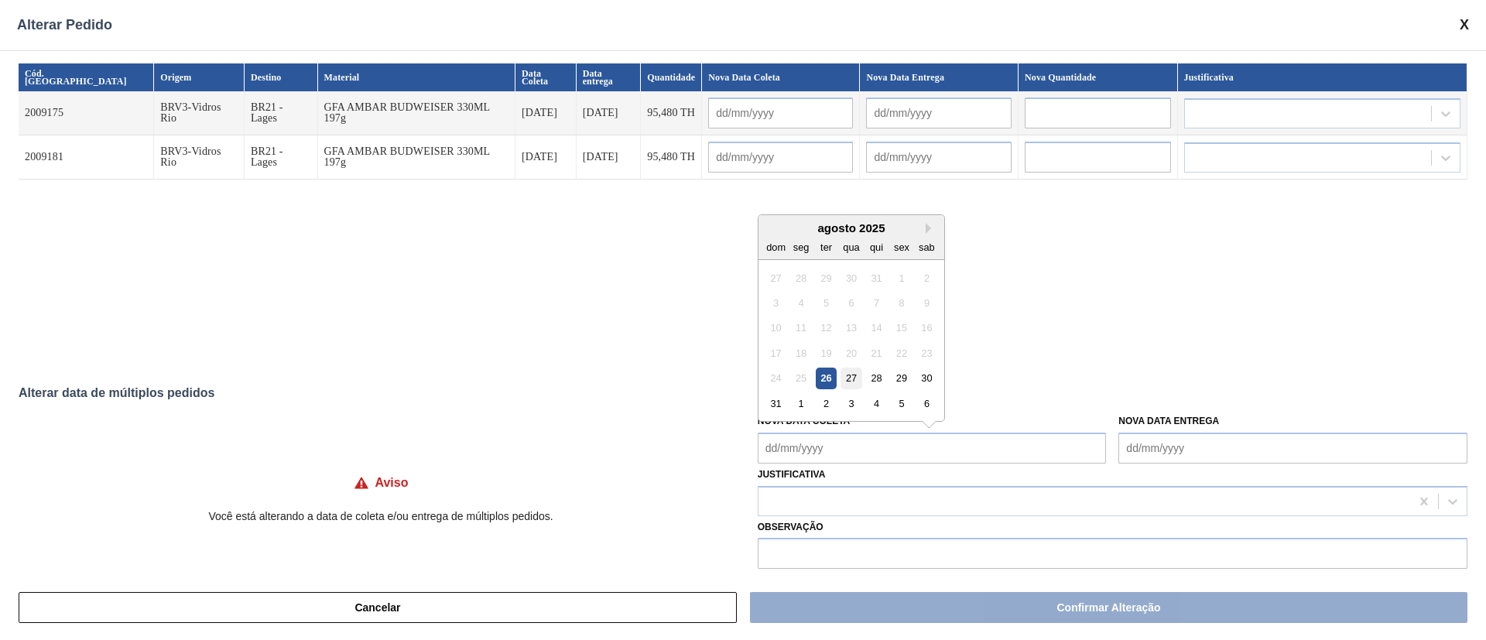
click at [847, 387] on div "27" at bounding box center [851, 378] width 21 height 21
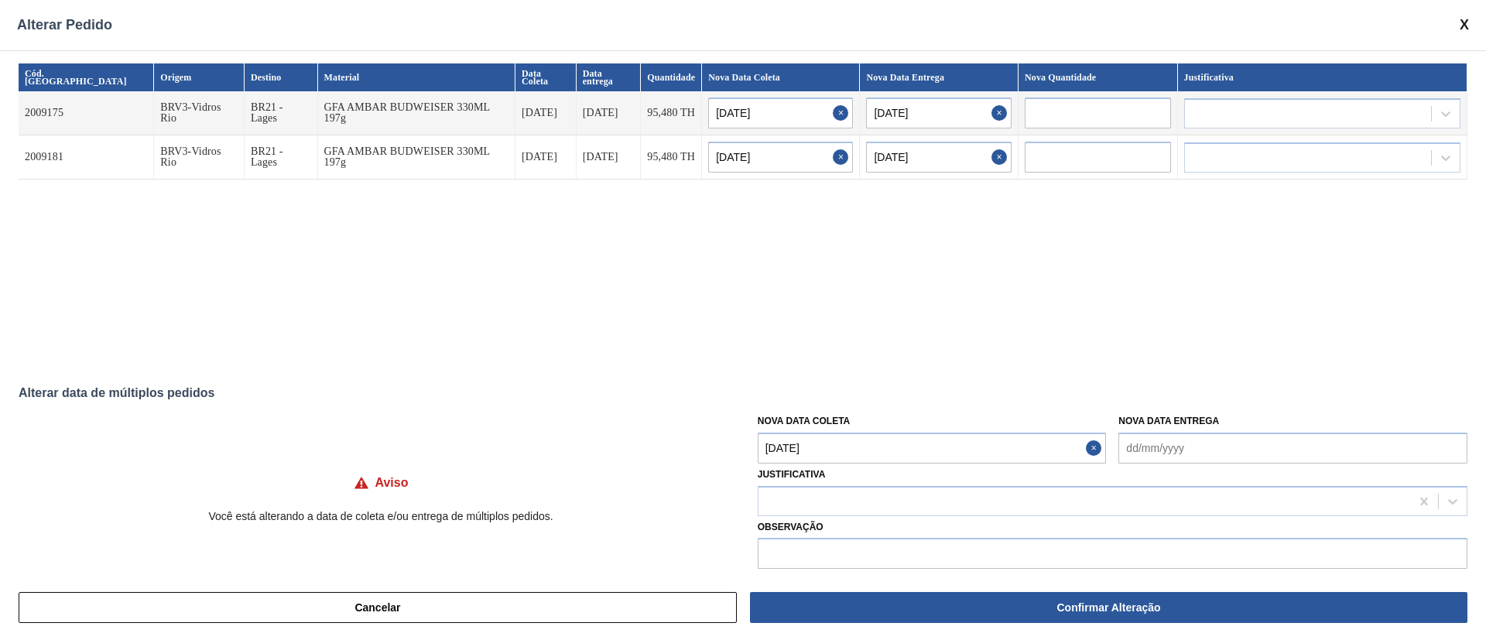
click at [831, 451] on Coleta "[DATE]" at bounding box center [932, 448] width 349 height 31
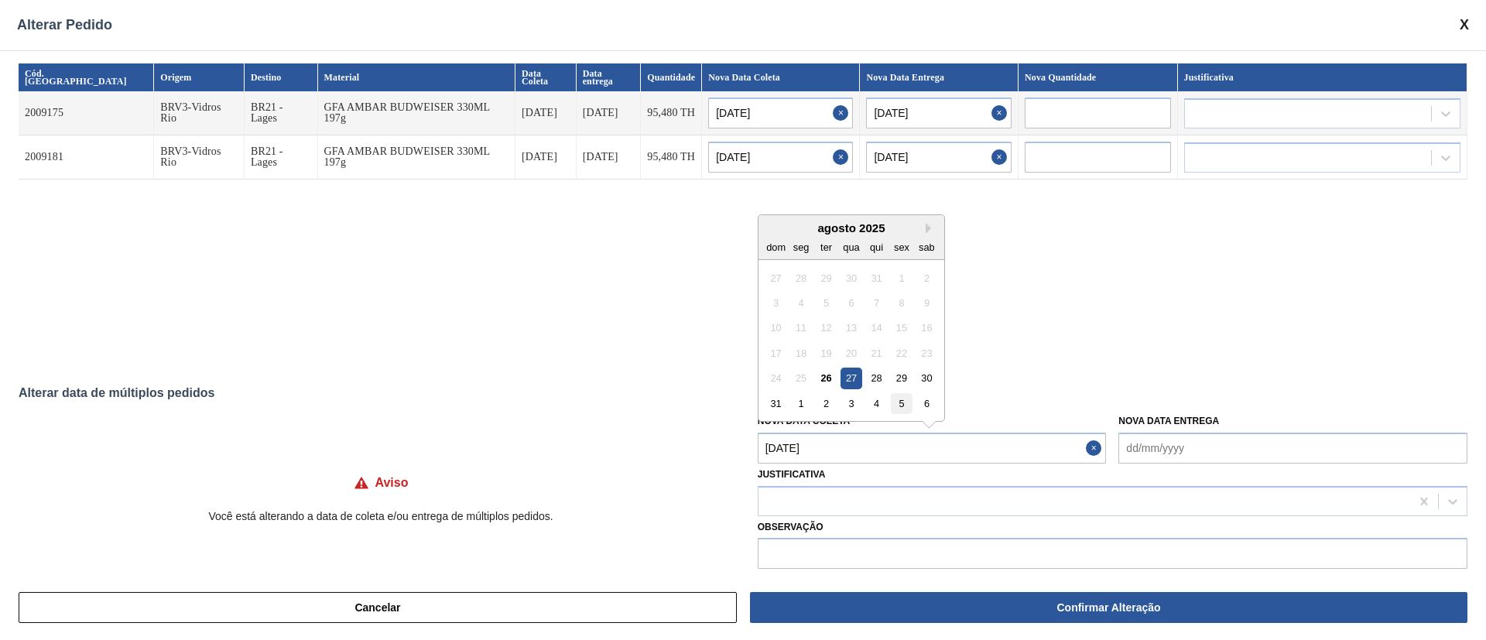
click at [900, 403] on div "5" at bounding box center [901, 403] width 21 height 21
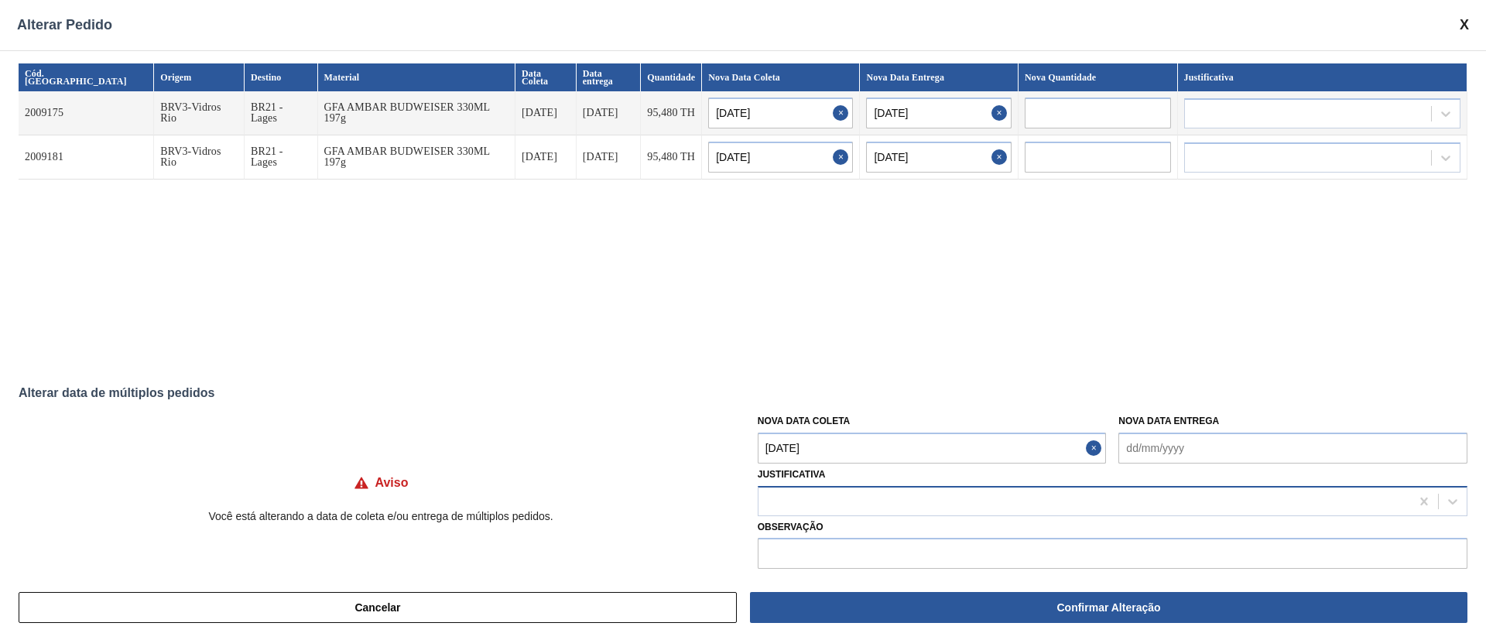
click at [824, 502] on div at bounding box center [1085, 501] width 652 height 22
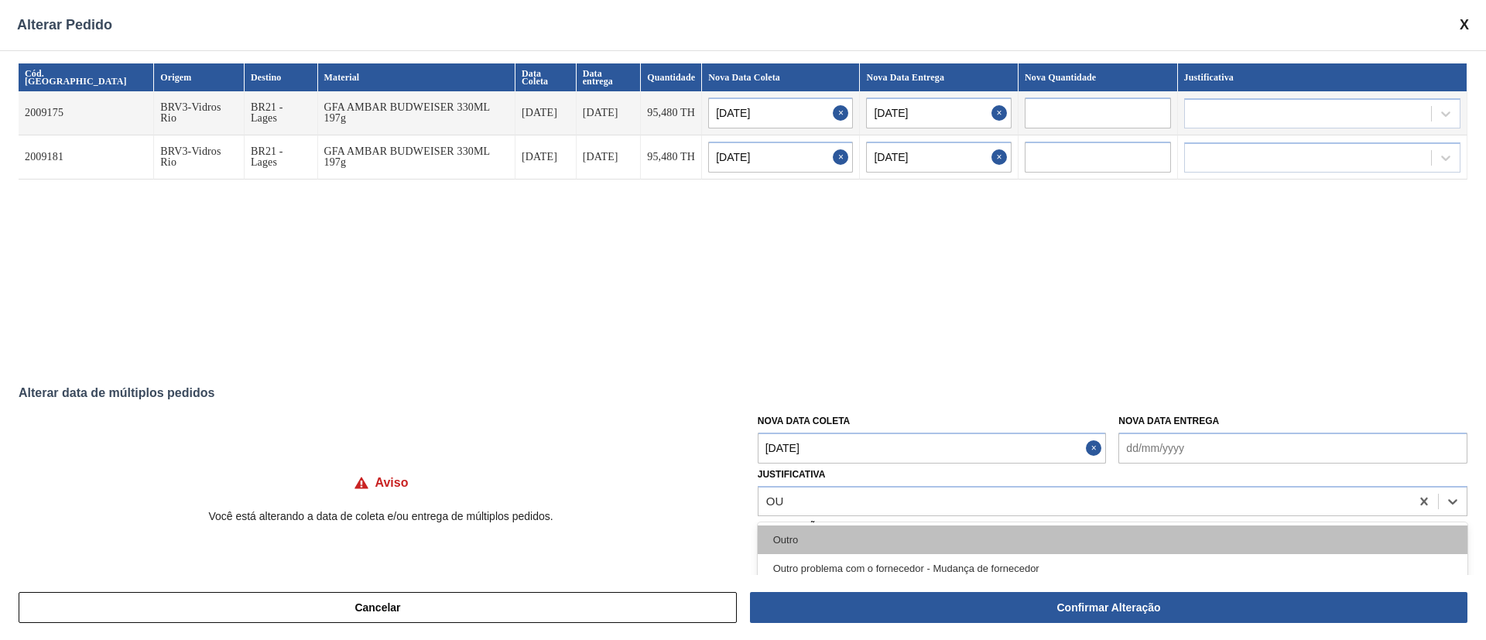
click at [809, 527] on div "Outro" at bounding box center [1113, 540] width 710 height 29
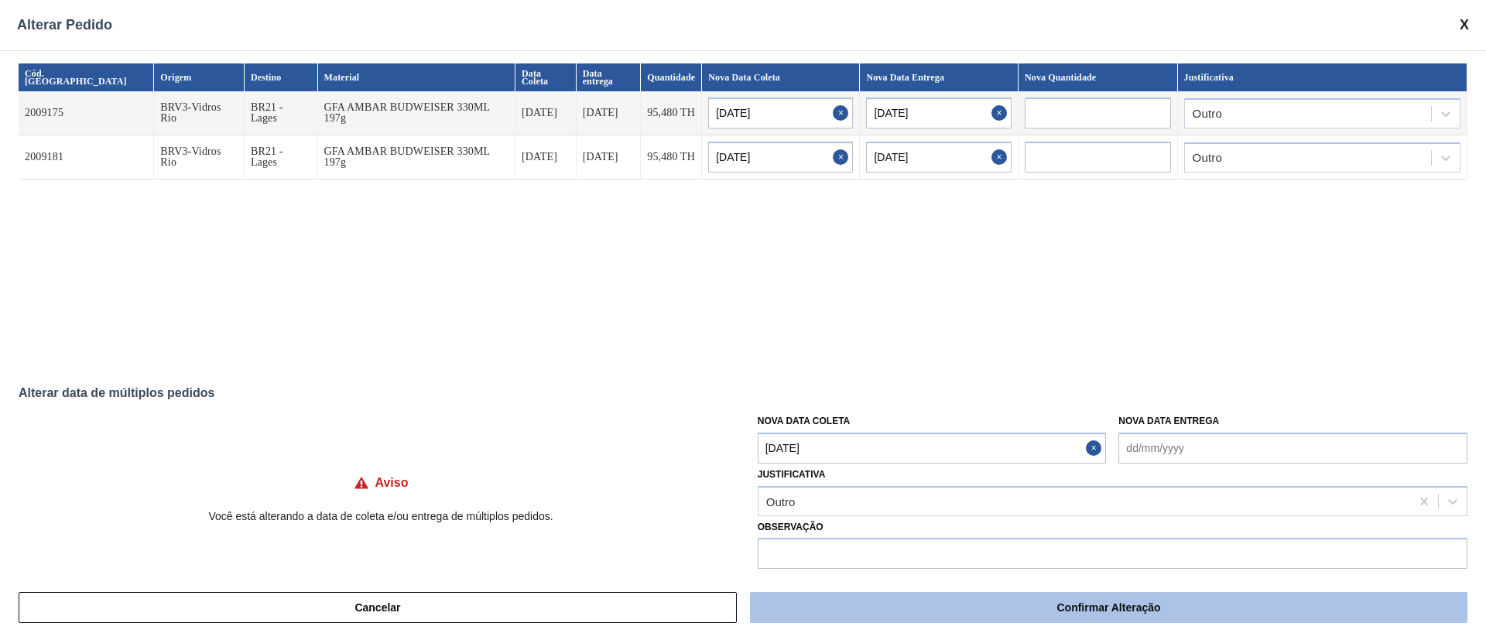
click at [838, 608] on button "Confirmar Alteração" at bounding box center [1109, 607] width 718 height 31
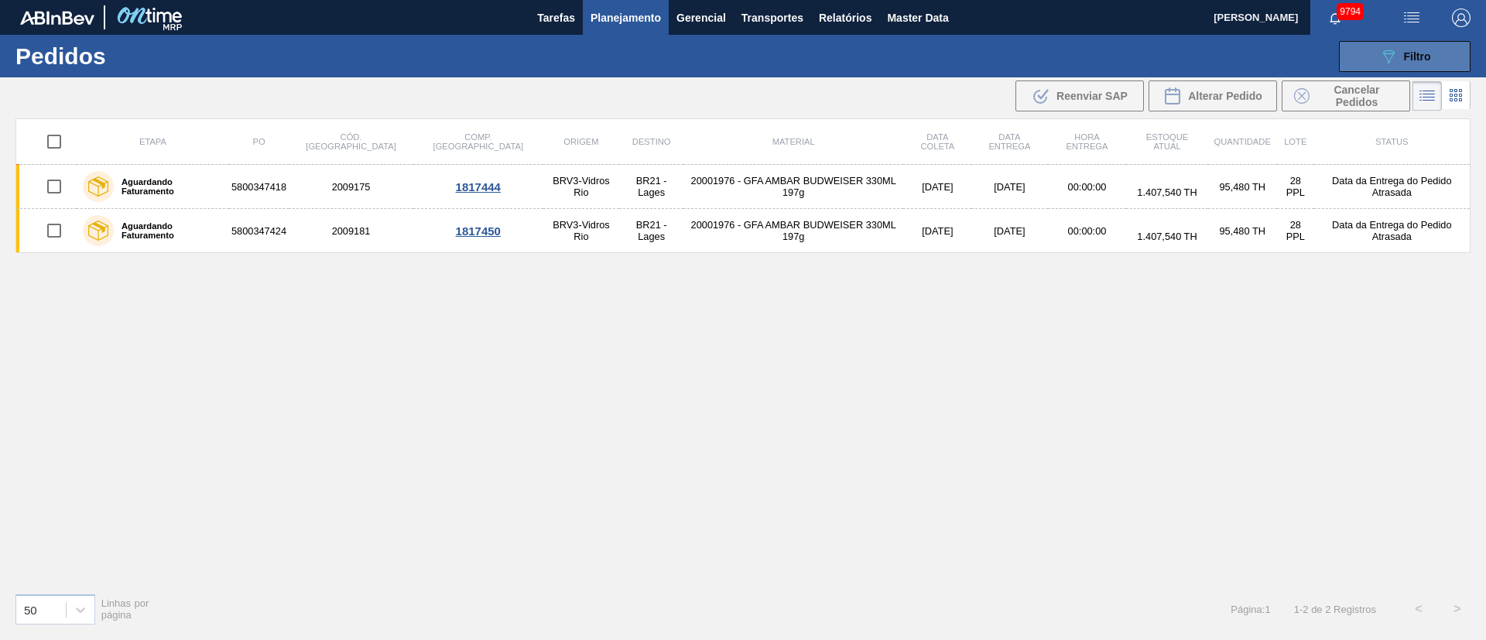
click at [1380, 61] on icon "089F7B8B-B2A5-4AFE-B5C0-19BA573D28AC" at bounding box center [1388, 56] width 19 height 19
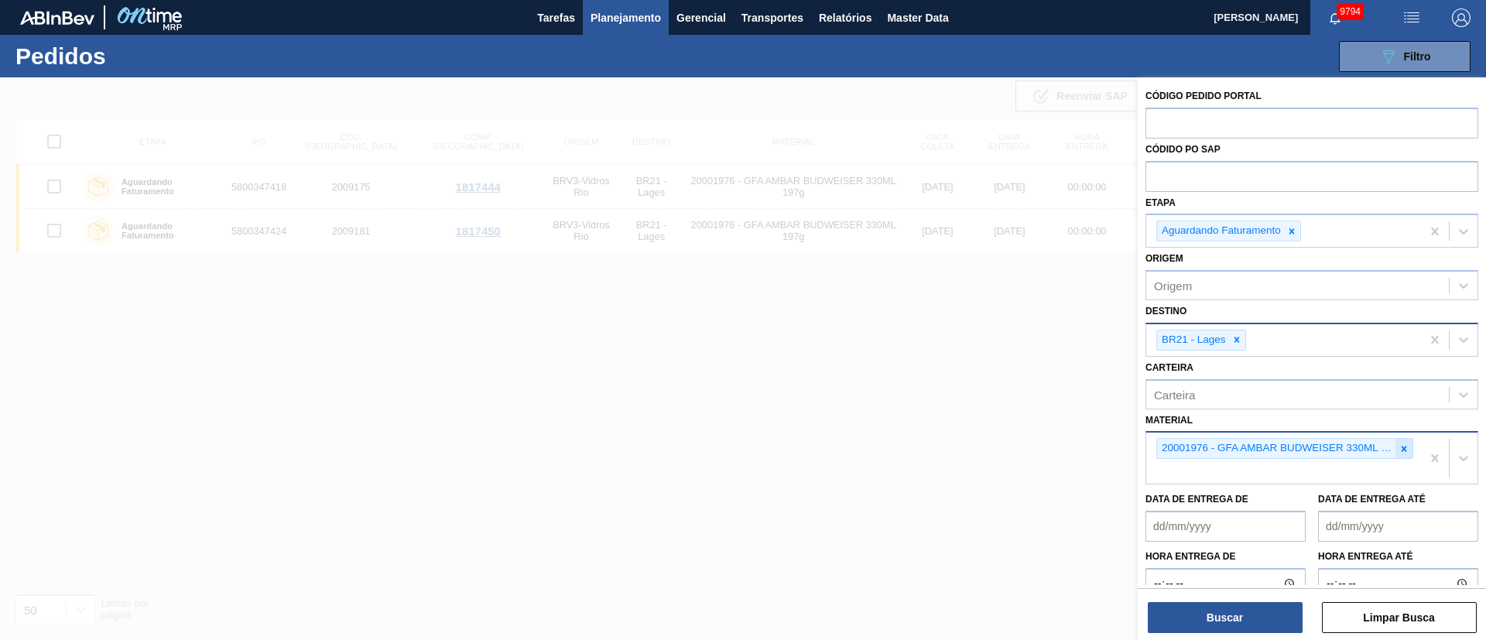
click at [1399, 448] on icon at bounding box center [1404, 449] width 11 height 11
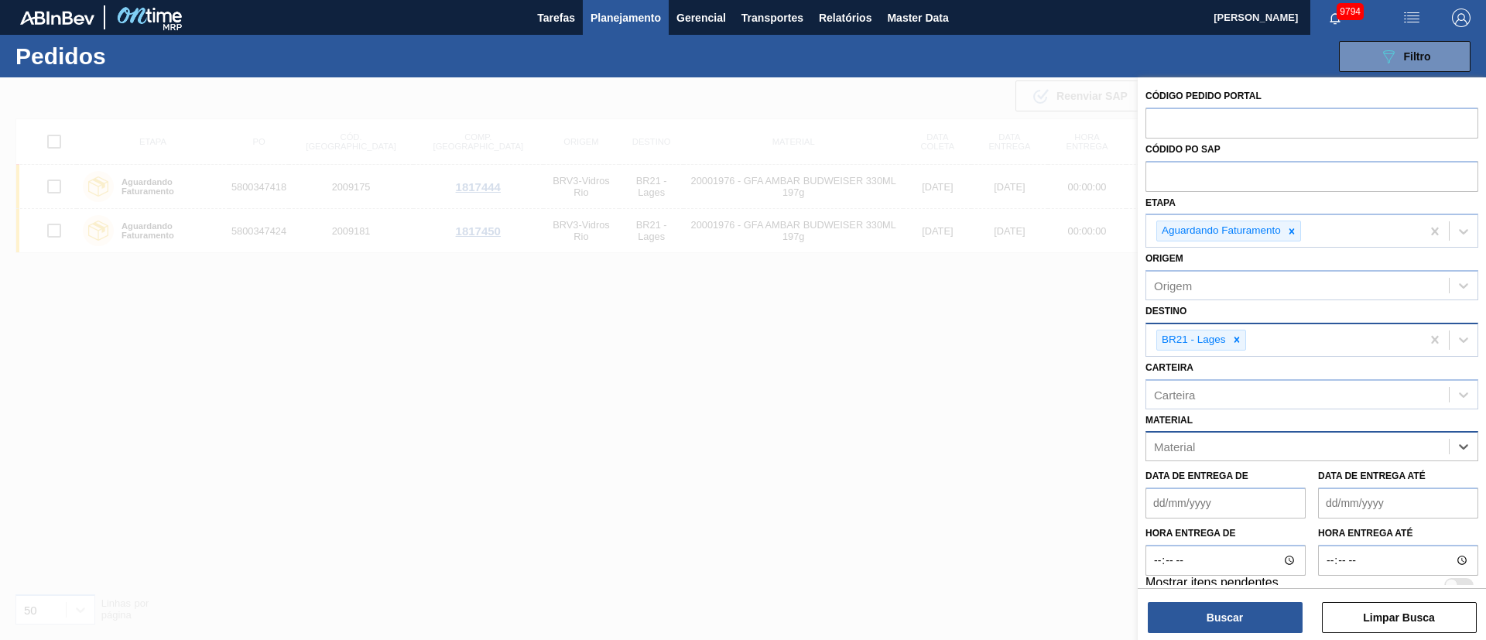
paste input "20002807"
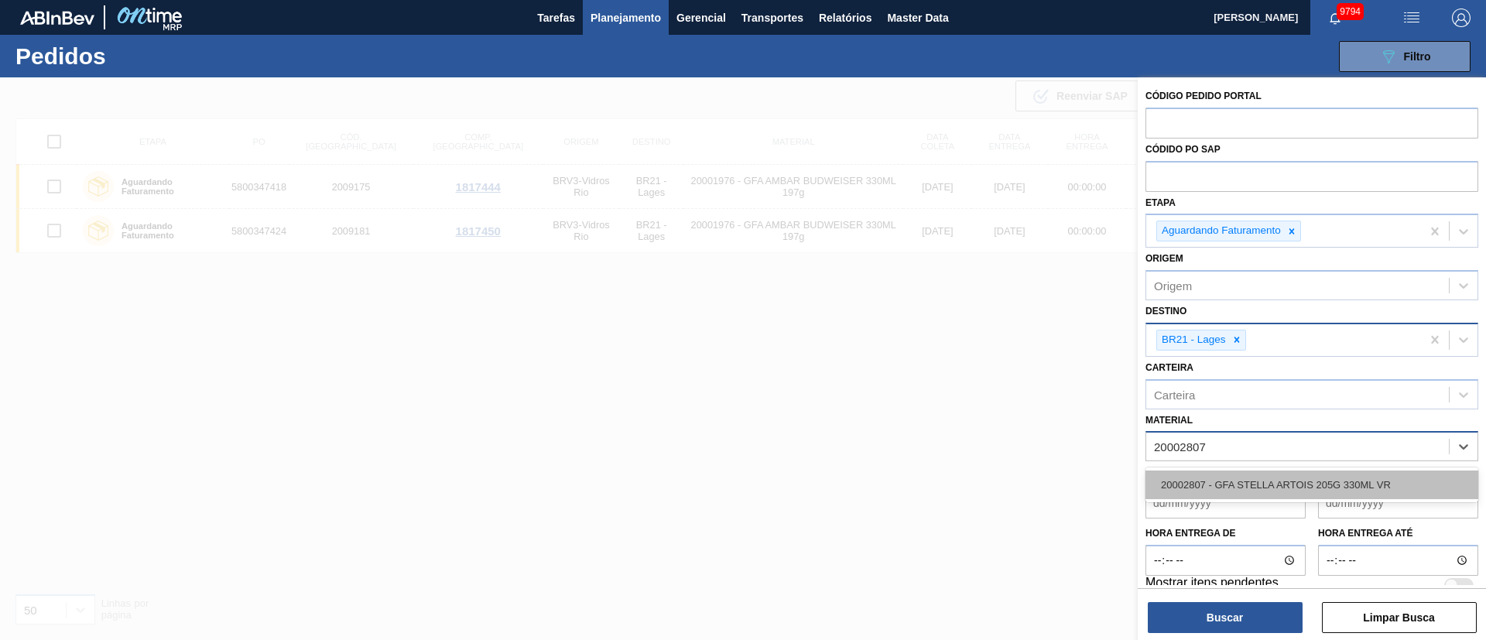
click at [1283, 473] on div "20002807 - GFA STELLA ARTOIS 205G 330ML VR" at bounding box center [1312, 485] width 333 height 29
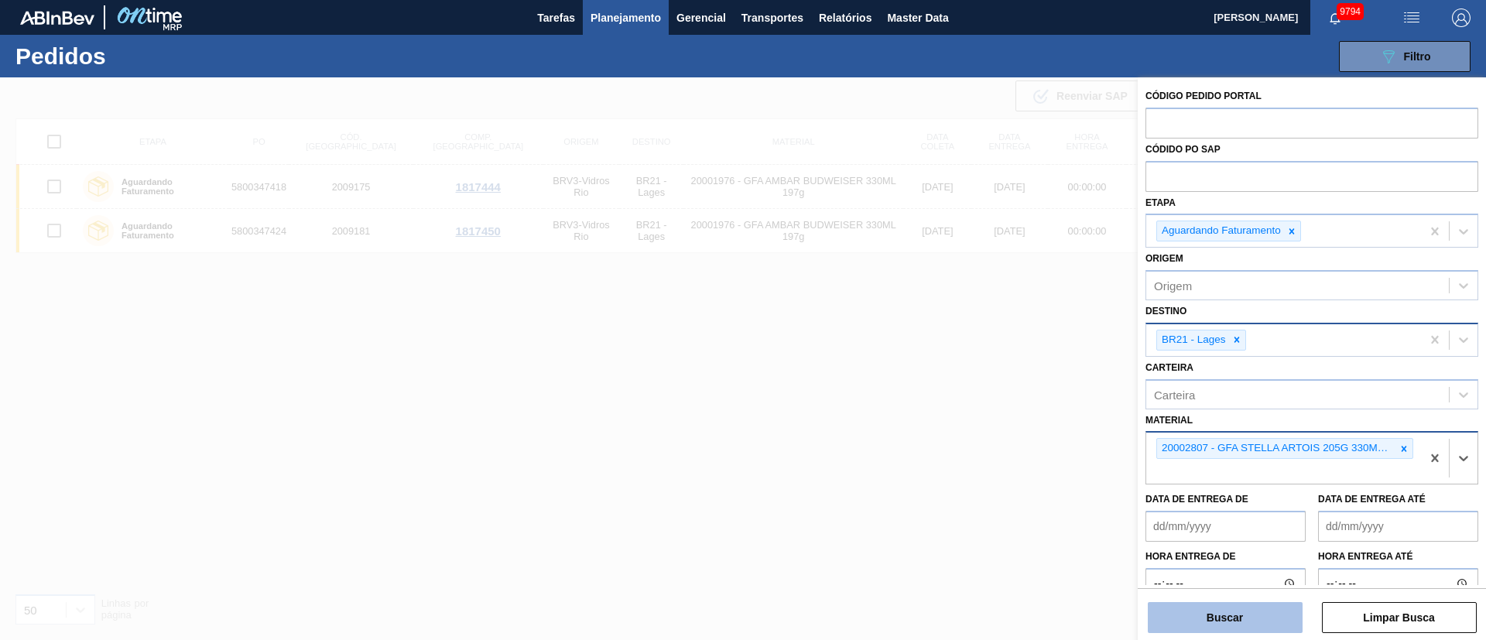
click at [1231, 617] on button "Buscar" at bounding box center [1225, 617] width 155 height 31
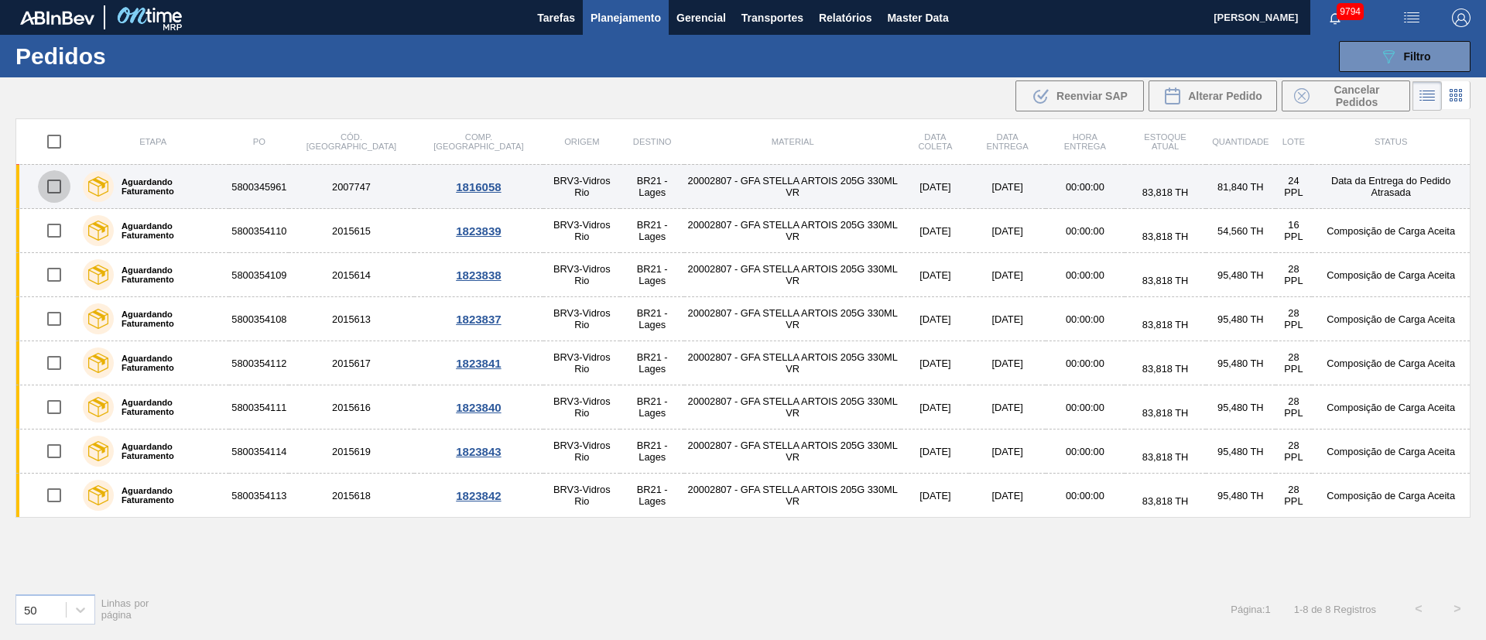
click at [62, 183] on input "checkbox" at bounding box center [54, 186] width 33 height 33
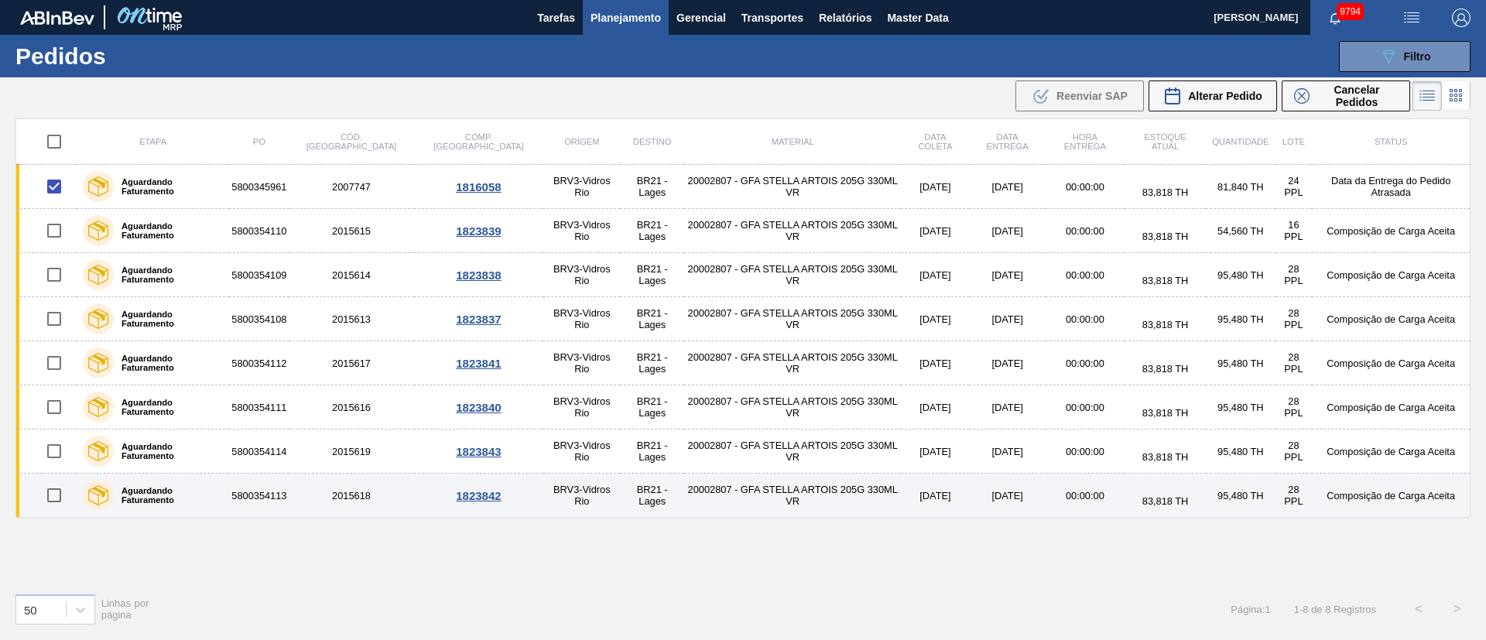
click at [50, 501] on input "checkbox" at bounding box center [54, 495] width 33 height 33
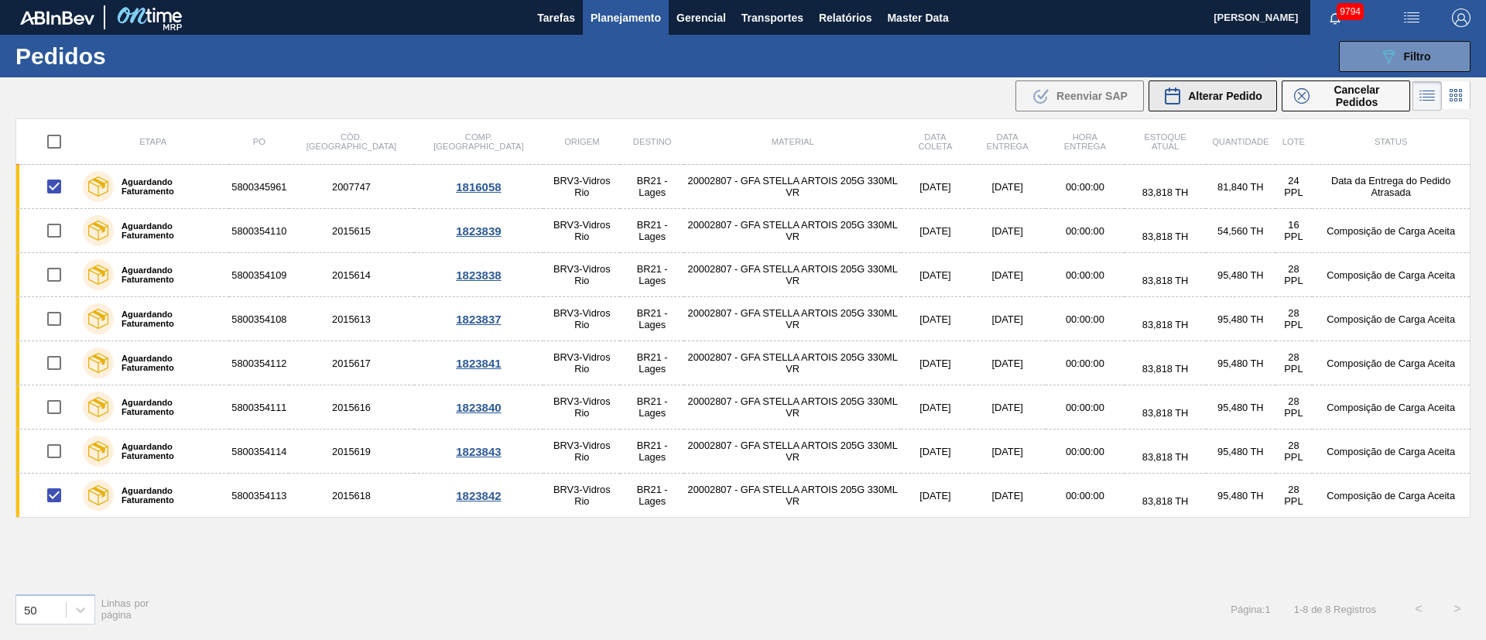
click at [1236, 94] on span "Alterar Pedido" at bounding box center [1225, 96] width 74 height 12
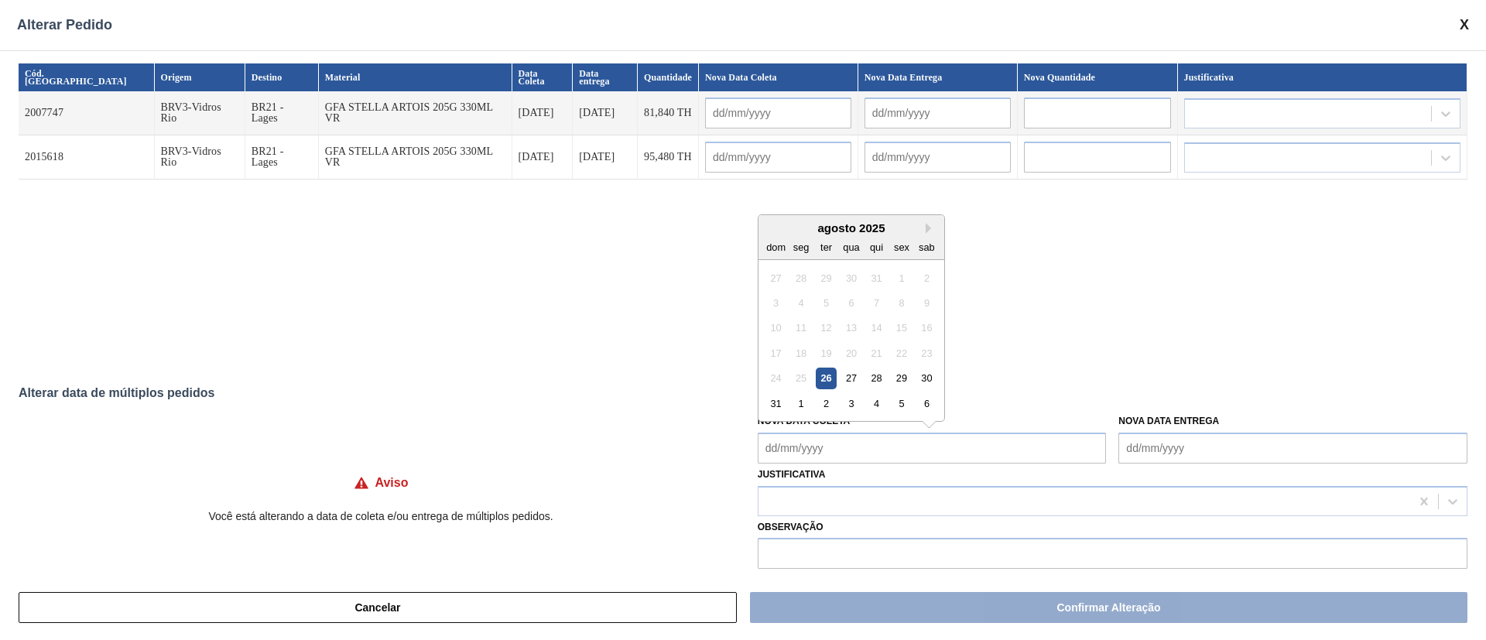
click at [810, 451] on Coleta "Nova Data Coleta" at bounding box center [932, 448] width 349 height 31
click at [852, 380] on div "27" at bounding box center [851, 378] width 21 height 21
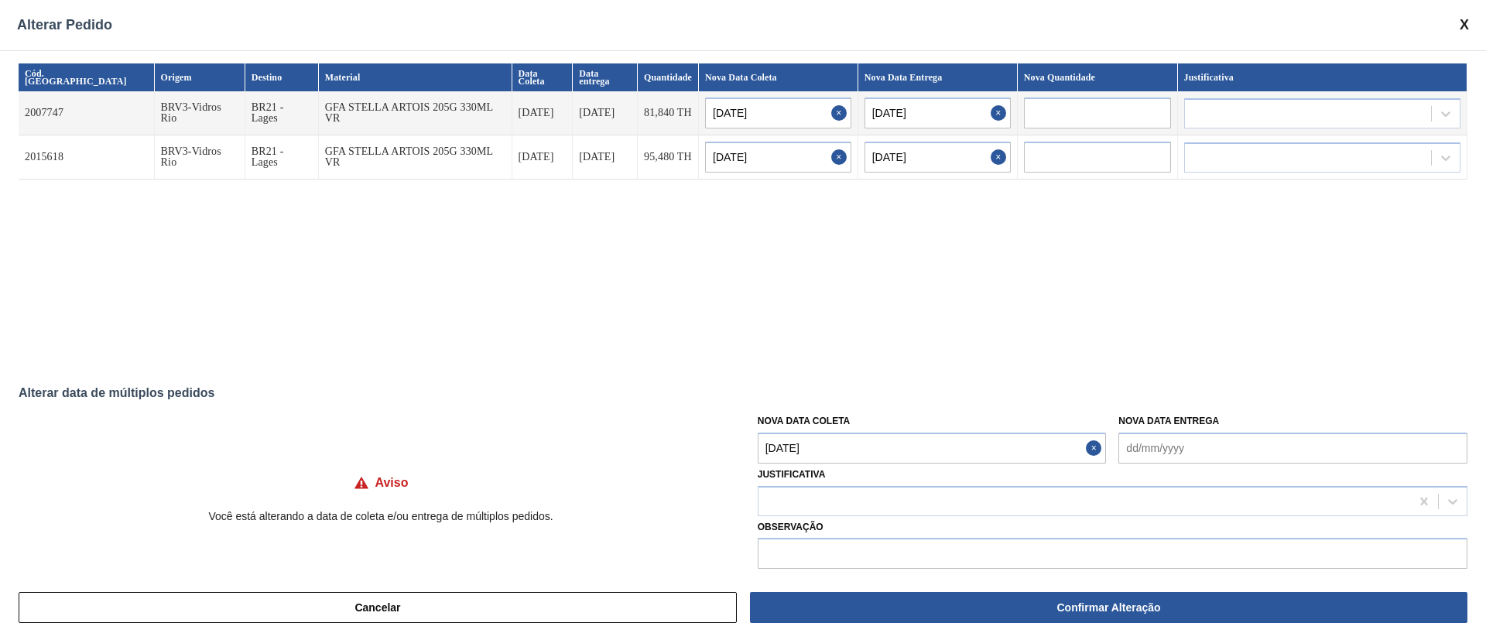
click at [840, 456] on Coleta "[DATE]" at bounding box center [932, 448] width 349 height 31
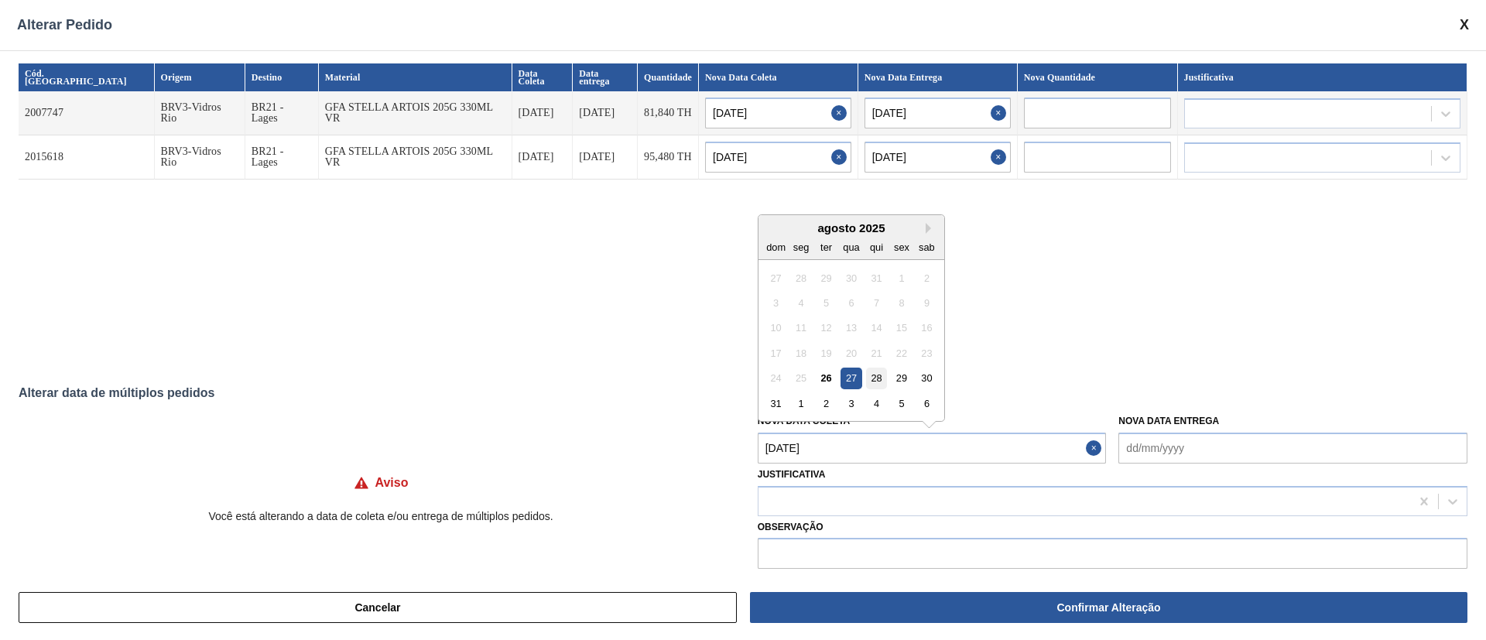
click at [876, 374] on div "28" at bounding box center [876, 378] width 21 height 21
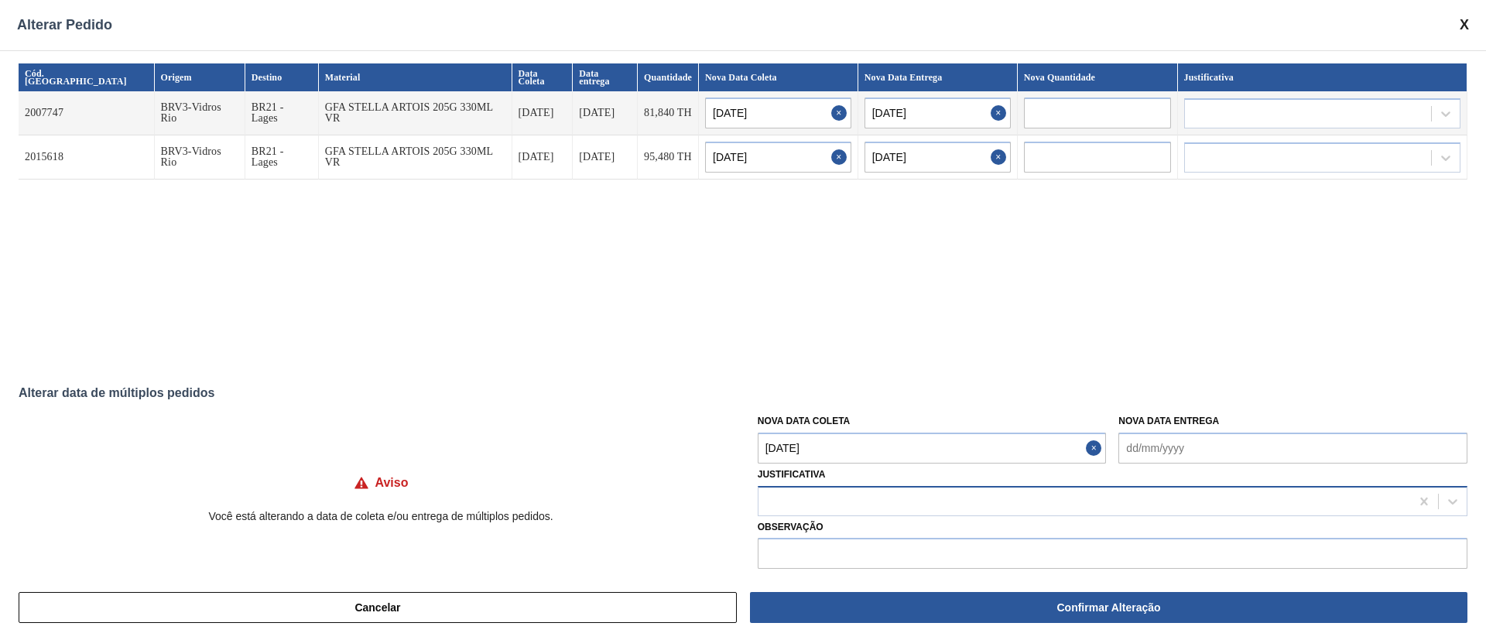
click at [822, 505] on div at bounding box center [1085, 501] width 652 height 22
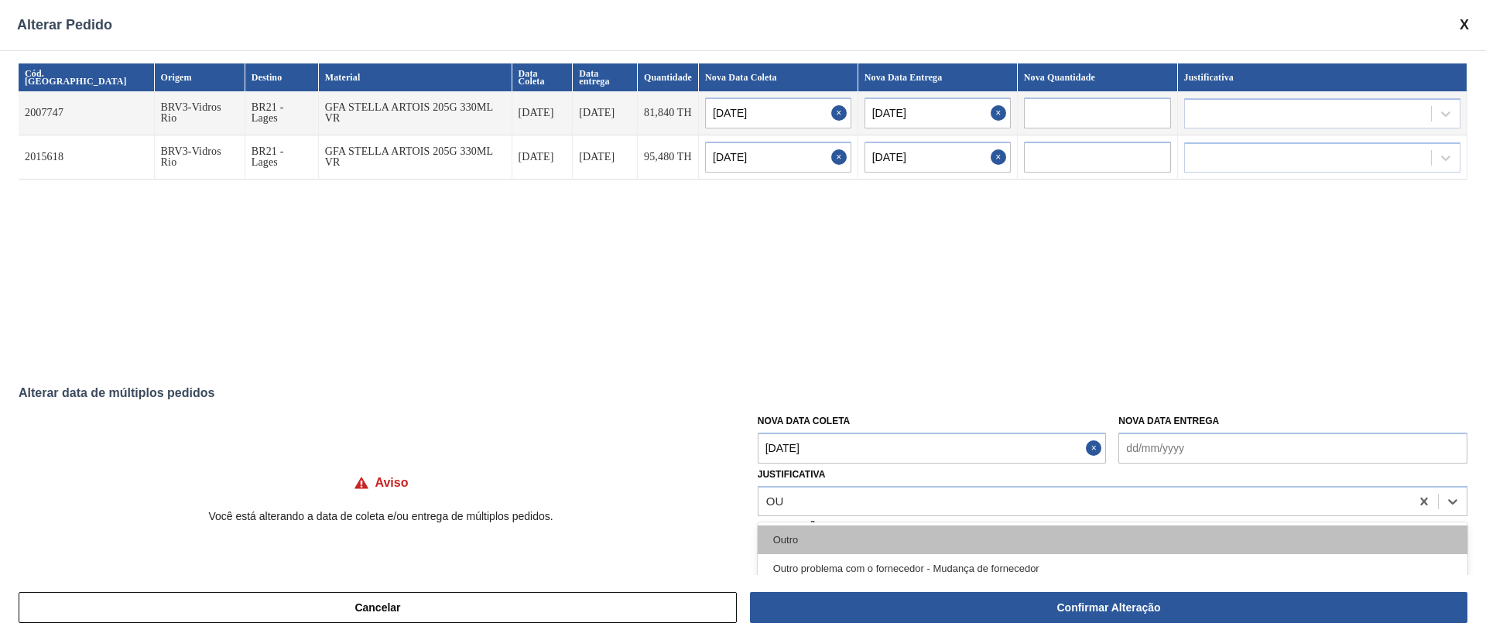
click at [800, 535] on div "Outro" at bounding box center [1113, 540] width 710 height 29
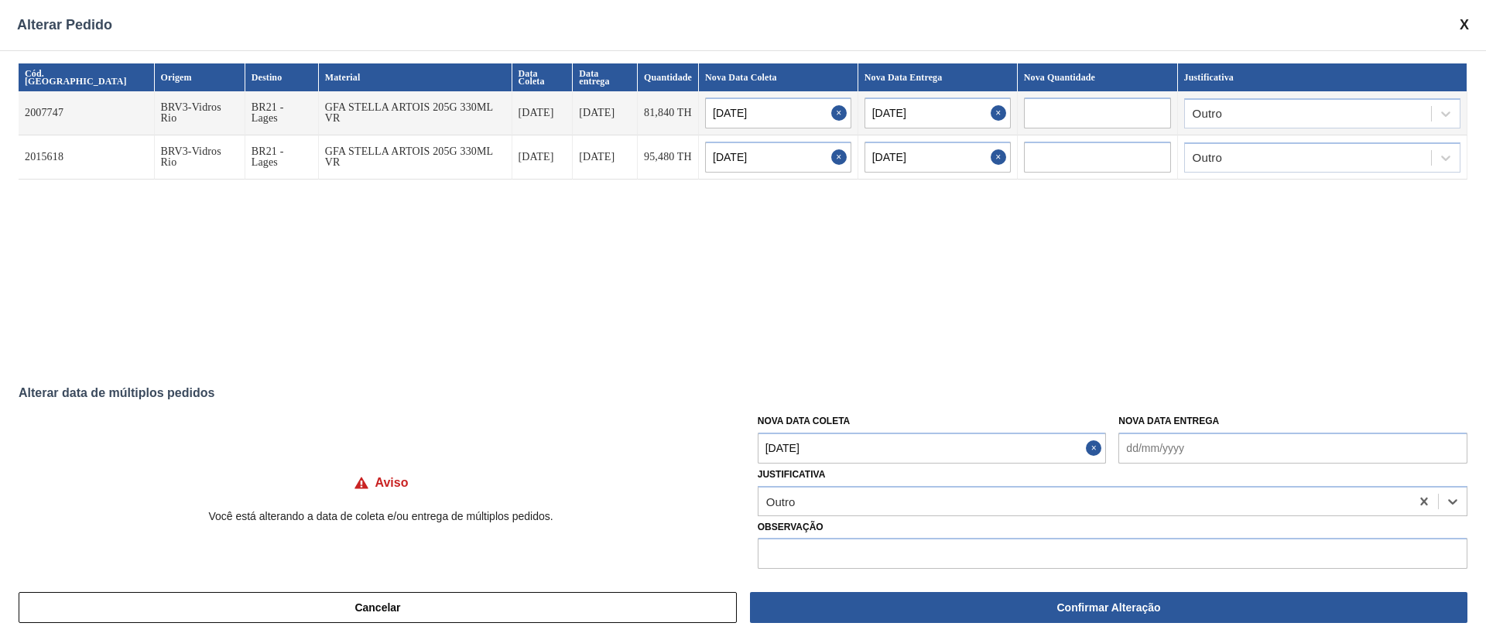
scroll to position [12, 0]
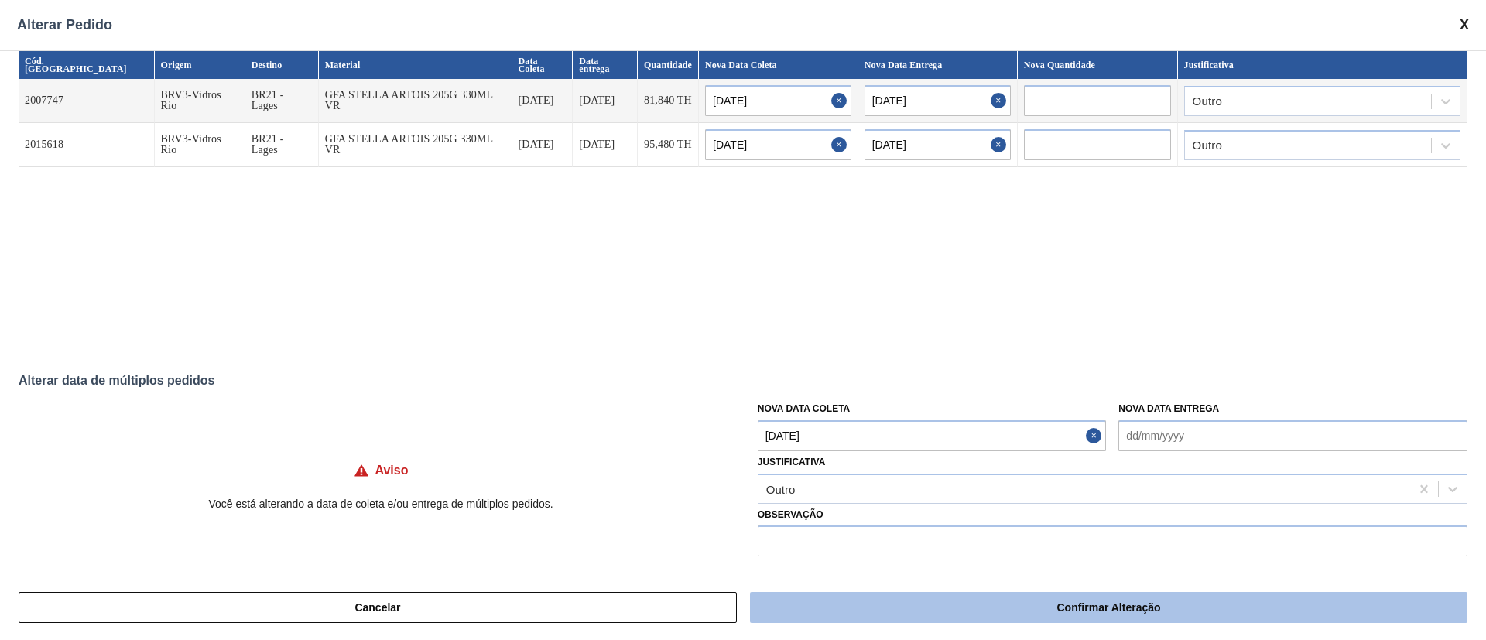
click at [909, 614] on button "Confirmar Alteração" at bounding box center [1109, 607] width 718 height 31
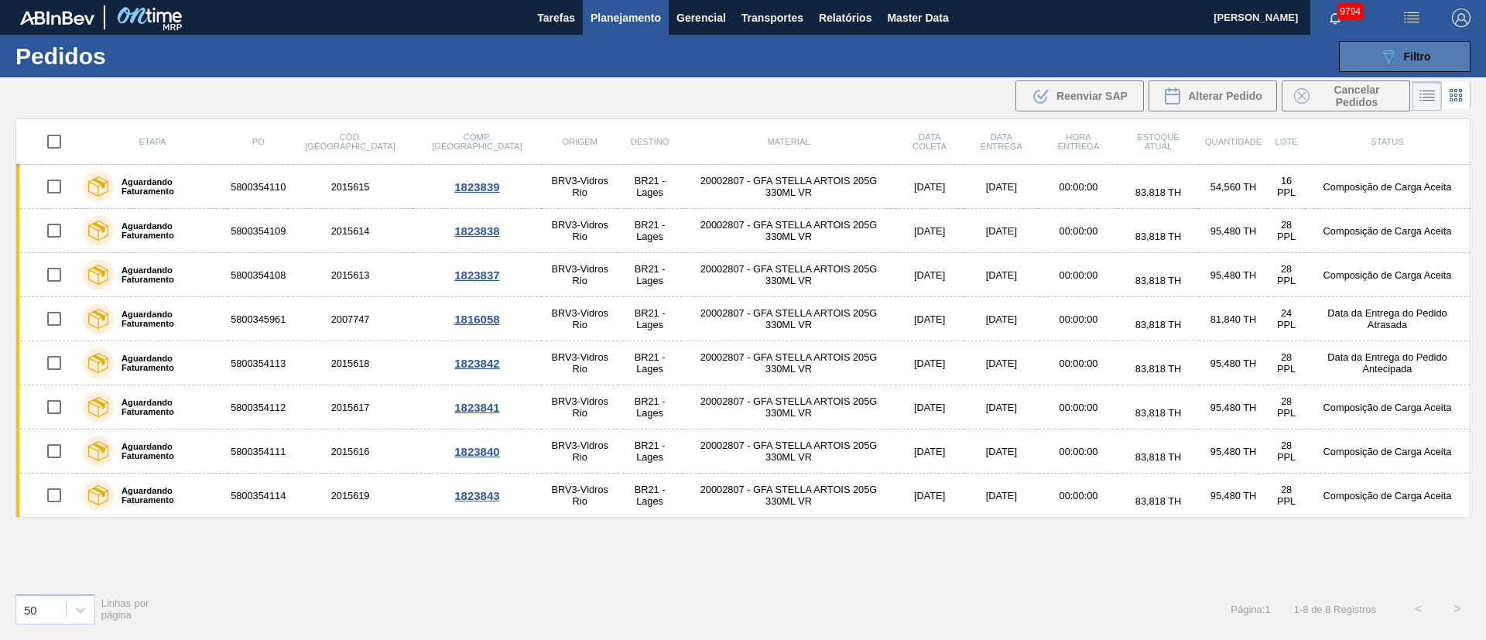
click at [1421, 44] on button "089F7B8B-B2A5-4AFE-B5C0-19BA573D28AC Filtro" at bounding box center [1405, 56] width 132 height 31
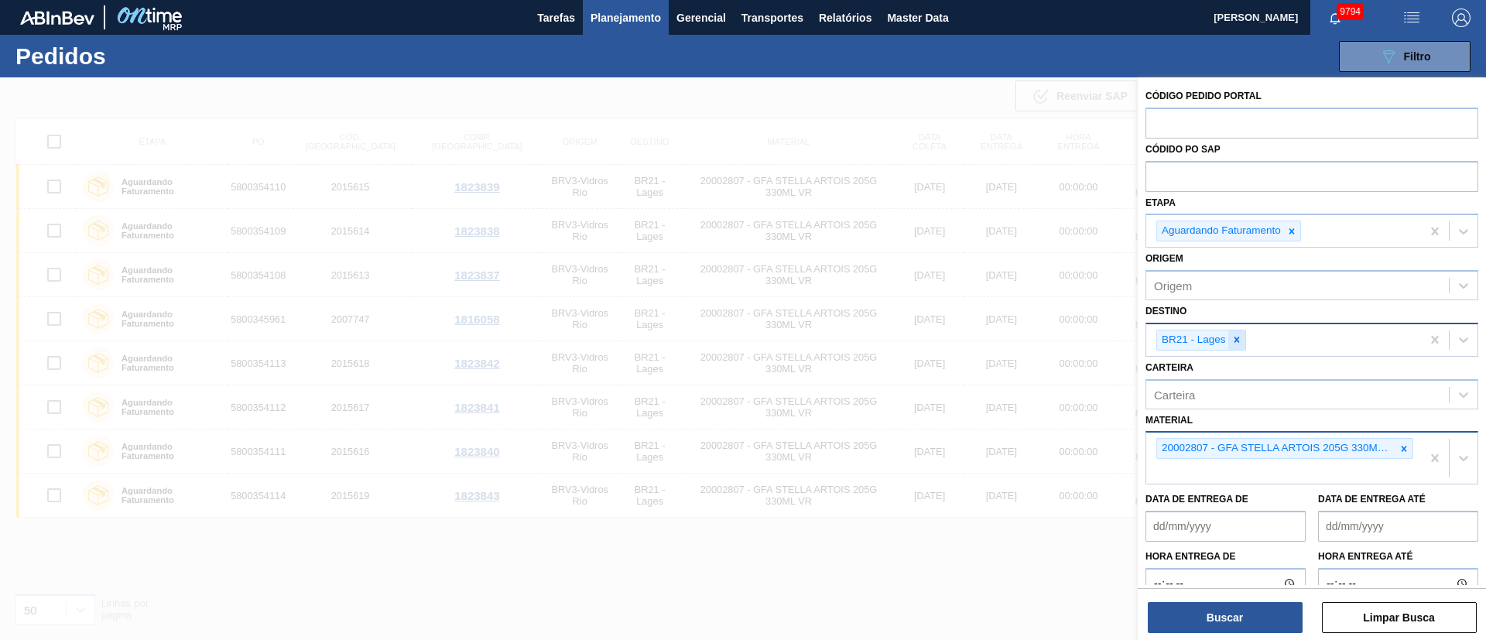
click at [1236, 348] on div at bounding box center [1237, 340] width 17 height 19
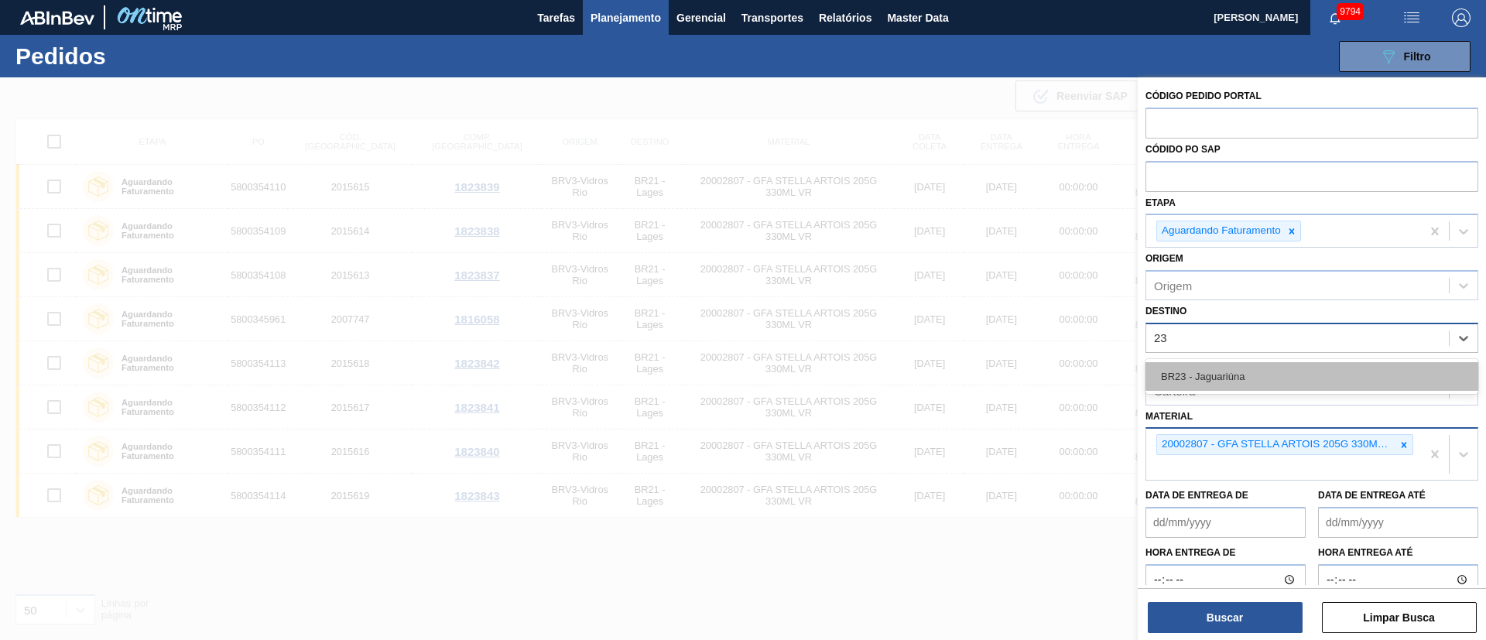
click at [1208, 380] on div "BR23 - Jaguariúna" at bounding box center [1312, 376] width 333 height 29
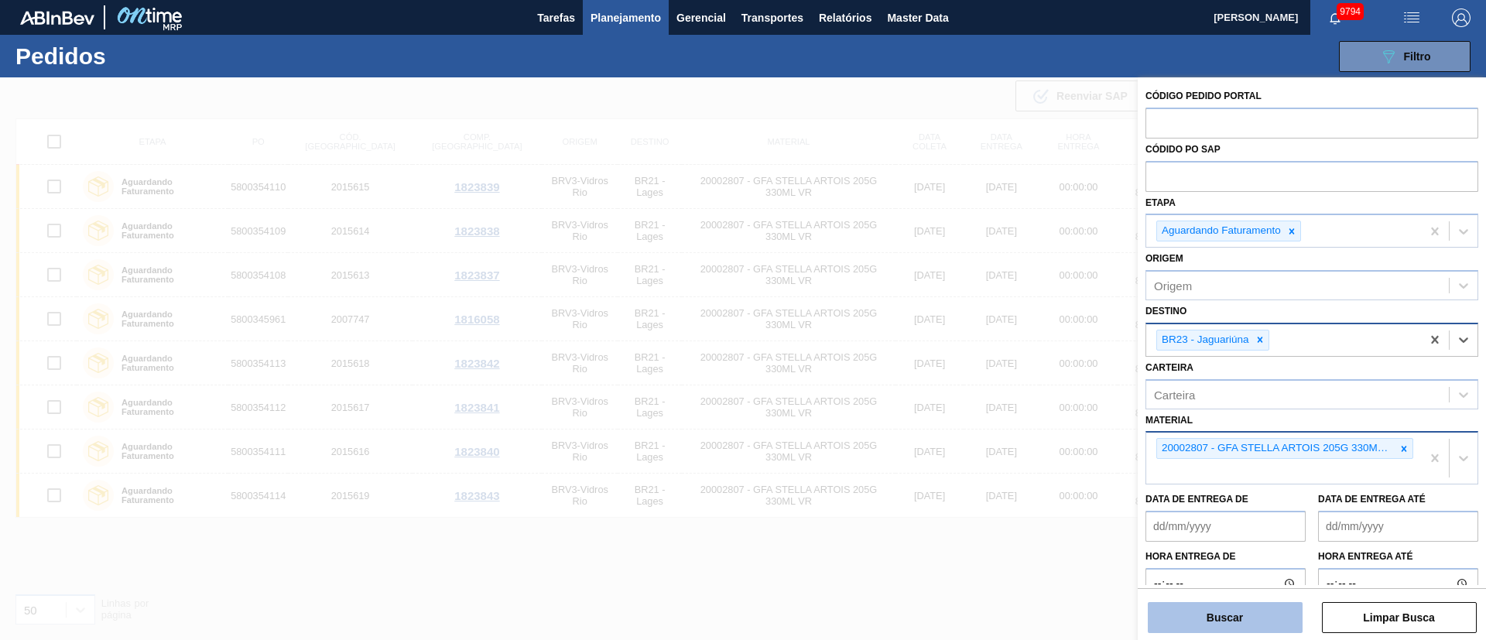
click at [1232, 612] on button "Buscar" at bounding box center [1225, 617] width 155 height 31
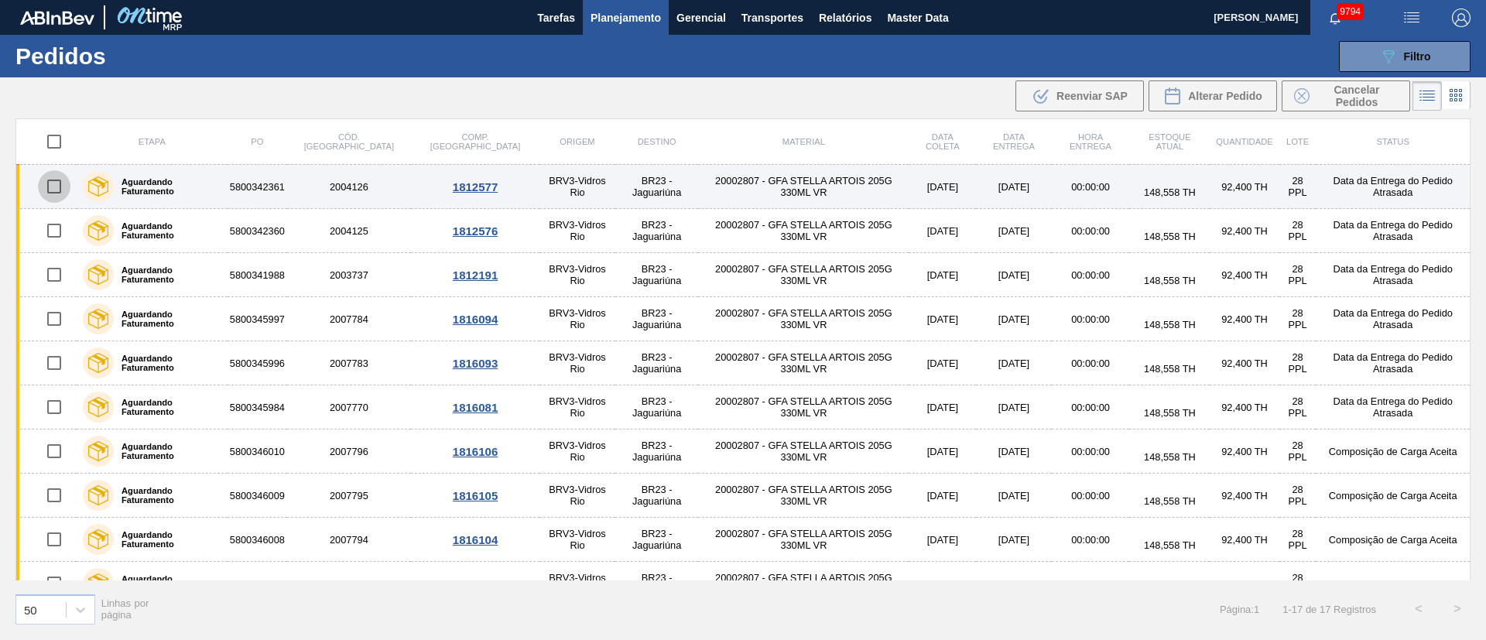
click at [57, 182] on input "checkbox" at bounding box center [54, 186] width 33 height 33
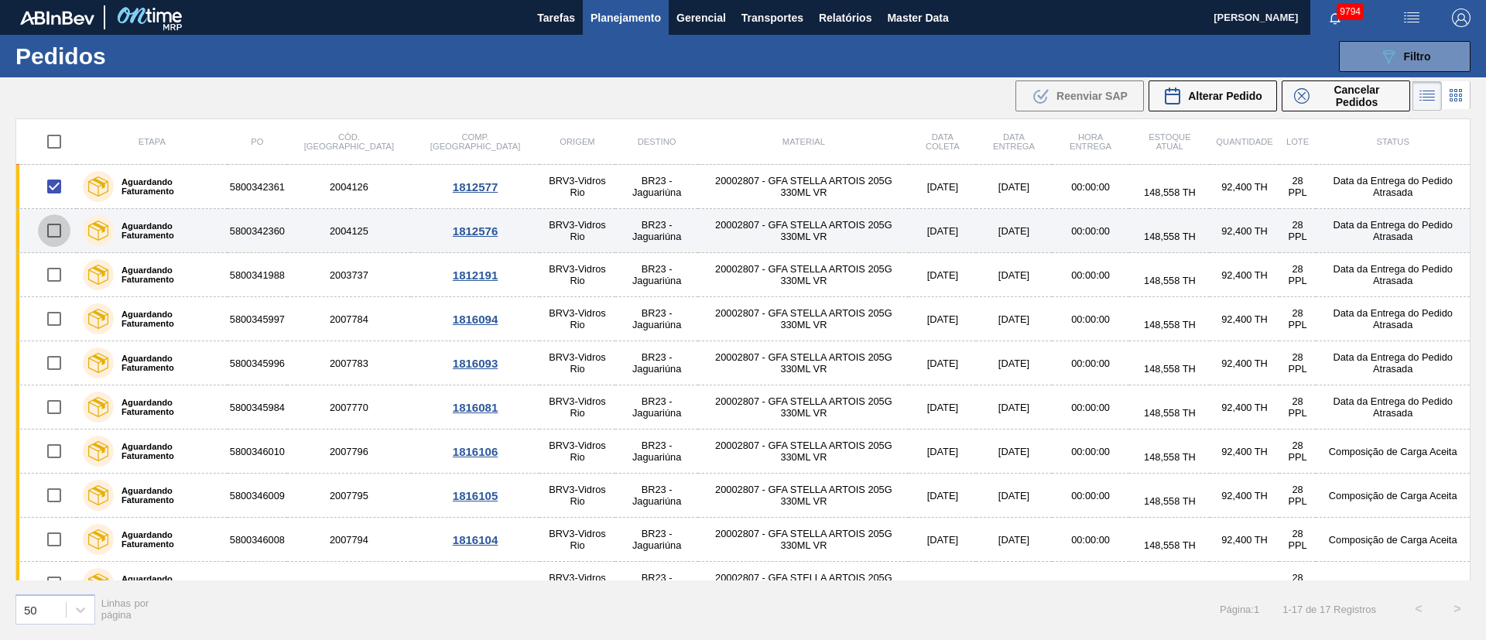
click at [59, 228] on input "checkbox" at bounding box center [54, 230] width 33 height 33
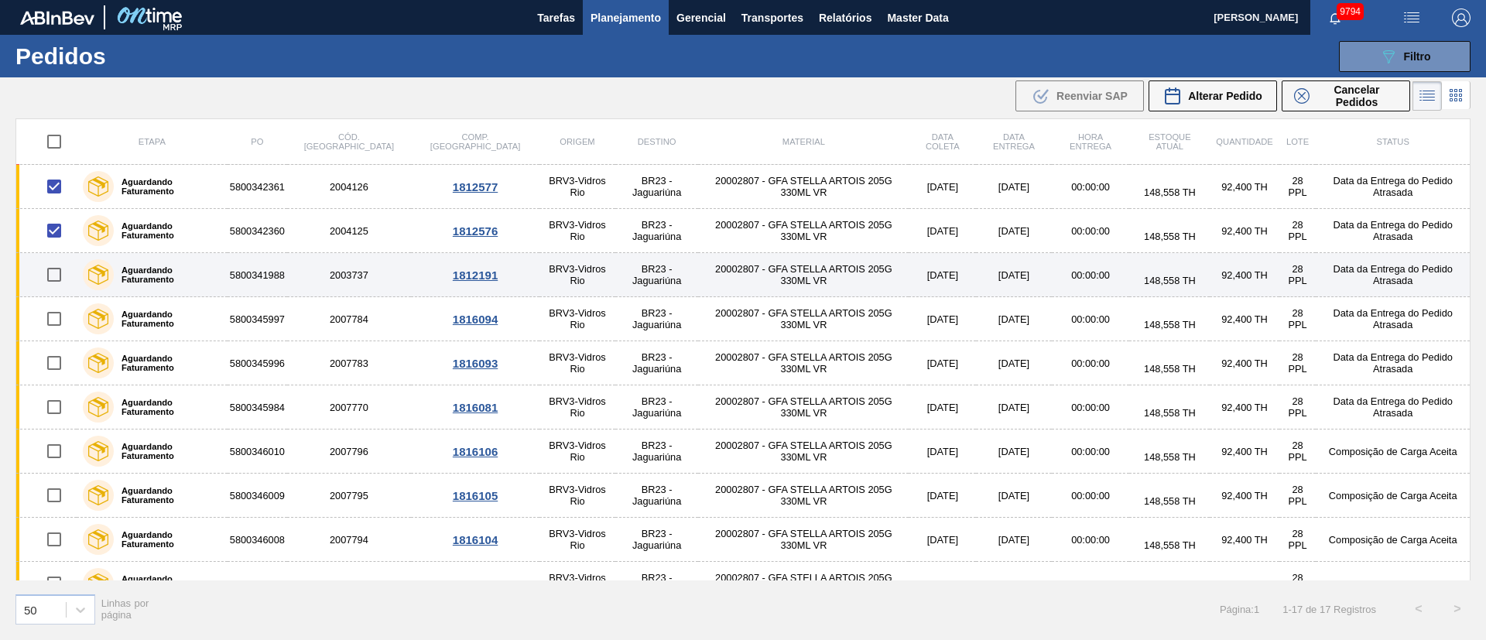
scroll to position [116, 0]
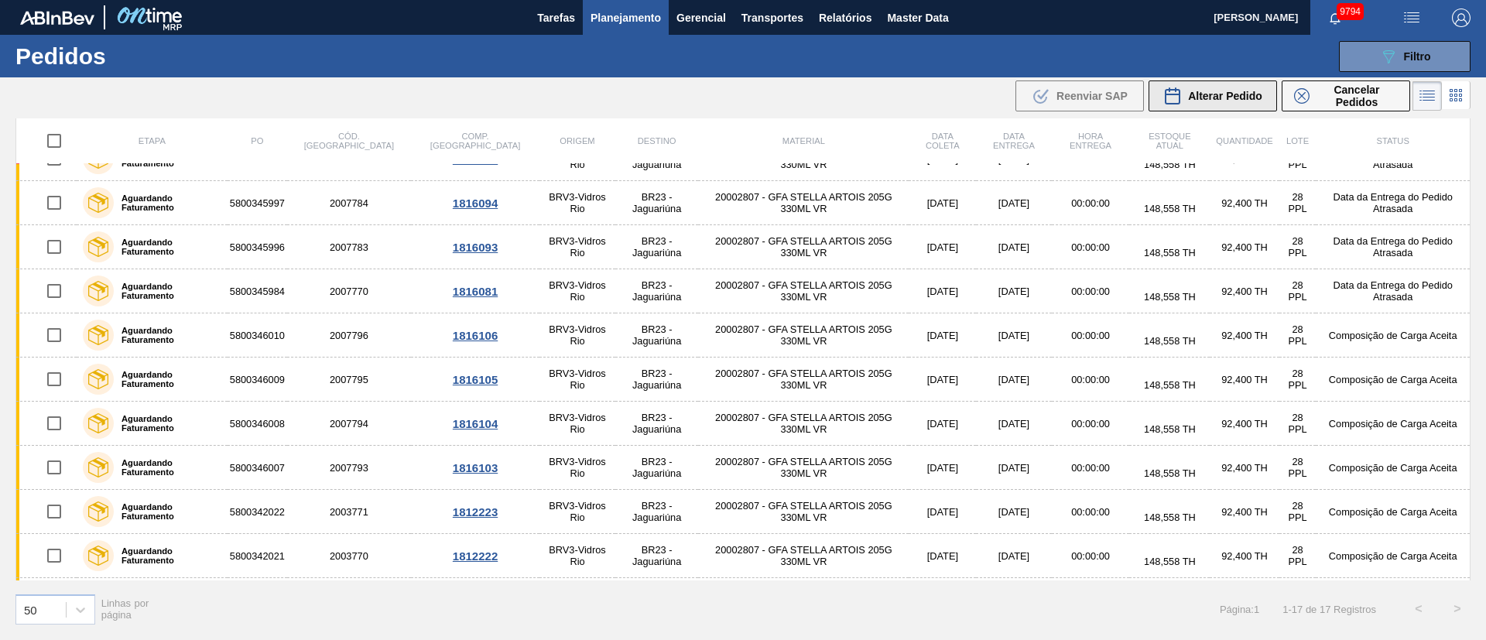
click at [1210, 103] on div "Alterar Pedido" at bounding box center [1213, 96] width 99 height 19
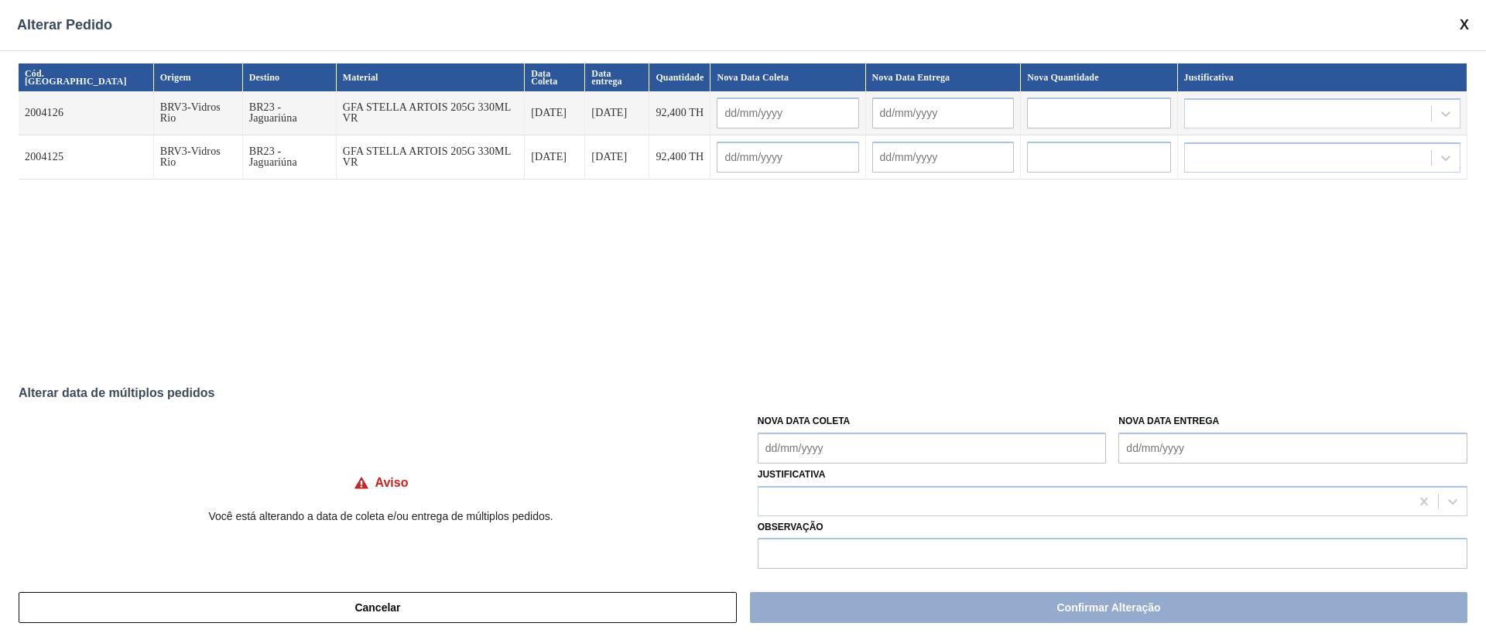
click at [769, 446] on Coleta "Nova Data Coleta" at bounding box center [932, 448] width 349 height 31
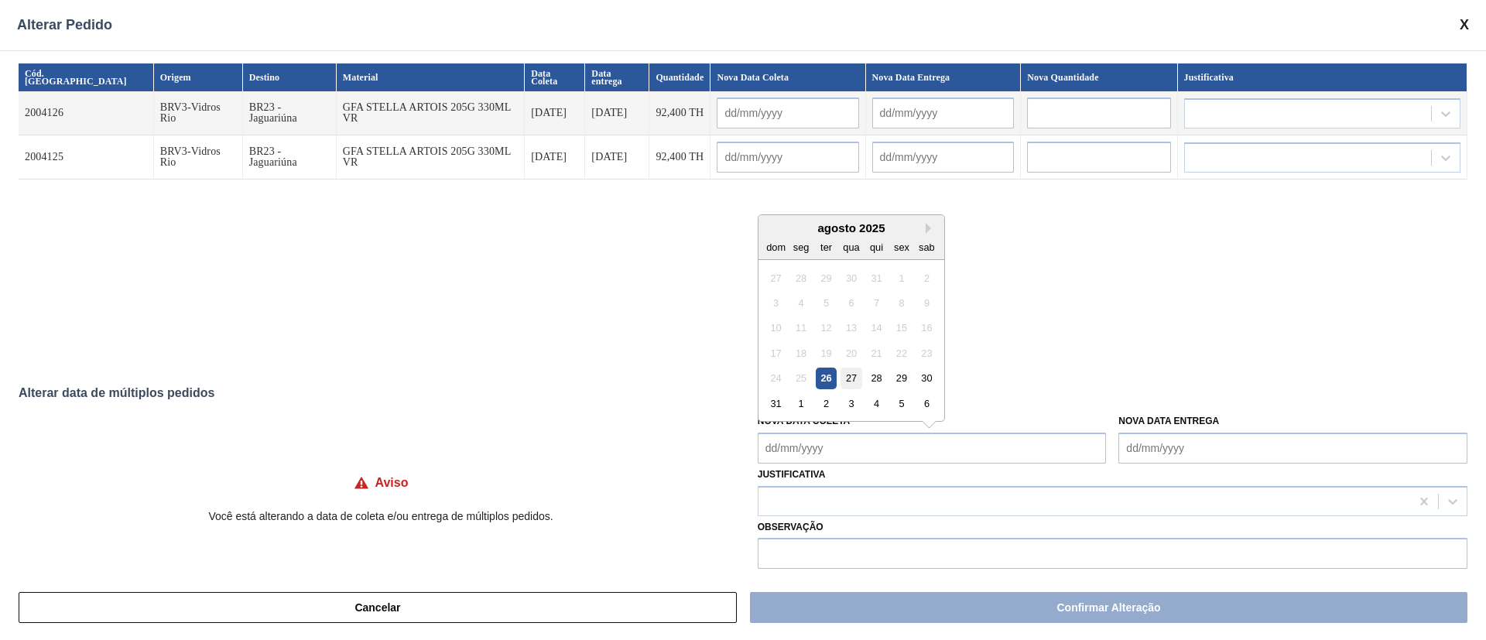
click at [843, 368] on div "27" at bounding box center [851, 378] width 21 height 21
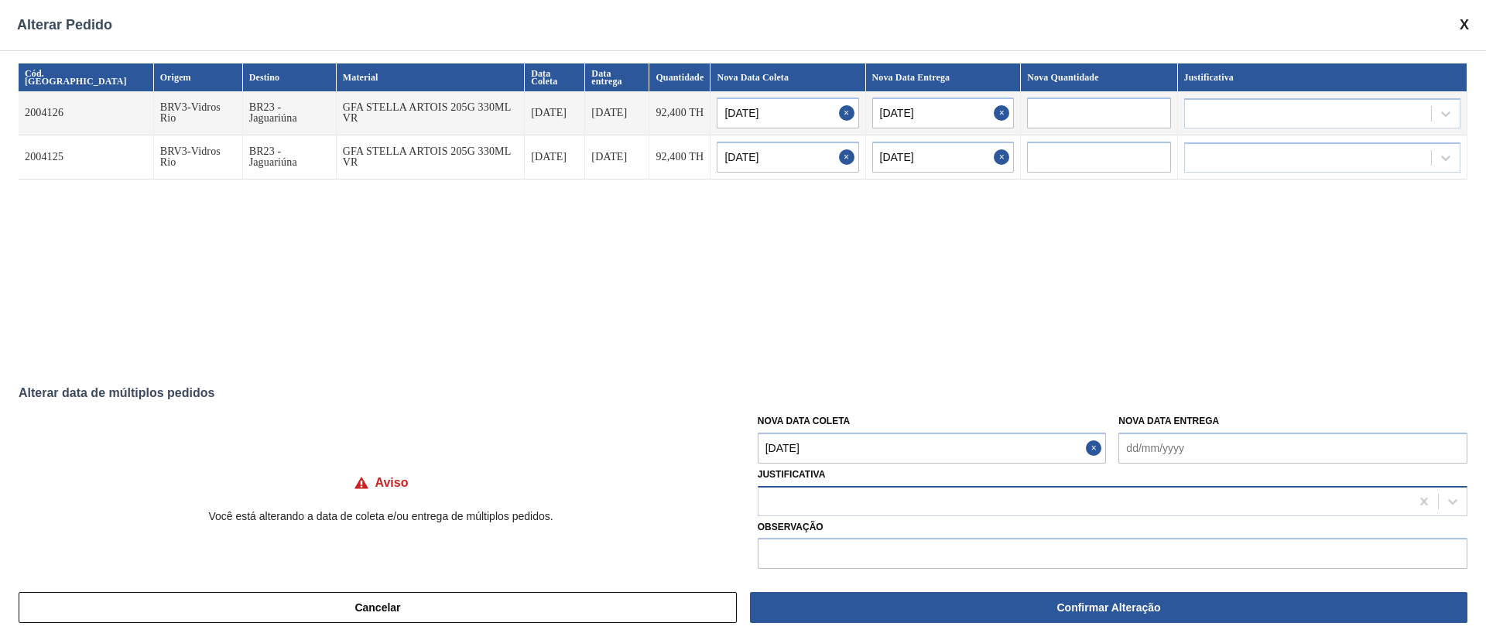
click at [831, 506] on div at bounding box center [1085, 501] width 652 height 22
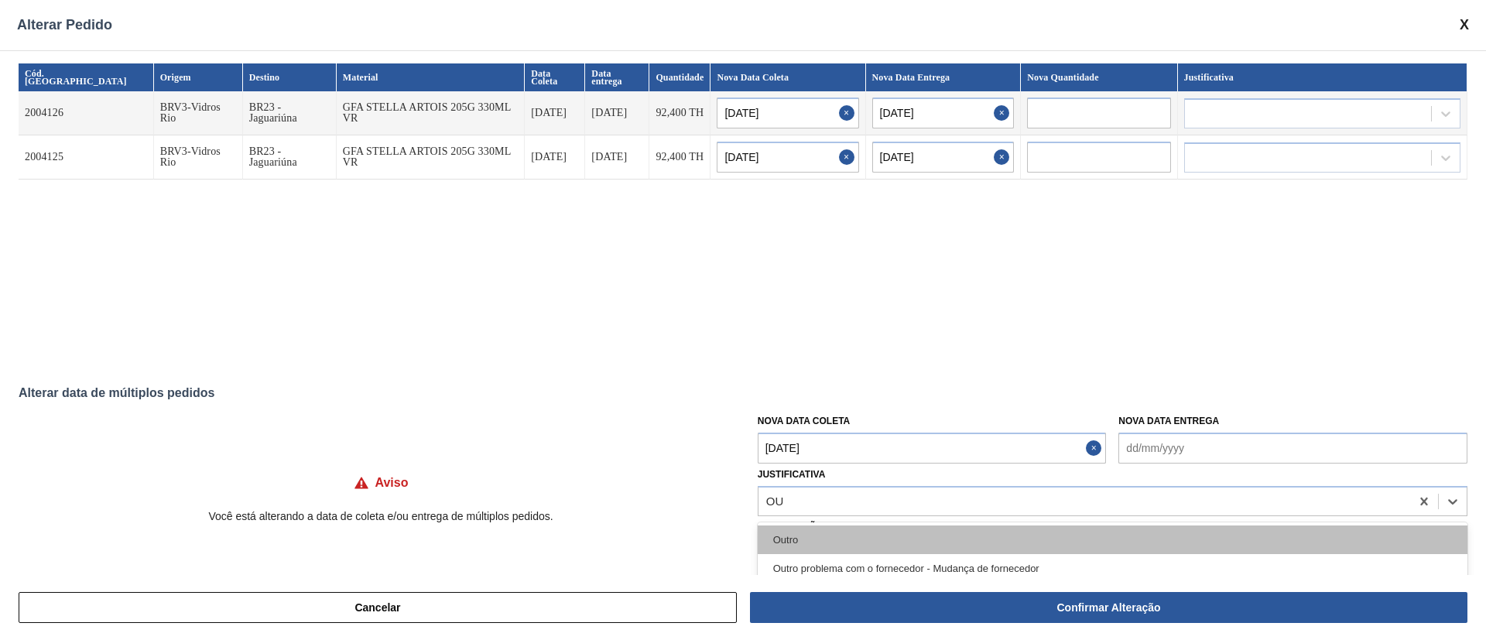
click at [844, 545] on div "Outro" at bounding box center [1113, 540] width 710 height 29
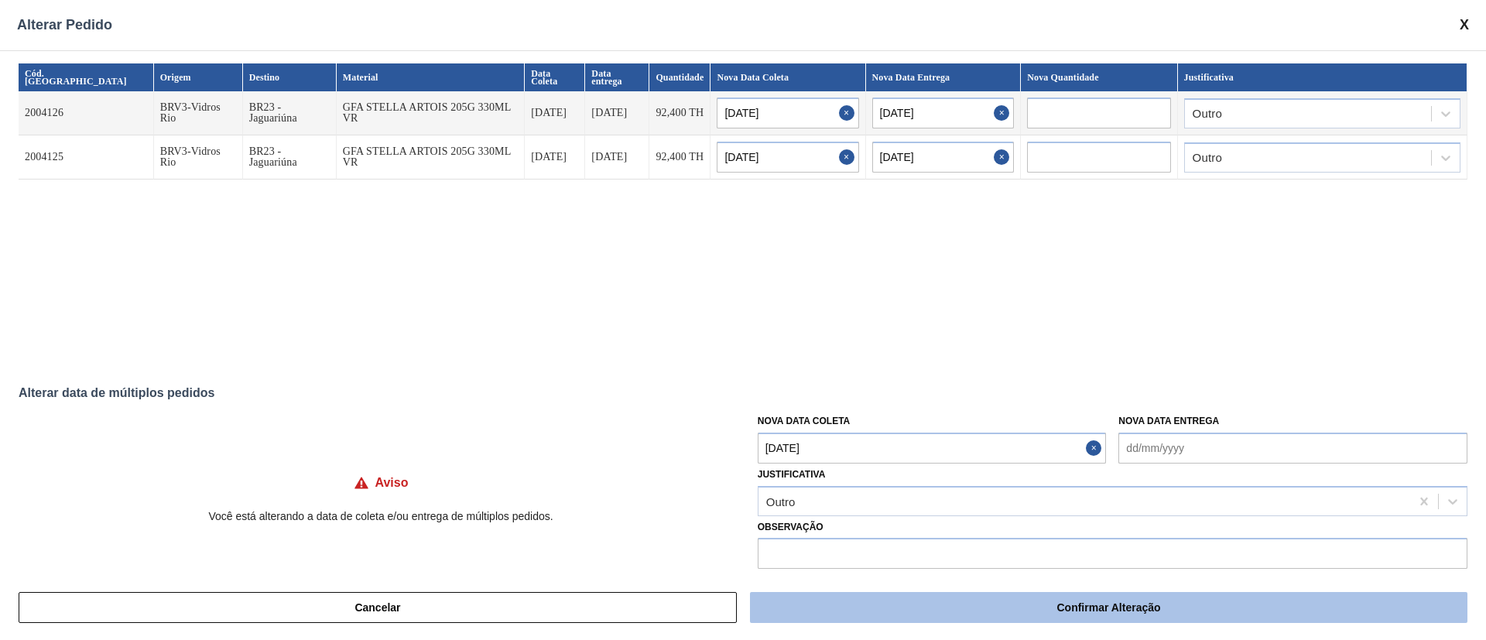
click at [1093, 602] on button "Confirmar Alteração" at bounding box center [1109, 607] width 718 height 31
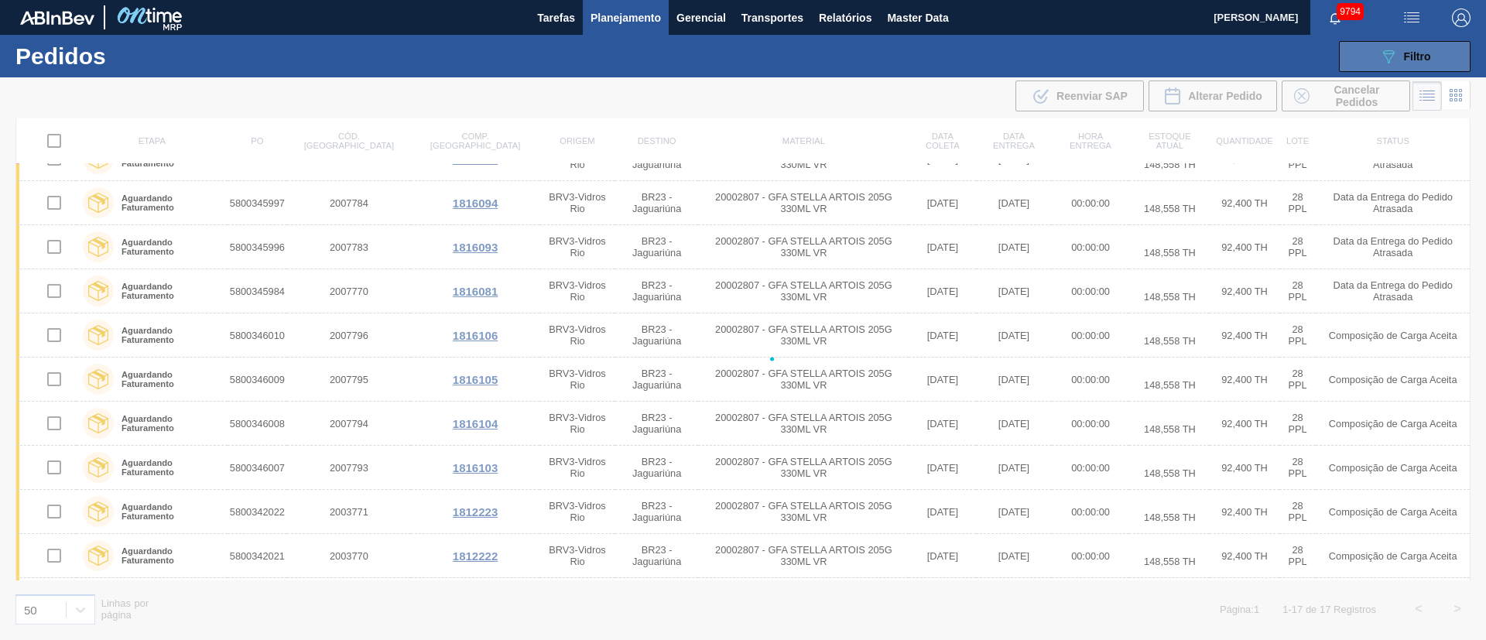
click at [1409, 50] on span "Filtro" at bounding box center [1417, 56] width 27 height 12
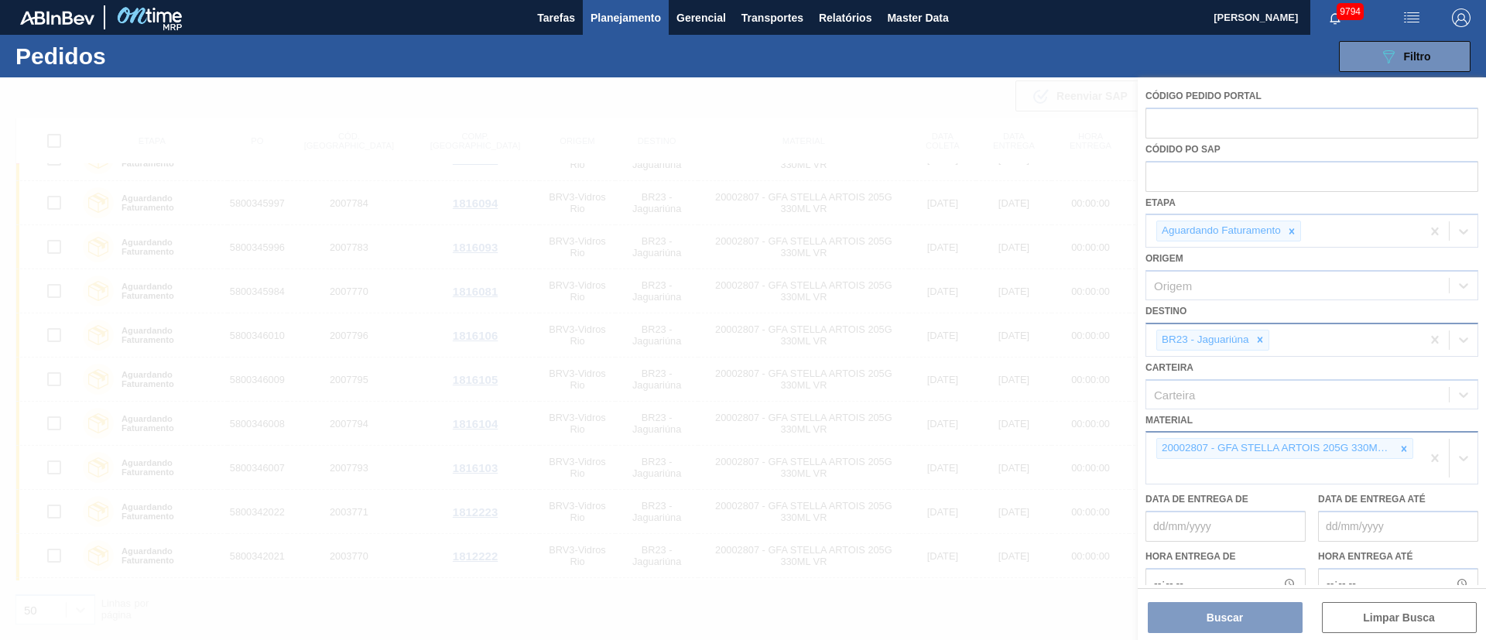
click at [1255, 339] on div at bounding box center [743, 358] width 1486 height 563
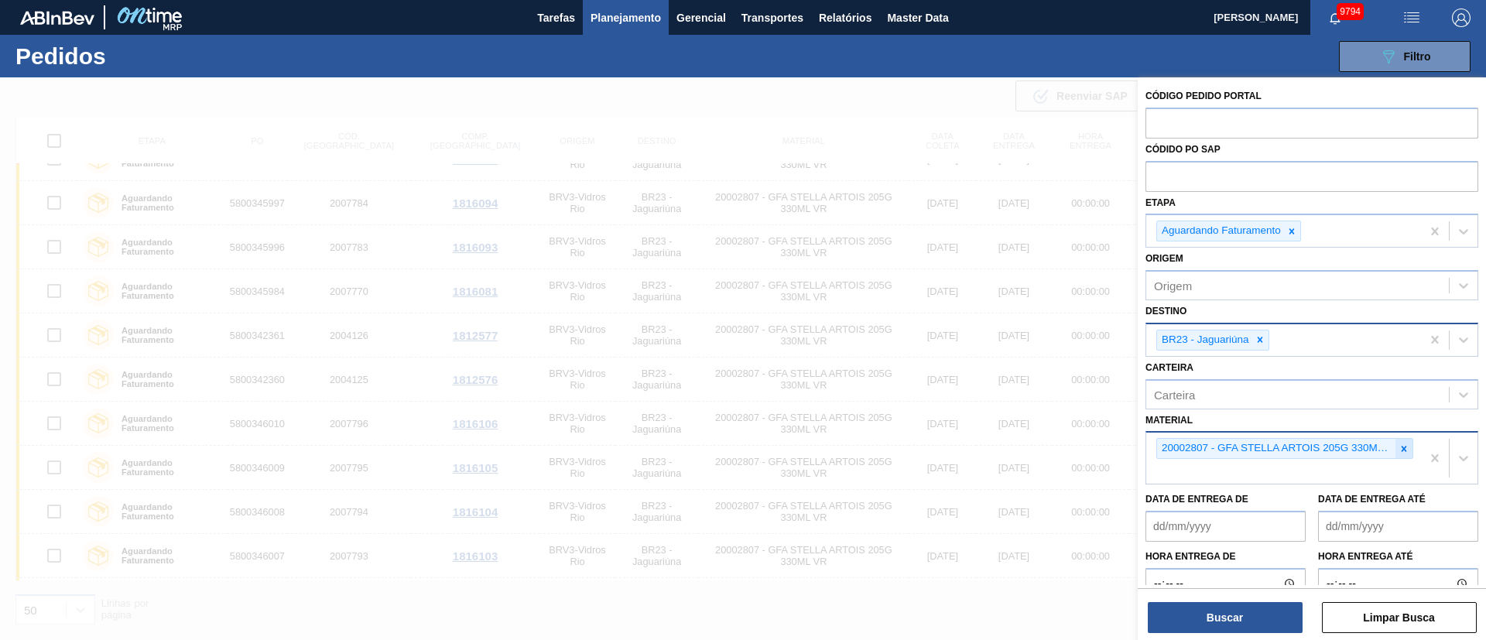
click at [1399, 445] on icon at bounding box center [1404, 449] width 11 height 11
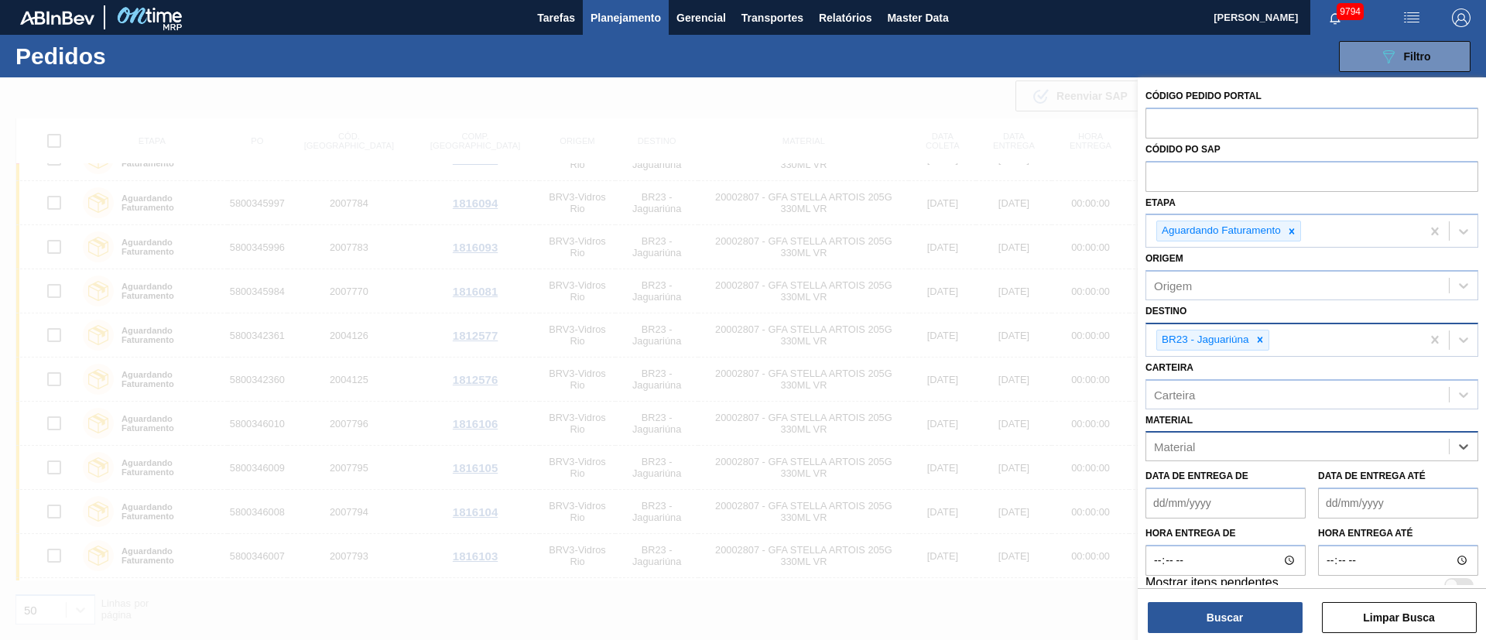
paste input "20004599"
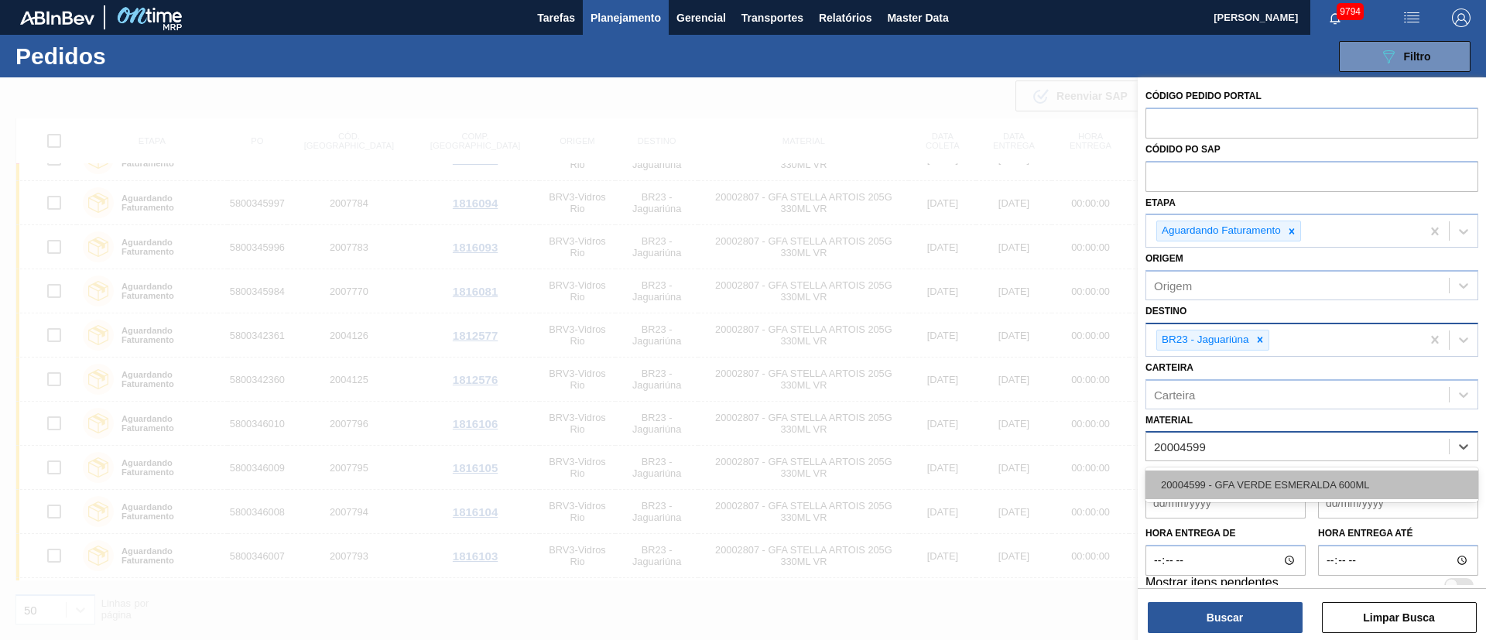
click at [1288, 485] on div "20004599 - GFA VERDE ESMERALDA 600ML" at bounding box center [1312, 485] width 333 height 29
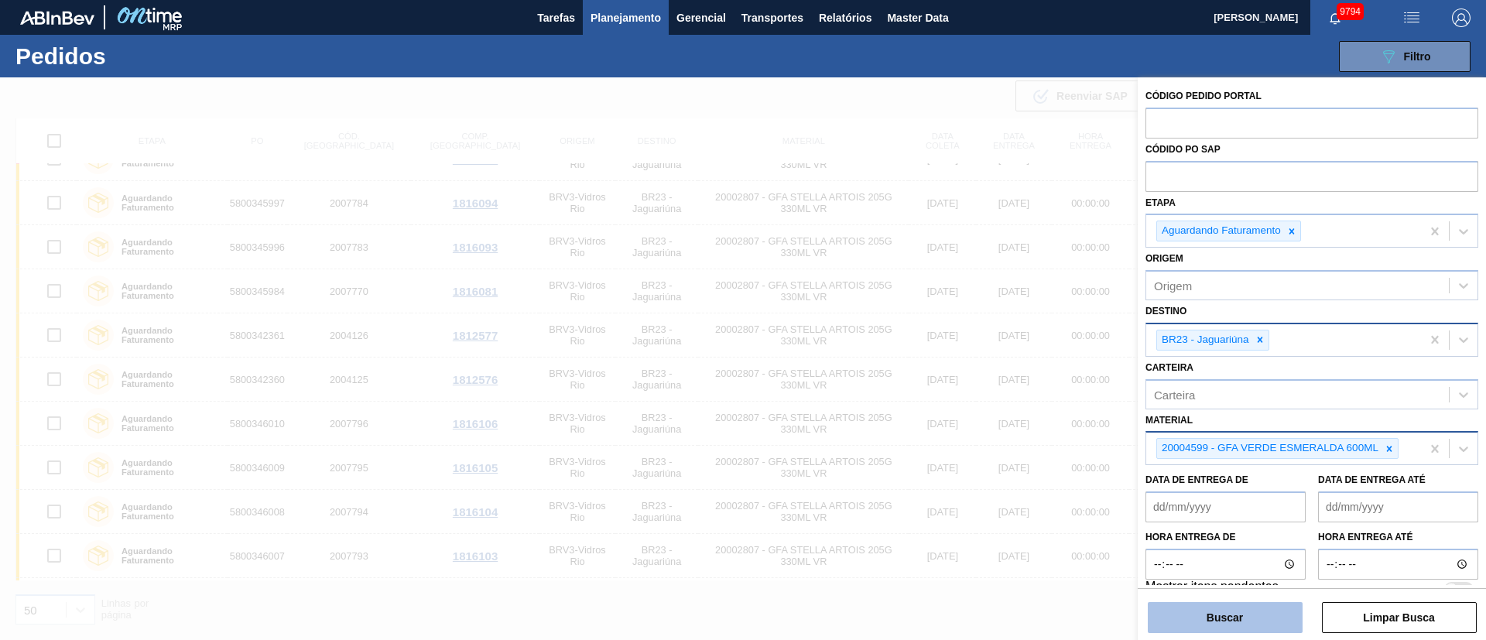
click at [1230, 616] on button "Buscar" at bounding box center [1225, 617] width 155 height 31
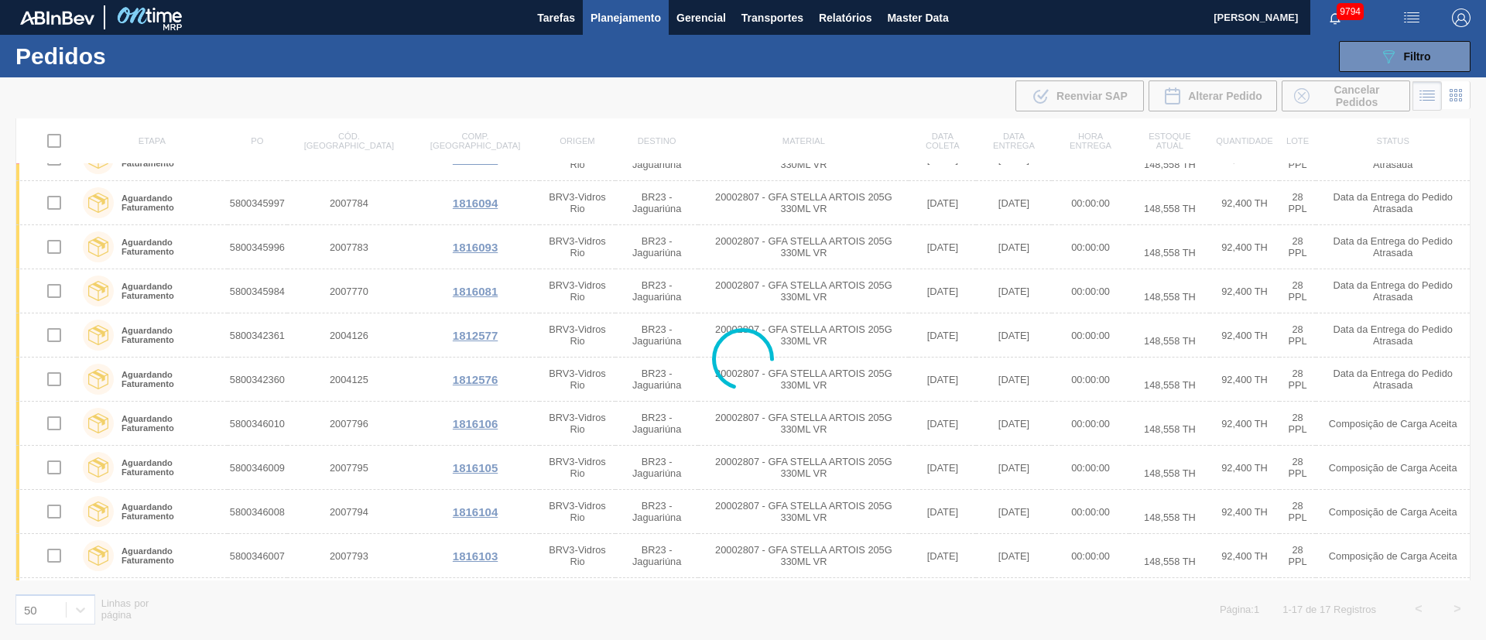
scroll to position [0, 0]
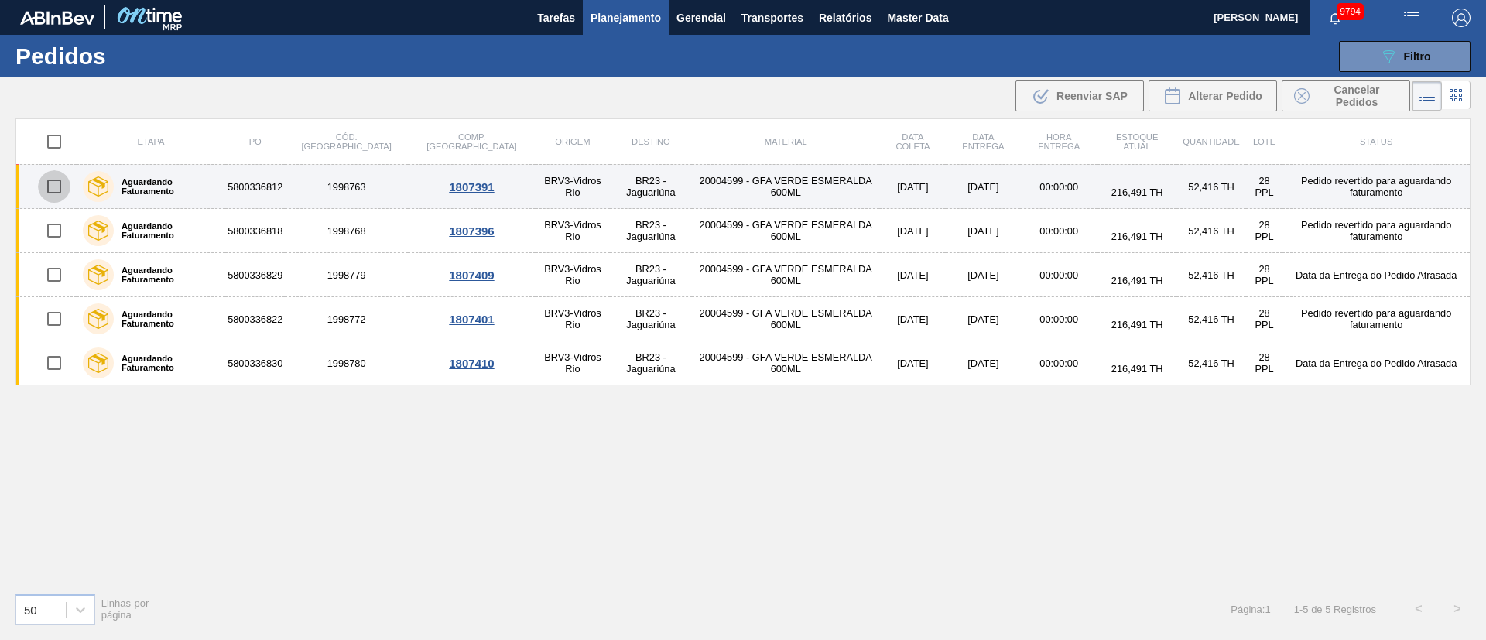
click at [63, 187] on input "checkbox" at bounding box center [54, 186] width 33 height 33
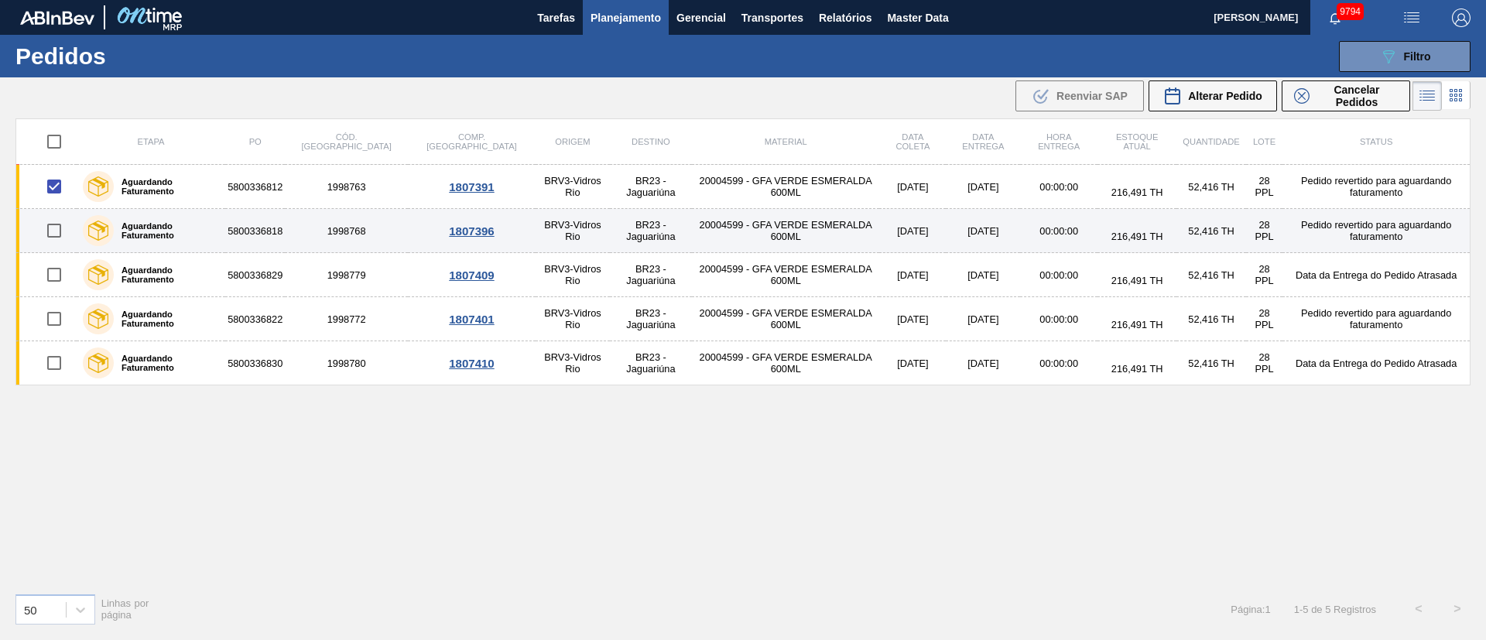
click at [53, 231] on input "checkbox" at bounding box center [54, 230] width 33 height 33
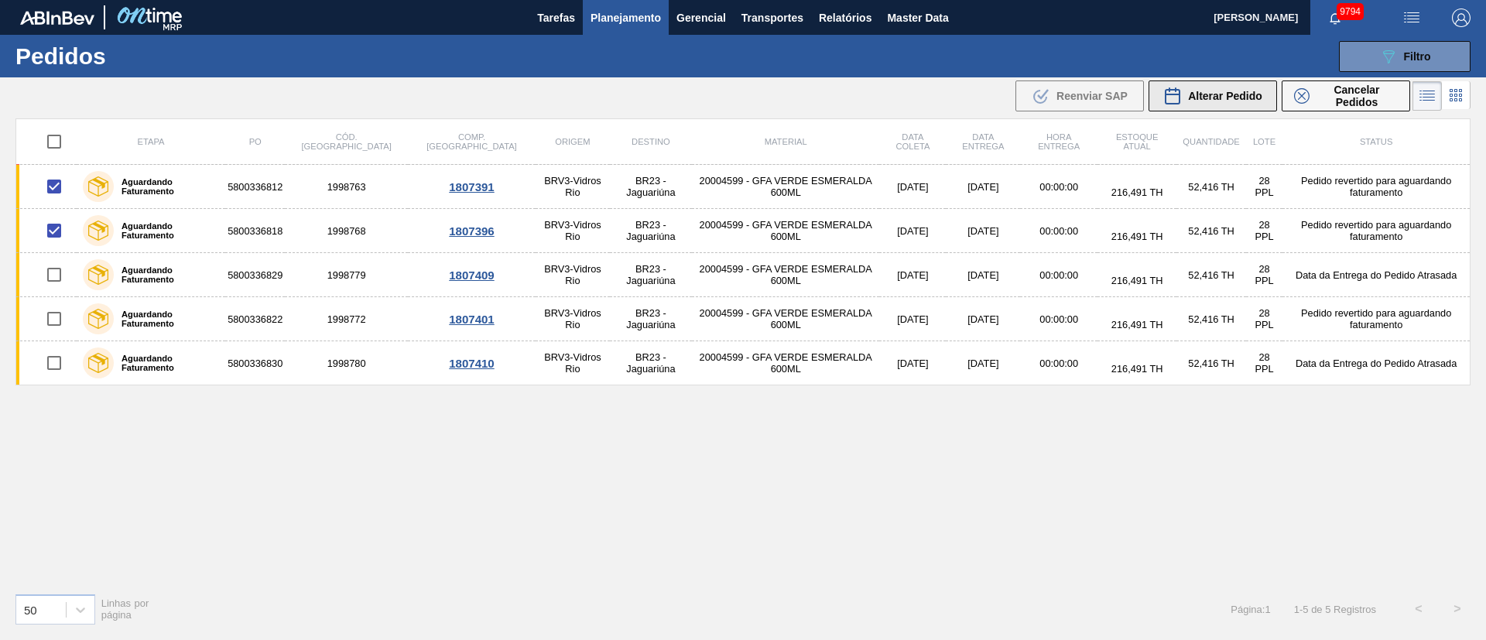
click at [1241, 98] on span "Alterar Pedido" at bounding box center [1225, 96] width 74 height 12
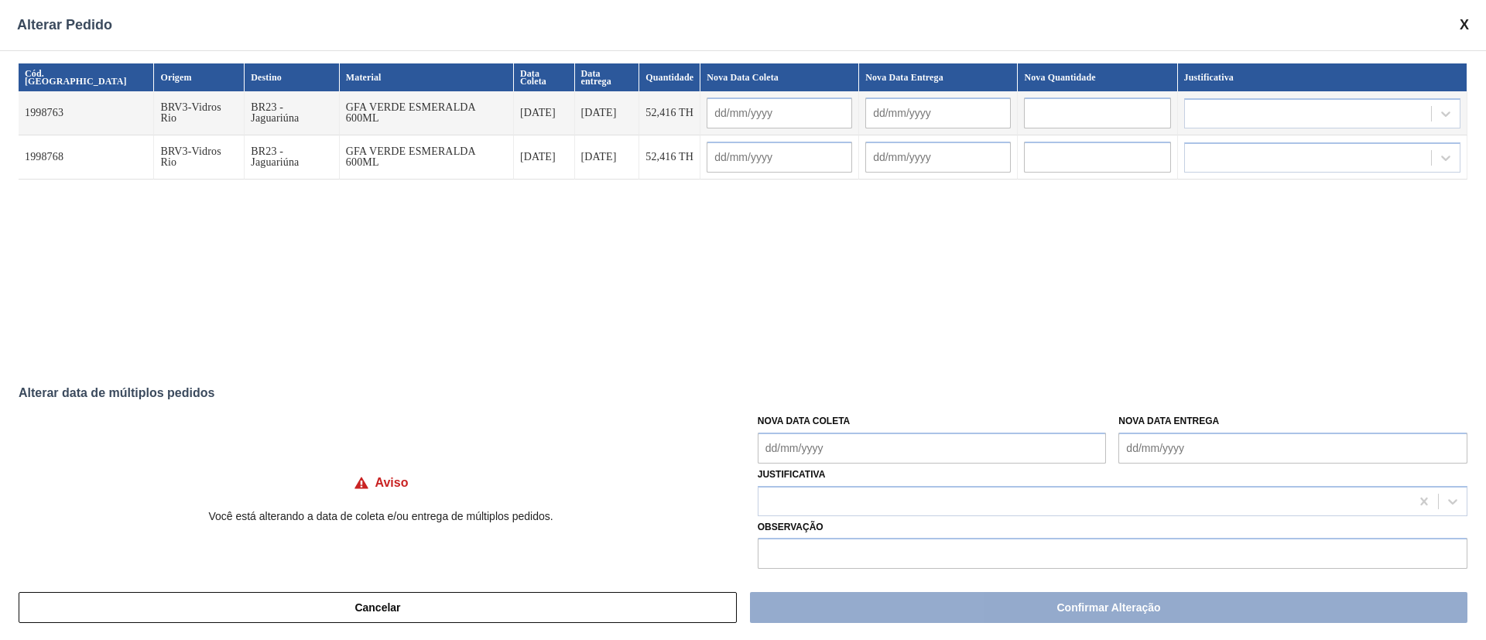
click at [855, 454] on Coleta "Nova Data Coleta" at bounding box center [932, 448] width 349 height 31
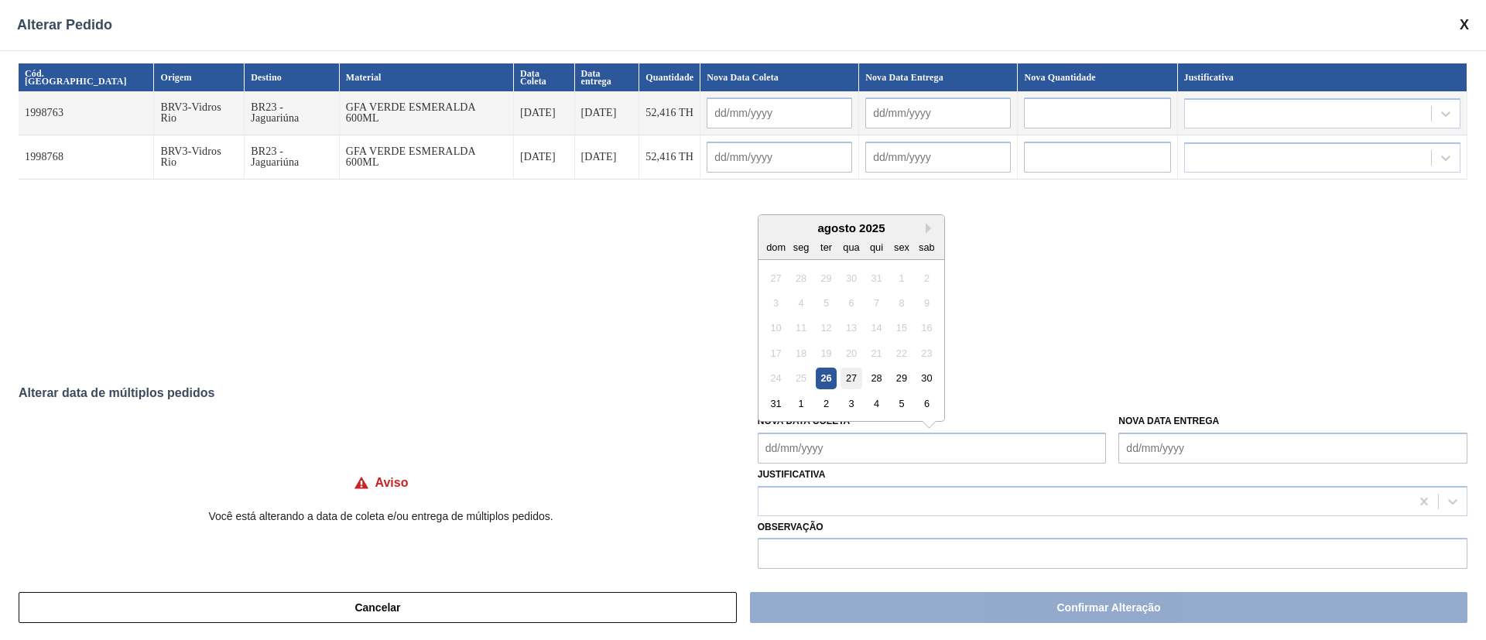
click at [843, 378] on div "27" at bounding box center [851, 378] width 21 height 21
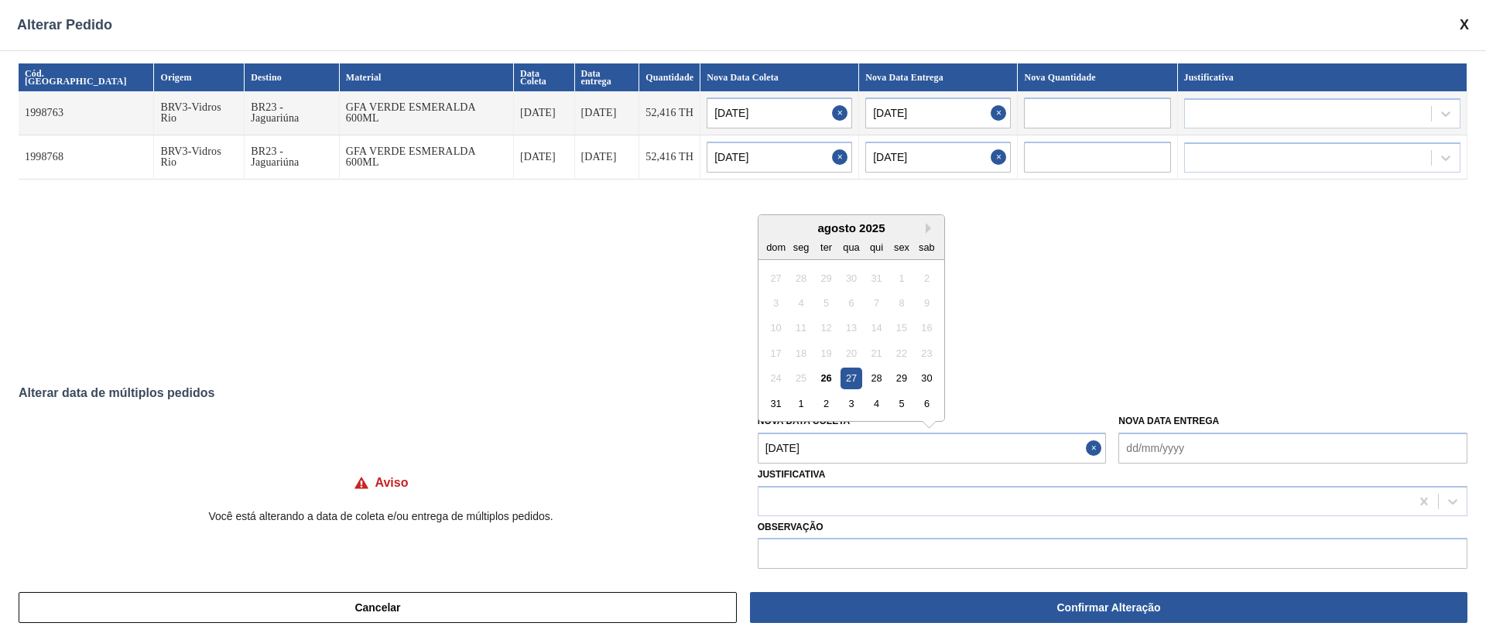
click at [847, 450] on Coleta "[DATE]" at bounding box center [932, 448] width 349 height 31
click at [909, 379] on div "29" at bounding box center [901, 378] width 21 height 21
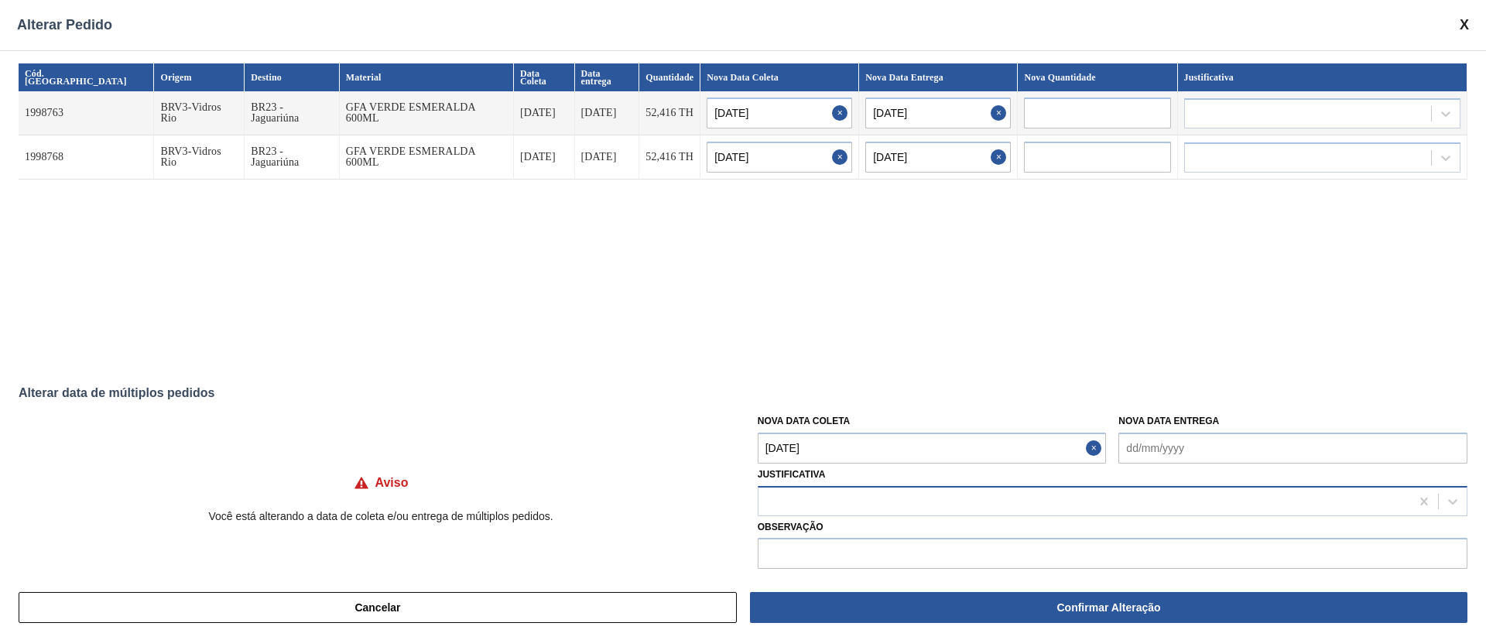
click at [807, 508] on div at bounding box center [1085, 501] width 652 height 22
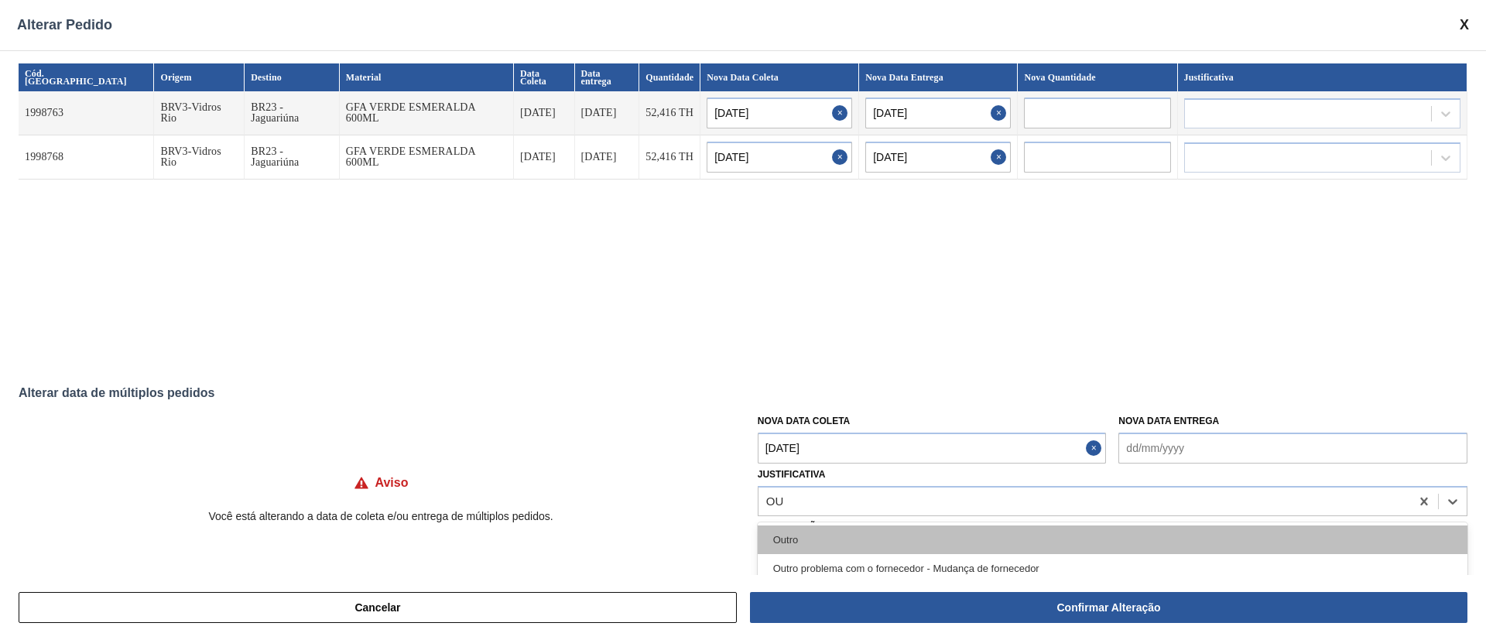
click at [810, 541] on div "Outro" at bounding box center [1113, 540] width 710 height 29
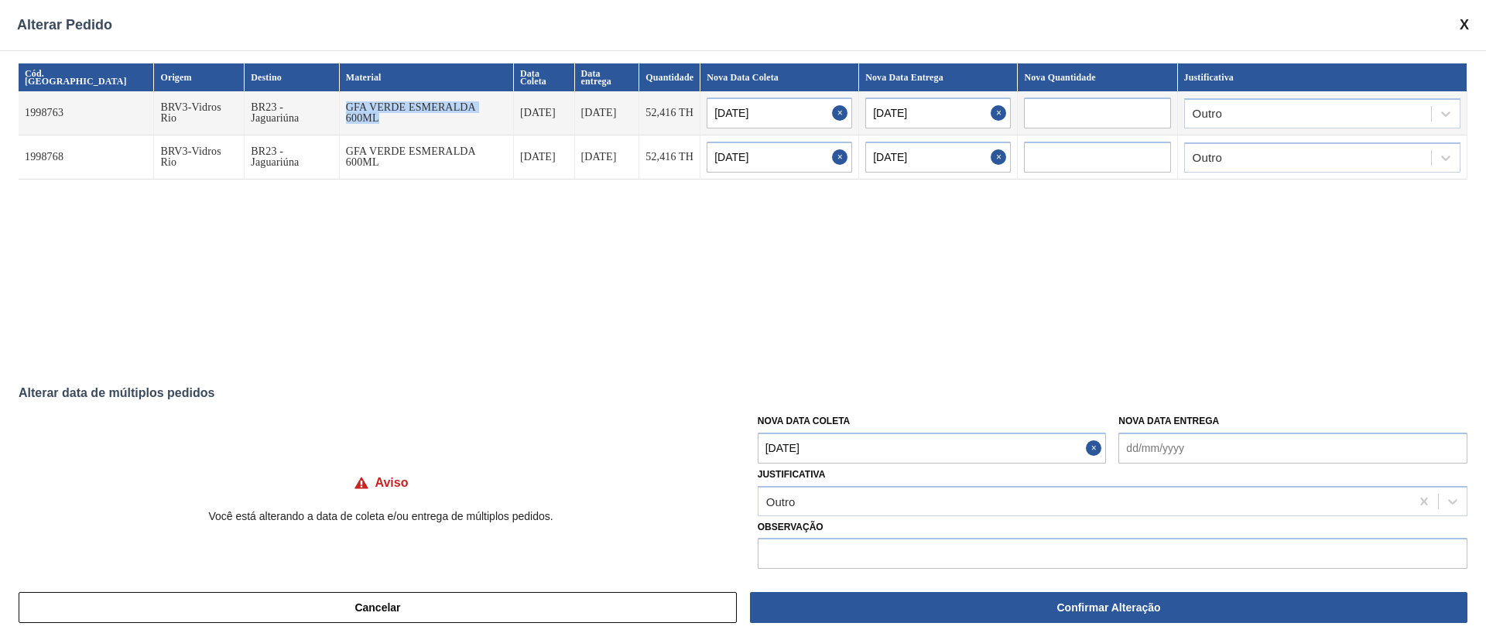
drag, startPoint x: 293, startPoint y: 98, endPoint x: 464, endPoint y: 103, distance: 171.9
click at [464, 103] on td "GFA VERDE ESMERALDA 600ML" at bounding box center [427, 113] width 174 height 44
copy td "GFA VERDE ESMERALDA 600ML"
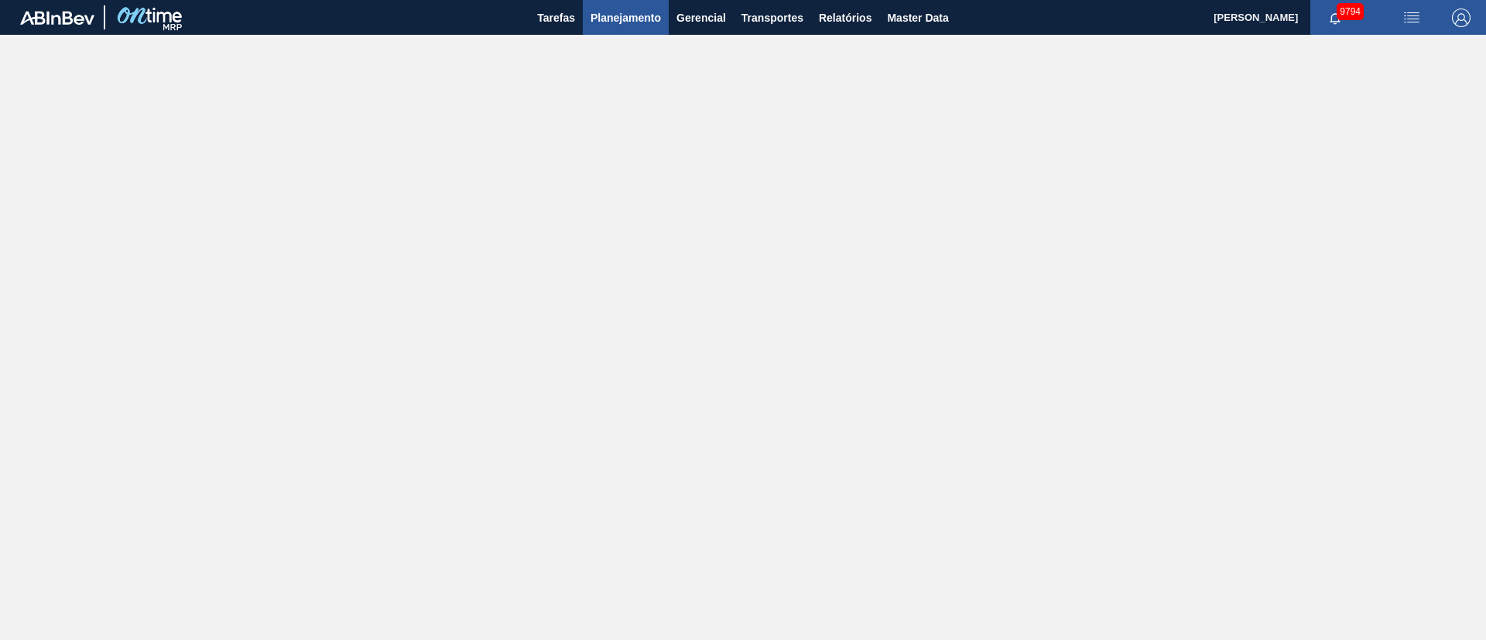
click at [614, 25] on span "Planejamento" at bounding box center [626, 18] width 70 height 19
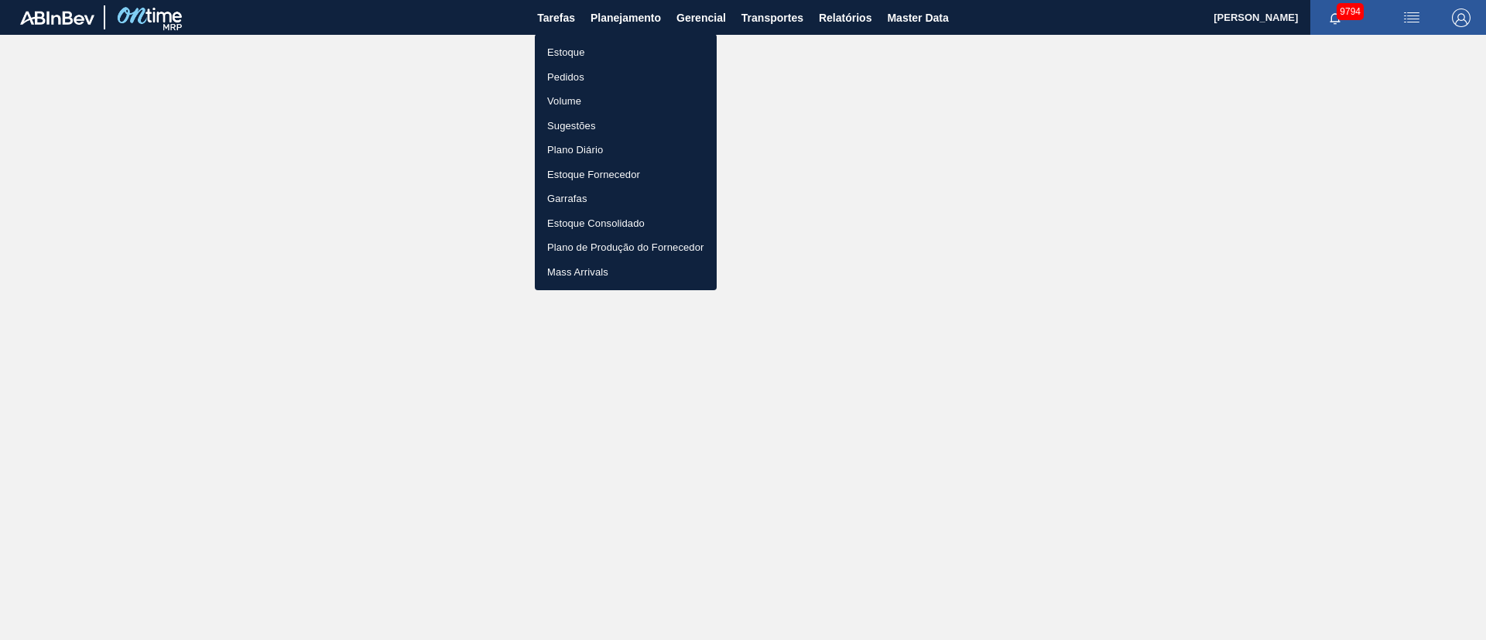
click at [580, 77] on li "Pedidos" at bounding box center [626, 77] width 182 height 25
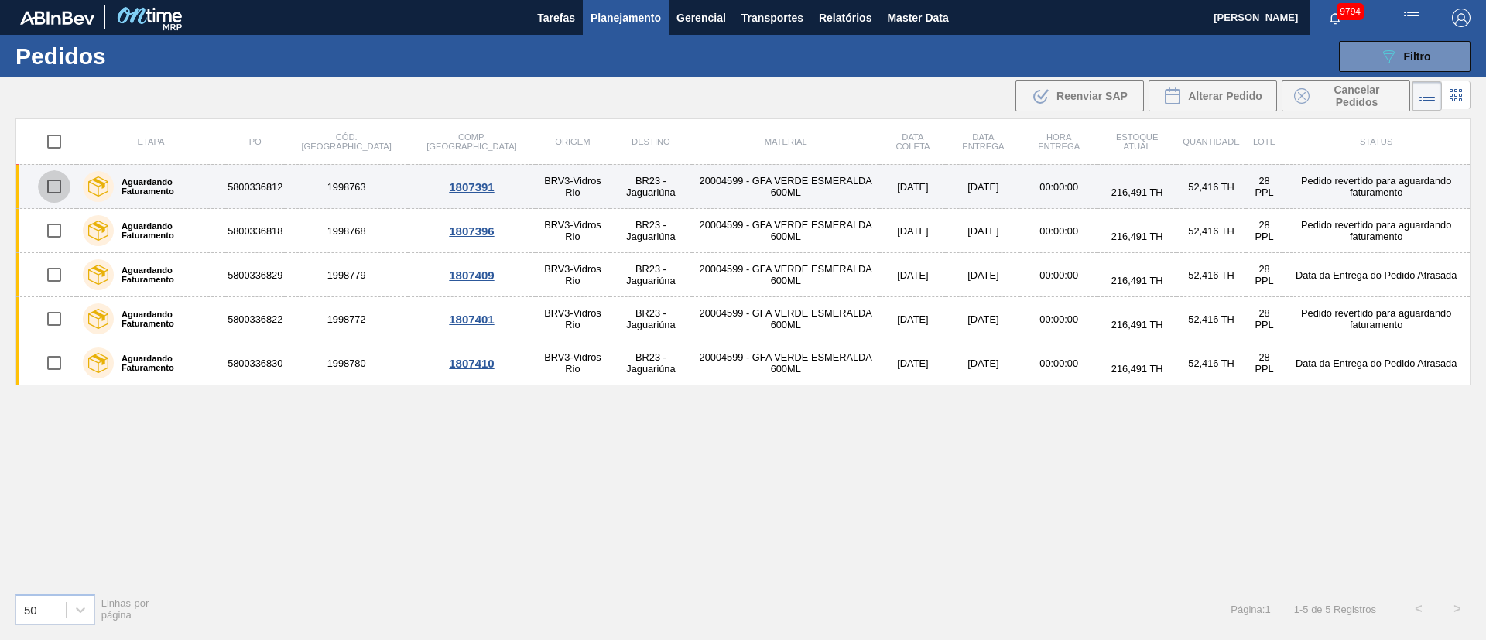
click at [60, 193] on input "checkbox" at bounding box center [54, 186] width 33 height 33
checkbox input "true"
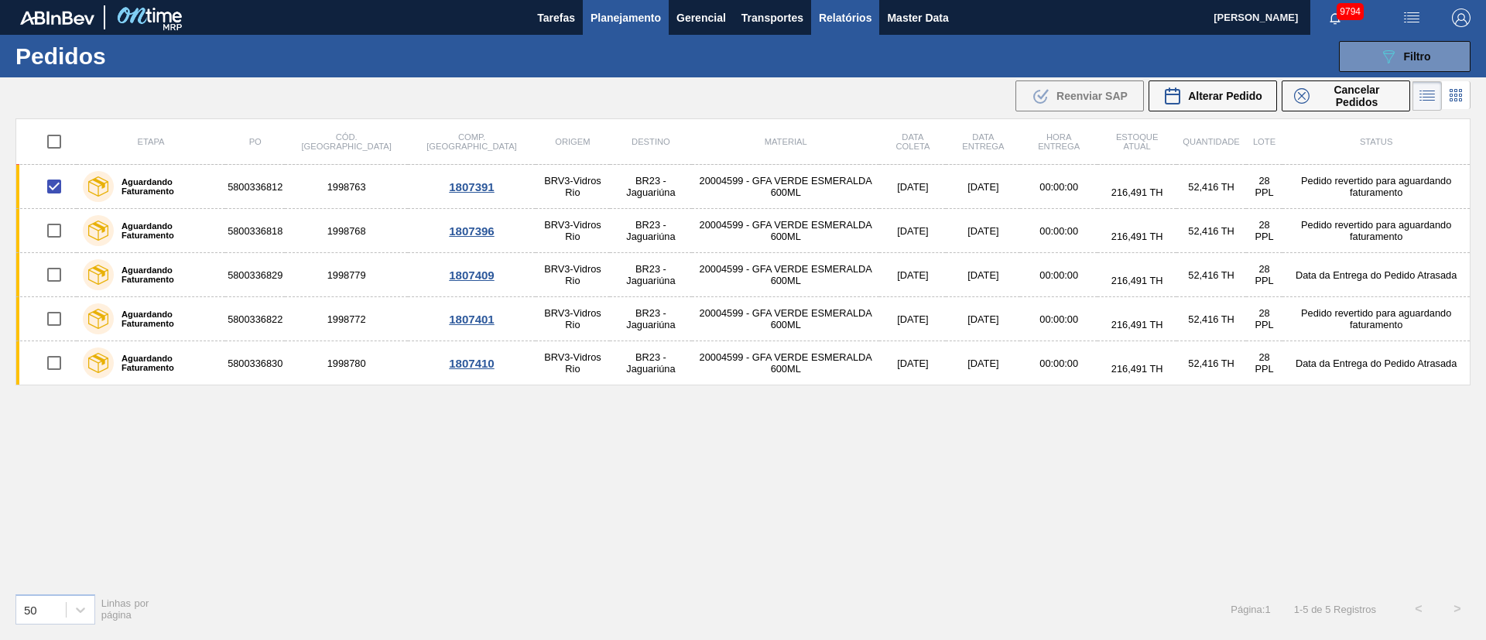
click at [857, 16] on span "Relatórios" at bounding box center [845, 18] width 53 height 19
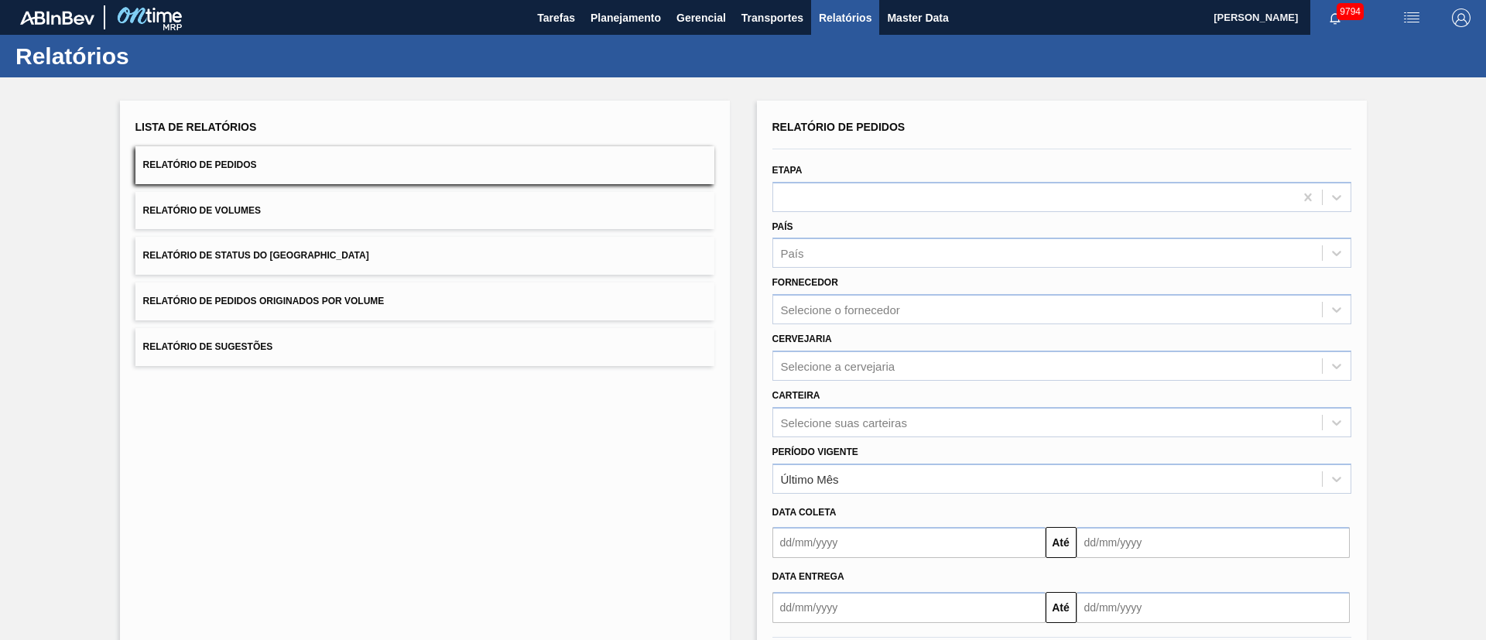
click at [303, 310] on button "Relatório de Pedidos Originados por Volume" at bounding box center [424, 302] width 579 height 38
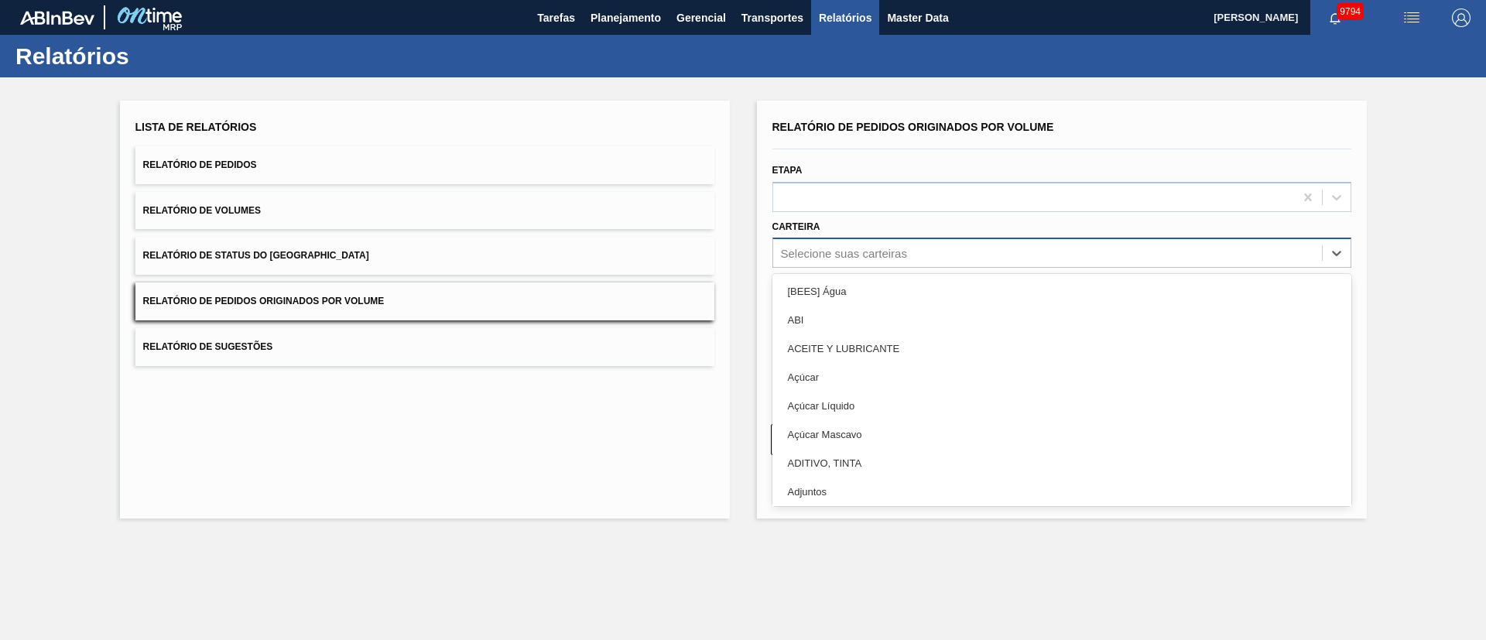
click at [856, 255] on div "Selecione suas carteiras" at bounding box center [844, 253] width 126 height 13
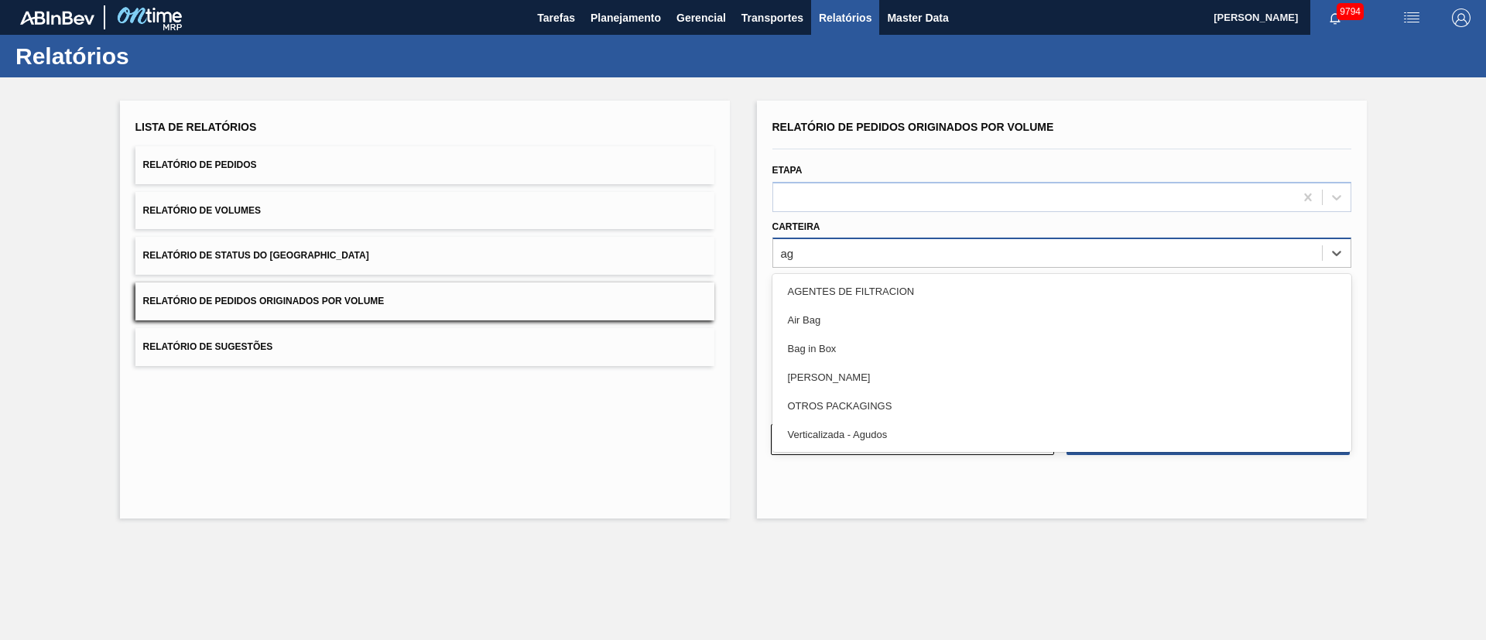
type input "a"
type input "garr"
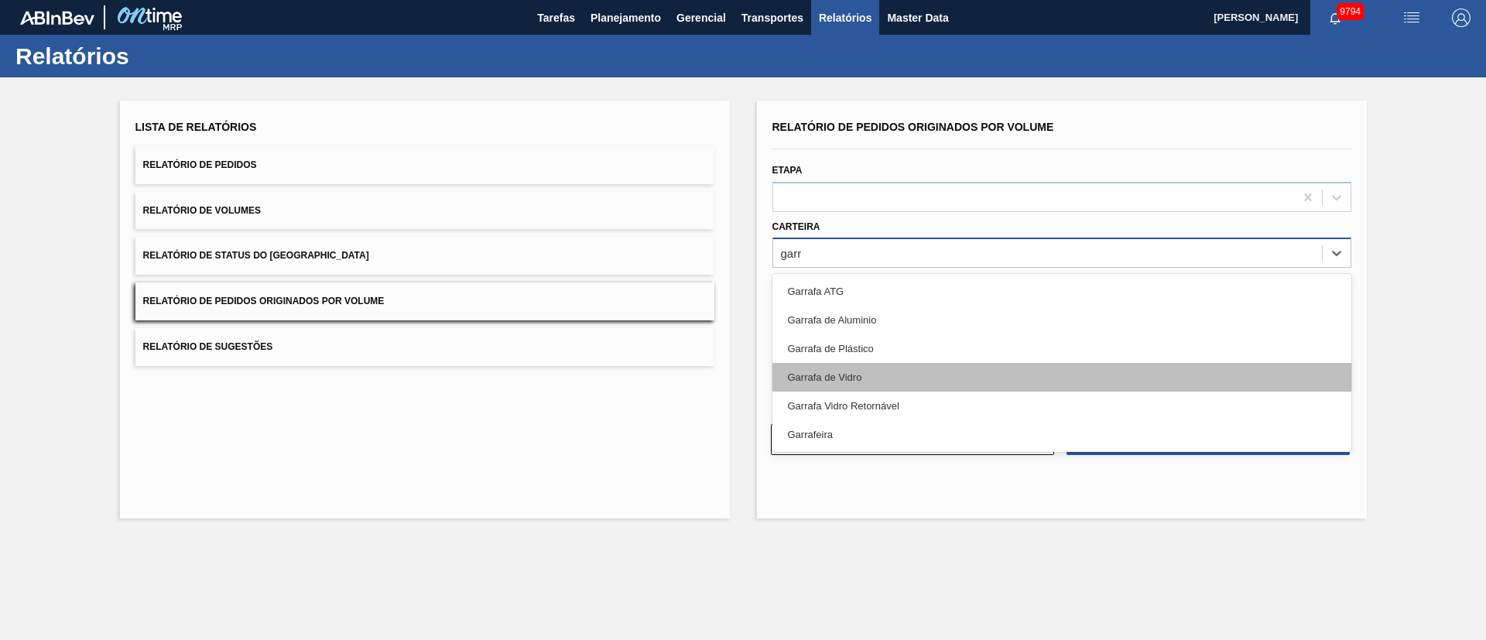
click at [833, 377] on div "Garrafa de Vidro" at bounding box center [1062, 377] width 579 height 29
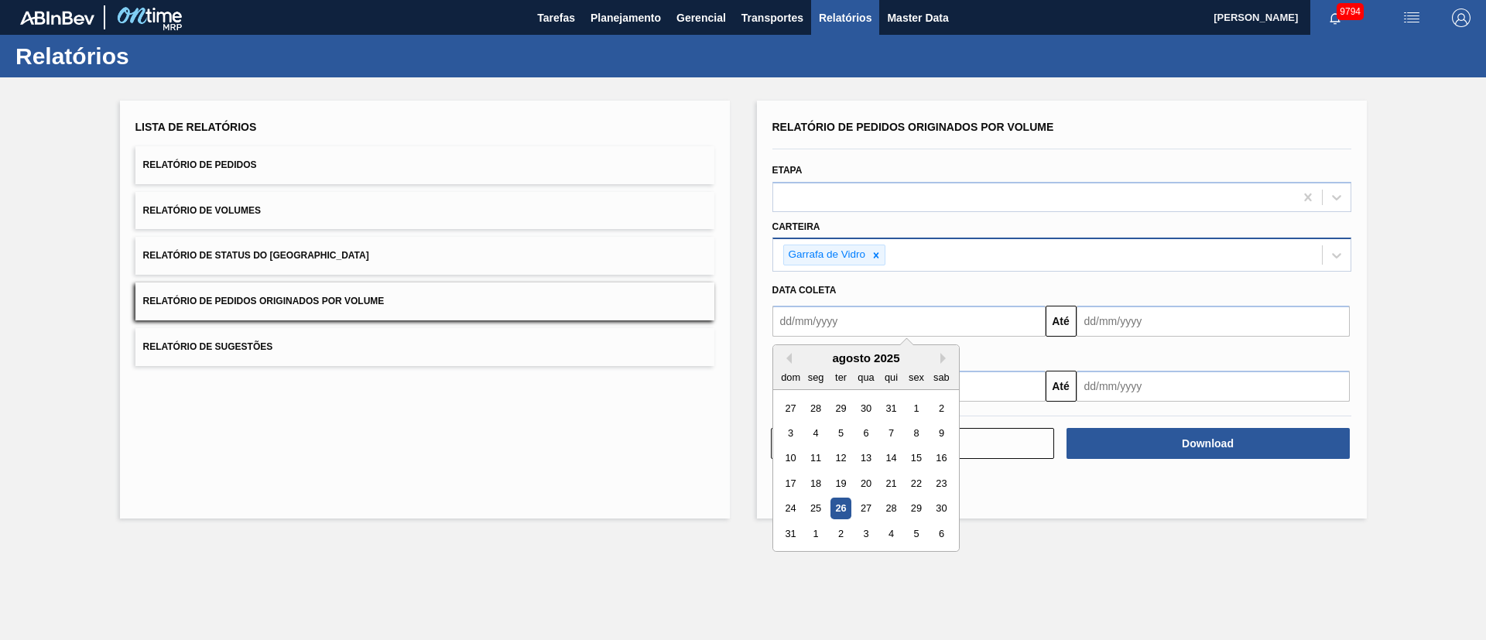
click at [853, 324] on input "text" at bounding box center [909, 321] width 273 height 31
click at [855, 421] on div "3 4 5 6 7 8 9" at bounding box center [866, 432] width 176 height 25
click at [911, 405] on div "1" at bounding box center [916, 408] width 21 height 21
type input "[DATE]"
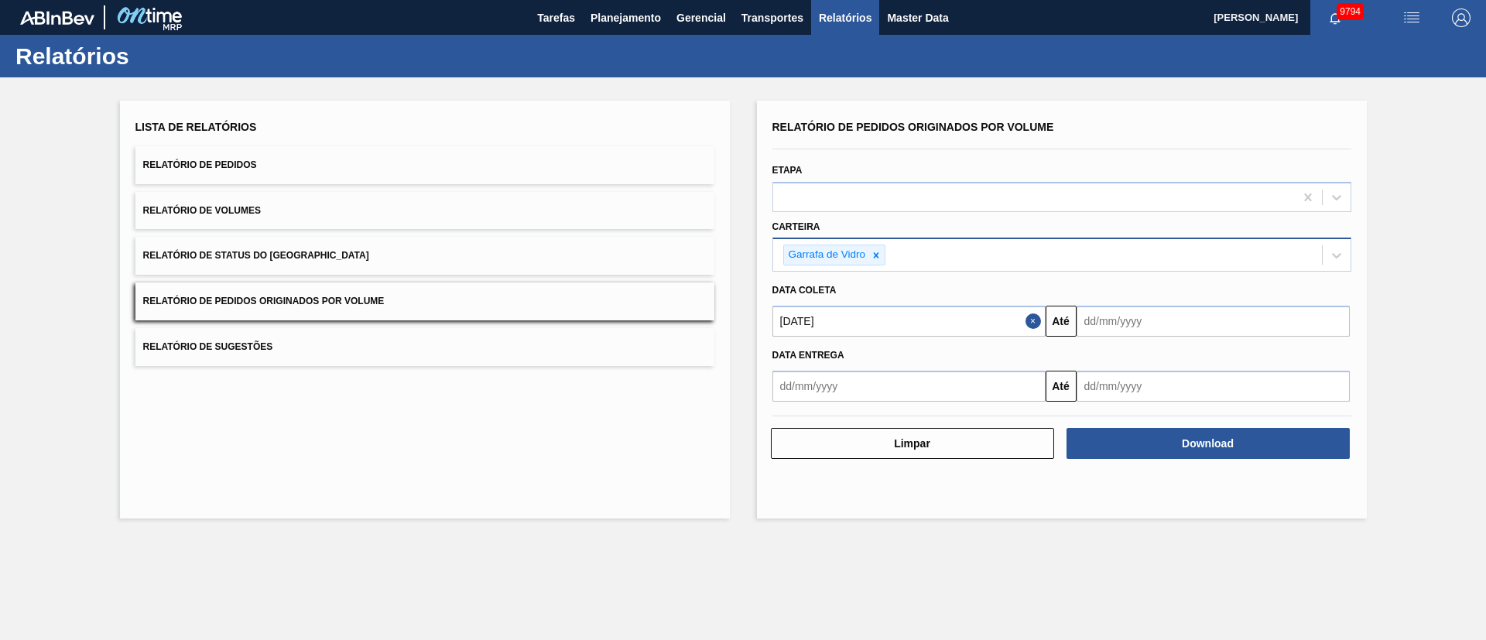
click at [1143, 322] on input "text" at bounding box center [1213, 321] width 273 height 31
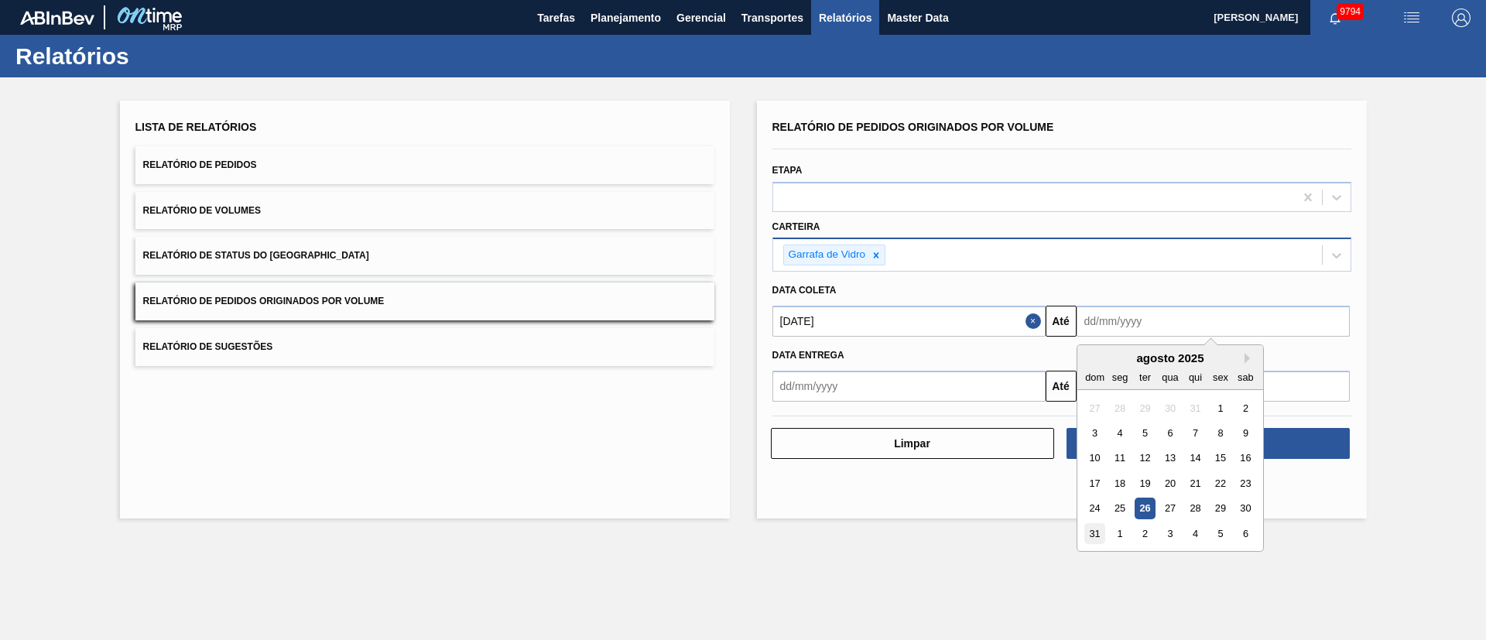
click at [1090, 536] on div "31" at bounding box center [1095, 533] width 21 height 21
type input "[DATE]"
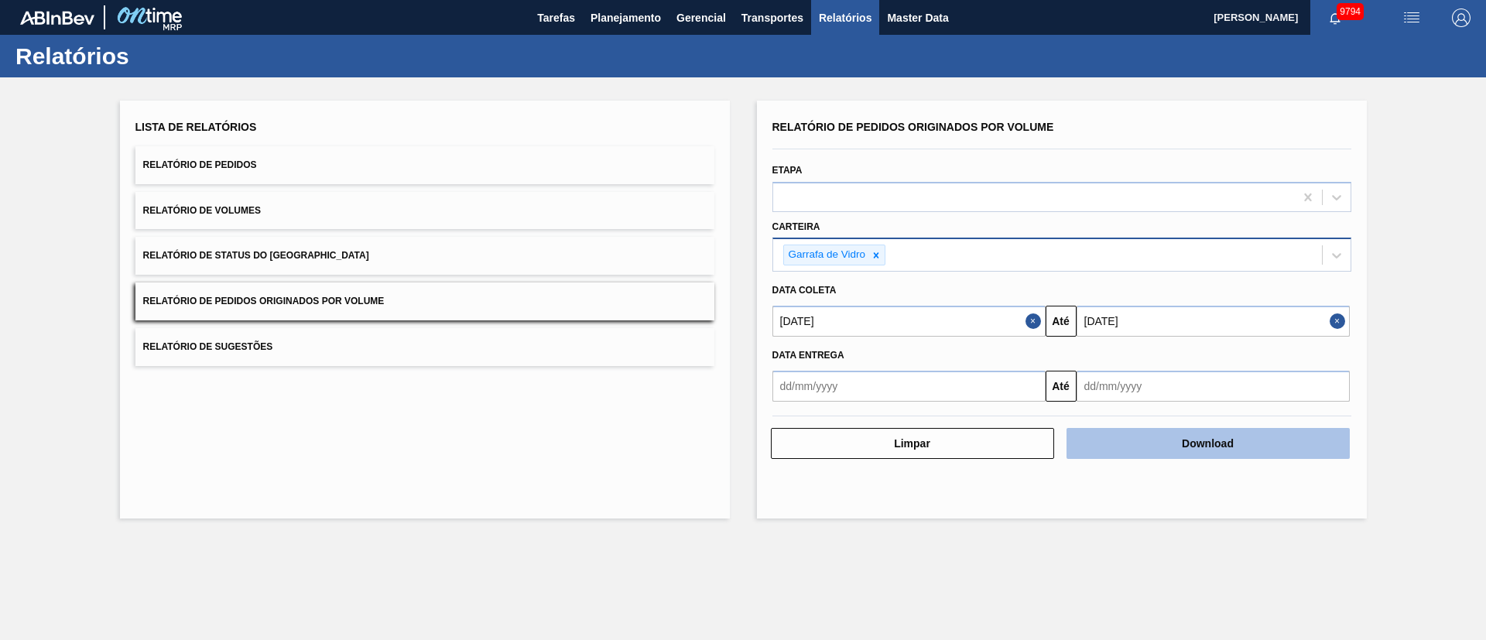
click at [1181, 450] on button "Download" at bounding box center [1208, 443] width 283 height 31
